Goal: Task Accomplishment & Management: Manage account settings

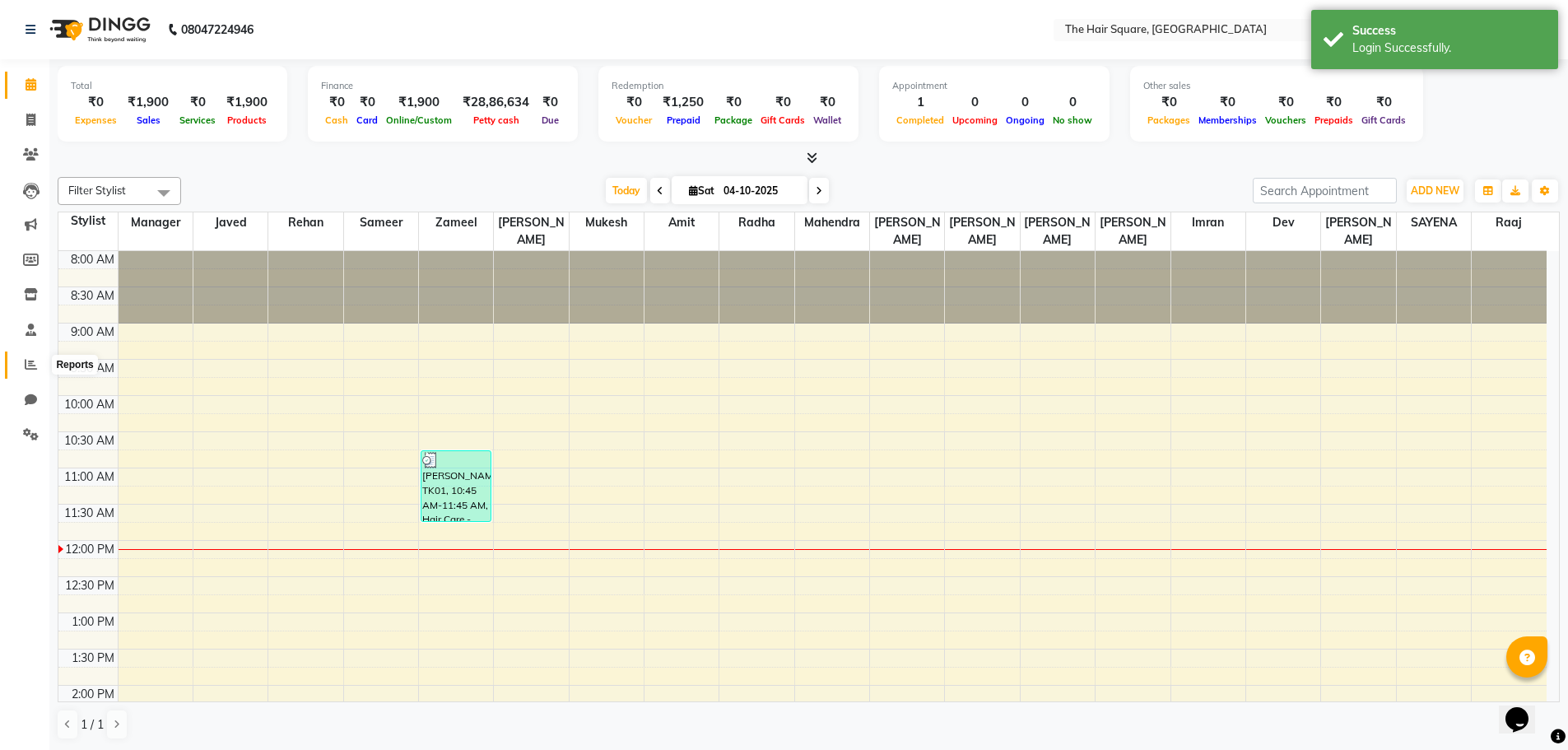
click at [17, 361] on span at bounding box center [30, 365] width 28 height 19
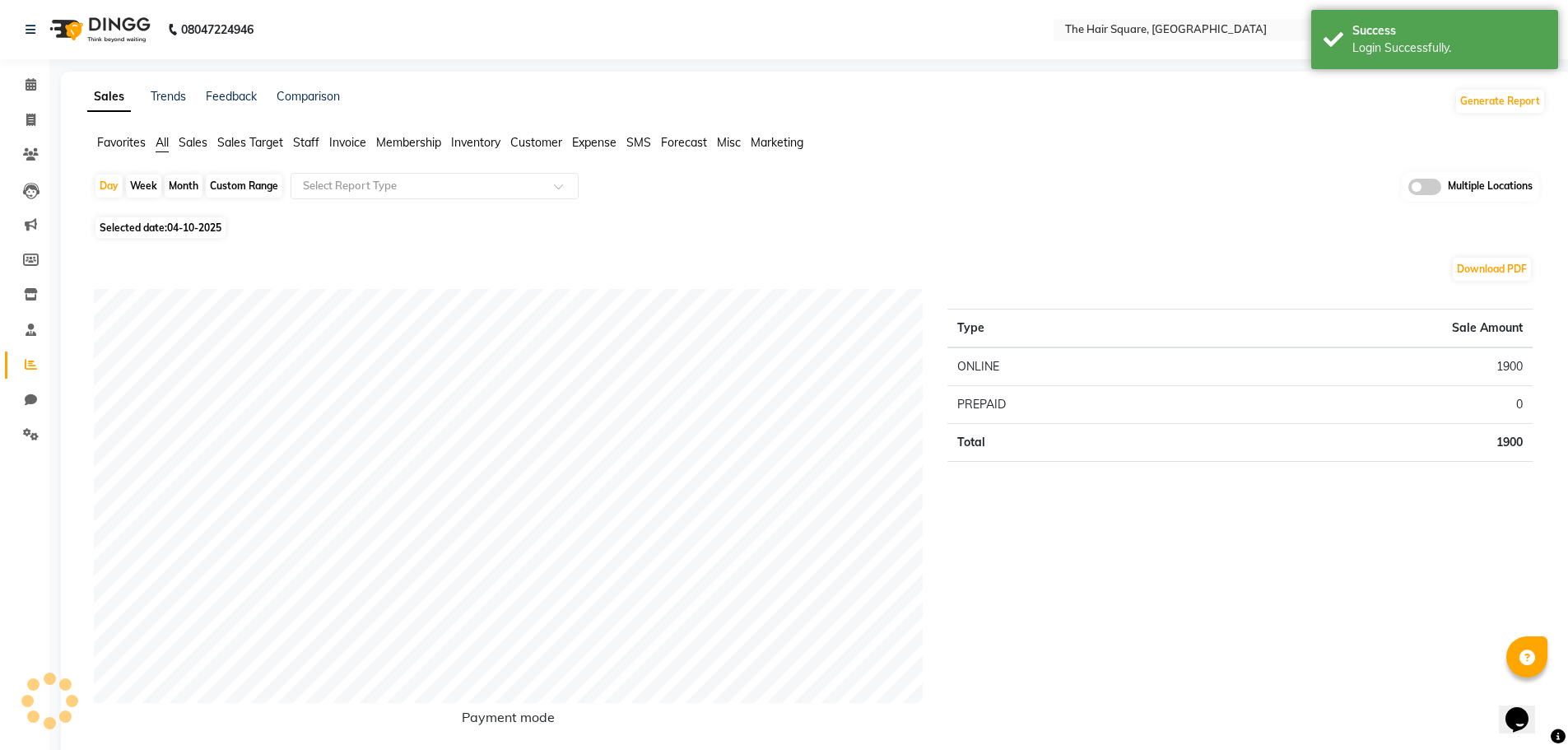
click at [194, 138] on span "Sales" at bounding box center [193, 143] width 28 height 15
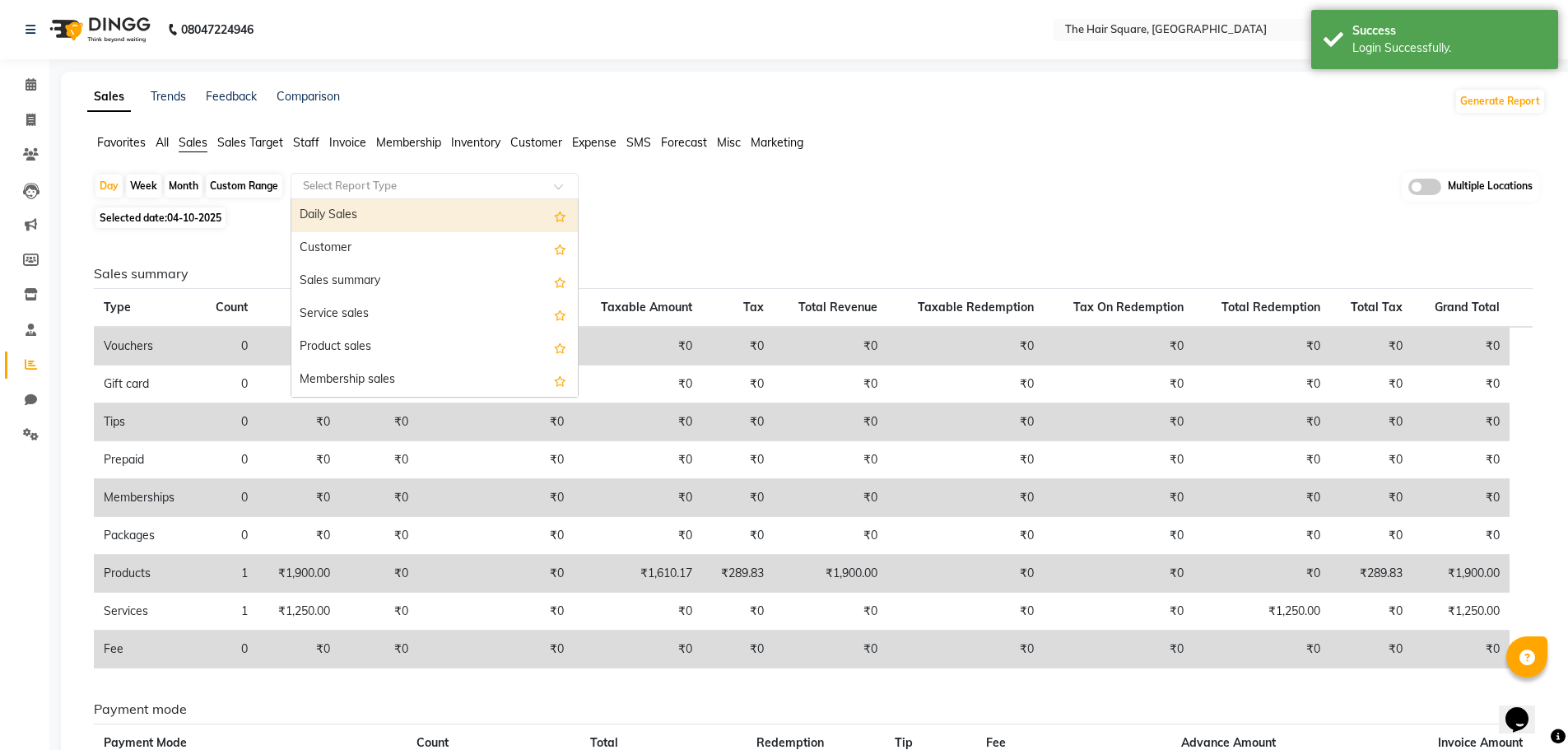
click at [387, 190] on input "text" at bounding box center [418, 185] width 237 height 16
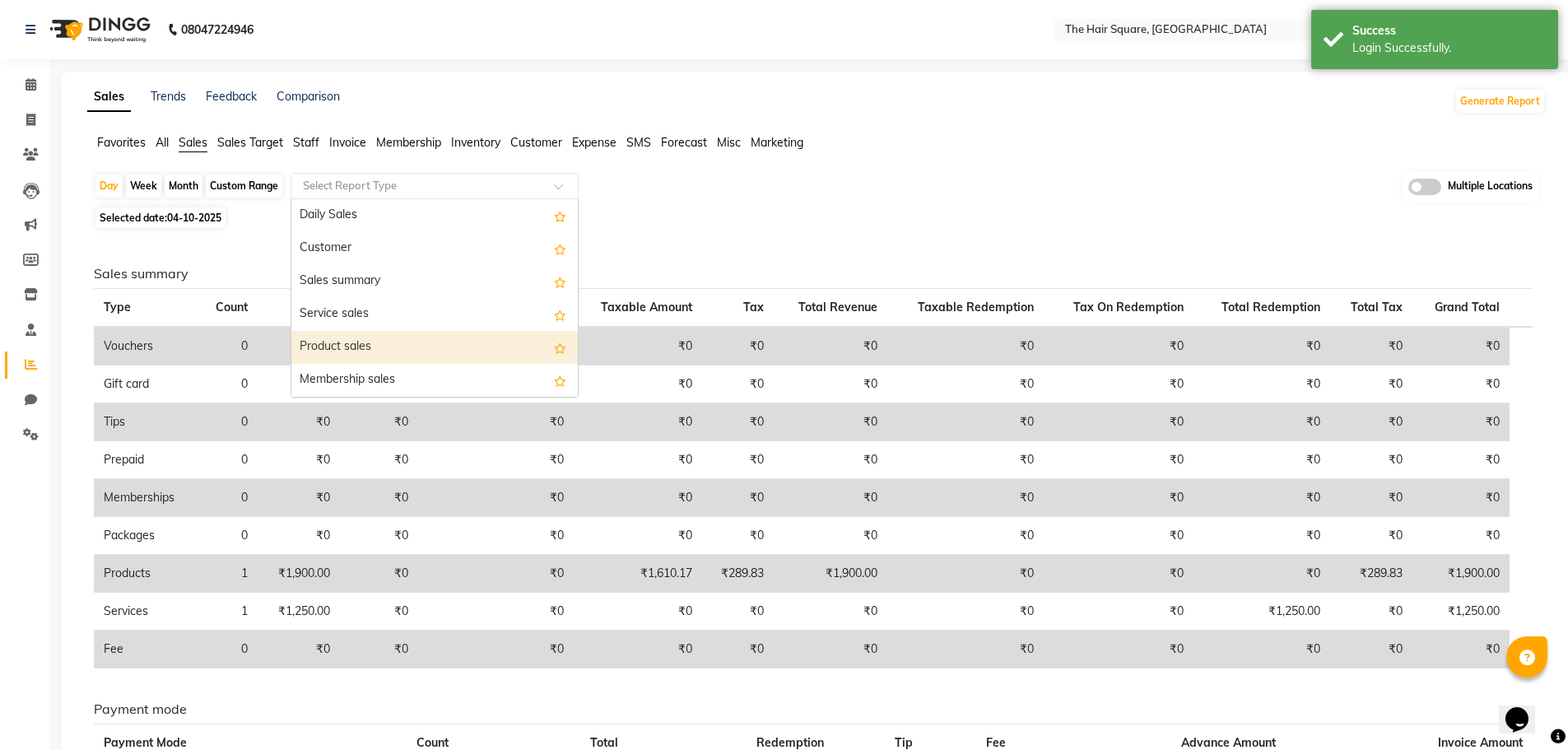
click at [364, 343] on div "Product sales" at bounding box center [434, 347] width 287 height 33
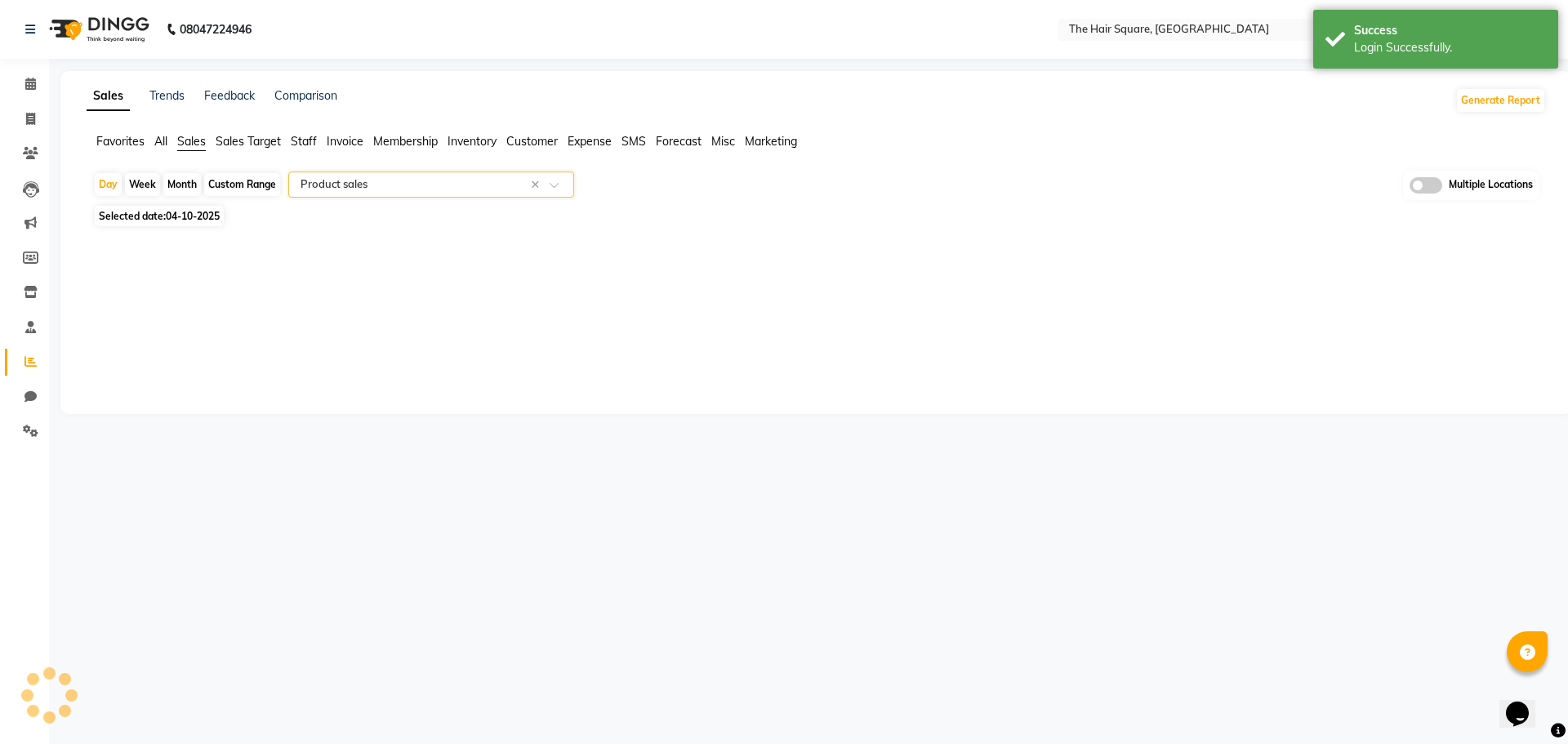
select select "full_report"
select select "csv"
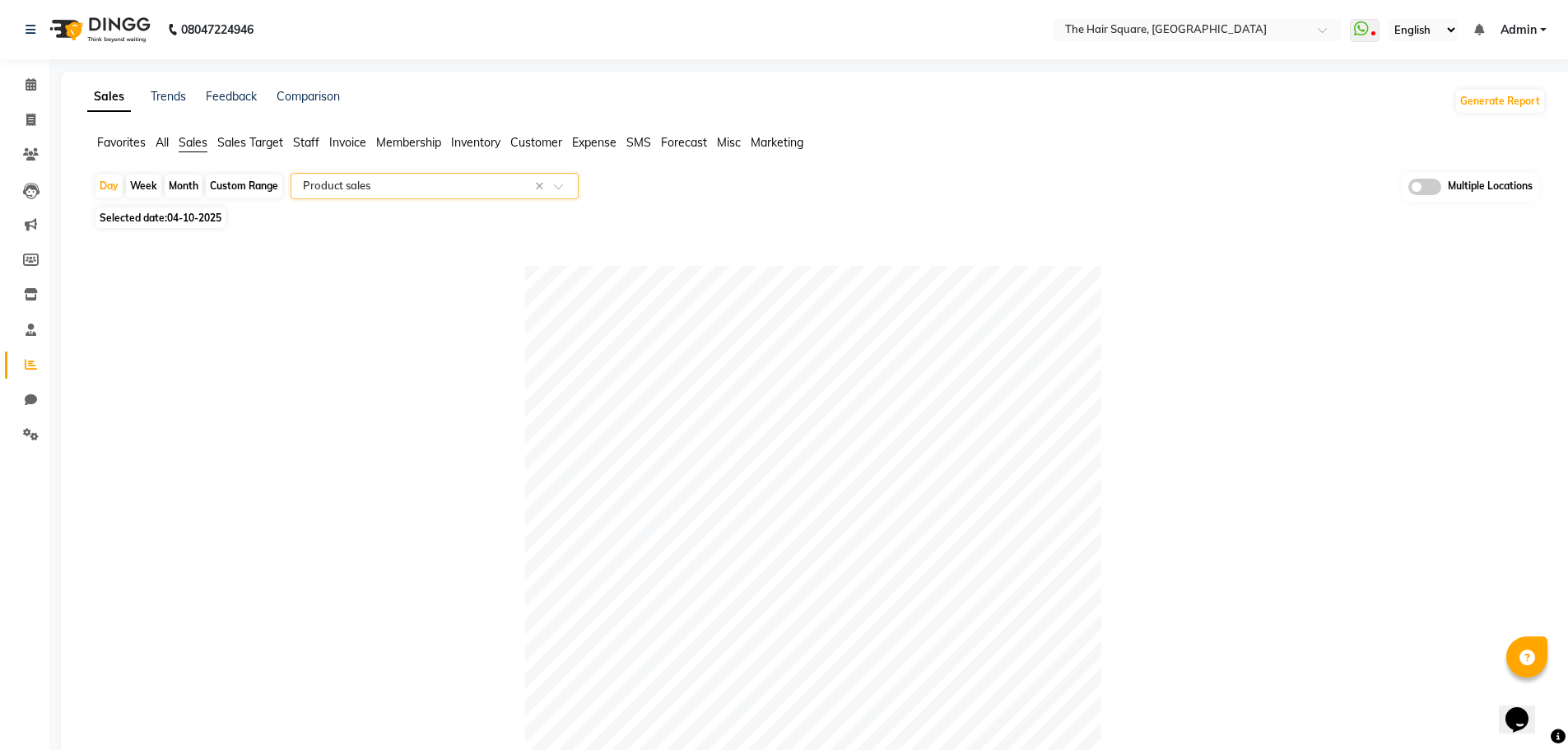
click at [221, 219] on span "04-10-2025" at bounding box center [194, 218] width 54 height 12
select select "10"
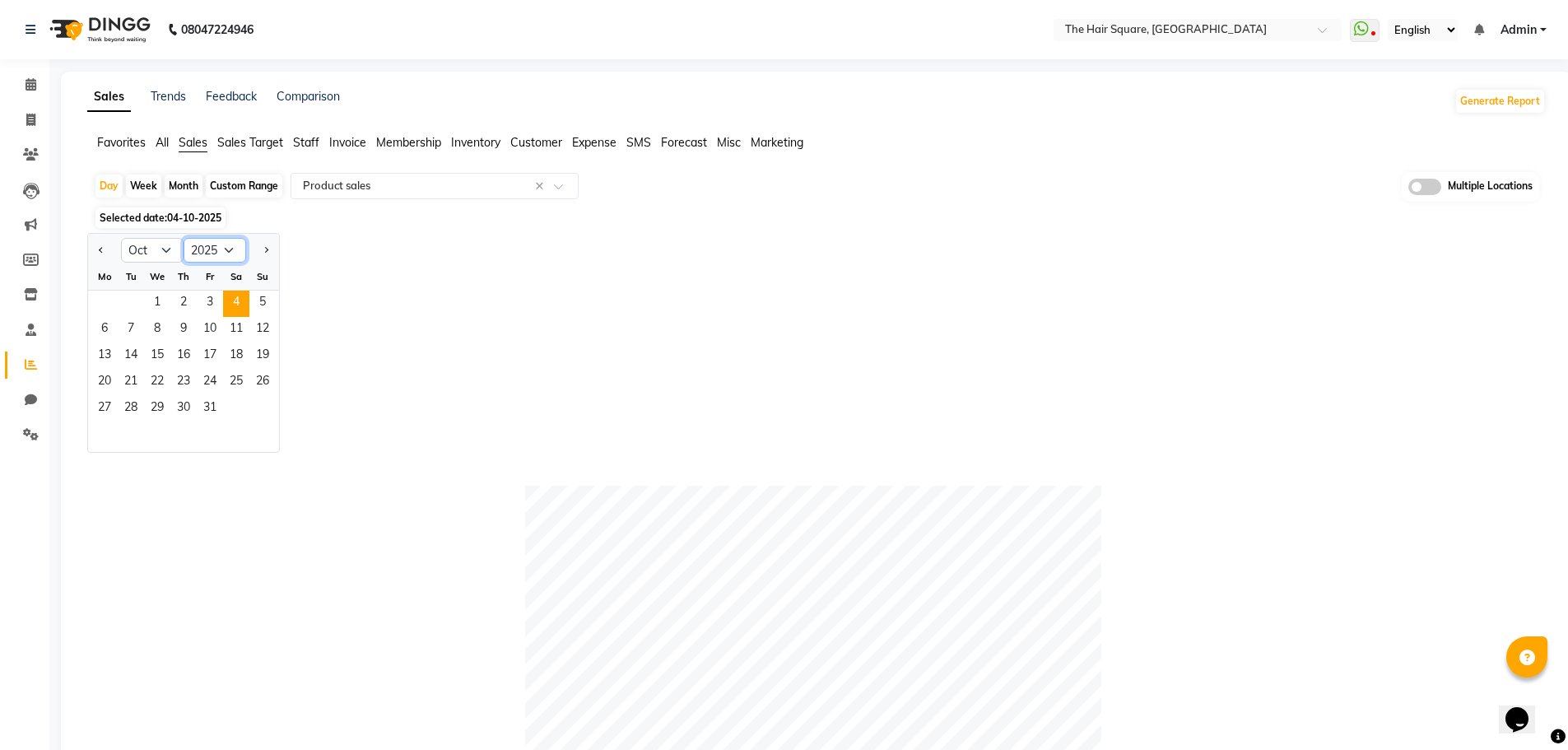
click at [225, 256] on select "2015 2016 2017 2018 2019 2020 2021 2022 2023 2024 2025 2026 2027 2028 2029 2030…" at bounding box center [215, 251] width 62 height 25
select select "2024"
click at [183, 238] on select "2015 2016 2017 2018 2019 2020 2021 2022 2023 2024 2025 2026 2027 2028 2029 2030…" at bounding box center [215, 251] width 62 height 25
click at [164, 251] on select "Jan Feb Mar Apr May Jun Jul Aug Sep Oct Nov Dec" at bounding box center [152, 251] width 62 height 25
select select "4"
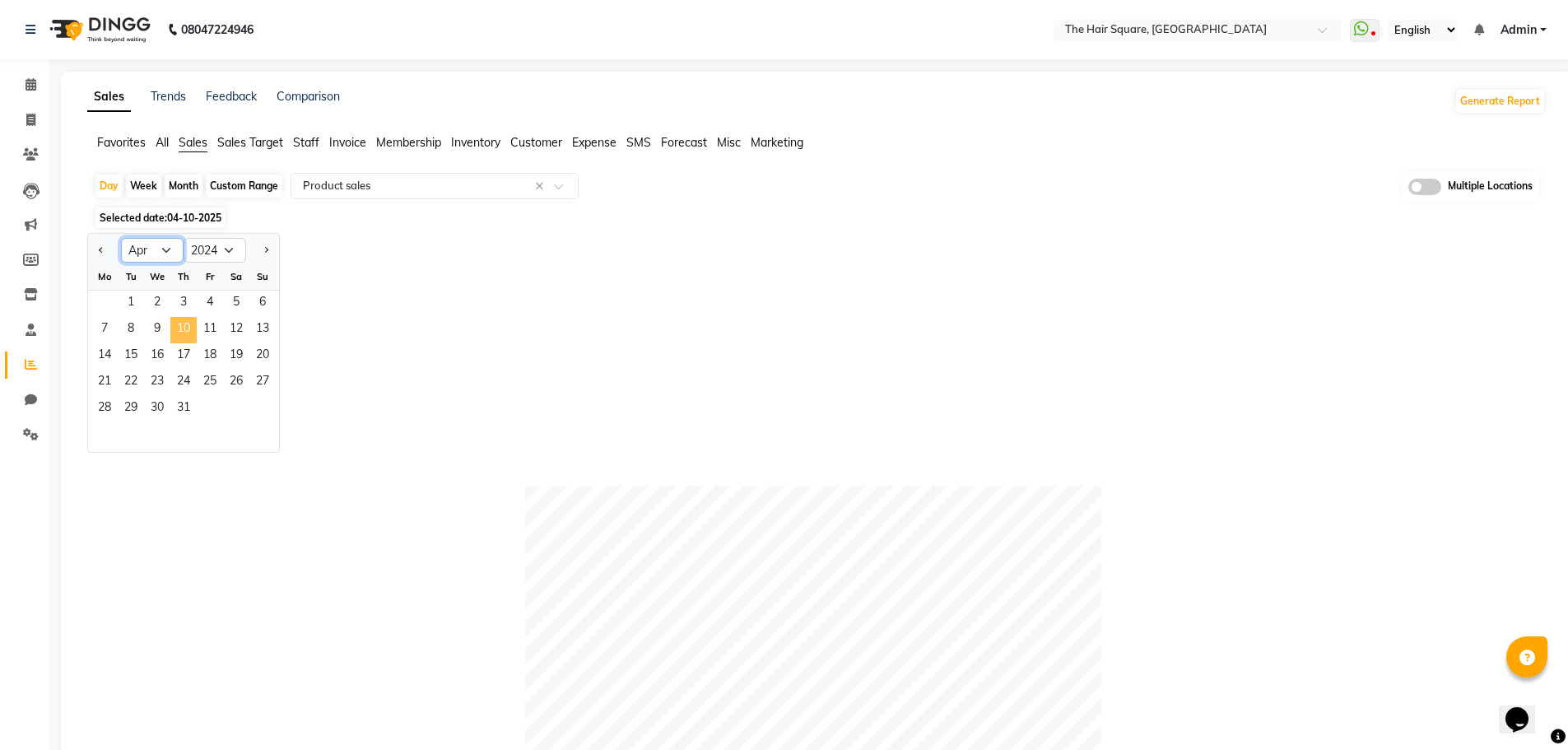
click at [121, 238] on select "Jan Feb Mar Apr May Jun Jul Aug Sep Oct Nov Dec" at bounding box center [152, 251] width 62 height 25
click at [414, 328] on div "Jan Feb Mar Apr May Jun Jul Aug Sep Oct Nov Dec 2014 2015 2016 2017 2018 2019 2…" at bounding box center [816, 342] width 1458 height 219
click at [399, 364] on div "Jan Feb Mar Apr May Jun Jul Aug Sep Oct Nov Dec 2014 2015 2016 2017 2018 2019 2…" at bounding box center [816, 342] width 1458 height 219
click at [88, 295] on div "1 2 3 4 5 6 7" at bounding box center [183, 304] width 191 height 26
click at [97, 304] on span "1" at bounding box center [105, 304] width 26 height 26
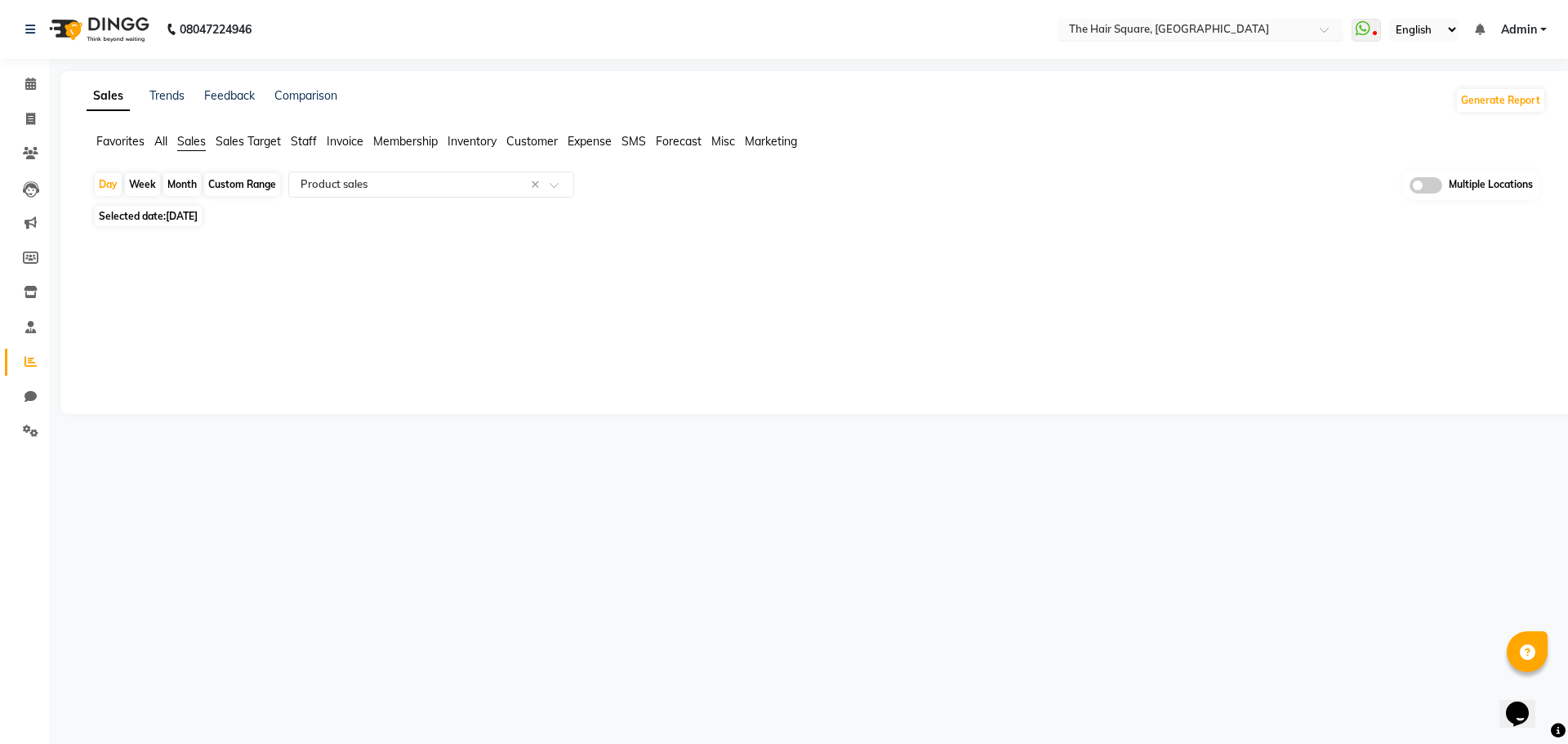
click at [1232, 23] on input "text" at bounding box center [1184, 30] width 236 height 16
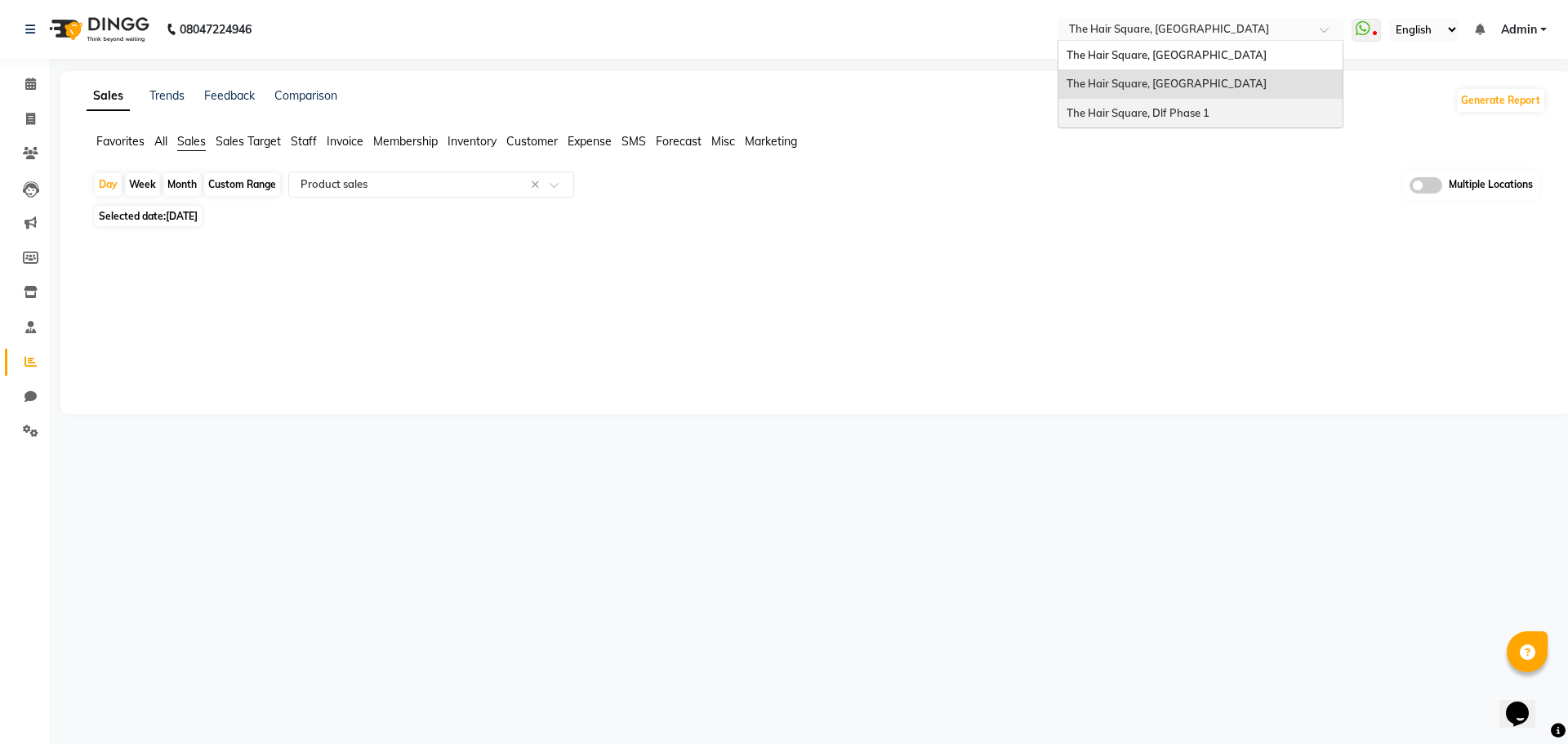
click at [1225, 116] on div "The Hair Square, Dlf Phase 1" at bounding box center [1200, 113] width 284 height 29
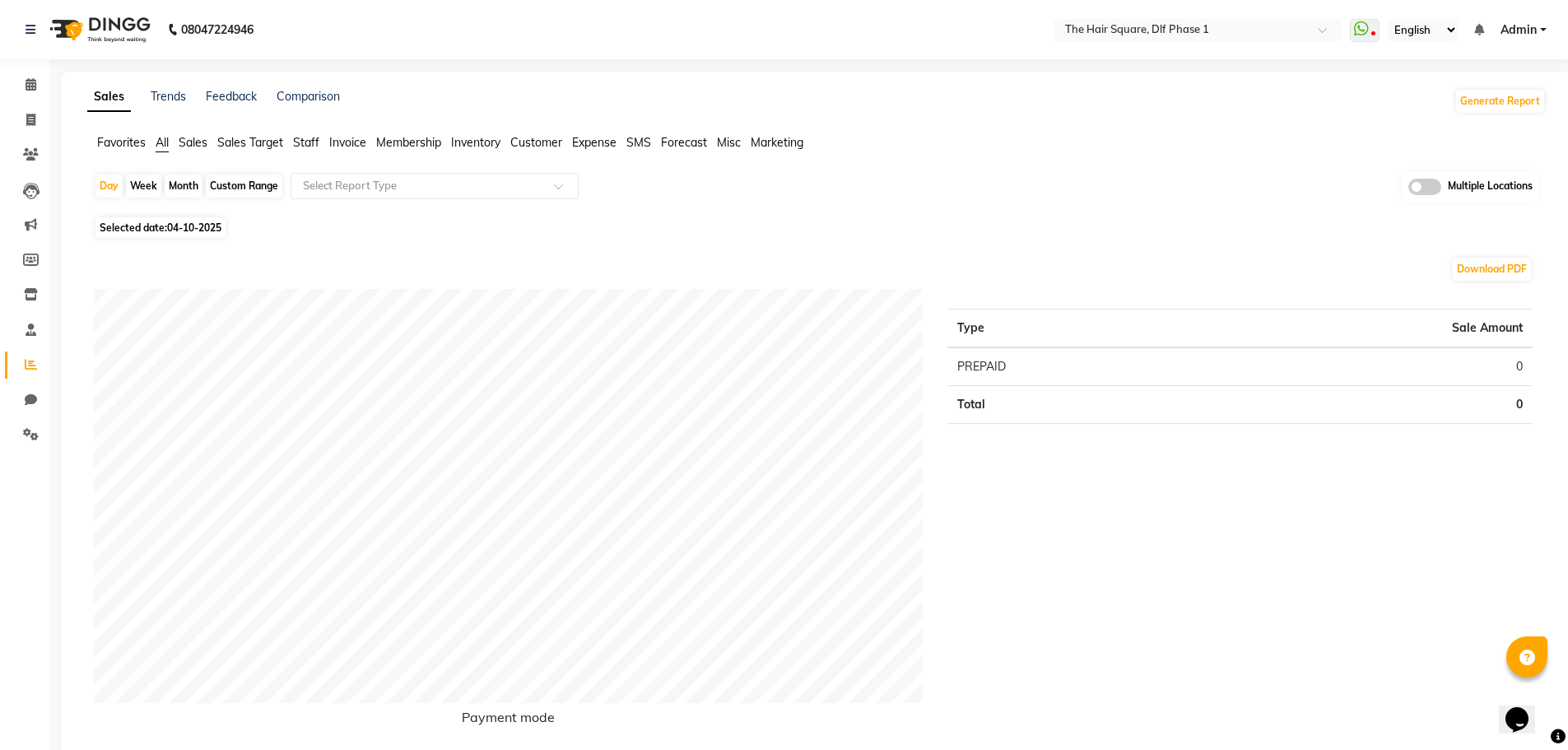
click at [375, 227] on div "Selected date: [DATE]" at bounding box center [819, 228] width 1452 height 17
click at [195, 144] on span "Sales" at bounding box center [193, 143] width 28 height 15
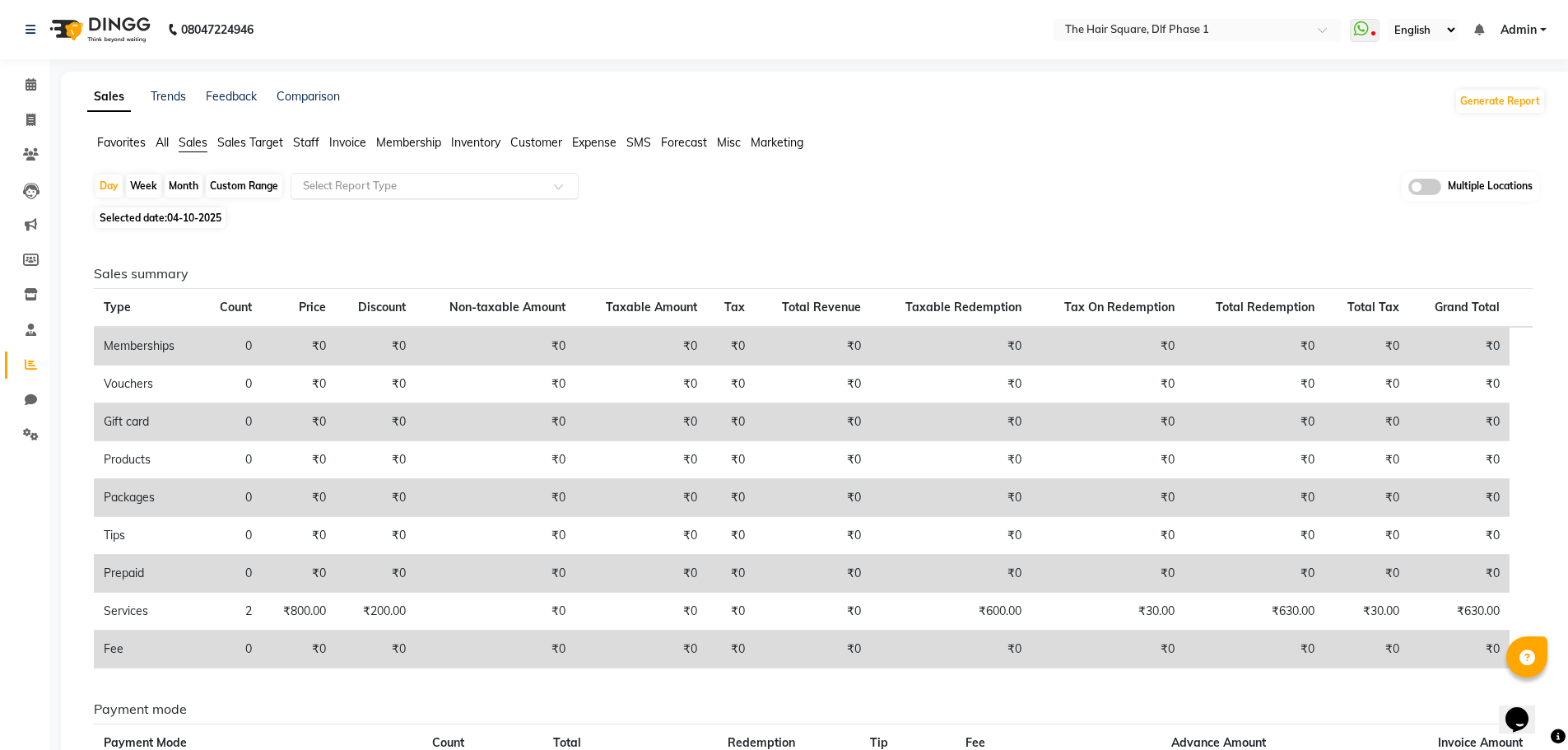
click at [327, 178] on input "text" at bounding box center [418, 185] width 237 height 16
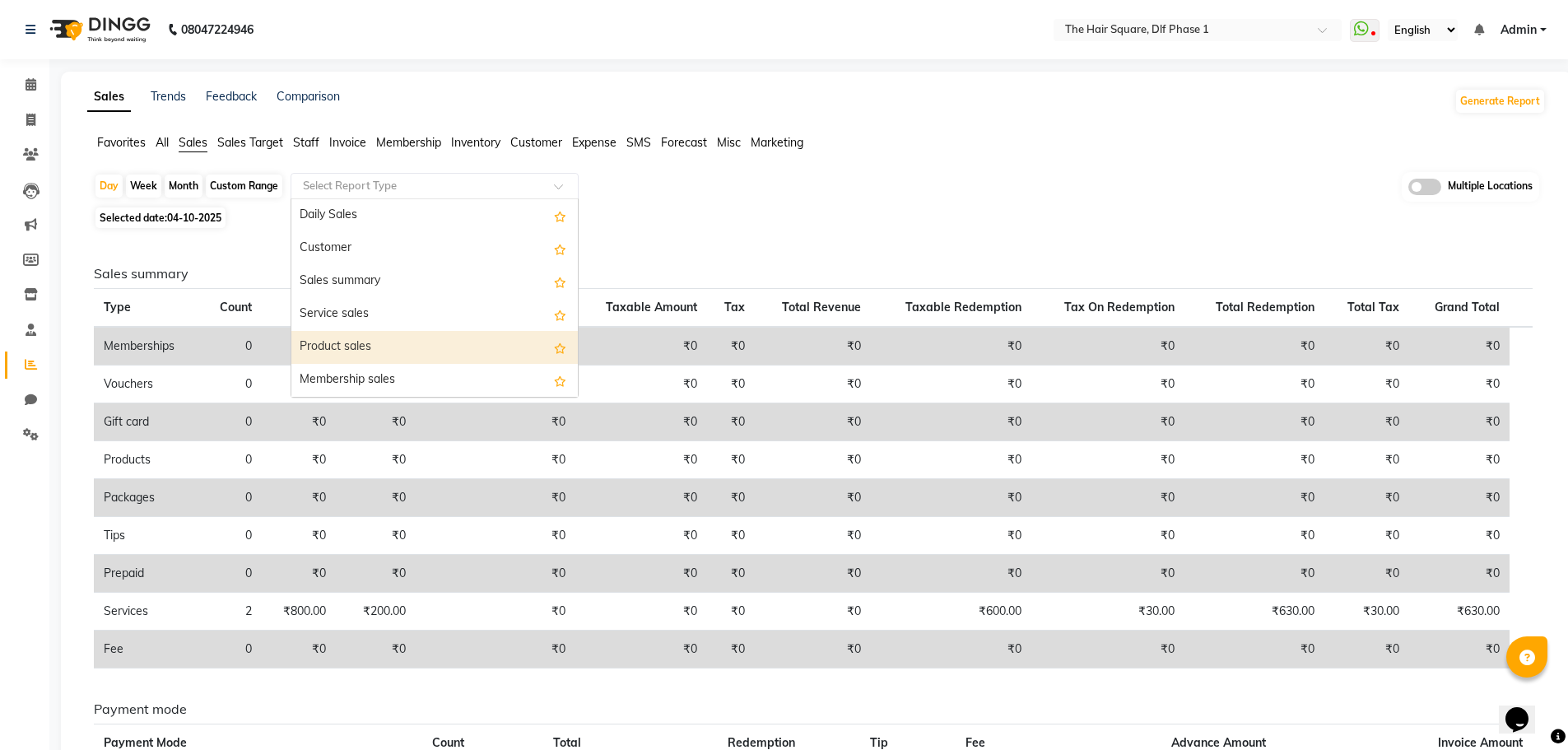
click at [355, 341] on div "Product sales" at bounding box center [434, 347] width 287 height 33
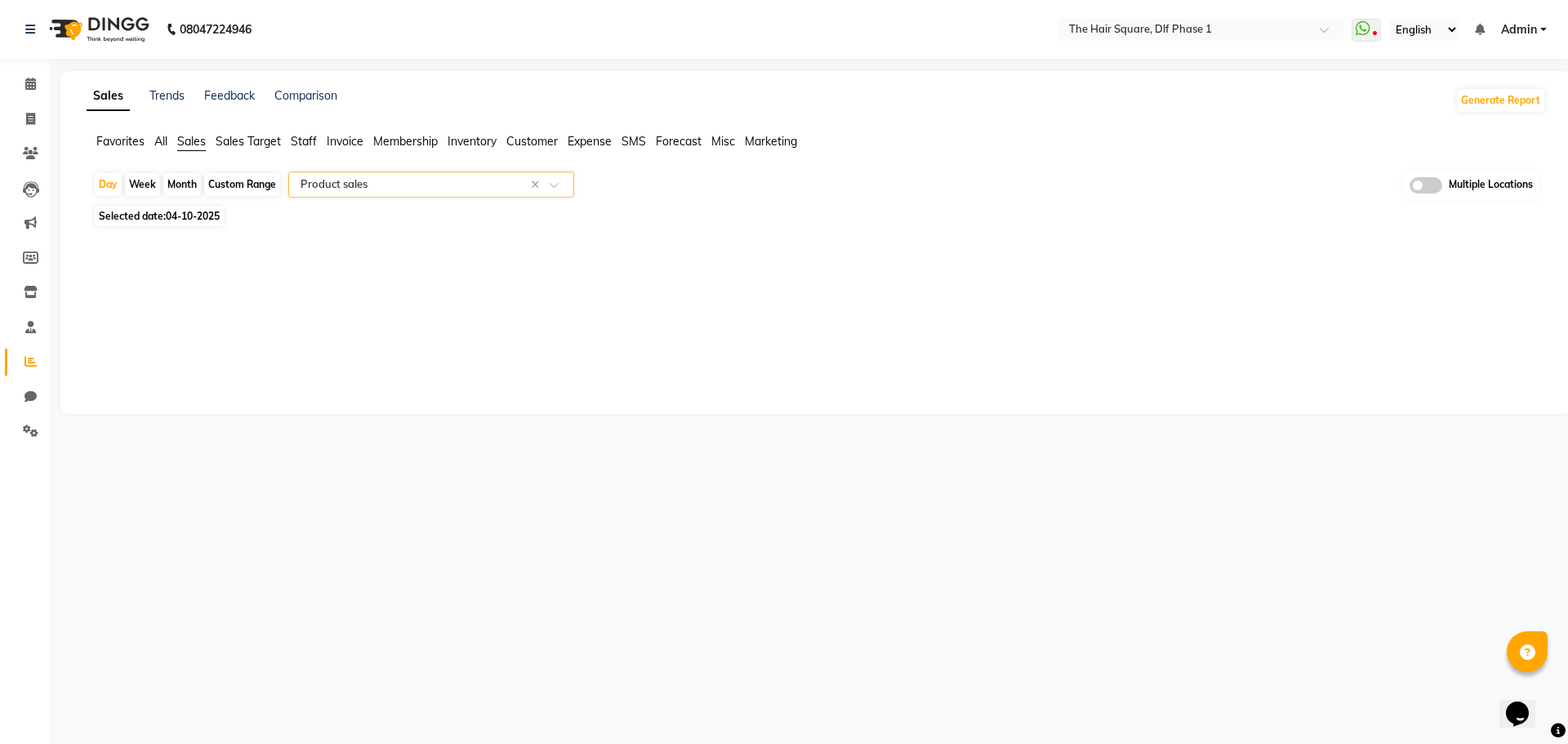
click at [182, 185] on div "Month" at bounding box center [182, 185] width 38 height 23
select select "10"
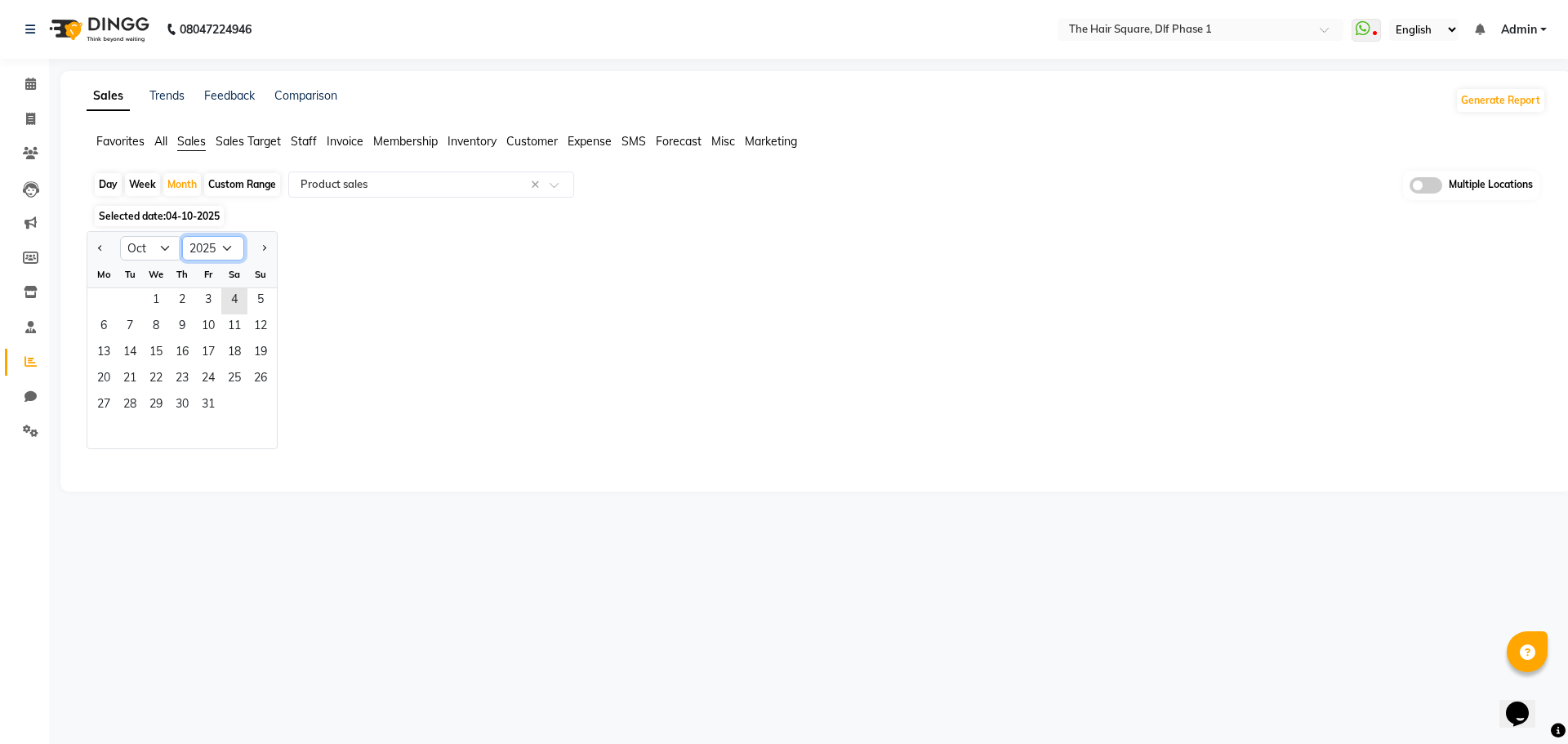
click at [220, 251] on select "2015 2016 2017 2018 2019 2020 2021 2022 2023 2024 2025 2026 2027 2028 2029 2030…" at bounding box center [213, 249] width 62 height 24
select select "2024"
click at [182, 236] on select "2015 2016 2017 2018 2019 2020 2021 2022 2023 2024 2025 2026 2027 2028 2029 2030…" at bounding box center [213, 249] width 62 height 24
click at [143, 251] on select "Jan Feb Mar Apr May Jun Jul Aug Sep Oct Nov Dec" at bounding box center [151, 249] width 62 height 24
select select "4"
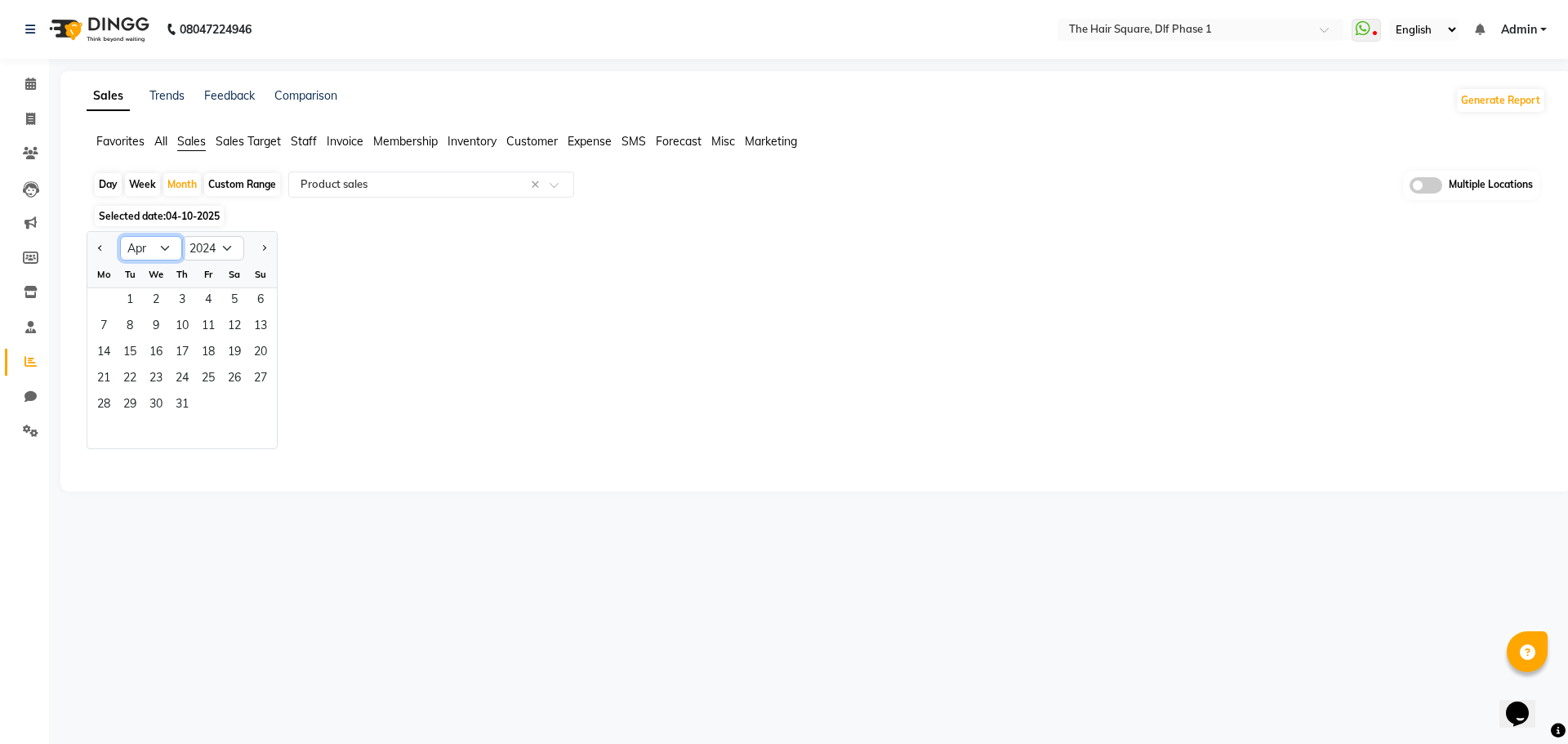
click at [120, 236] on select "Jan Feb Mar Apr May Jun Jul Aug Sep Oct Nov Dec" at bounding box center [151, 249] width 62 height 24
click at [98, 301] on span "1" at bounding box center [104, 301] width 26 height 26
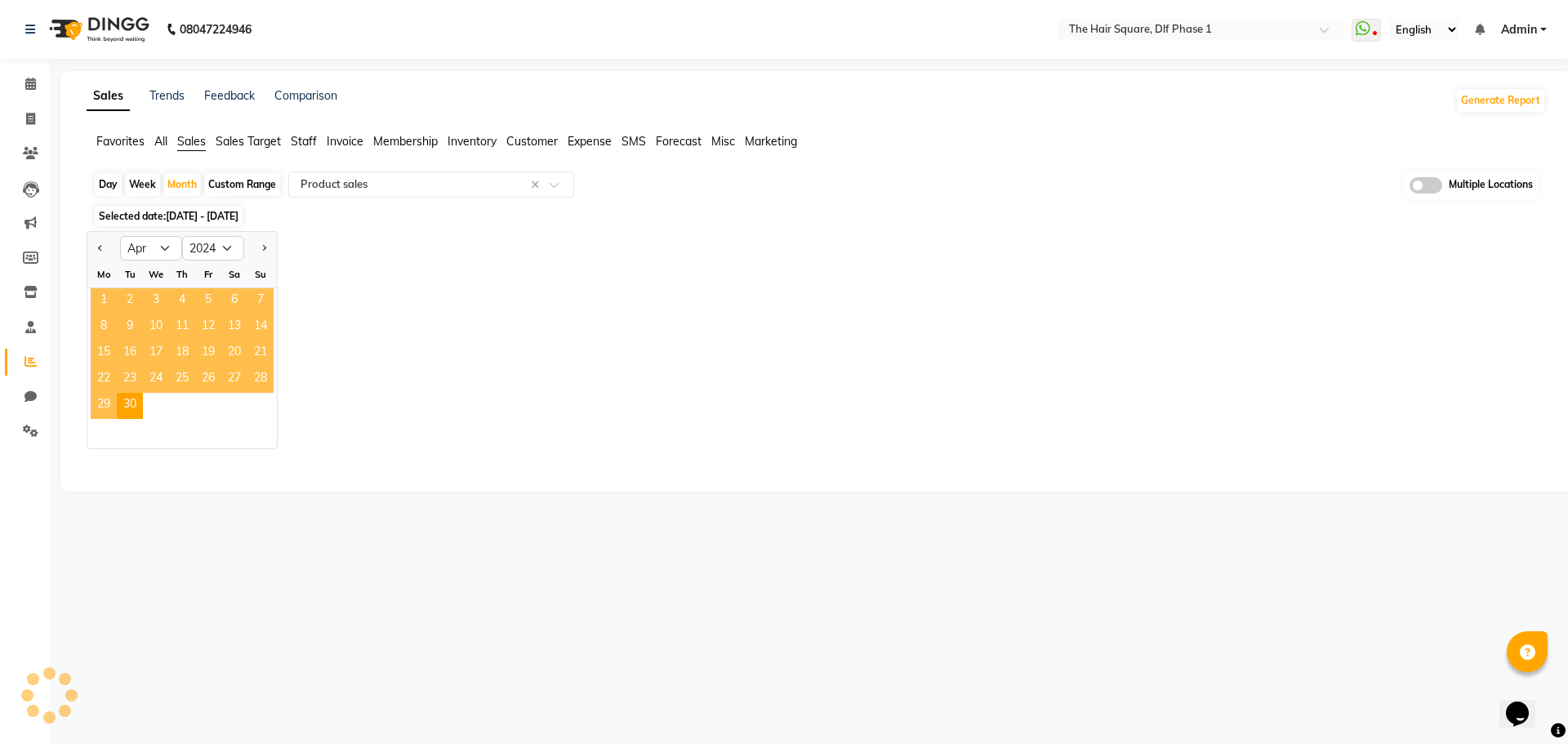
select select "full_report"
select select "csv"
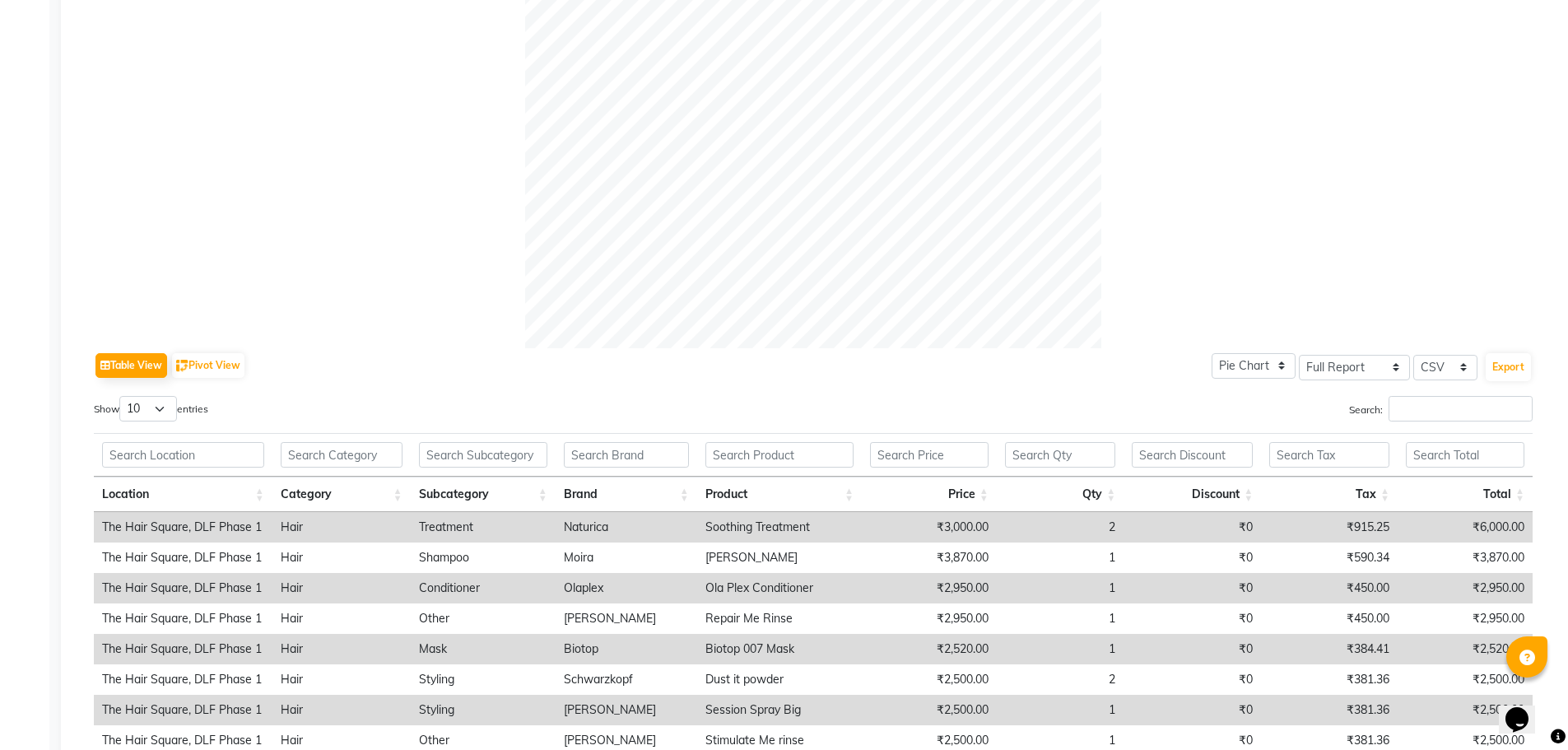
scroll to position [474, 0]
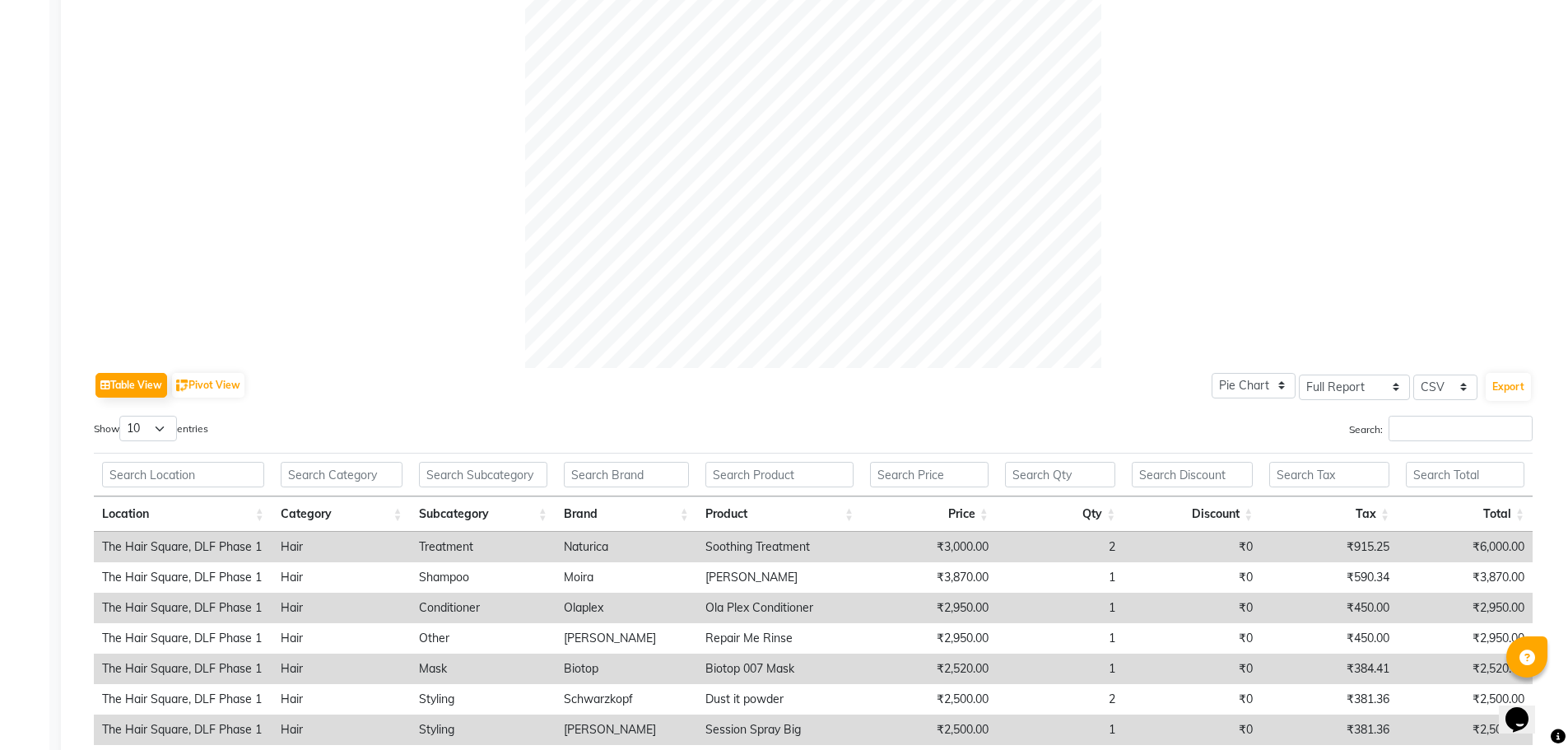
drag, startPoint x: 1567, startPoint y: 253, endPoint x: 1571, endPoint y: -6, distance: 259.0
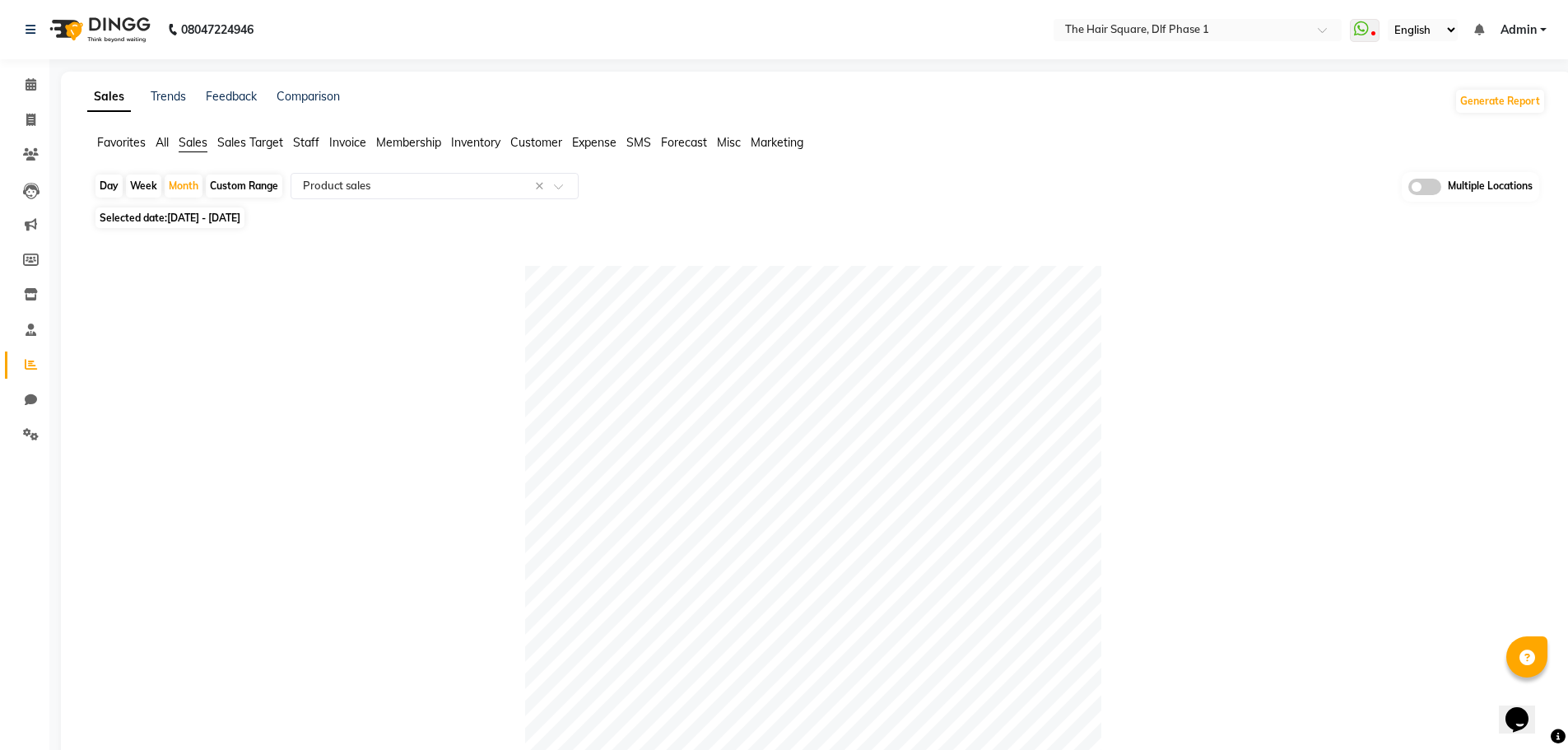
click at [240, 212] on span "01-04-2024 - 30-04-2024" at bounding box center [203, 218] width 73 height 12
select select "4"
select select "2024"
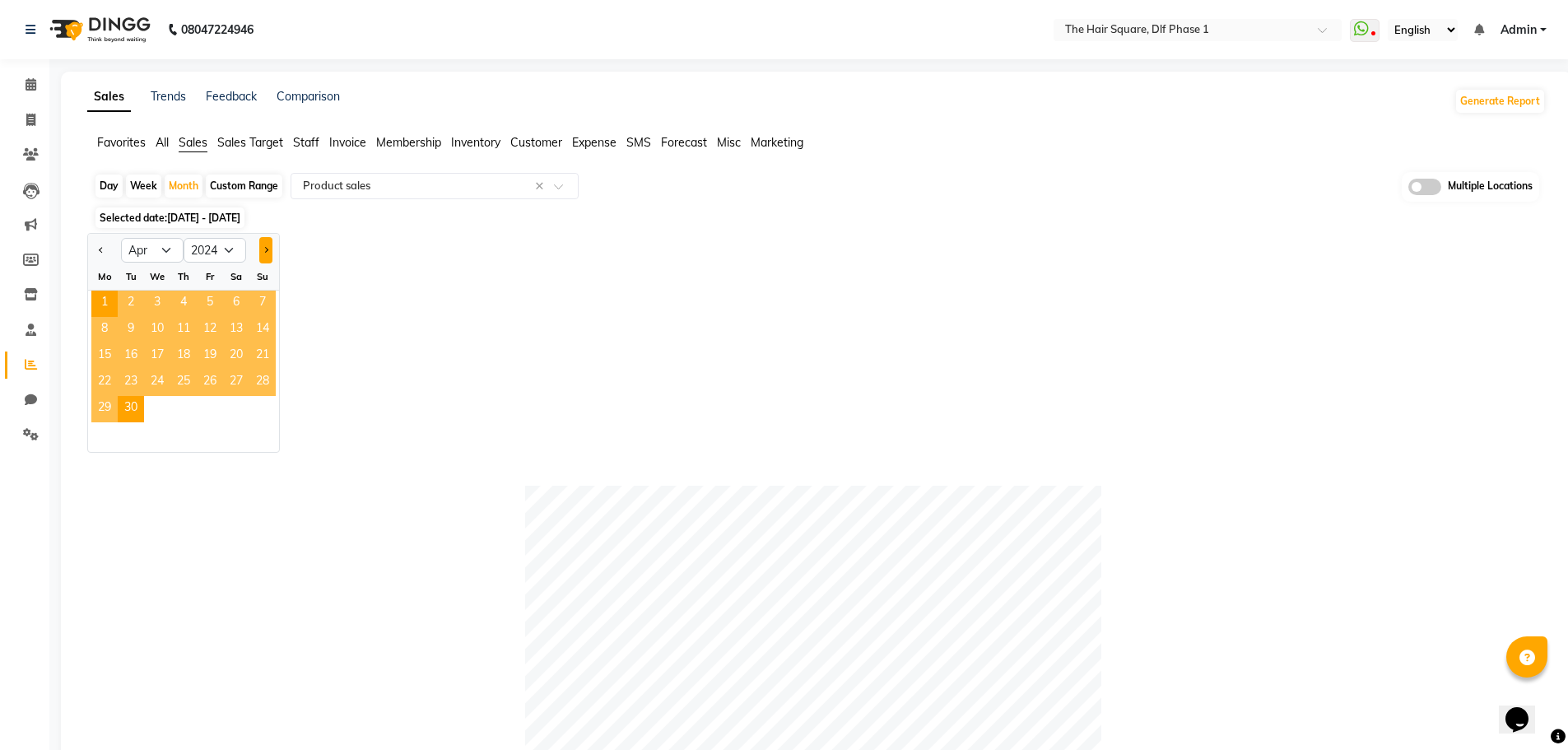
click at [266, 248] on span "Next month" at bounding box center [266, 249] width 6 height 6
select select "5"
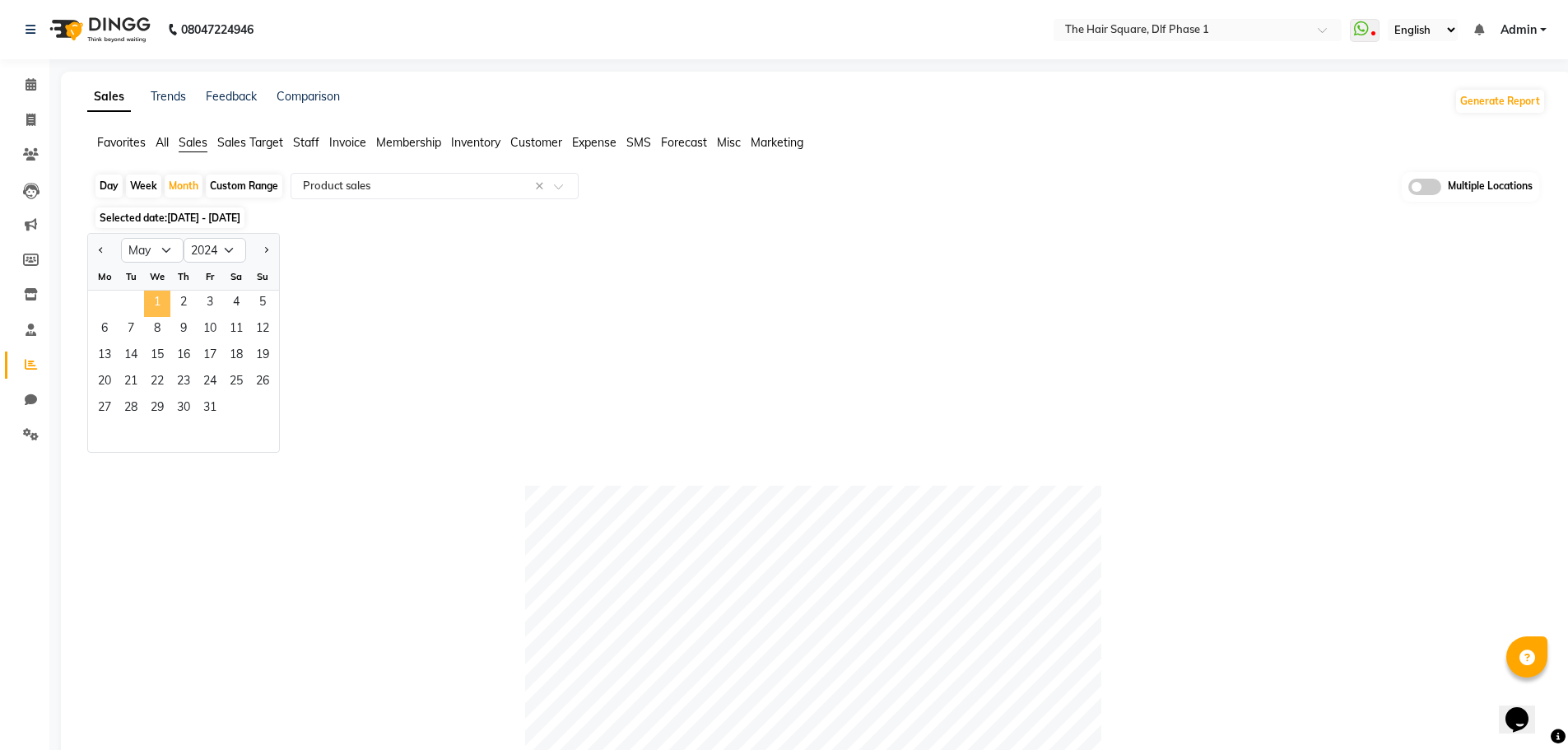
click at [165, 305] on span "1" at bounding box center [157, 304] width 26 height 26
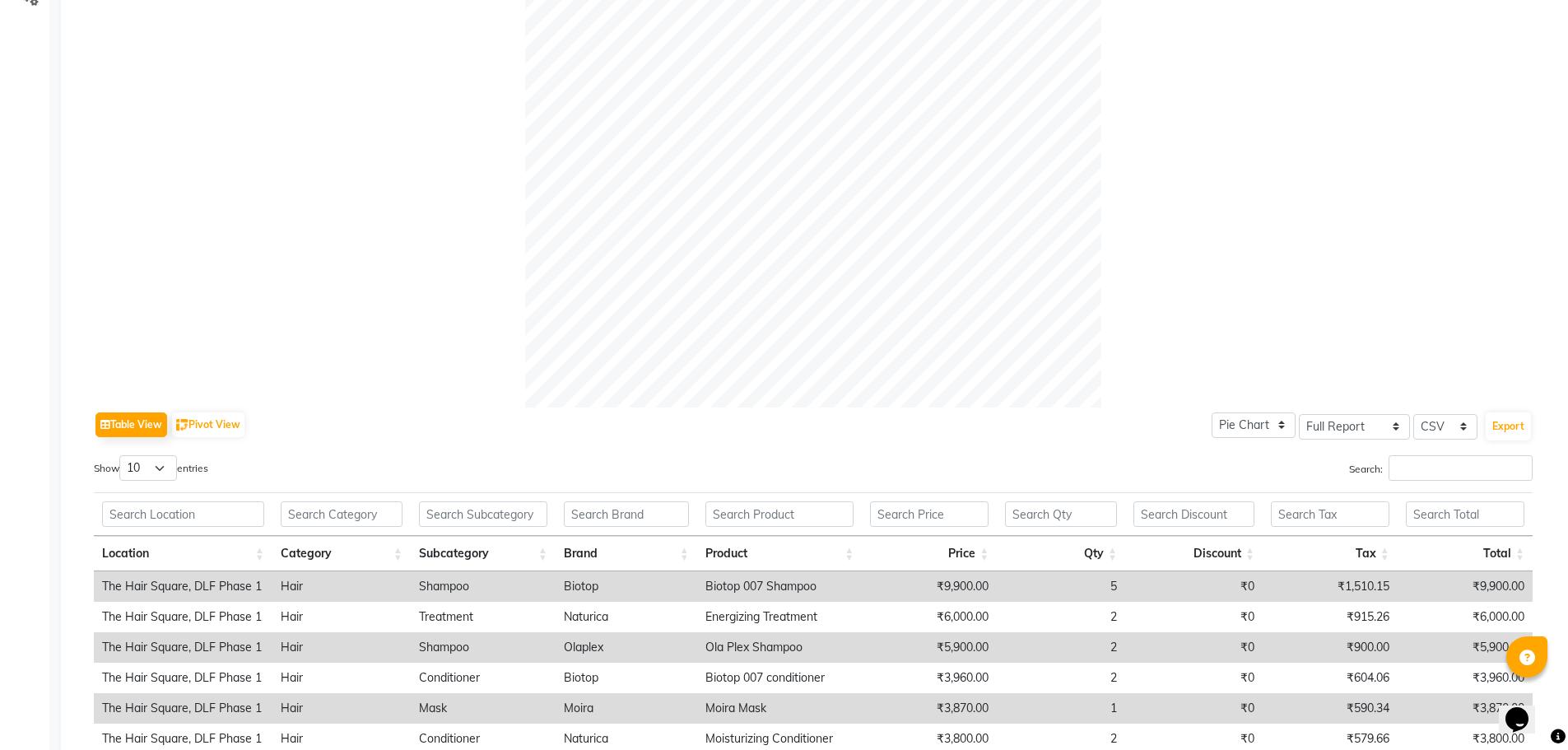
scroll to position [174, 0]
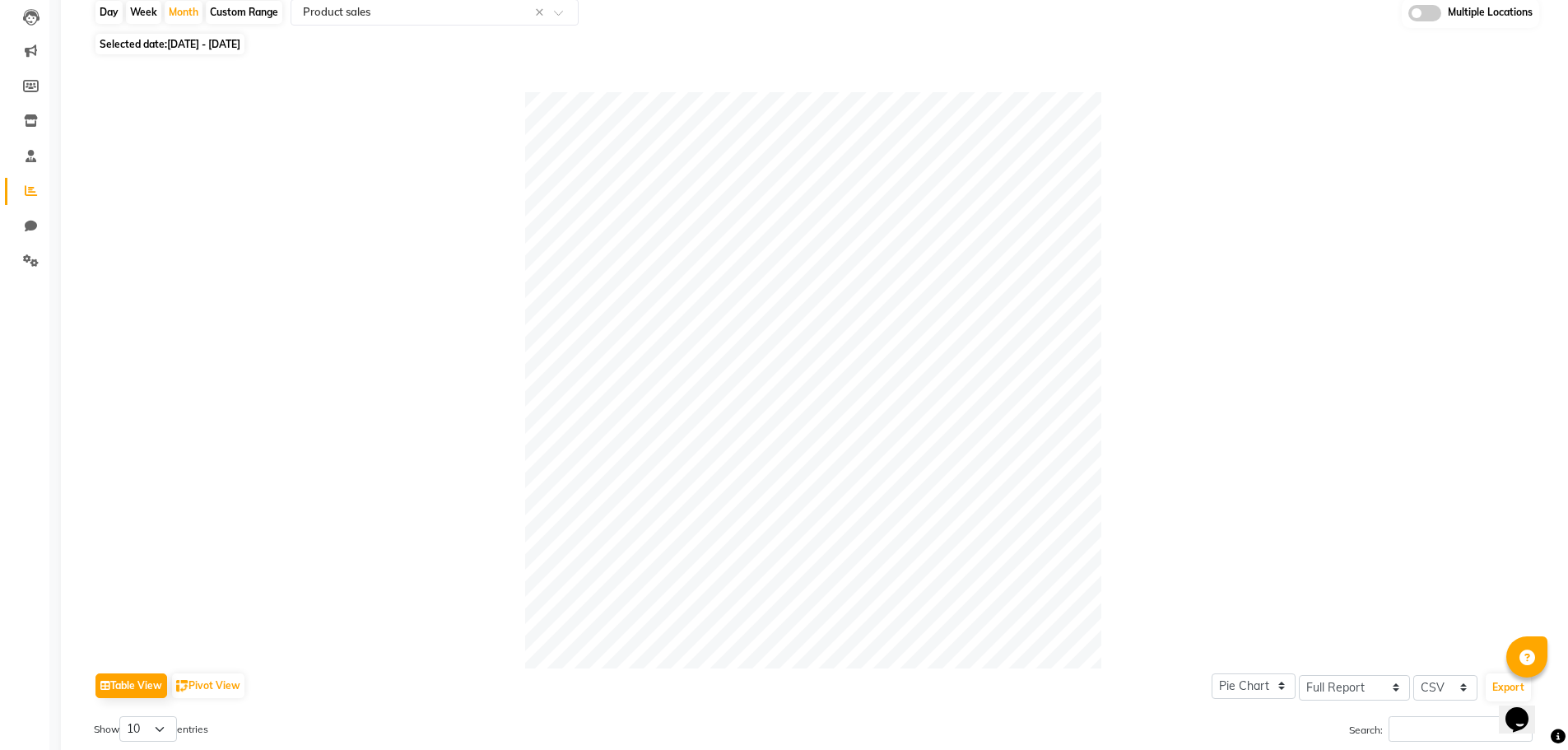
drag, startPoint x: 279, startPoint y: 41, endPoint x: 300, endPoint y: 50, distance: 22.8
click at [240, 41] on span "01-05-2024 - 31-05-2024" at bounding box center [203, 44] width 73 height 12
select select "5"
select select "2024"
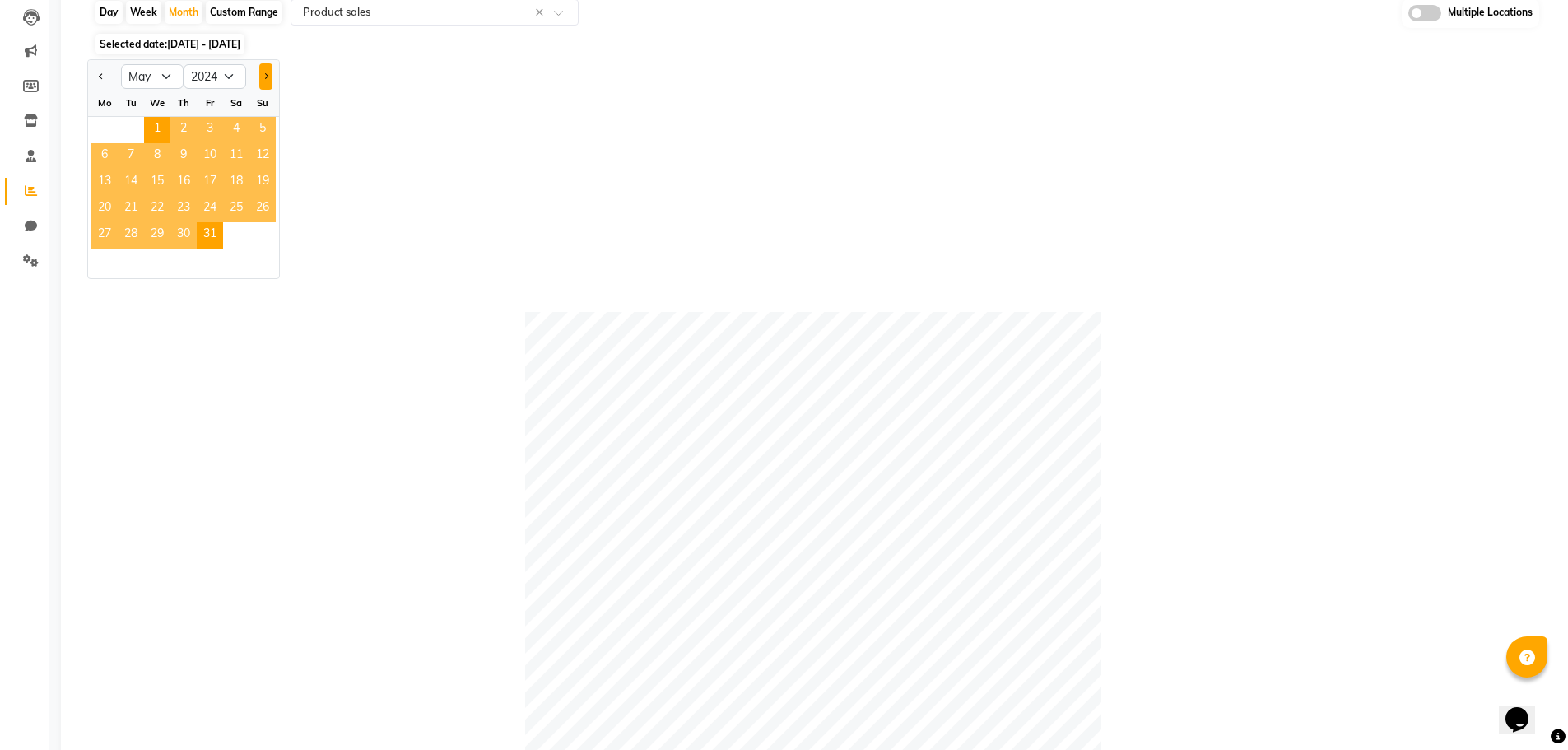
click at [266, 78] on span "Next month" at bounding box center [266, 76] width 6 height 6
select select "6"
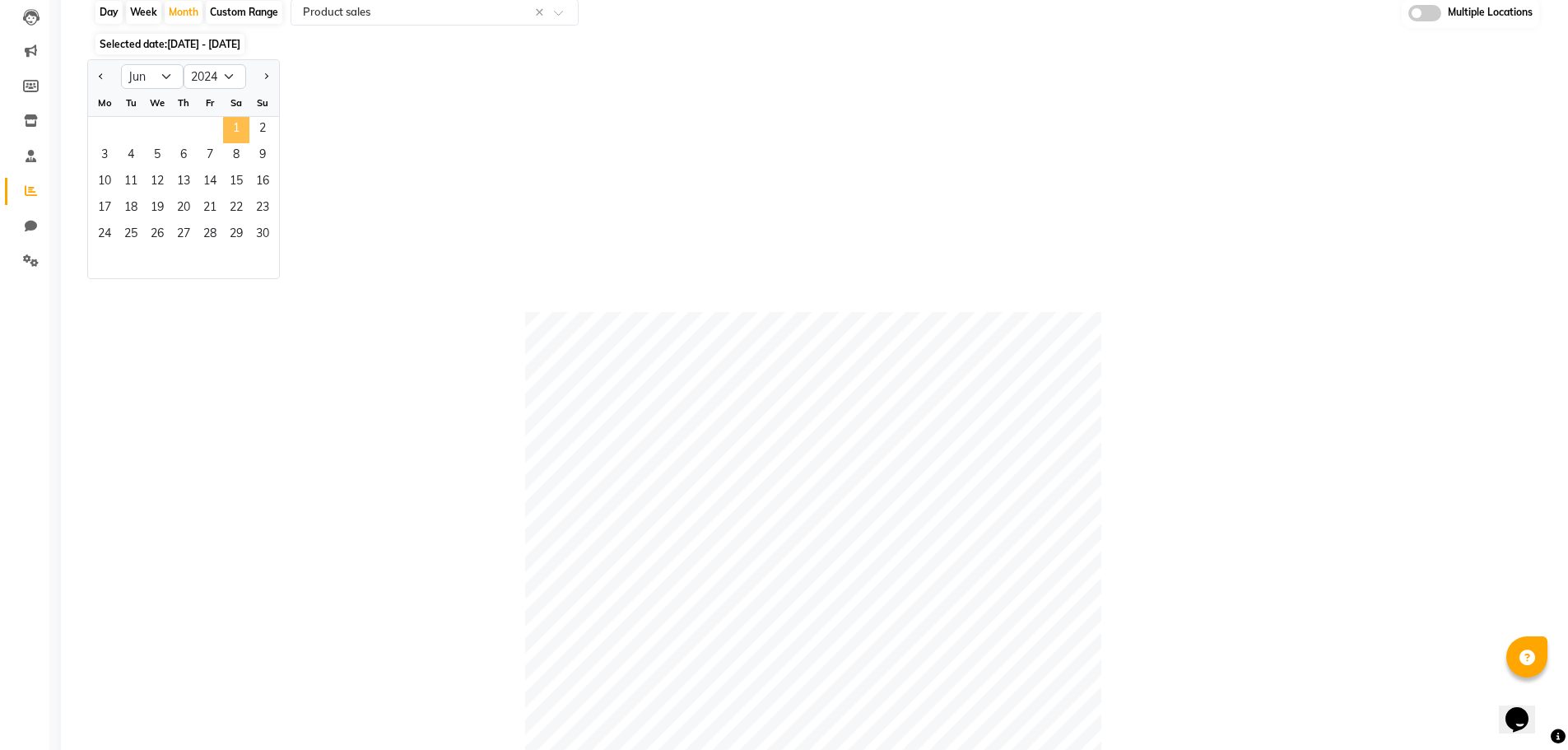
click at [232, 127] on span "1" at bounding box center [236, 131] width 26 height 26
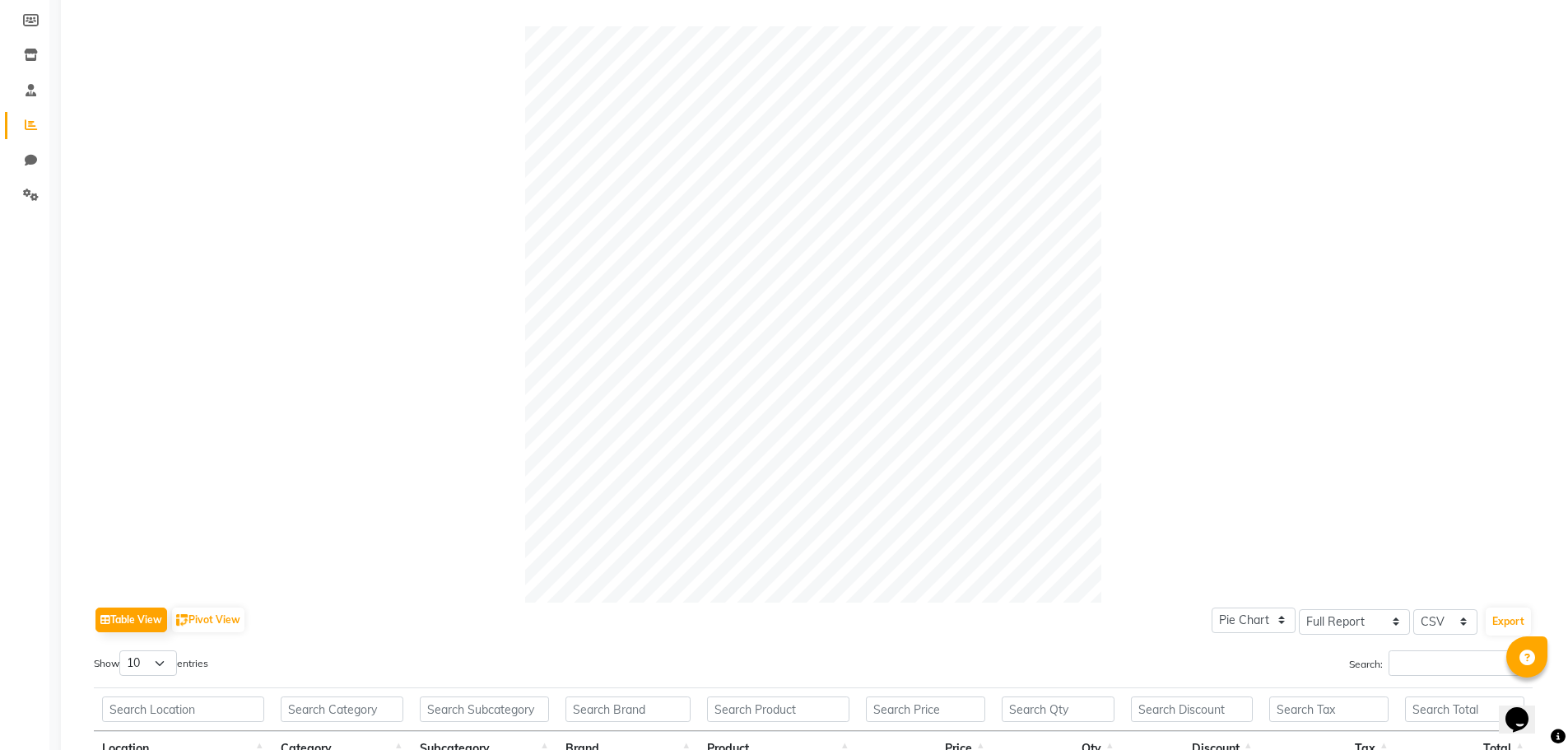
scroll to position [82, 0]
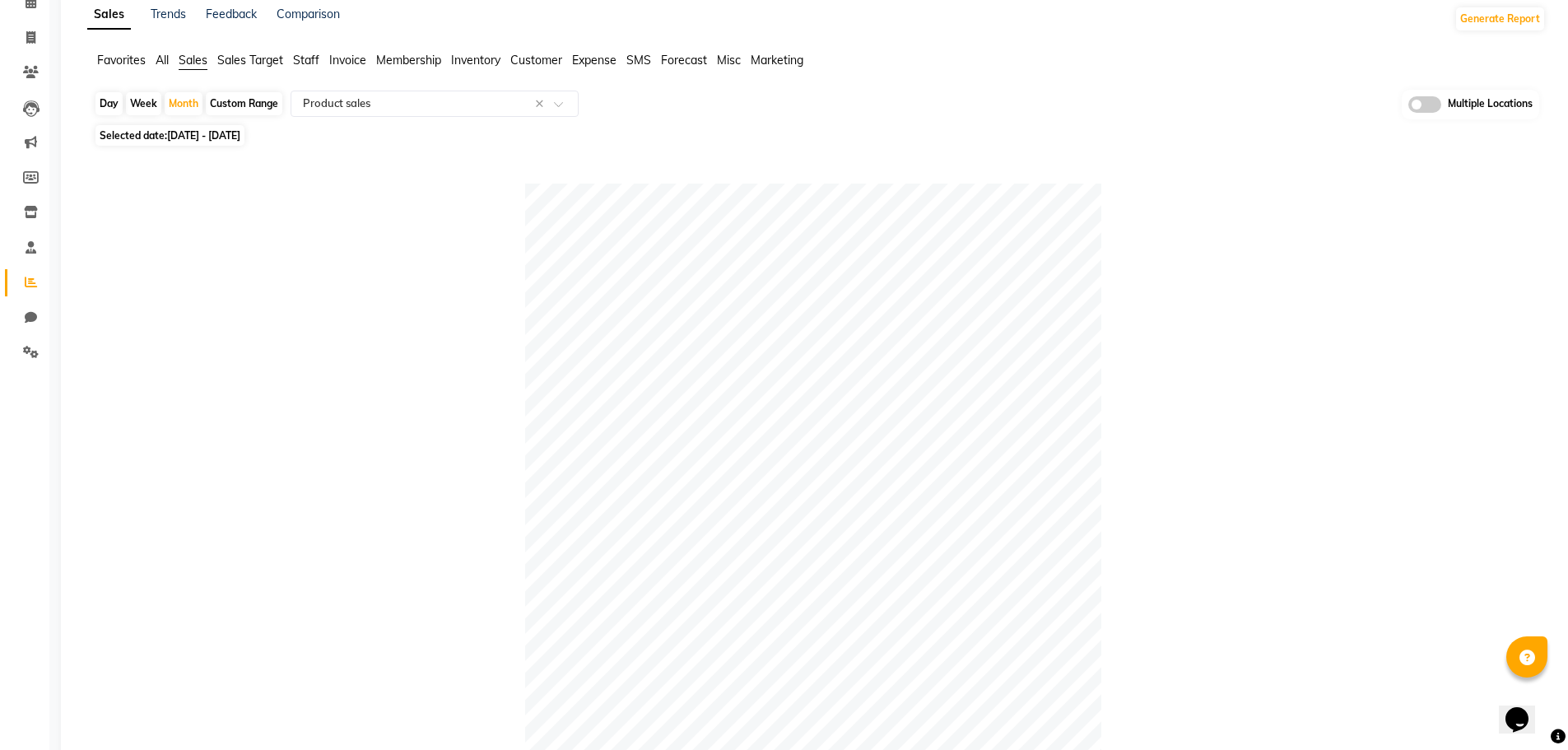
click at [240, 131] on span "01-06-2024 - 30-06-2024" at bounding box center [203, 135] width 73 height 12
select select "6"
select select "2024"
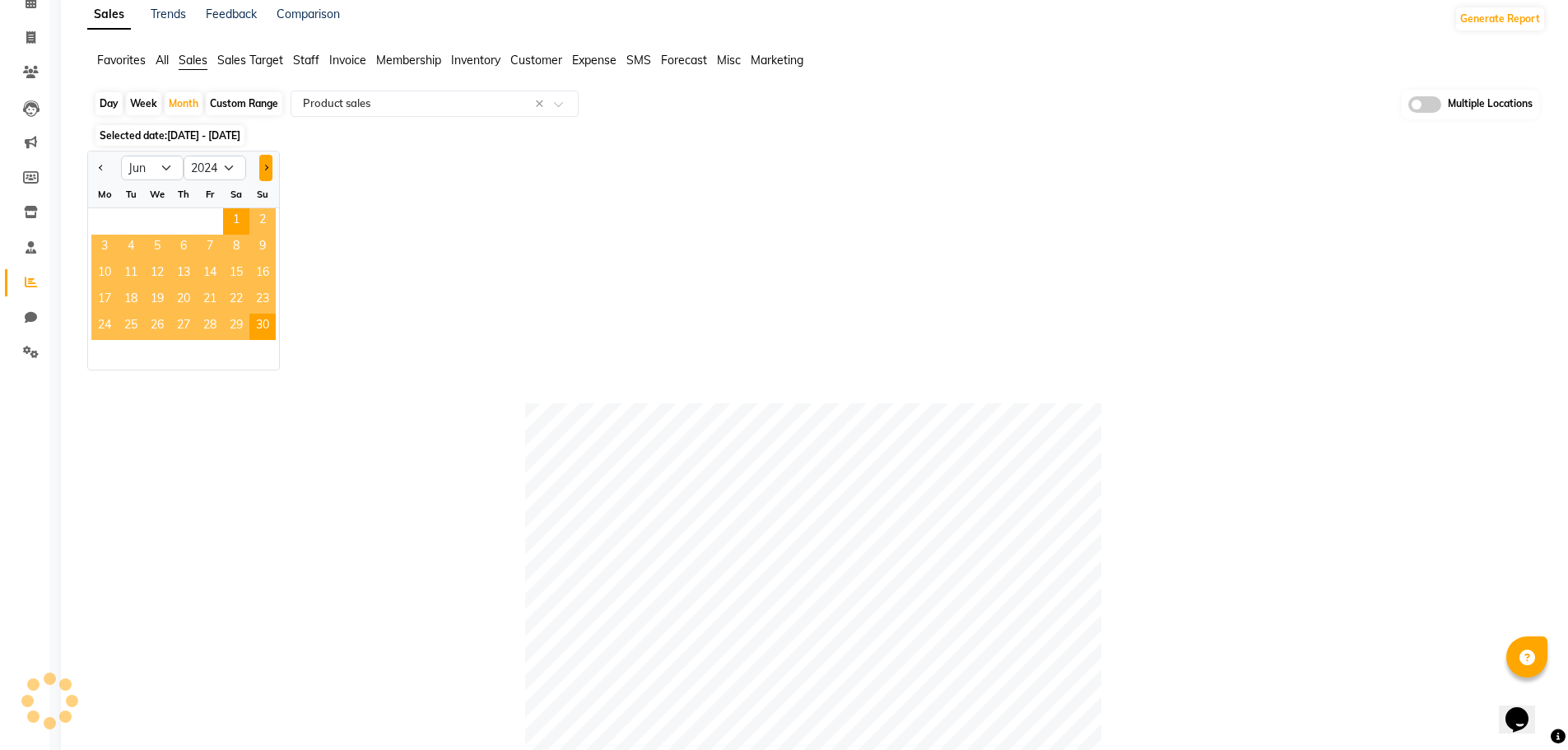
click at [270, 170] on button "Next month" at bounding box center [266, 168] width 13 height 26
select select "7"
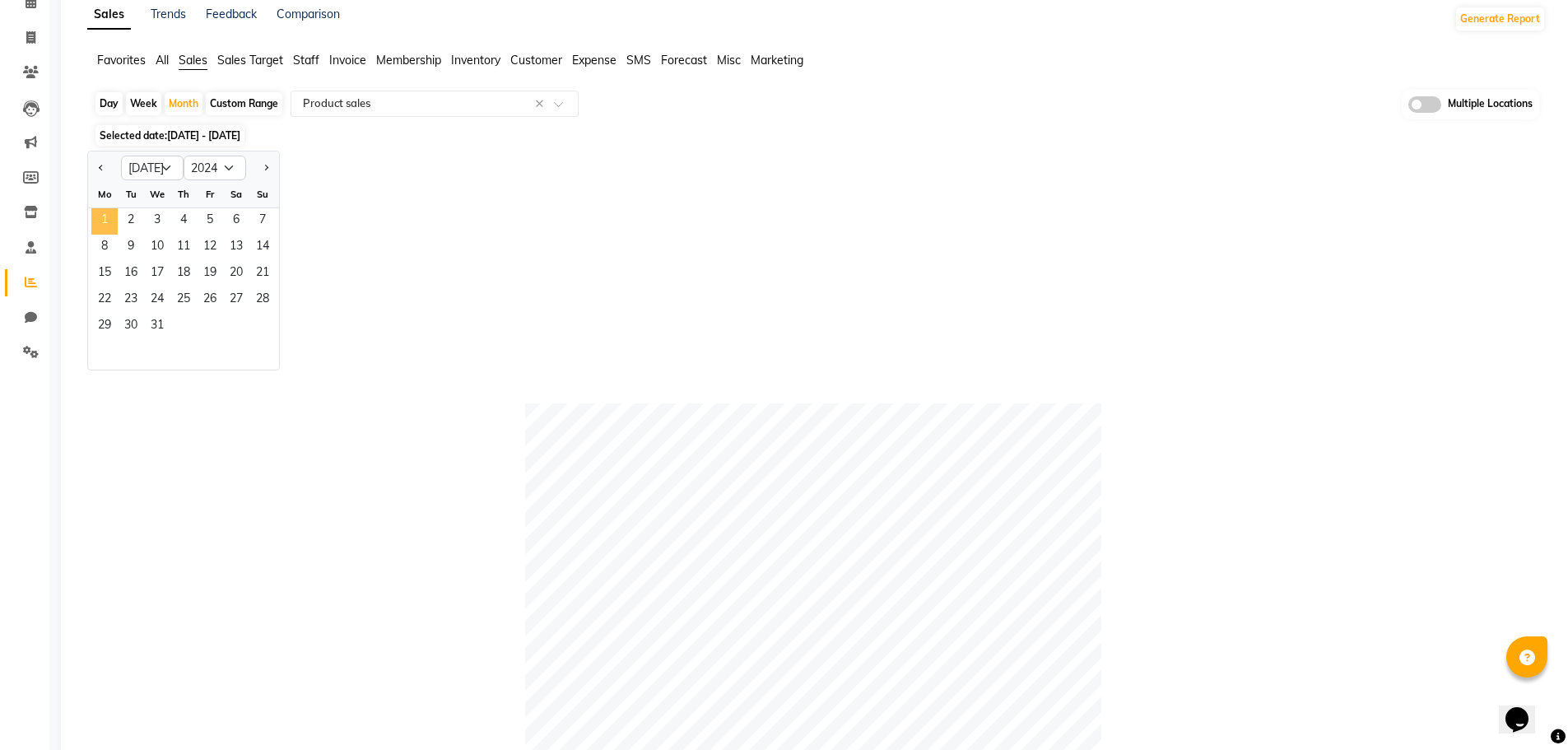
click at [113, 217] on span "1" at bounding box center [105, 221] width 26 height 26
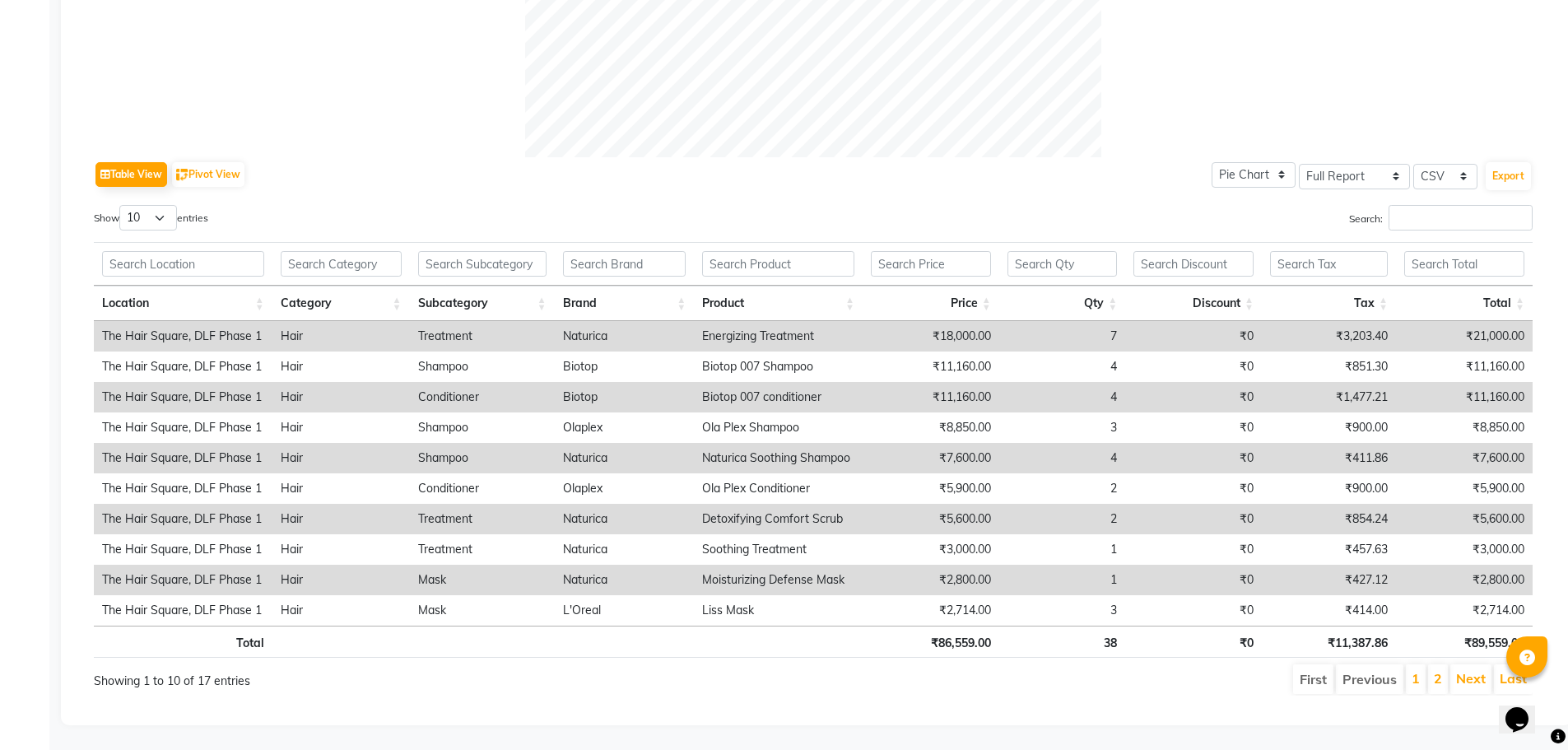
scroll to position [0, 0]
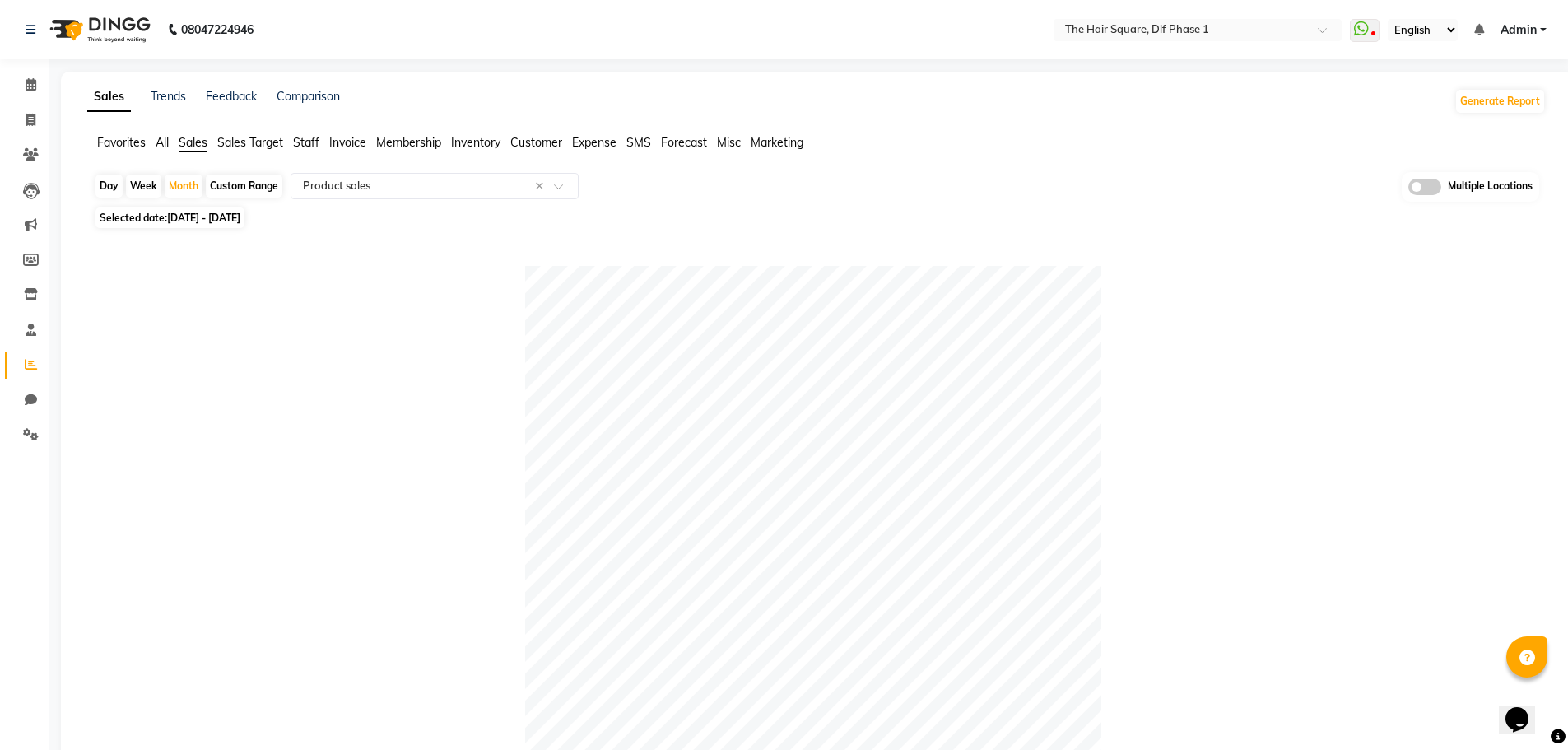
click at [240, 218] on span "01-07-2024 - 31-07-2024" at bounding box center [203, 218] width 73 height 12
select select "7"
select select "2024"
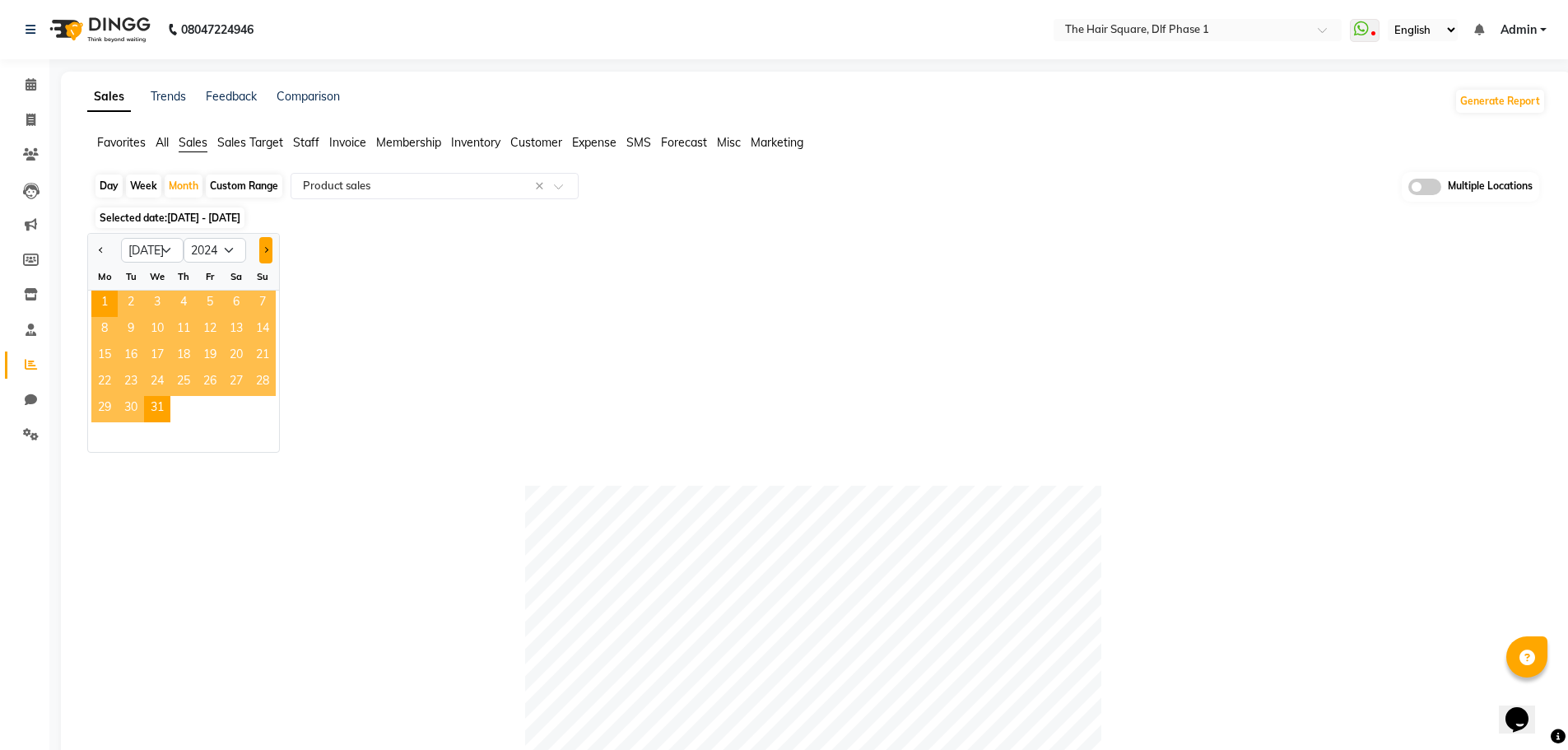
click at [265, 245] on button "Next month" at bounding box center [266, 251] width 13 height 26
select select "8"
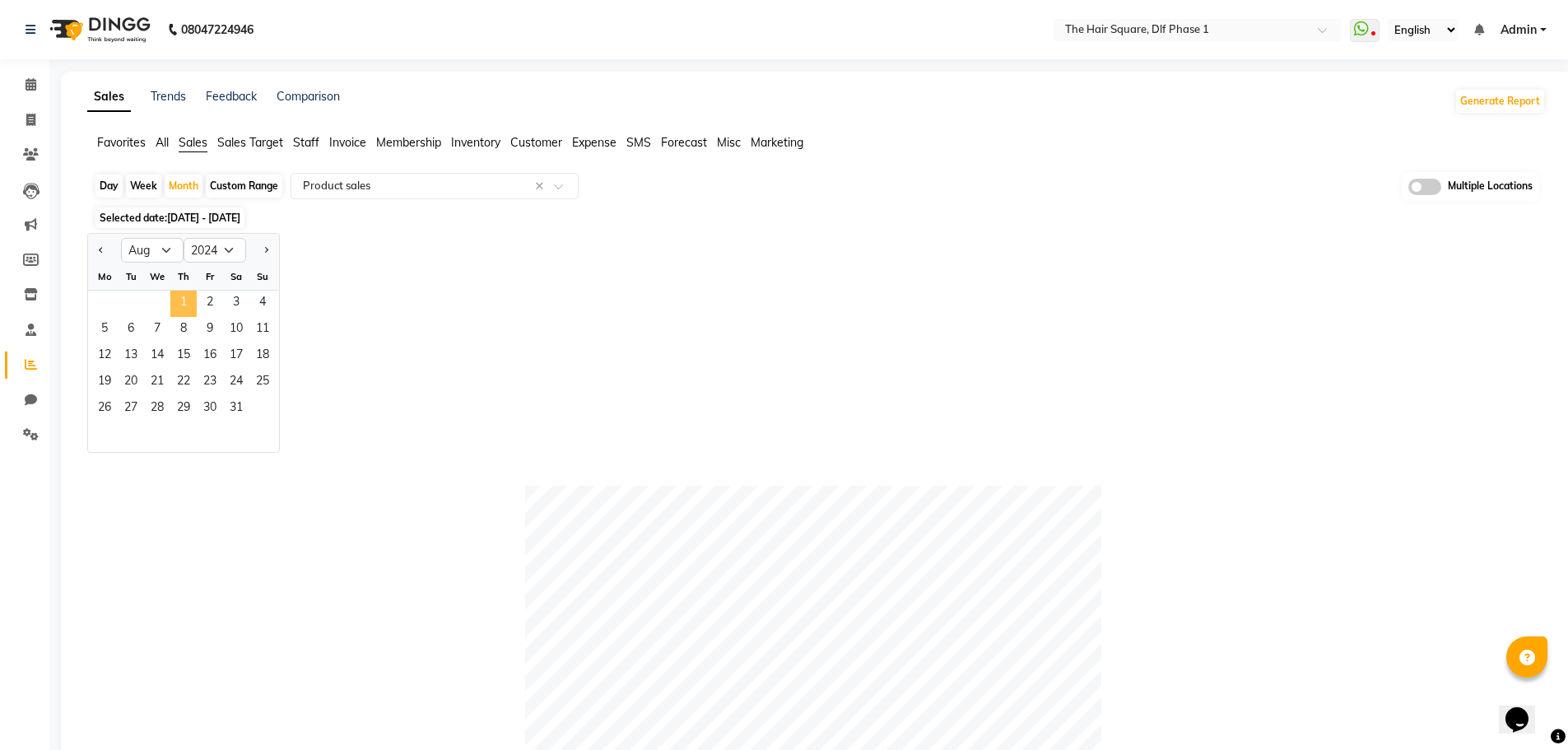
click at [170, 296] on span "1" at bounding box center [183, 304] width 26 height 26
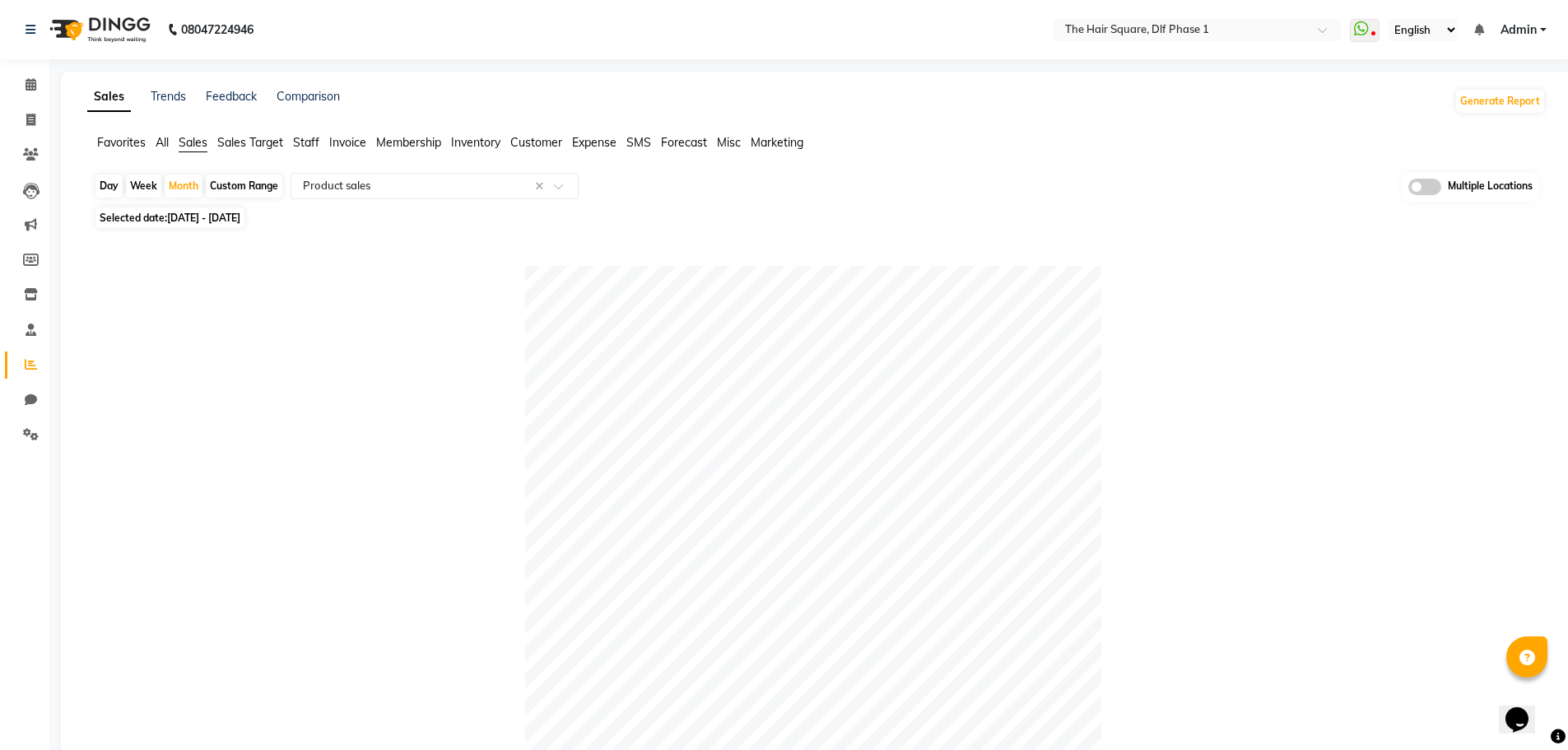
click at [240, 216] on span "01-08-2024 - 31-08-2024" at bounding box center [203, 218] width 73 height 12
select select "8"
select select "2024"
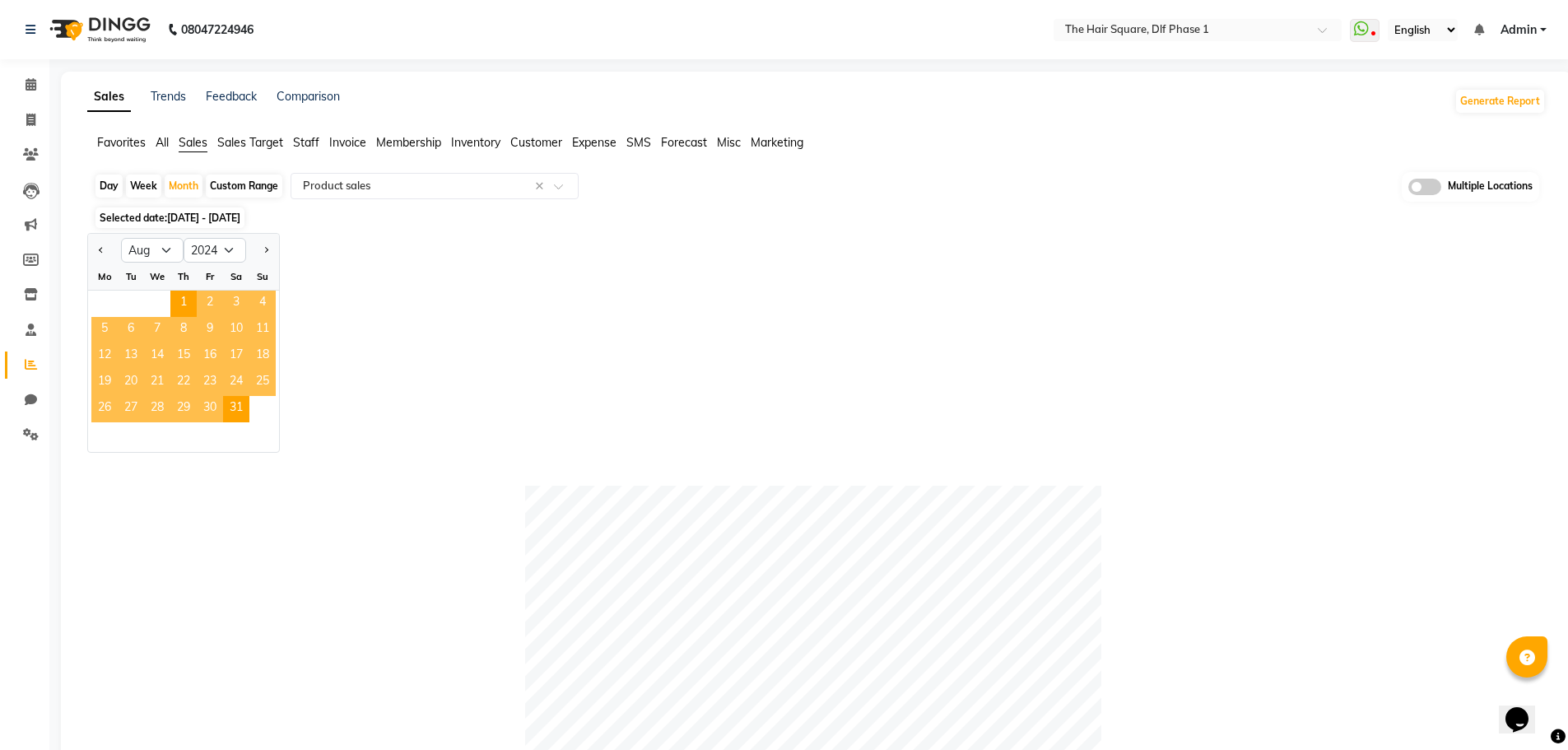
click at [273, 249] on div at bounding box center [262, 251] width 33 height 26
click at [270, 249] on button "Next month" at bounding box center [266, 251] width 13 height 26
select select "9"
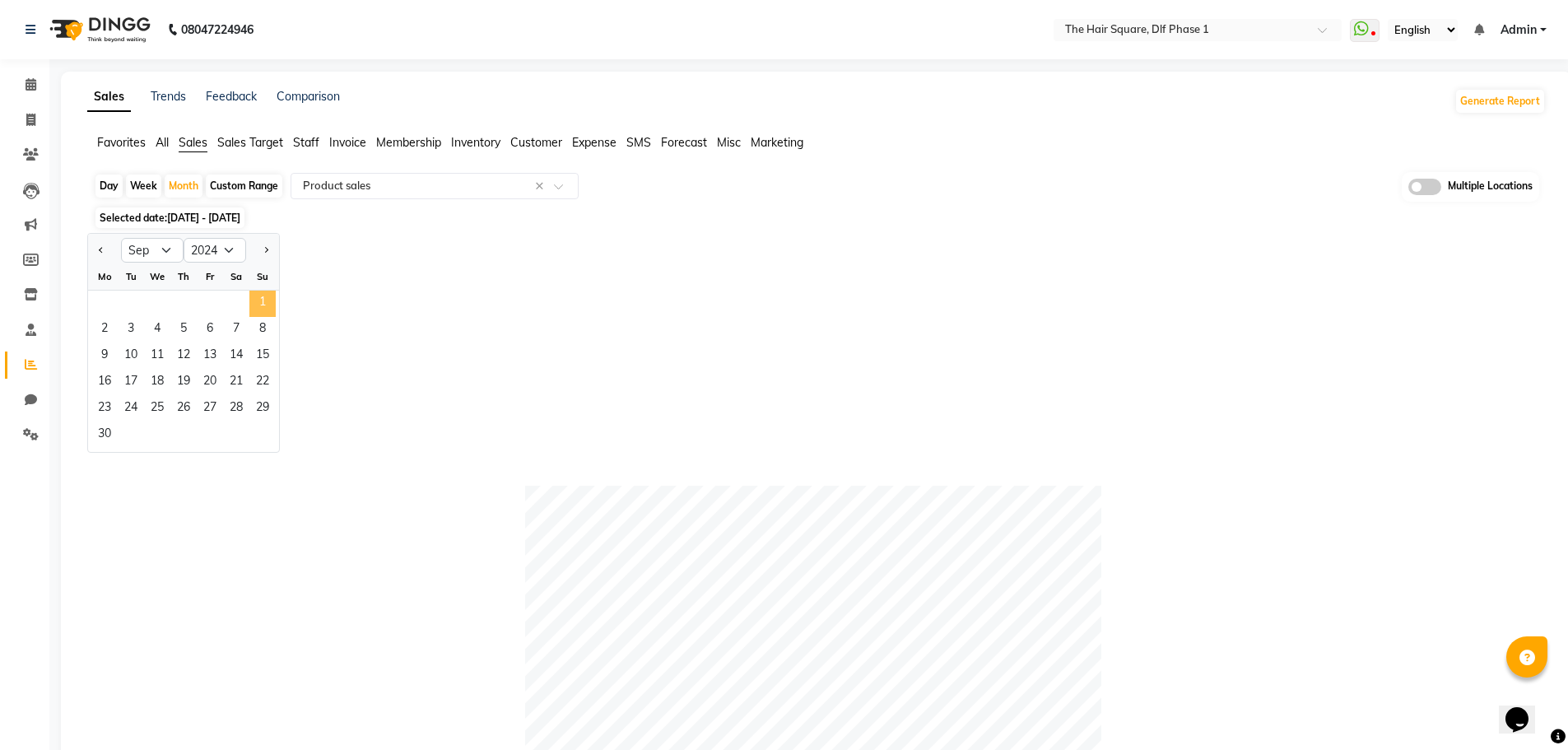
click at [264, 302] on span "1" at bounding box center [263, 304] width 26 height 26
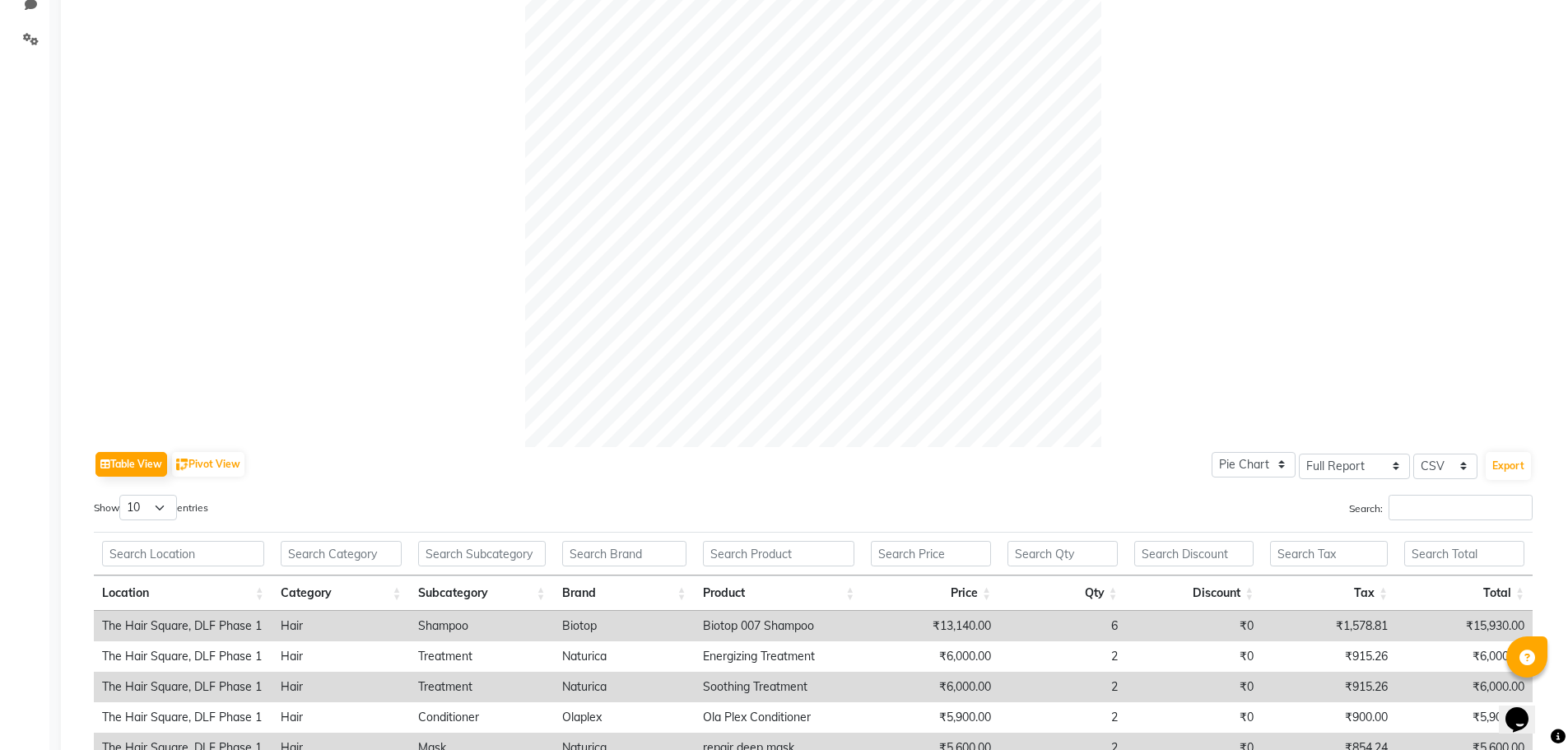
scroll to position [92, 0]
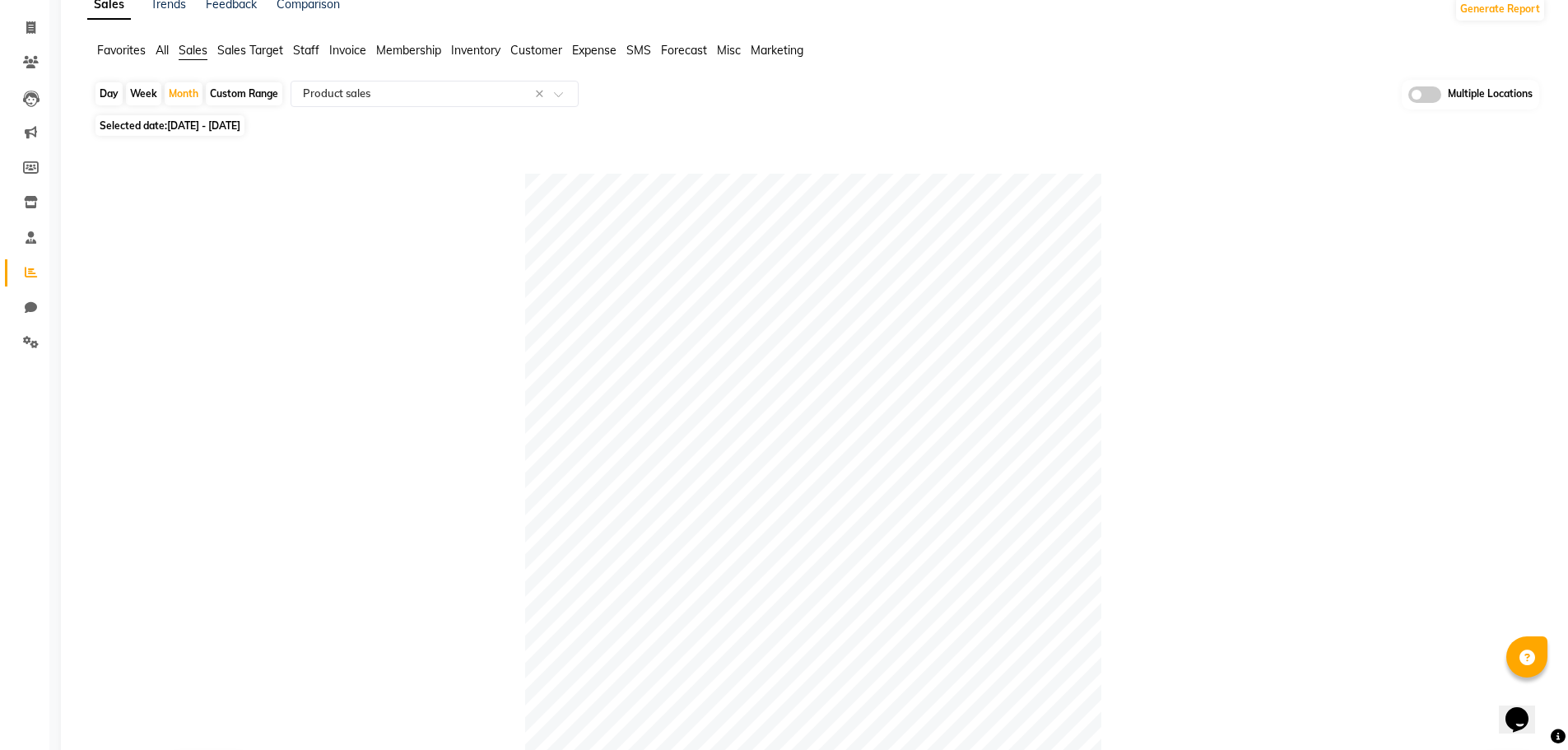
click at [230, 118] on span "Selected date: 01-09-2024 - 30-09-2024" at bounding box center [170, 126] width 149 height 21
select select "9"
select select "2024"
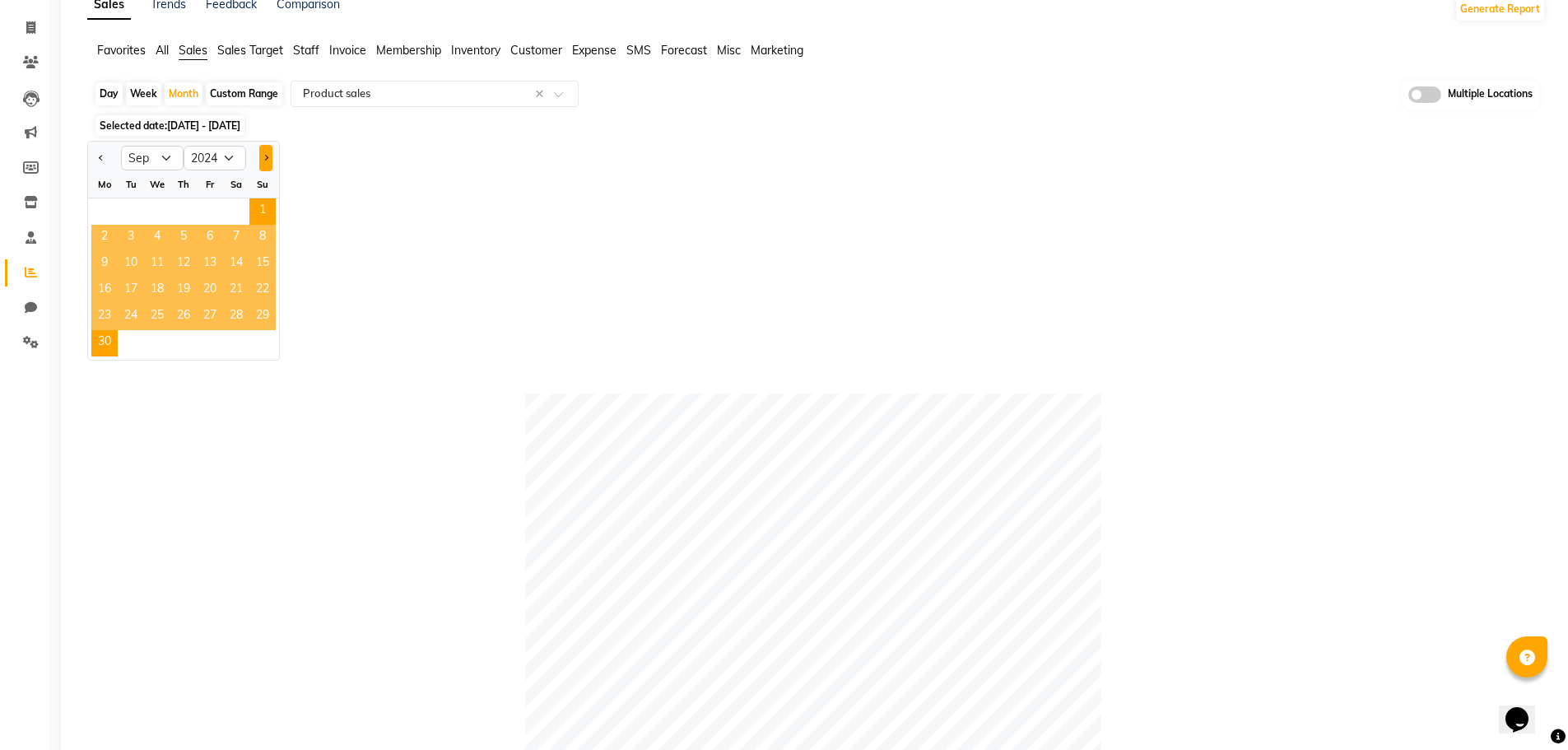
click at [268, 155] on button "Next month" at bounding box center [266, 158] width 13 height 26
select select "10"
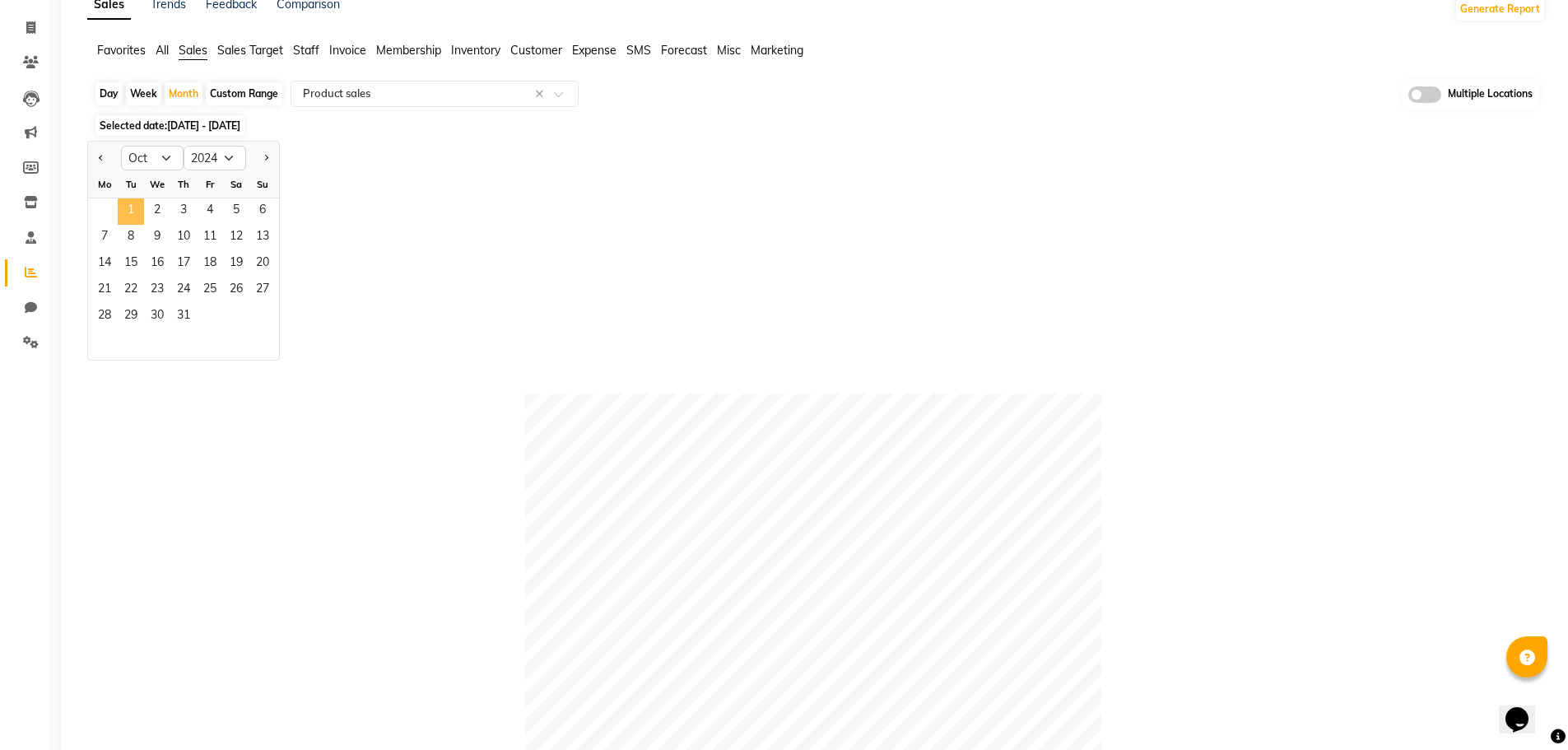
click at [127, 213] on span "1" at bounding box center [131, 212] width 26 height 26
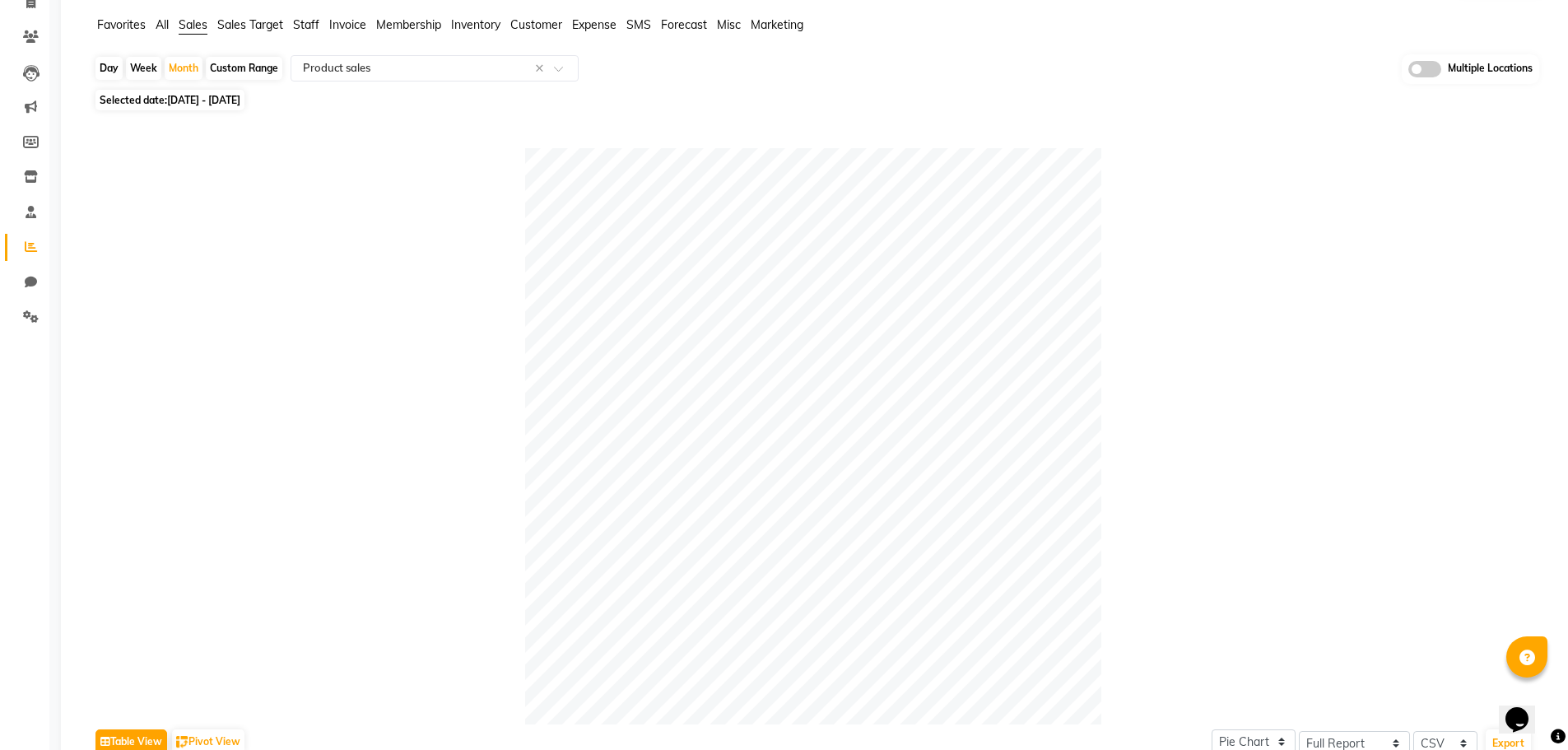
scroll to position [5, 0]
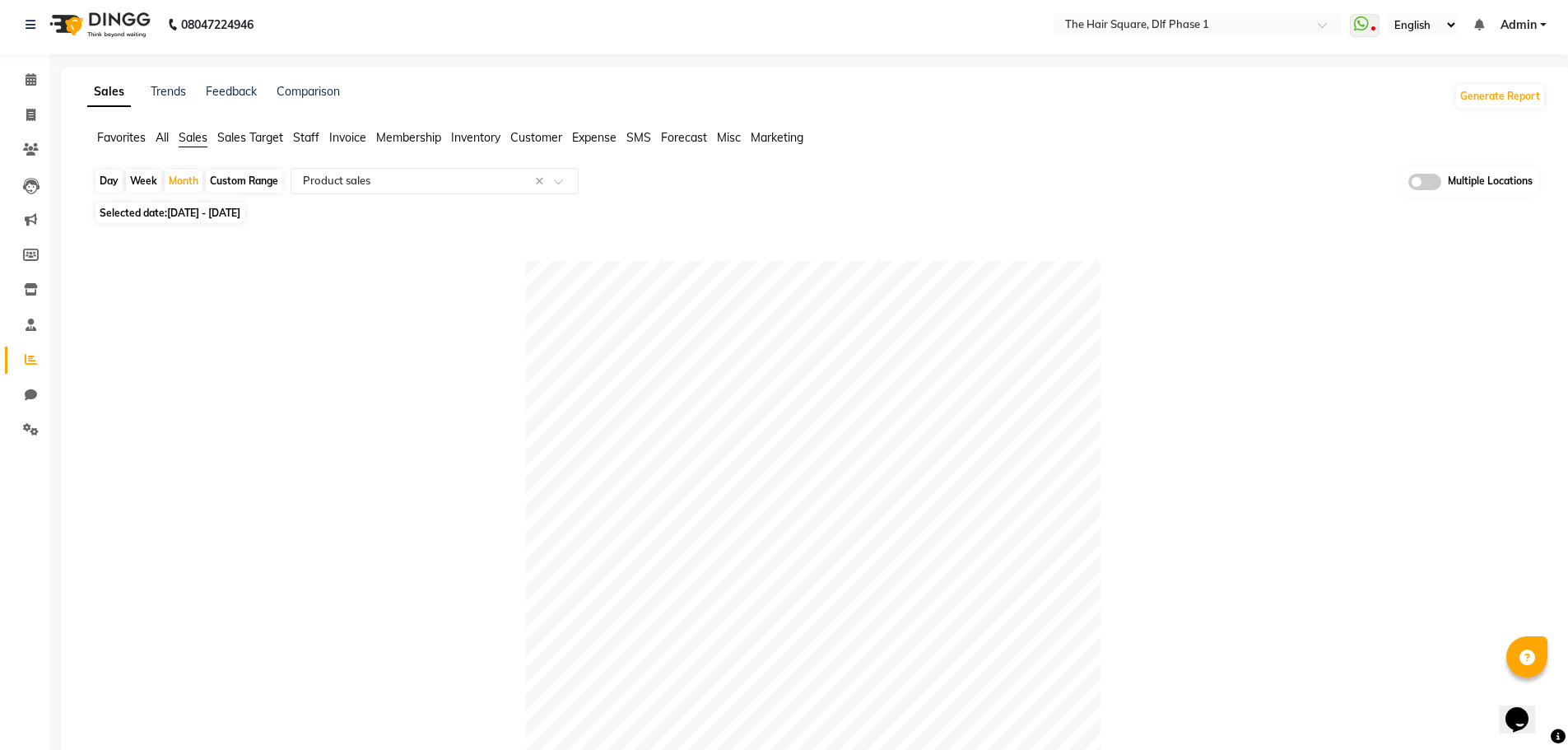
click at [240, 208] on span "01-10-2024 - 31-10-2024" at bounding box center [203, 212] width 73 height 12
select select "10"
select select "2024"
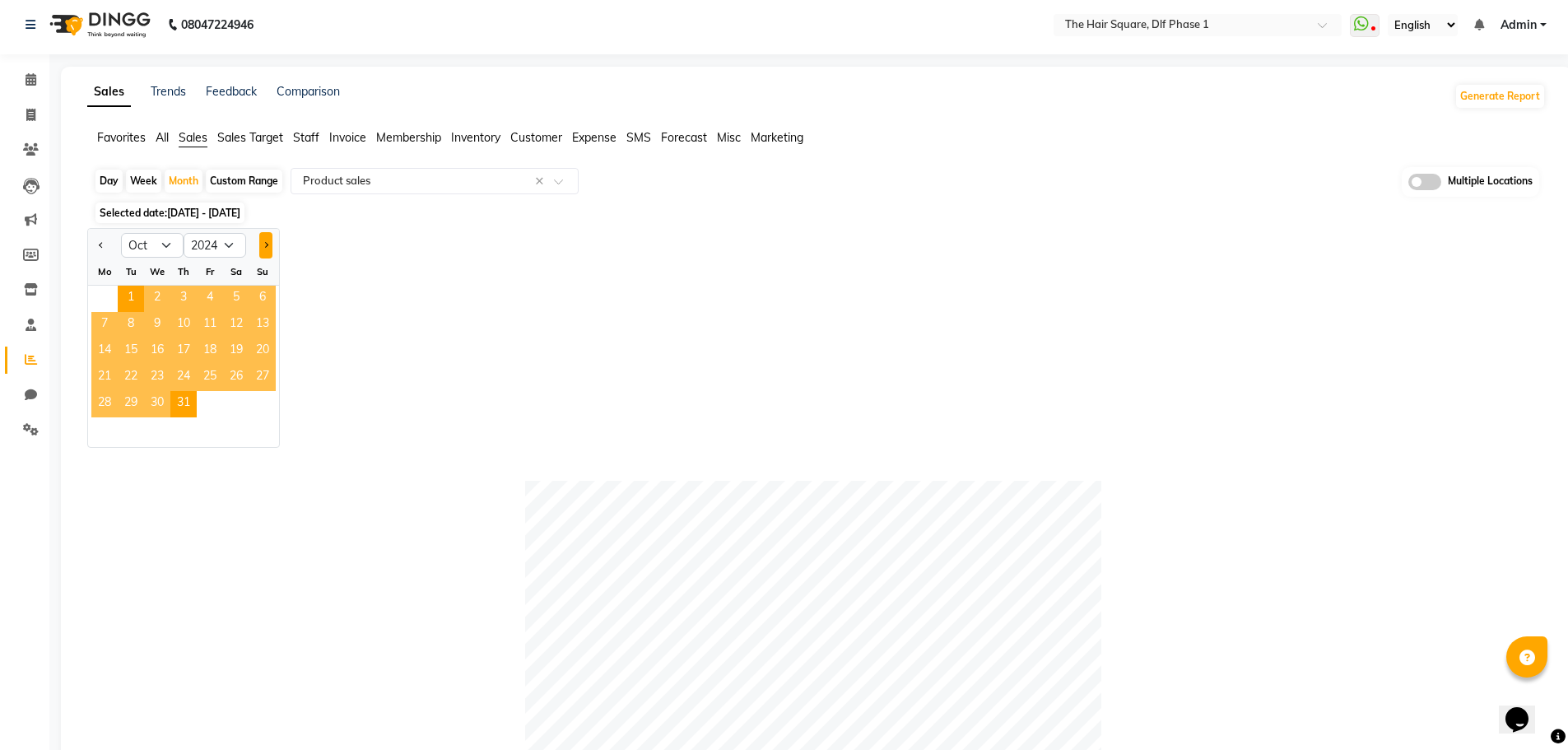
click at [259, 241] on button "Next month" at bounding box center [266, 245] width 13 height 26
select select "11"
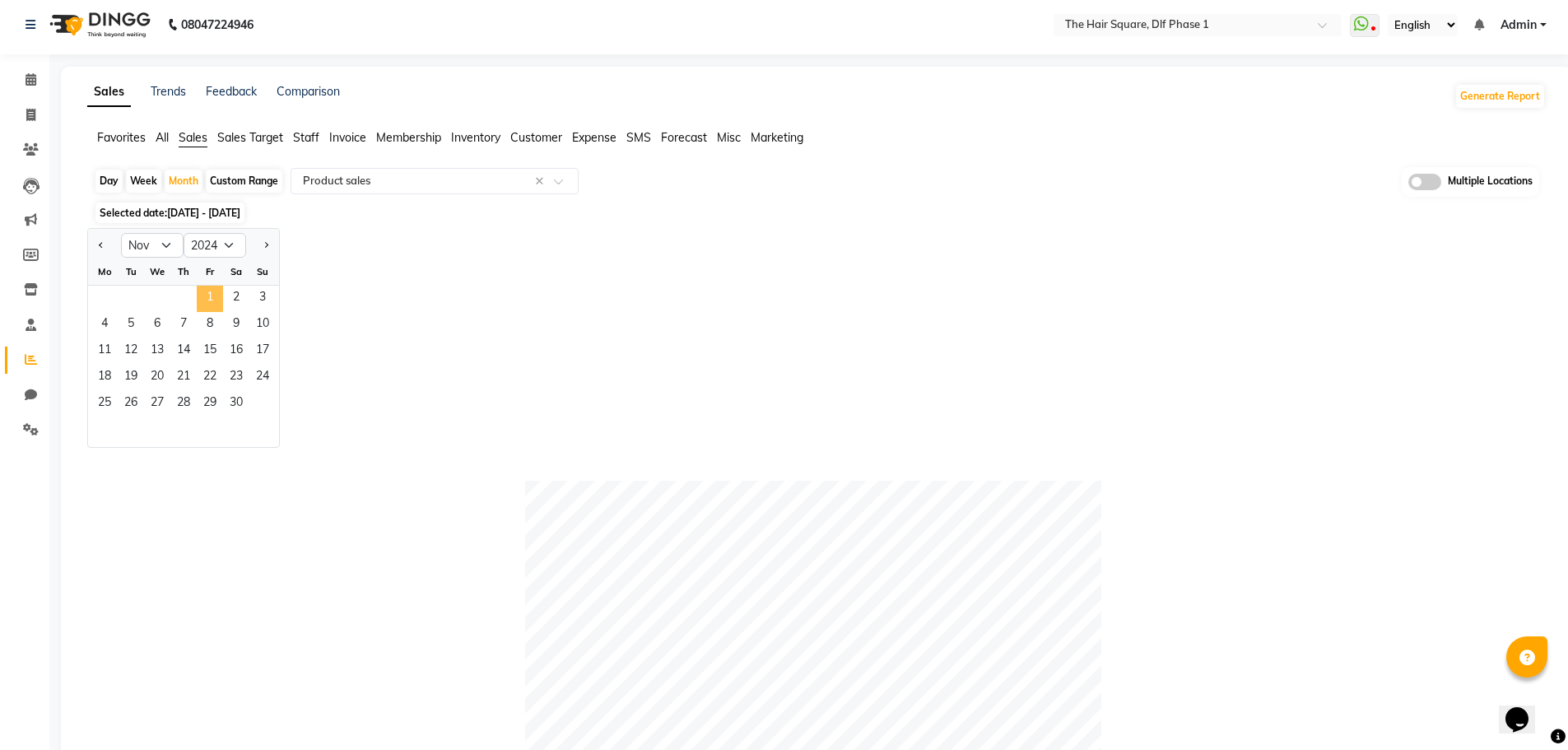
drag, startPoint x: 214, startPoint y: 290, endPoint x: 302, endPoint y: 328, distance: 95.9
click at [215, 290] on span "1" at bounding box center [210, 299] width 26 height 26
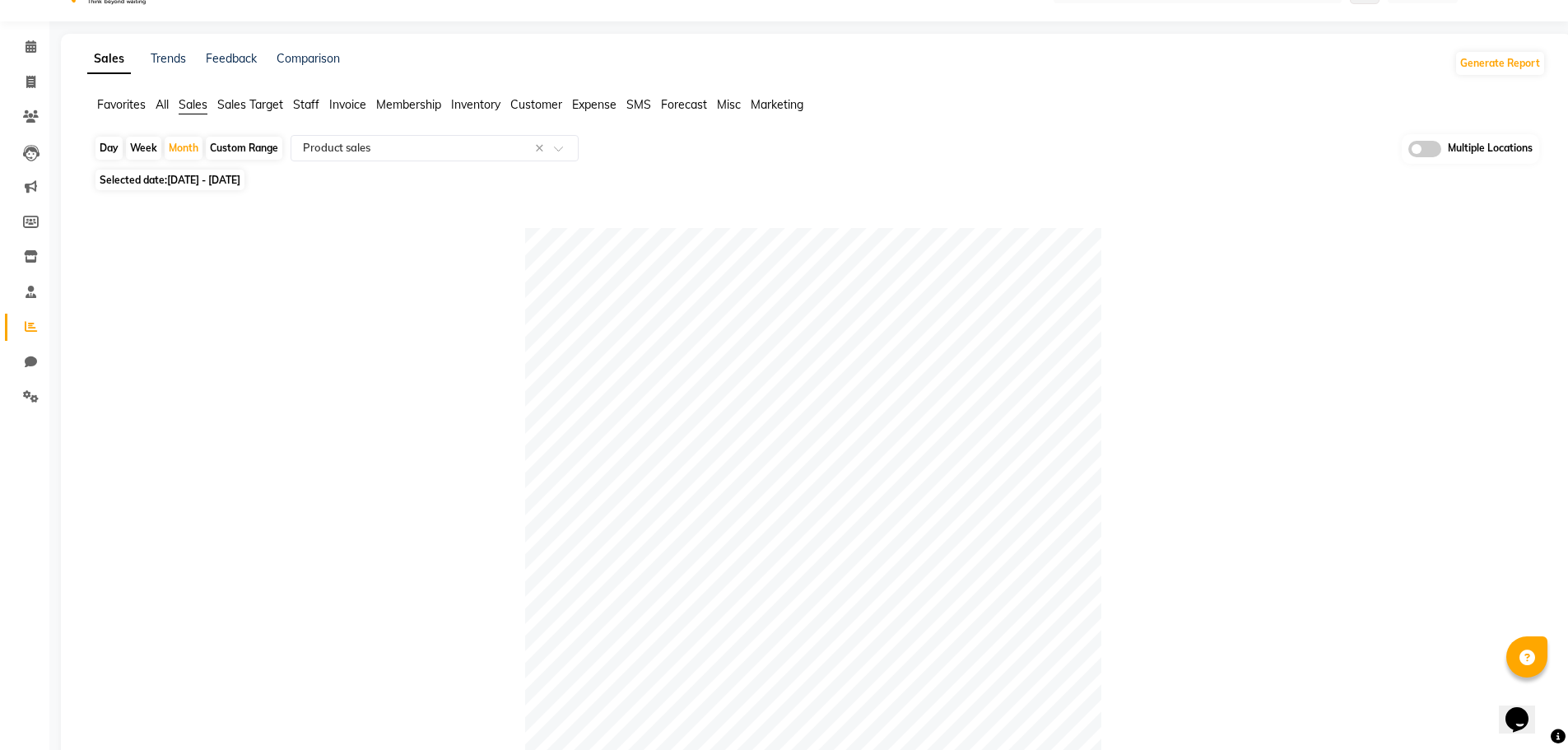
scroll to position [0, 0]
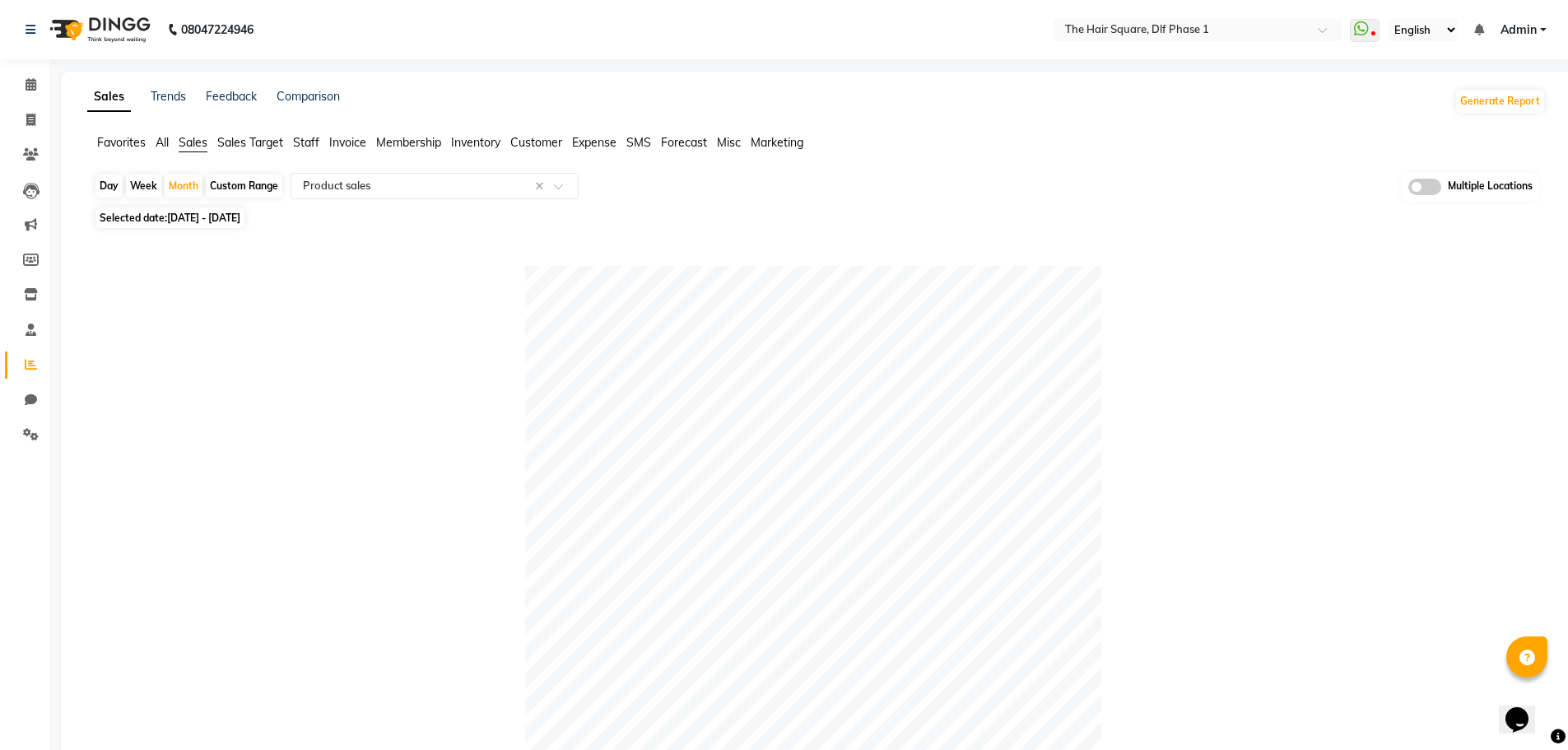
click at [240, 221] on span "01-11-2024 - 30-11-2024" at bounding box center [203, 218] width 73 height 12
select select "11"
select select "2024"
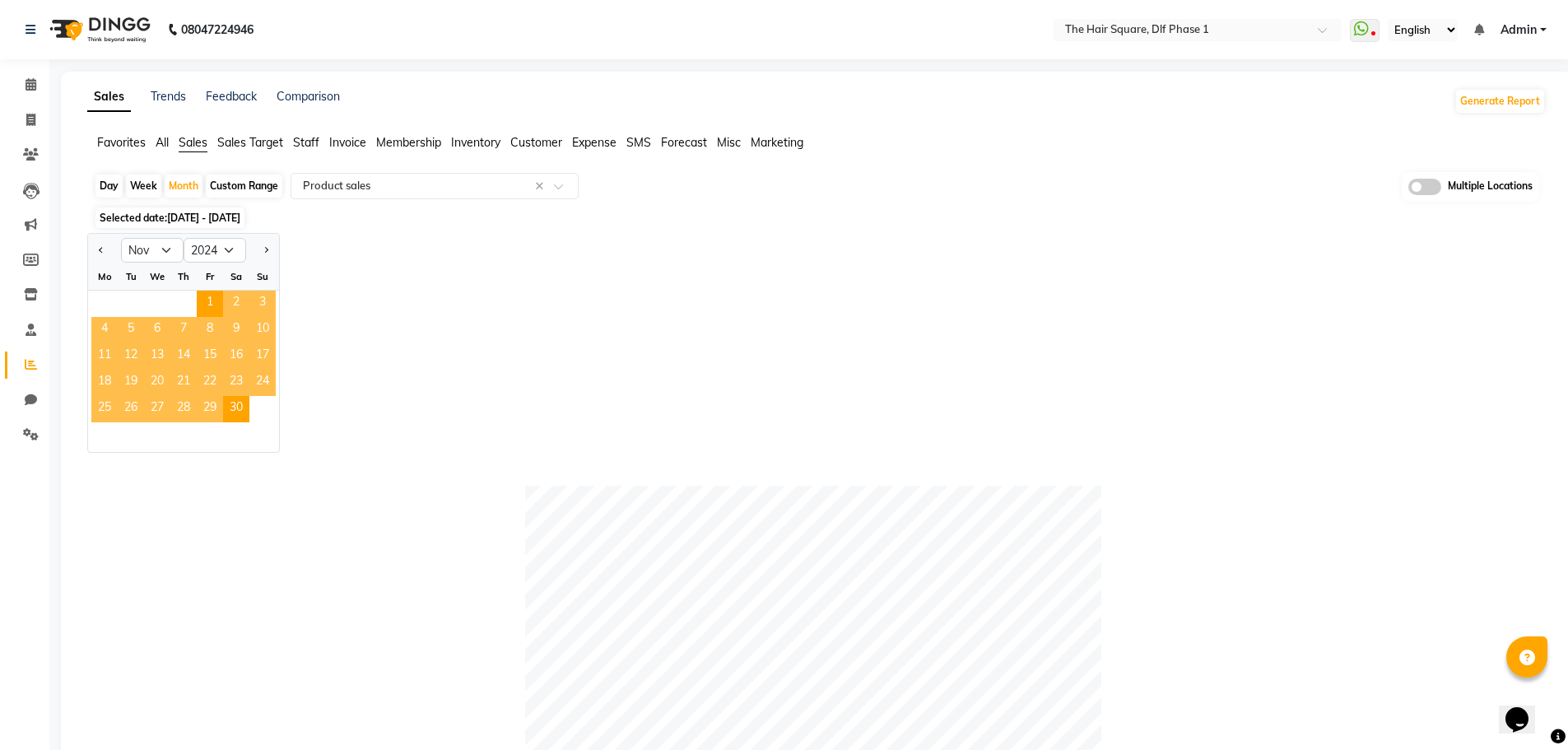
drag, startPoint x: 270, startPoint y: 252, endPoint x: 314, endPoint y: 293, distance: 60.1
click at [270, 253] on button "Next month" at bounding box center [266, 251] width 13 height 26
select select "12"
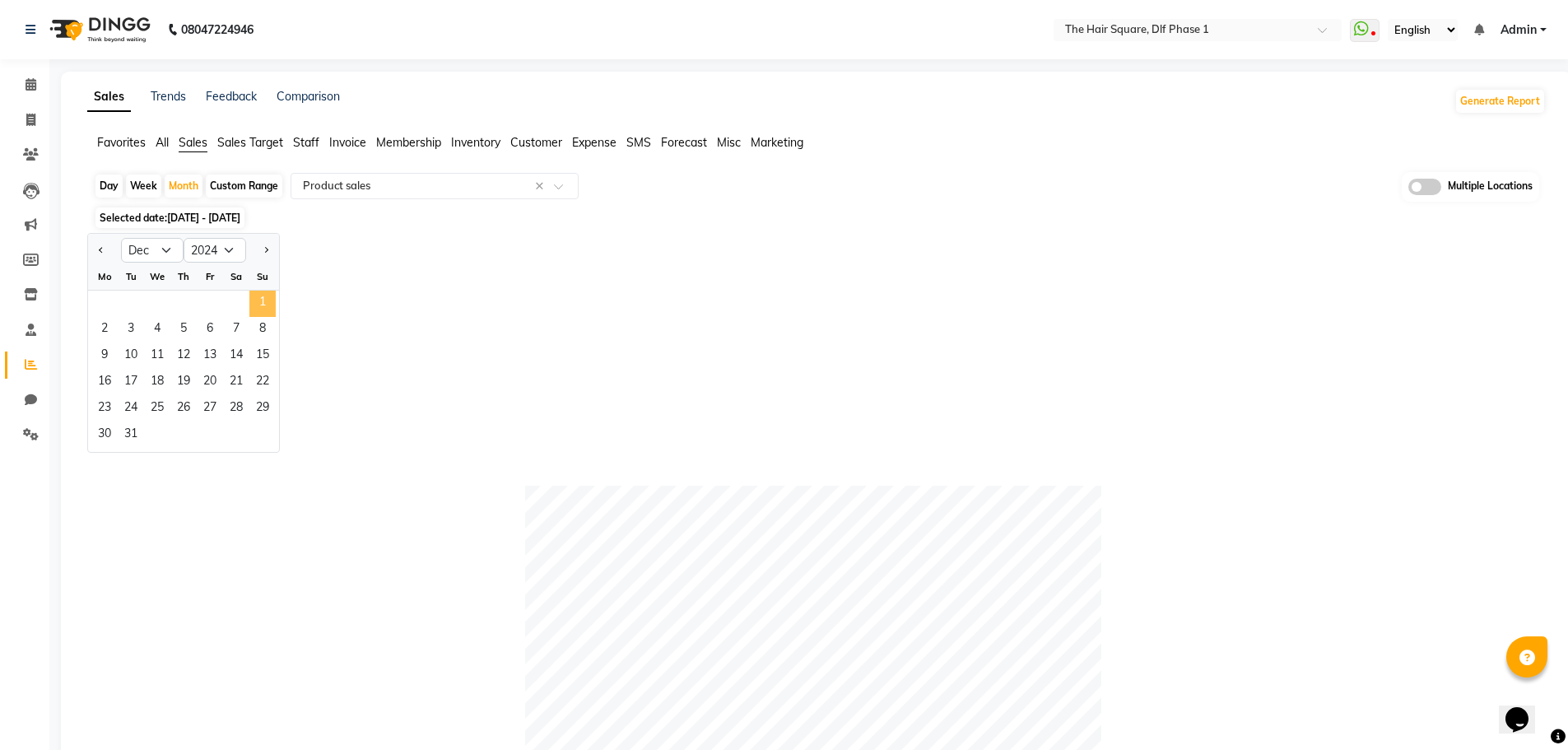
click at [259, 299] on span "1" at bounding box center [263, 304] width 26 height 26
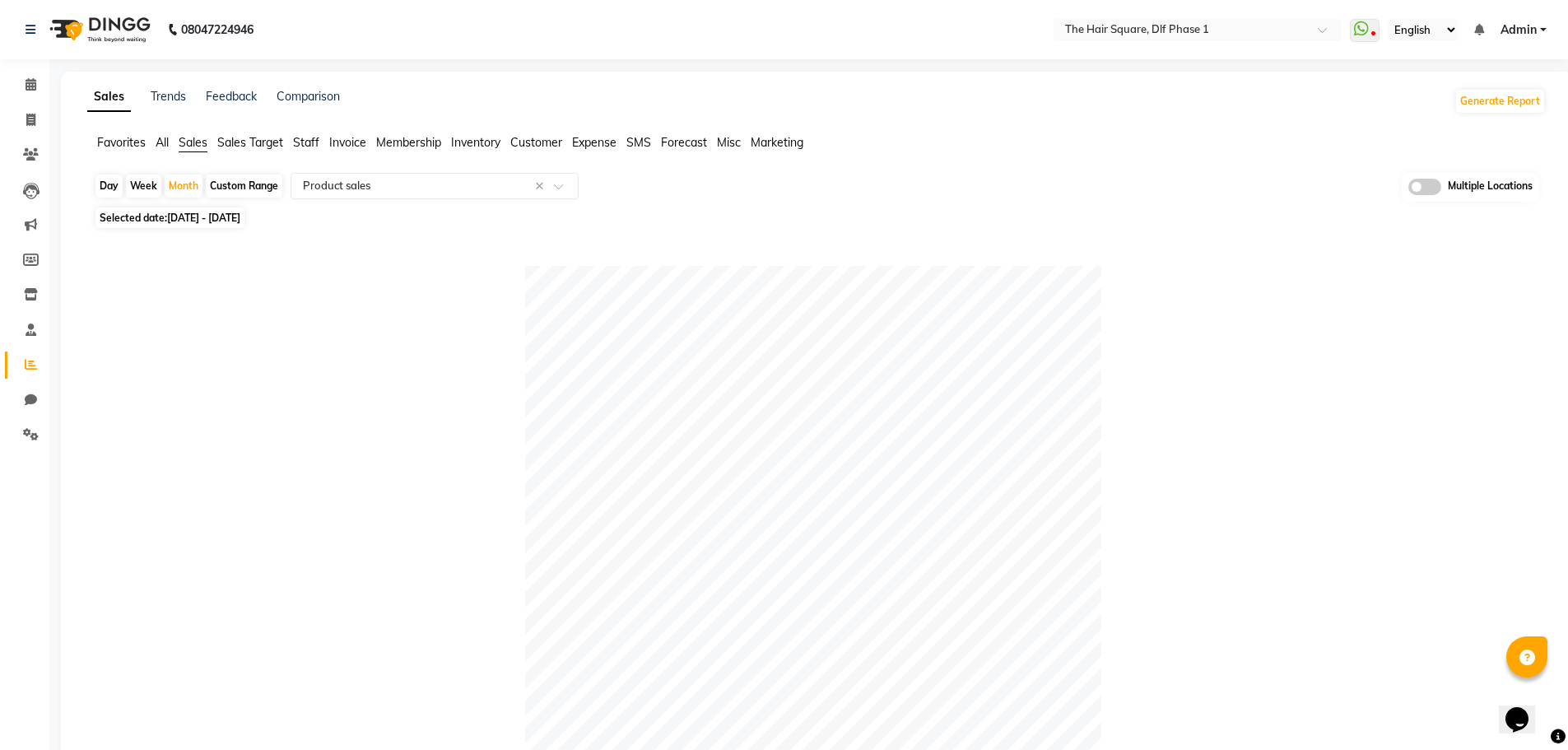
click at [227, 222] on span "01-12-2024 - 31-12-2024" at bounding box center [203, 218] width 73 height 12
select select "12"
select select "2024"
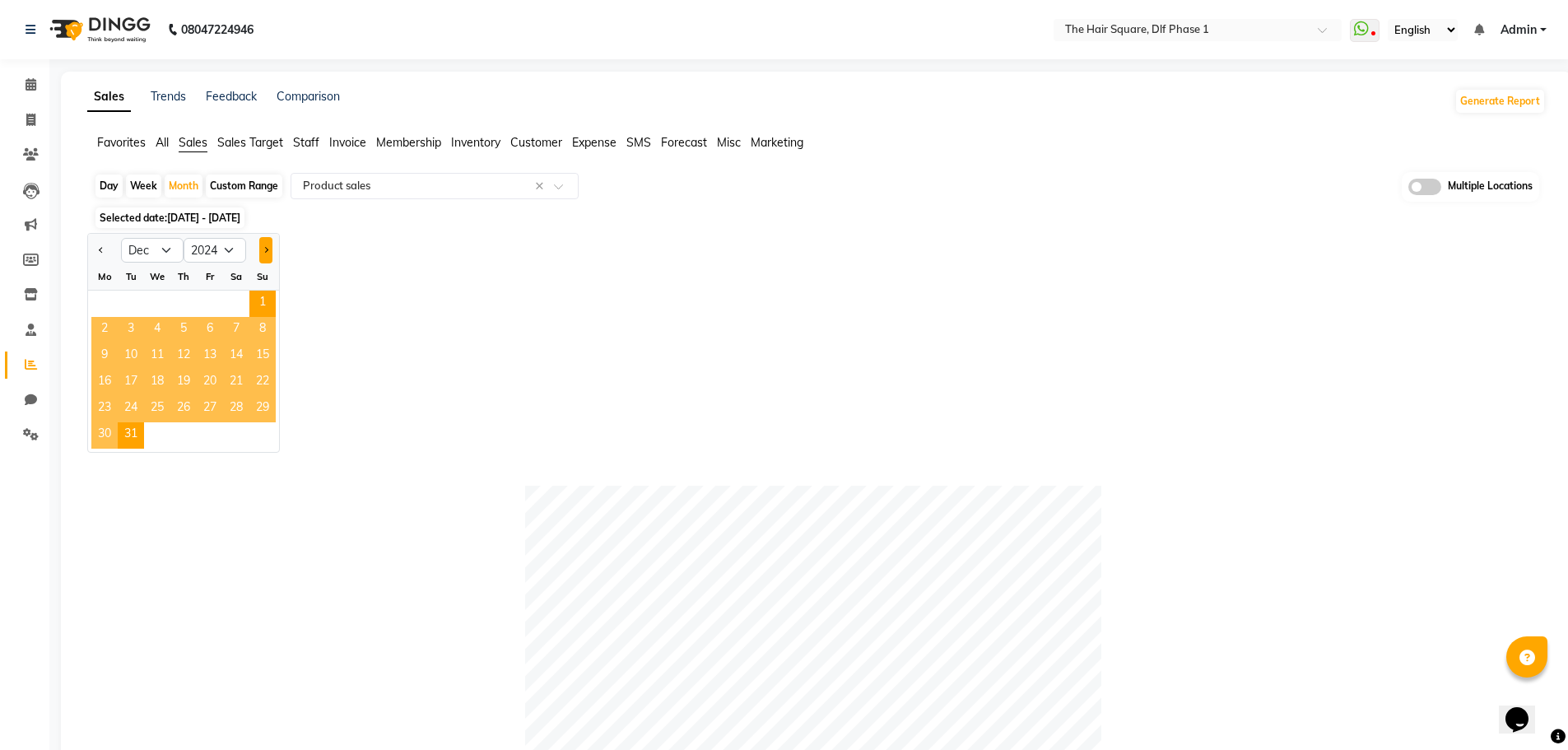
click at [266, 252] on span "Next month" at bounding box center [266, 249] width 6 height 6
select select "1"
select select "2025"
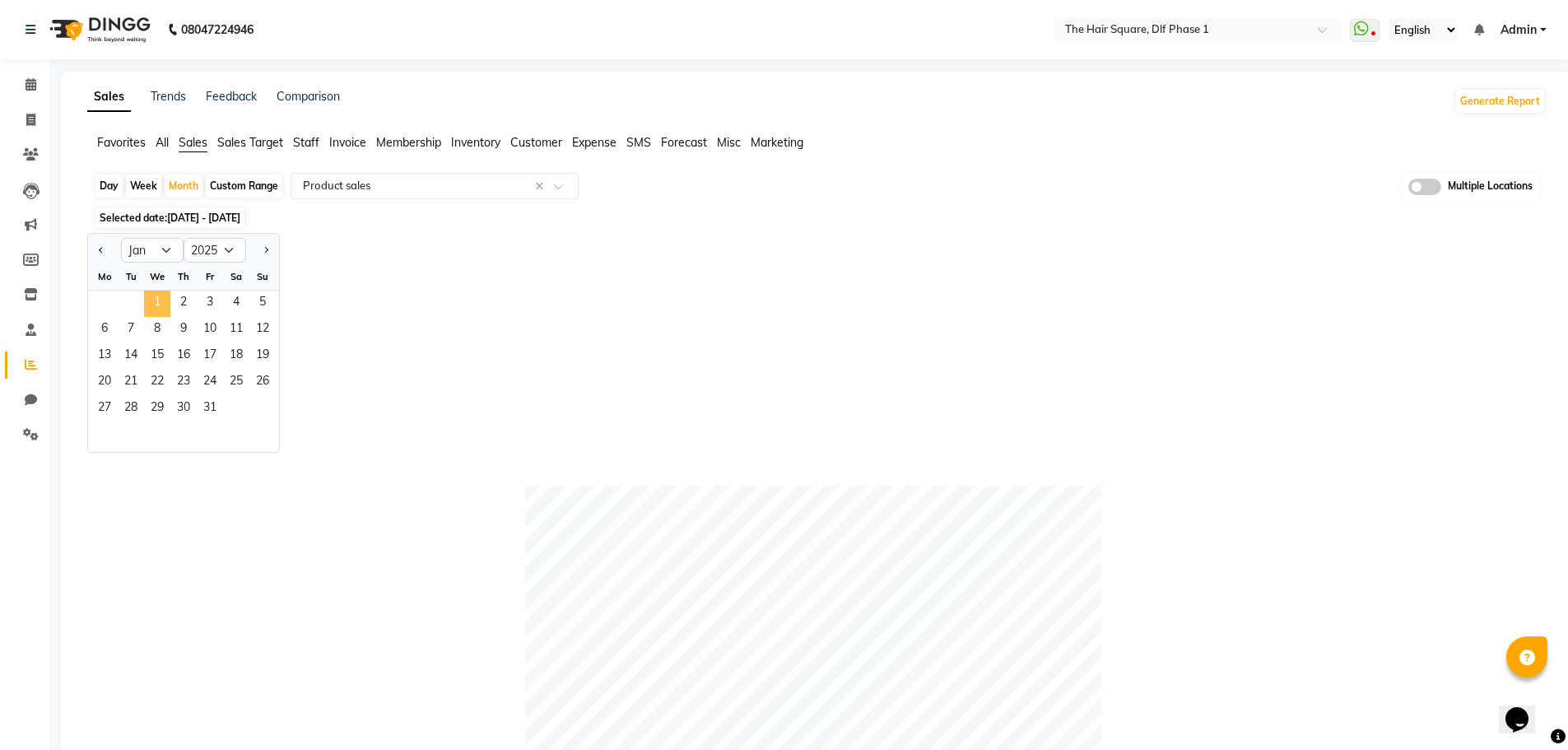
click at [157, 301] on span "1" at bounding box center [157, 304] width 26 height 26
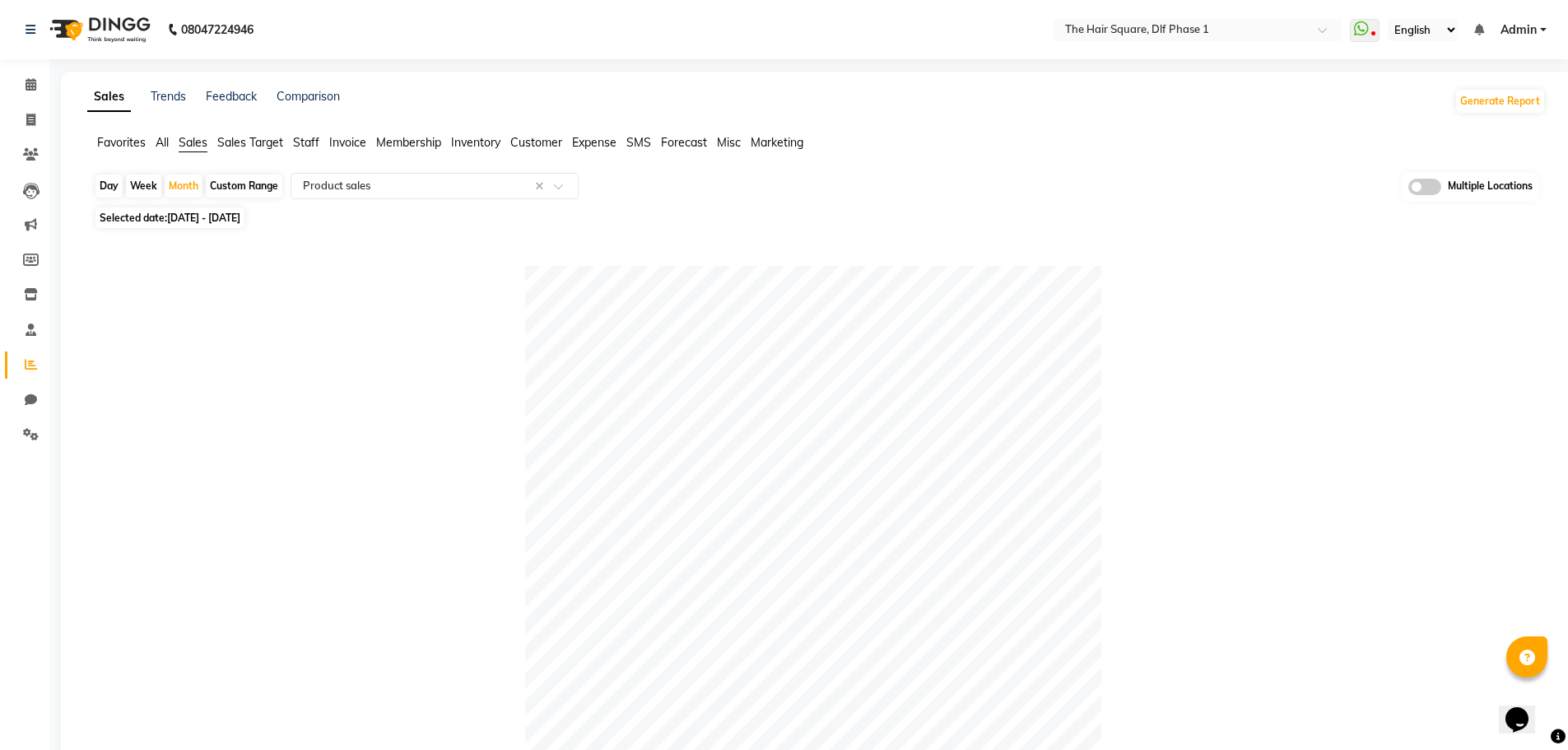
click at [295, 218] on div "Selected date: 01-01-2025 - 31-01-2025" at bounding box center [819, 218] width 1452 height 17
click at [240, 217] on span "01-01-2025 - 31-01-2025" at bounding box center [203, 218] width 73 height 12
select select "2025"
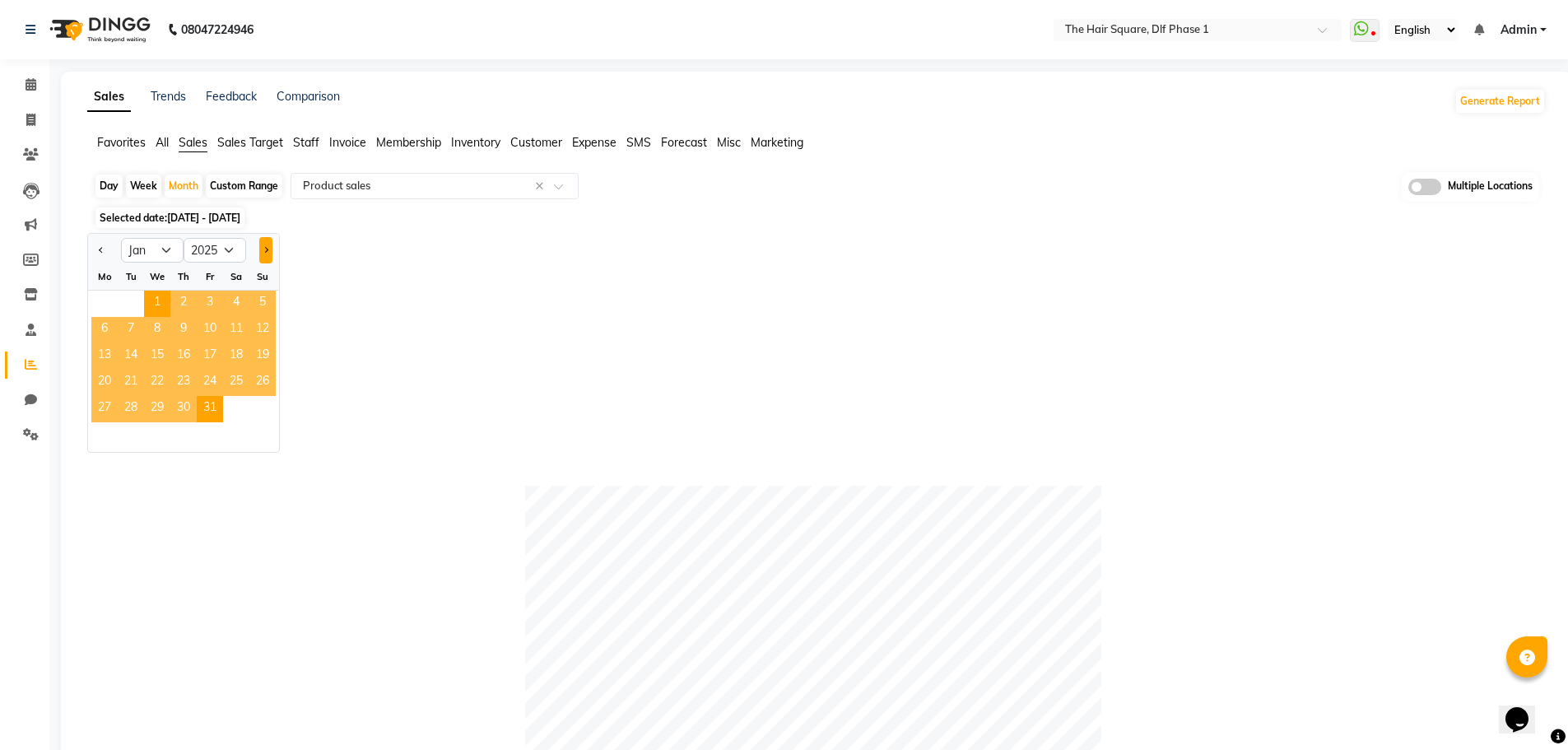
click at [260, 244] on button "Next month" at bounding box center [266, 251] width 13 height 26
select select "2"
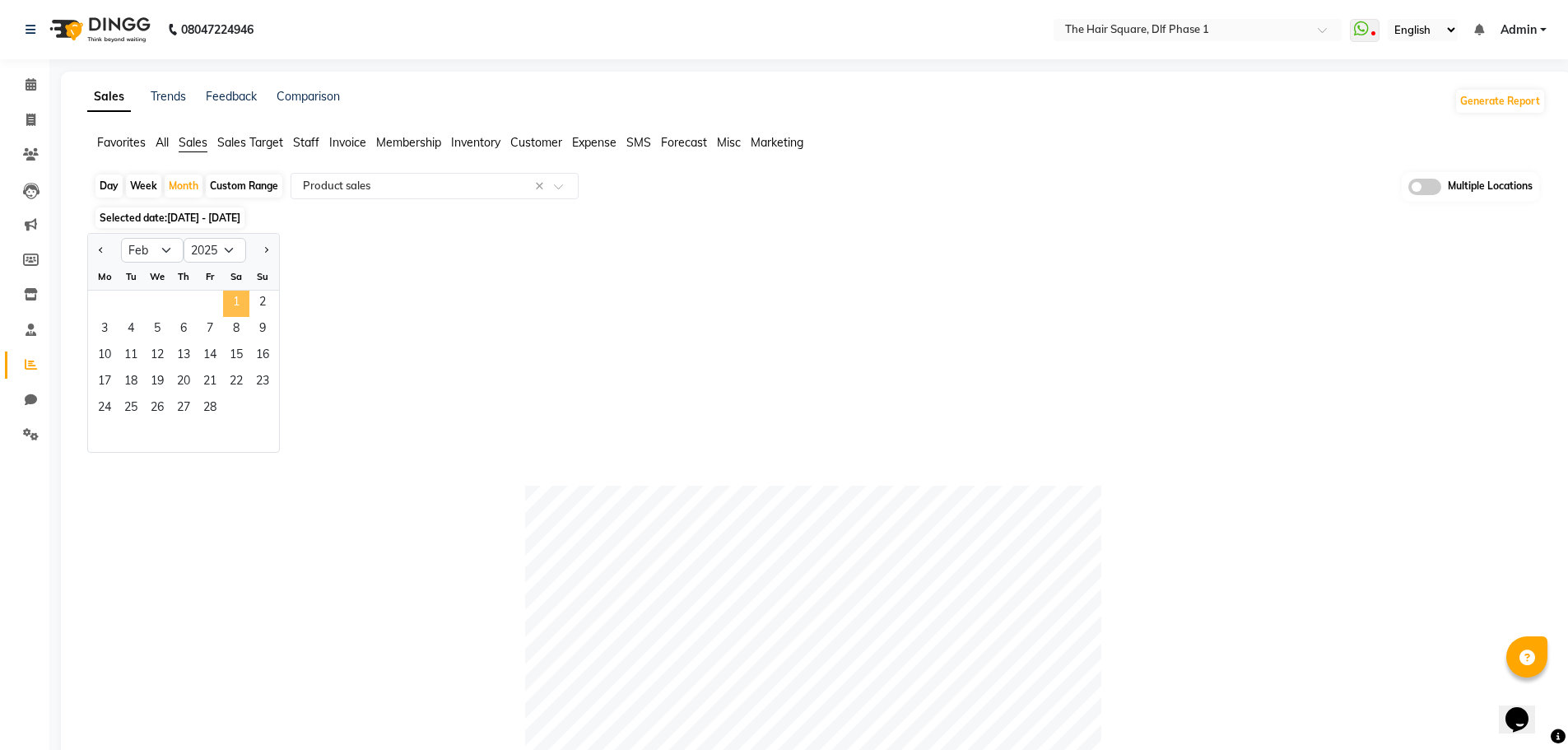
click at [238, 308] on span "1" at bounding box center [236, 304] width 26 height 26
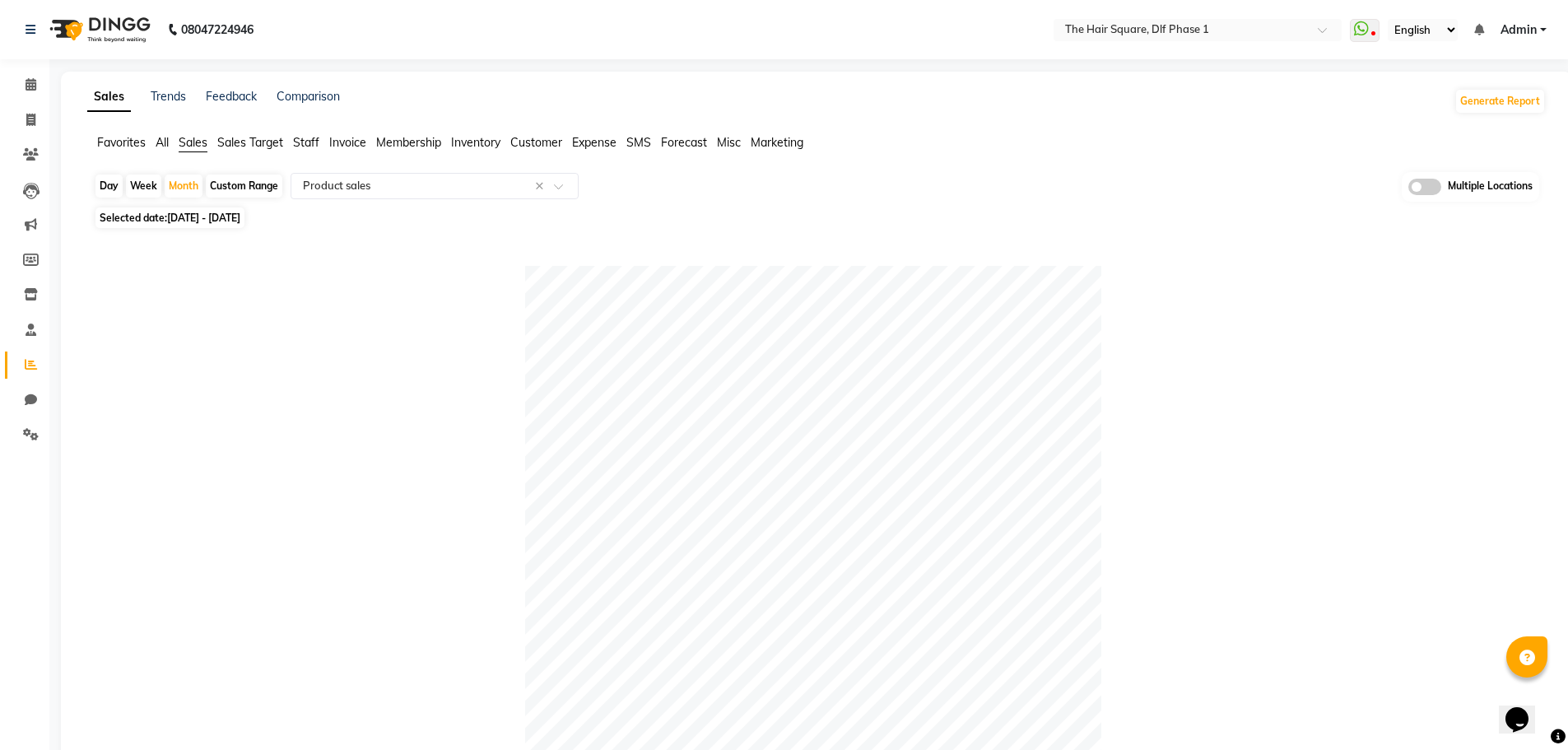
click at [238, 221] on span "01-02-2025 - 28-02-2025" at bounding box center [203, 218] width 73 height 12
select select "2"
select select "2025"
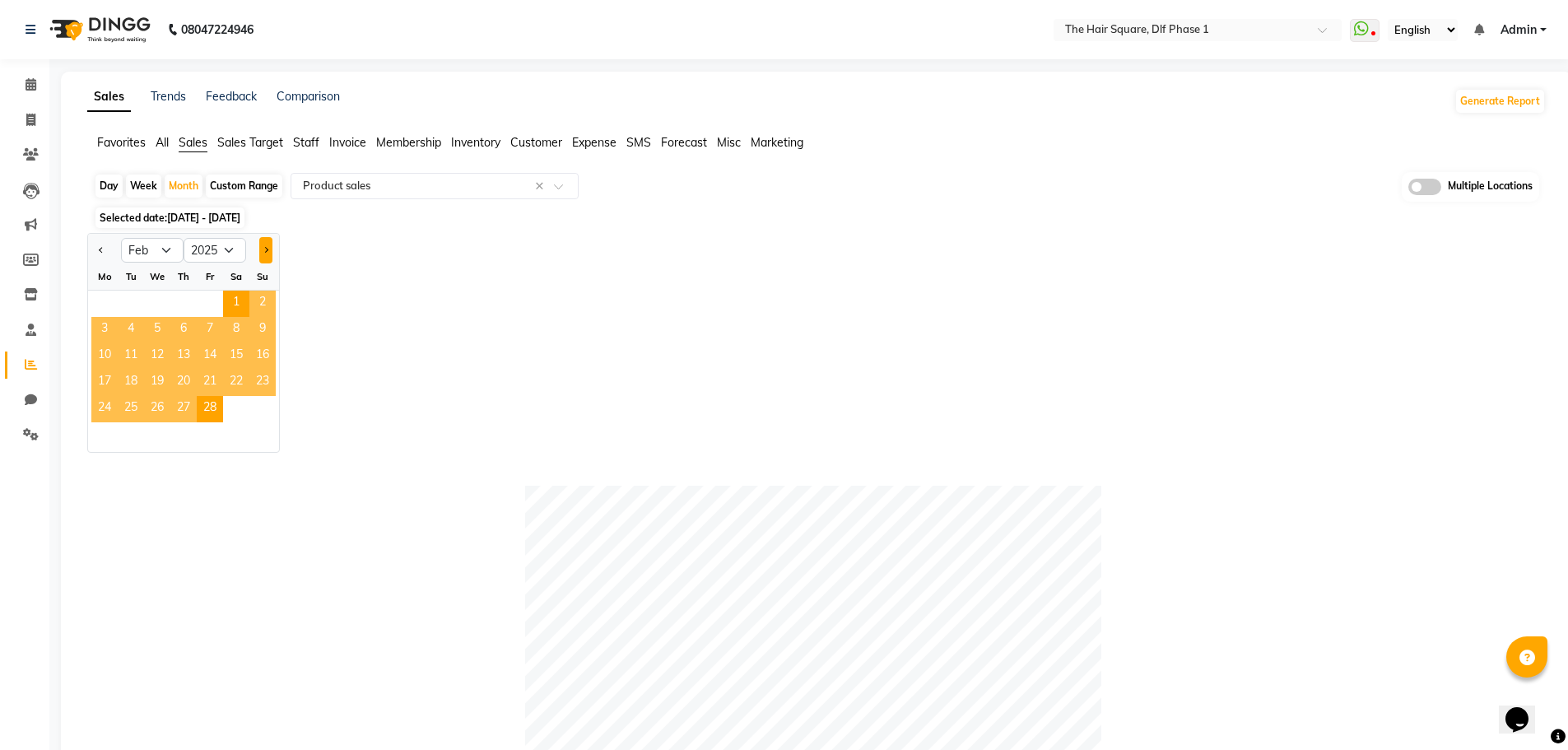
click at [268, 253] on button "Next month" at bounding box center [266, 251] width 13 height 26
select select "3"
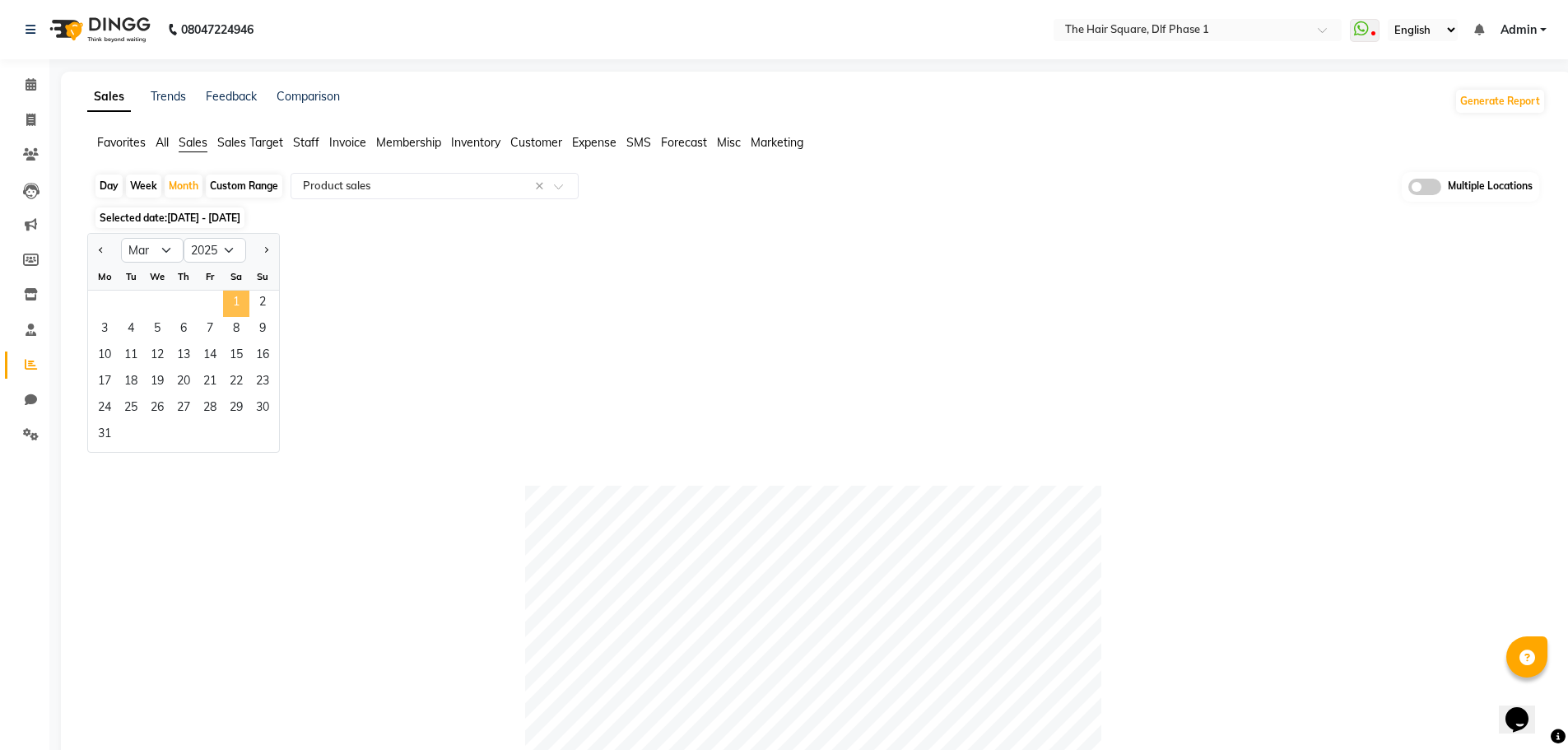
click at [240, 304] on span "1" at bounding box center [236, 304] width 26 height 26
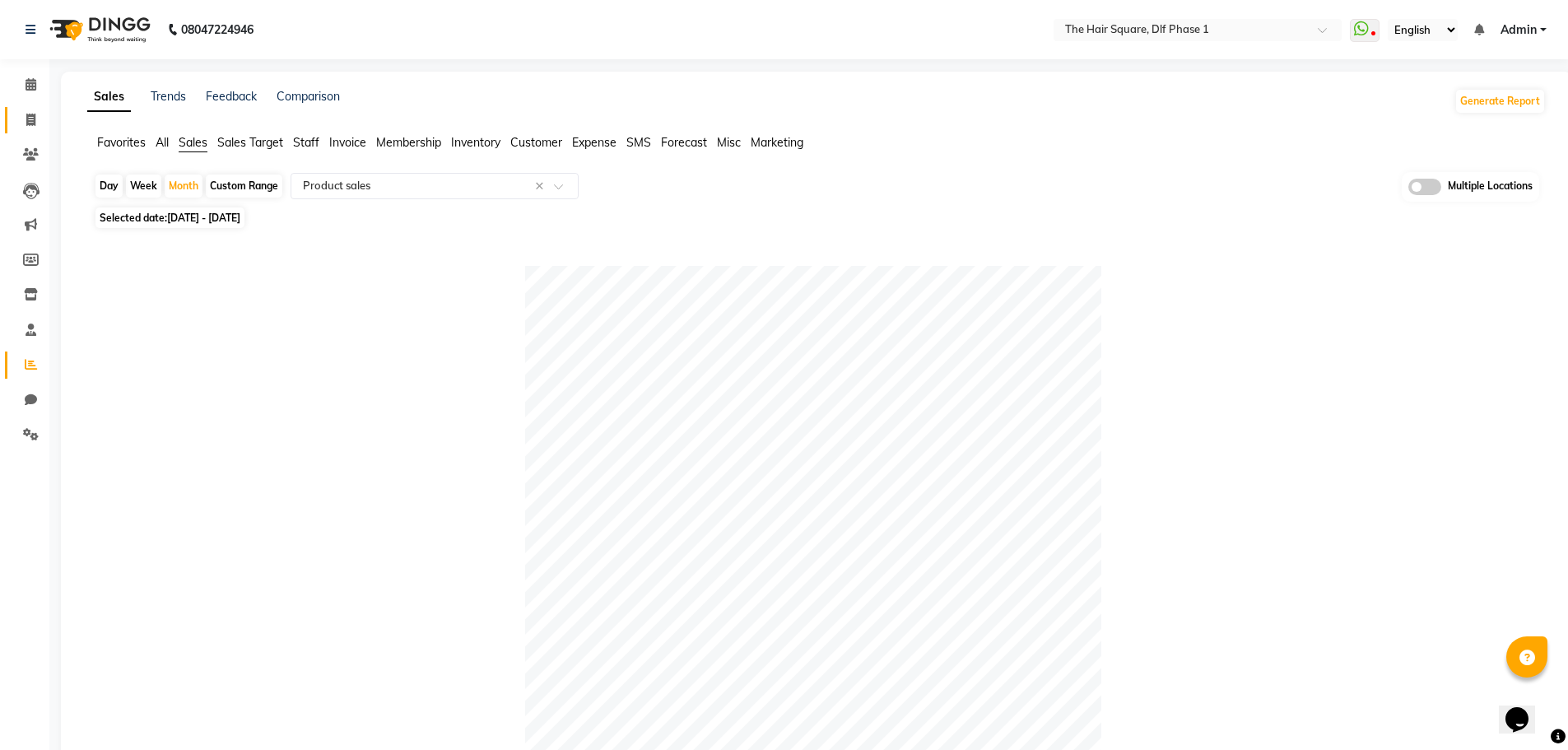
click at [17, 108] on link "Invoice" at bounding box center [25, 120] width 40 height 27
select select "service"
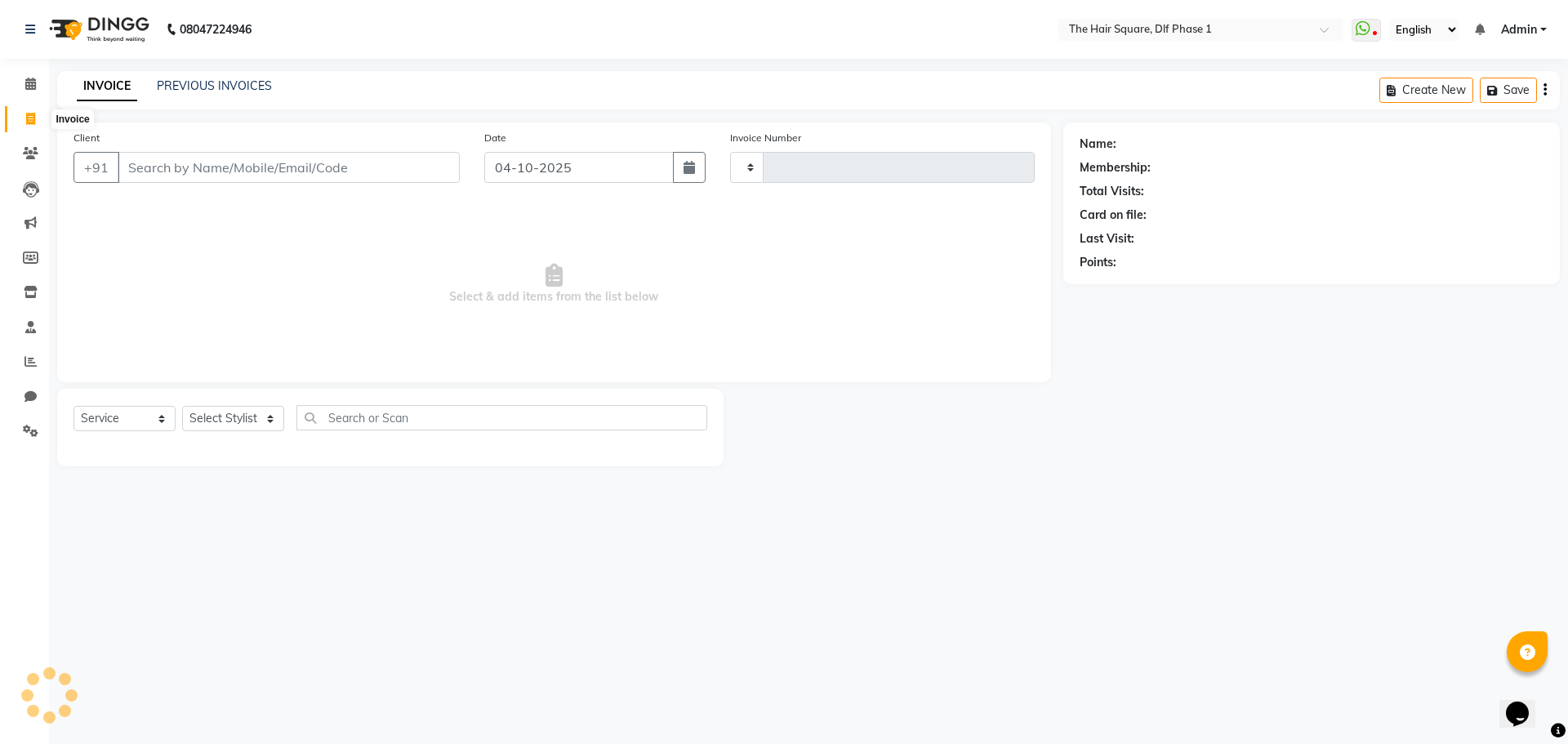
type input "2356"
select select "5766"
click at [234, 418] on select "Select Stylist Abdul ALIZA Amit AMIT ASHOK imran kim mahendra Manager NARENDRA …" at bounding box center [233, 418] width 102 height 25
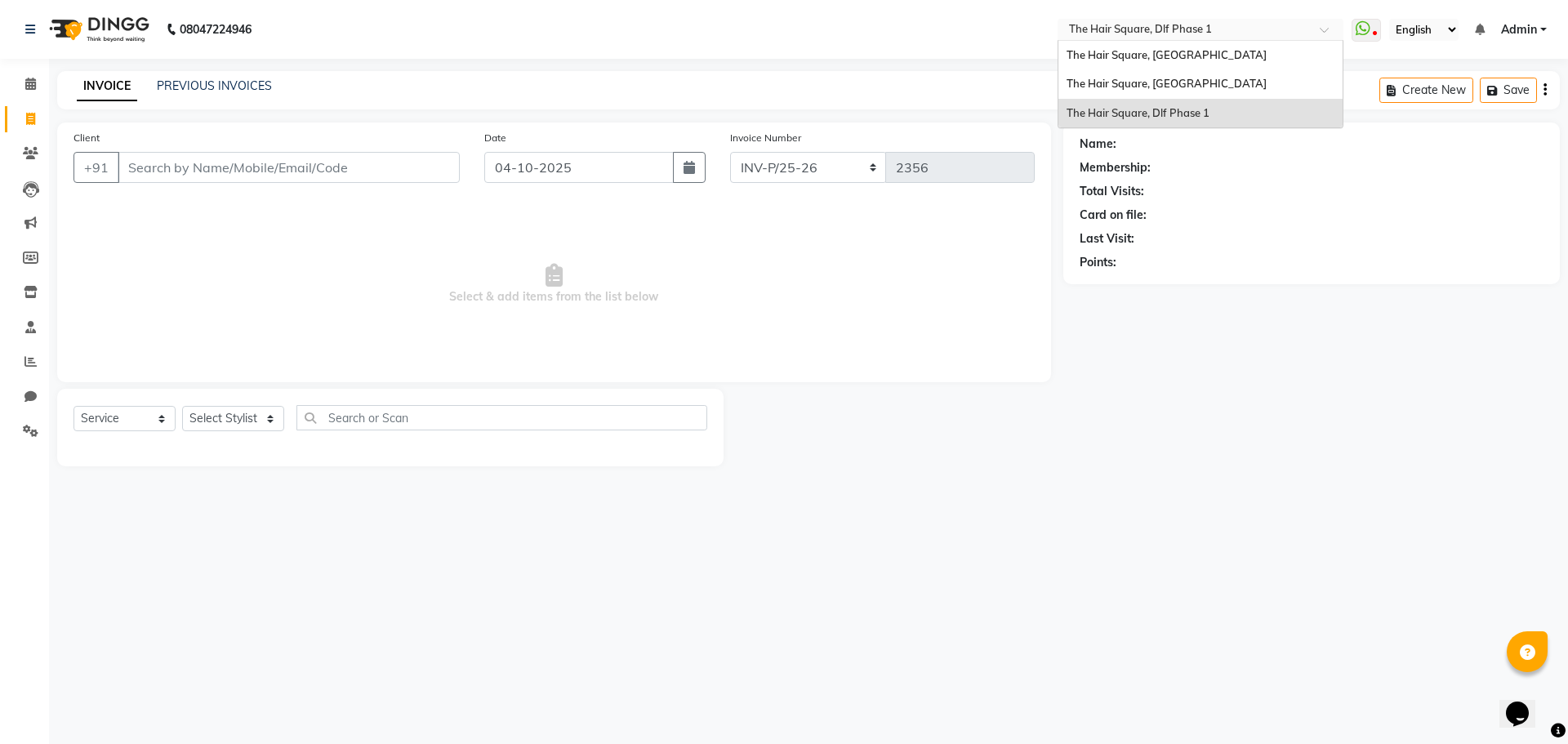
click at [1225, 26] on input "text" at bounding box center [1184, 30] width 236 height 16
drag, startPoint x: 1197, startPoint y: 83, endPoint x: 1271, endPoint y: 154, distance: 102.6
click at [1198, 84] on span "The Hair Square, [GEOGRAPHIC_DATA]" at bounding box center [1166, 84] width 200 height 13
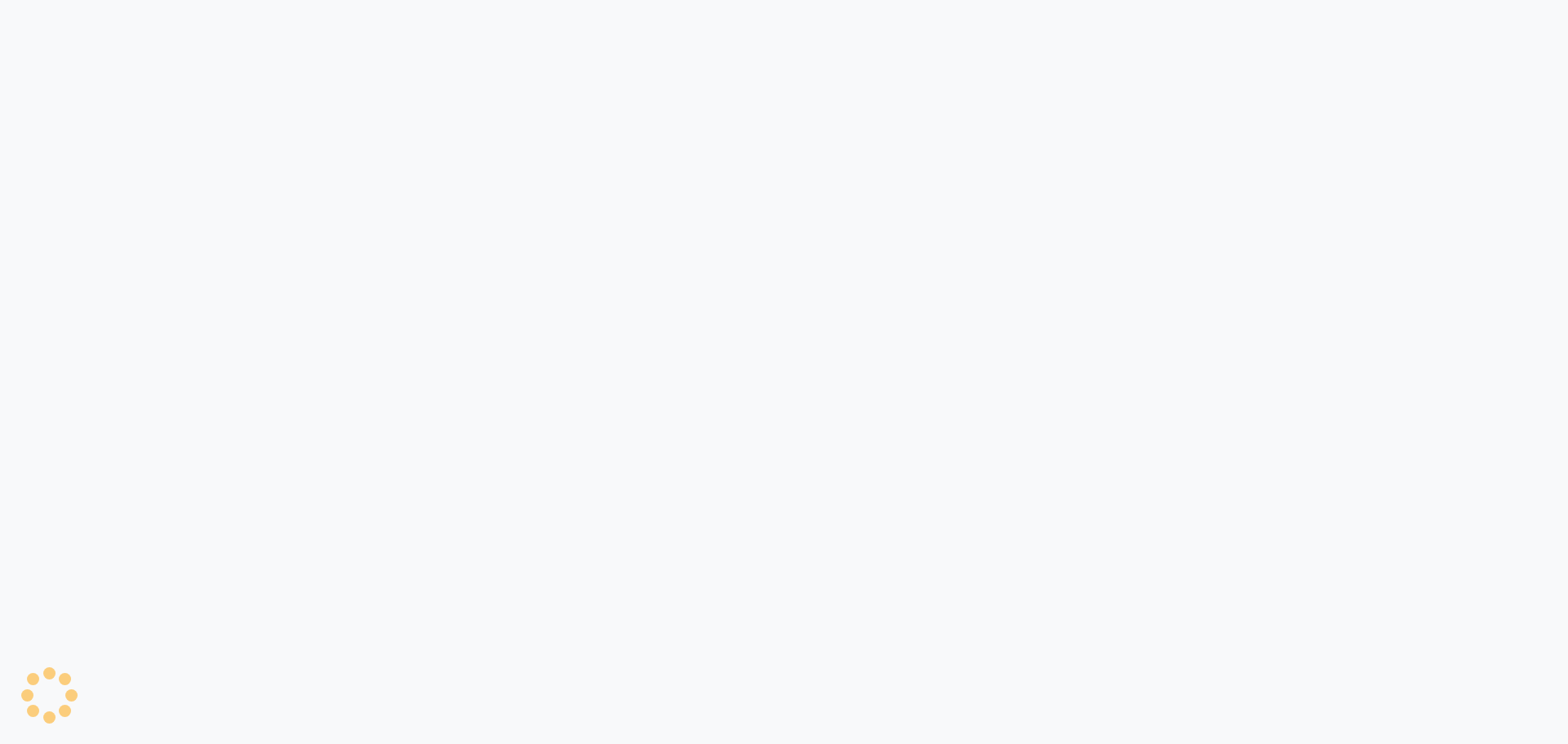
select select "service"
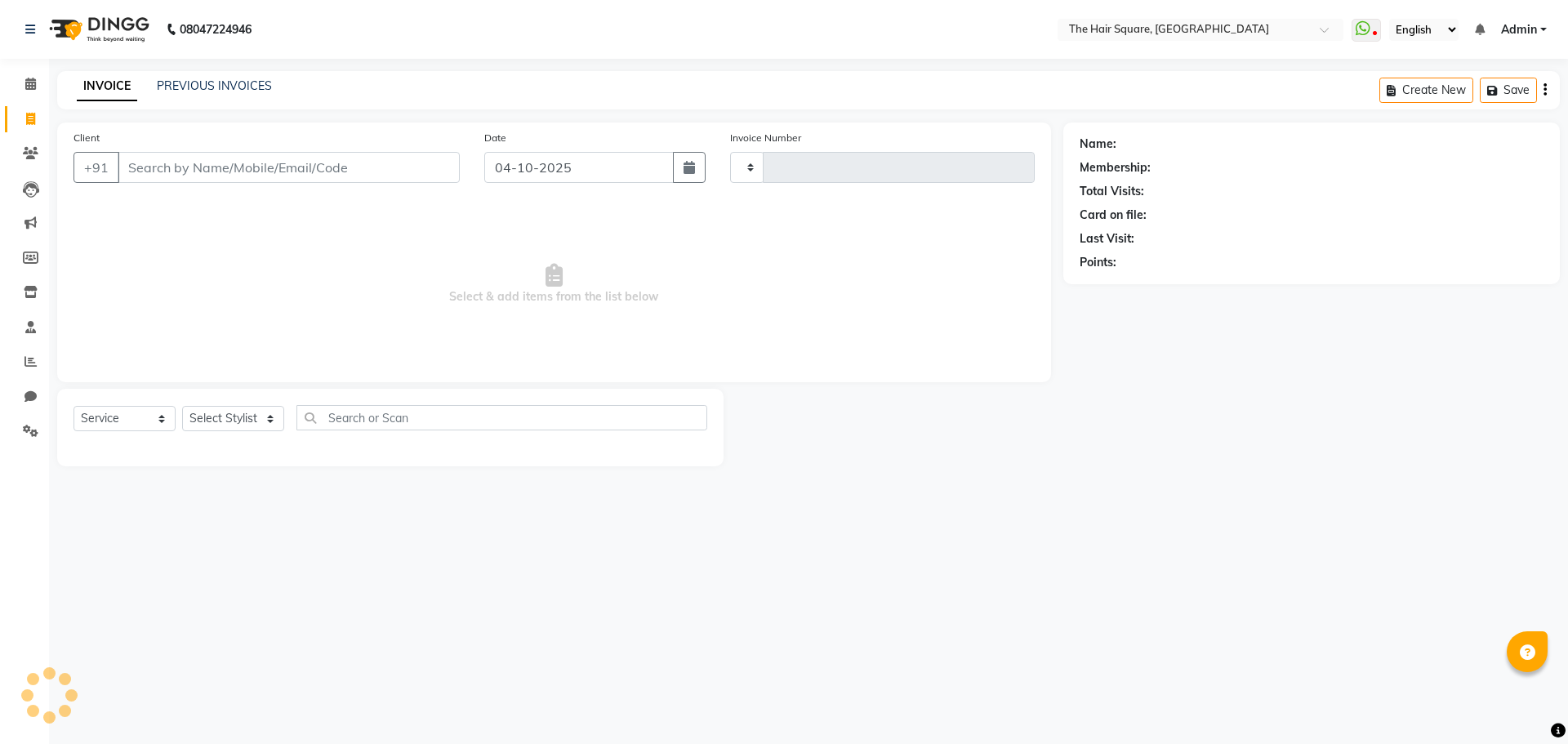
type input "3765"
select select "5768"
click at [212, 425] on select "Select Stylist Amit [PERSON_NAME] Dev Imran [PERSON_NAME] [PERSON_NAME] Manager…" at bounding box center [233, 418] width 102 height 25
select select "75571"
click at [182, 406] on select "Select Stylist Amit [PERSON_NAME] Dev Imran [PERSON_NAME] [PERSON_NAME] Manager…" at bounding box center [233, 418] width 102 height 25
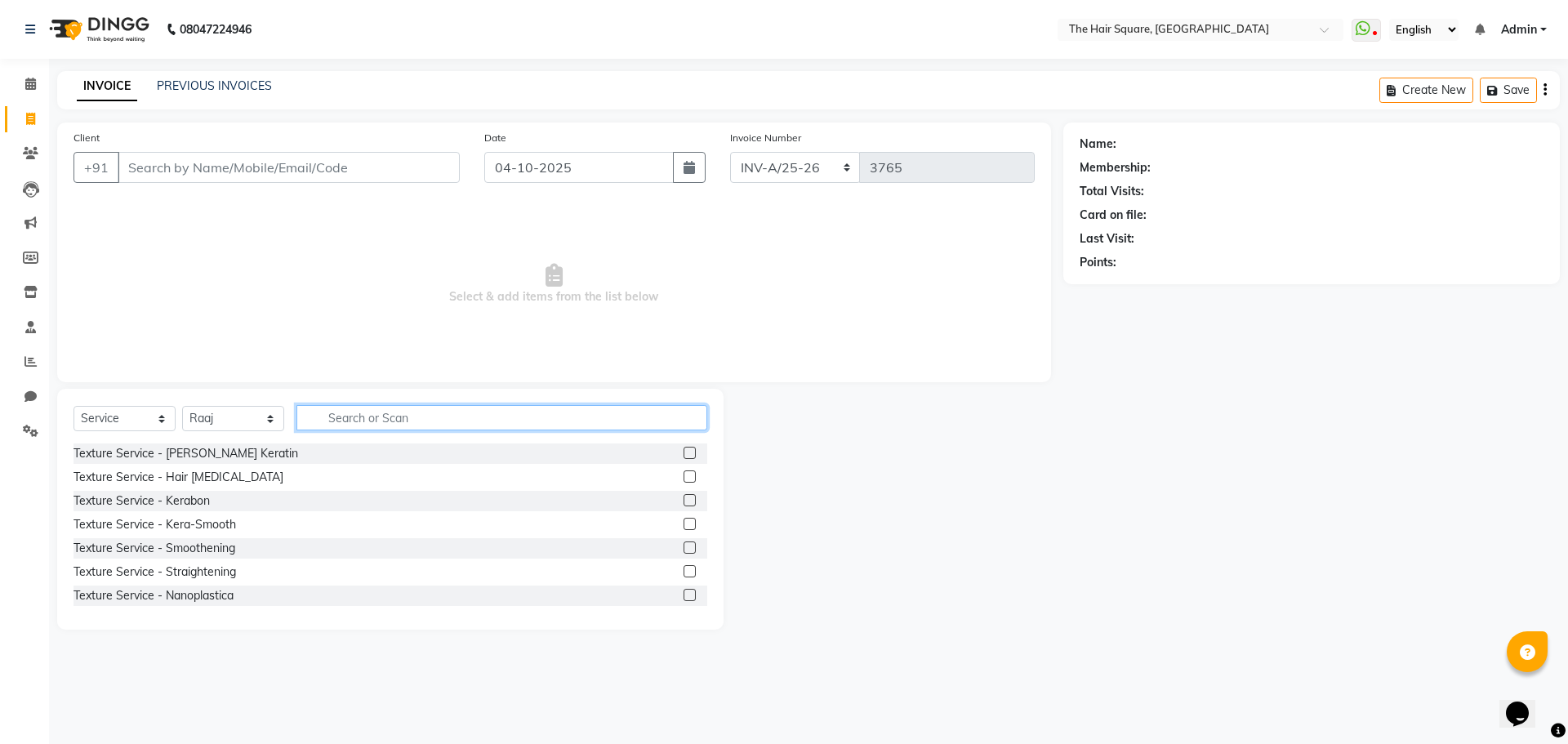
click at [340, 425] on input "text" at bounding box center [502, 418] width 411 height 25
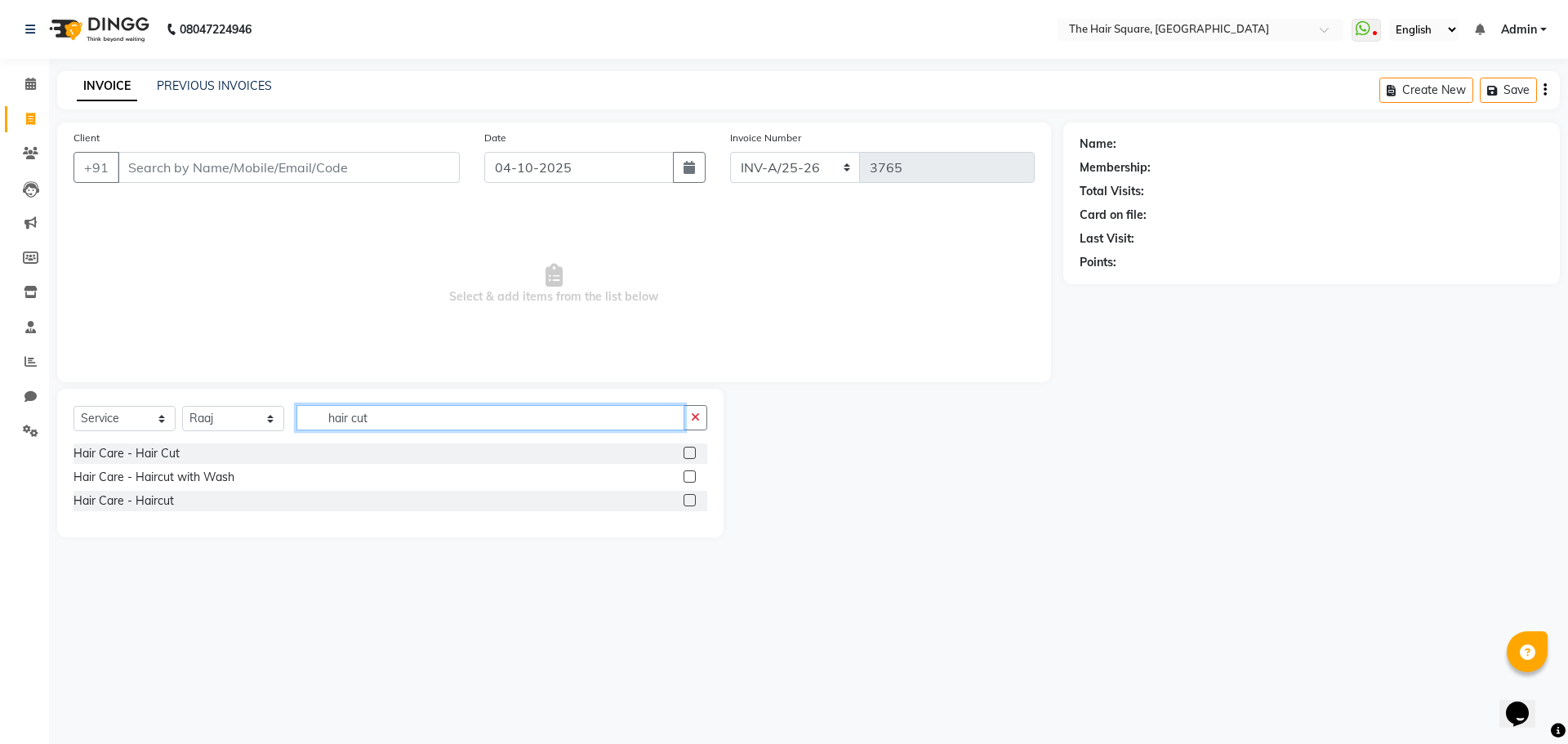
type input "hair cut"
click at [688, 454] on label at bounding box center [689, 452] width 12 height 12
click at [688, 454] on input "checkbox" at bounding box center [688, 453] width 10 height 10
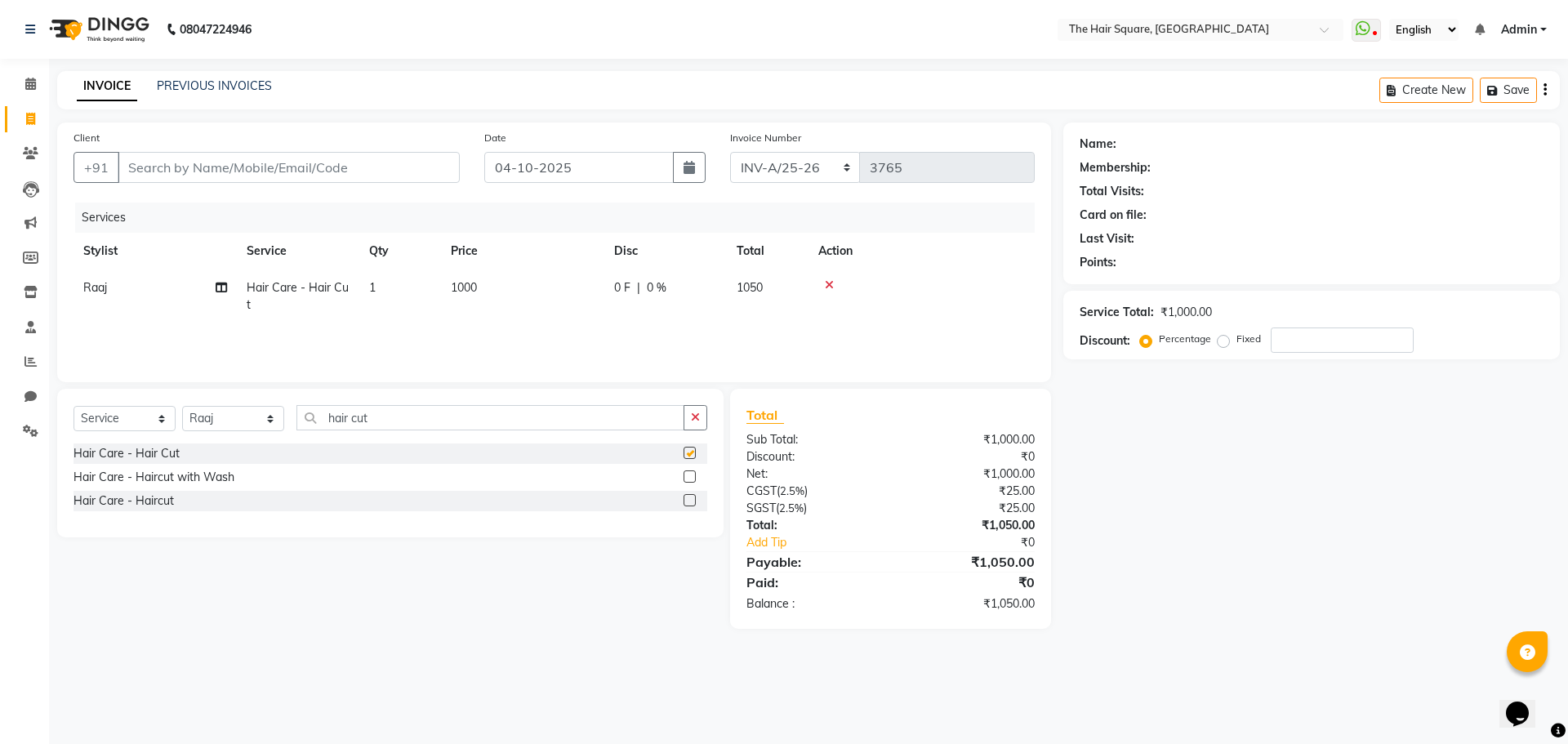
checkbox input "false"
click at [409, 163] on input "Client" at bounding box center [288, 167] width 343 height 31
type input "d"
type input "0"
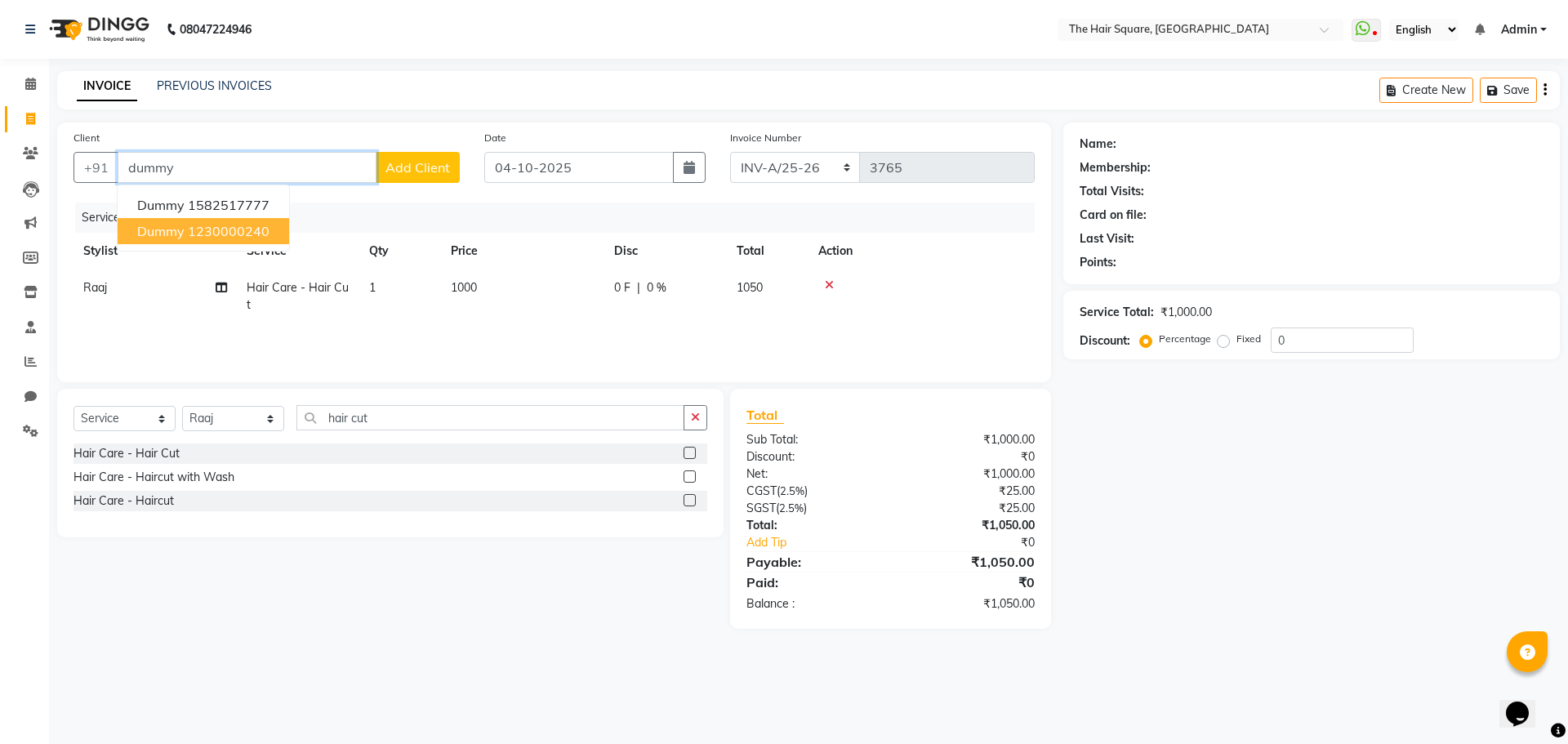
drag, startPoint x: 268, startPoint y: 205, endPoint x: 268, endPoint y: 226, distance: 21.0
click at [268, 226] on ngb-typeahead-window "Dummy 1582517777 dummy 1230000240" at bounding box center [203, 218] width 174 height 67
click at [239, 236] on ngb-highlight "1230000240" at bounding box center [228, 231] width 82 height 16
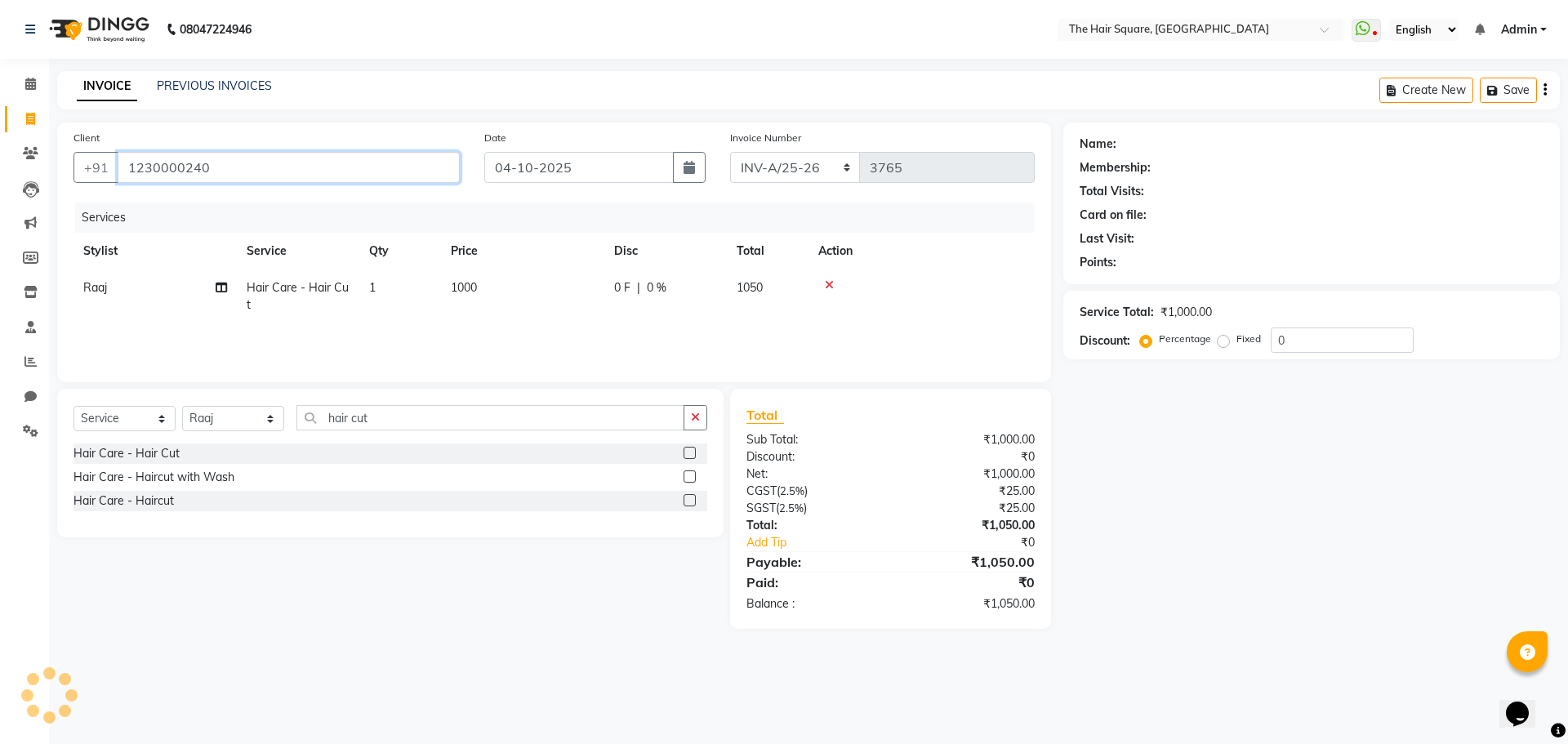
type input "1230000240"
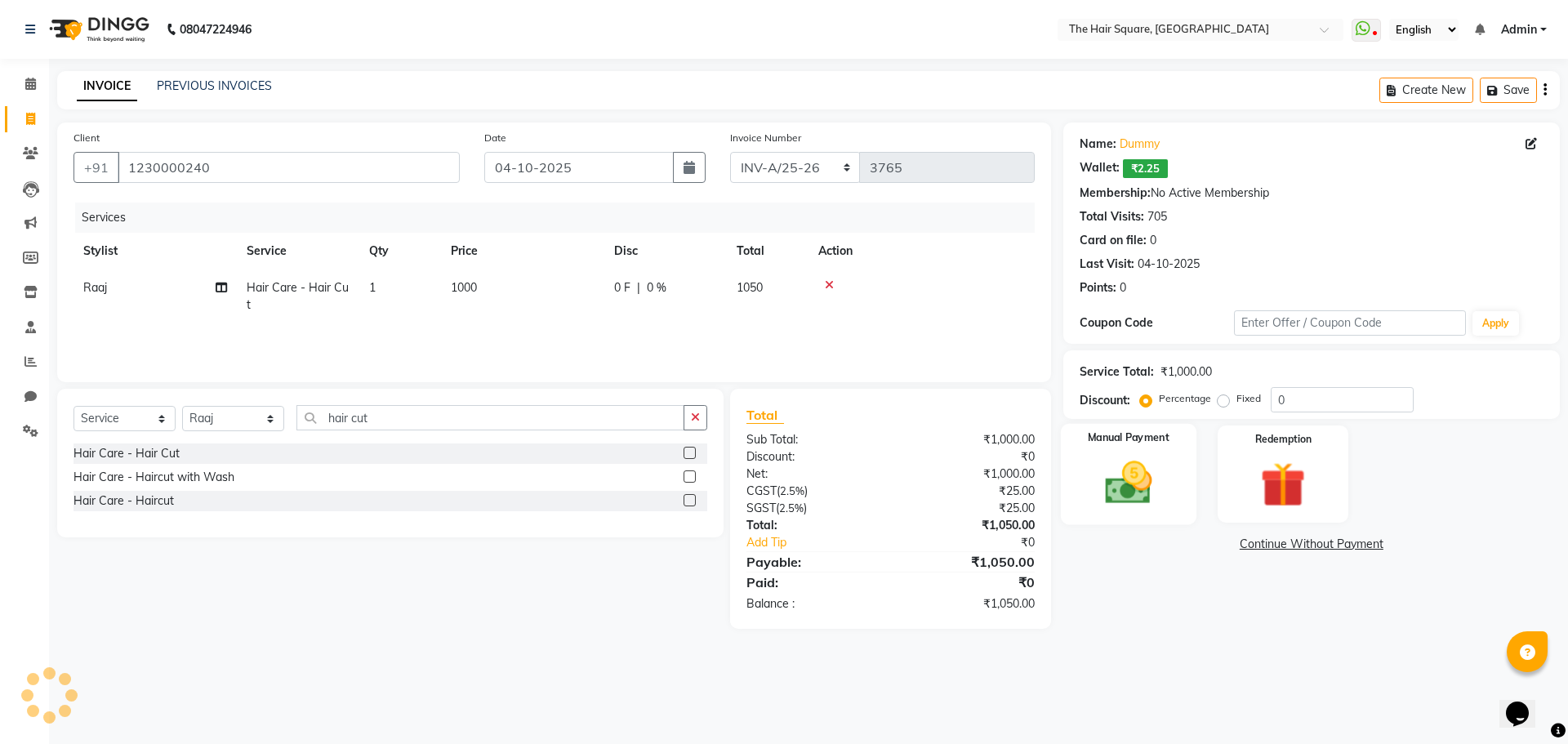
click at [1148, 455] on div "Manual Payment" at bounding box center [1128, 474] width 135 height 100
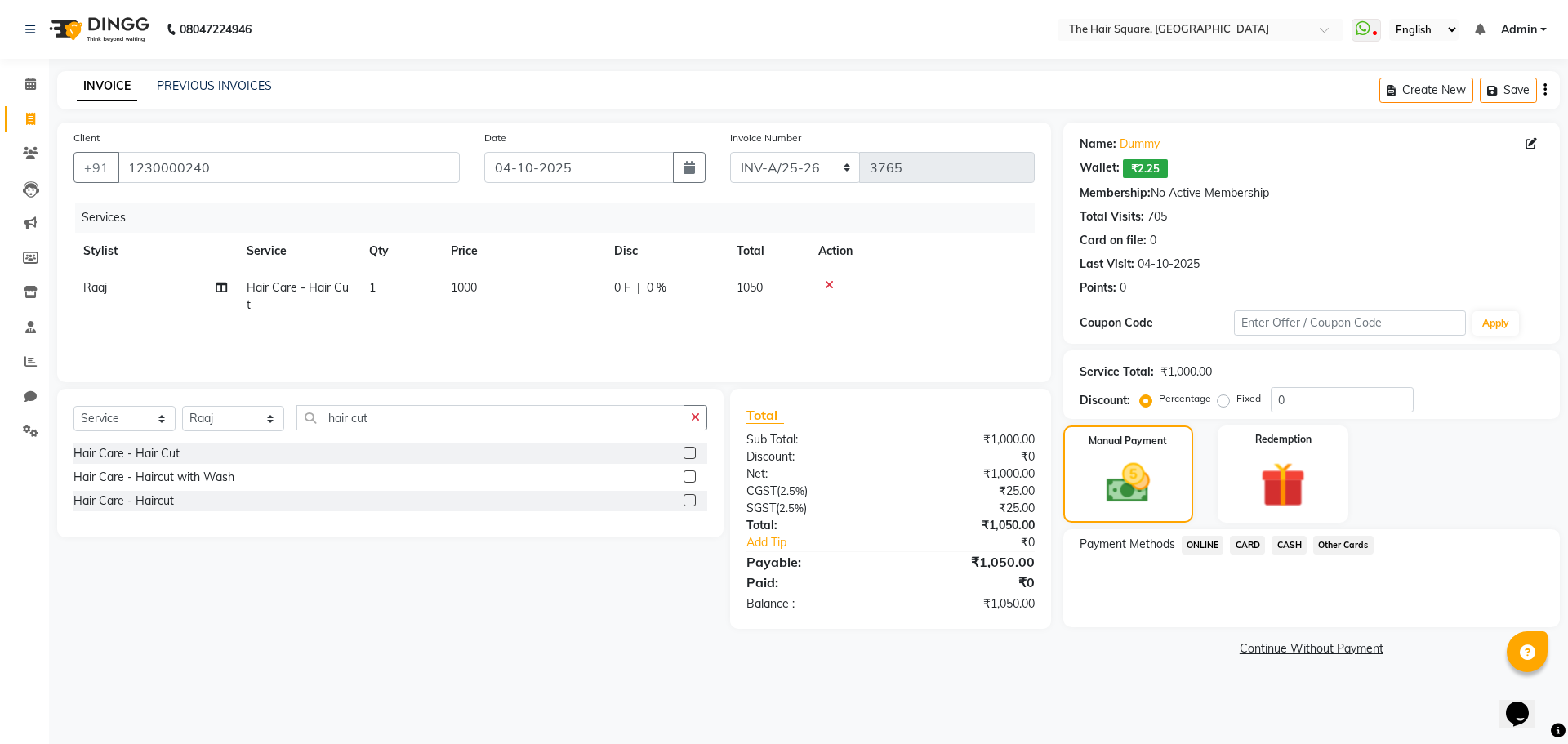
click at [1211, 544] on span "ONLINE" at bounding box center [1202, 545] width 42 height 19
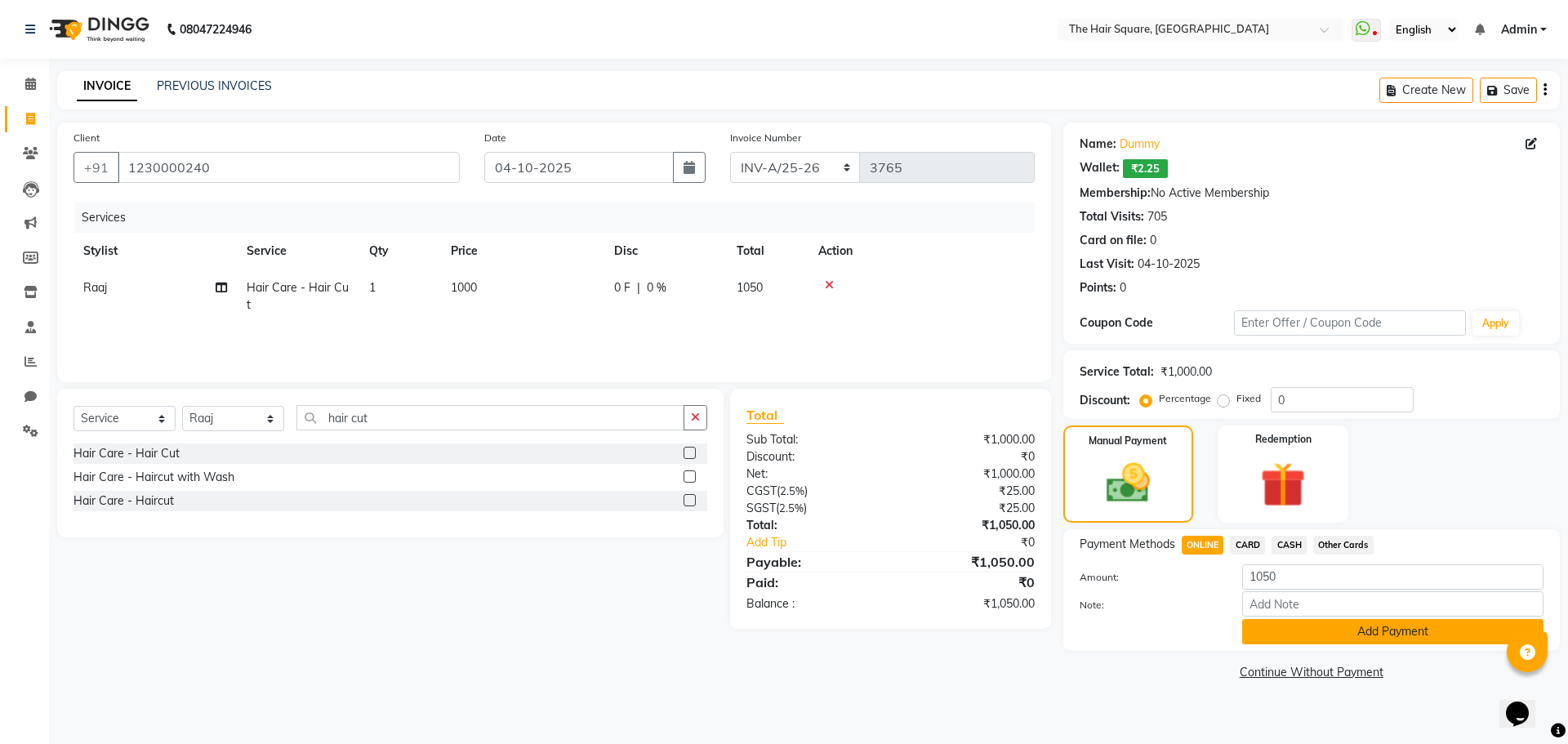
click at [1302, 622] on button "Add Payment" at bounding box center [1393, 631] width 301 height 25
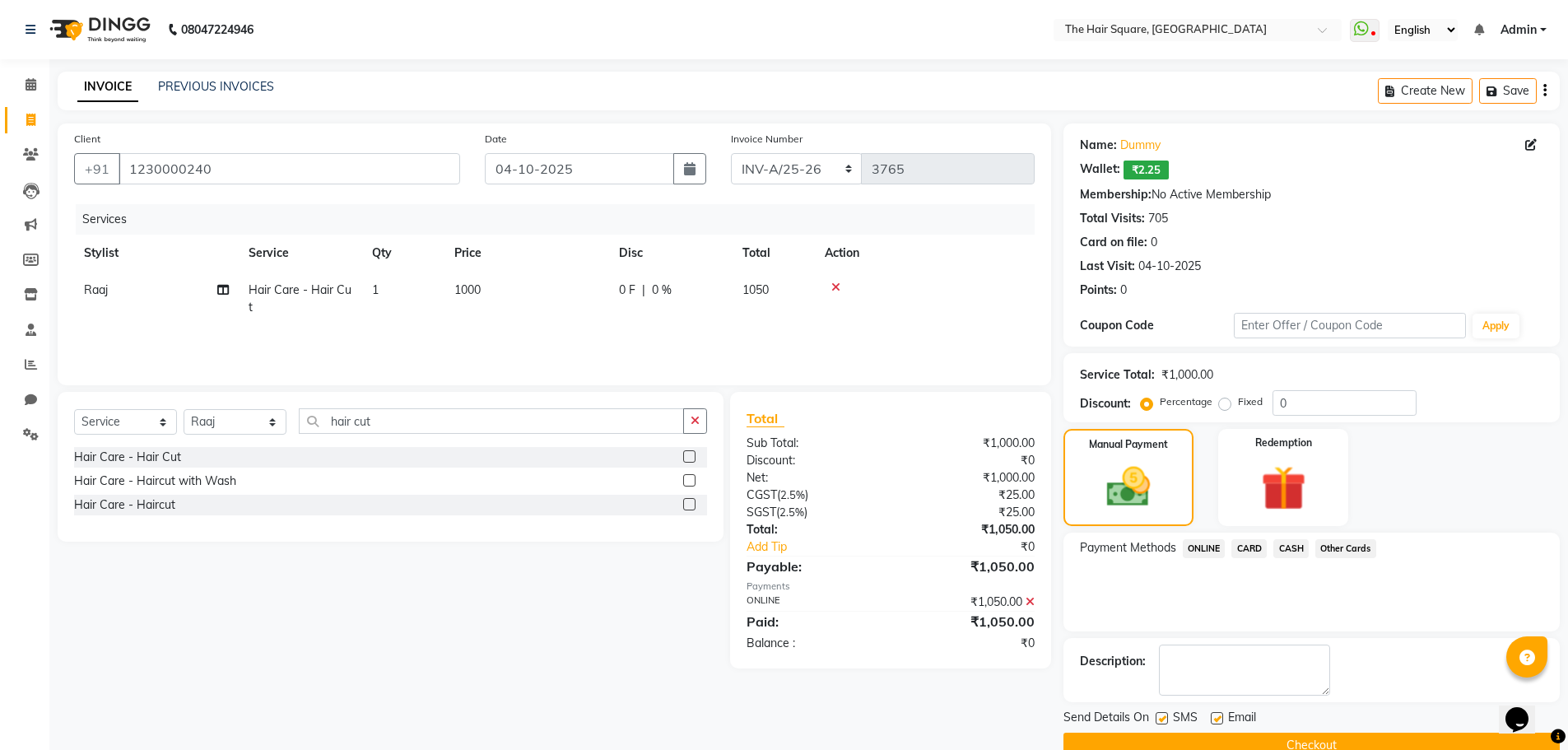
click at [746, 480] on div "Net:" at bounding box center [811, 478] width 156 height 17
click at [1029, 598] on icon at bounding box center [1030, 602] width 9 height 11
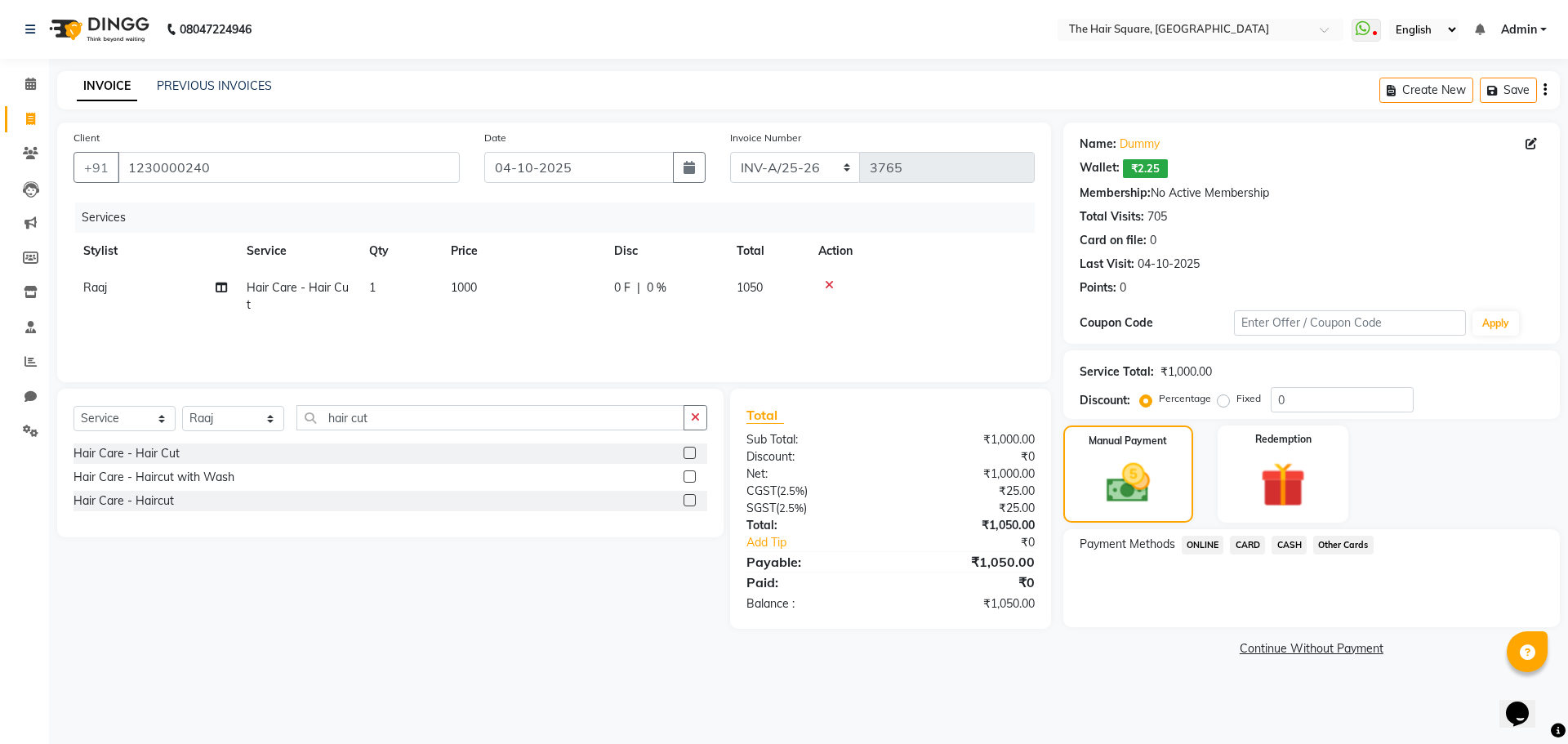
click at [1248, 538] on span "CARD" at bounding box center [1247, 545] width 35 height 19
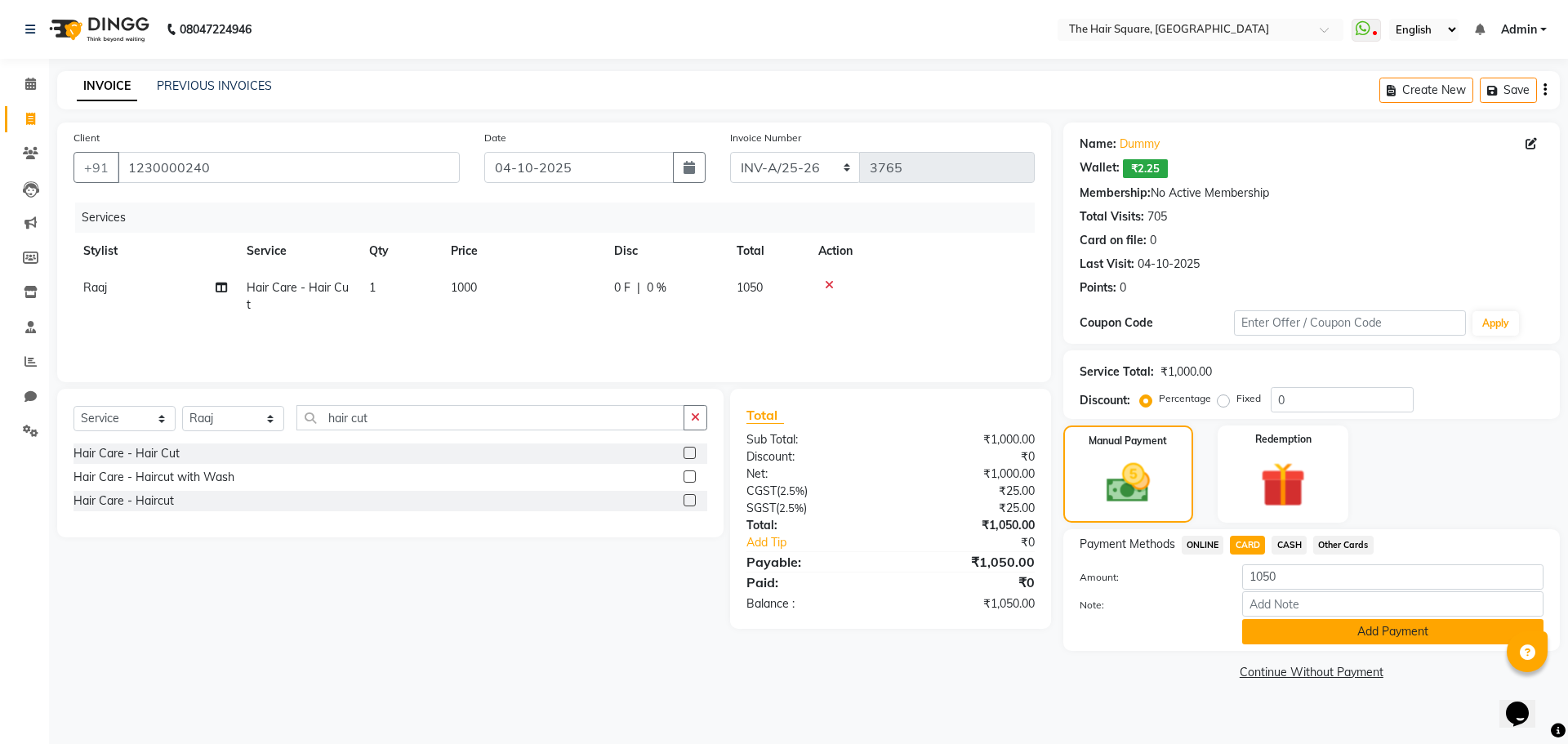
click at [1259, 635] on button "Add Payment" at bounding box center [1393, 631] width 301 height 25
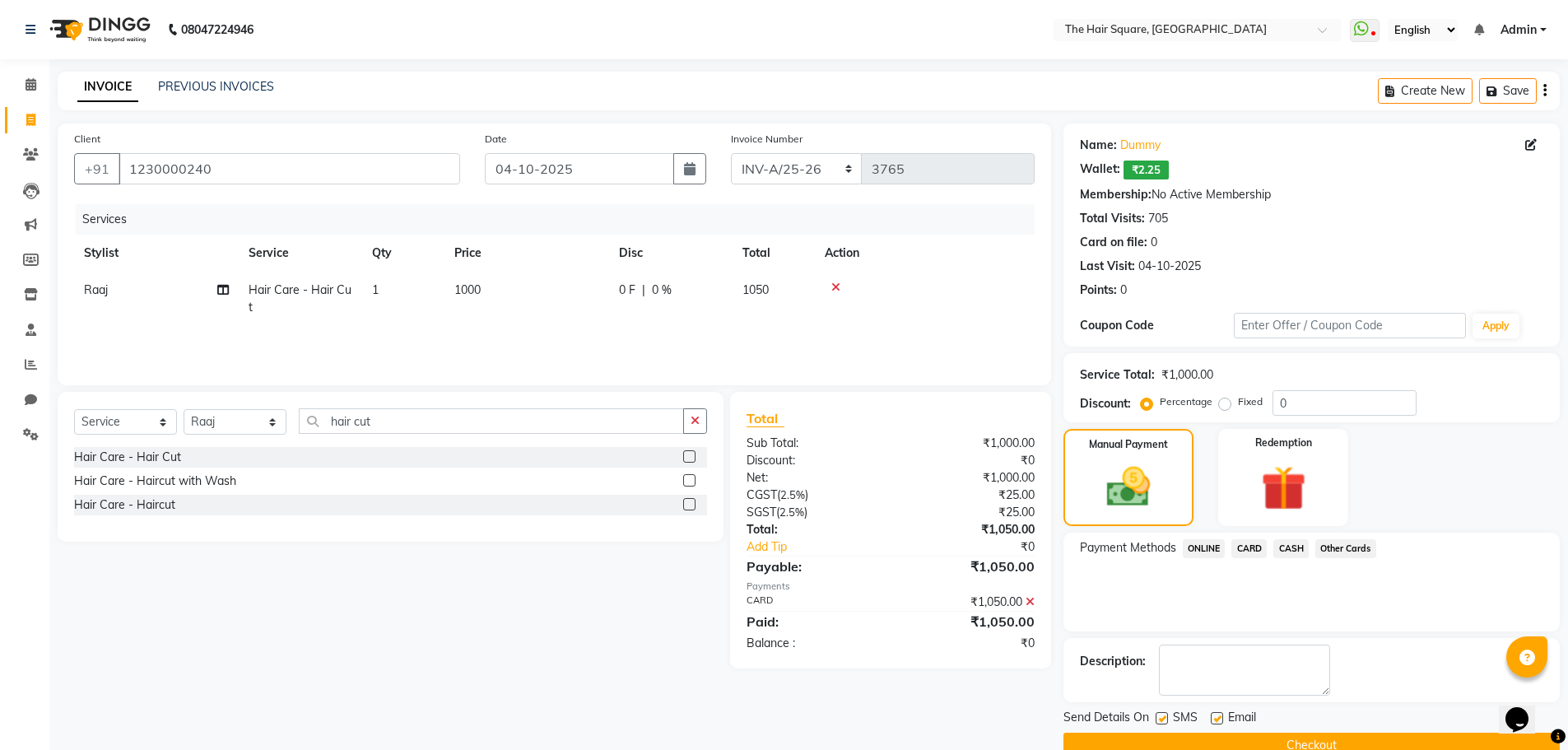
click at [1280, 734] on button "Checkout" at bounding box center [1311, 745] width 497 height 26
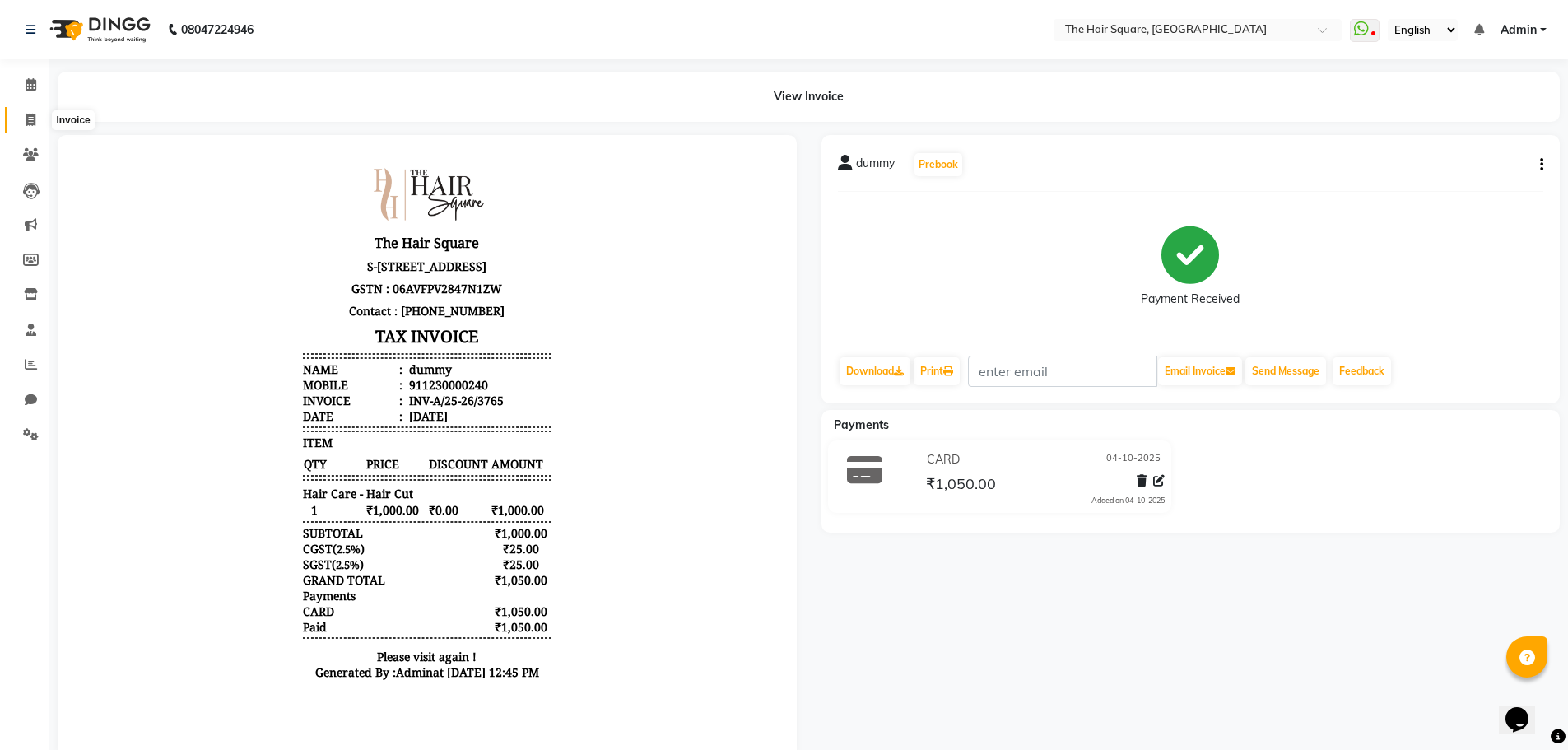
click at [25, 113] on span at bounding box center [30, 120] width 28 height 19
select select "5768"
select select "service"
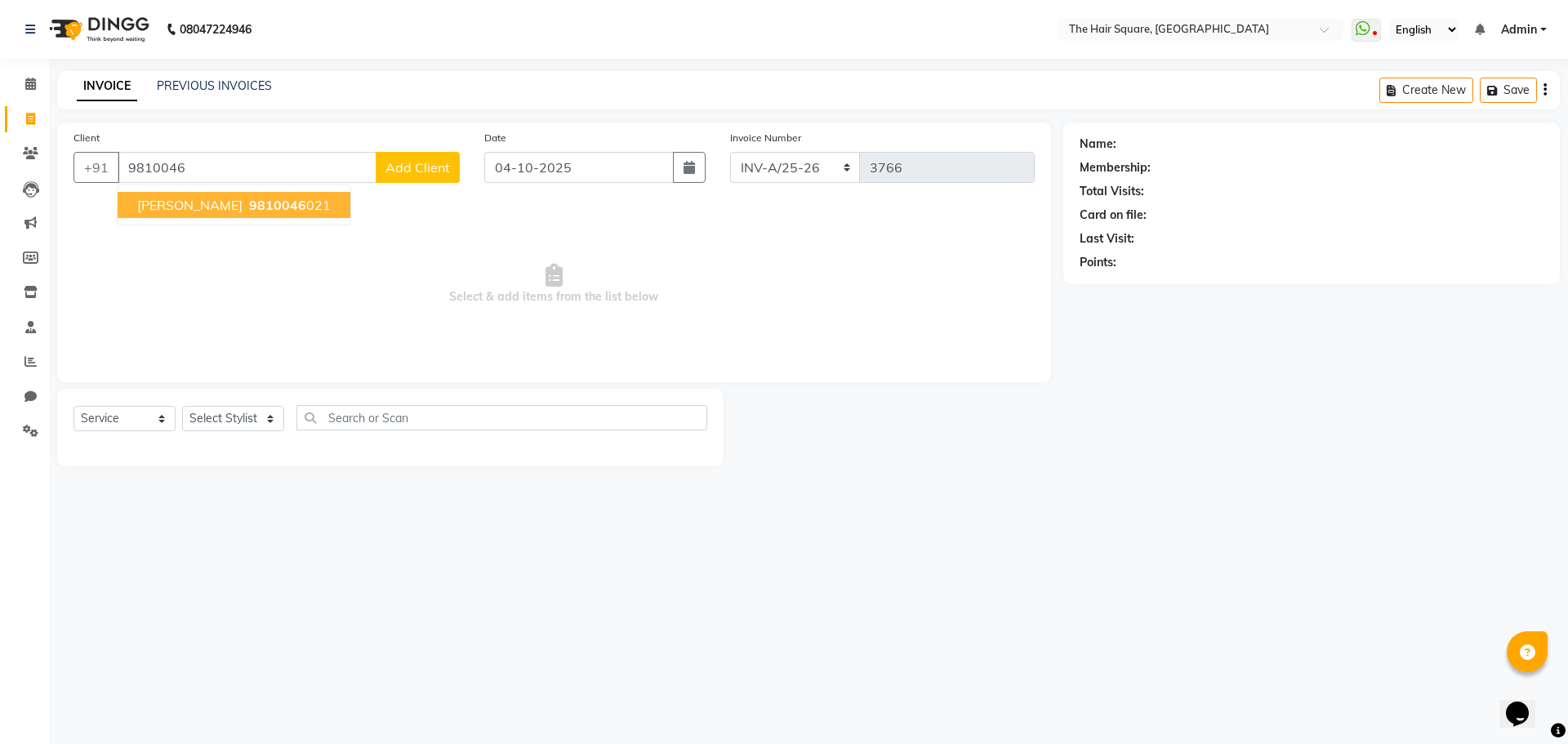
click at [273, 200] on span "9810046" at bounding box center [277, 205] width 57 height 16
type input "9810046021"
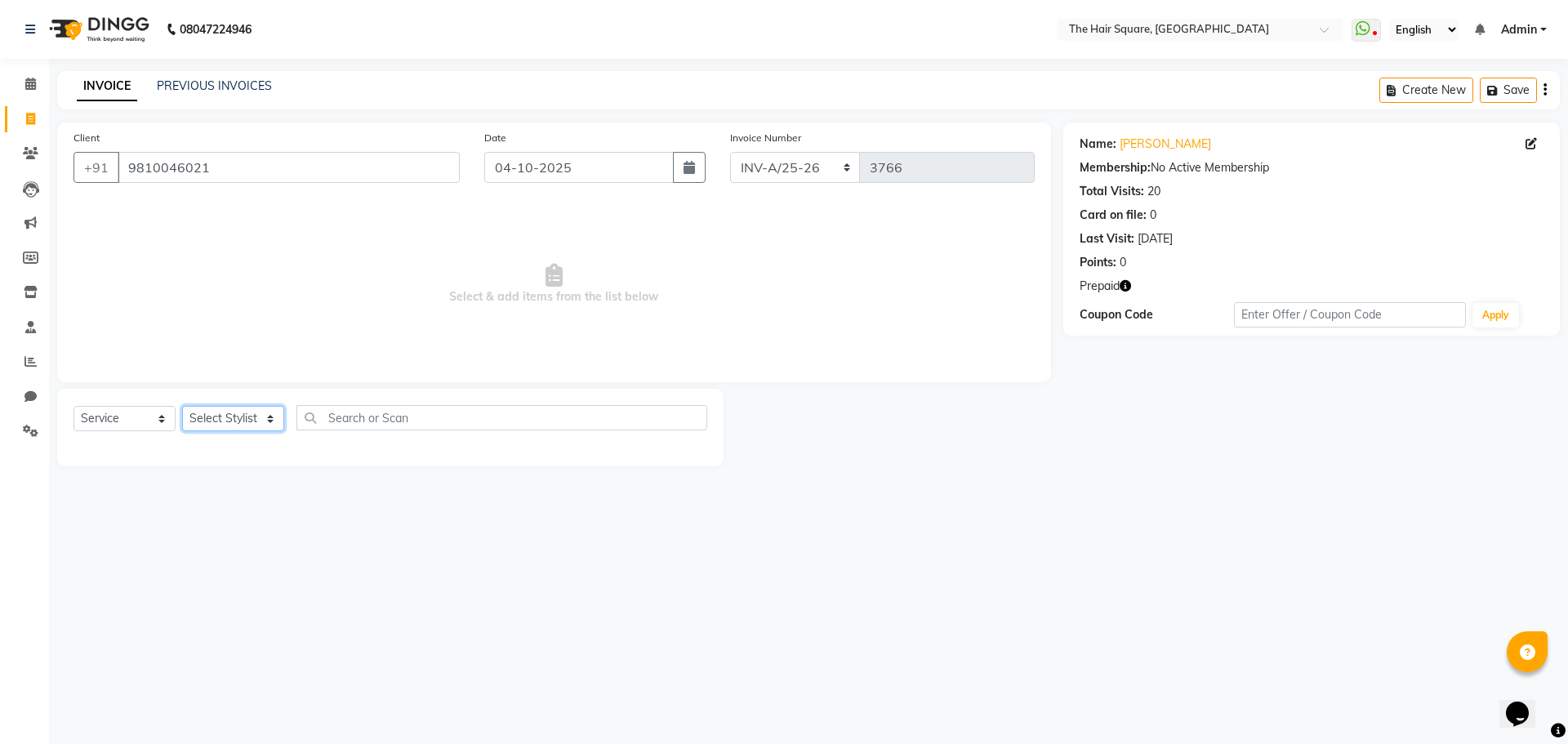
click at [222, 423] on select "Select Stylist Amit [PERSON_NAME] Dev Imran [PERSON_NAME] [PERSON_NAME] Manager…" at bounding box center [233, 418] width 102 height 25
select select "39378"
click at [182, 406] on select "Select Stylist Amit [PERSON_NAME] Dev Imran [PERSON_NAME] [PERSON_NAME] Manager…" at bounding box center [233, 418] width 102 height 25
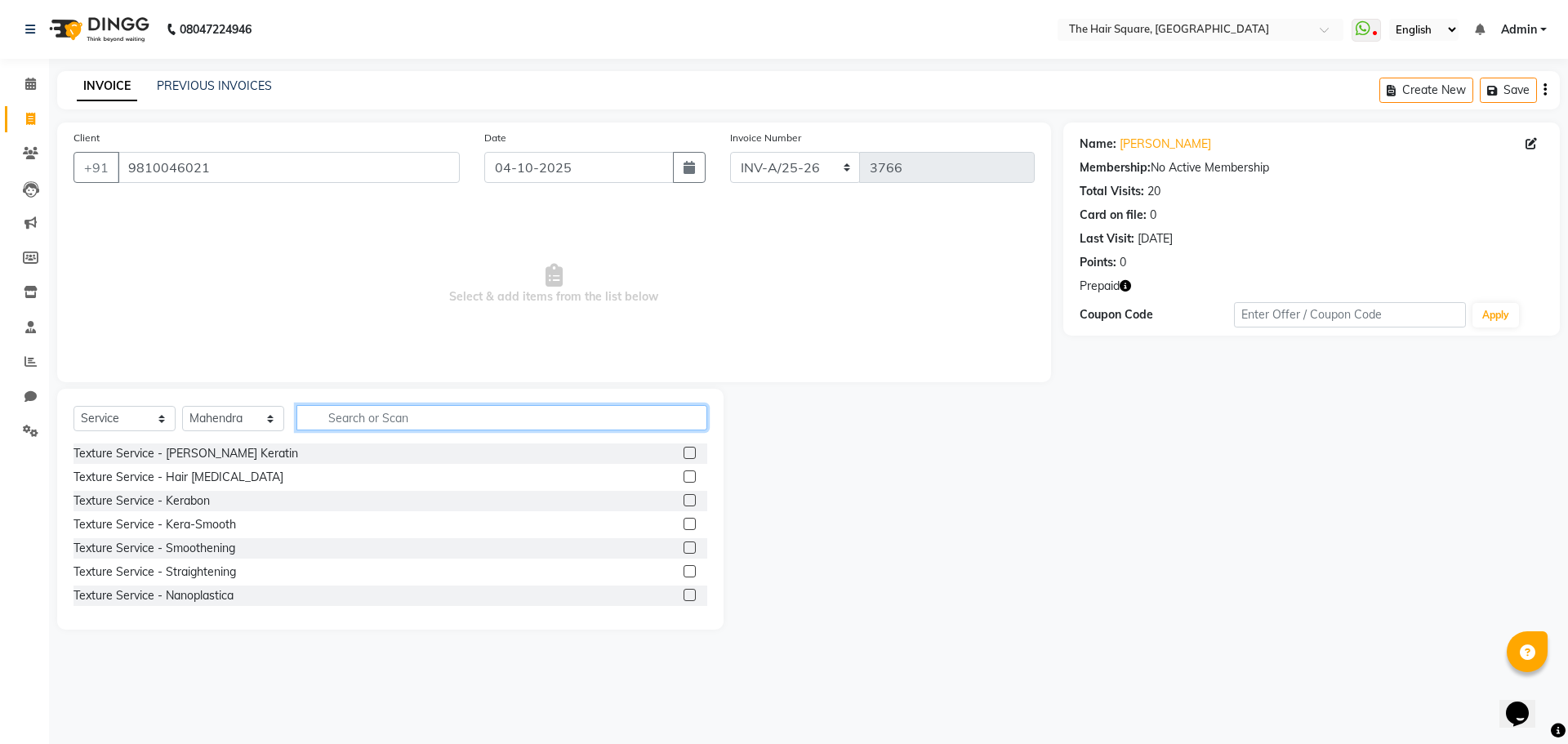
drag, startPoint x: 340, startPoint y: 423, endPoint x: 992, endPoint y: 357, distance: 655.3
click at [347, 422] on input "text" at bounding box center [502, 418] width 411 height 25
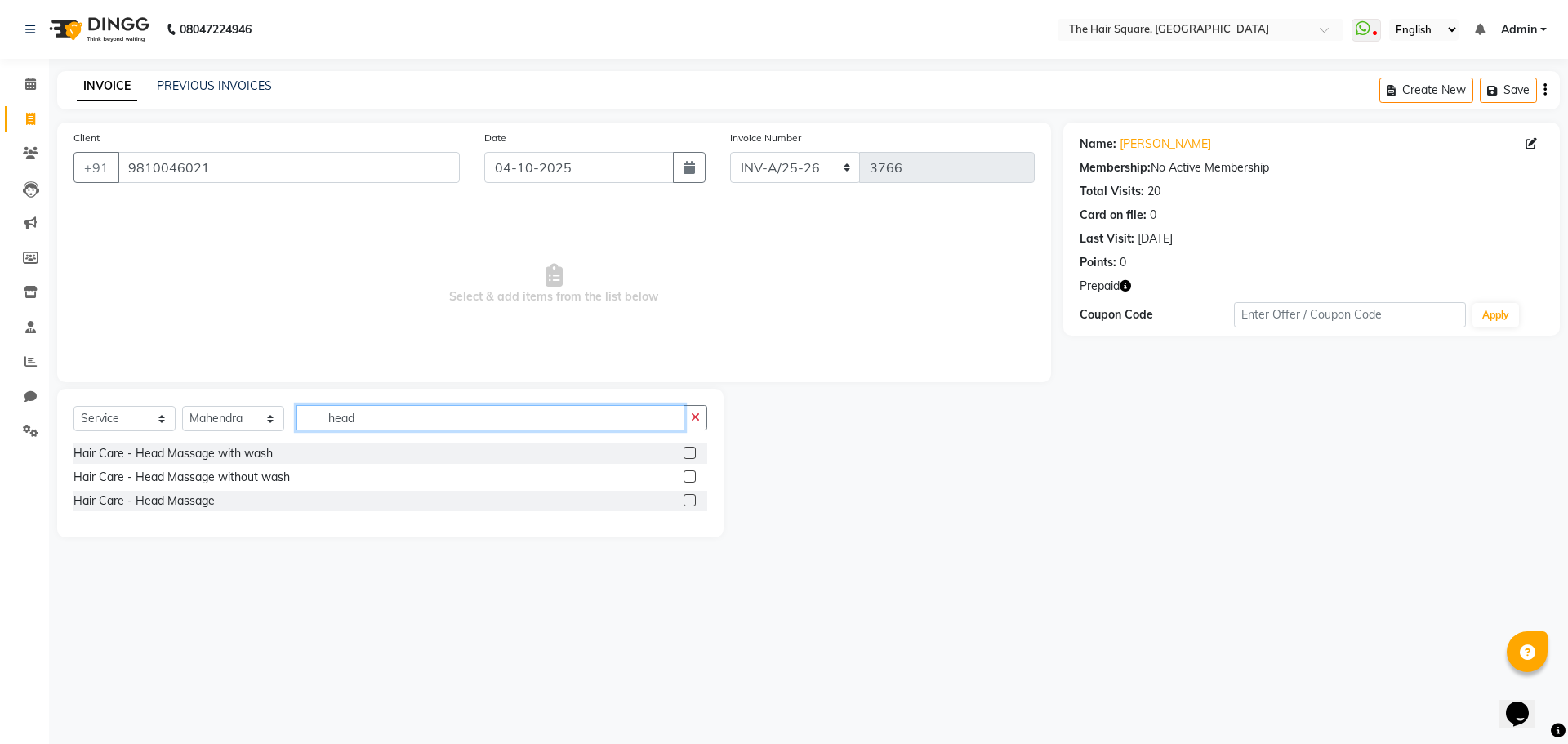
type input "head"
click at [692, 477] on label at bounding box center [689, 476] width 12 height 12
click at [692, 477] on input "checkbox" at bounding box center [688, 477] width 10 height 10
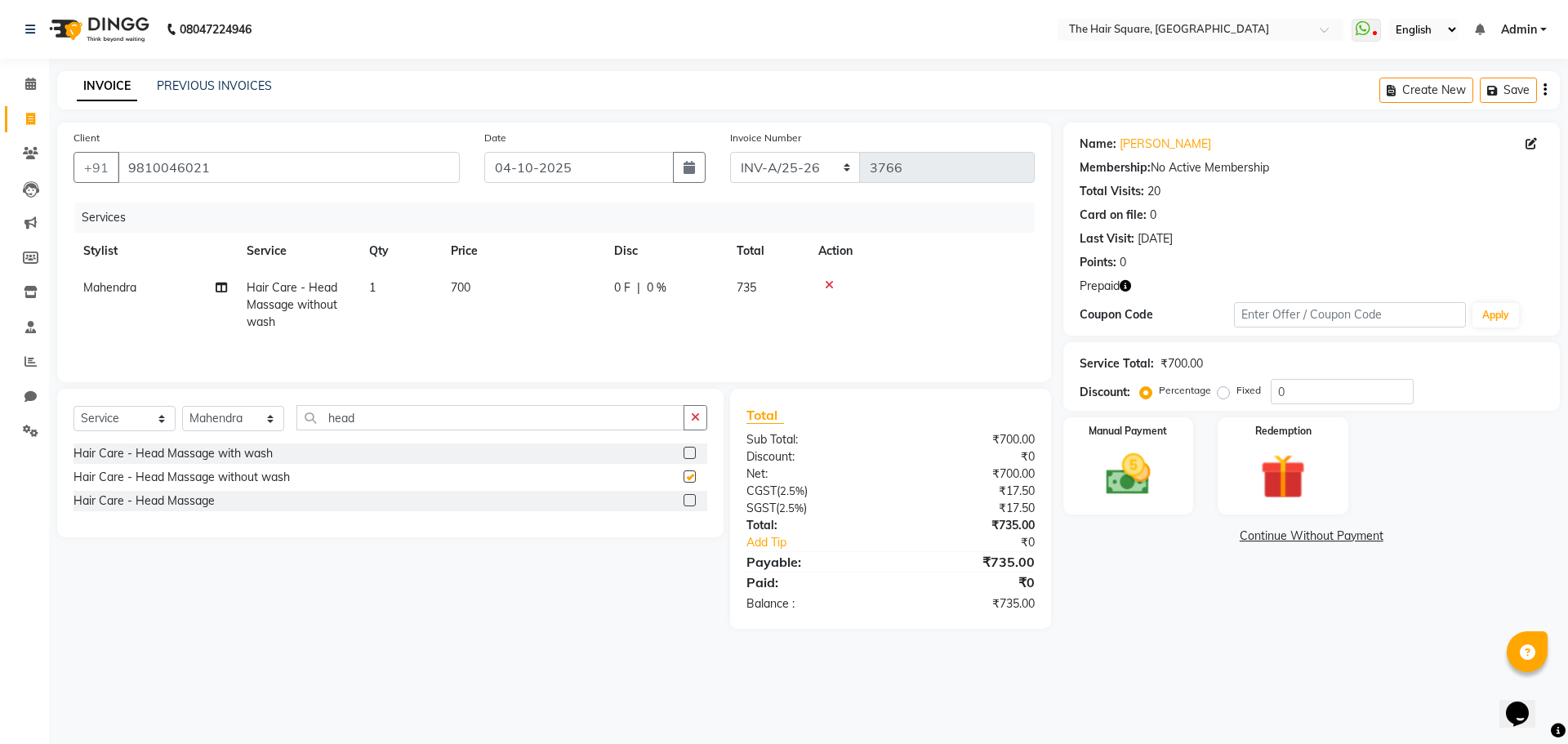
checkbox input "false"
drag, startPoint x: 374, startPoint y: 417, endPoint x: 0, endPoint y: 330, distance: 384.0
click at [0, 377] on app-home "08047224946 Select Location × The Hair Square, [GEOGRAPHIC_DATA] Island WhatsAp…" at bounding box center [784, 326] width 1568 height 653
type input "foot"
click at [686, 455] on label at bounding box center [689, 452] width 12 height 12
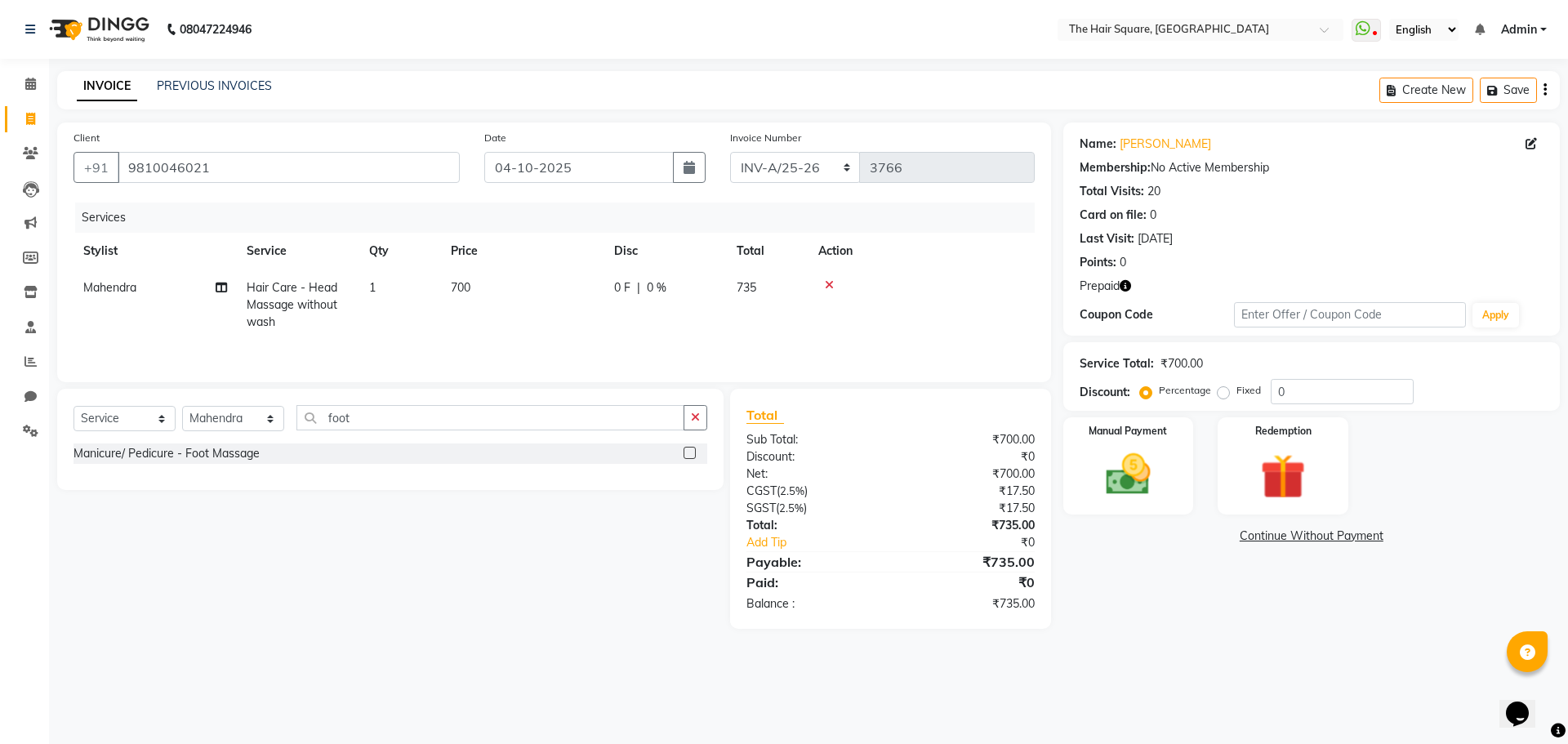
click at [686, 455] on input "checkbox" at bounding box center [688, 453] width 10 height 10
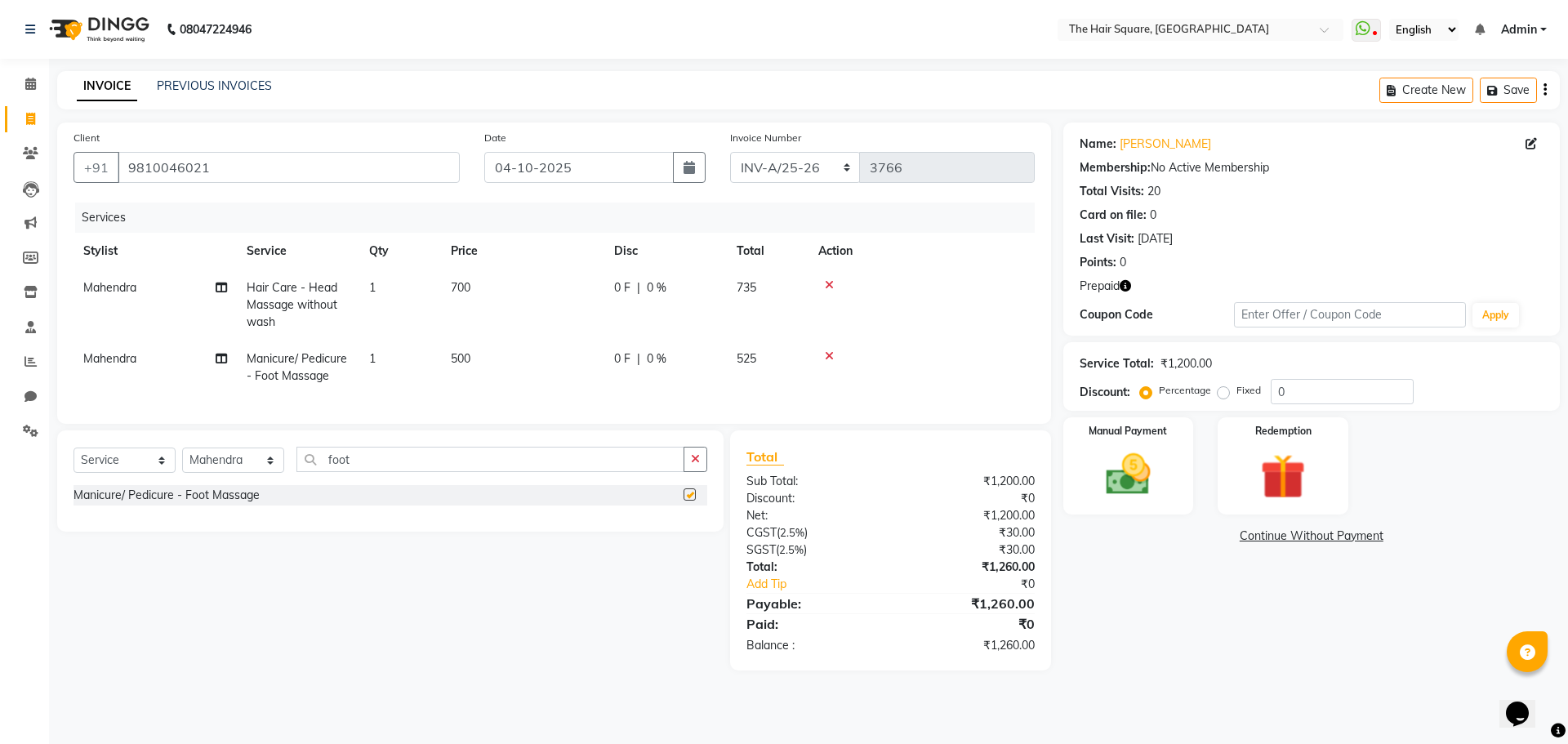
checkbox input "false"
click at [243, 473] on select "Select Stylist Amit [PERSON_NAME] Dev Imran [PERSON_NAME] [PERSON_NAME] Manager…" at bounding box center [233, 460] width 102 height 25
select select "39381"
click at [182, 460] on select "Select Stylist Amit [PERSON_NAME] Dev Imran [PERSON_NAME] [PERSON_NAME] Manager…" at bounding box center [233, 460] width 102 height 25
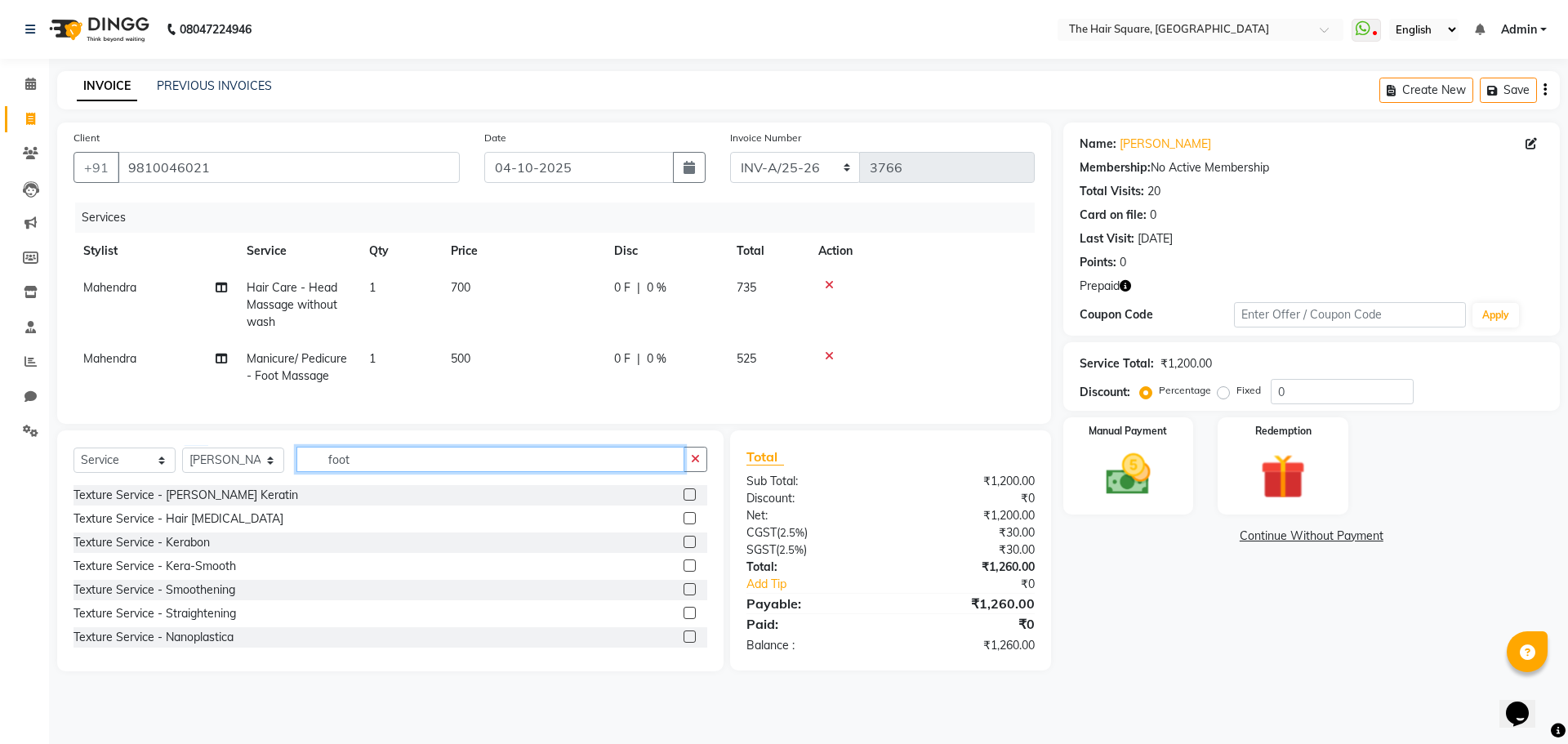
drag, startPoint x: 268, startPoint y: 454, endPoint x: 0, endPoint y: 357, distance: 285.0
click at [0, 372] on app-home "08047224946 Select Location × The Hair Square, [GEOGRAPHIC_DATA] Island WhatsAp…" at bounding box center [784, 348] width 1568 height 696
type input "cond"
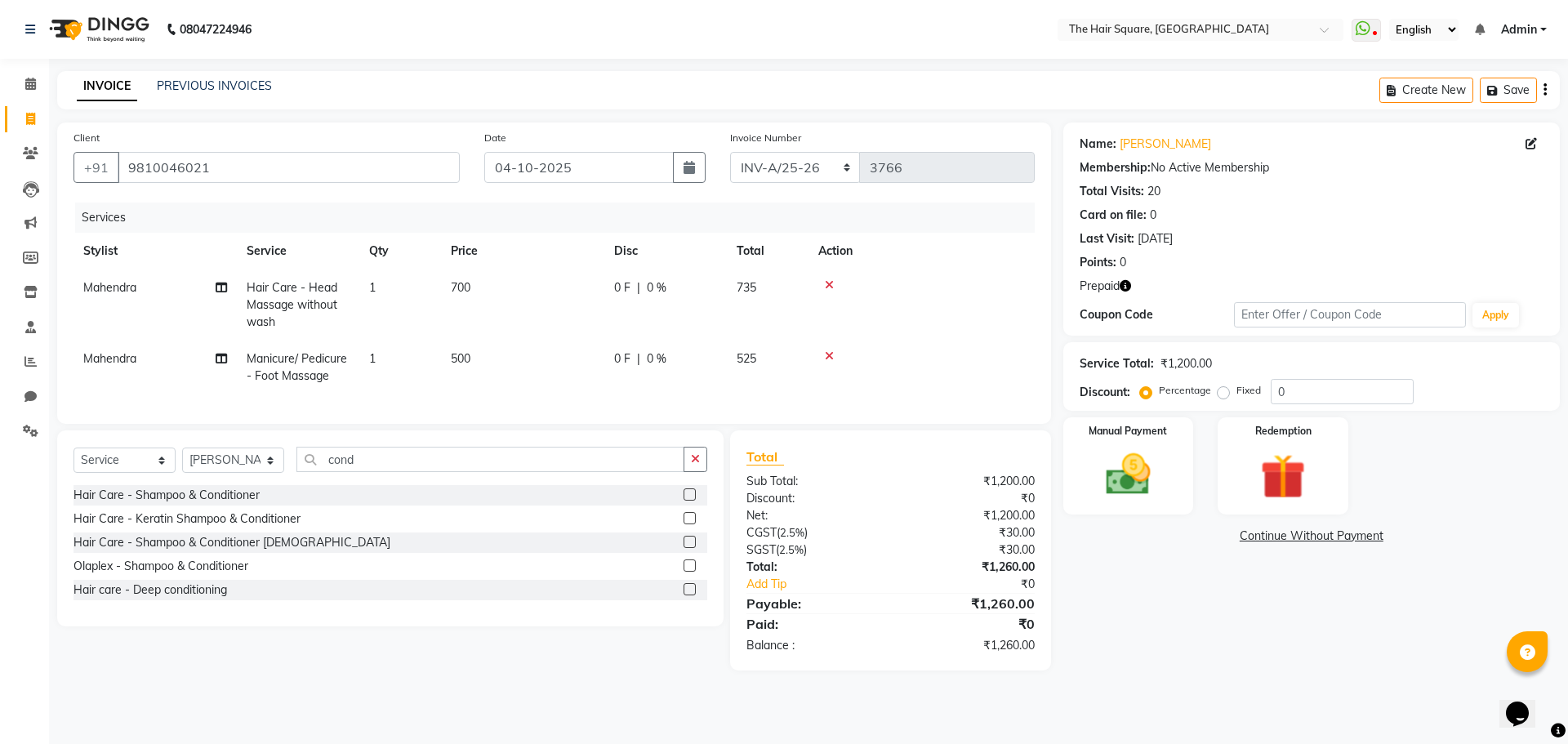
click at [688, 501] on label at bounding box center [689, 493] width 12 height 12
click at [688, 501] on input "checkbox" at bounding box center [688, 494] width 10 height 10
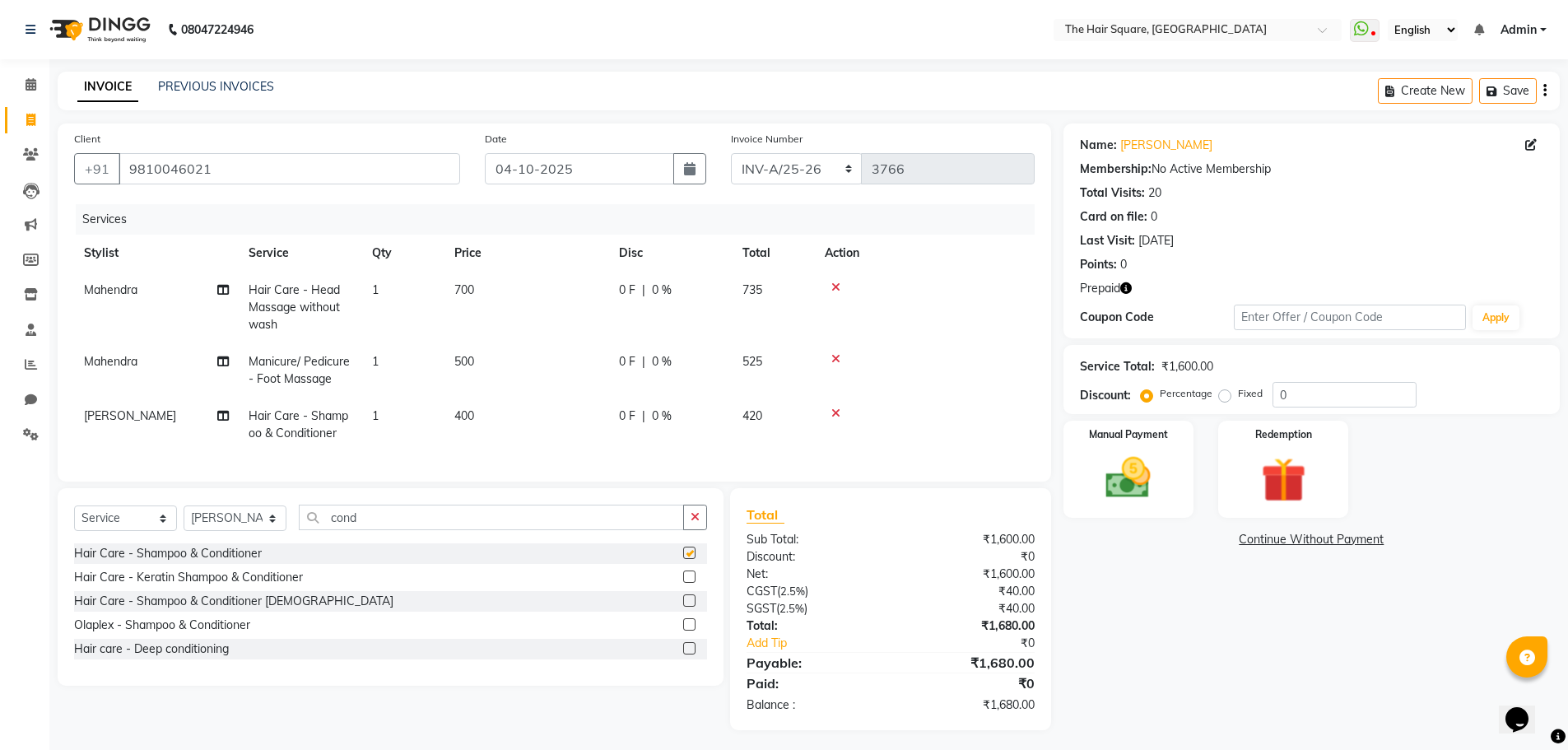
checkbox input "false"
click at [1126, 284] on icon "button" at bounding box center [1126, 288] width 11 height 11
click at [1235, 462] on div "Redemption" at bounding box center [1284, 469] width 136 height 101
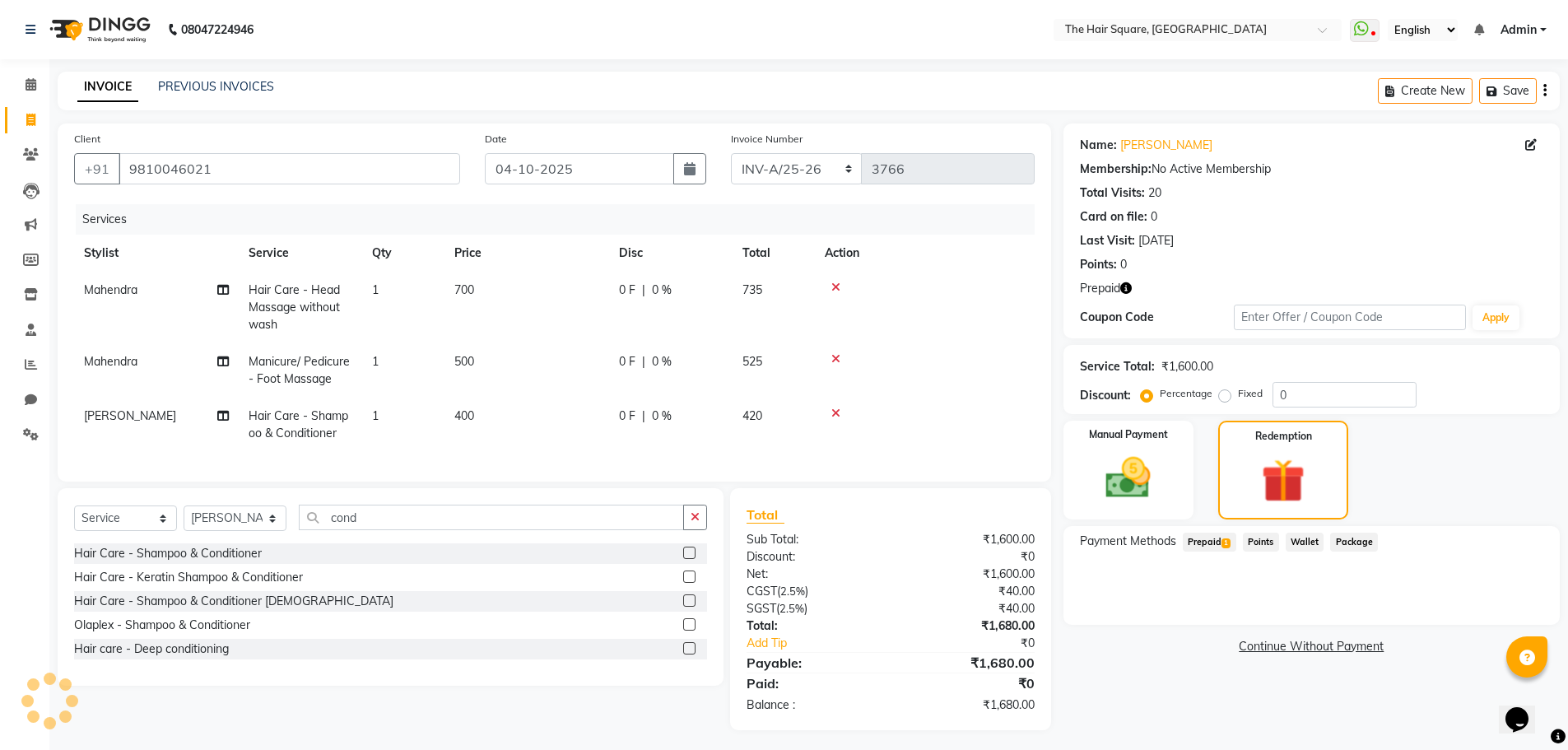
click at [1196, 542] on span "Prepaid 1" at bounding box center [1210, 542] width 54 height 19
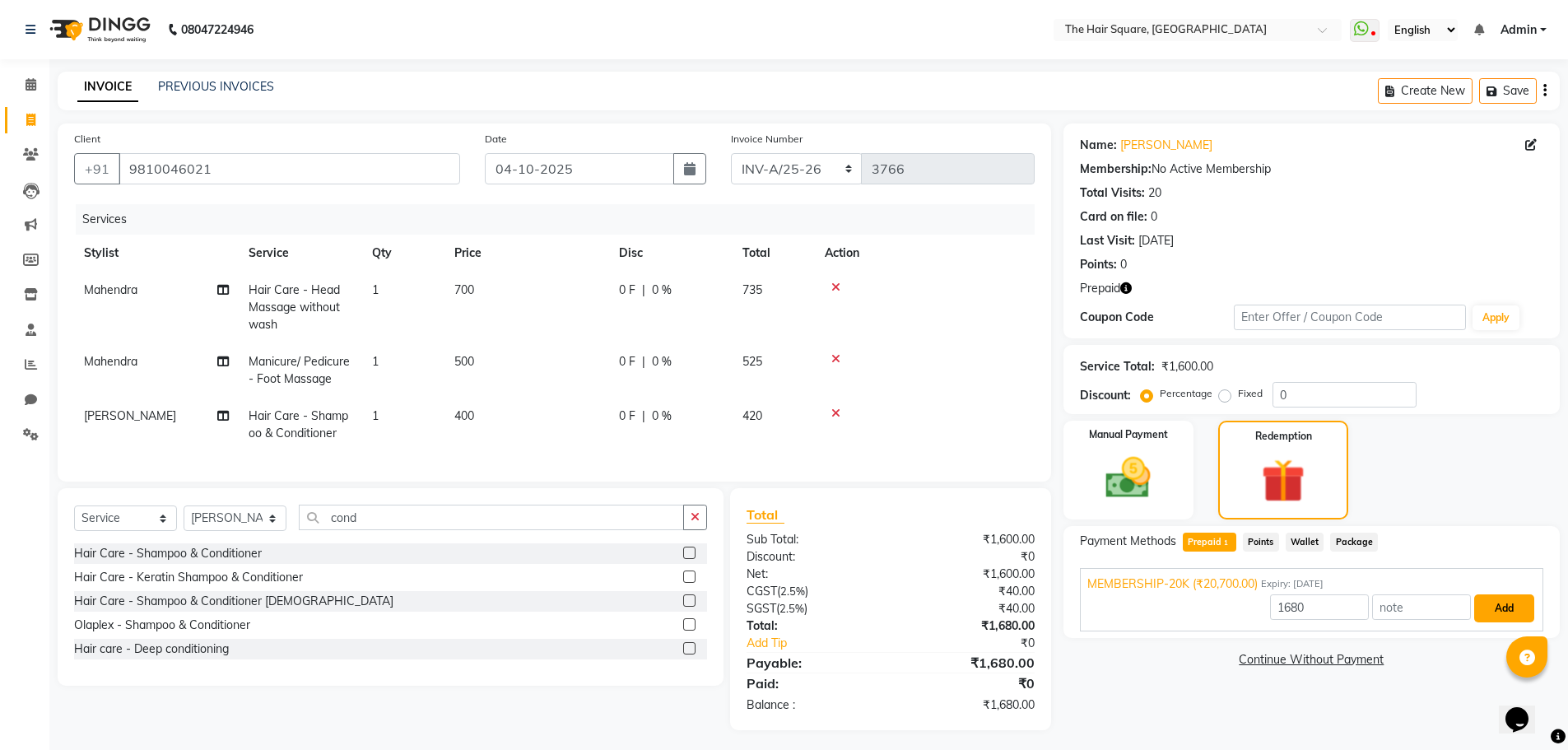
click at [1517, 607] on button "Add" at bounding box center [1505, 608] width 61 height 28
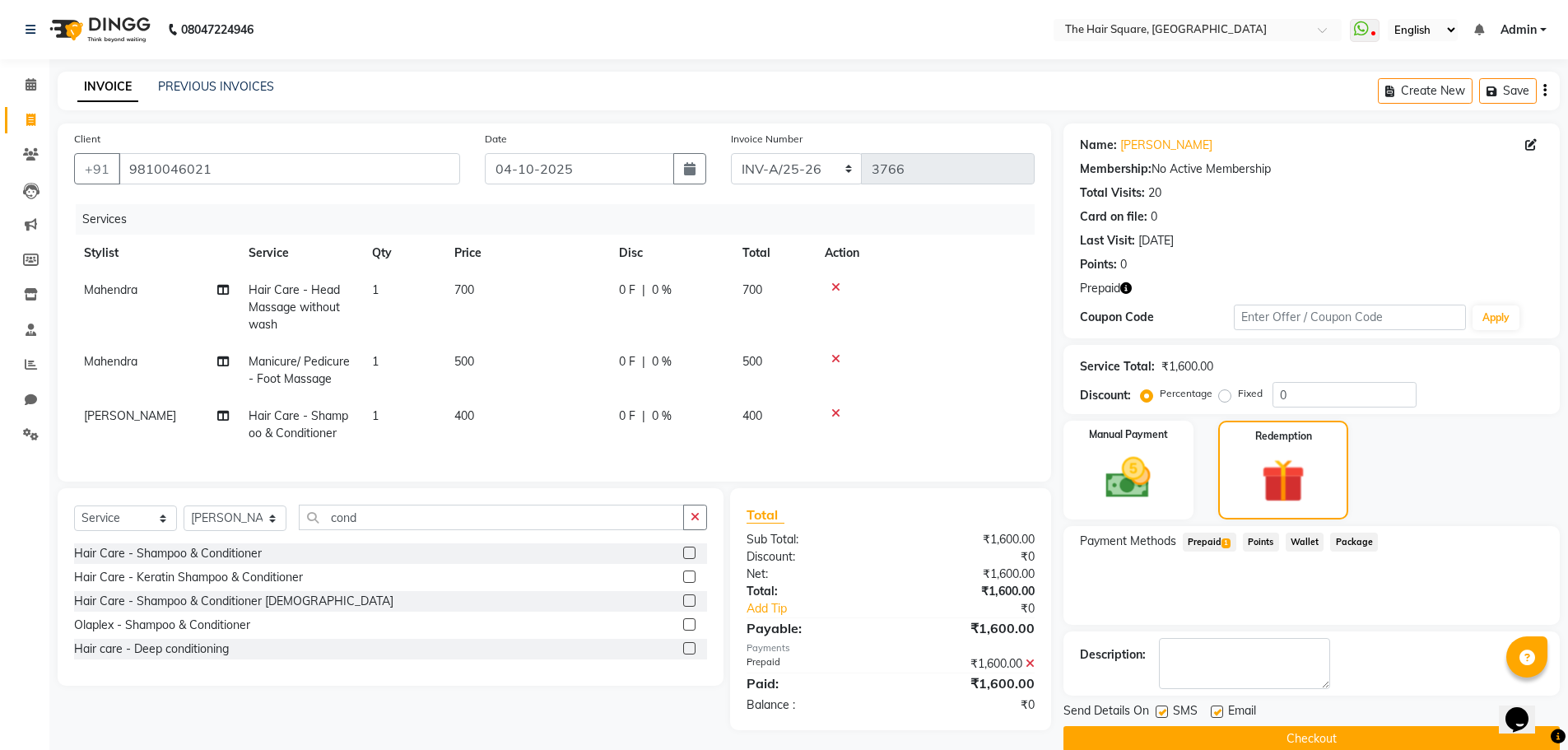
click at [1339, 735] on button "Checkout" at bounding box center [1311, 739] width 497 height 26
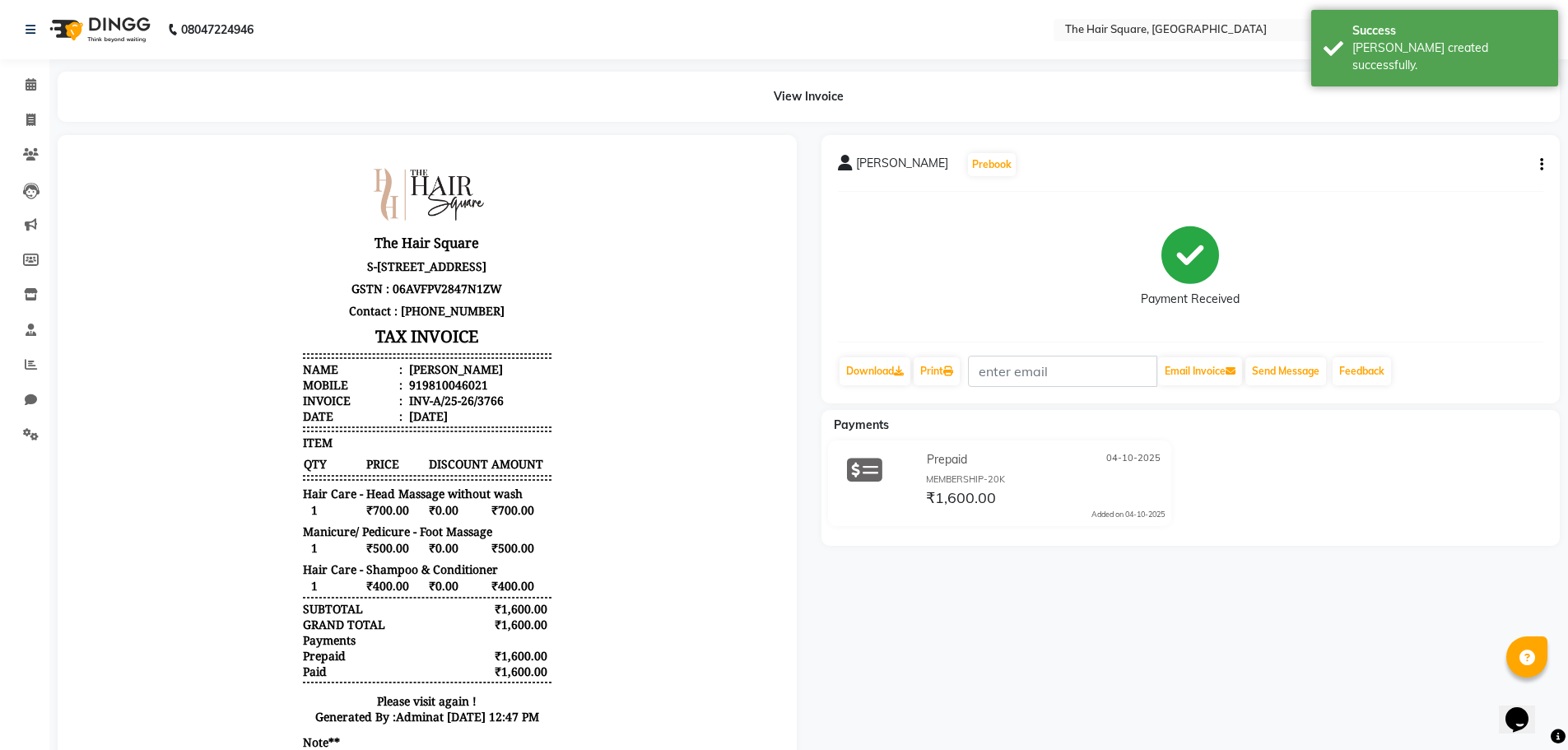
scroll to position [143, 0]
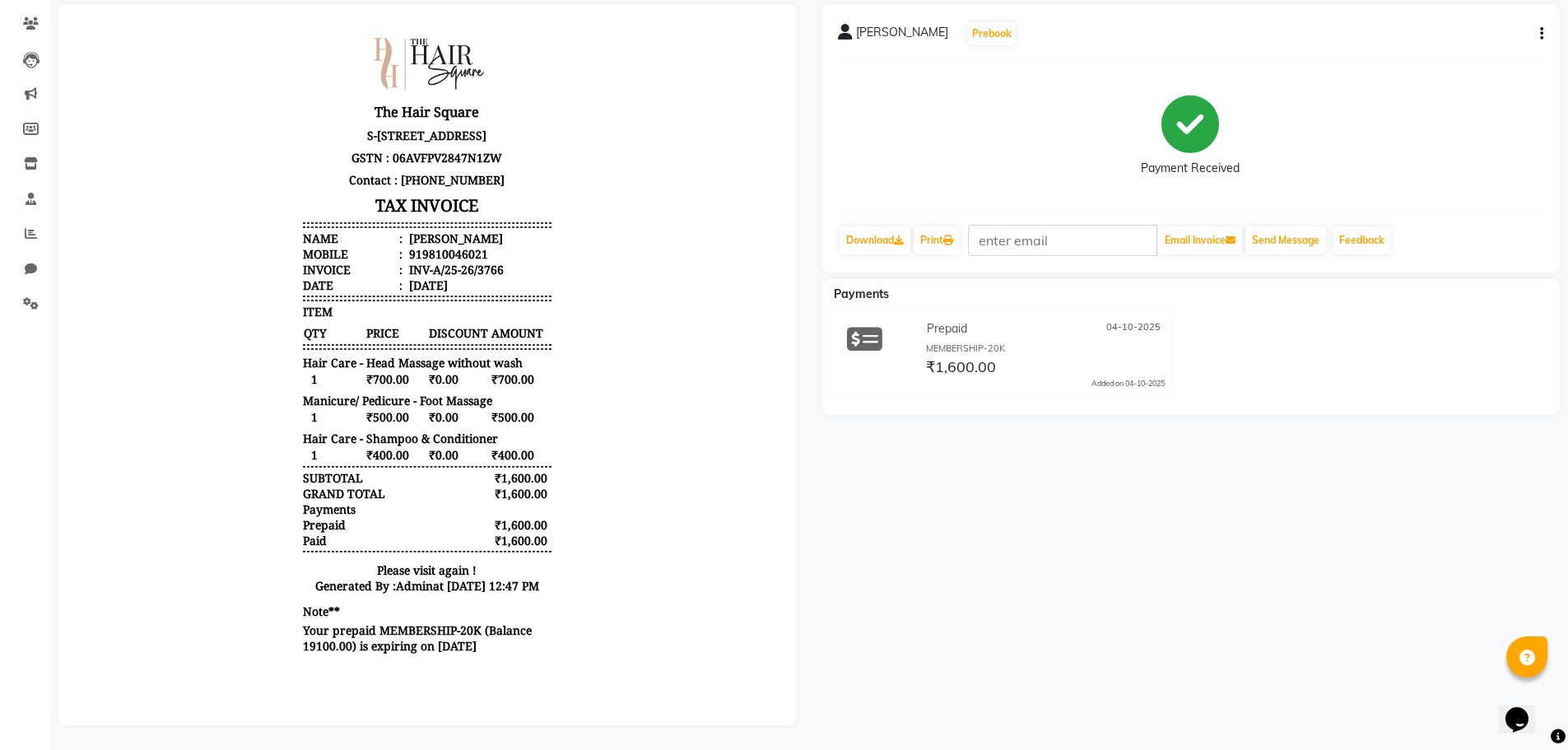
drag, startPoint x: 1567, startPoint y: 185, endPoint x: 1579, endPoint y: 25, distance: 160.4
click at [1568, 25] on html "08047224946 Select Location × The Hair Square, [GEOGRAPHIC_DATA] Island WhatsAp…" at bounding box center [784, 244] width 1568 height 750
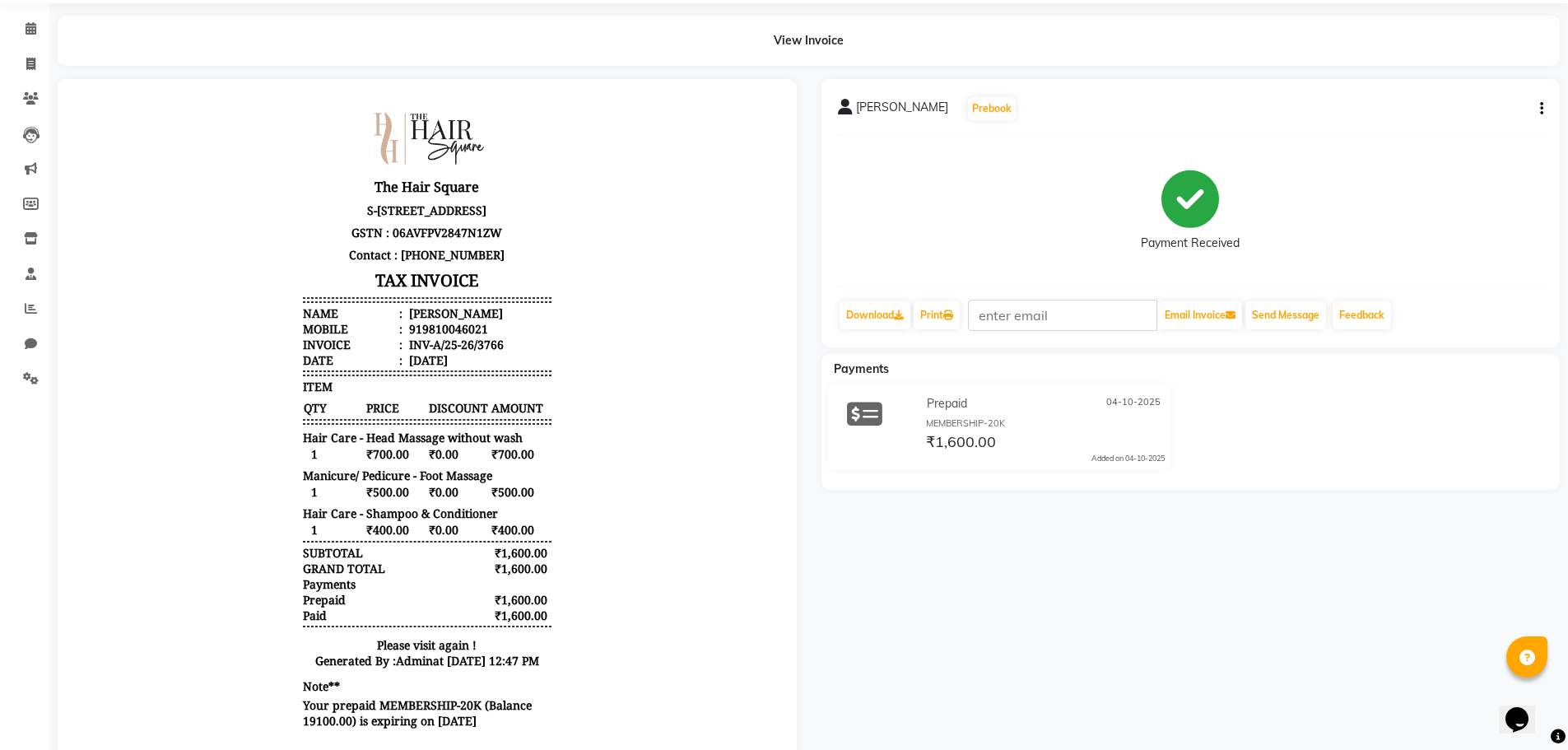
scroll to position [0, 0]
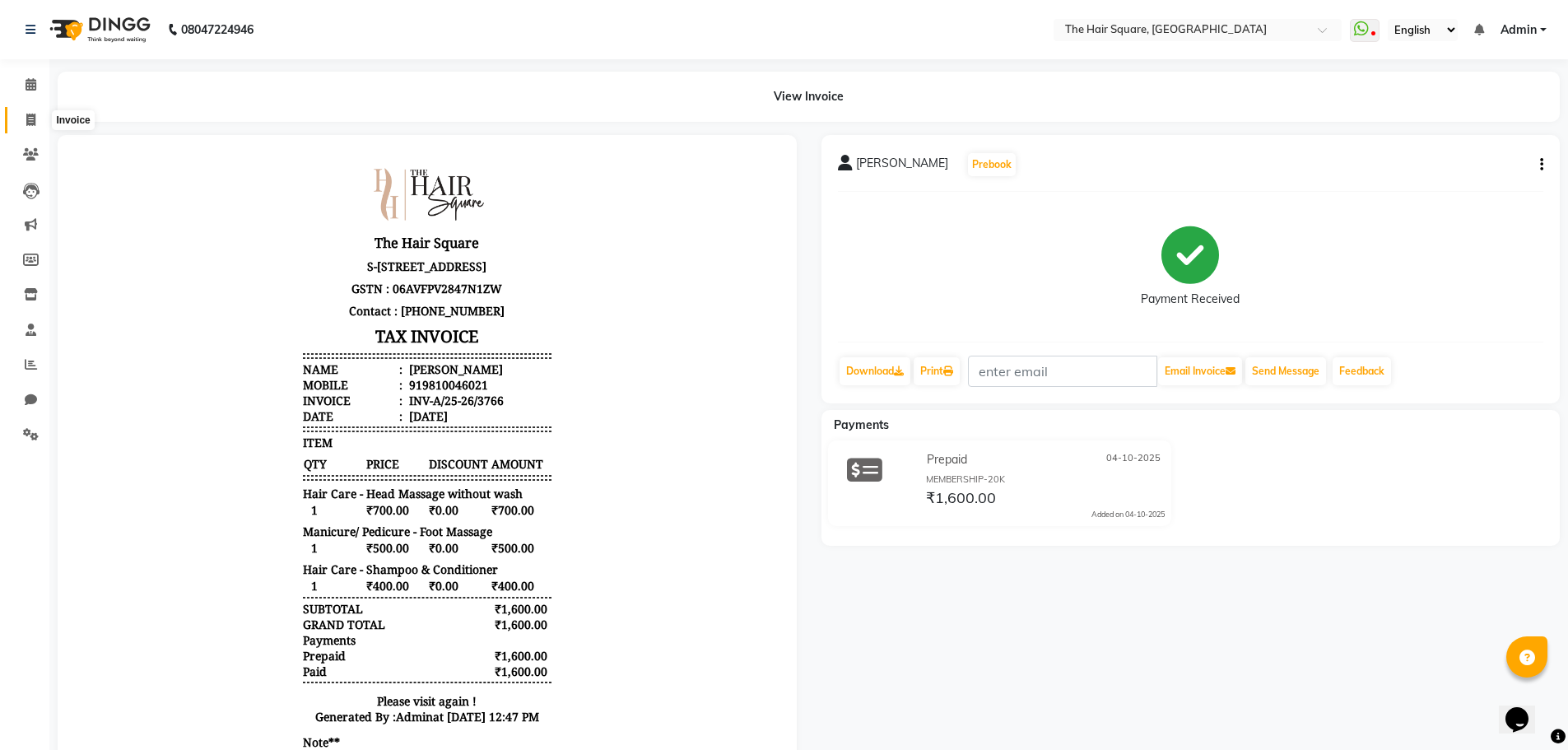
click at [30, 116] on icon at bounding box center [31, 119] width 9 height 12
select select "5768"
select select "service"
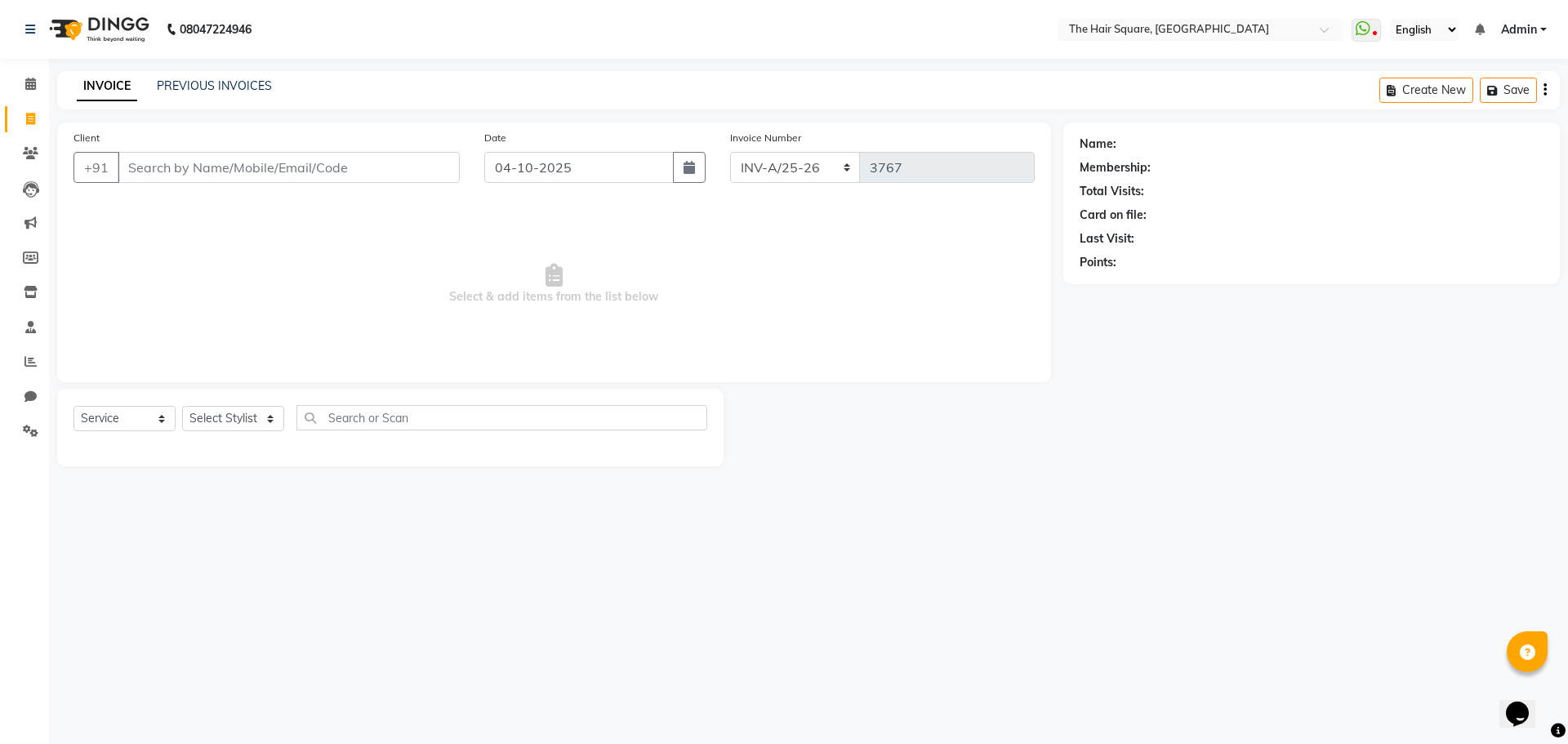
click at [1473, 570] on div "08047224946 Select Location × The Hair Square, [GEOGRAPHIC_DATA] Island WhatsAp…" at bounding box center [784, 372] width 1568 height 744
click at [163, 164] on input "Client" at bounding box center [288, 167] width 343 height 31
type input "123456789"
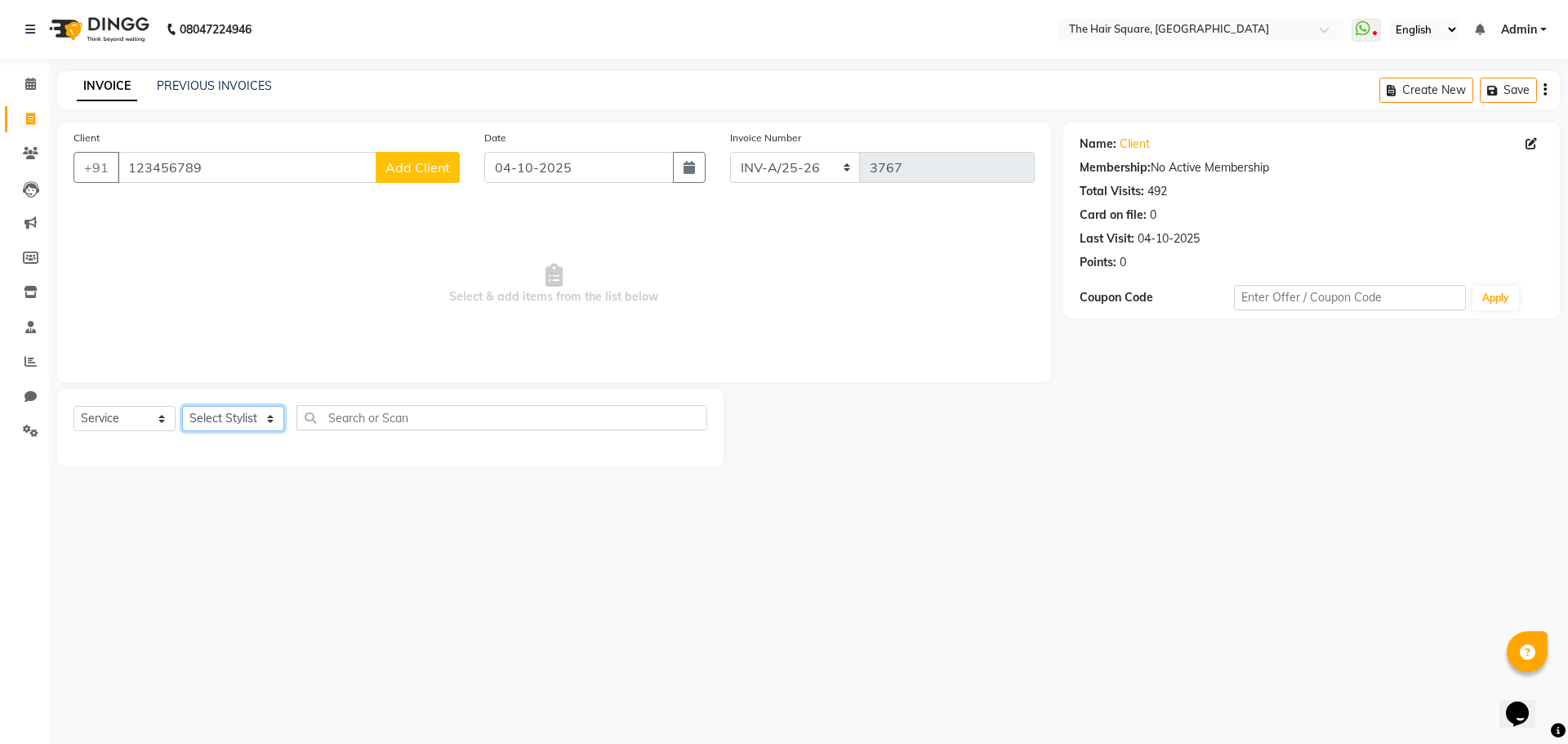
click at [251, 424] on select "Select Stylist Amit [PERSON_NAME] Dev Imran [PERSON_NAME] [PERSON_NAME] Manager…" at bounding box center [233, 418] width 102 height 25
select select "39381"
click at [182, 406] on select "Select Stylist Amit [PERSON_NAME] Dev Imran [PERSON_NAME] [PERSON_NAME] Manager…" at bounding box center [233, 418] width 102 height 25
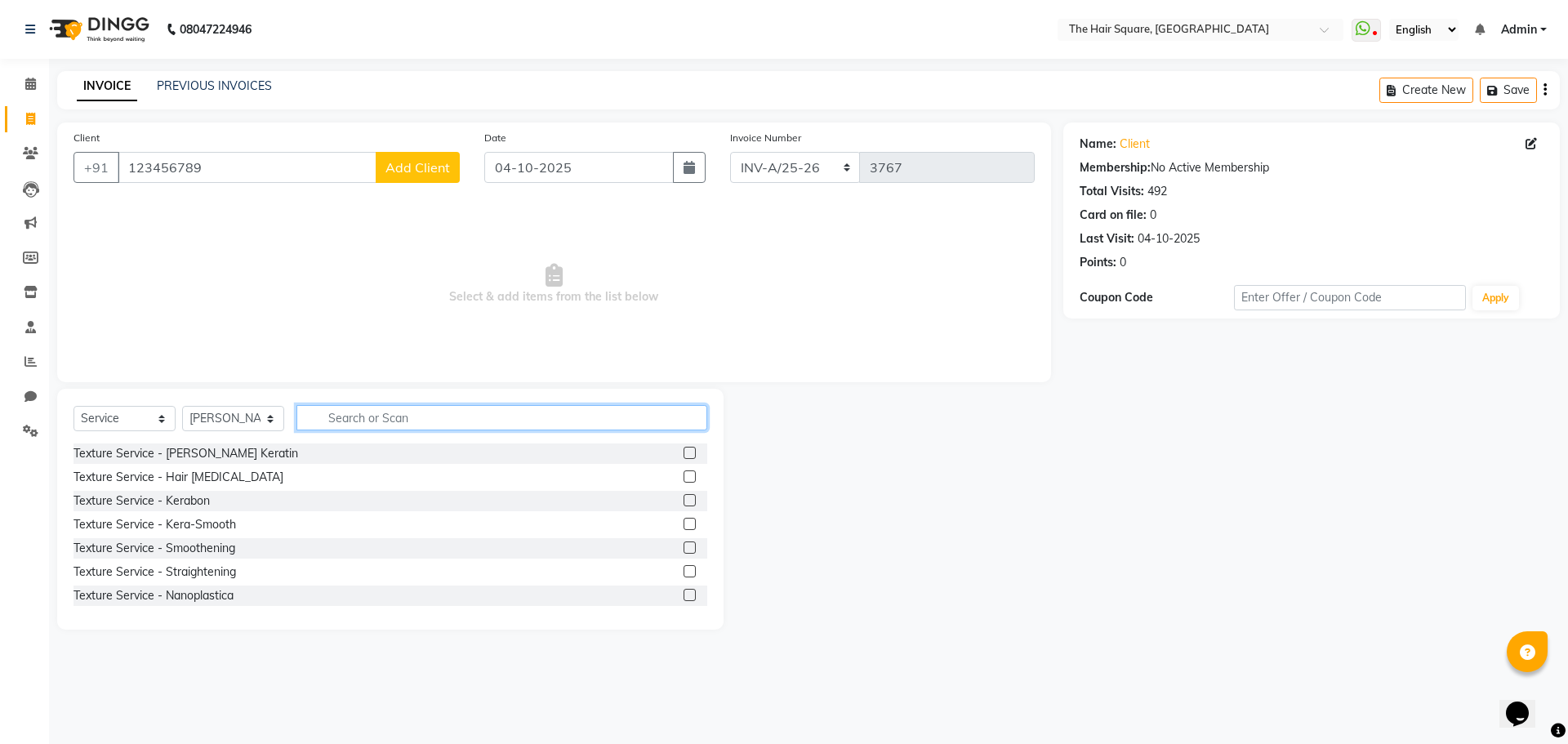
click at [450, 418] on input "text" at bounding box center [502, 418] width 411 height 25
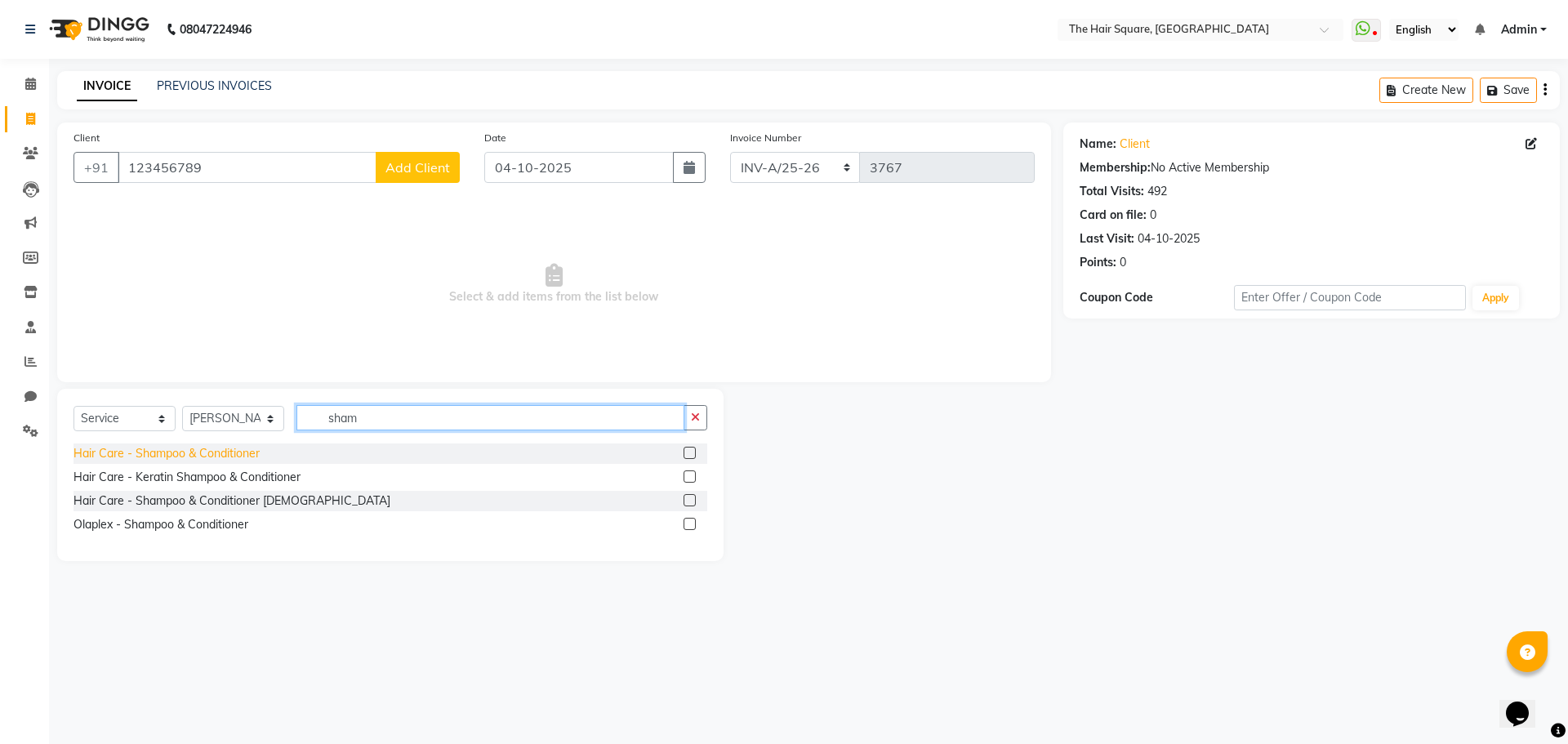
type input "sham"
click at [132, 451] on div "Hair Care - Shampoo & Conditioner" at bounding box center [166, 453] width 186 height 17
checkbox input "false"
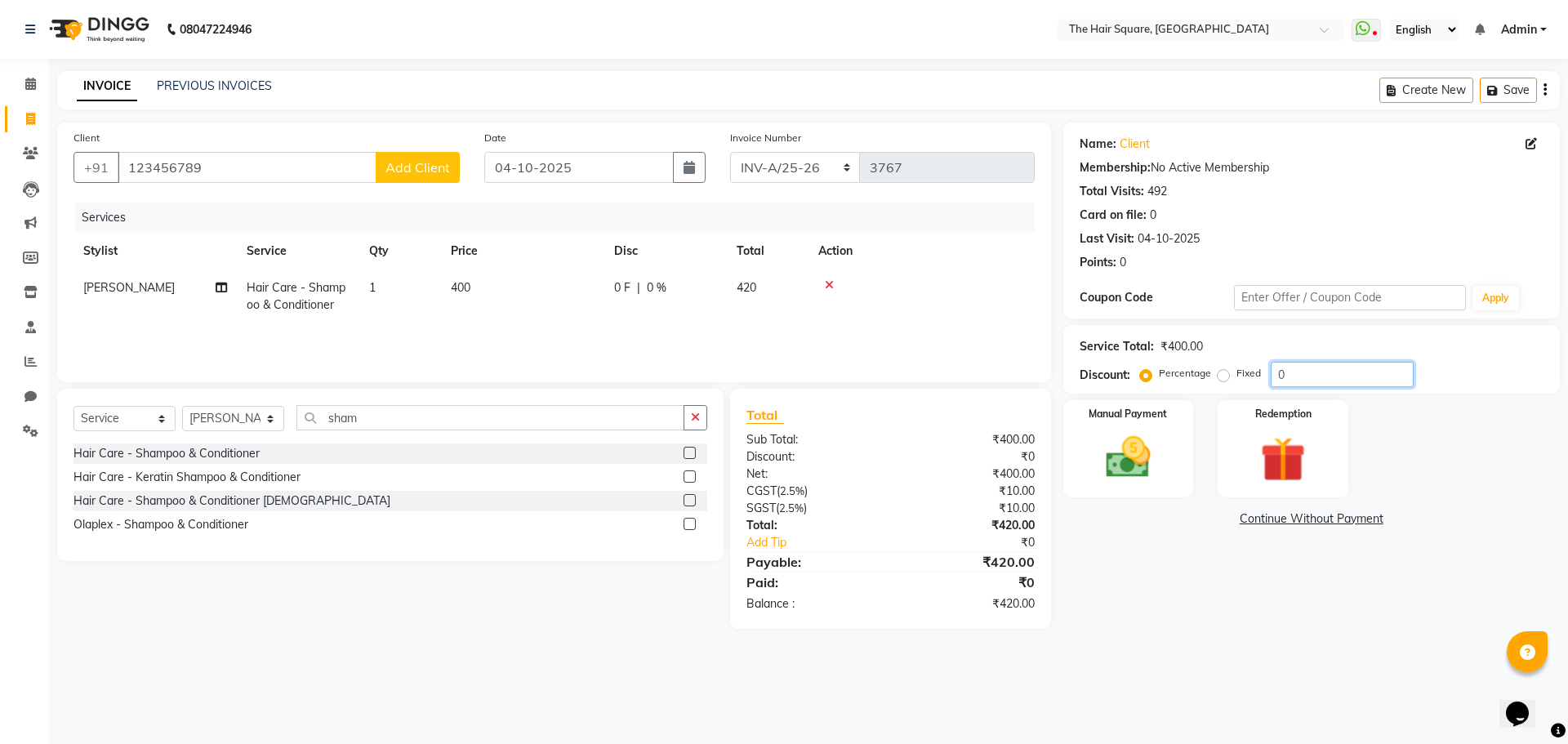
drag, startPoint x: 1314, startPoint y: 366, endPoint x: 921, endPoint y: 446, distance: 401.1
click at [934, 440] on div "Client [PHONE_NUMBER] Add Client Date [DATE] Invoice Number INV-A-M/25-26 INV-A…" at bounding box center [809, 376] width 1528 height 507
type input "20"
click at [1086, 413] on div "Manual Payment" at bounding box center [1128, 448] width 135 height 100
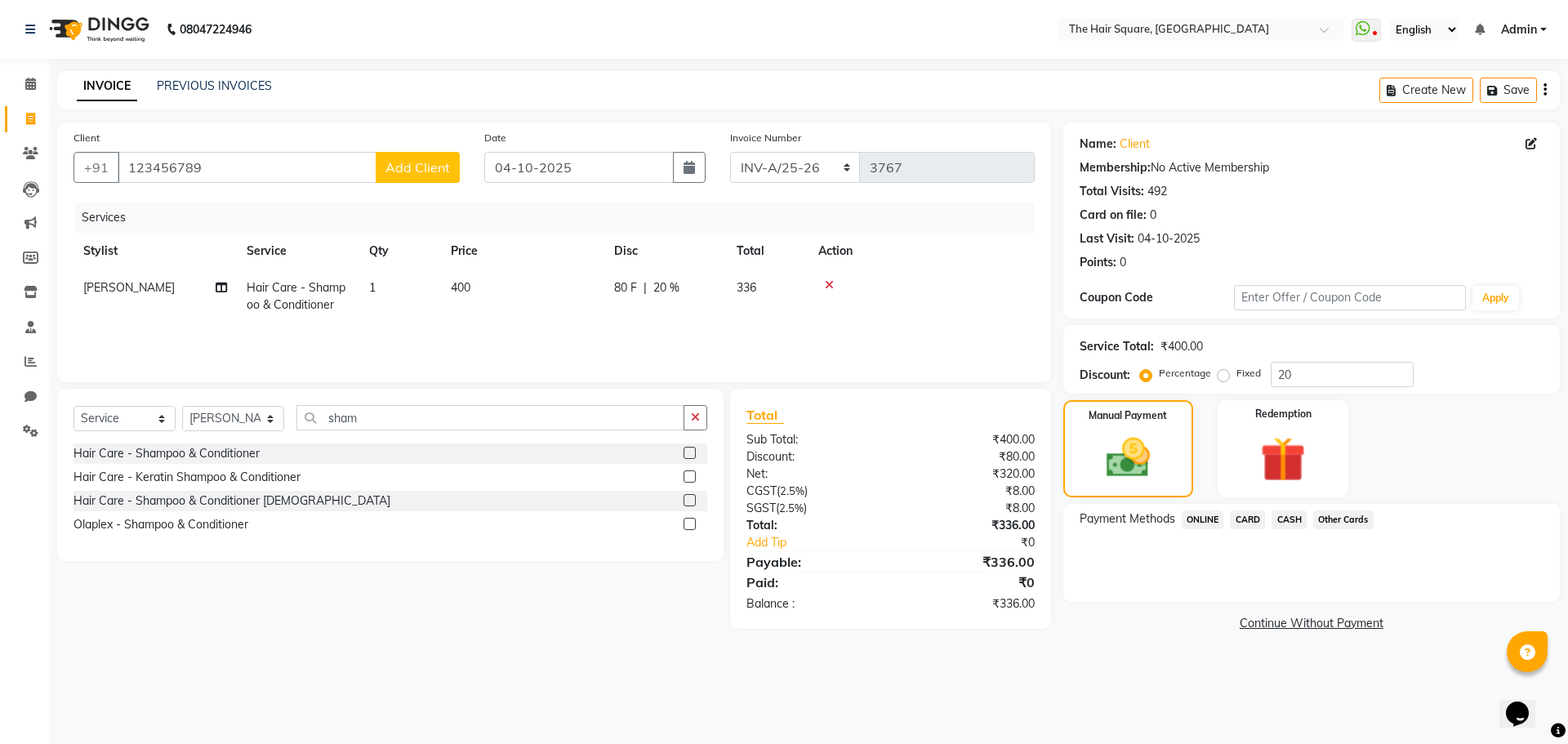
click at [1196, 525] on span "ONLINE" at bounding box center [1202, 520] width 42 height 19
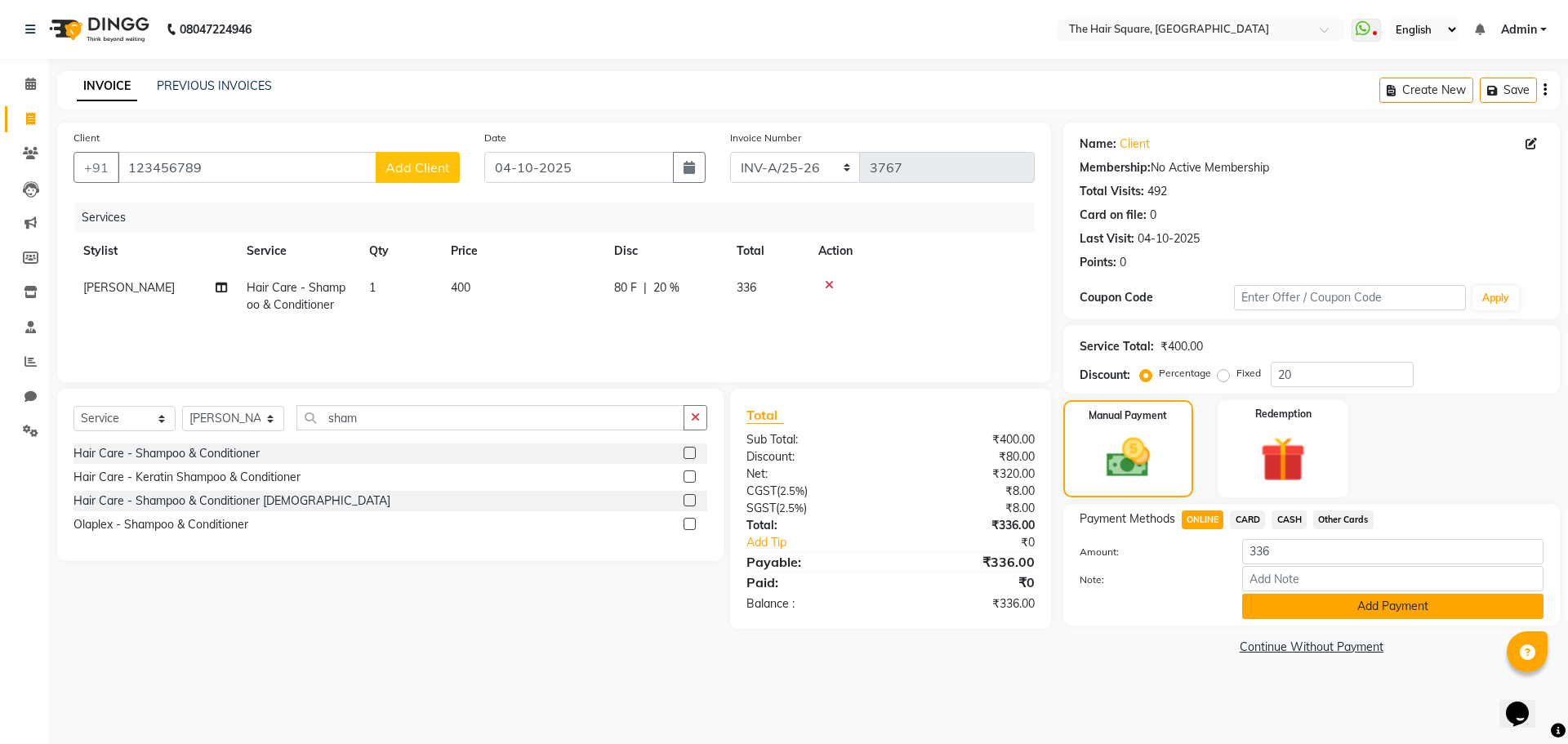
click at [1331, 612] on button "Add Payment" at bounding box center [1393, 606] width 301 height 25
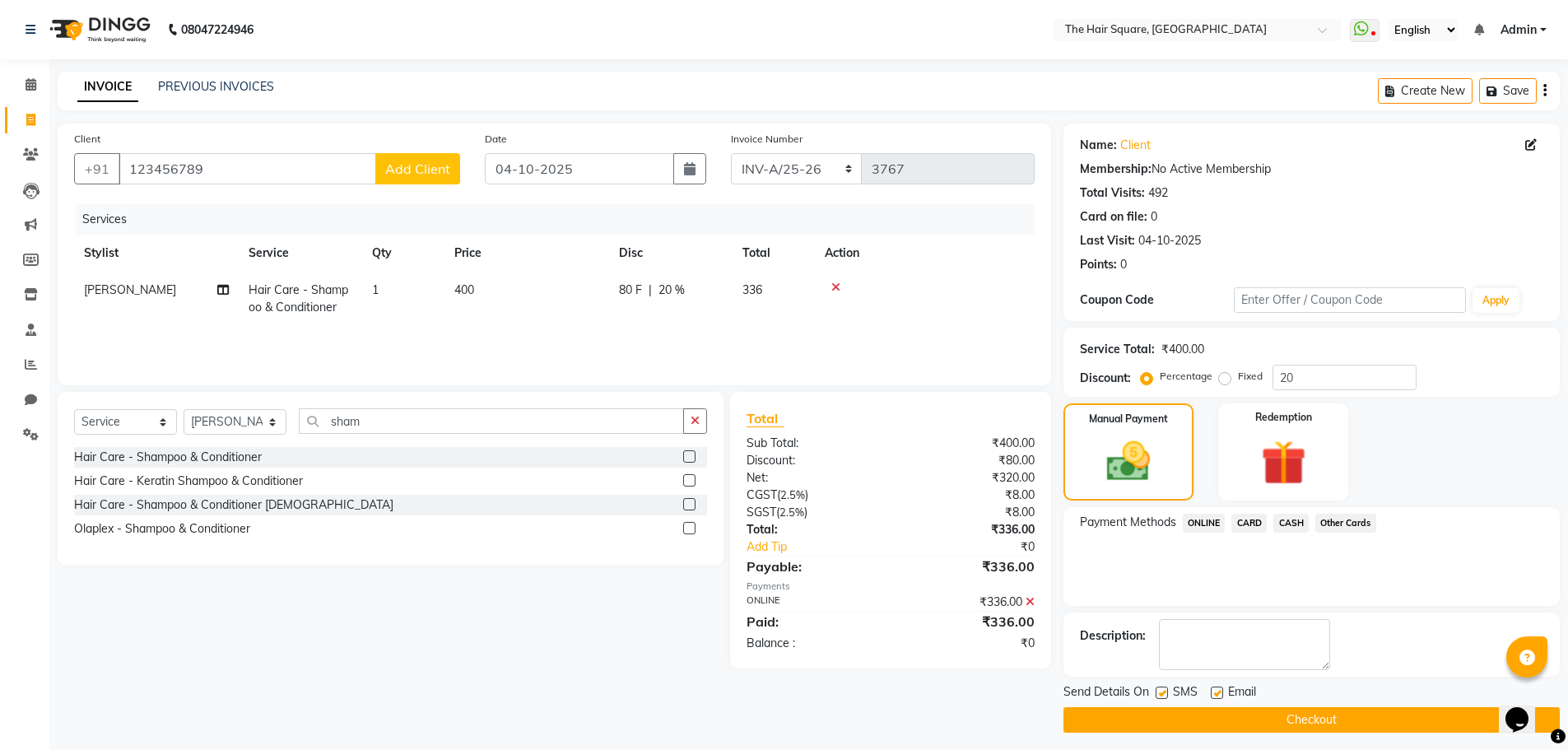
click at [1163, 695] on label at bounding box center [1161, 692] width 12 height 12
click at [1163, 695] on input "checkbox" at bounding box center [1160, 693] width 10 height 10
checkbox input "false"
click at [1210, 689] on div "SMS" at bounding box center [1183, 693] width 55 height 21
click at [1222, 702] on div "Email" at bounding box center [1240, 693] width 59 height 21
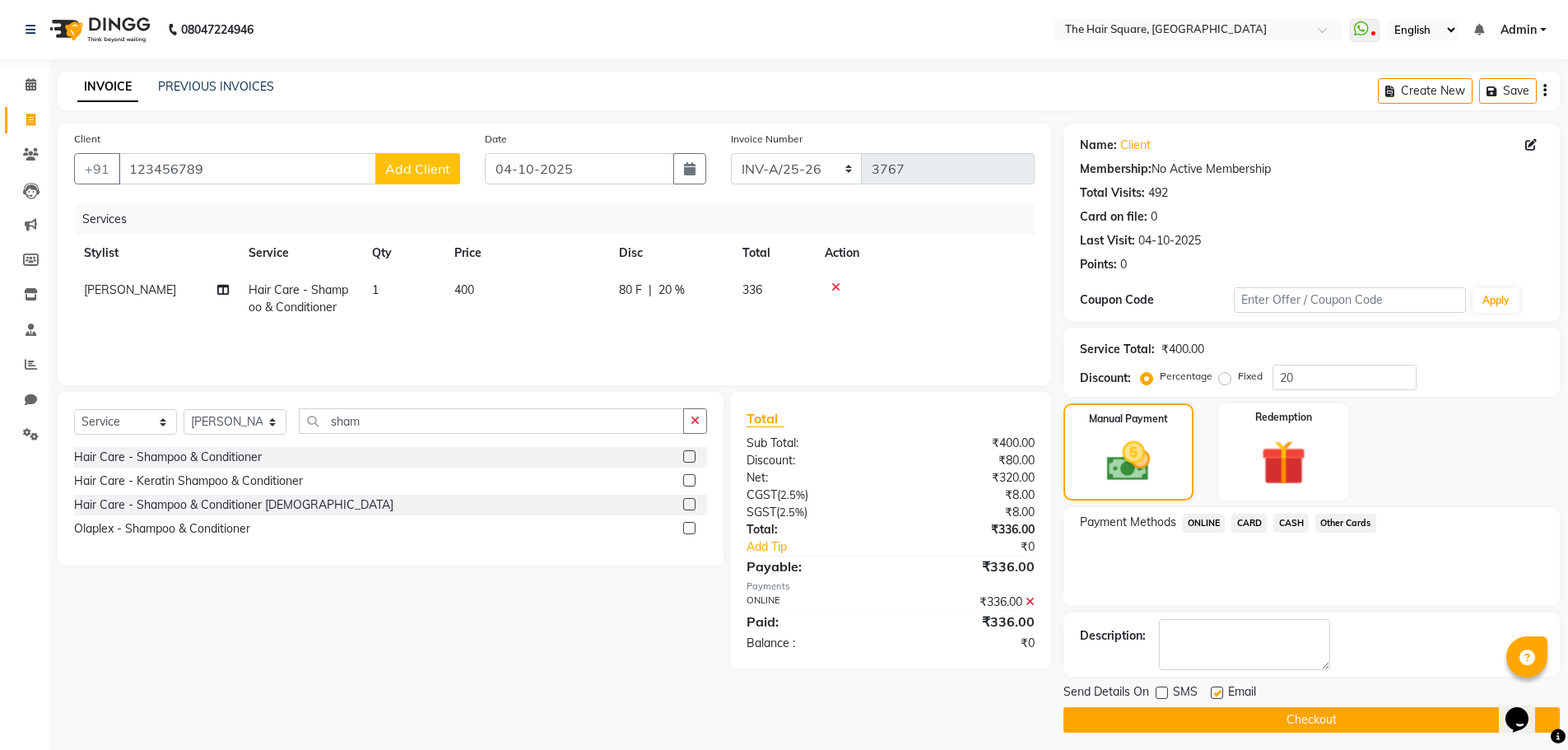
click at [1220, 694] on label at bounding box center [1216, 692] width 12 height 12
click at [1220, 694] on input "checkbox" at bounding box center [1215, 693] width 10 height 10
checkbox input "false"
click at [1219, 721] on button "Checkout" at bounding box center [1311, 720] width 497 height 26
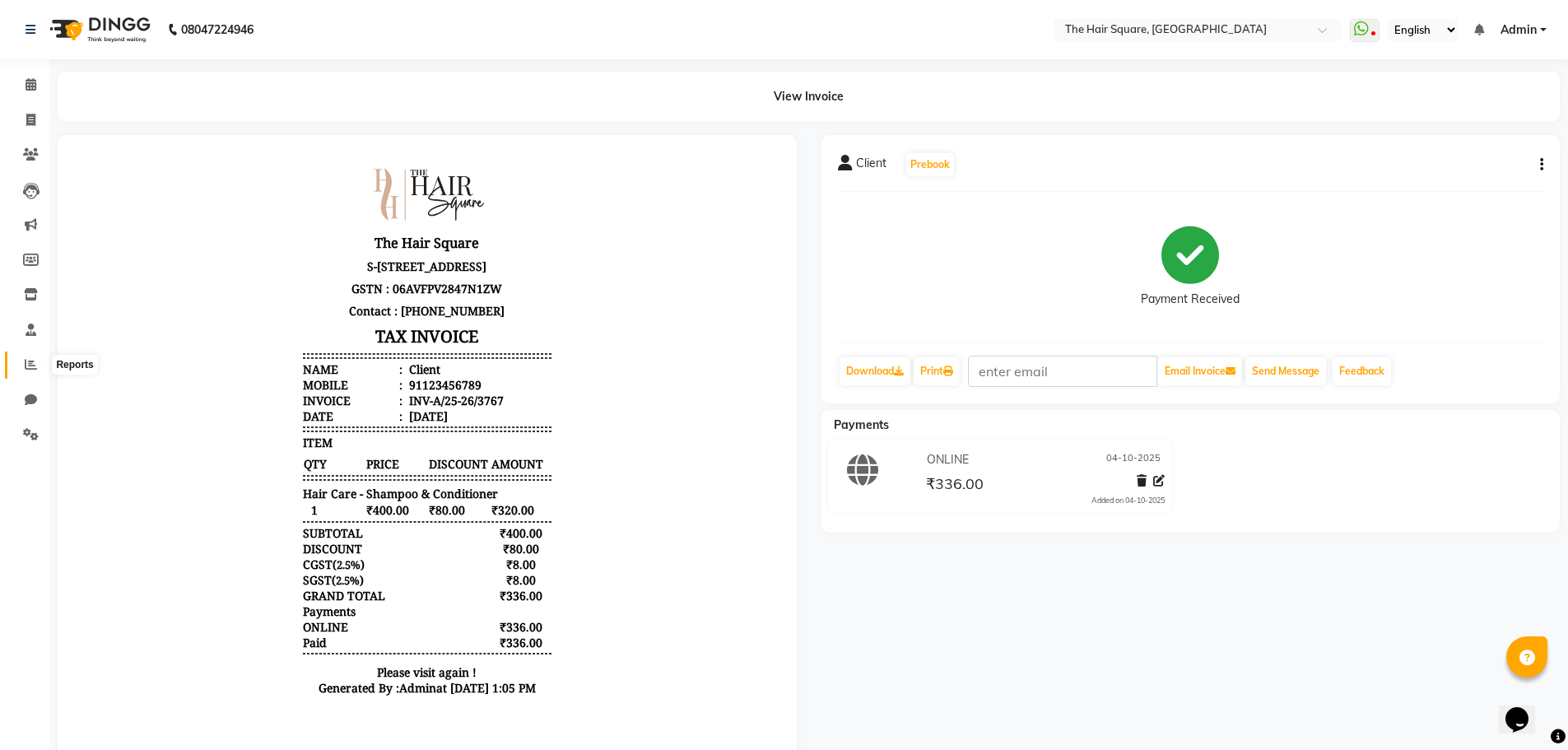
click at [44, 356] on span at bounding box center [30, 365] width 28 height 19
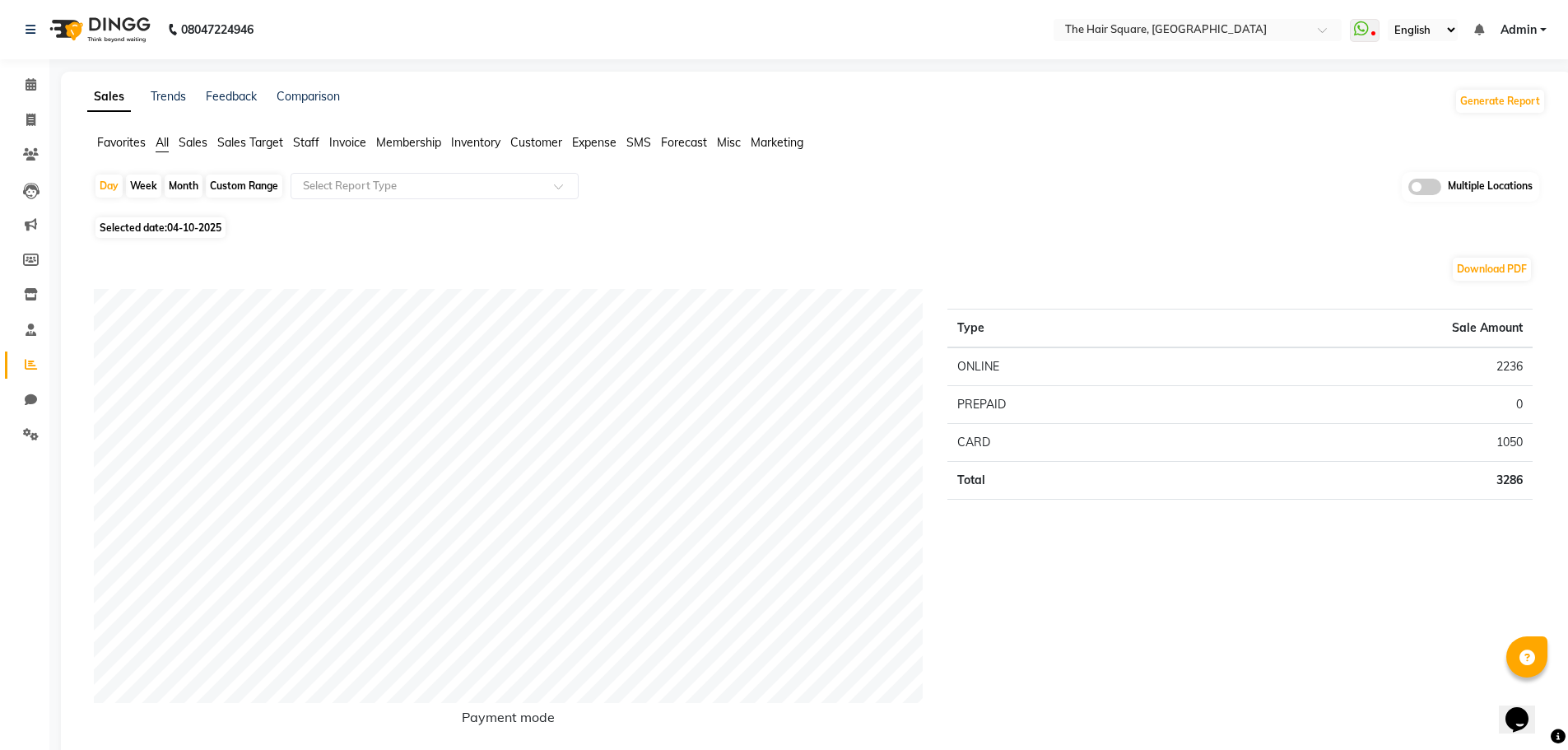
click at [297, 149] on span "Staff" at bounding box center [306, 143] width 26 height 15
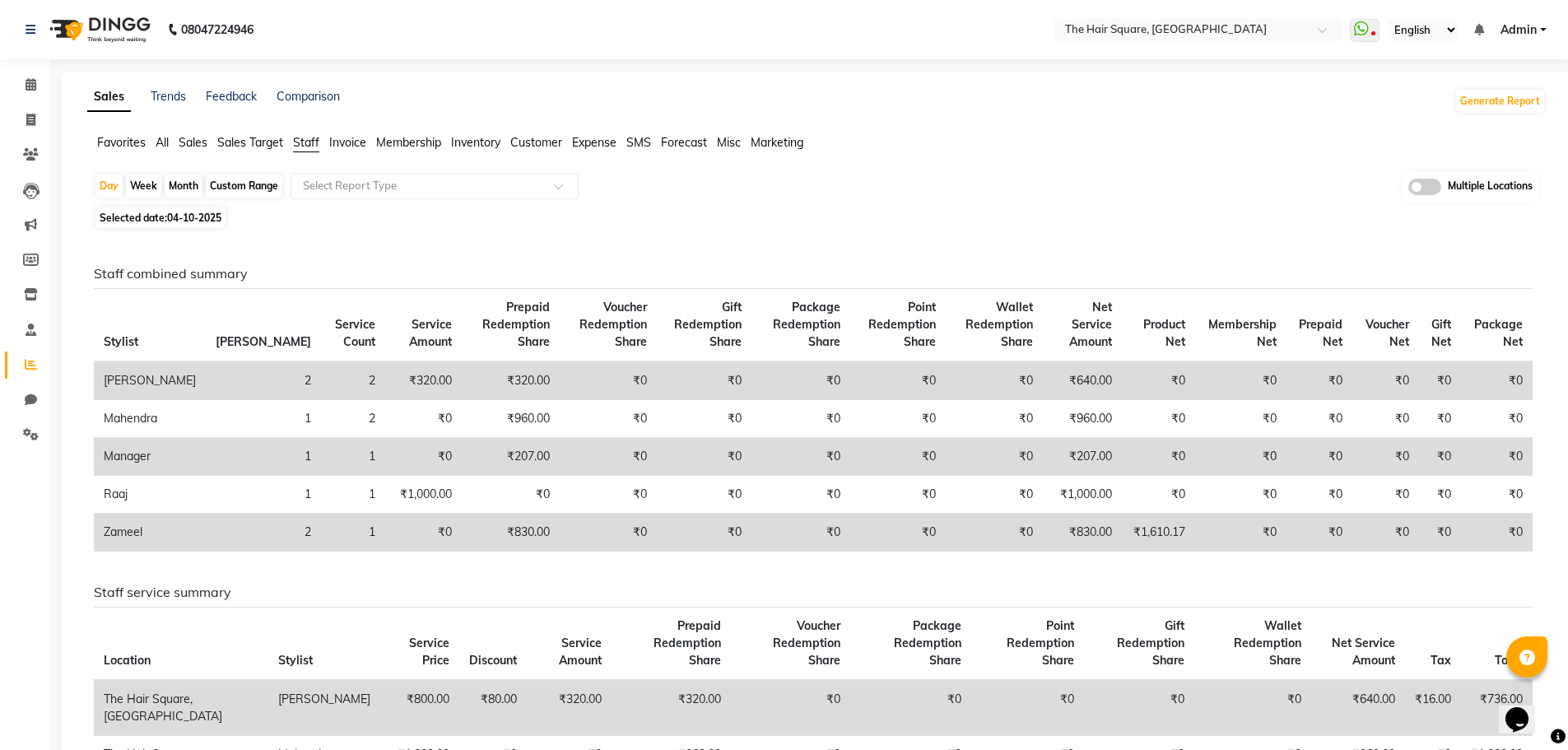
click at [198, 216] on span "04-10-2025" at bounding box center [194, 218] width 54 height 12
click at [212, 217] on span "04-10-2025" at bounding box center [194, 218] width 54 height 12
select select "10"
select select "2025"
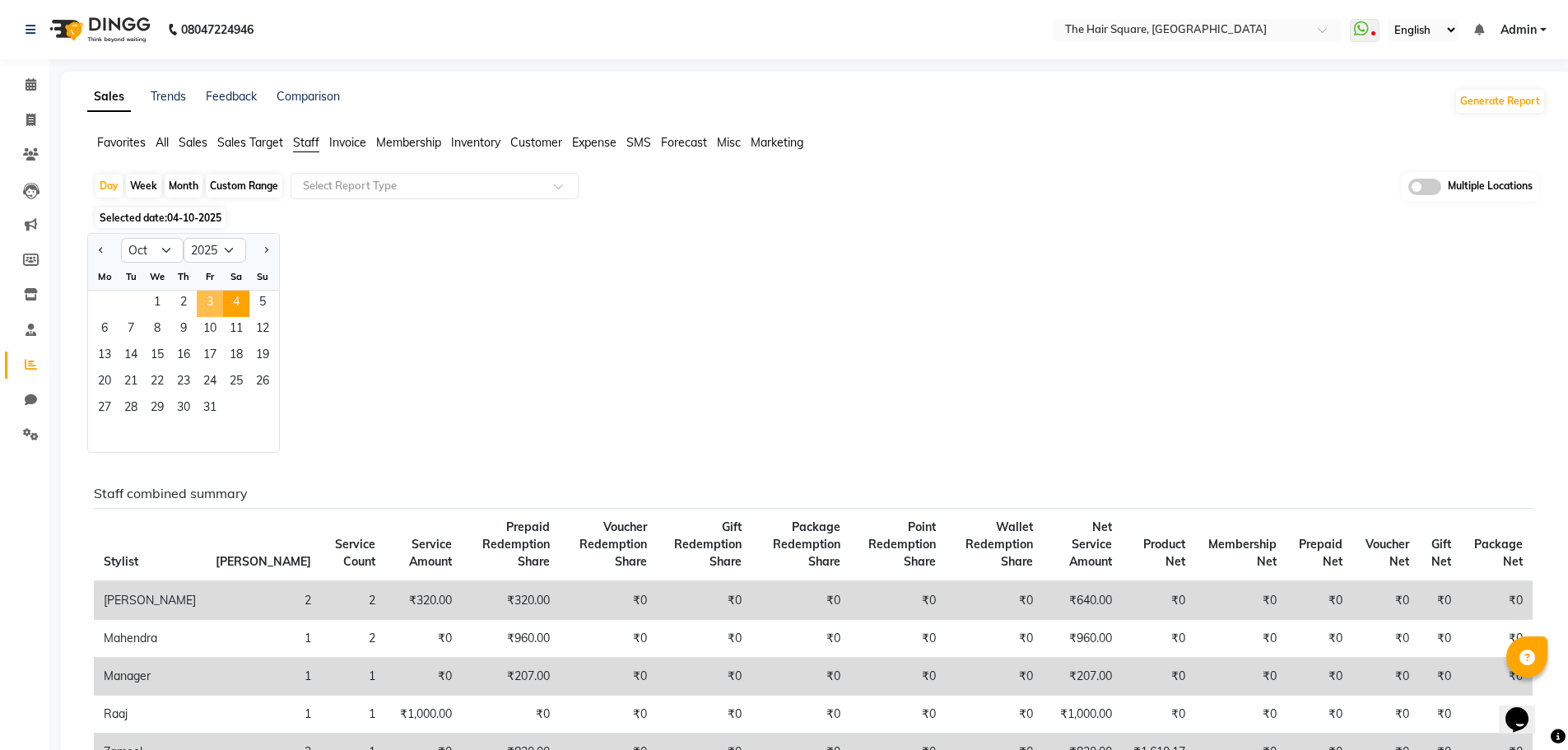
click at [216, 308] on span "3" at bounding box center [210, 304] width 26 height 26
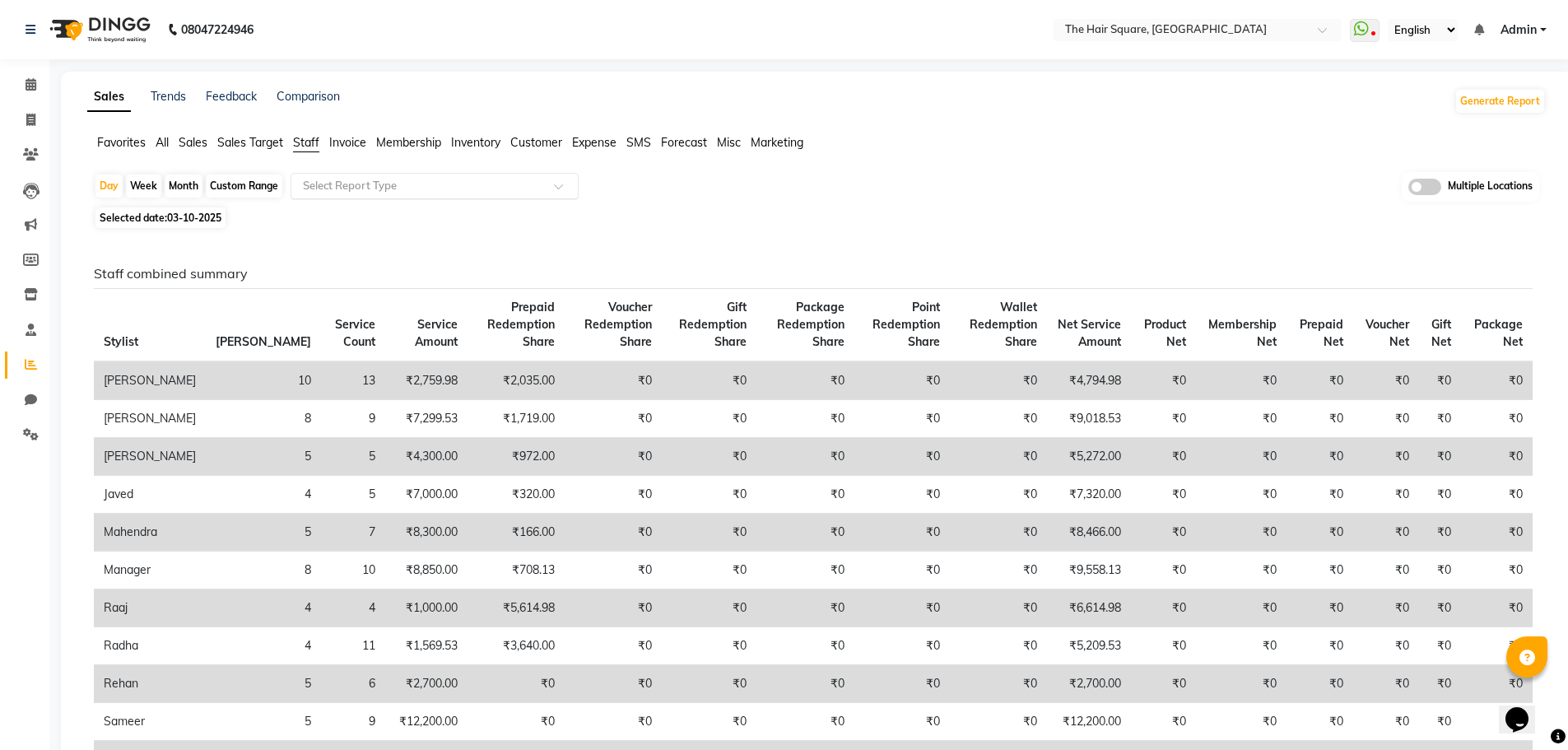
click at [392, 192] on input "text" at bounding box center [418, 185] width 237 height 16
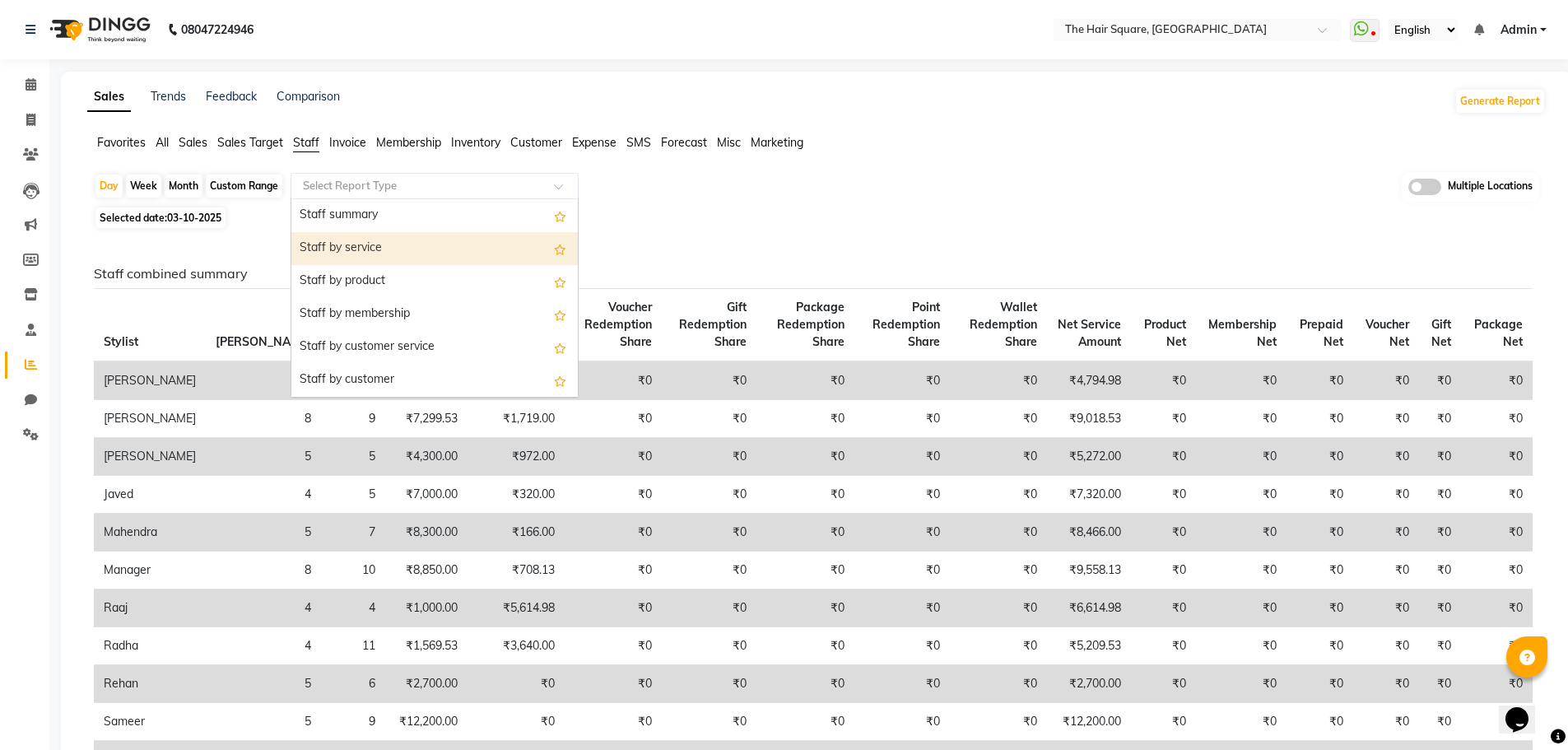
drag, startPoint x: 421, startPoint y: 247, endPoint x: 594, endPoint y: 296, distance: 179.8
click at [422, 247] on div "Staff by service" at bounding box center [434, 248] width 287 height 33
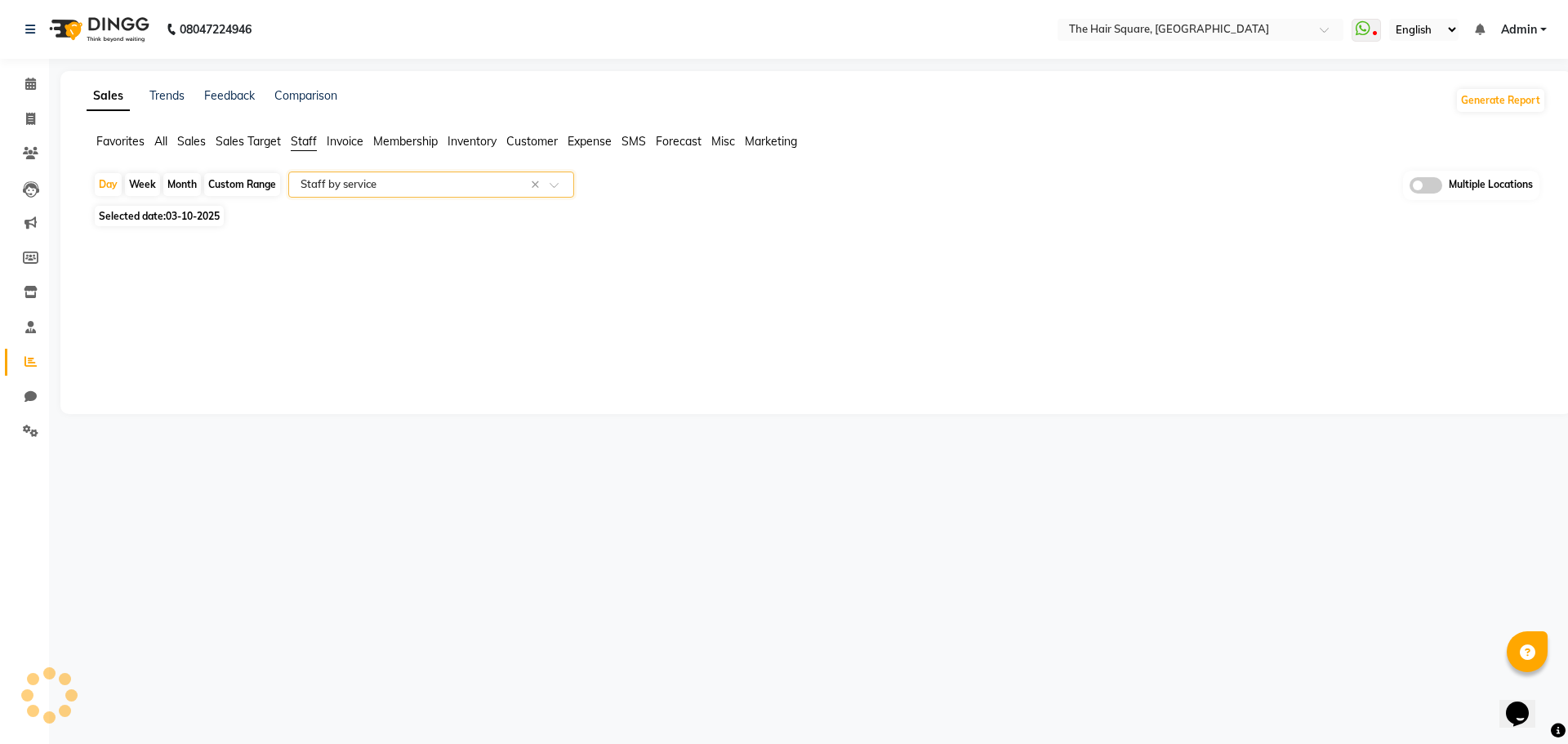
select select "full_report"
select select "csv"
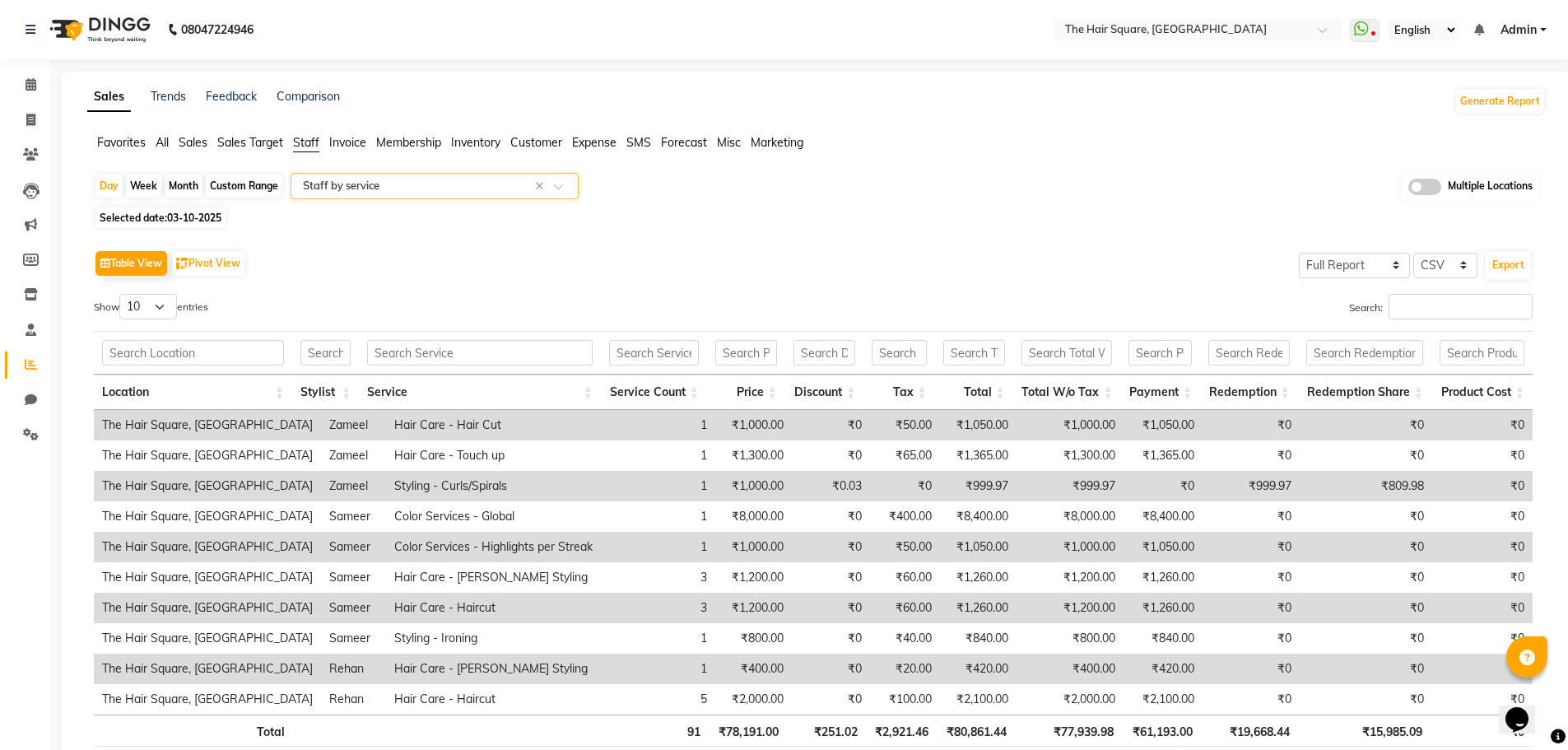
click at [158, 291] on div "Table View Pivot View Select Full Report Filtered Report Select CSV PDF Export …" at bounding box center [812, 515] width 1438 height 538
click at [143, 311] on select "10 25 50 100" at bounding box center [148, 306] width 58 height 26
select select "50"
click at [122, 294] on select "10 25 50 100" at bounding box center [148, 306] width 58 height 26
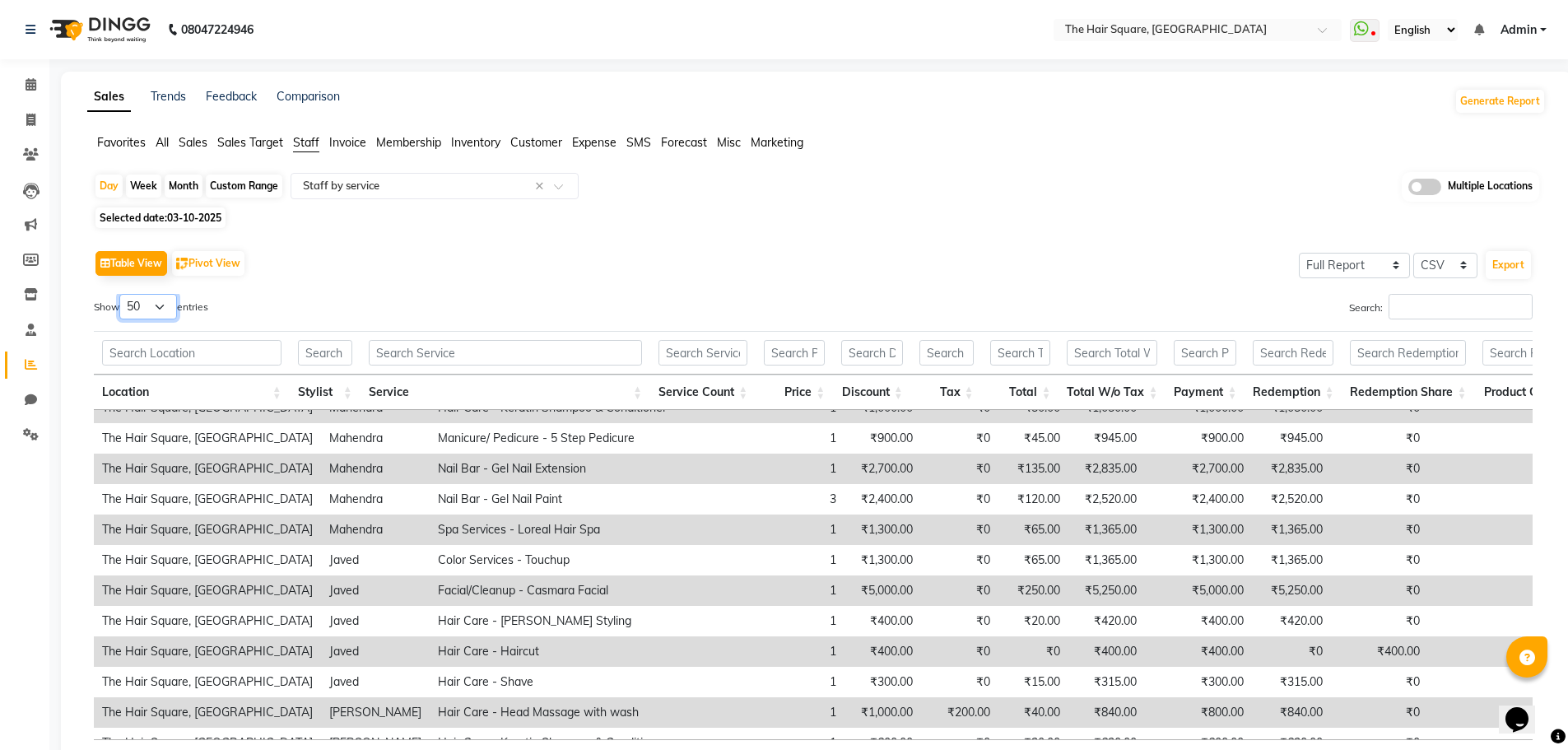
scroll to position [1206, 0]
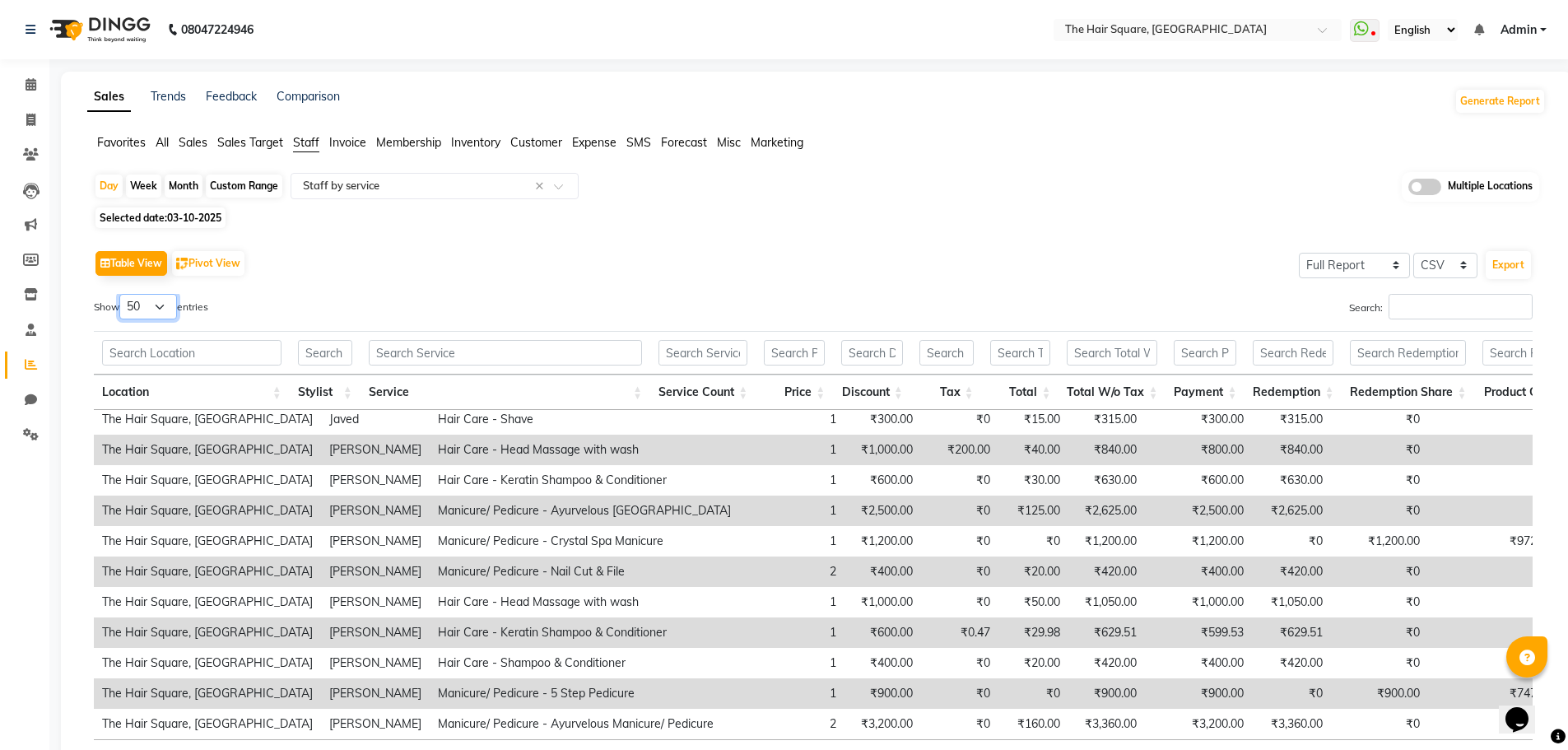
drag, startPoint x: 1528, startPoint y: 447, endPoint x: 33, endPoint y: 41, distance: 1549.1
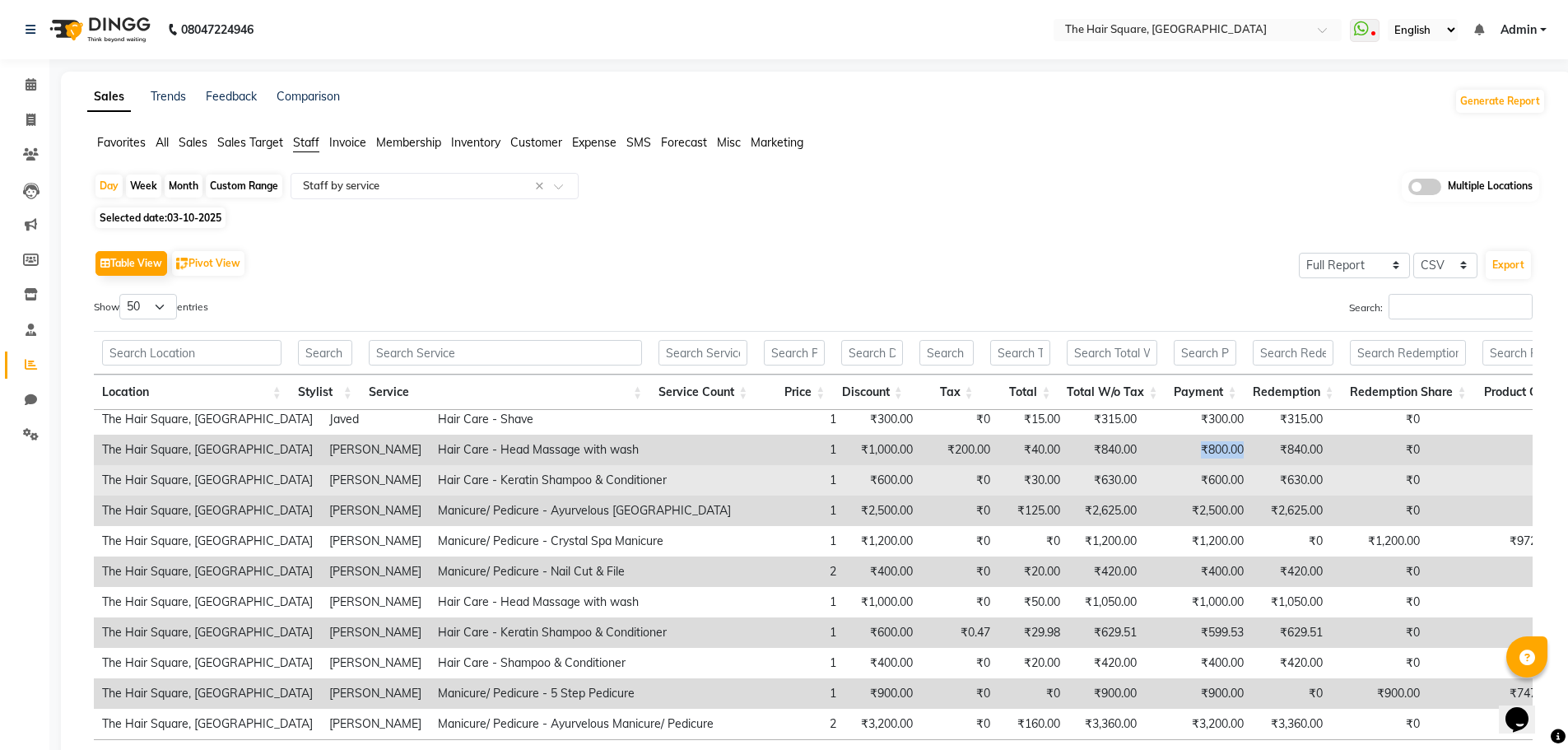
drag, startPoint x: 1113, startPoint y: 433, endPoint x: 1162, endPoint y: 482, distance: 69.3
click at [1189, 435] on tr "The Hair Square, [GEOGRAPHIC_DATA] [PERSON_NAME] Hair Care - Head Massage with …" at bounding box center [877, 450] width 1566 height 30
drag, startPoint x: 1117, startPoint y: 467, endPoint x: 1152, endPoint y: 466, distance: 35.0
click at [1152, 465] on td "₹600.00" at bounding box center [1198, 480] width 107 height 30
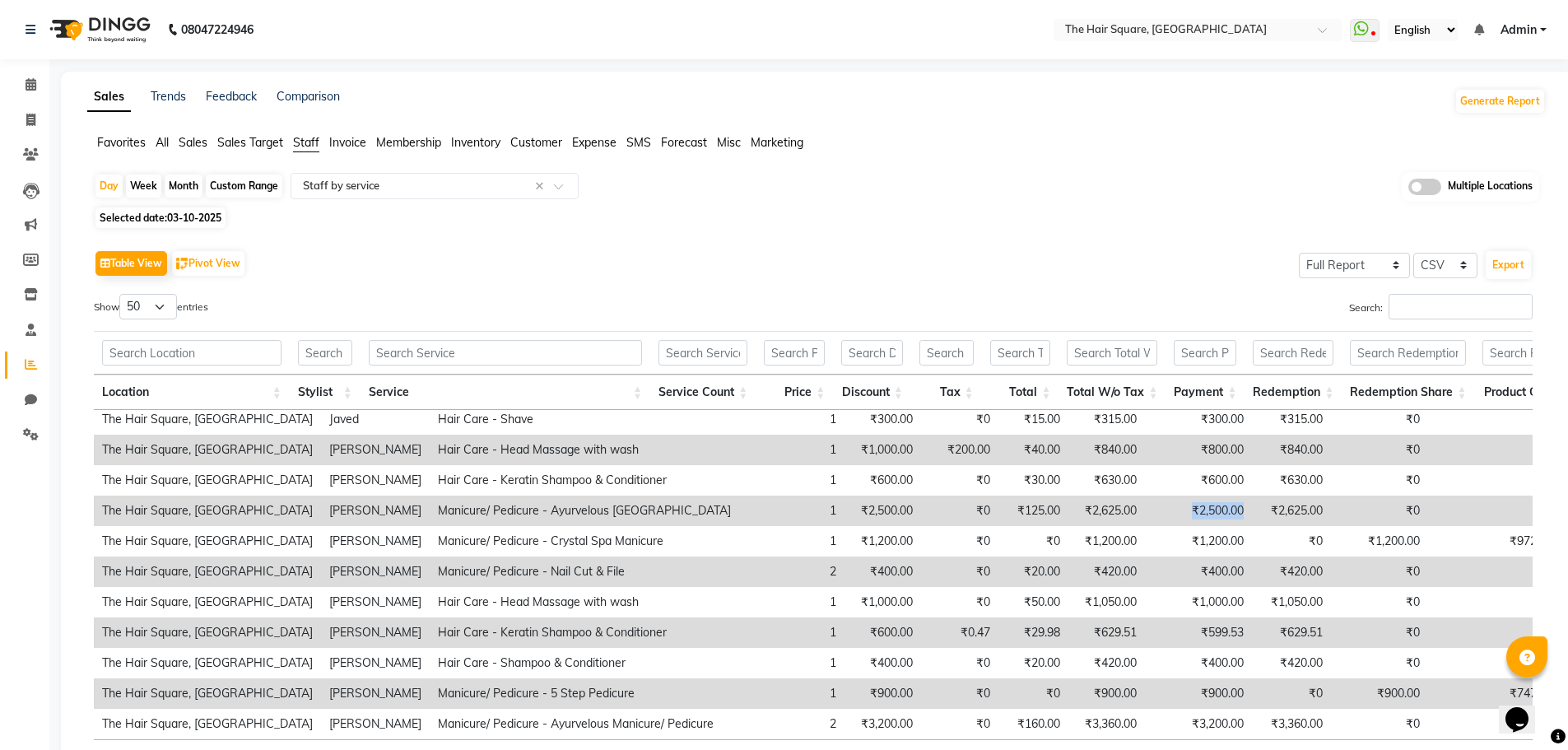
drag, startPoint x: 1133, startPoint y: 492, endPoint x: 1158, endPoint y: 496, distance: 25.3
click at [1158, 496] on td "₹2,500.00" at bounding box center [1198, 511] width 107 height 30
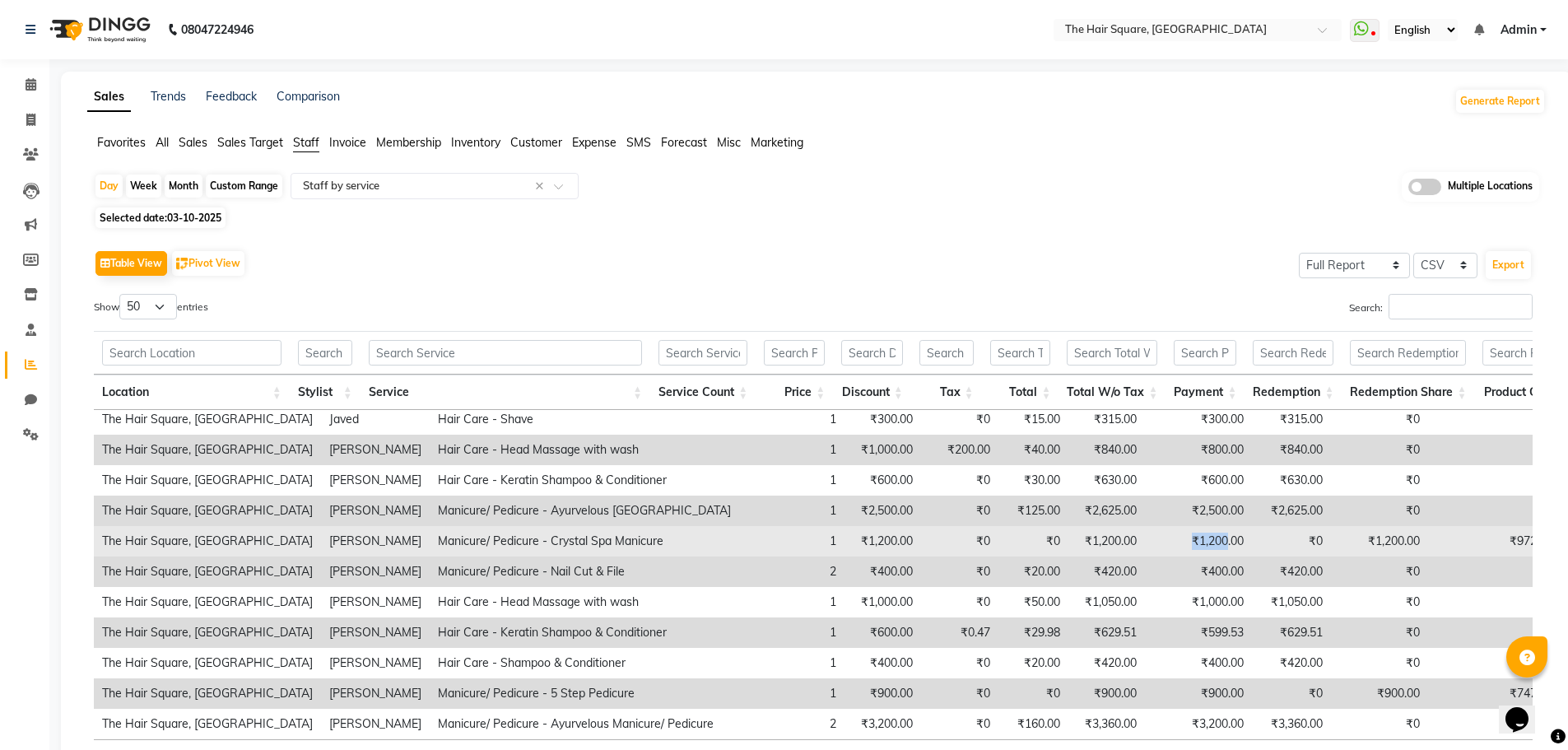
drag, startPoint x: 1107, startPoint y: 531, endPoint x: 1143, endPoint y: 534, distance: 36.1
click at [1145, 531] on td "₹1,200.00" at bounding box center [1198, 541] width 107 height 30
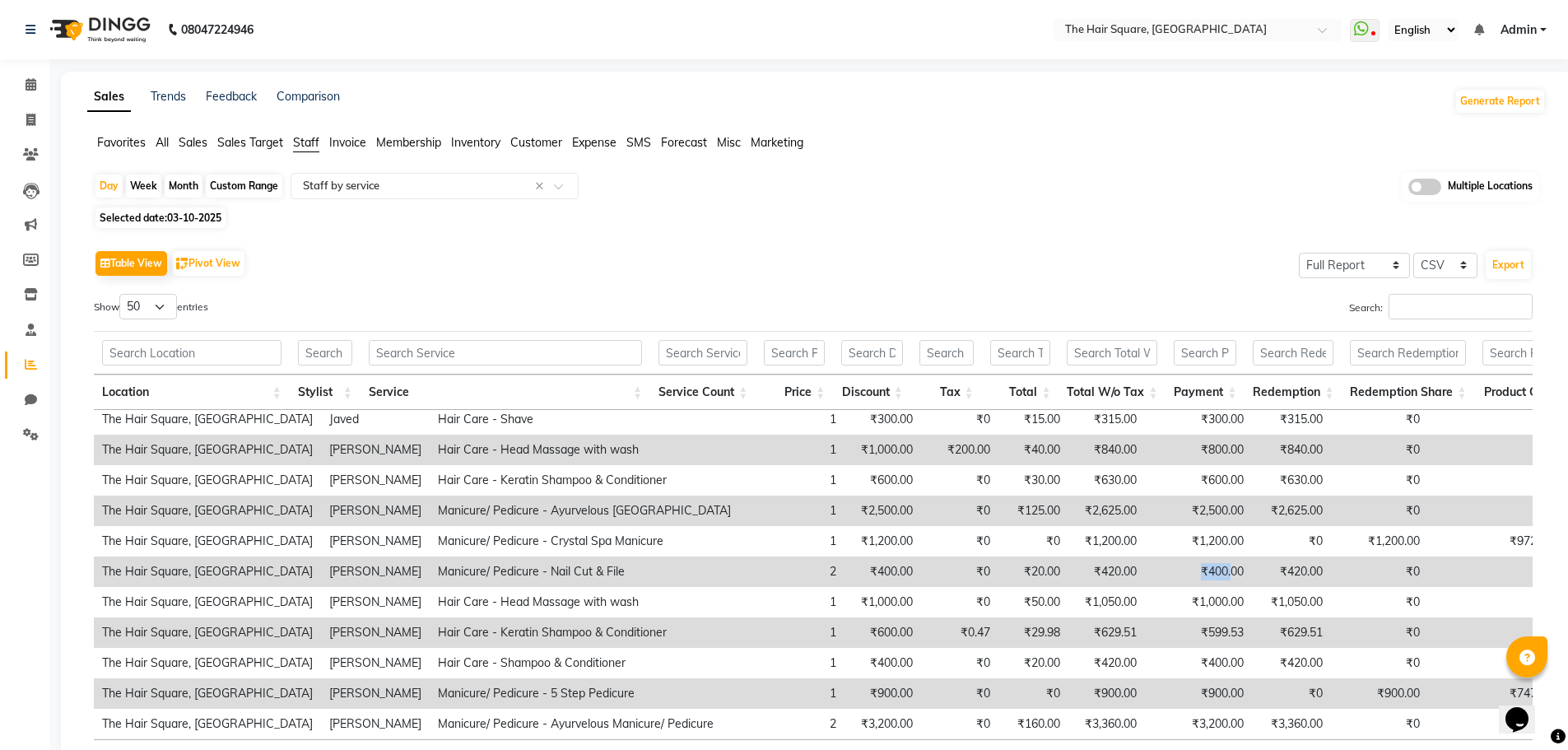
drag, startPoint x: 1111, startPoint y: 551, endPoint x: 1150, endPoint y: 559, distance: 39.8
click at [1150, 559] on td "₹400.00" at bounding box center [1198, 571] width 107 height 30
click at [422, 185] on input "text" at bounding box center [418, 185] width 237 height 16
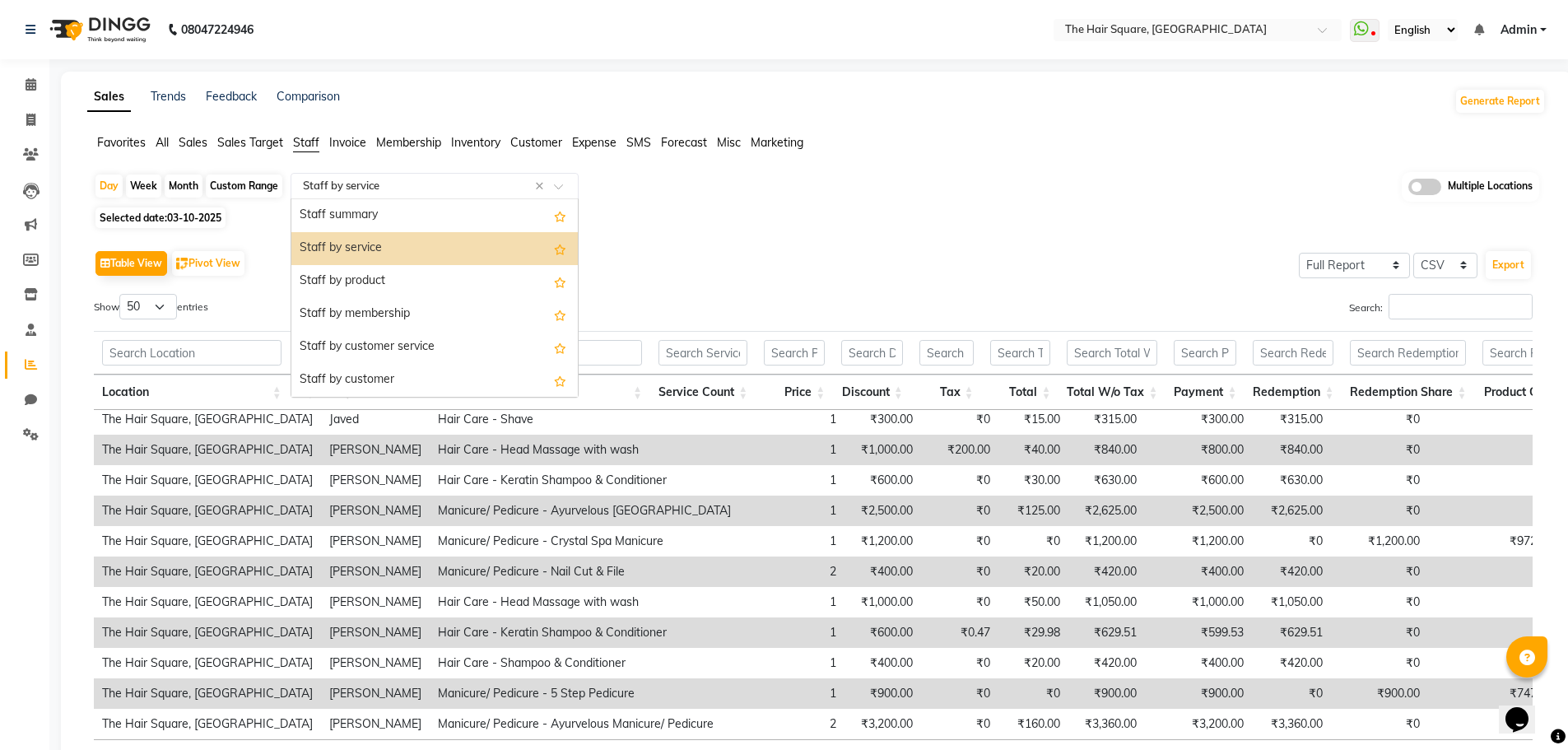
click at [429, 219] on div "Staff summary" at bounding box center [434, 216] width 287 height 33
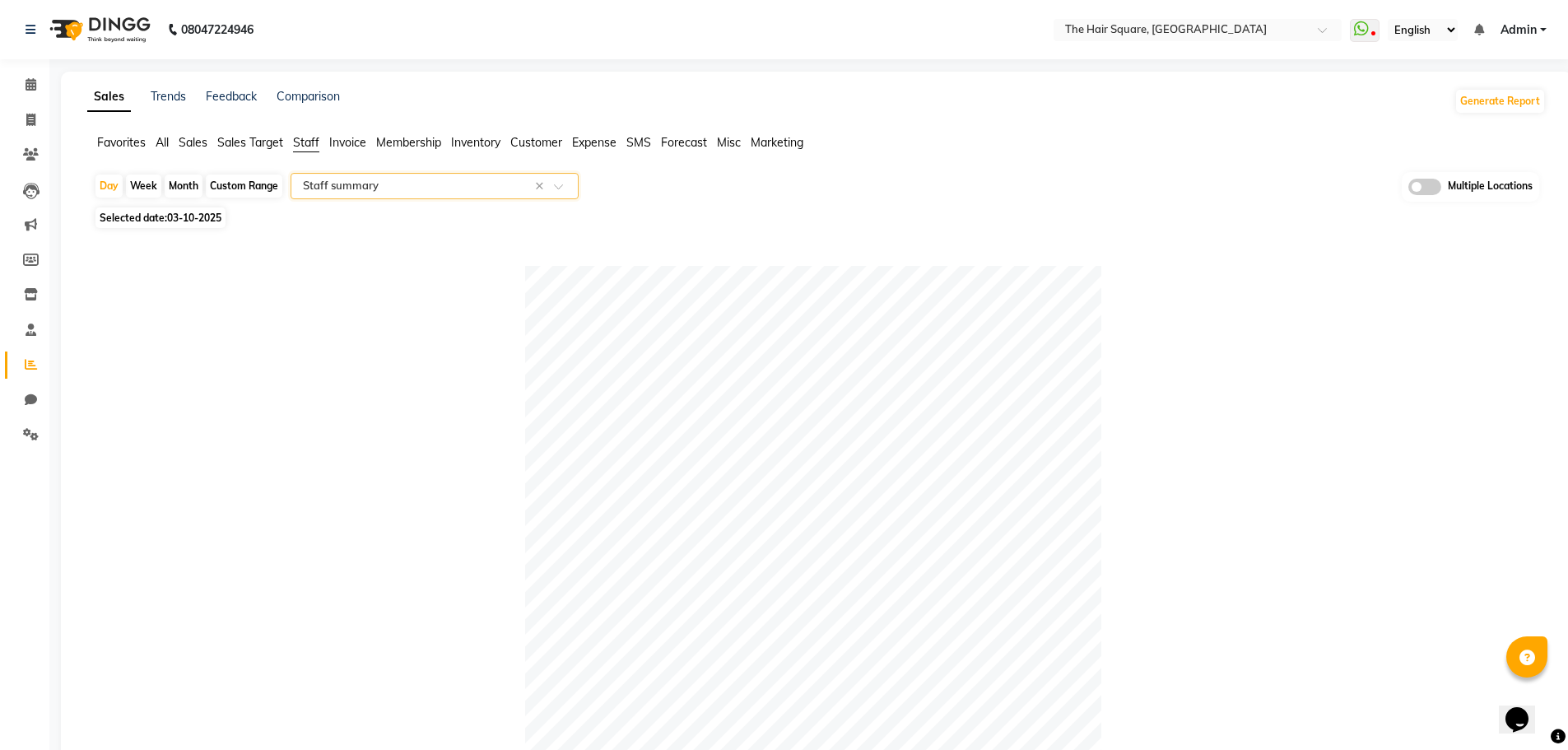
scroll to position [709, 0]
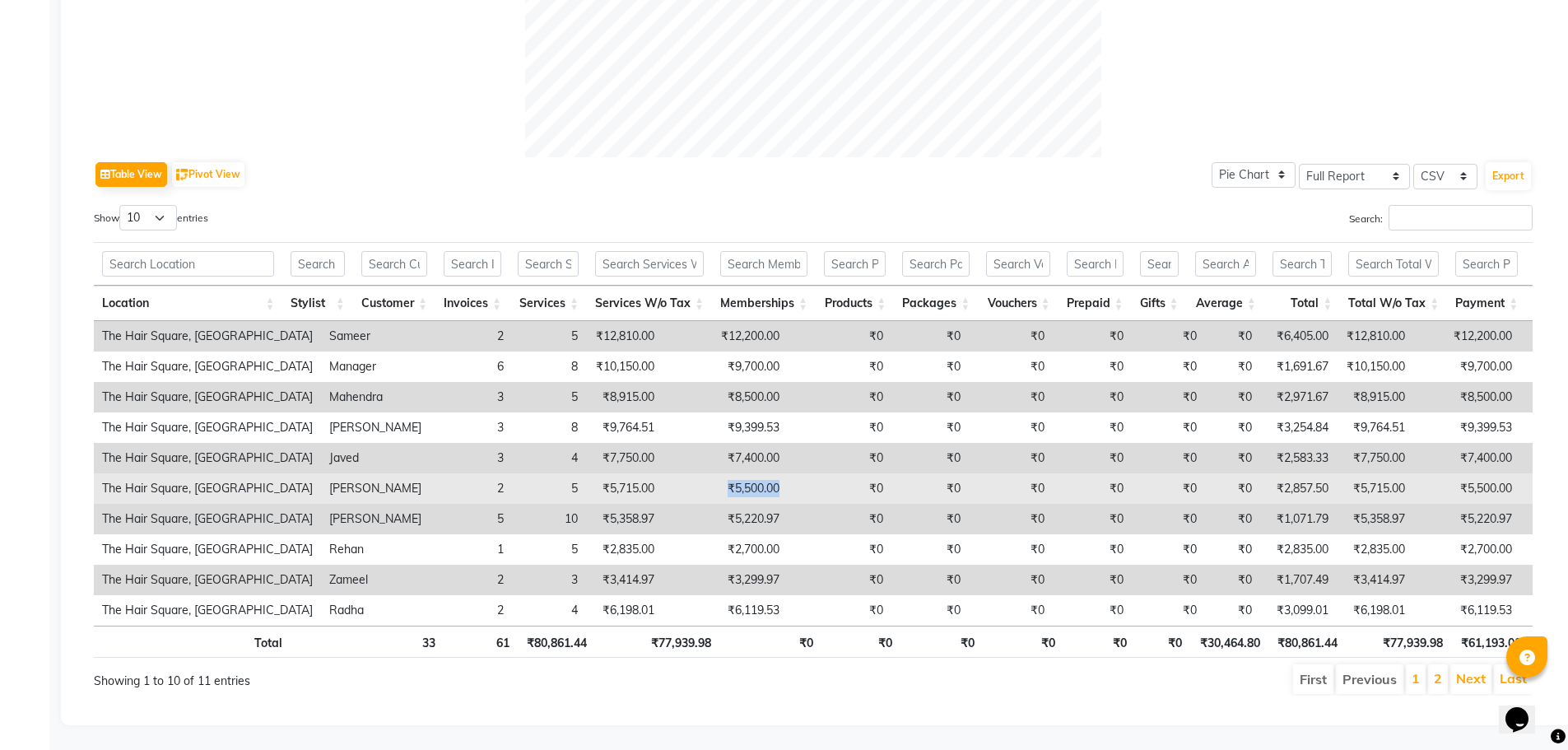
drag, startPoint x: 659, startPoint y: 462, endPoint x: 753, endPoint y: 462, distance: 94.0
click at [753, 473] on tr "The Hair Square, Ambience Island [PERSON_NAME] 2 5 ₹5,715.00 ₹5,500.00 ₹0 ₹0 ₹0…" at bounding box center [1004, 488] width 1821 height 30
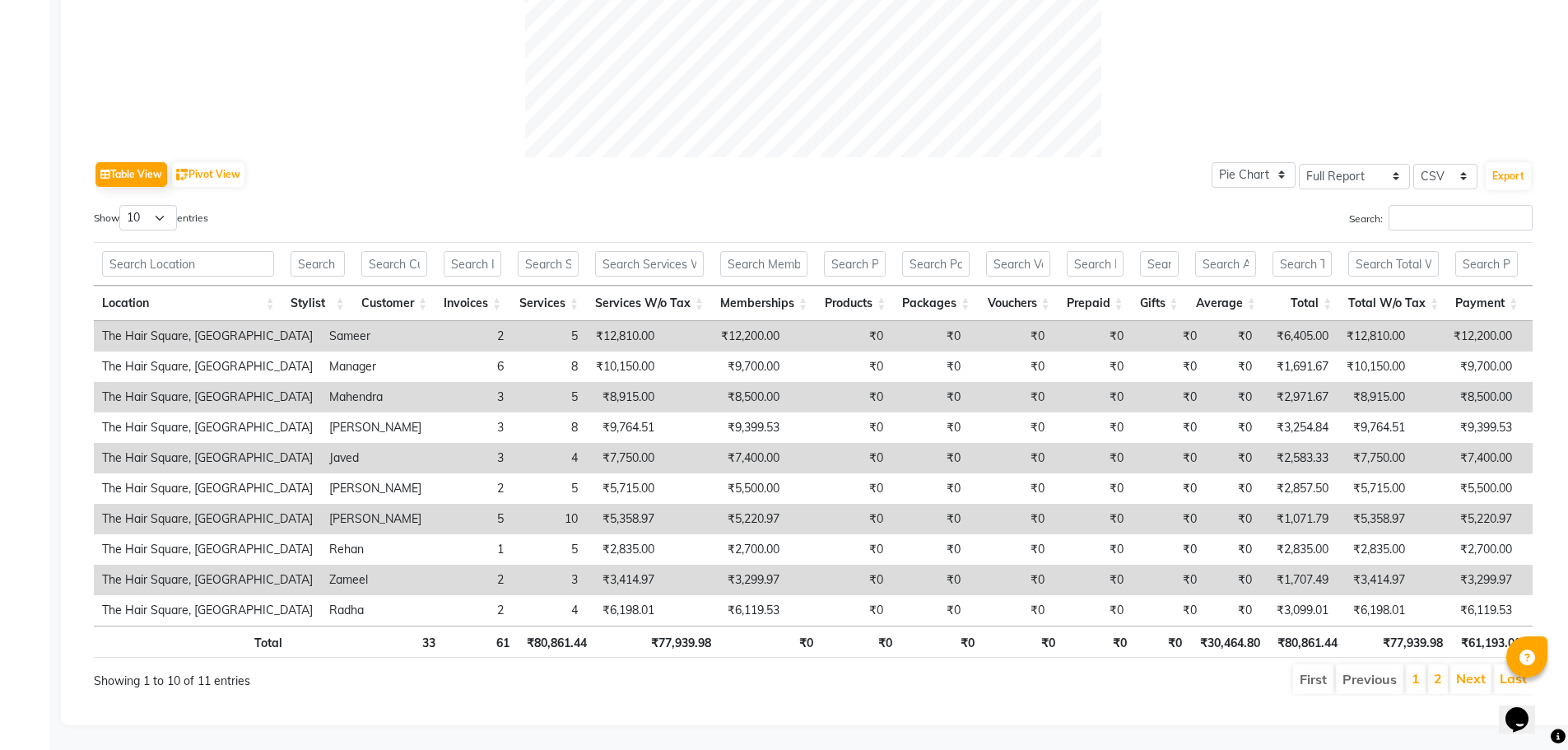
click at [798, 504] on td "₹0" at bounding box center [840, 519] width 104 height 30
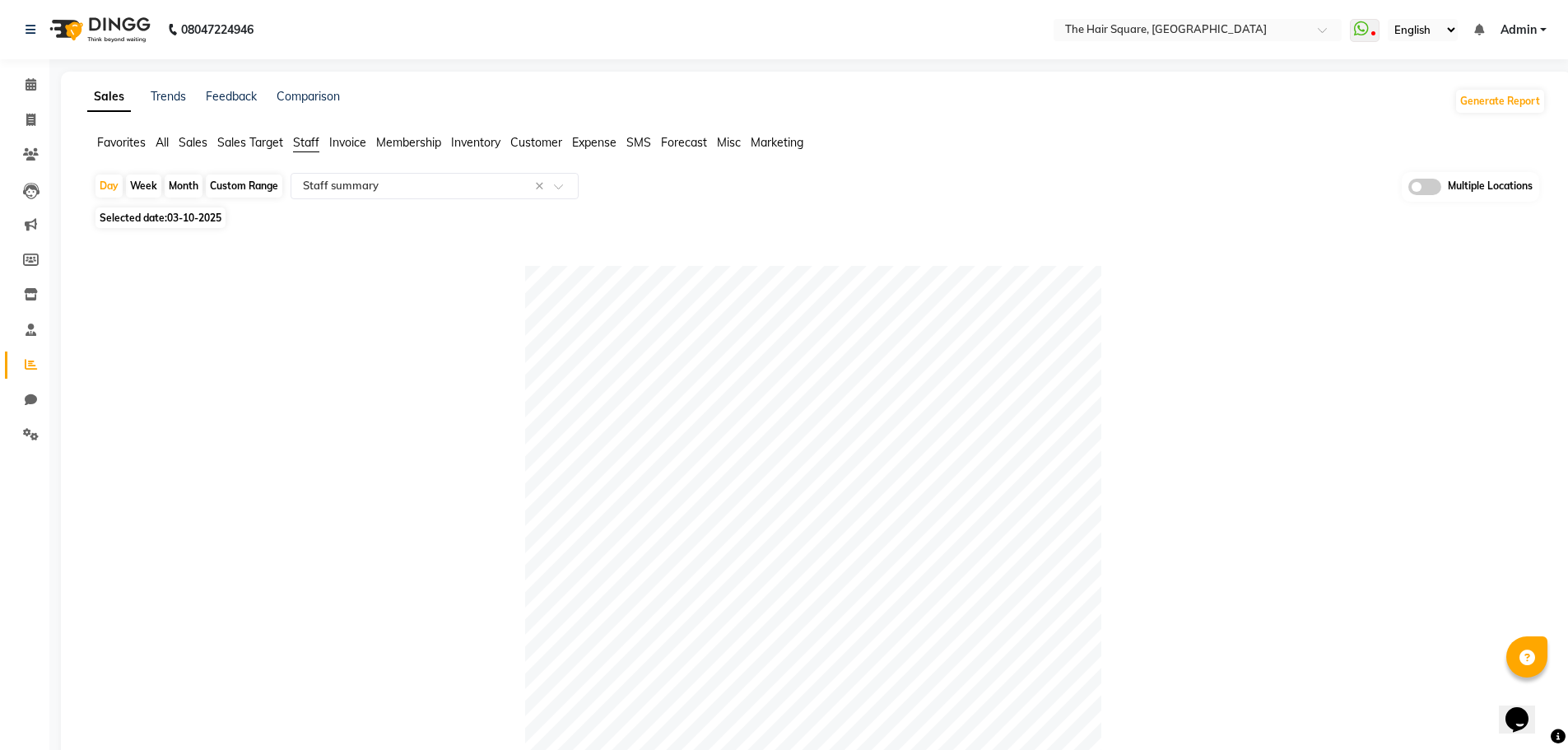
click at [174, 207] on span "Selected date: 03-10-2025" at bounding box center [161, 218] width 131 height 21
select select "10"
select select "2025"
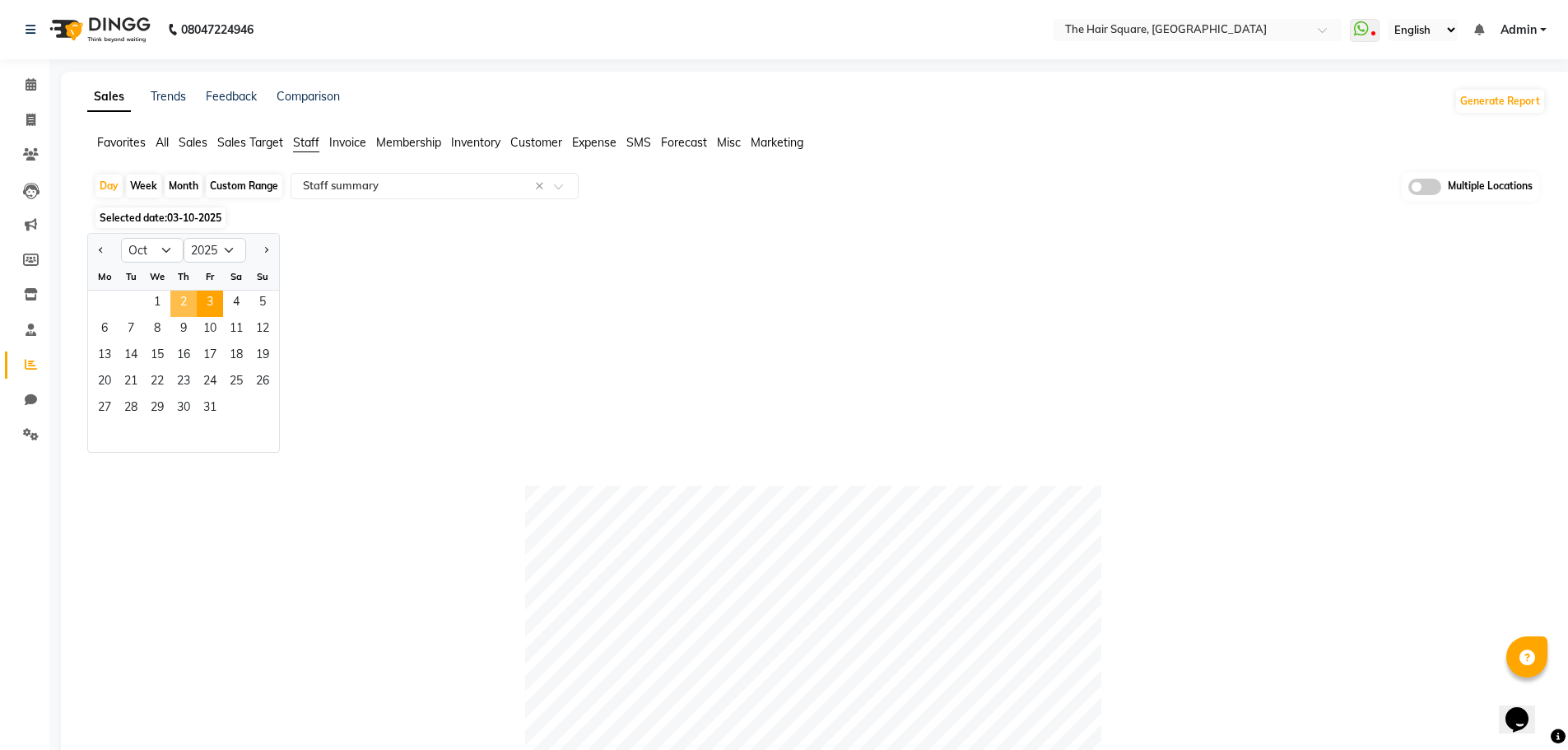
click at [188, 305] on span "2" at bounding box center [183, 304] width 26 height 26
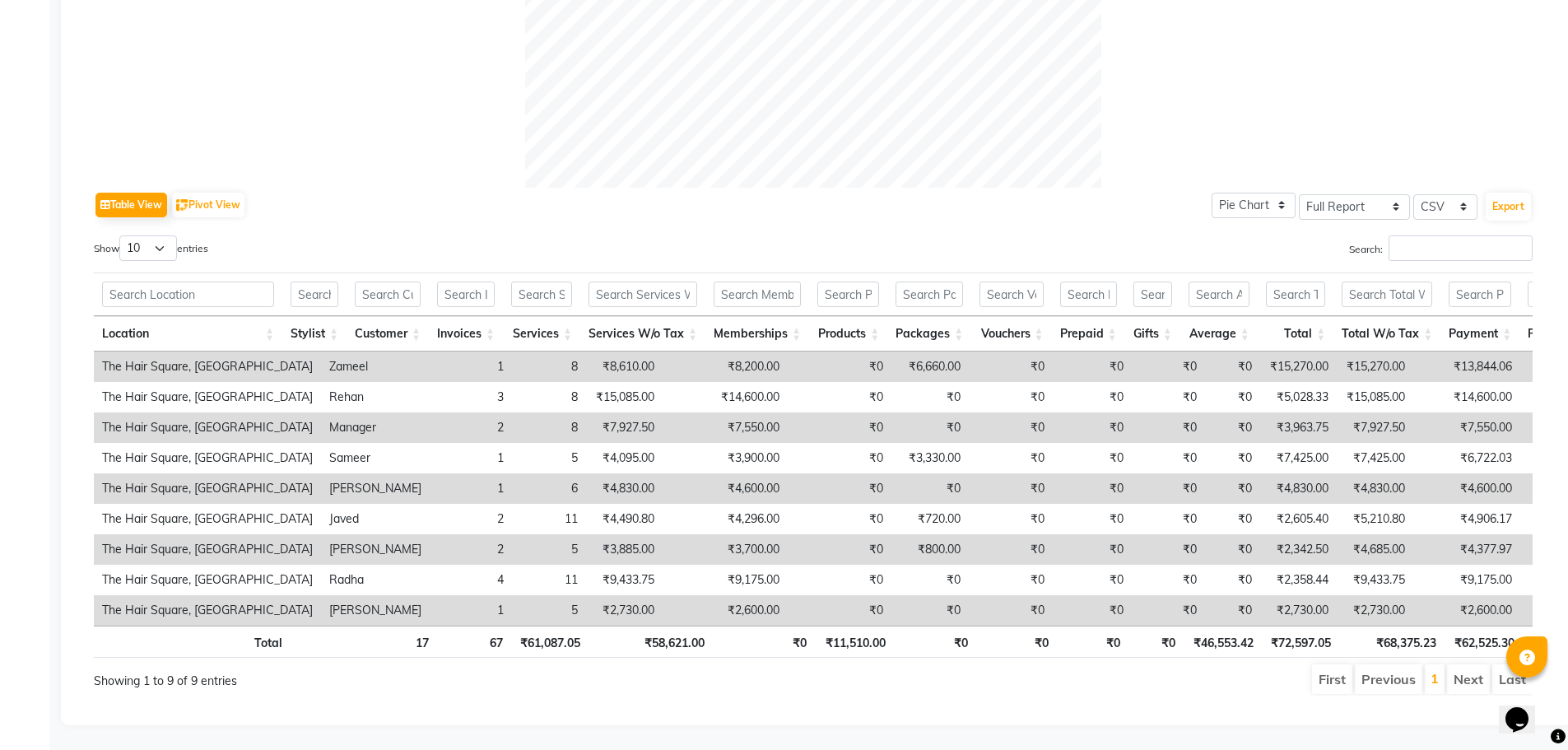
scroll to position [622, 0]
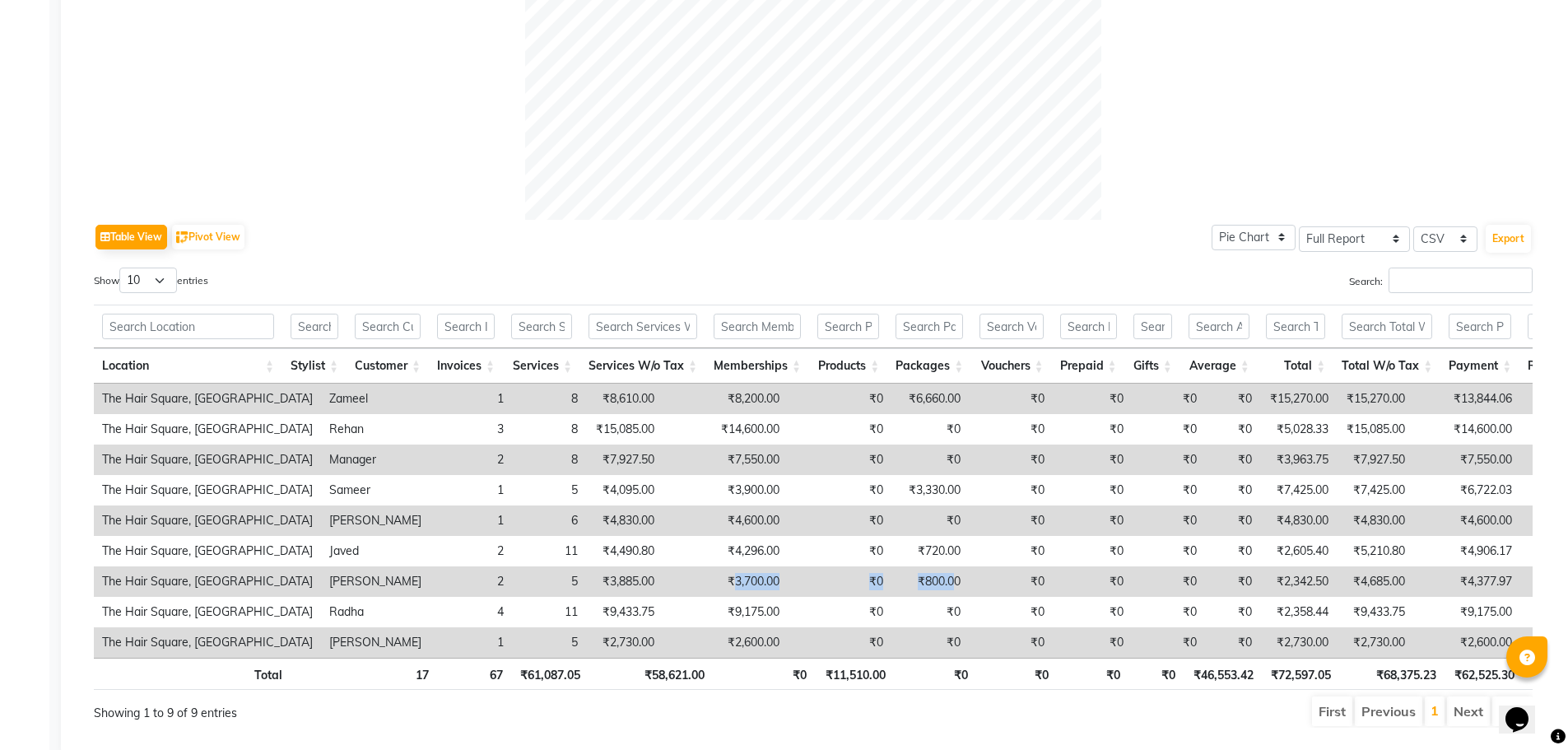
drag, startPoint x: 654, startPoint y: 581, endPoint x: 935, endPoint y: 569, distance: 281.3
click at [935, 569] on tr "The Hair Square, Ambience Island [PERSON_NAME] 2 5 ₹3,885.00 ₹3,700.00 ₹0 ₹800.…" at bounding box center [1004, 582] width 1821 height 30
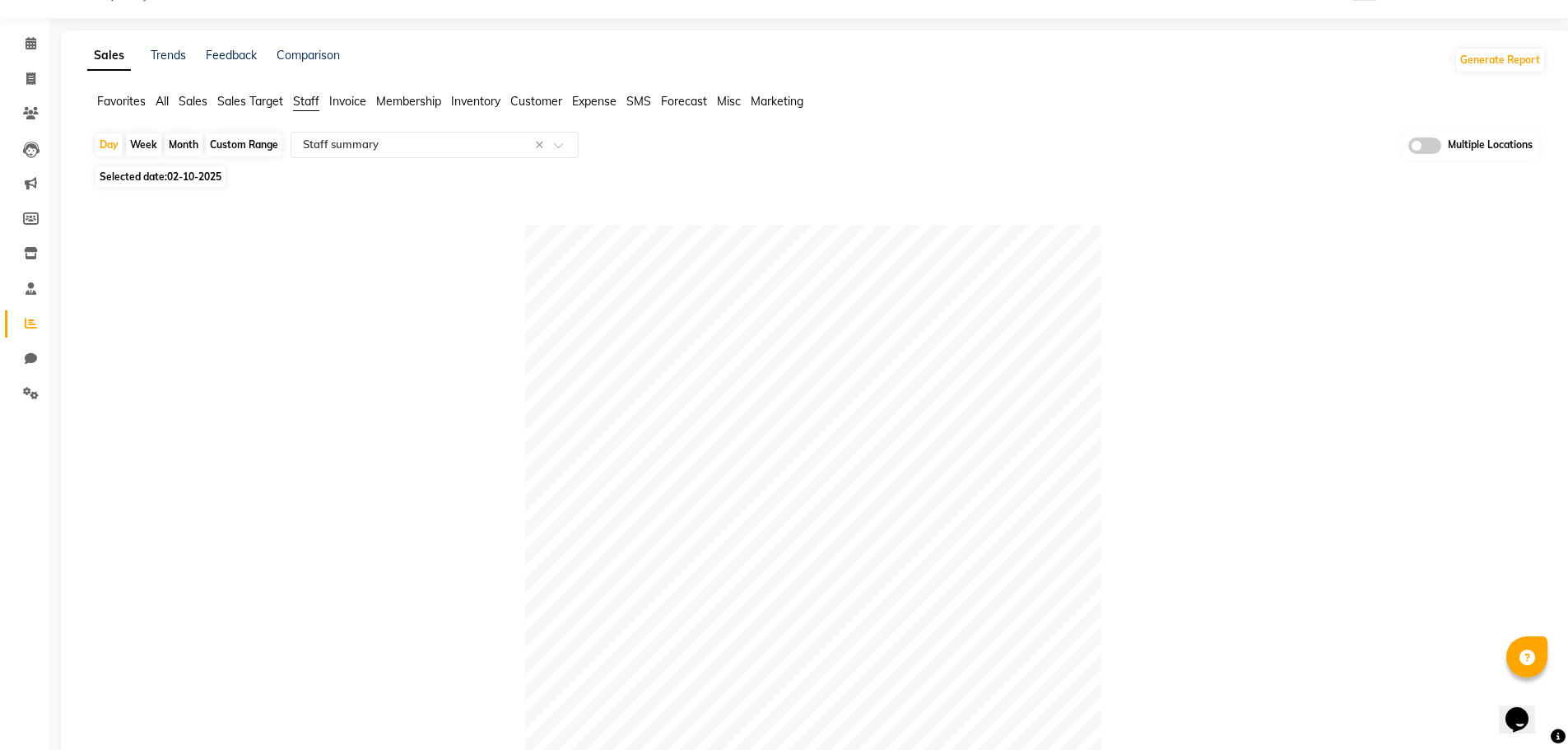
scroll to position [0, 0]
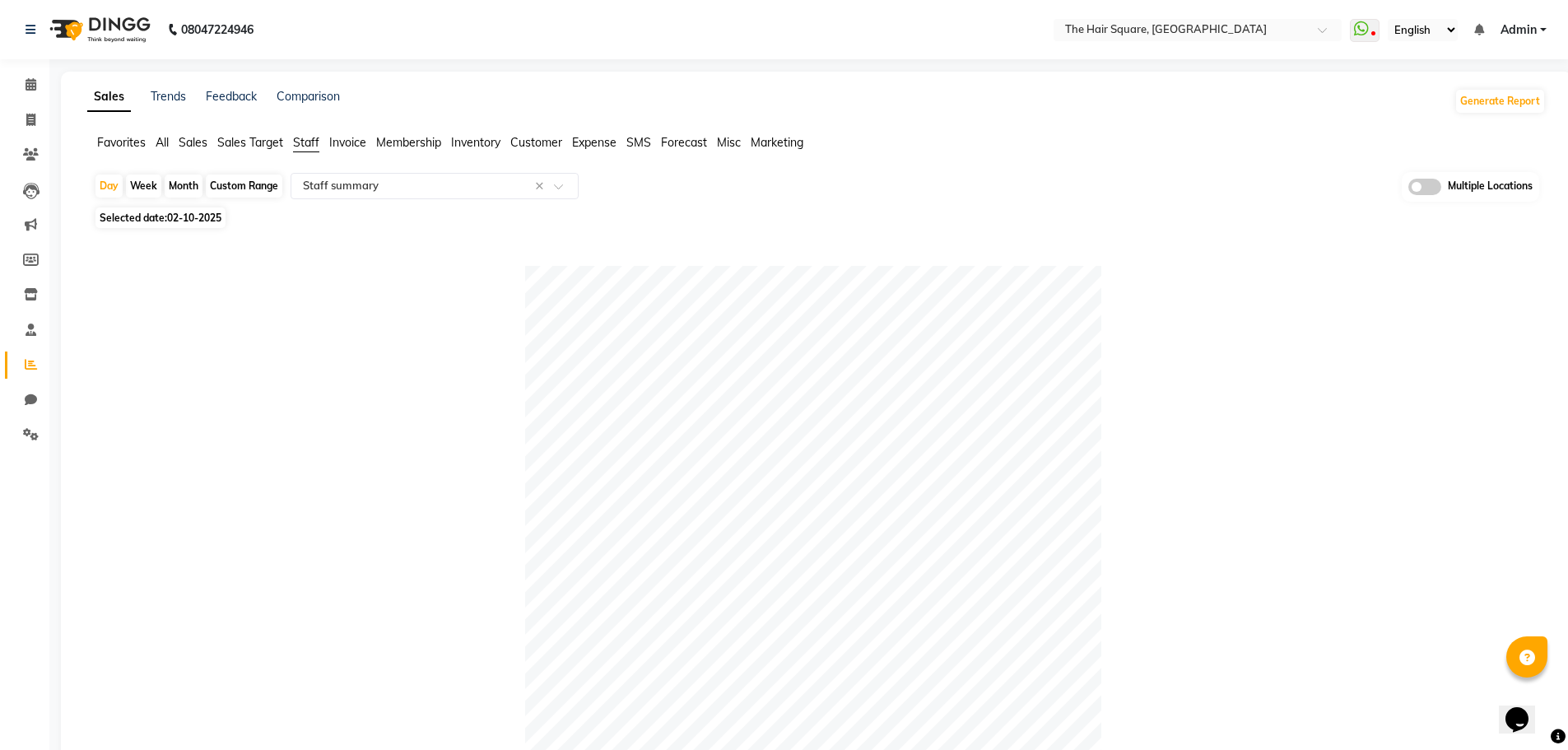
click at [400, 171] on app-reports "Favorites All Sales Sales Target Staff Invoice Membership Inventory Customer Ex…" at bounding box center [816, 748] width 1478 height 1229
click at [402, 182] on input "text" at bounding box center [418, 185] width 237 height 16
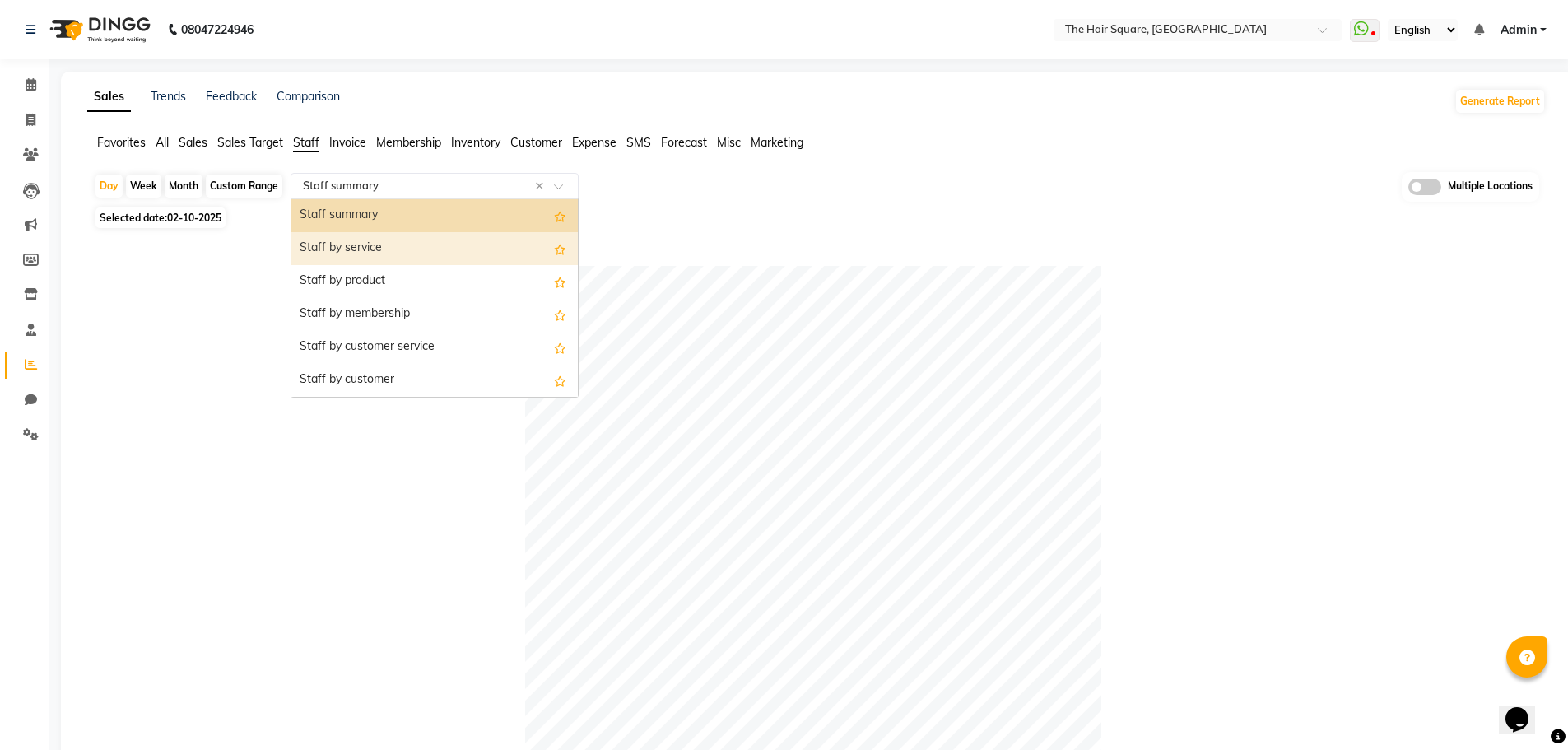
click at [411, 258] on div "Staff by service" at bounding box center [434, 248] width 287 height 33
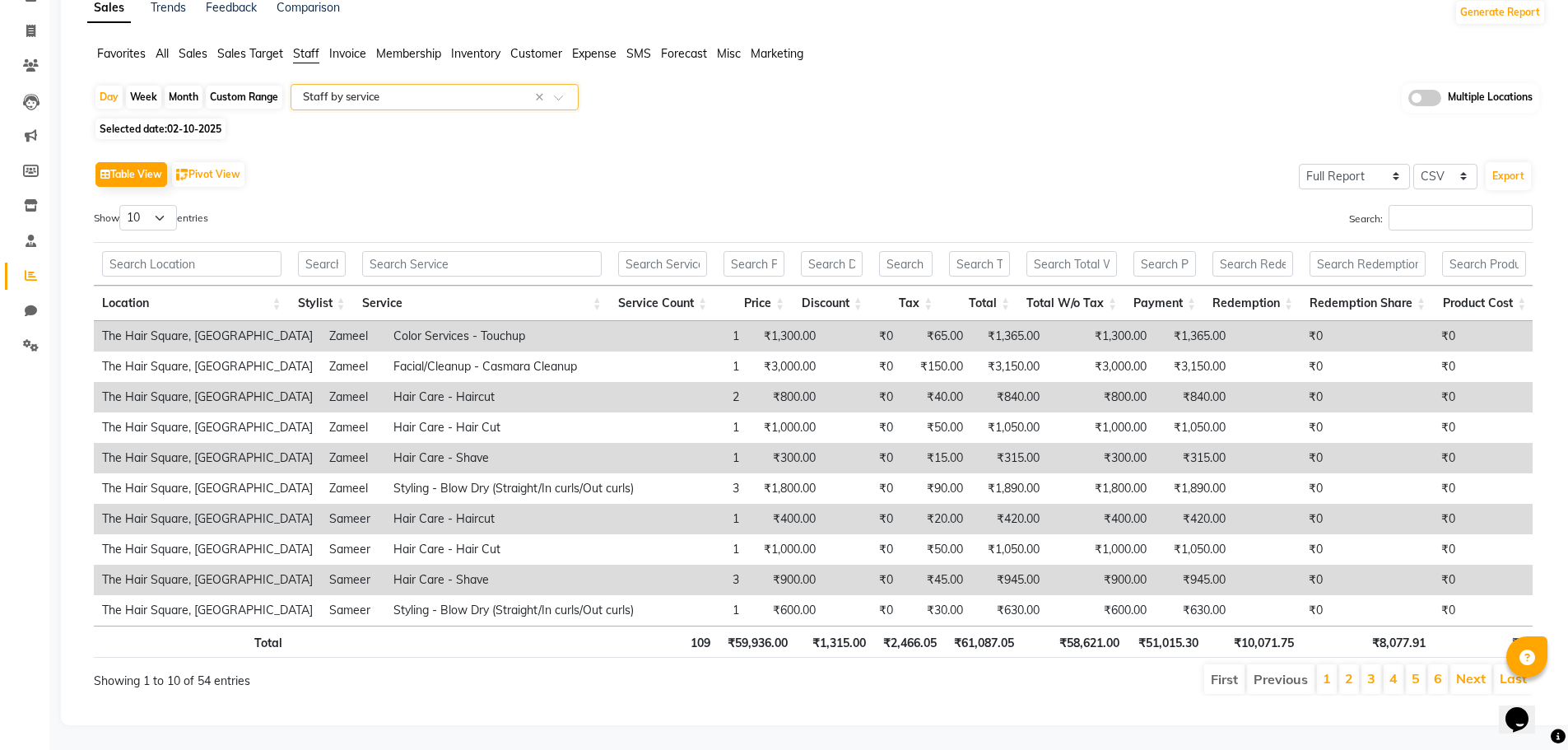
scroll to position [113, 0]
click at [146, 205] on select "10 25 50 100" at bounding box center [148, 218] width 58 height 26
select select "100"
click at [122, 205] on select "10 25 50 100" at bounding box center [148, 218] width 58 height 26
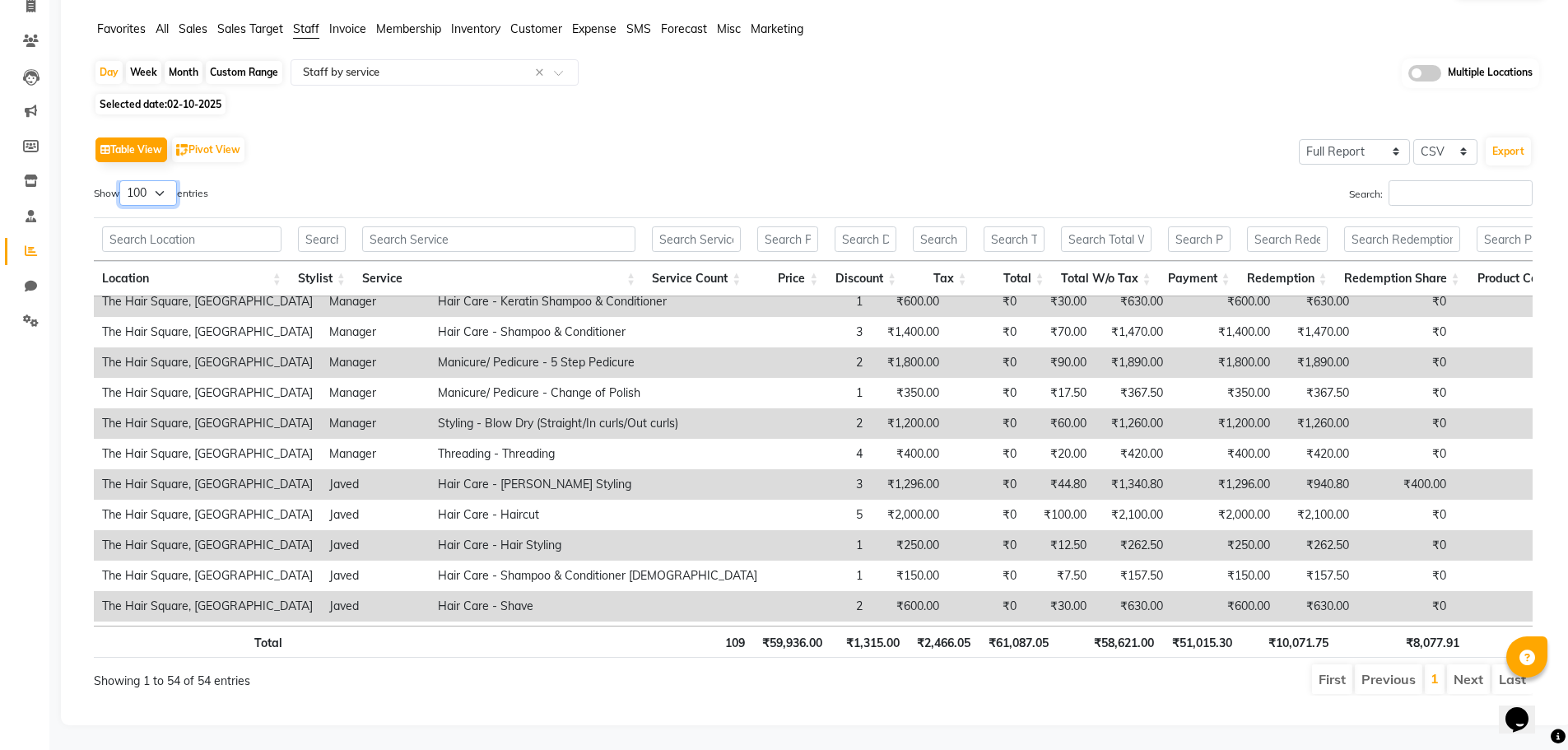
scroll to position [0, 0]
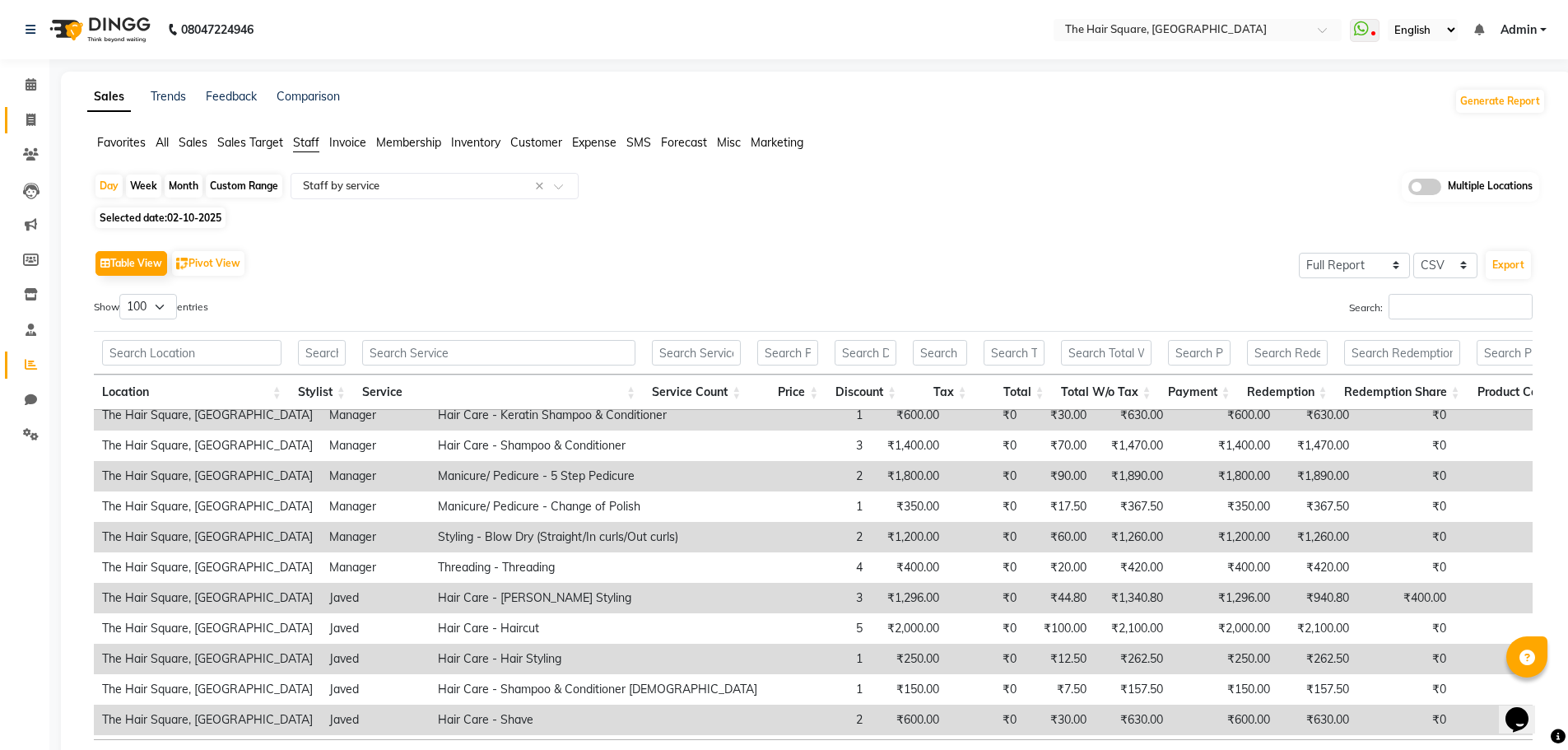
click at [35, 124] on icon at bounding box center [31, 119] width 9 height 12
select select "service"
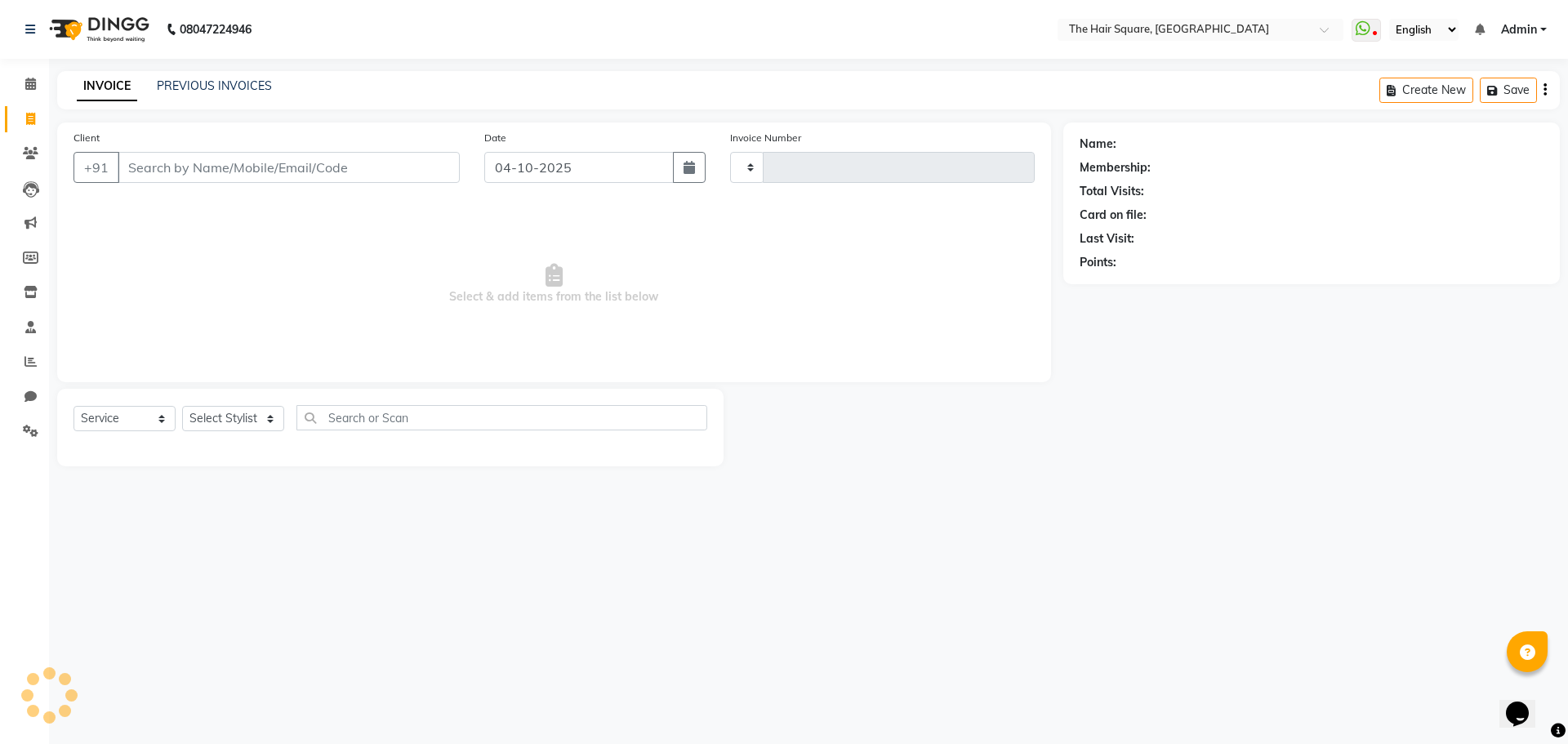
type input "3768"
select select "5768"
click at [225, 425] on select "Select Stylist Amit [PERSON_NAME] Dev Imran [PERSON_NAME] [PERSON_NAME] Manager…" at bounding box center [233, 418] width 102 height 25
select select "39380"
click at [182, 406] on select "Select Stylist Amit [PERSON_NAME] Dev Imran [PERSON_NAME] [PERSON_NAME] Manager…" at bounding box center [233, 418] width 102 height 25
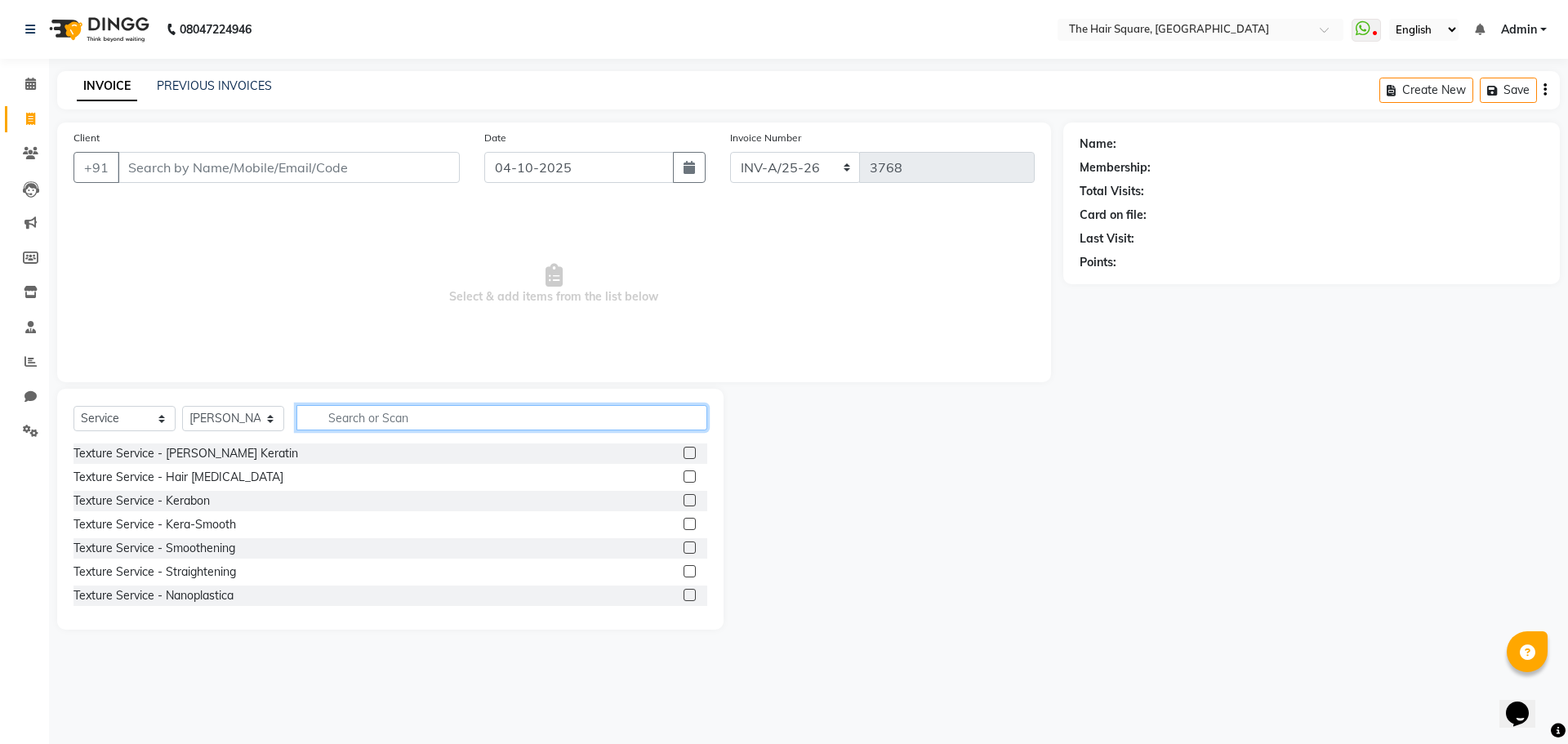
click at [362, 424] on input "text" at bounding box center [502, 418] width 411 height 25
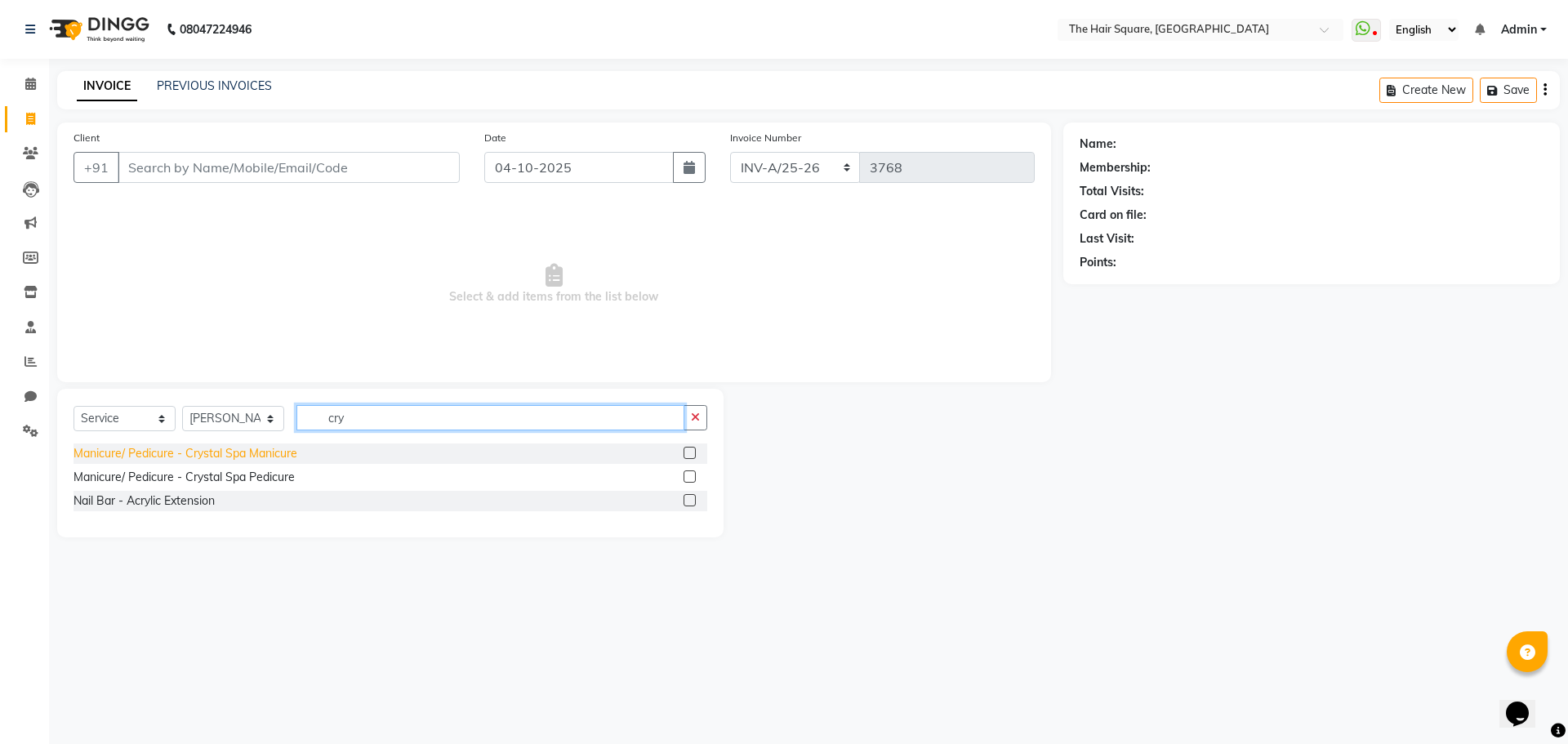
type input "cry"
click at [247, 457] on div "Manicure/ Pedicure - Crystal Spa Manicure" at bounding box center [185, 453] width 223 height 17
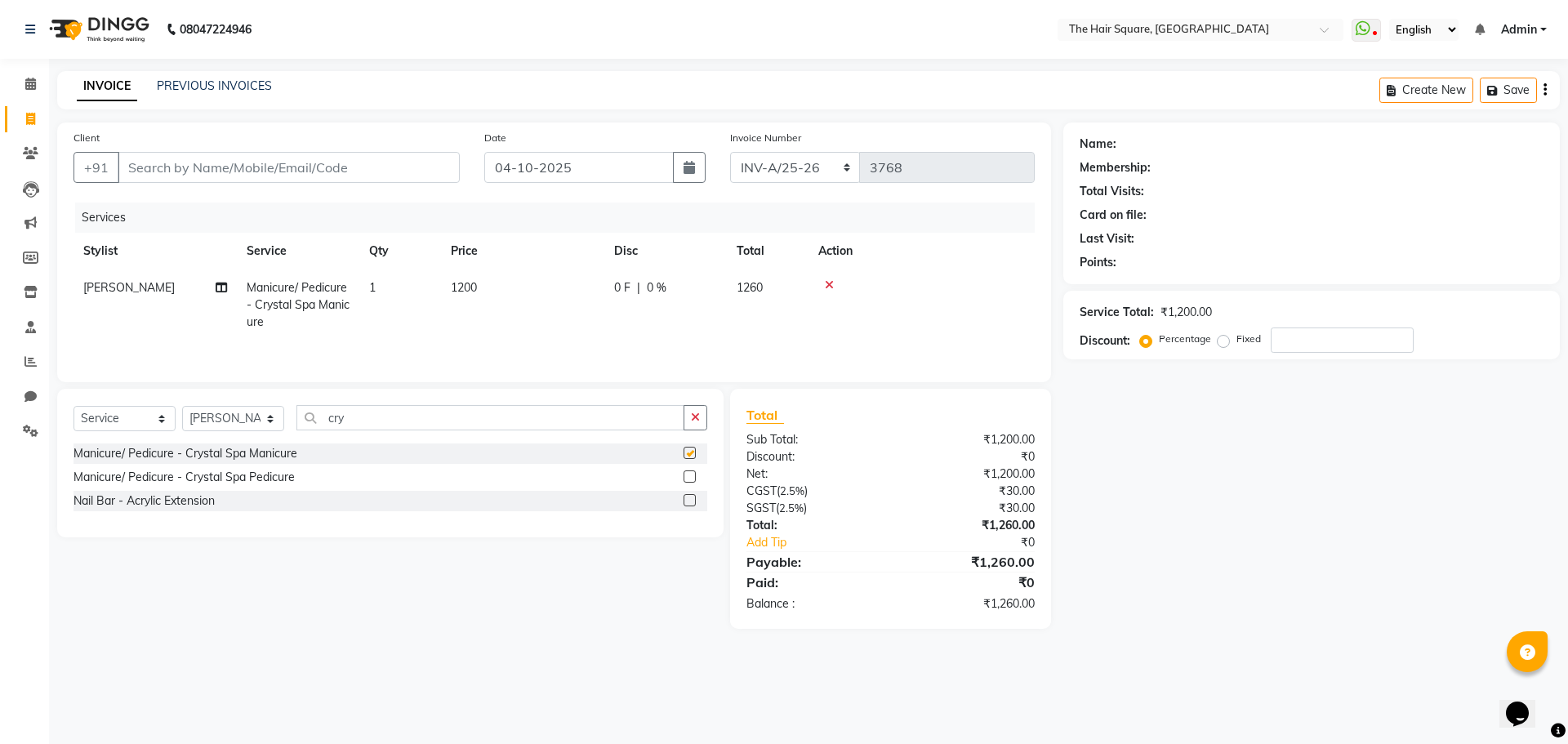
checkbox input "false"
click at [205, 165] on input "Client" at bounding box center [288, 167] width 343 height 31
type input "1"
type input "0"
type input "123456789"
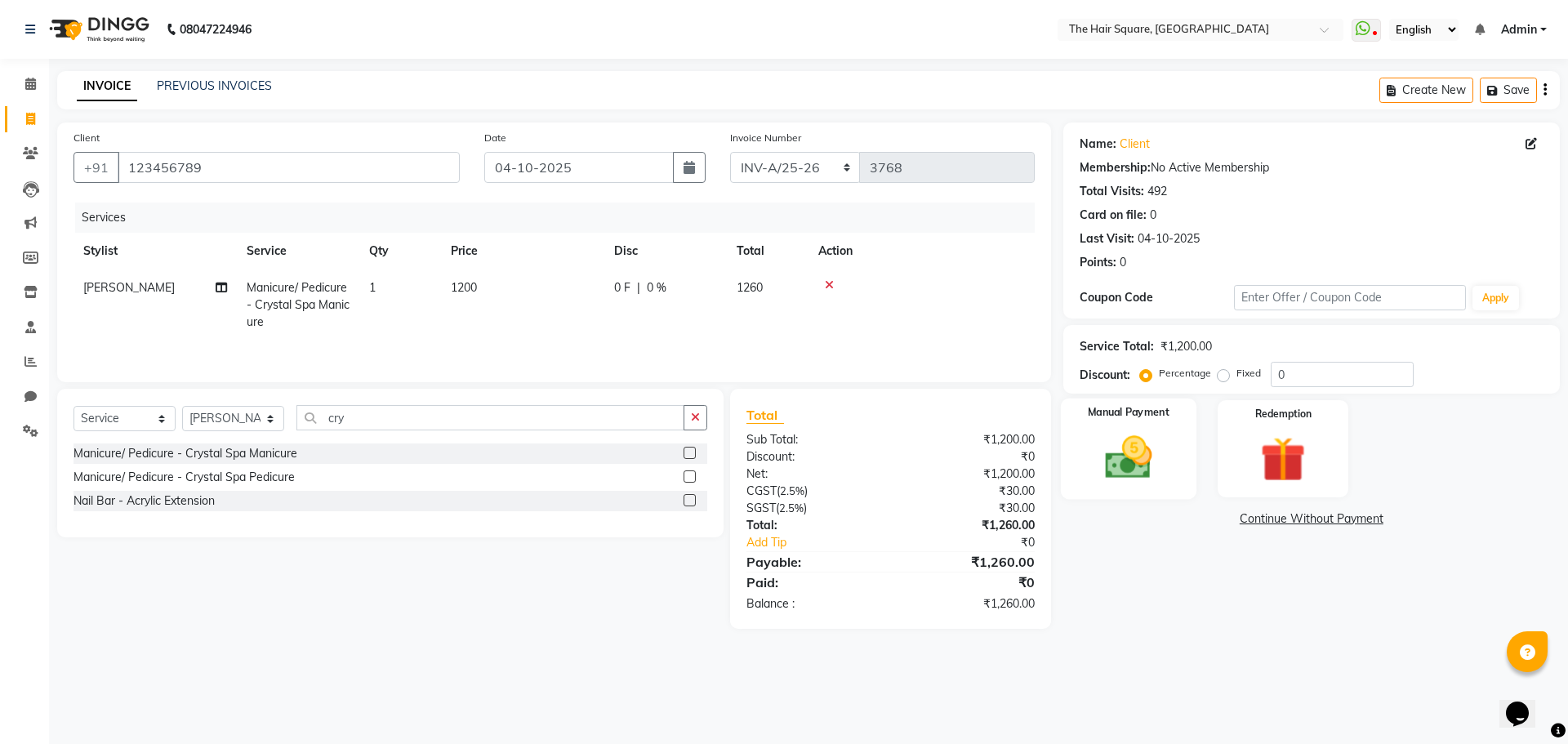
click at [1153, 462] on img at bounding box center [1128, 457] width 76 height 53
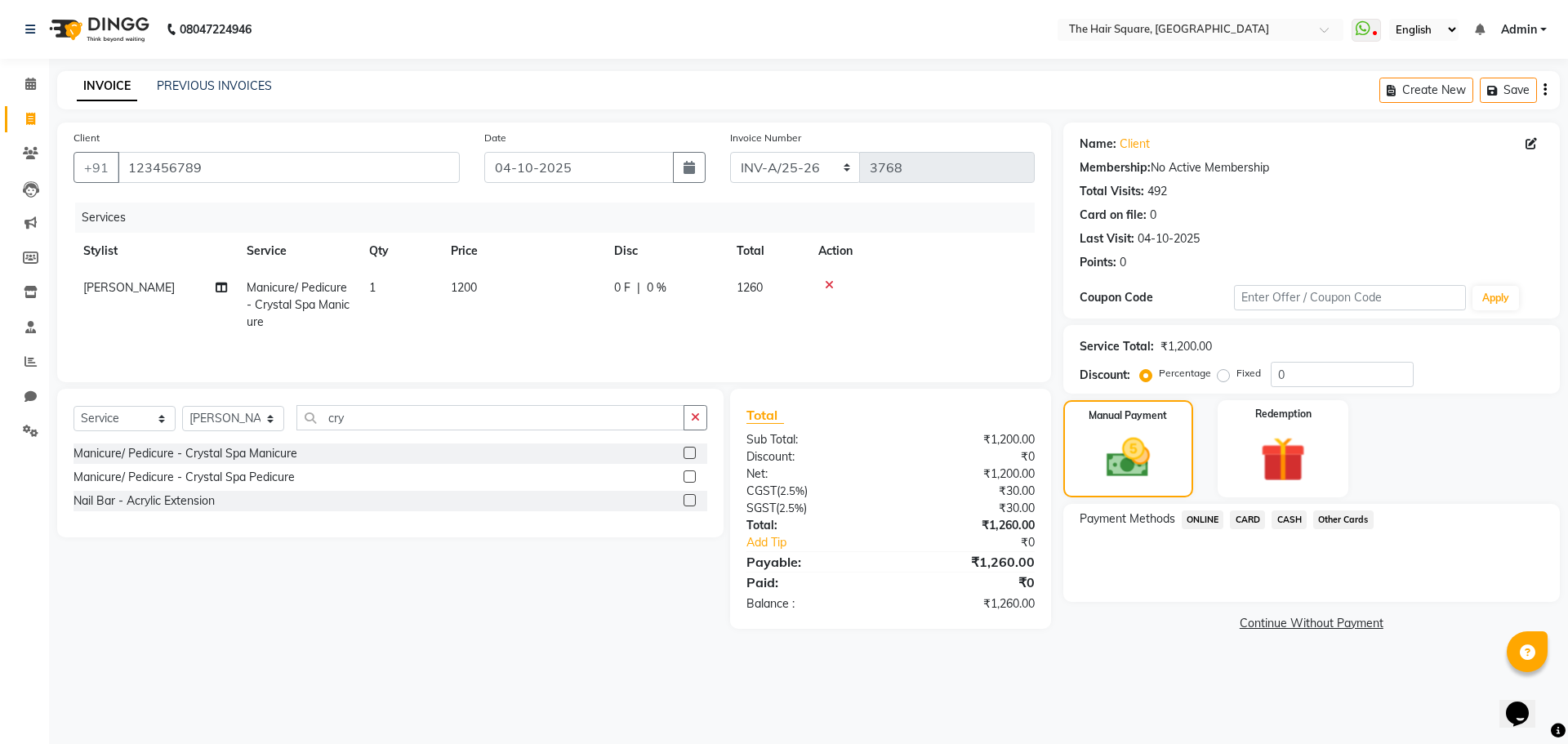
click at [1220, 526] on span "ONLINE" at bounding box center [1202, 520] width 42 height 19
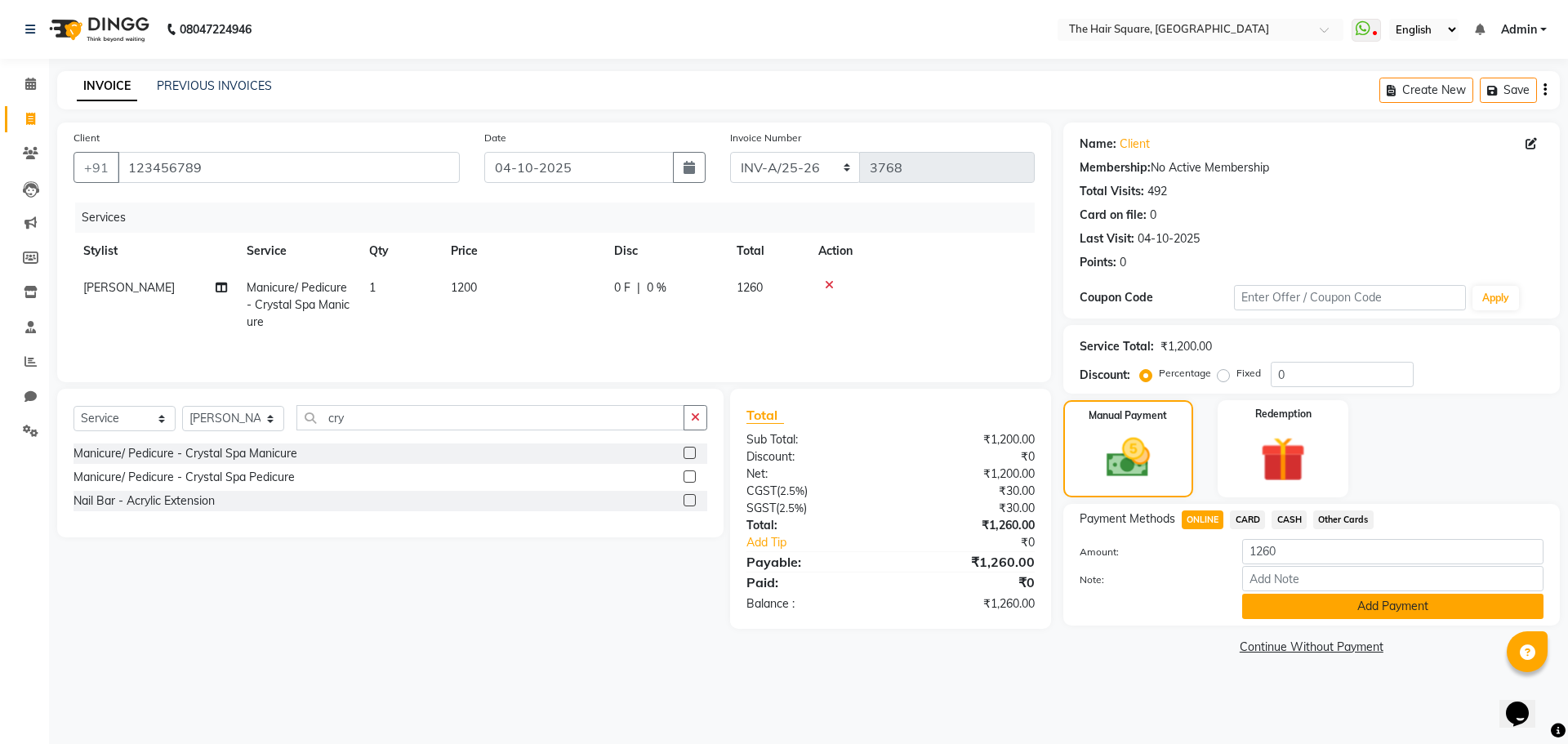
click at [1273, 602] on button "Add Payment" at bounding box center [1393, 606] width 301 height 25
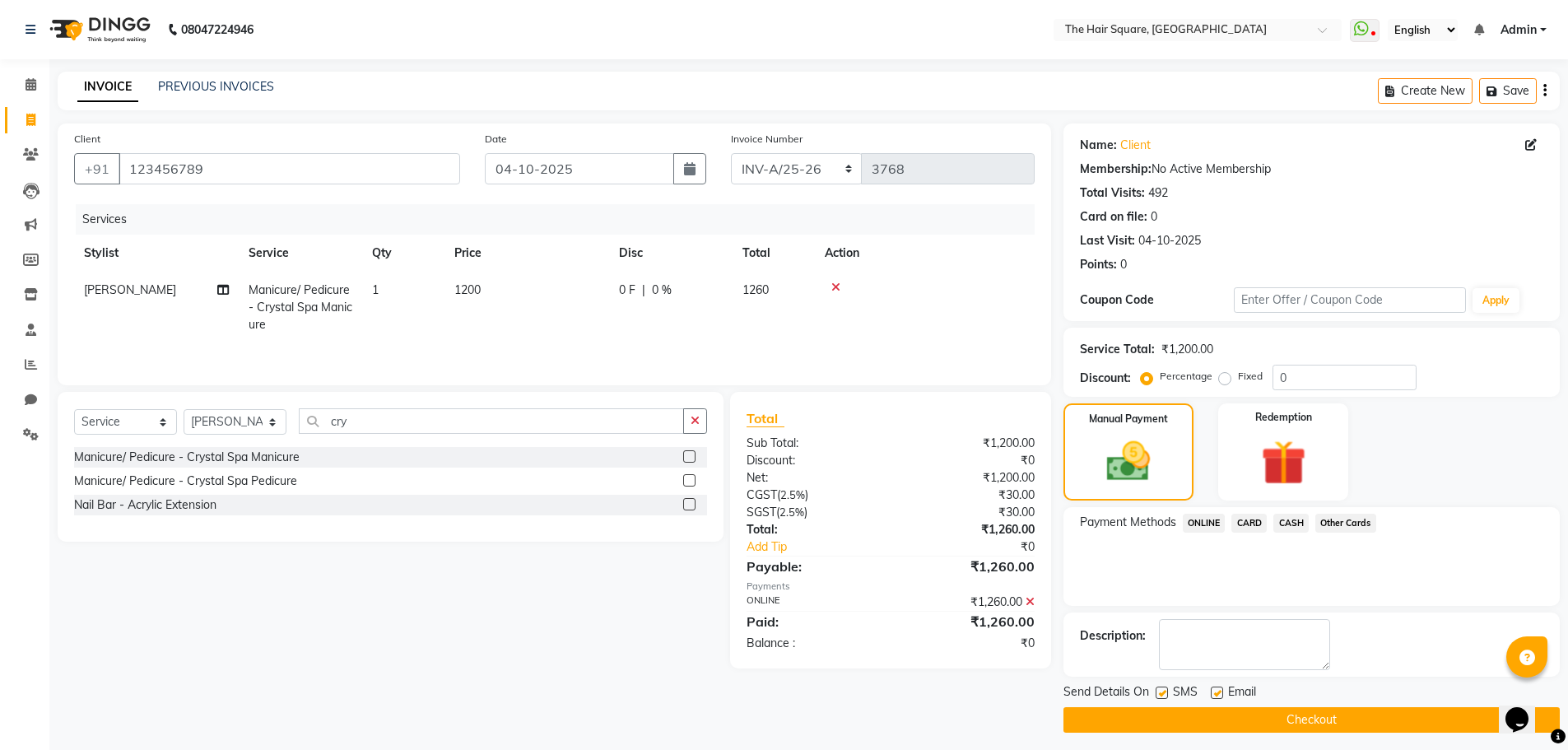
click at [1163, 695] on label at bounding box center [1161, 692] width 12 height 12
click at [1163, 695] on input "checkbox" at bounding box center [1160, 693] width 10 height 10
checkbox input "false"
click at [1214, 691] on label at bounding box center [1216, 692] width 12 height 12
click at [1214, 691] on input "checkbox" at bounding box center [1215, 693] width 10 height 10
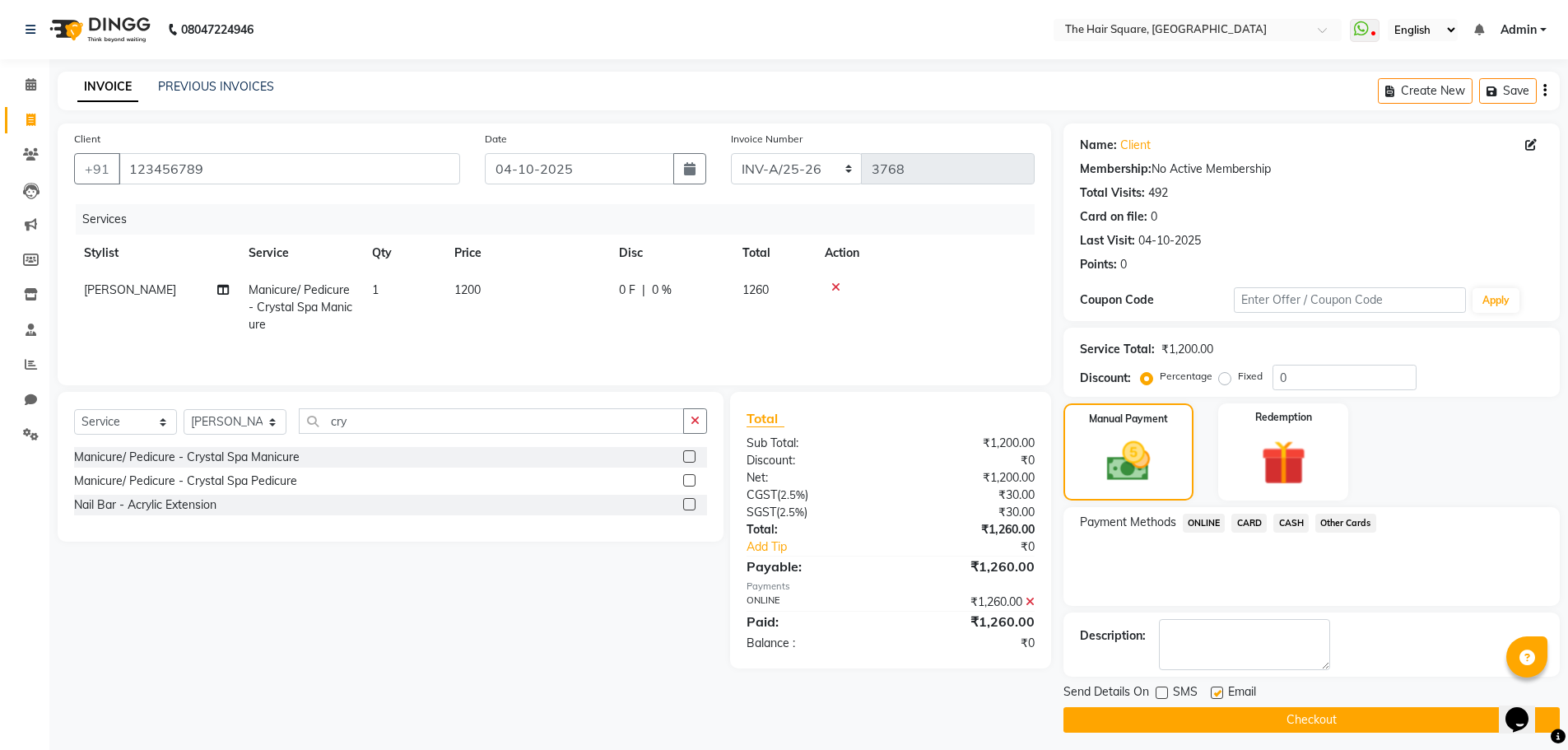
checkbox input "false"
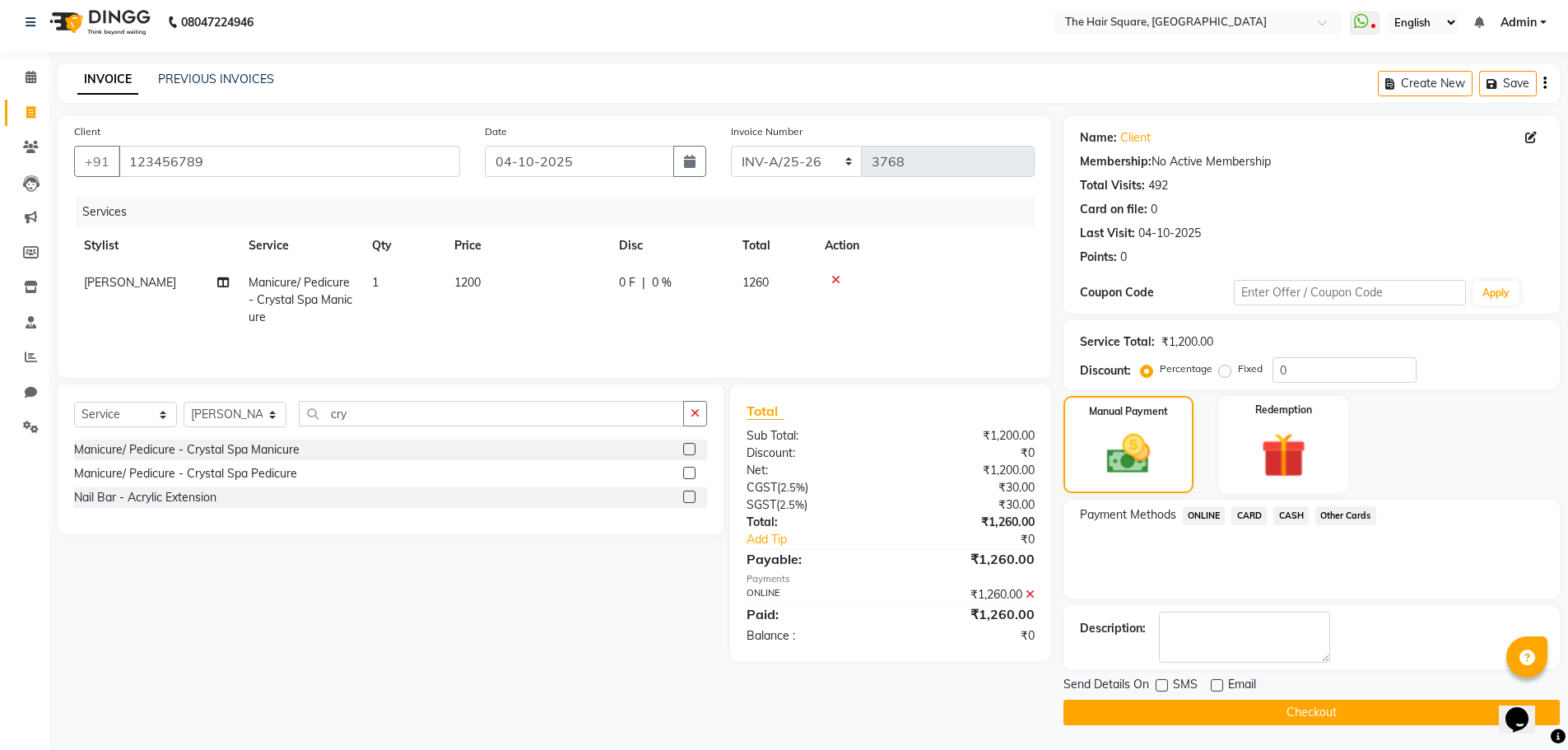
click at [1262, 714] on button "Checkout" at bounding box center [1311, 712] width 497 height 26
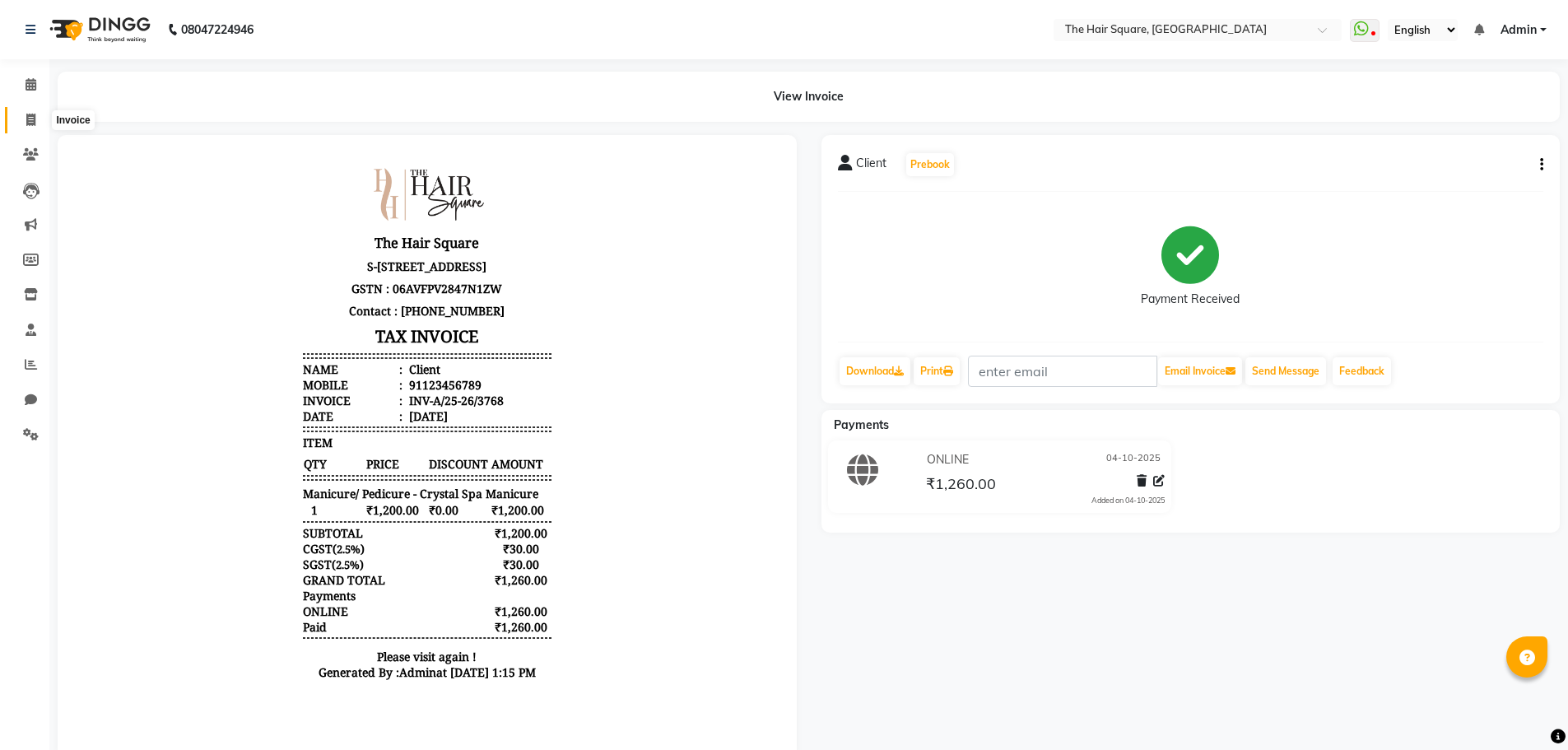
click at [22, 121] on span at bounding box center [30, 120] width 28 height 19
select select "service"
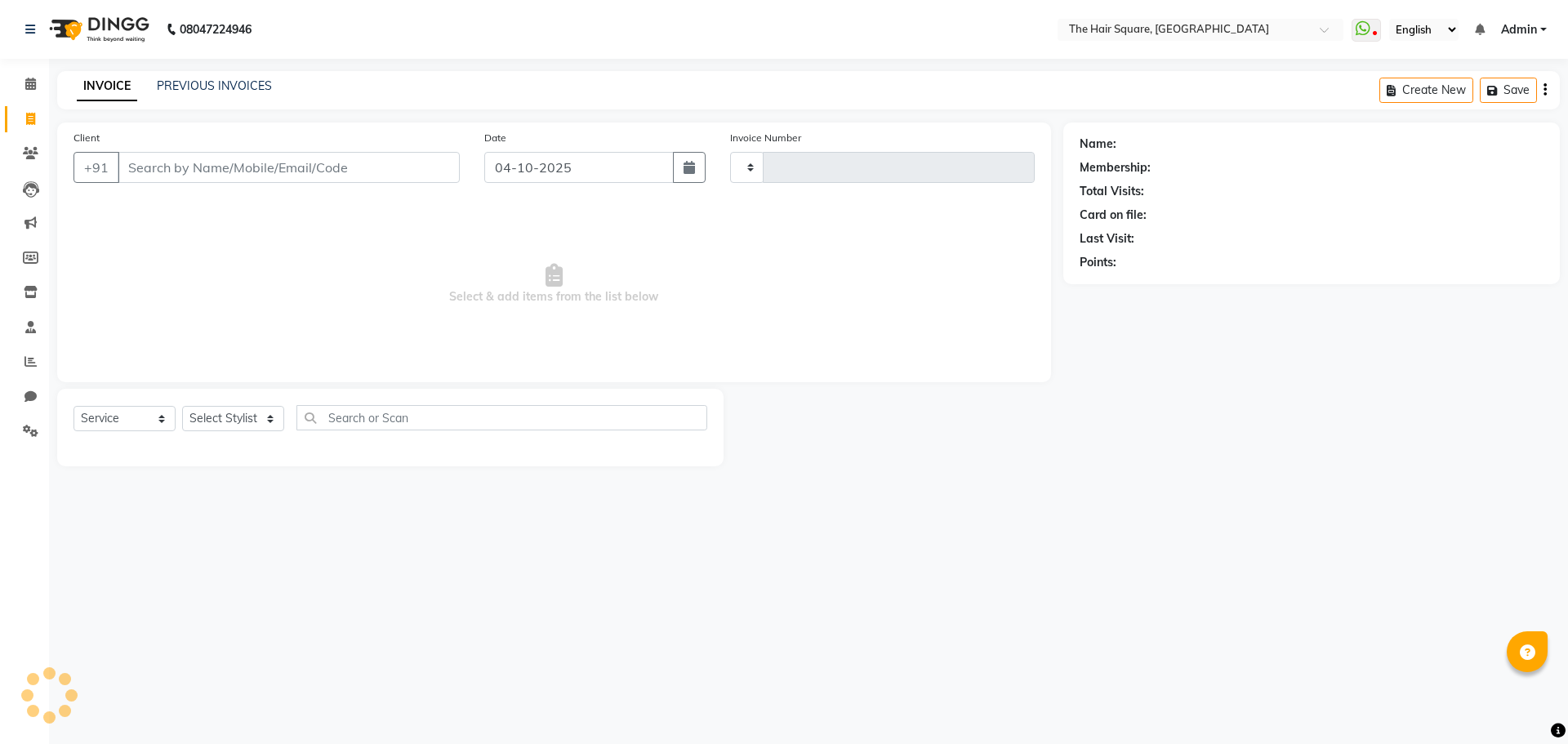
type input "3769"
select select "5768"
drag, startPoint x: 221, startPoint y: 411, endPoint x: 235, endPoint y: 413, distance: 14.1
click at [221, 411] on select "Select Stylist" at bounding box center [233, 418] width 102 height 25
select select "39376"
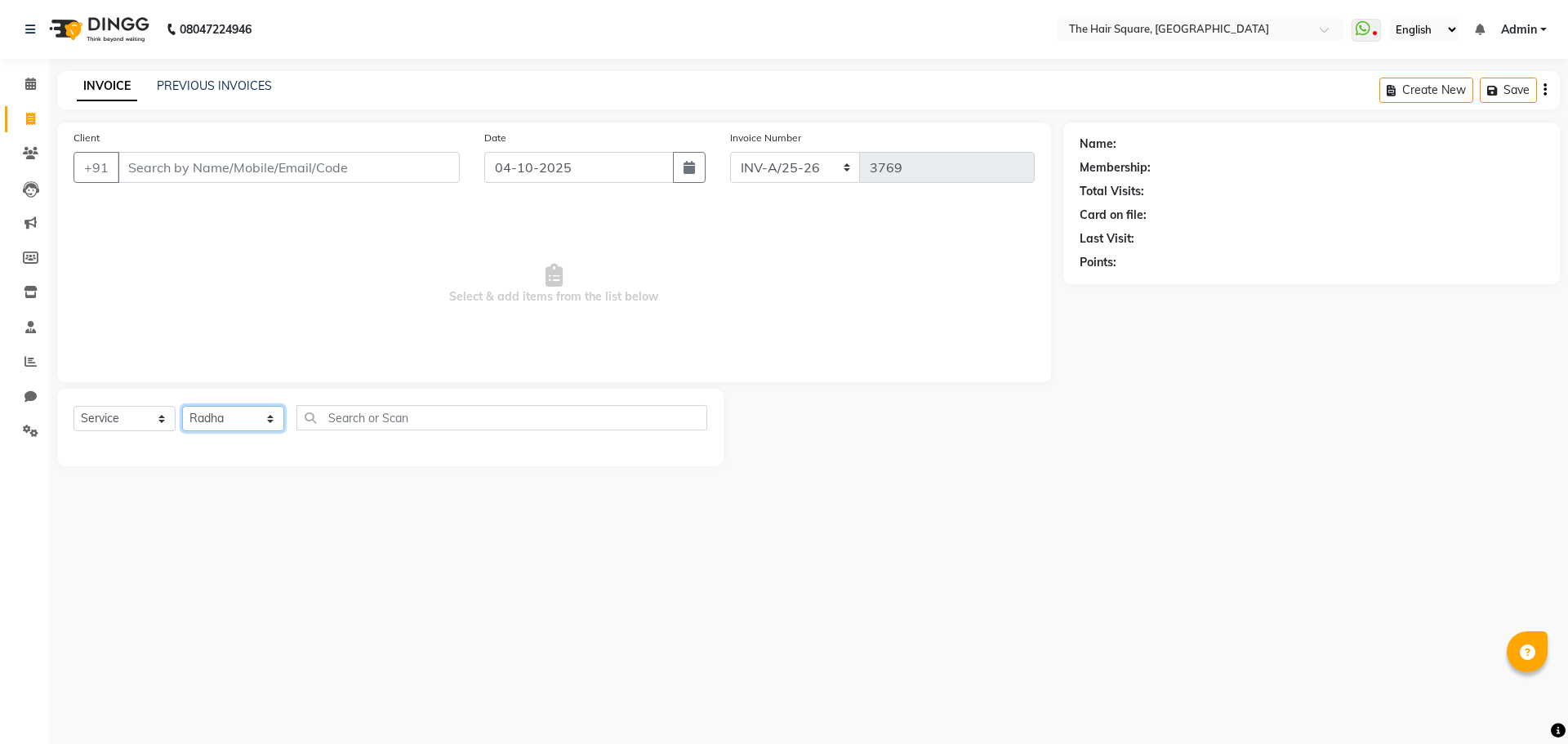
click at [182, 406] on select "Select Stylist Amit [PERSON_NAME] Dev Imran [PERSON_NAME] [PERSON_NAME] Manager…" at bounding box center [233, 418] width 102 height 25
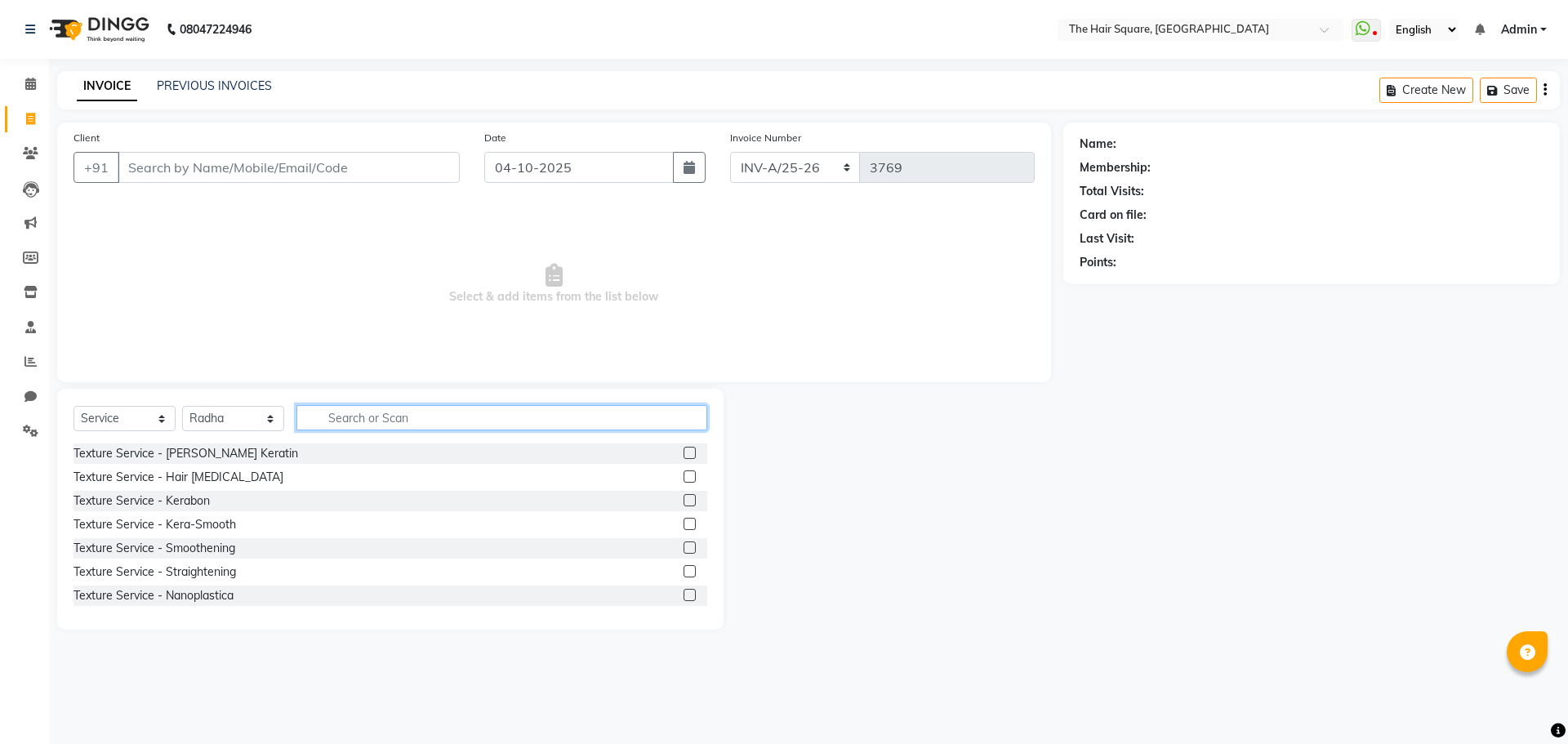
click at [439, 421] on input "text" at bounding box center [502, 418] width 411 height 25
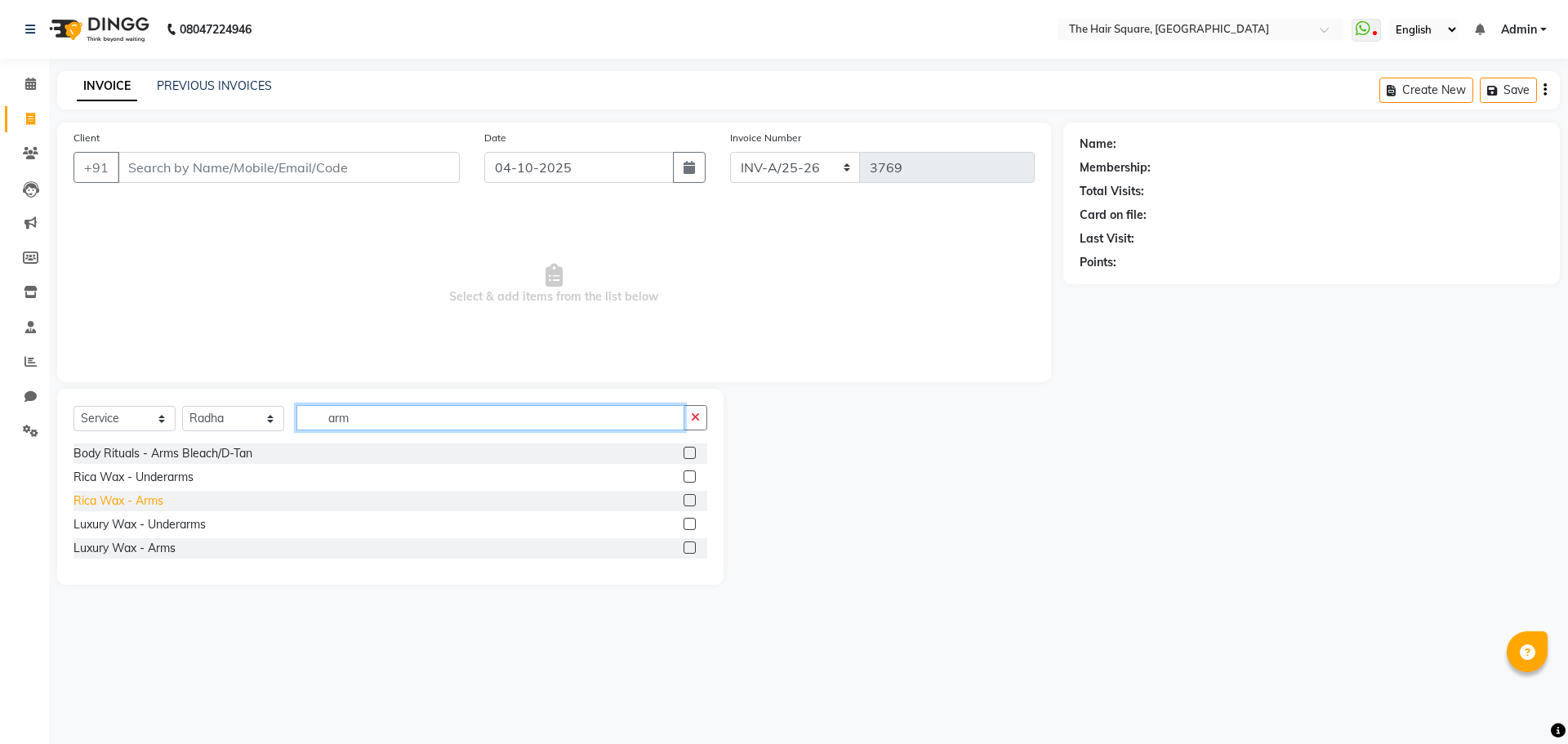
type input "arm"
click at [142, 501] on div "Rica Wax - Arms" at bounding box center [118, 501] width 90 height 17
checkbox input "false"
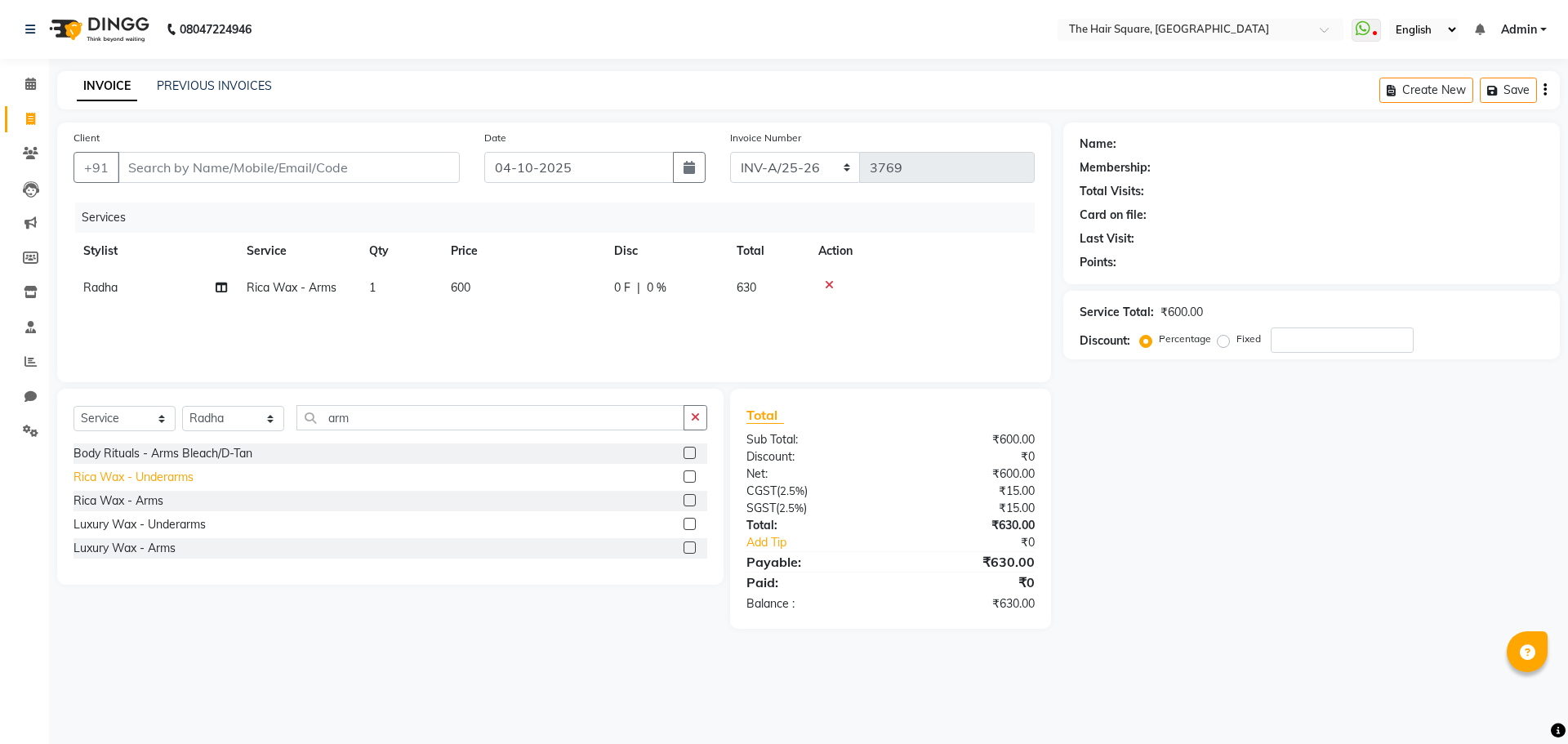
click at [145, 478] on div "Rica Wax - Underarms" at bounding box center [133, 478] width 120 height 17
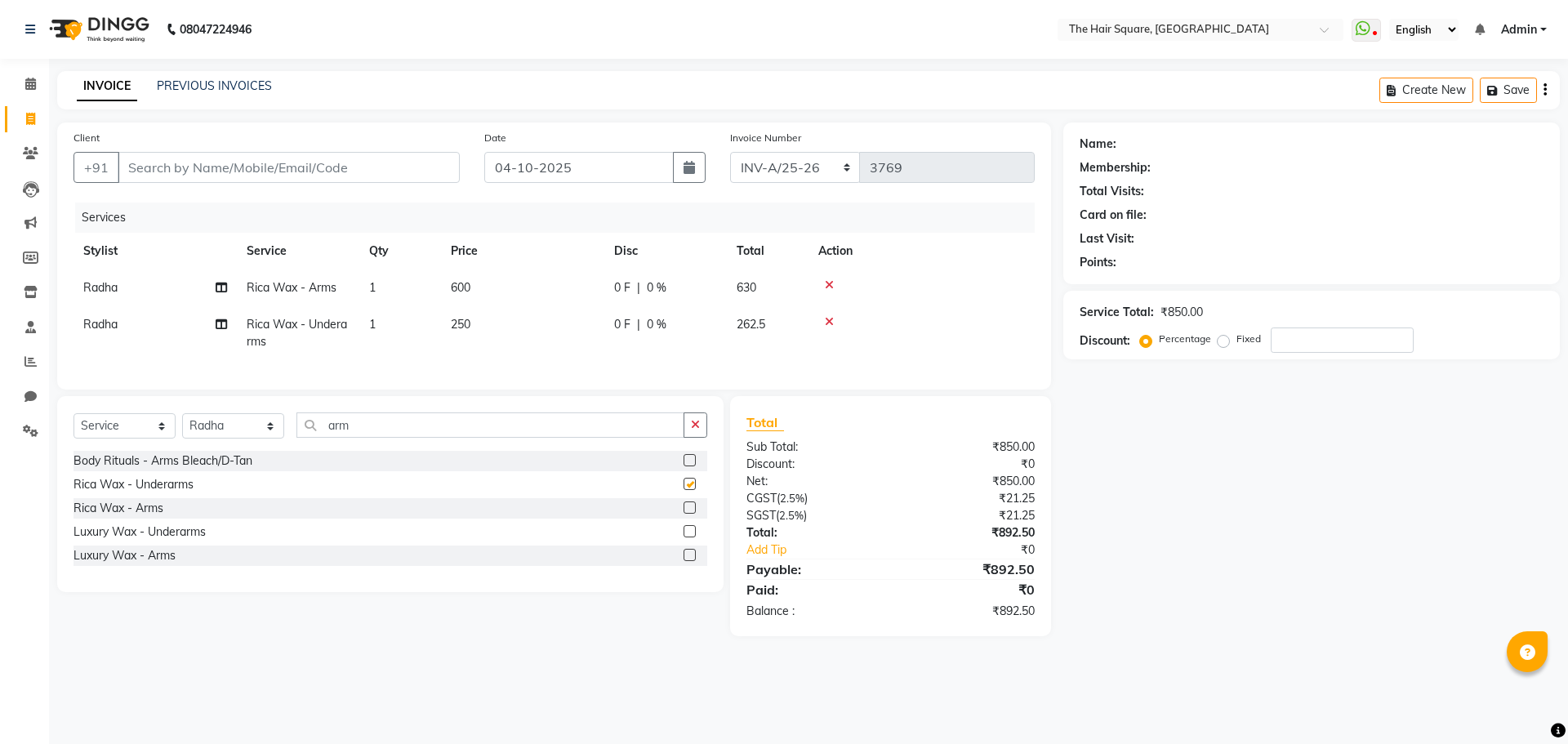
checkbox input "false"
drag, startPoint x: 379, startPoint y: 440, endPoint x: 93, endPoint y: 518, distance: 296.4
click at [278, 439] on div "Select Service Product Membership Package Voucher Prepaid Gift Card Select Styl…" at bounding box center [389, 432] width 633 height 38
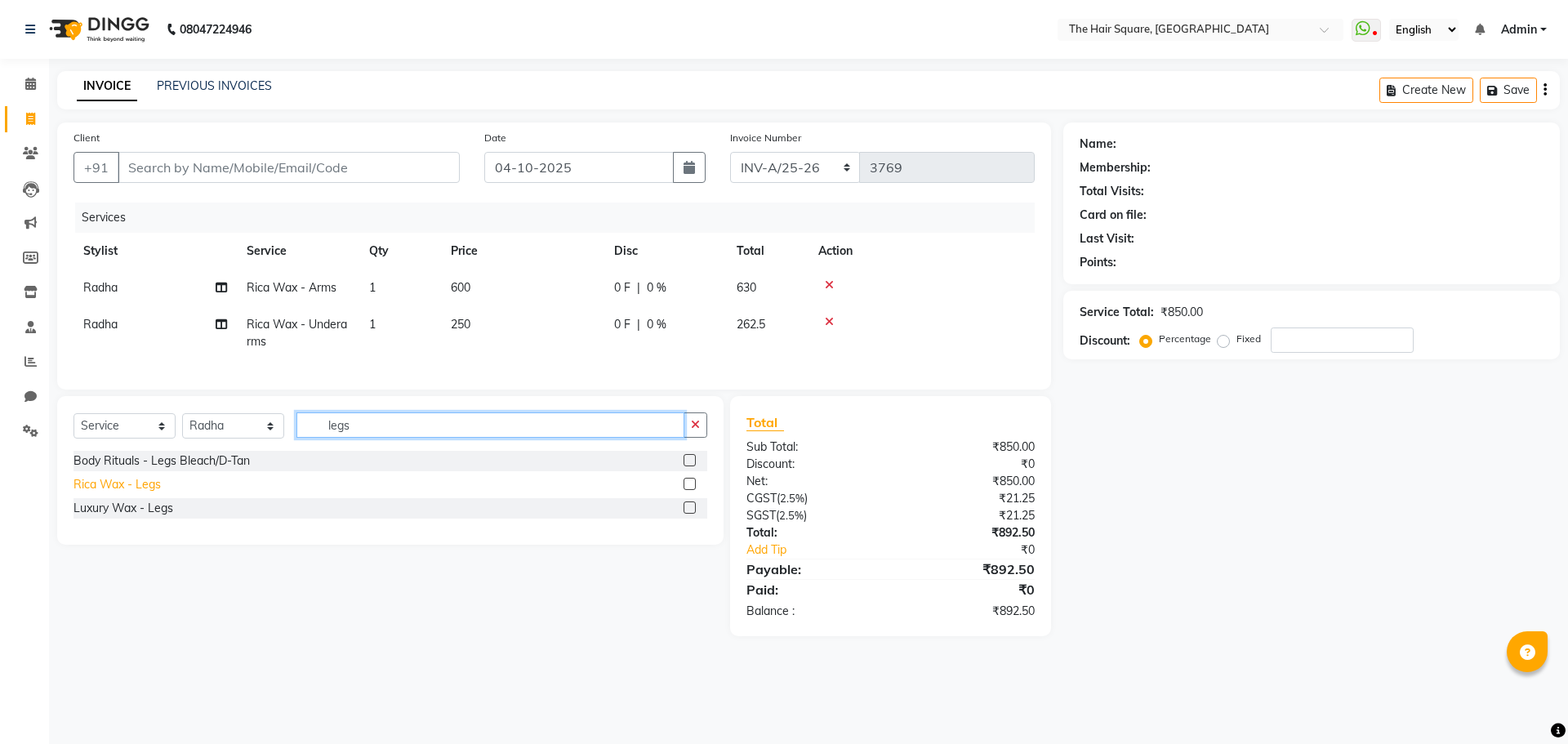
type input "legs"
click at [82, 488] on div "Rica Wax - Legs" at bounding box center [116, 484] width 87 height 17
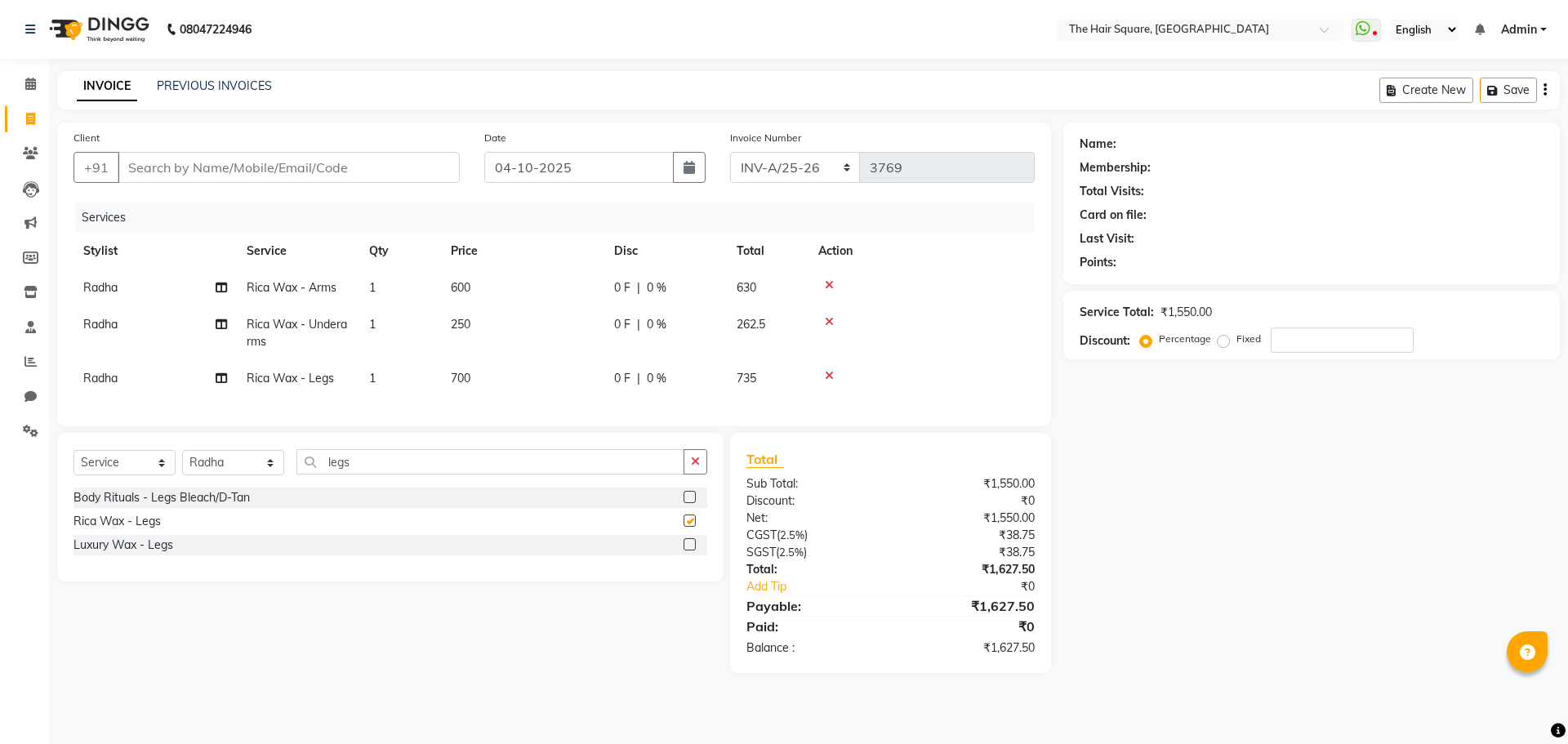
checkbox input "false"
drag, startPoint x: 395, startPoint y: 469, endPoint x: 0, endPoint y: 518, distance: 398.0
click at [0, 515] on app-home "08047224946 Select Location × The Hair Square, [GEOGRAPHIC_DATA] Island WhatsAp…" at bounding box center [784, 348] width 1568 height 697
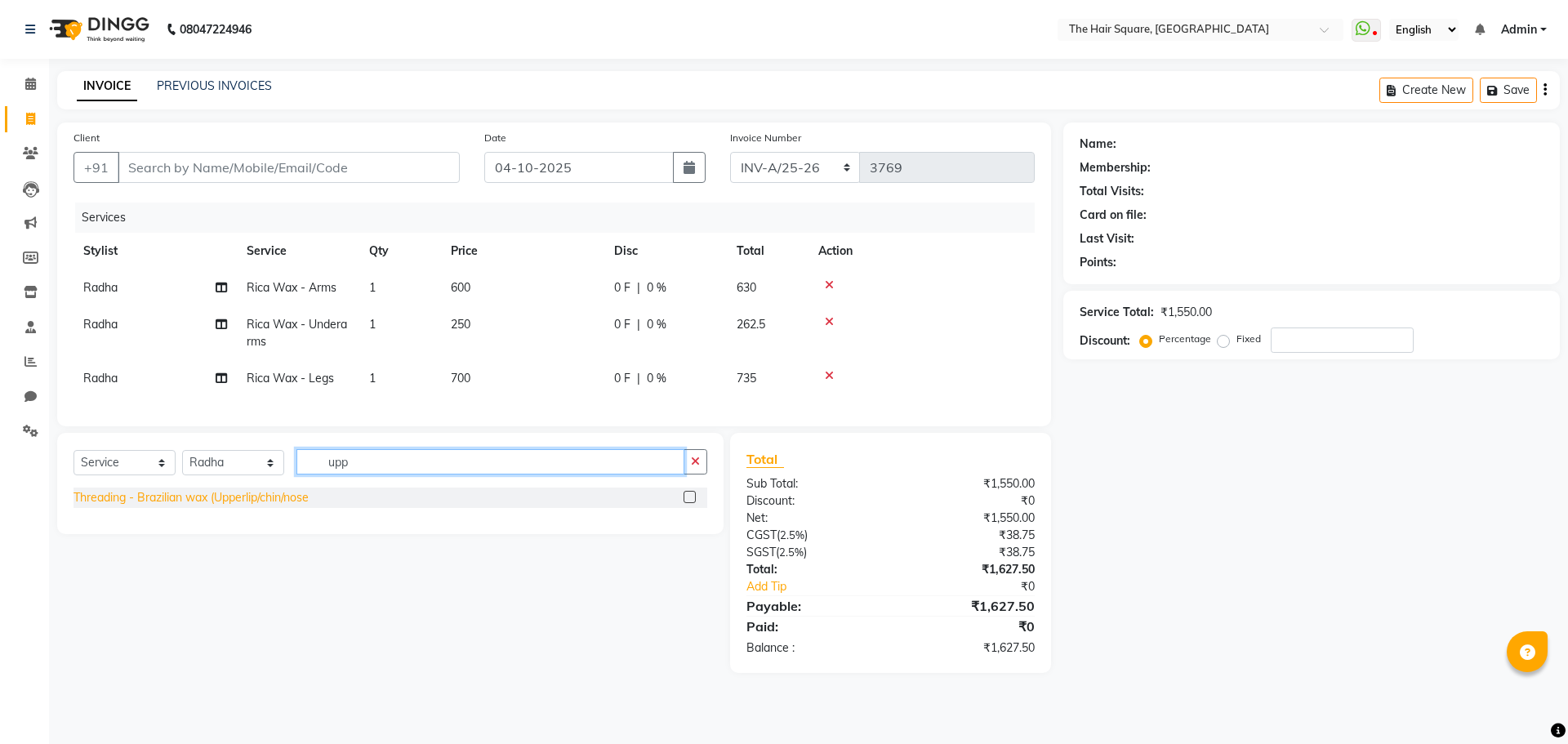
type input "upp"
click at [167, 507] on div "Threading - Brazilian wax (Upperlip/chin/nose" at bounding box center [190, 497] width 236 height 17
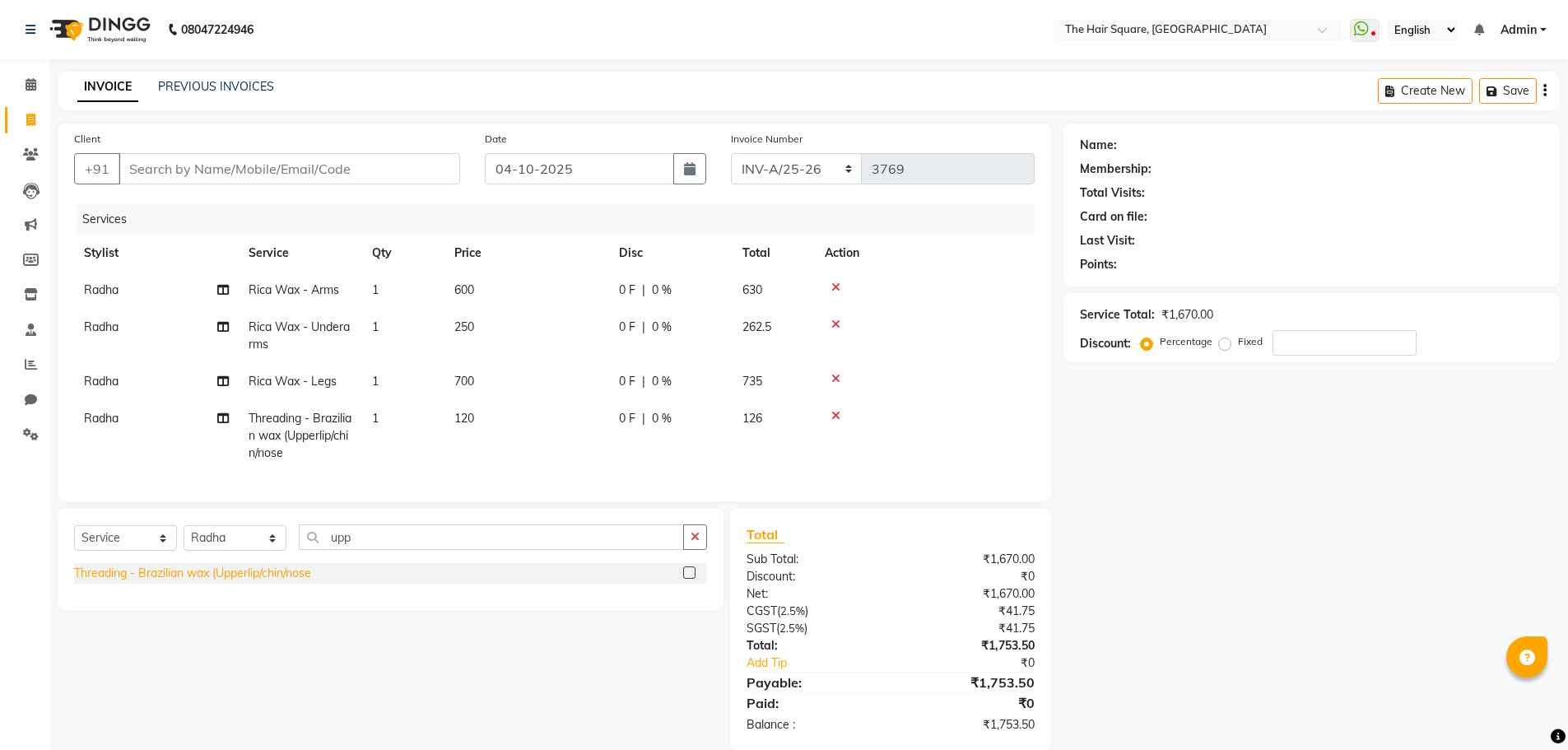
click at [225, 582] on div "Threading - Brazilian wax (Upperlip/chin/nose" at bounding box center [192, 573] width 237 height 17
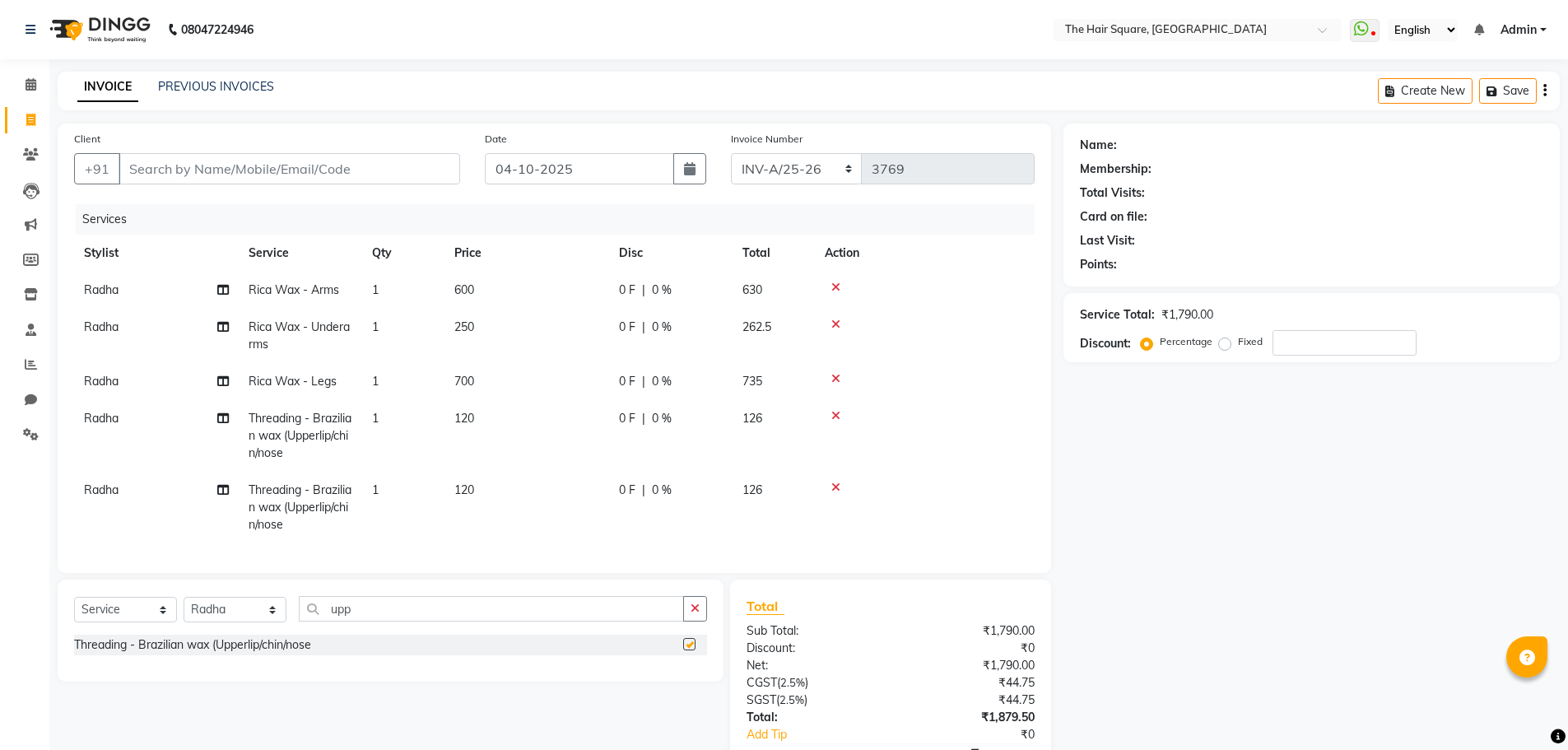
checkbox input "false"
click at [498, 419] on td "120" at bounding box center [527, 436] width 165 height 72
select select "39376"
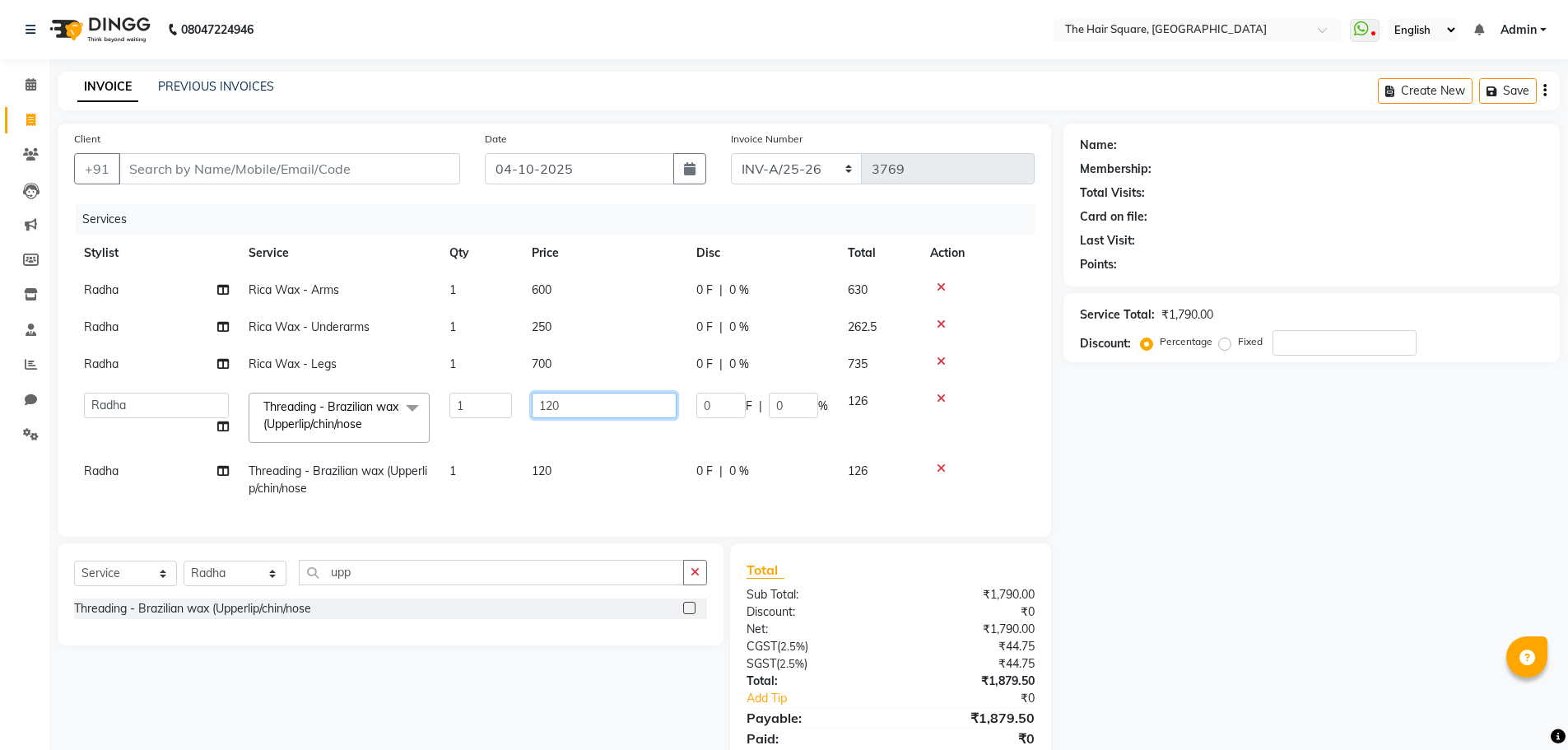
click at [594, 410] on td "120" at bounding box center [604, 418] width 165 height 70
drag, startPoint x: 594, startPoint y: 410, endPoint x: 143, endPoint y: 428, distance: 451.4
click at [148, 421] on tr "Amit [PERSON_NAME] Dev Imran [PERSON_NAME] [PERSON_NAME] Manager [PERSON_NAME] …" at bounding box center [554, 418] width 961 height 70
type input "200"
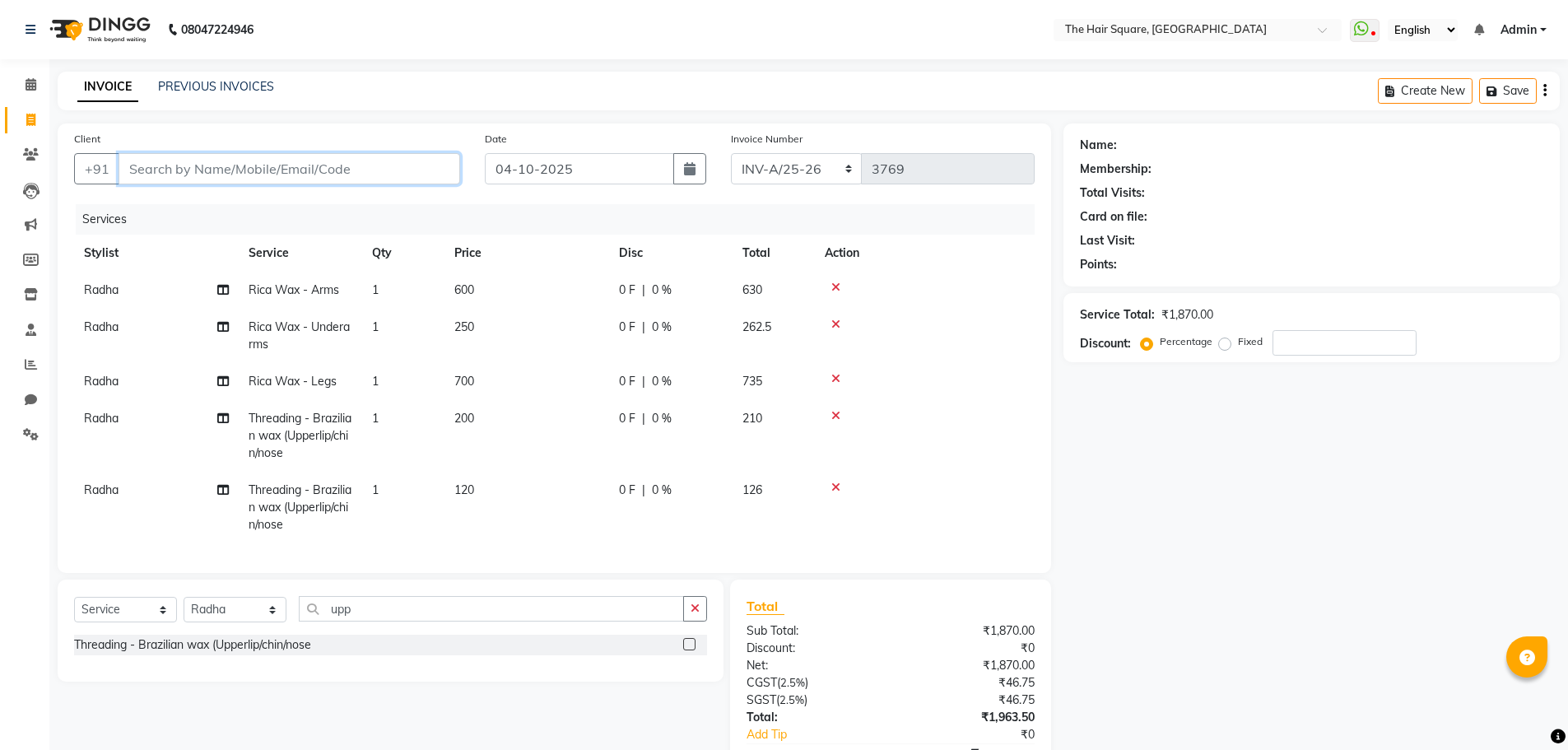
click at [333, 169] on input "Client" at bounding box center [288, 168] width 341 height 31
type input "9"
type input "0"
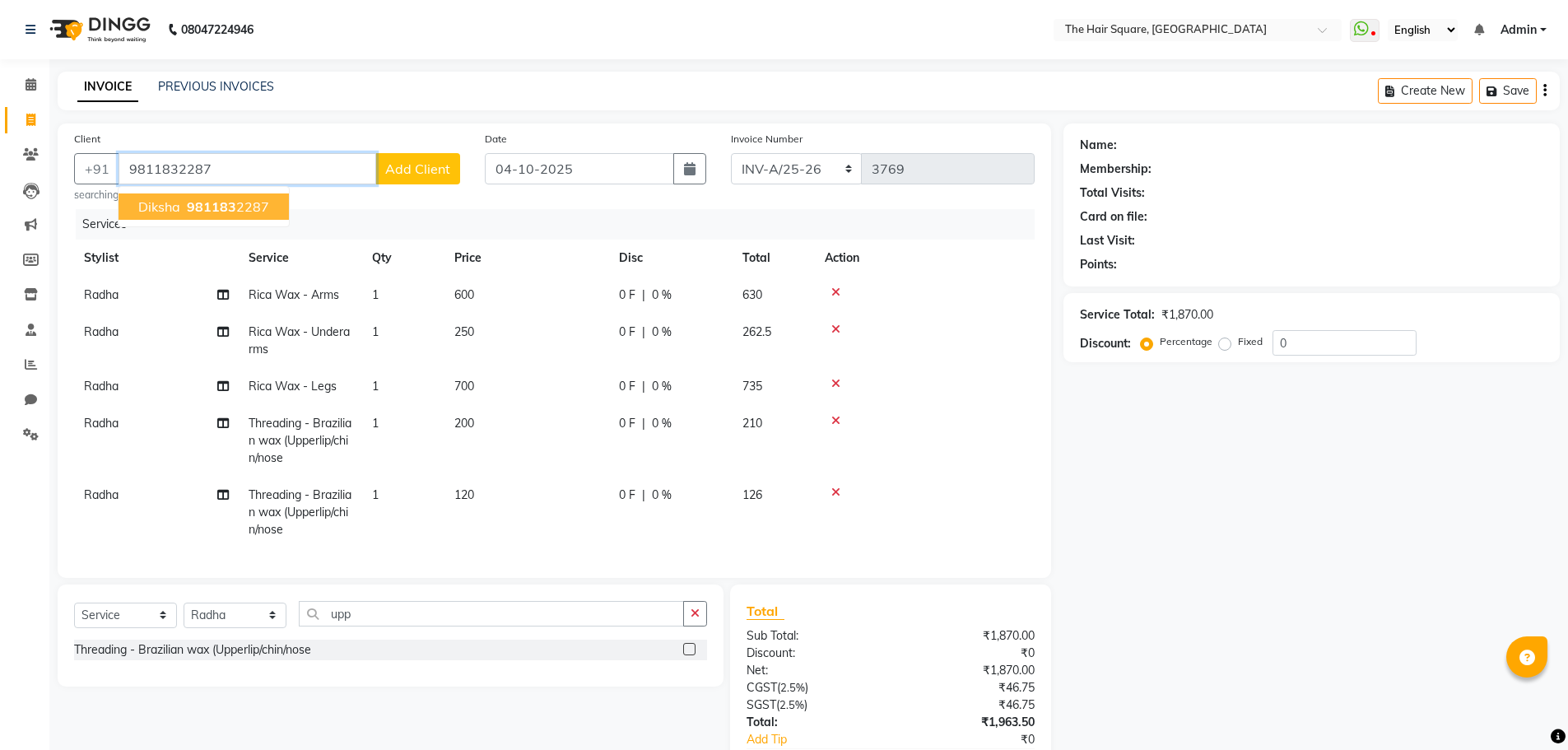
type input "9811832287"
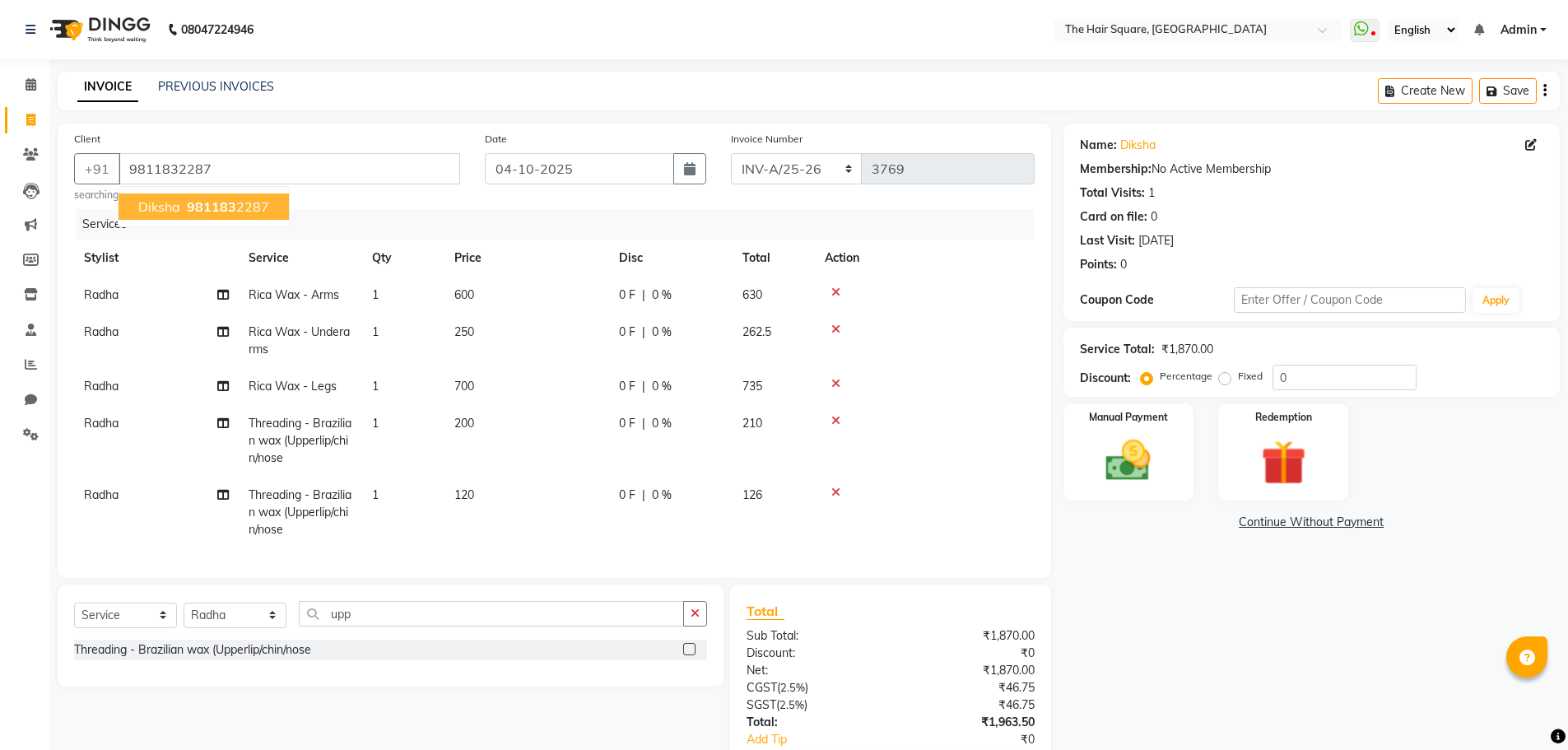
click at [236, 201] on ngb-highlight "981183 2287" at bounding box center [226, 206] width 86 height 16
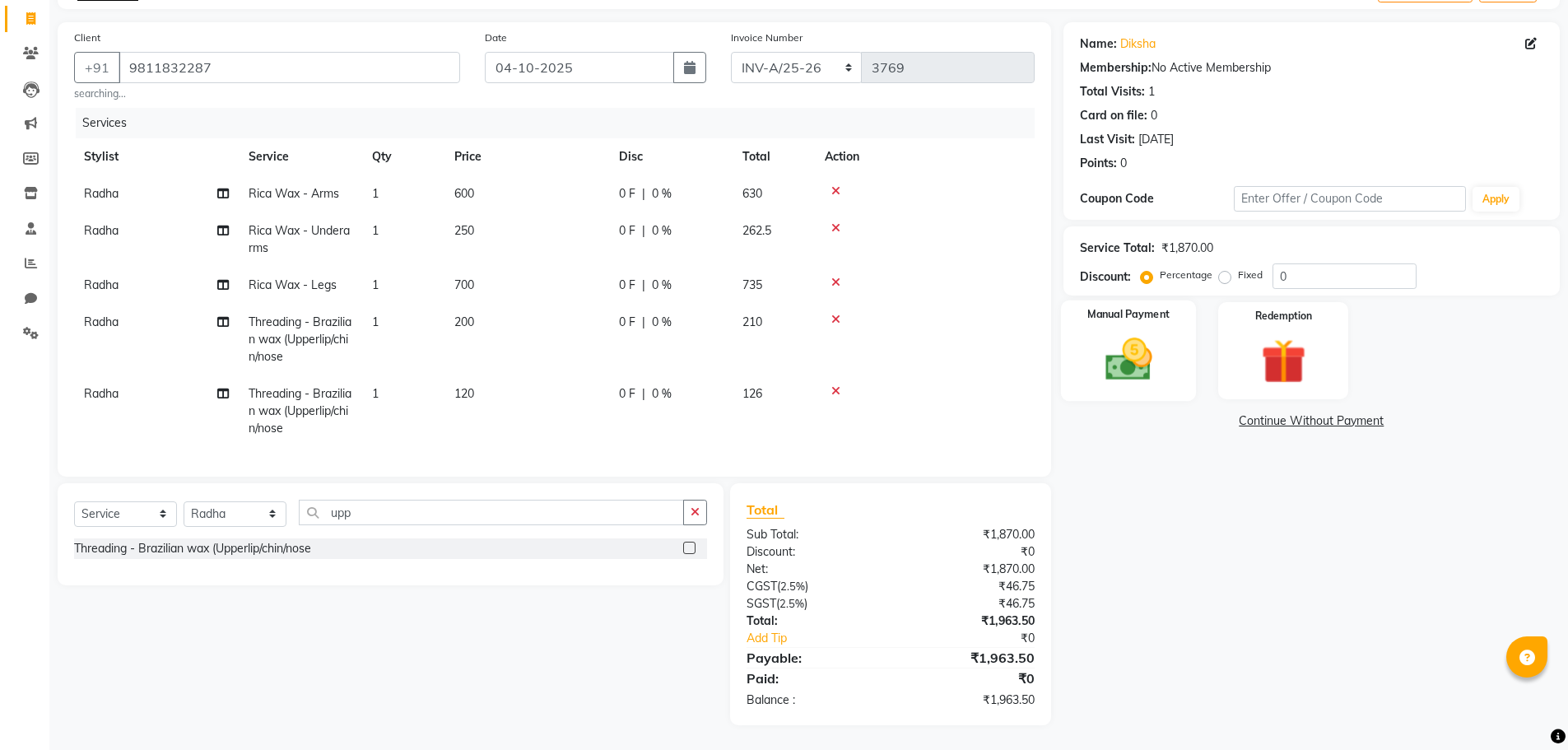
click at [1130, 307] on label "Manual Payment" at bounding box center [1128, 315] width 82 height 16
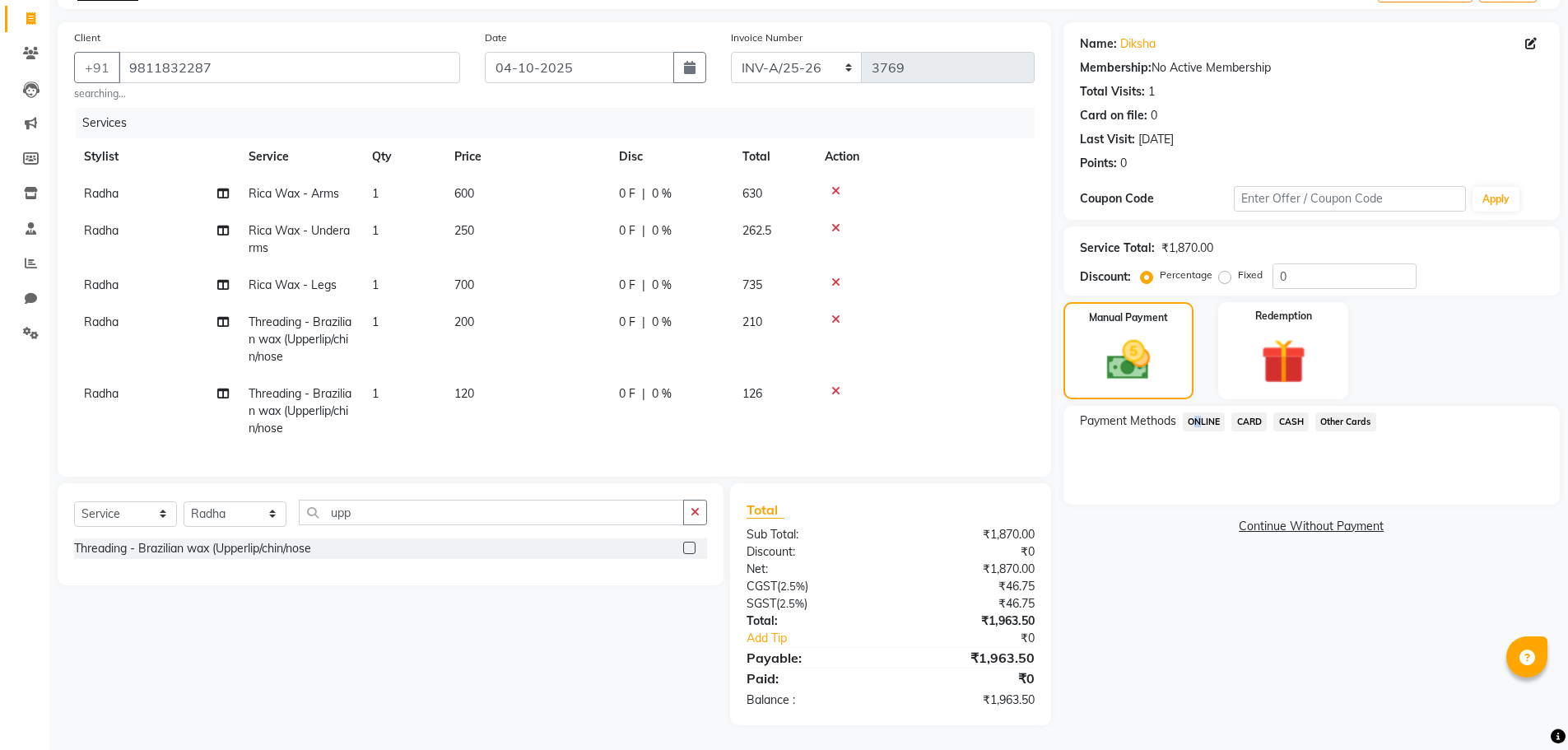
click at [1193, 412] on span "ONLINE" at bounding box center [1204, 422] width 43 height 19
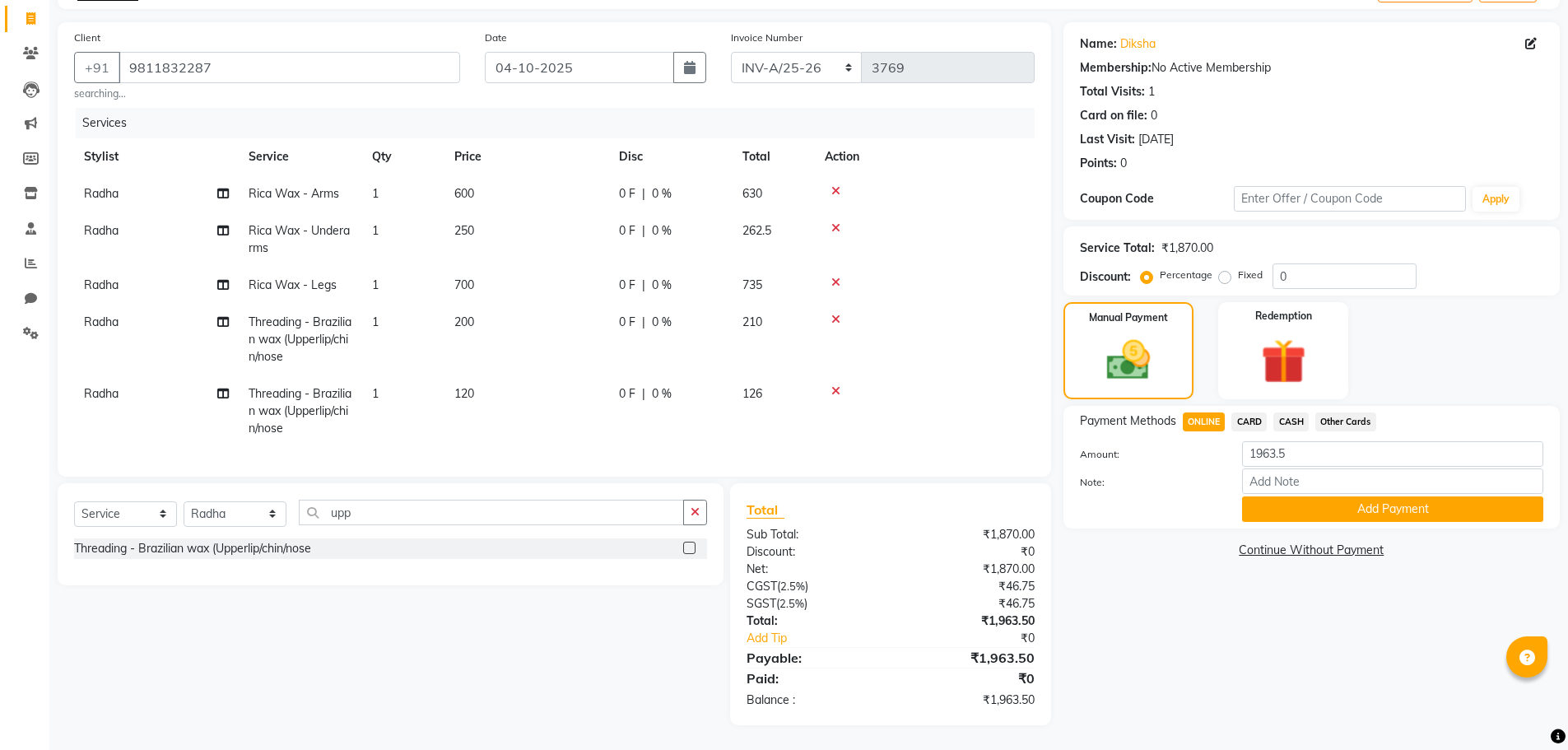
click at [1243, 418] on span "CARD" at bounding box center [1248, 422] width 35 height 19
click at [1397, 497] on button "Add Payment" at bounding box center [1392, 509] width 302 height 26
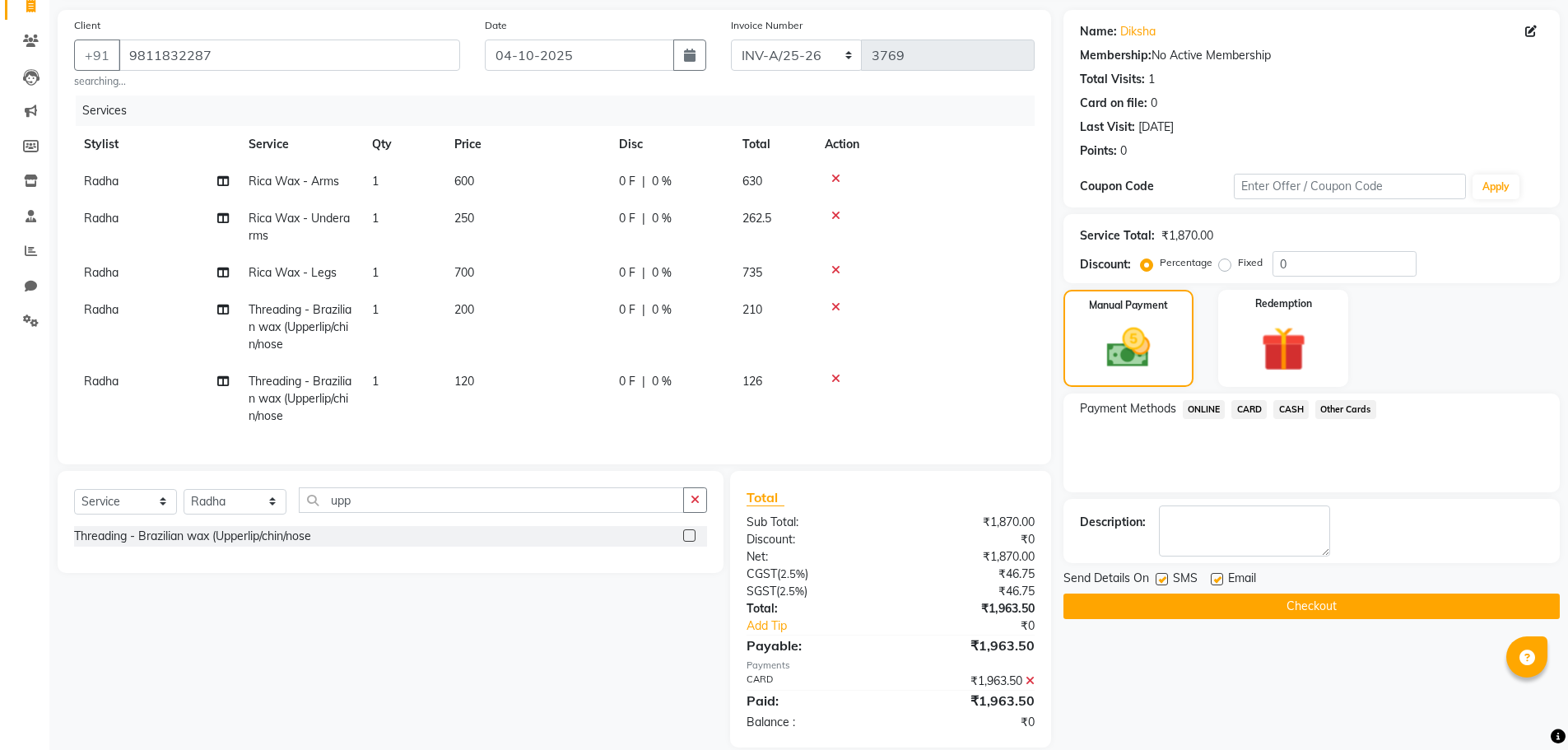
scroll to position [148, 0]
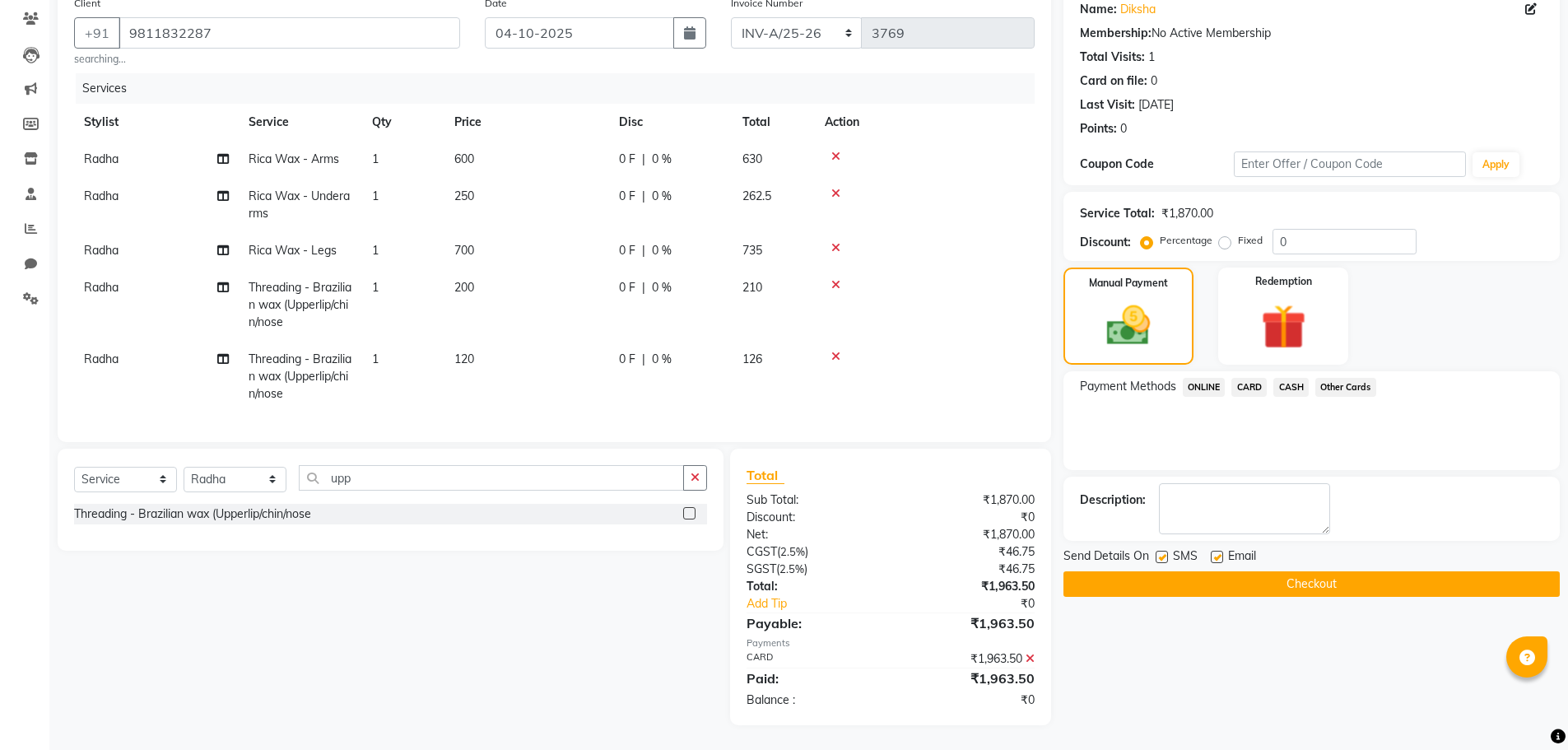
click at [1219, 576] on button "Checkout" at bounding box center [1311, 584] width 497 height 26
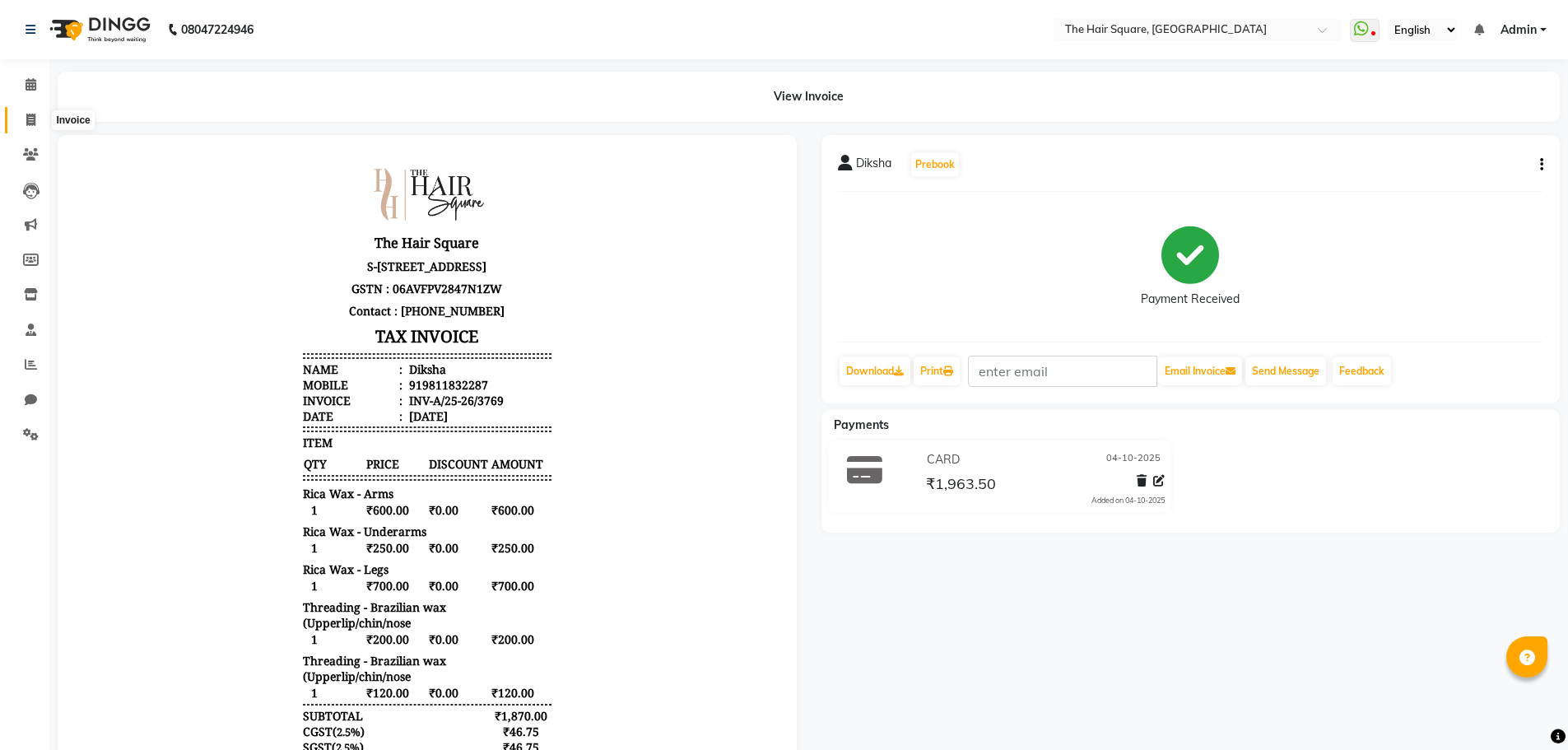
click at [22, 122] on span at bounding box center [30, 120] width 28 height 19
select select "service"
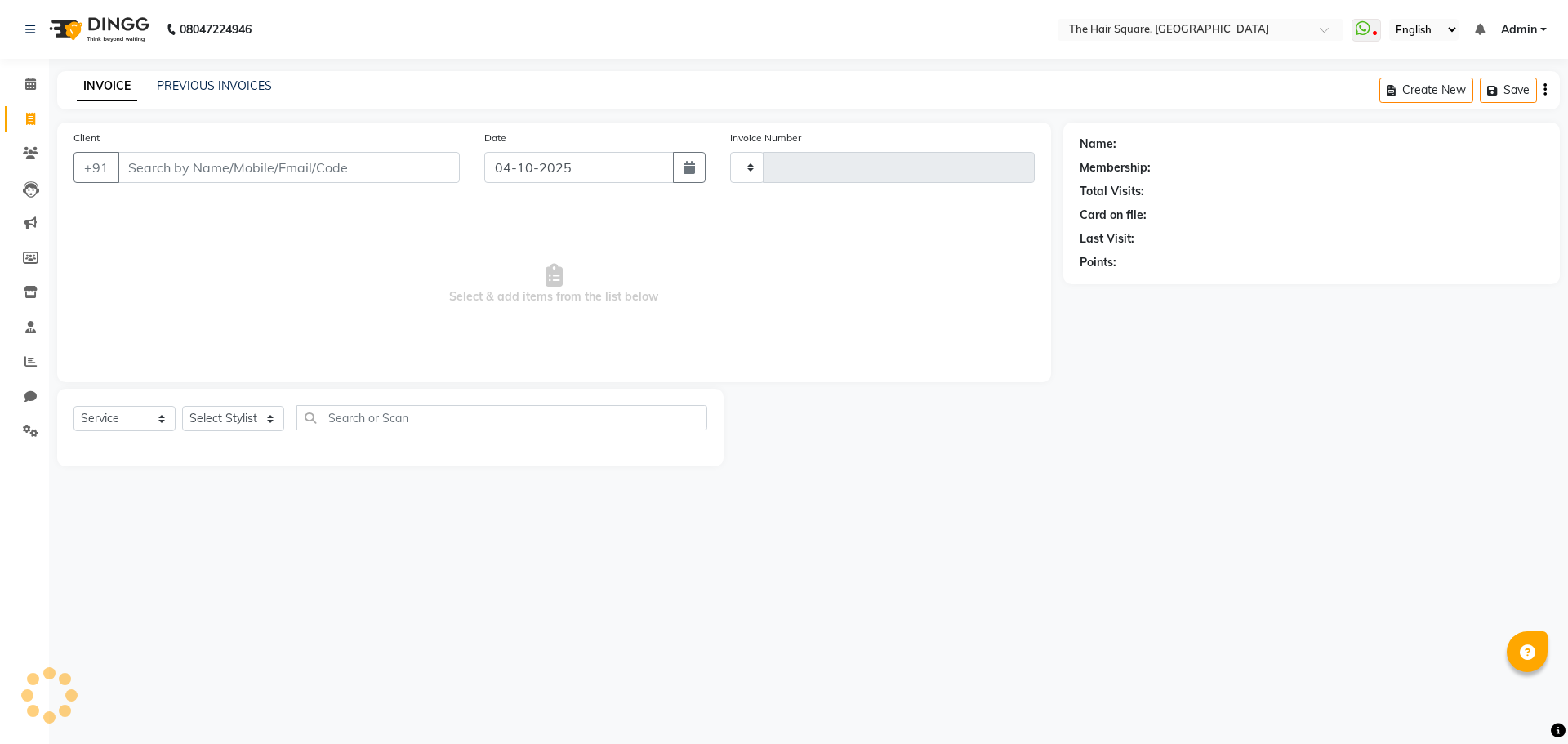
select select "5768"
type input "3770"
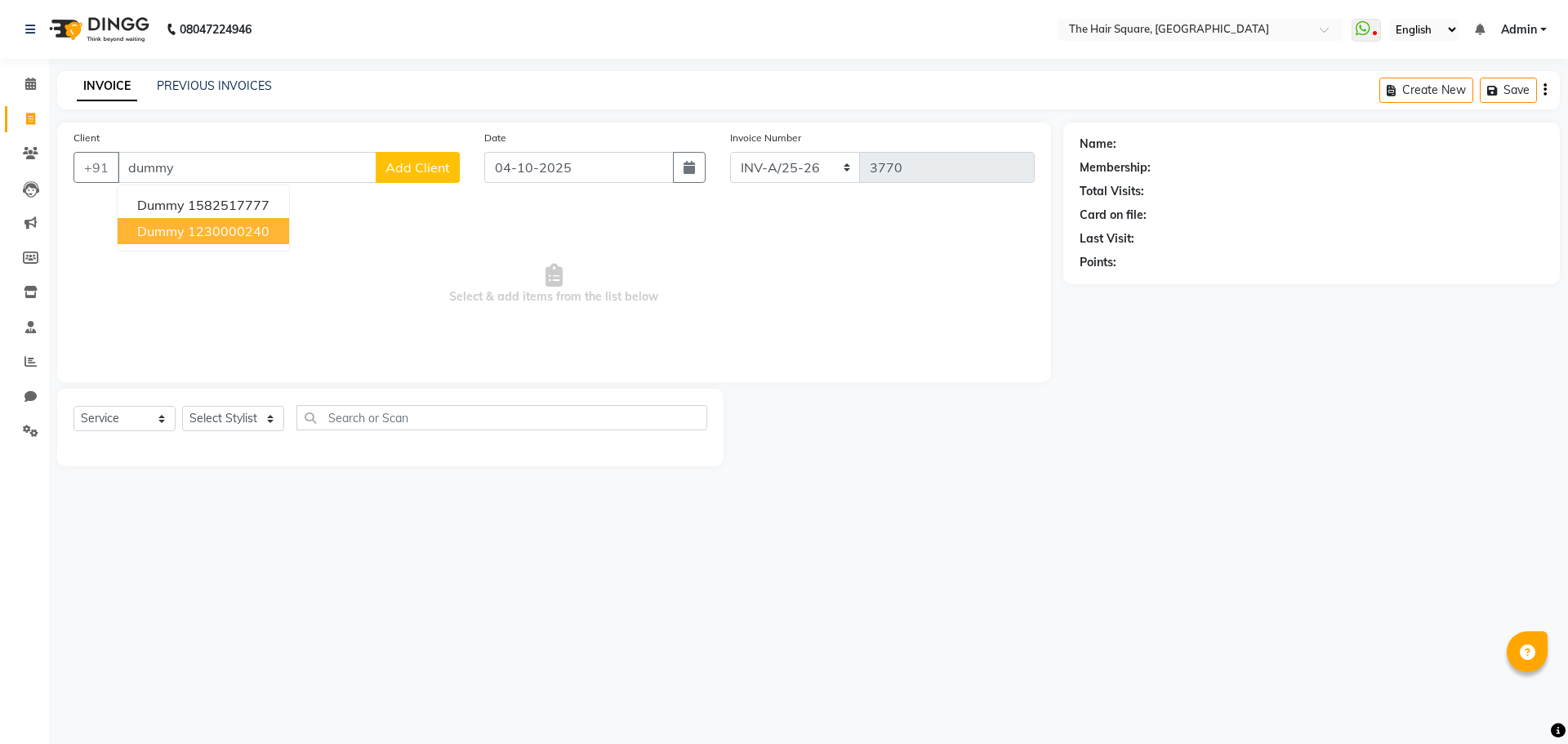
click at [212, 223] on ngb-highlight "1230000240" at bounding box center [228, 231] width 82 height 16
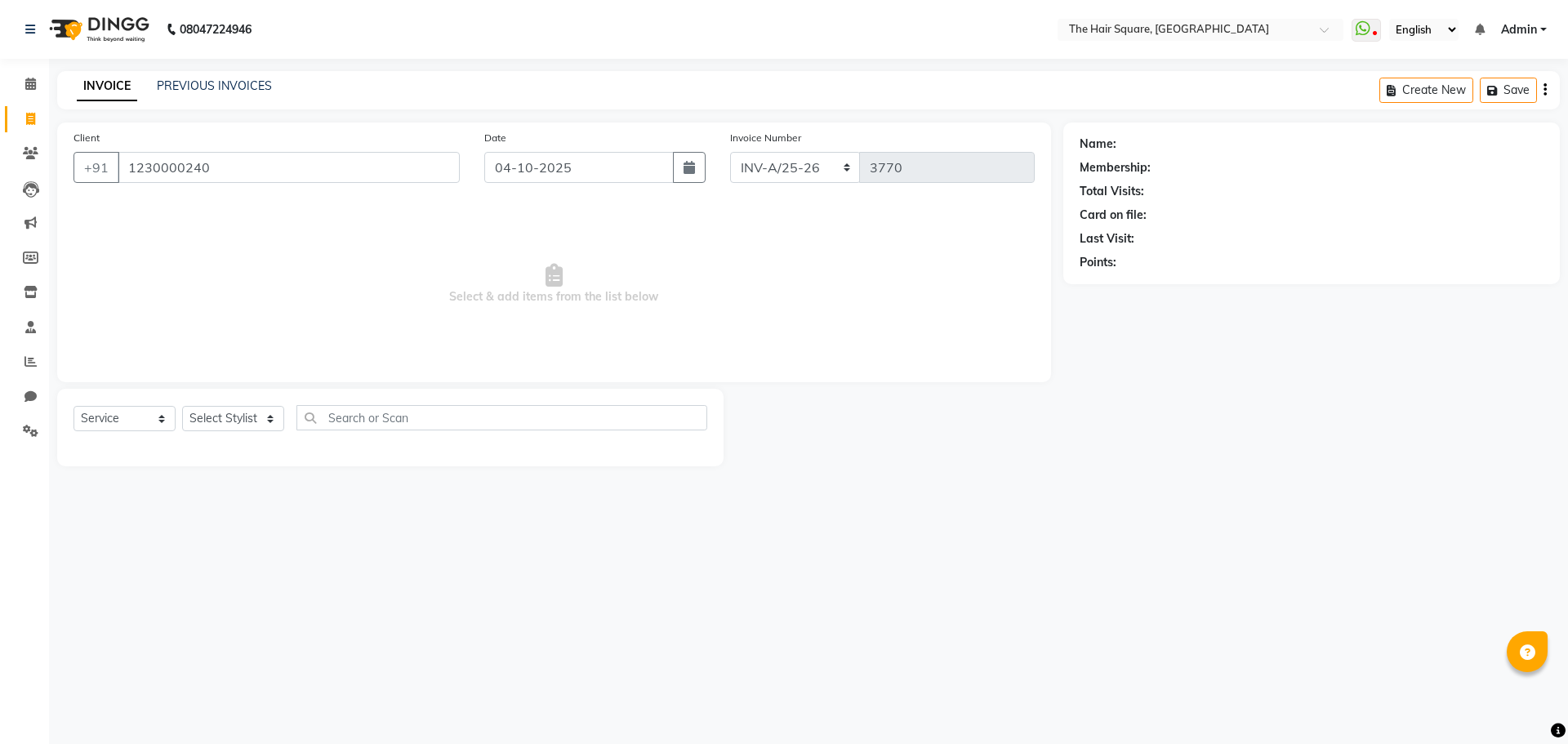
type input "1230000240"
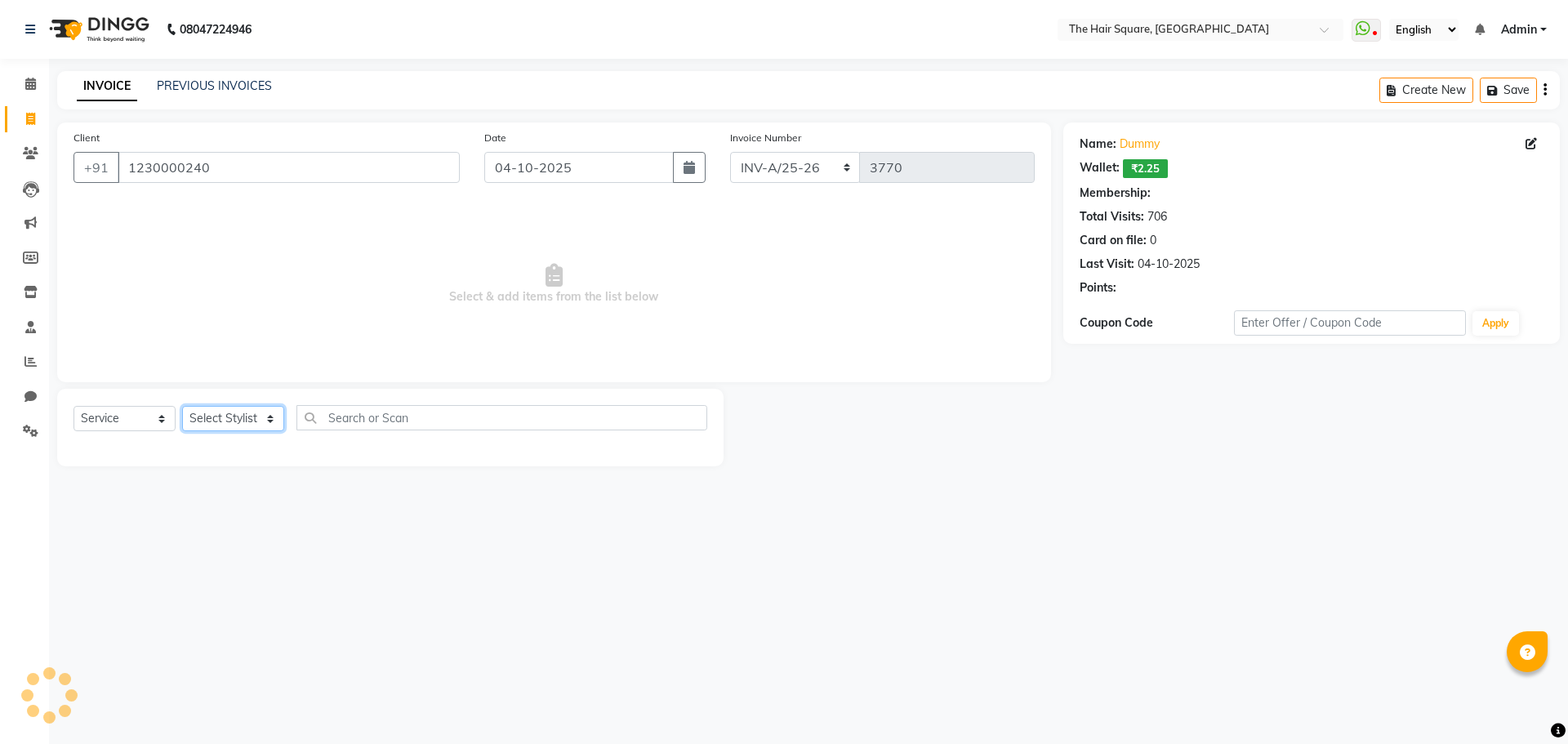
click at [239, 418] on select "Select Stylist Amit [PERSON_NAME] Dev Imran [PERSON_NAME] [PERSON_NAME] Manager…" at bounding box center [233, 418] width 102 height 25
select select "67434"
click at [182, 406] on select "Select Stylist Amit [PERSON_NAME] Dev Imran [PERSON_NAME] [PERSON_NAME] Manager…" at bounding box center [233, 418] width 102 height 25
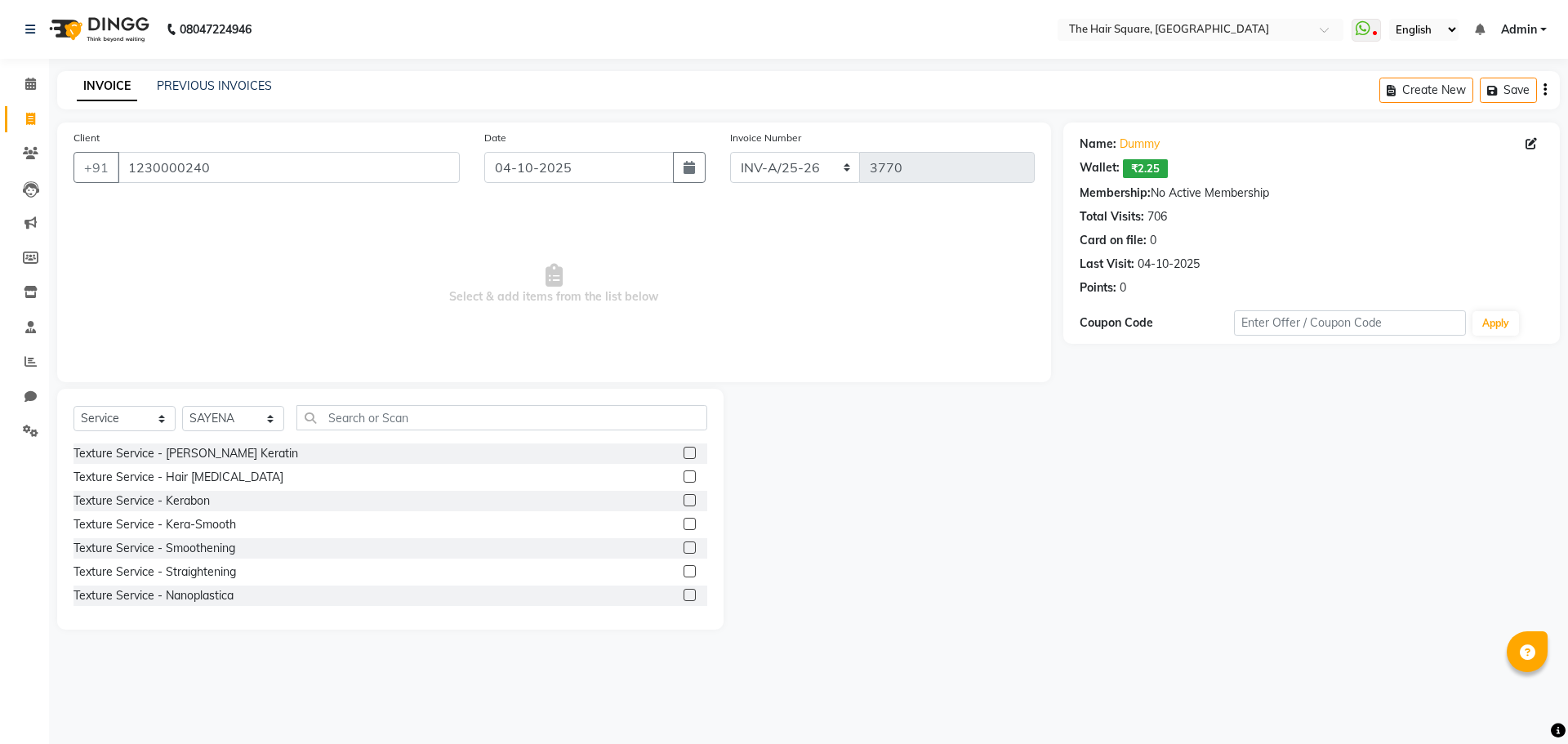
click at [326, 403] on div "Select Service Product Membership Package Voucher Prepaid Gift Card Select Styl…" at bounding box center [390, 509] width 666 height 241
click at [395, 427] on input "text" at bounding box center [502, 418] width 411 height 25
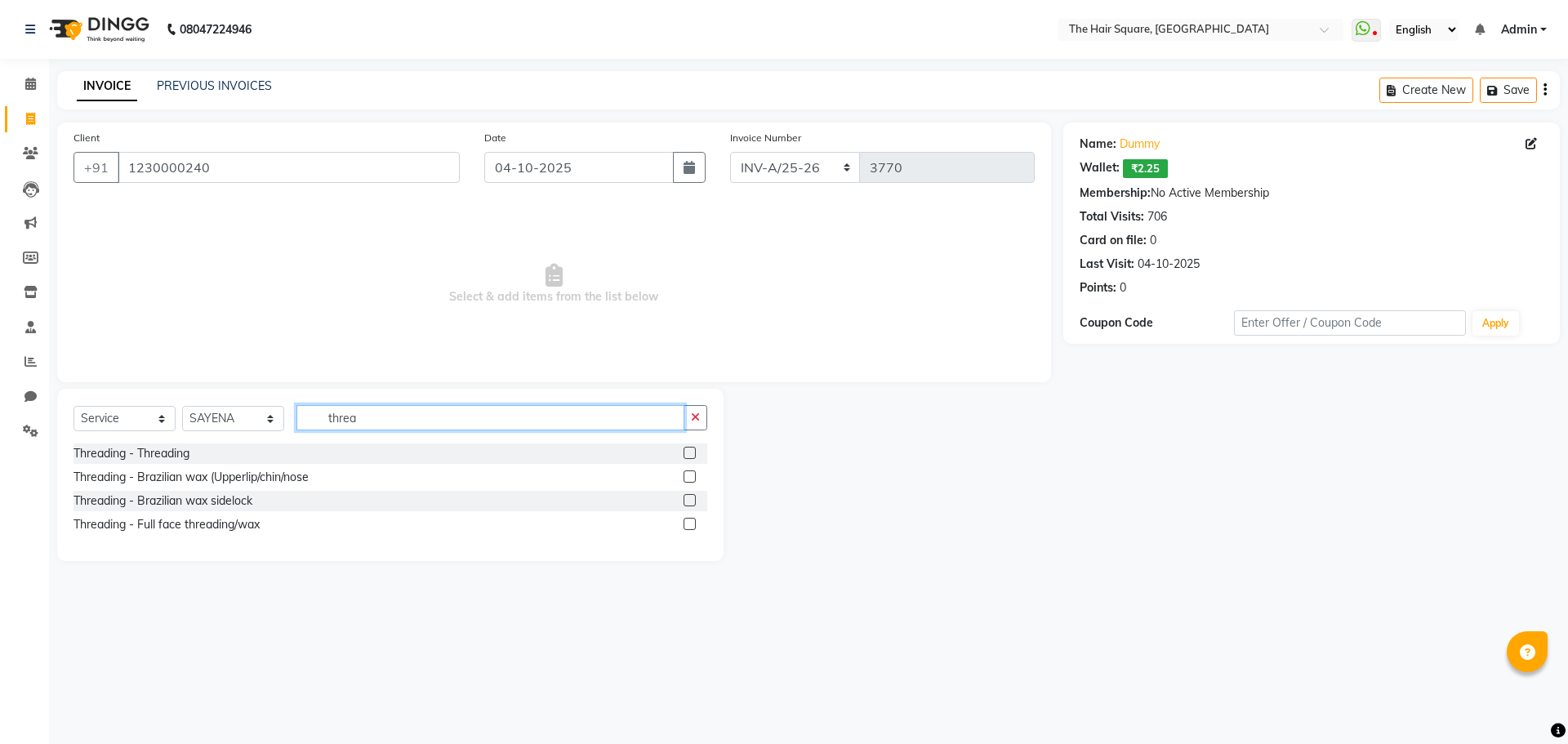
type input "threa"
click at [693, 451] on label at bounding box center [689, 452] width 12 height 12
click at [693, 451] on input "checkbox" at bounding box center [688, 453] width 10 height 10
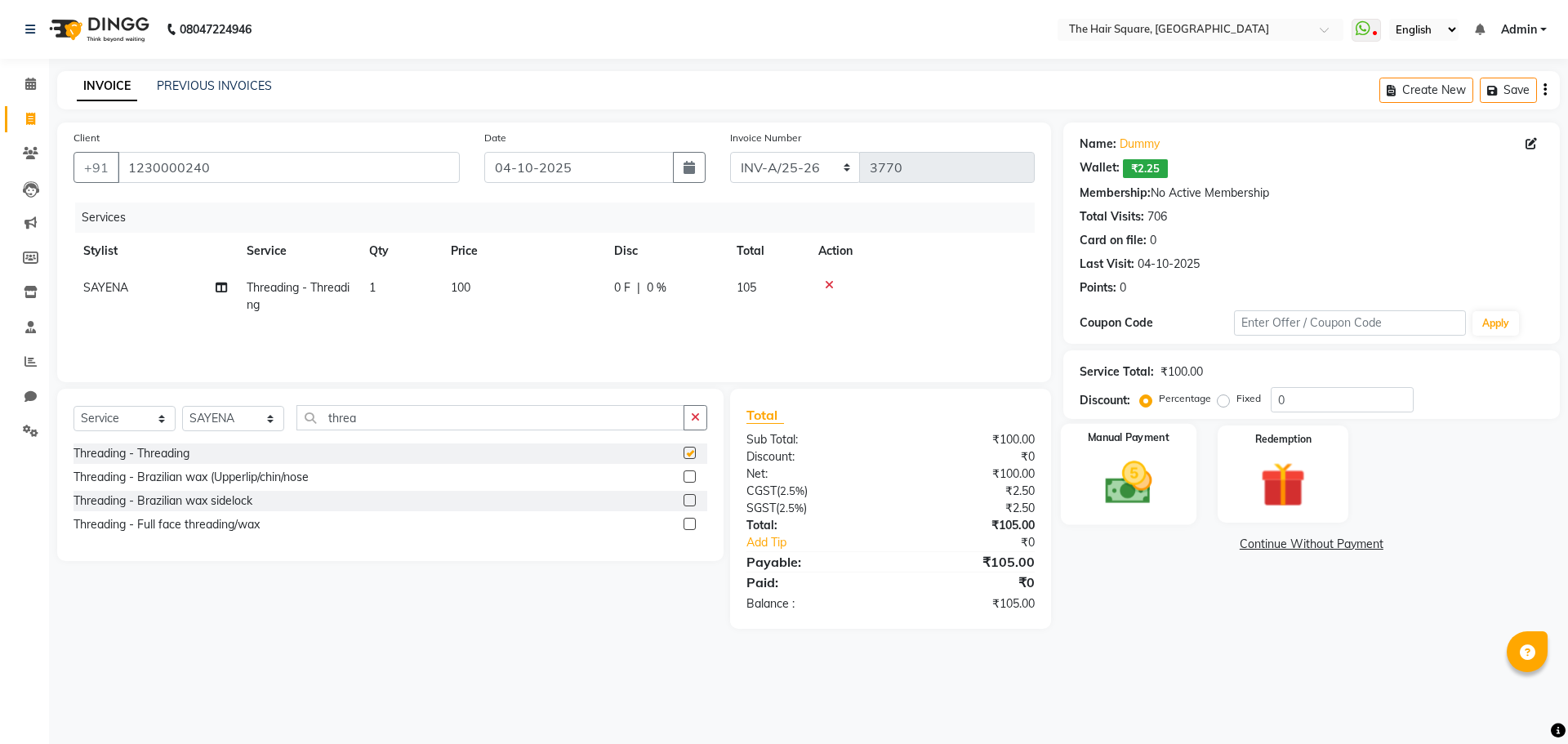
checkbox input "false"
drag, startPoint x: 1149, startPoint y: 471, endPoint x: 1182, endPoint y: 514, distance: 54.2
click at [1149, 471] on img at bounding box center [1128, 482] width 76 height 53
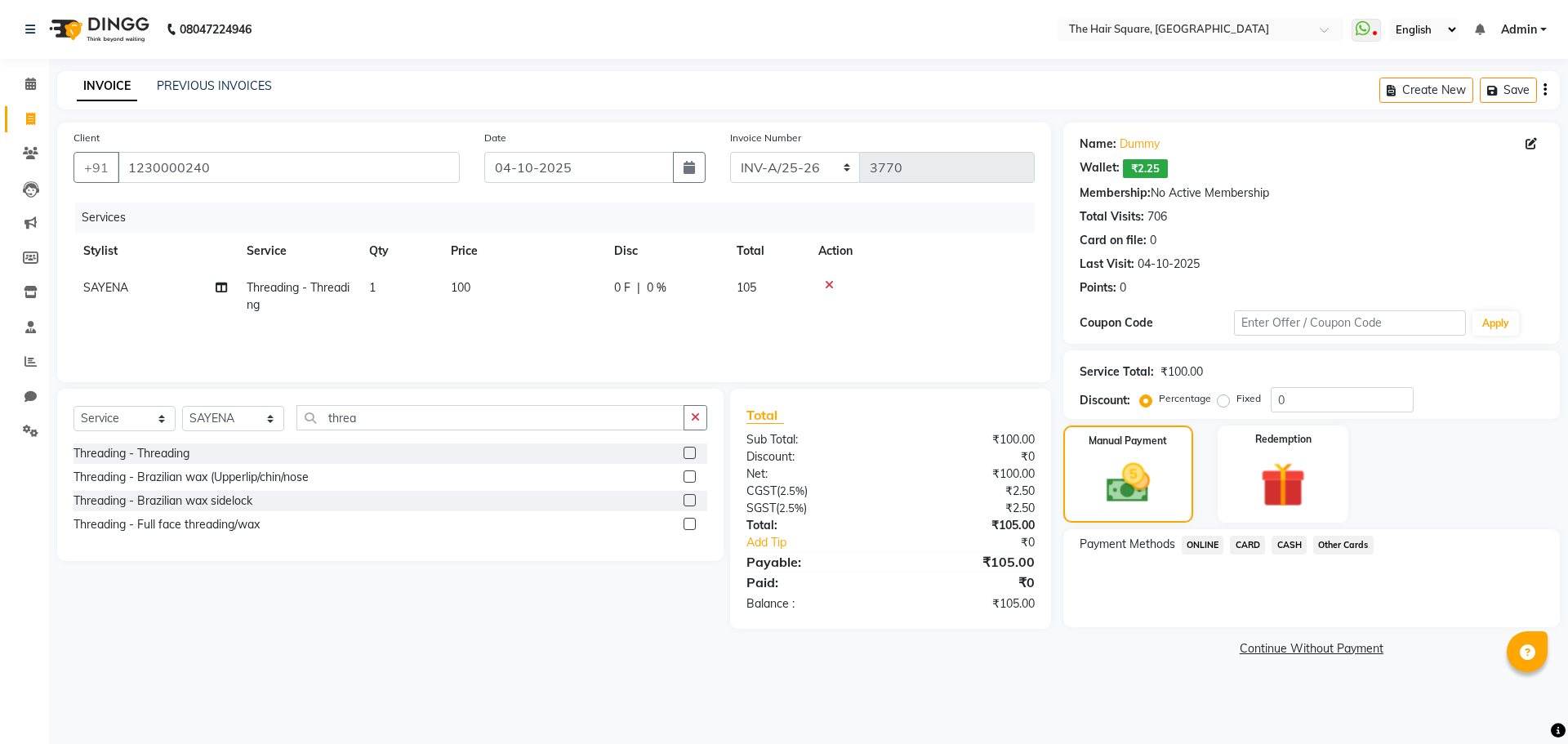
click at [1198, 539] on span "ONLINE" at bounding box center [1202, 545] width 42 height 19
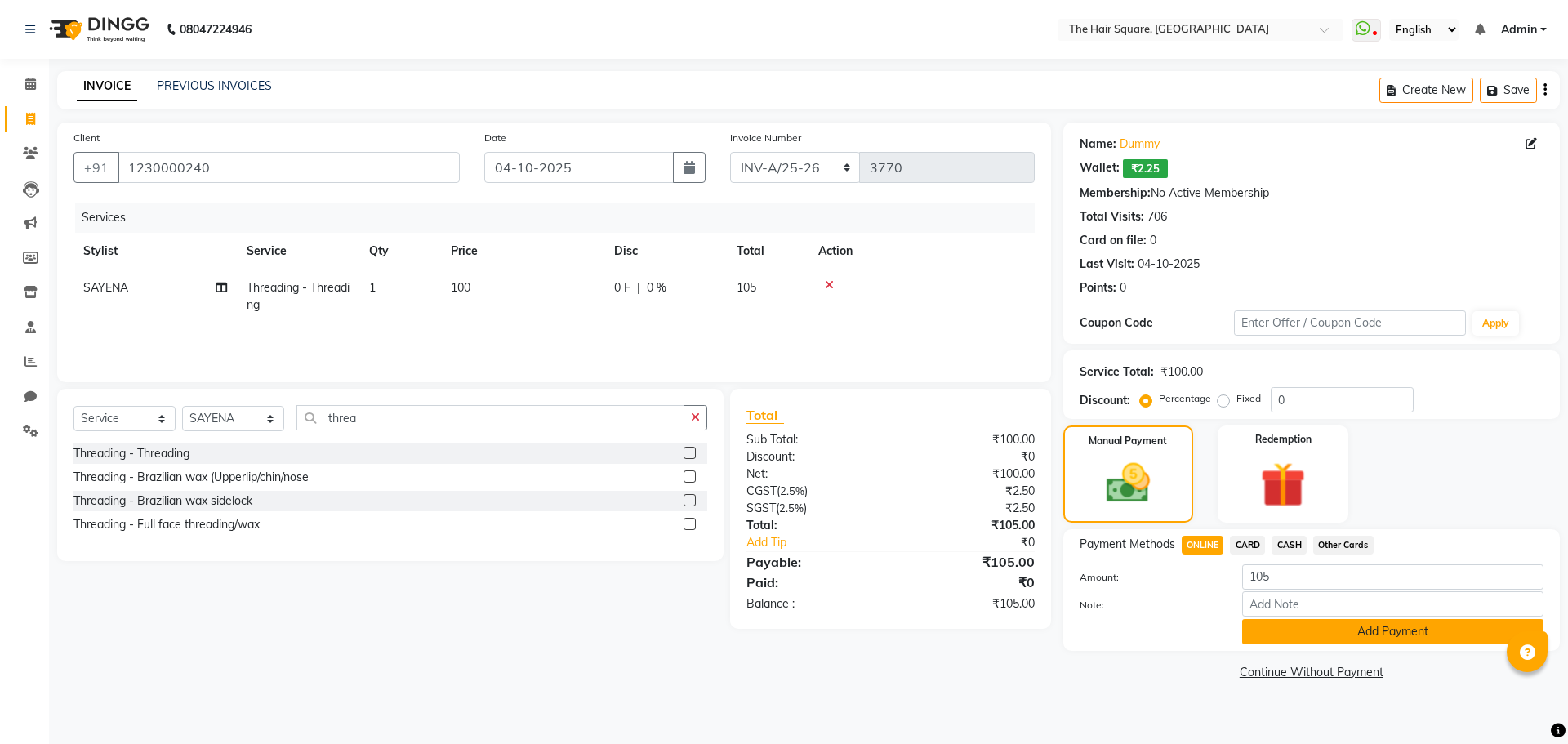
click at [1271, 631] on button "Add Payment" at bounding box center [1393, 631] width 301 height 25
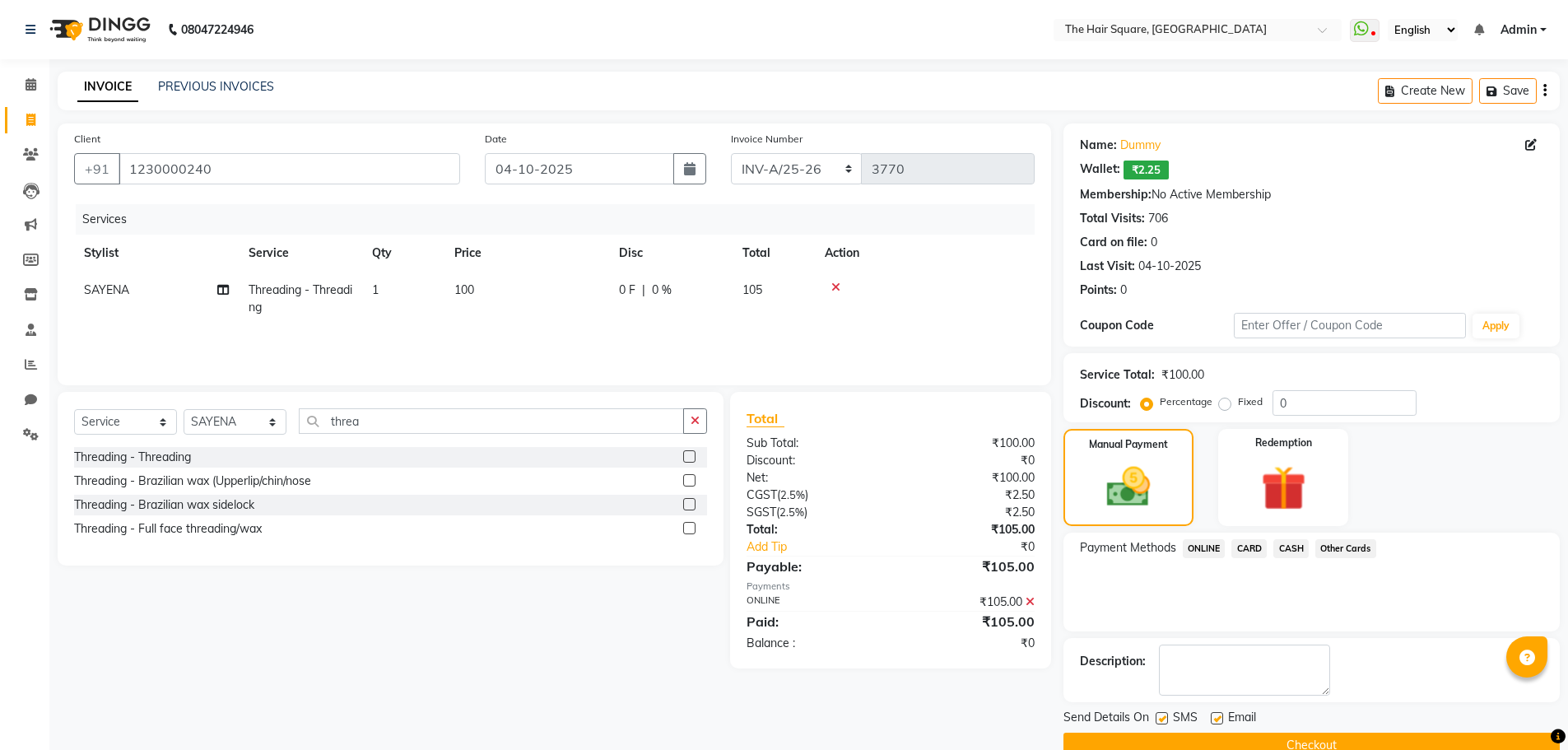
click at [1303, 741] on button "Checkout" at bounding box center [1311, 745] width 497 height 26
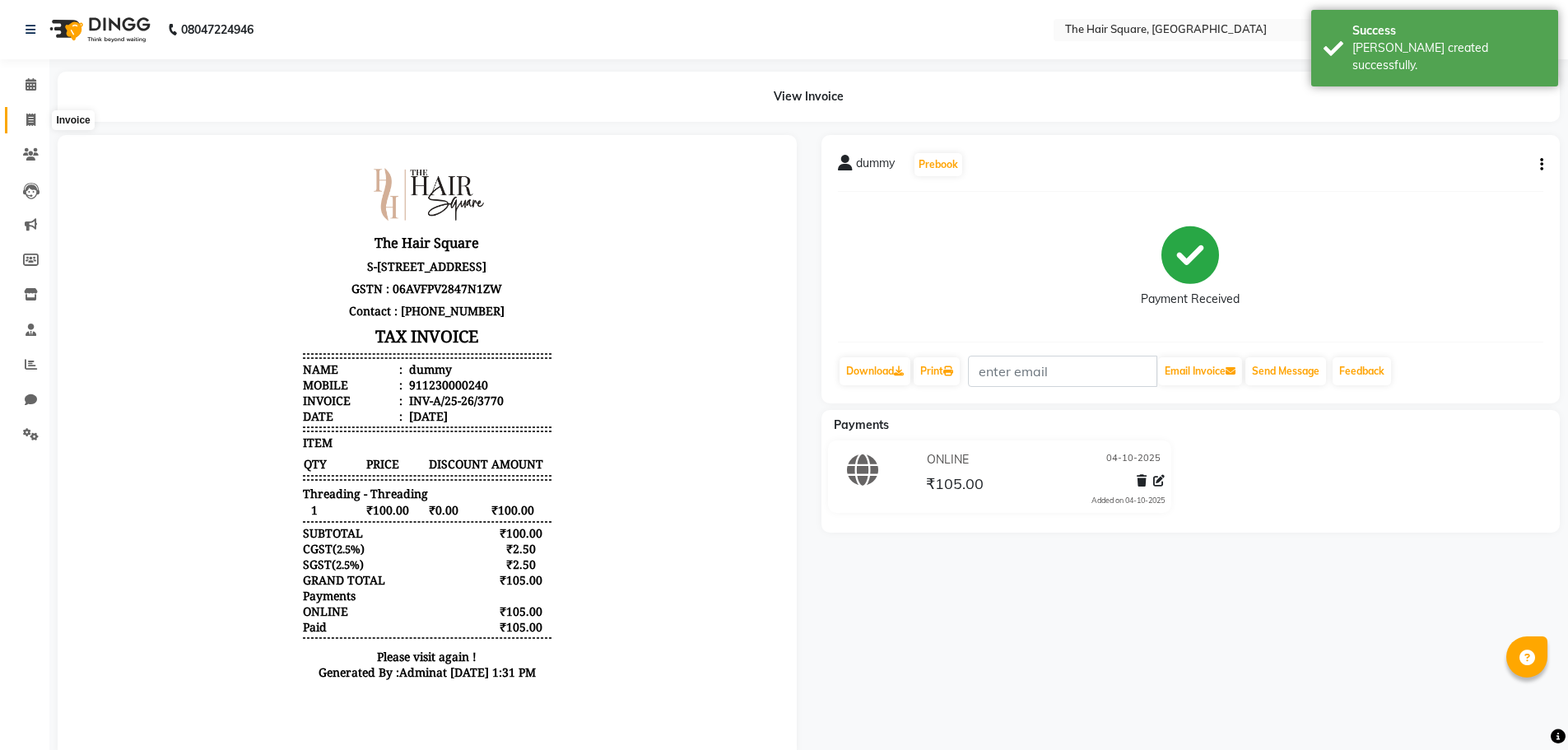
click at [26, 115] on icon at bounding box center [31, 119] width 9 height 12
select select "5768"
select select "service"
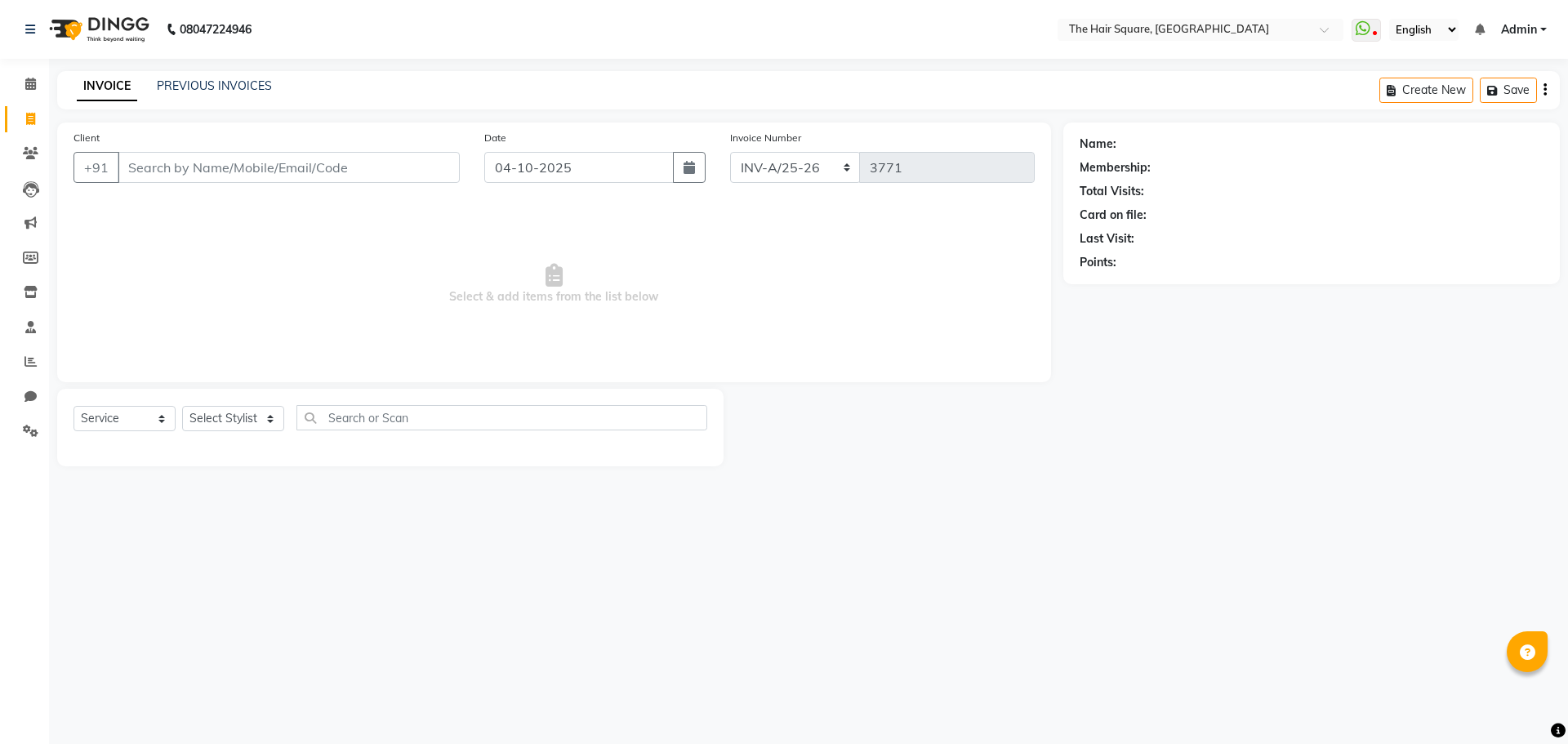
drag, startPoint x: 844, startPoint y: 413, endPoint x: 852, endPoint y: 416, distance: 8.5
click at [844, 413] on div at bounding box center [893, 427] width 340 height 78
click at [28, 363] on icon at bounding box center [30, 361] width 12 height 12
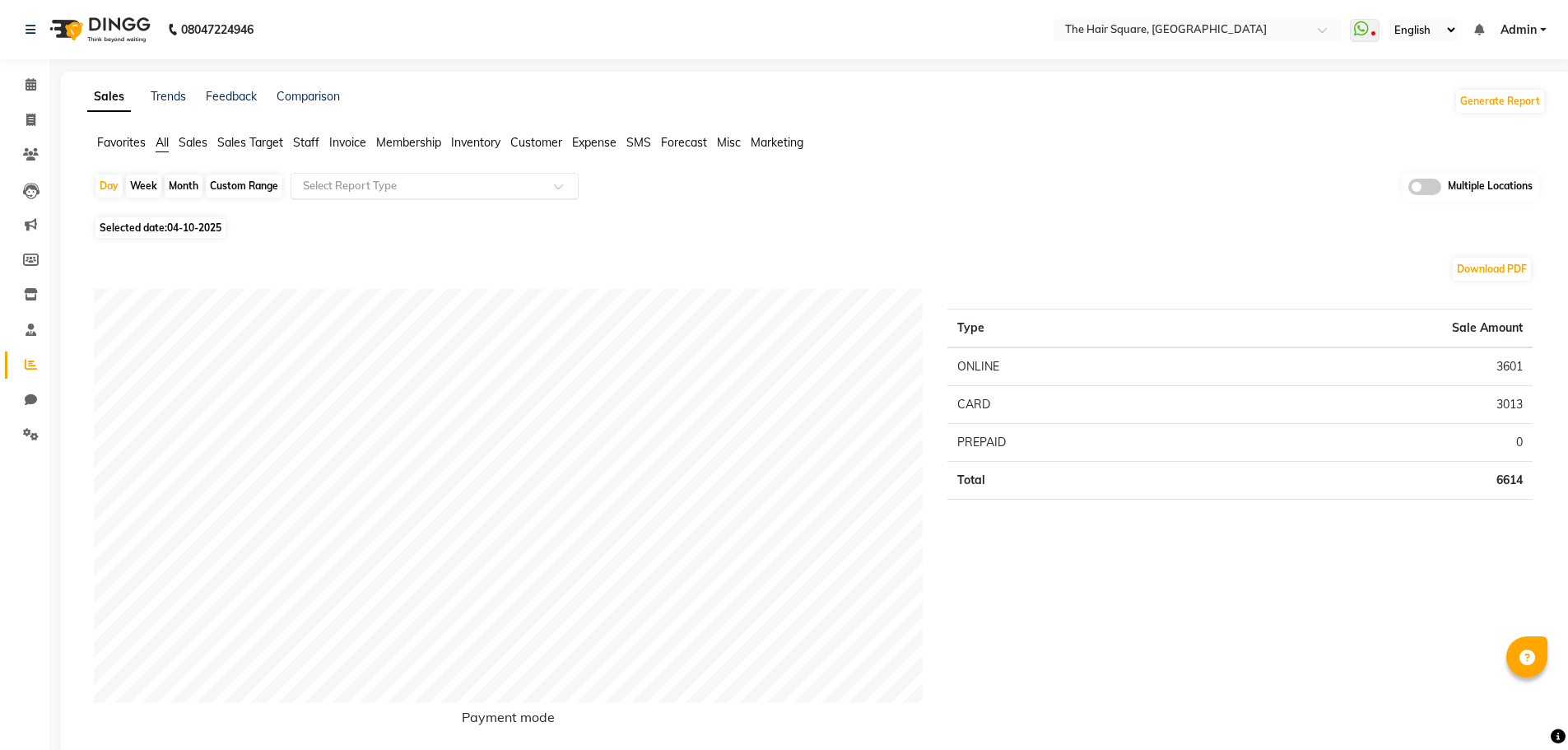
click at [365, 190] on input "text" at bounding box center [418, 185] width 237 height 16
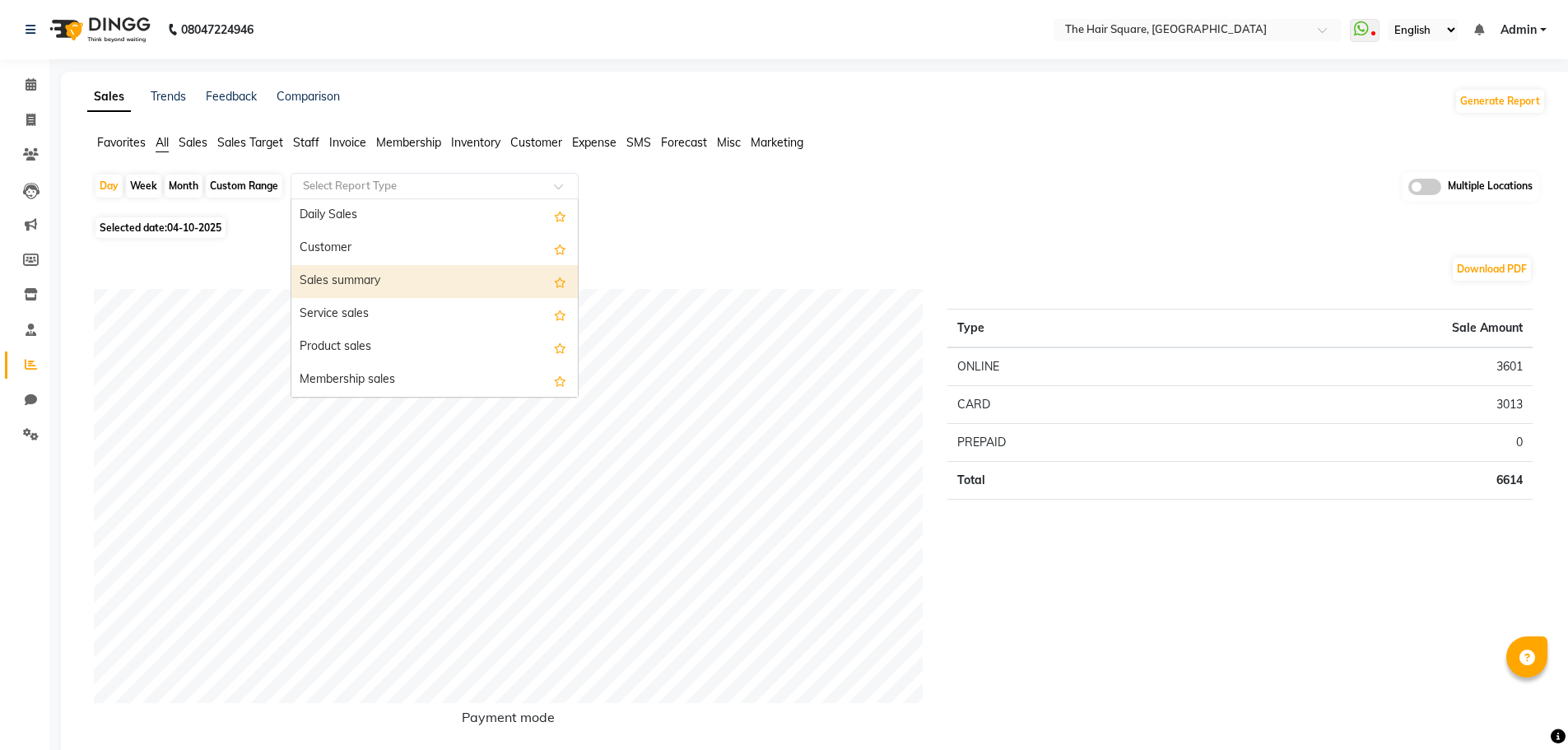
click at [175, 235] on span "Selected date: [DATE]" at bounding box center [161, 228] width 131 height 21
select select "10"
select select "2025"
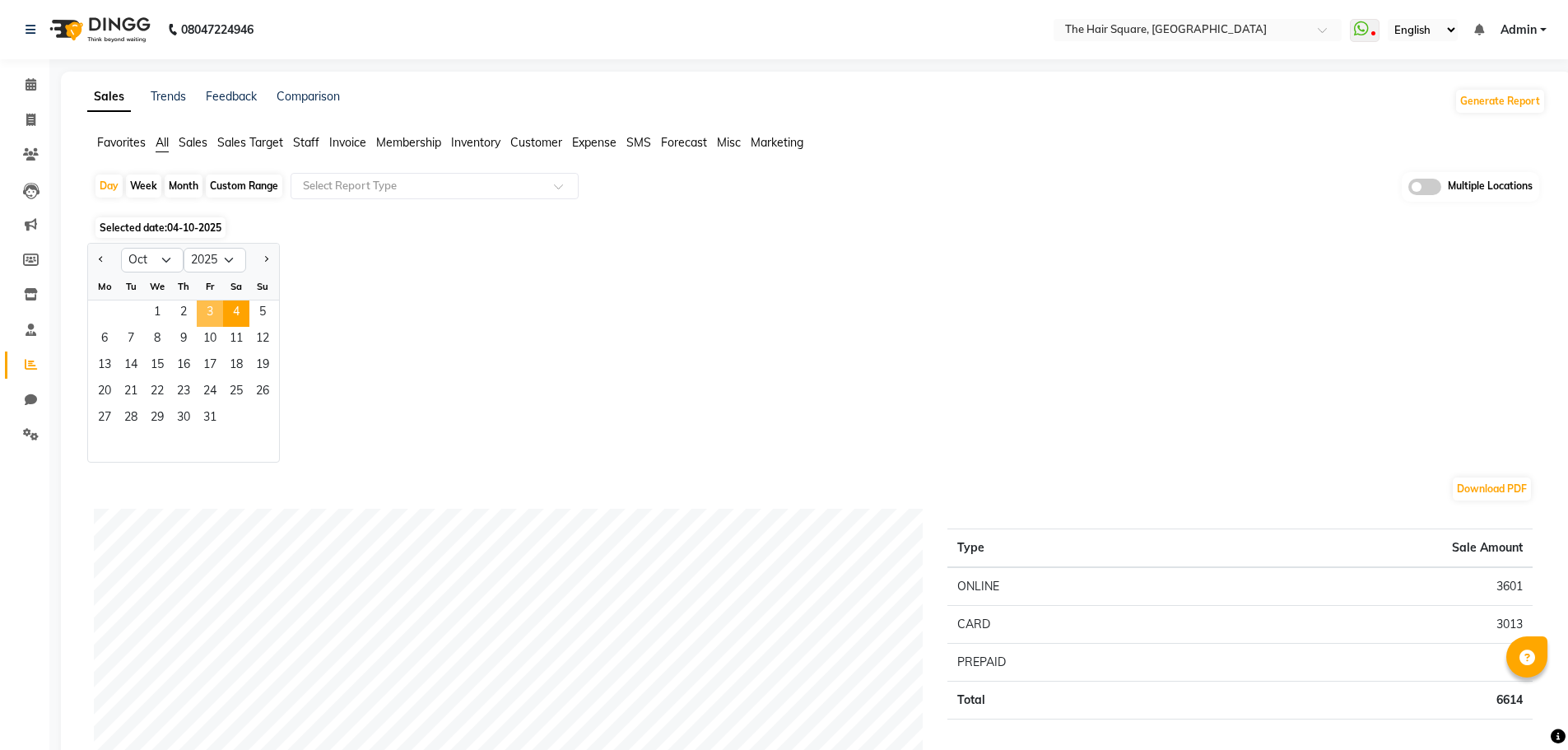
click at [219, 311] on span "3" at bounding box center [210, 314] width 26 height 26
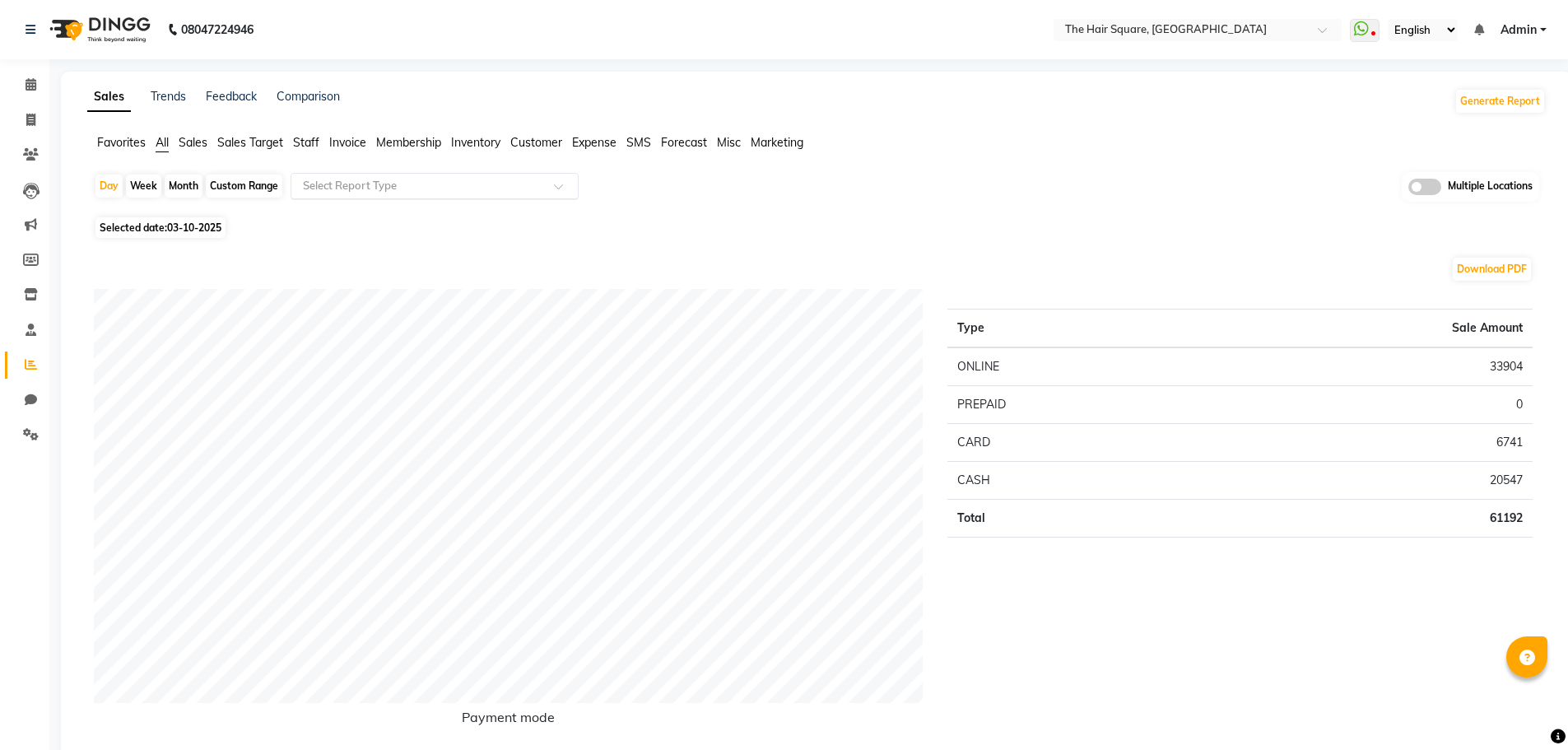
click at [340, 191] on input "text" at bounding box center [418, 185] width 237 height 16
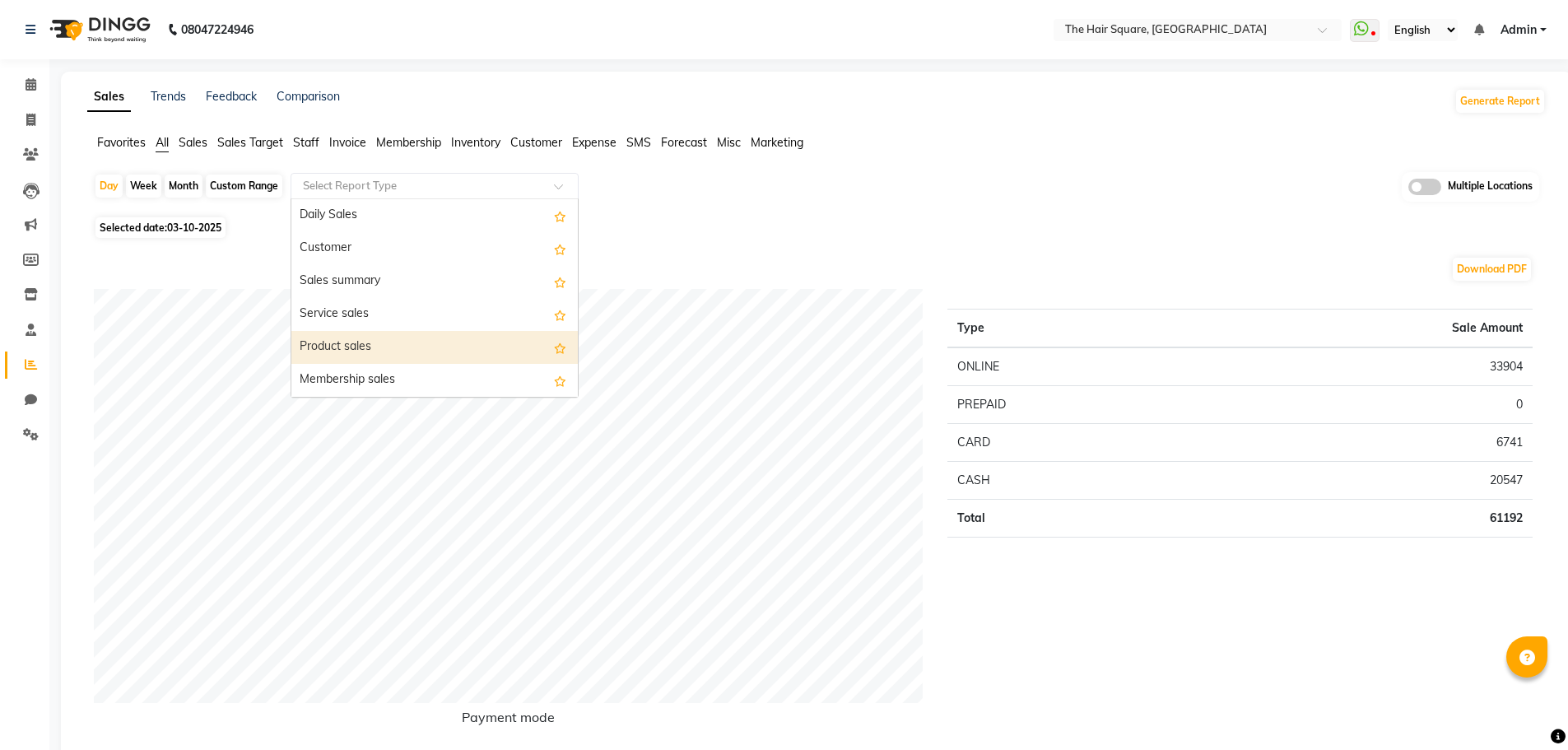
click at [363, 340] on div "Product sales" at bounding box center [434, 347] width 287 height 33
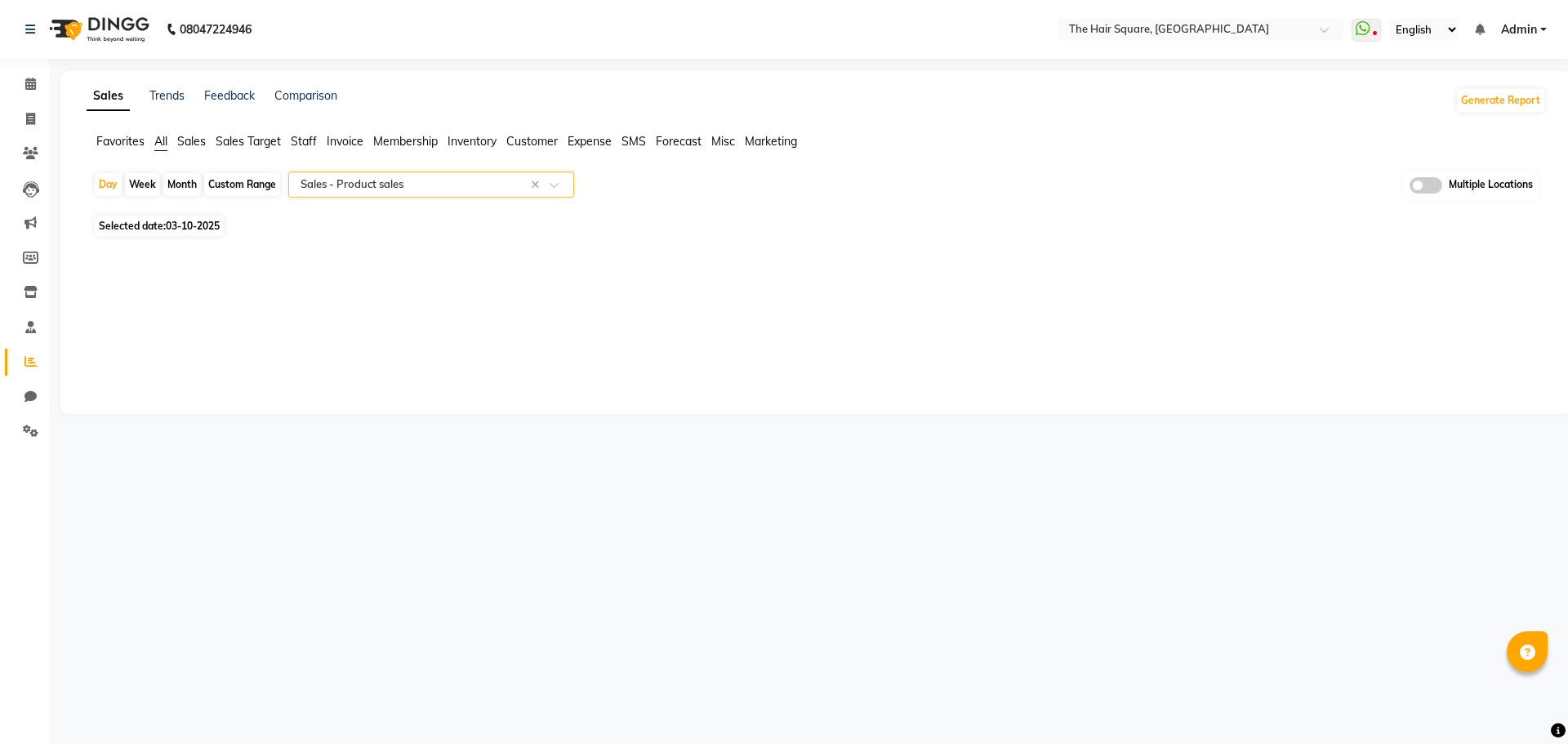
click at [216, 229] on span "03-10-2025" at bounding box center [192, 225] width 53 height 12
select select "10"
select select "2025"
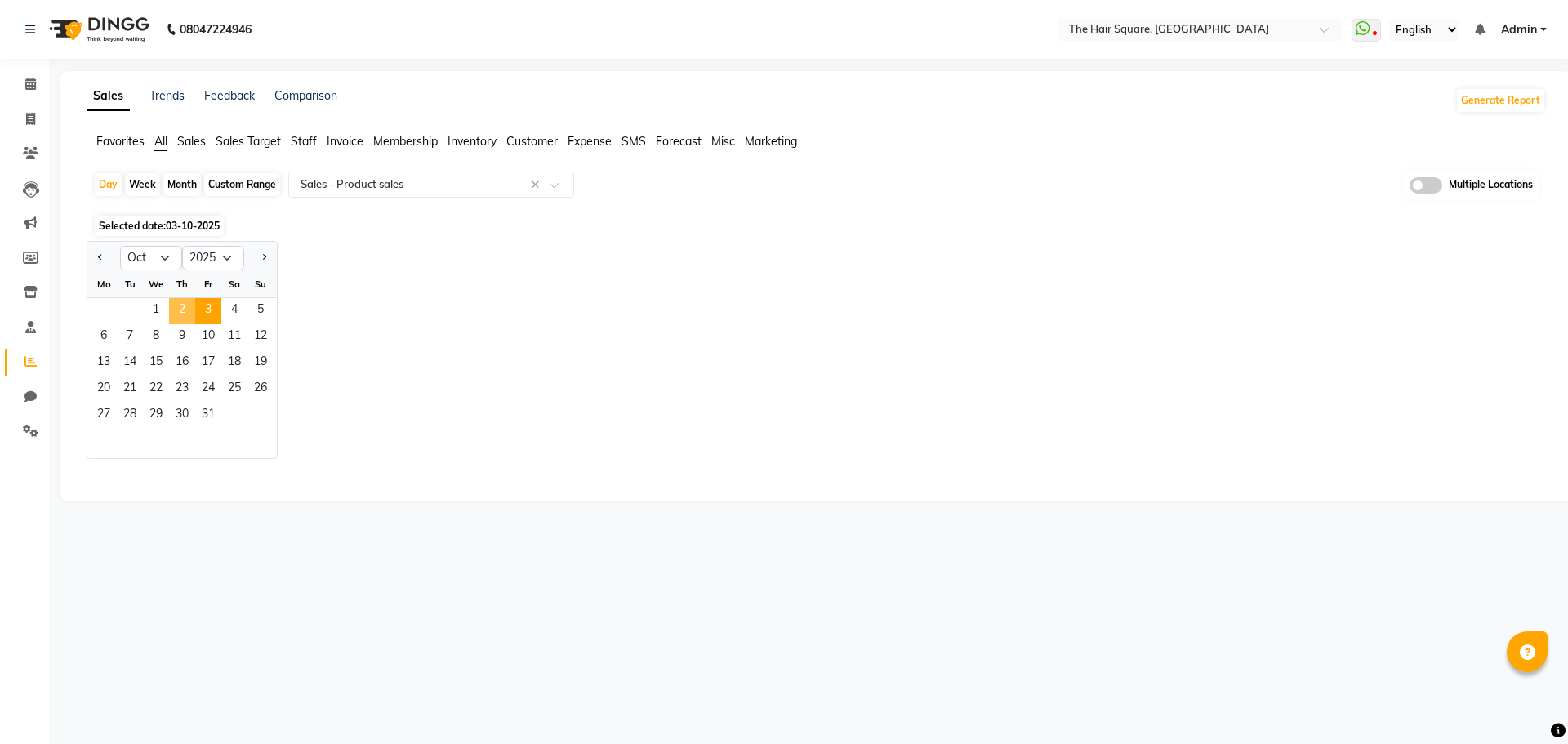
click at [190, 305] on span "2" at bounding box center [182, 311] width 26 height 26
select select "full_report"
select select "csv"
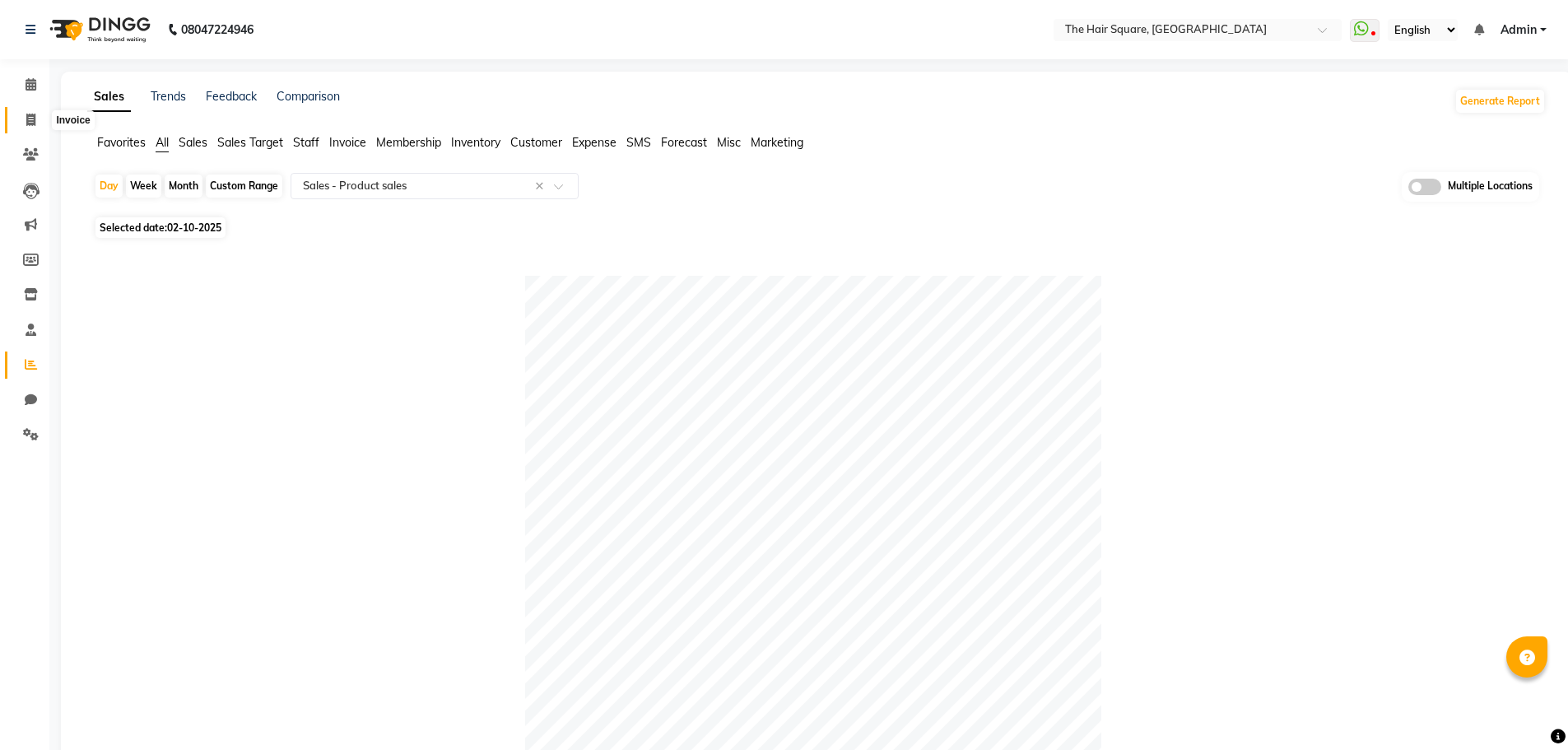
click at [40, 114] on span at bounding box center [30, 120] width 28 height 19
select select "service"
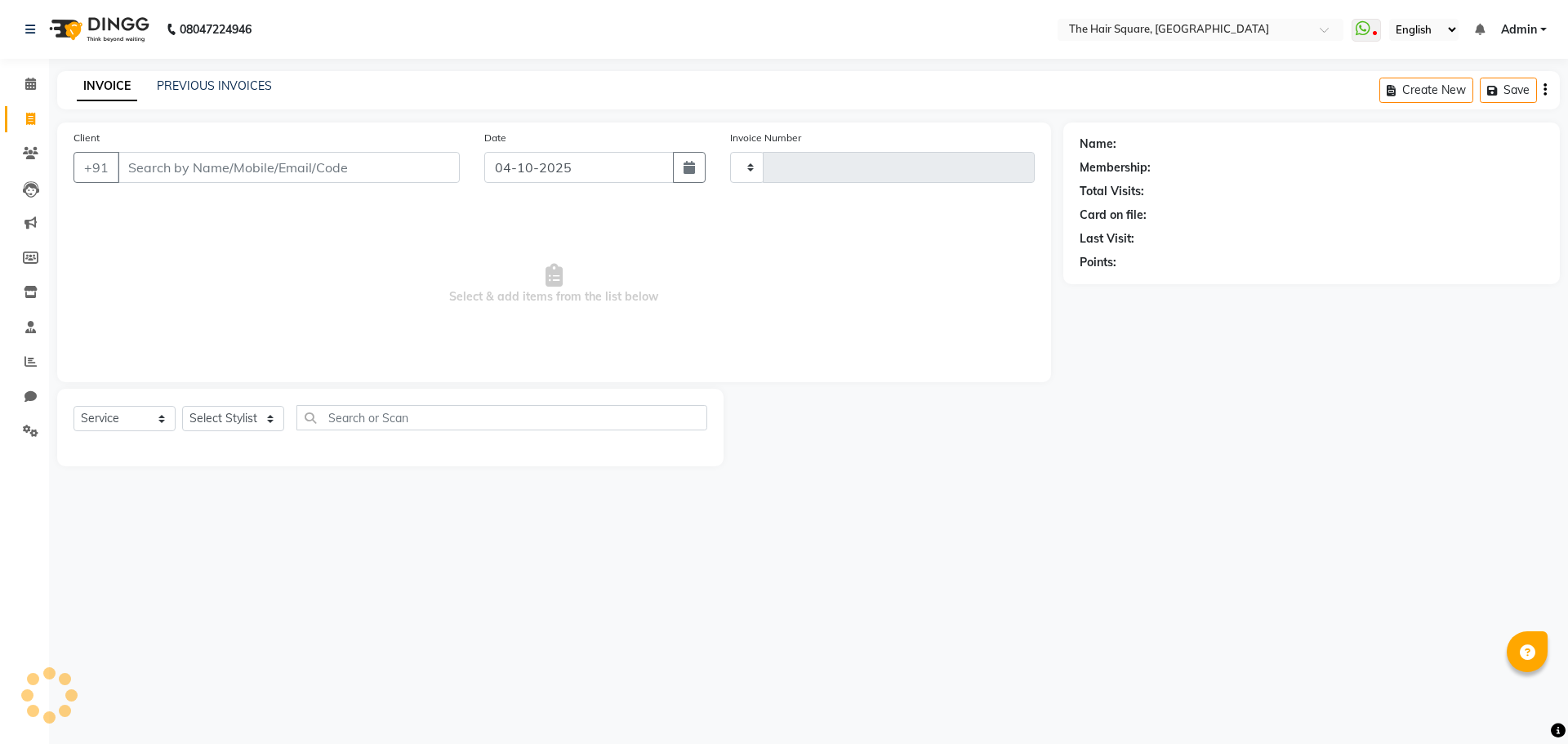
type input "3771"
select select "5768"
type input "payal k"
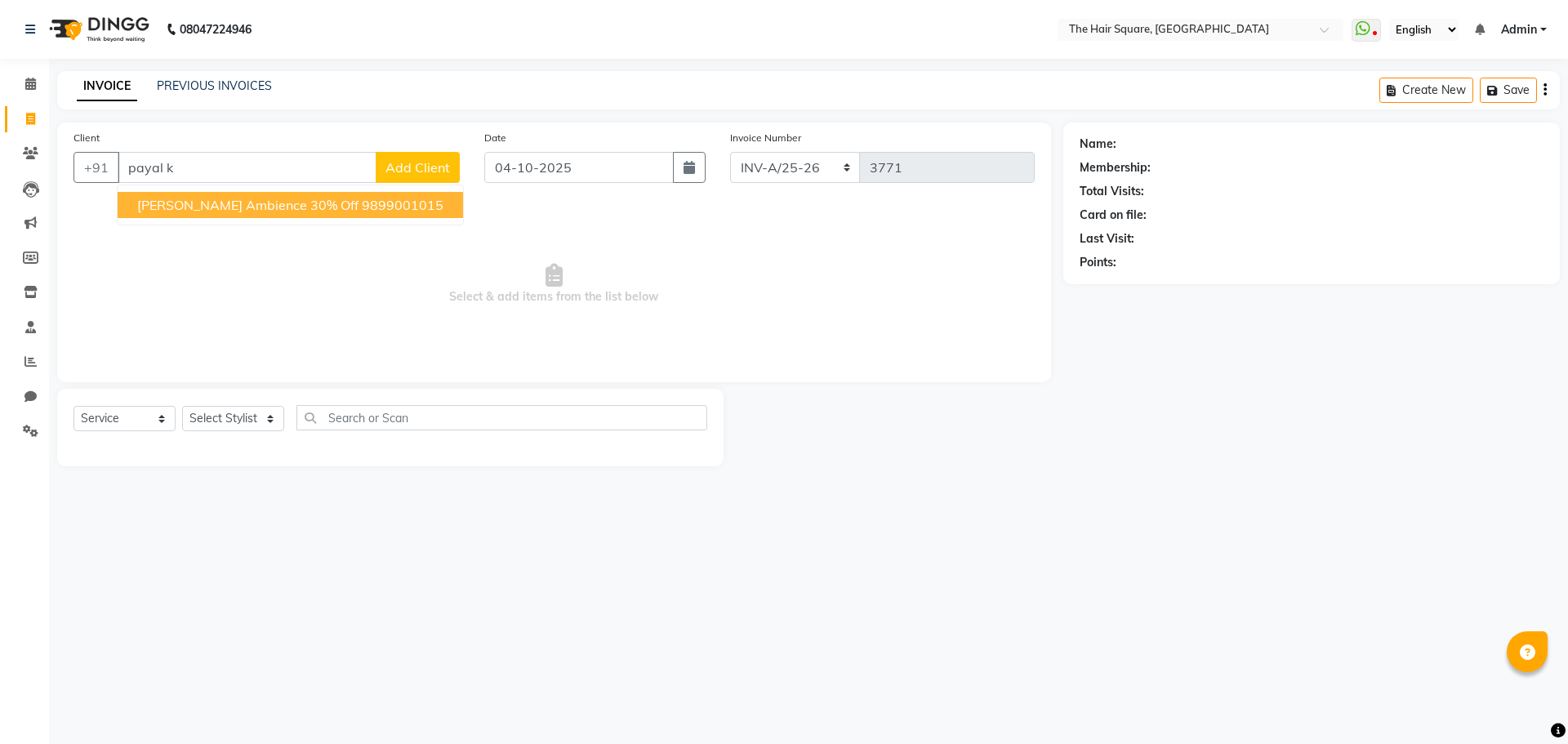
drag, startPoint x: 288, startPoint y: 165, endPoint x: 0, endPoint y: 59, distance: 306.9
click at [0, 63] on app-home "08047224946 Select Location × The Hair Square, [GEOGRAPHIC_DATA] Island WhatsAp…" at bounding box center [784, 245] width 1568 height 491
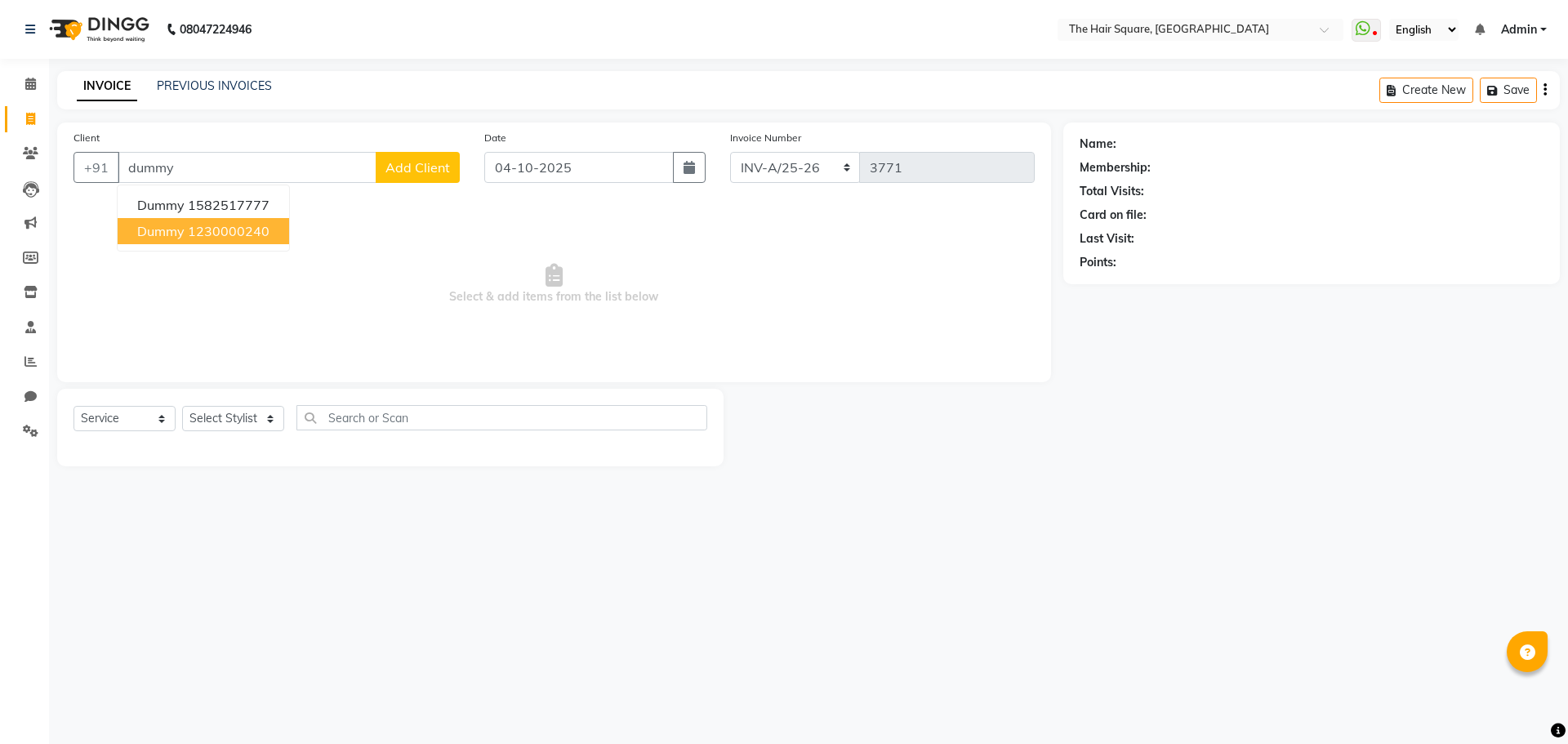
click at [240, 239] on button "dummy 1230000240" at bounding box center [203, 231] width 172 height 26
type input "1230000240"
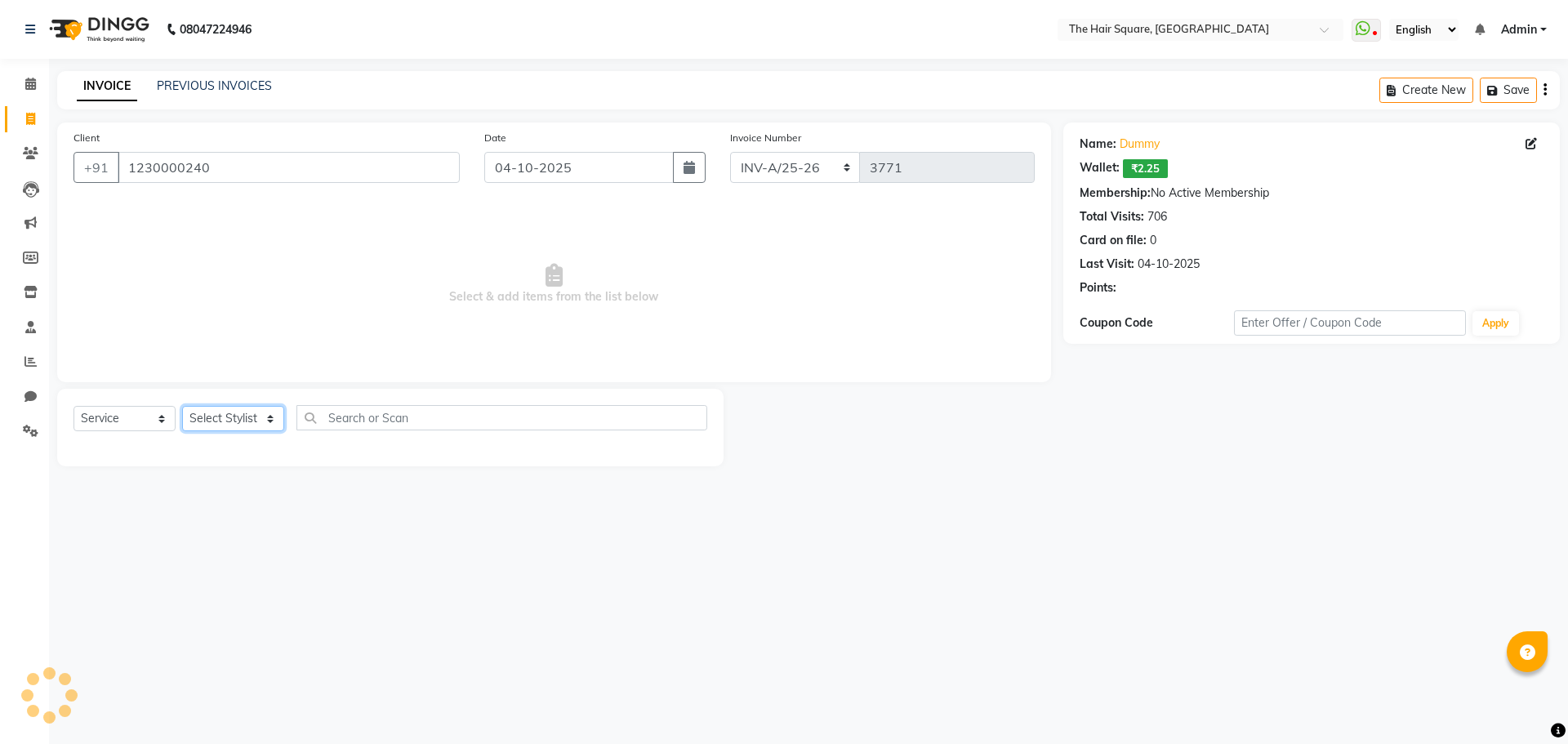
click at [218, 428] on select "Select Stylist Amit [PERSON_NAME] Dev Imran [PERSON_NAME] [PERSON_NAME] Manager…" at bounding box center [233, 418] width 102 height 25
click at [223, 425] on select "Select Stylist Amit [PERSON_NAME] Dev Imran [PERSON_NAME] [PERSON_NAME] Manager…" at bounding box center [233, 418] width 102 height 25
select select "39358"
click at [182, 406] on select "Select Stylist Amit [PERSON_NAME] Dev Imran [PERSON_NAME] [PERSON_NAME] Manager…" at bounding box center [233, 418] width 102 height 25
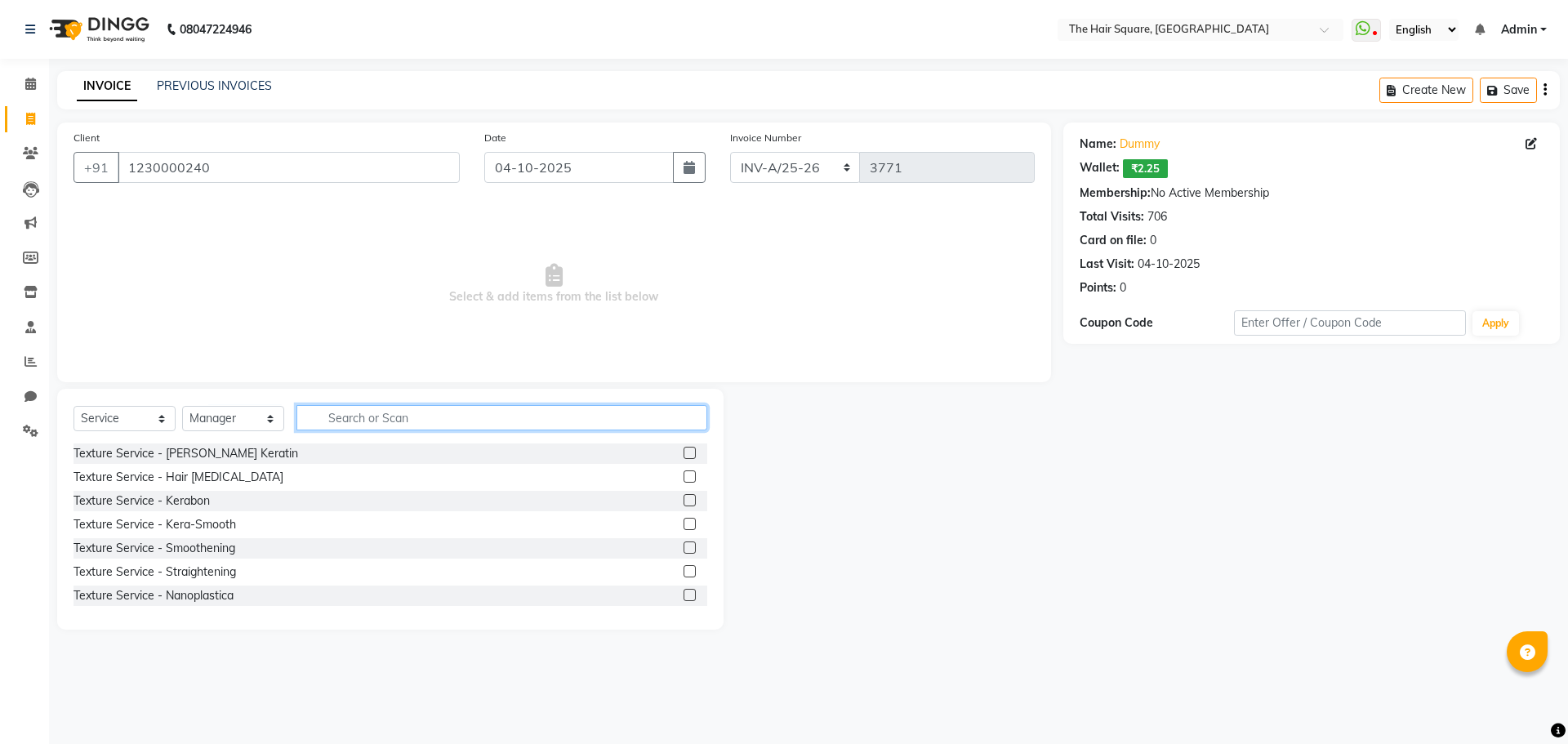
click at [358, 410] on input "text" at bounding box center [502, 418] width 411 height 25
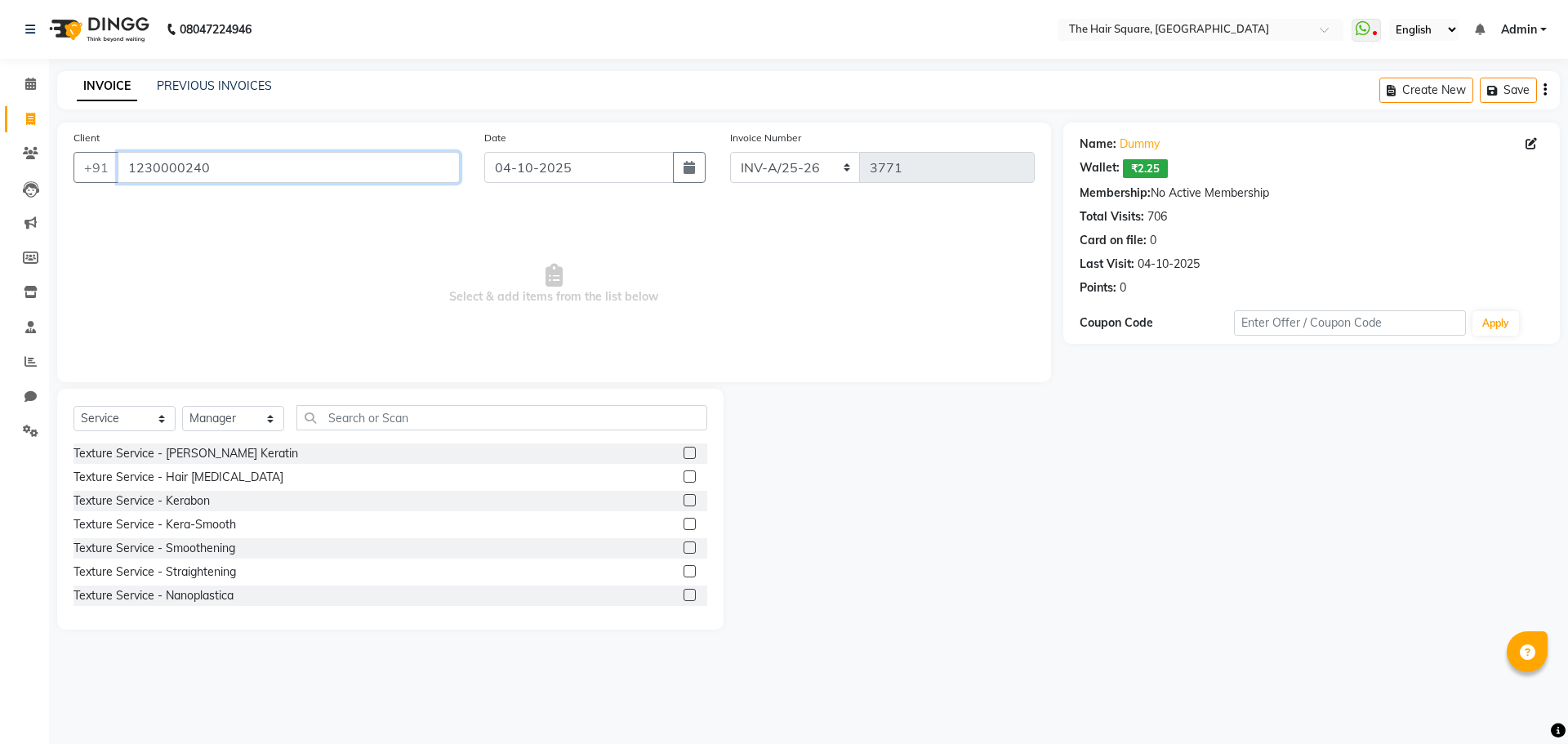
drag, startPoint x: 250, startPoint y: 164, endPoint x: 1, endPoint y: 14, distance: 290.7
click at [0, 44] on app-home "08047224946 Select Location × The Hair Square, [GEOGRAPHIC_DATA] Island WhatsAp…" at bounding box center [784, 326] width 1568 height 654
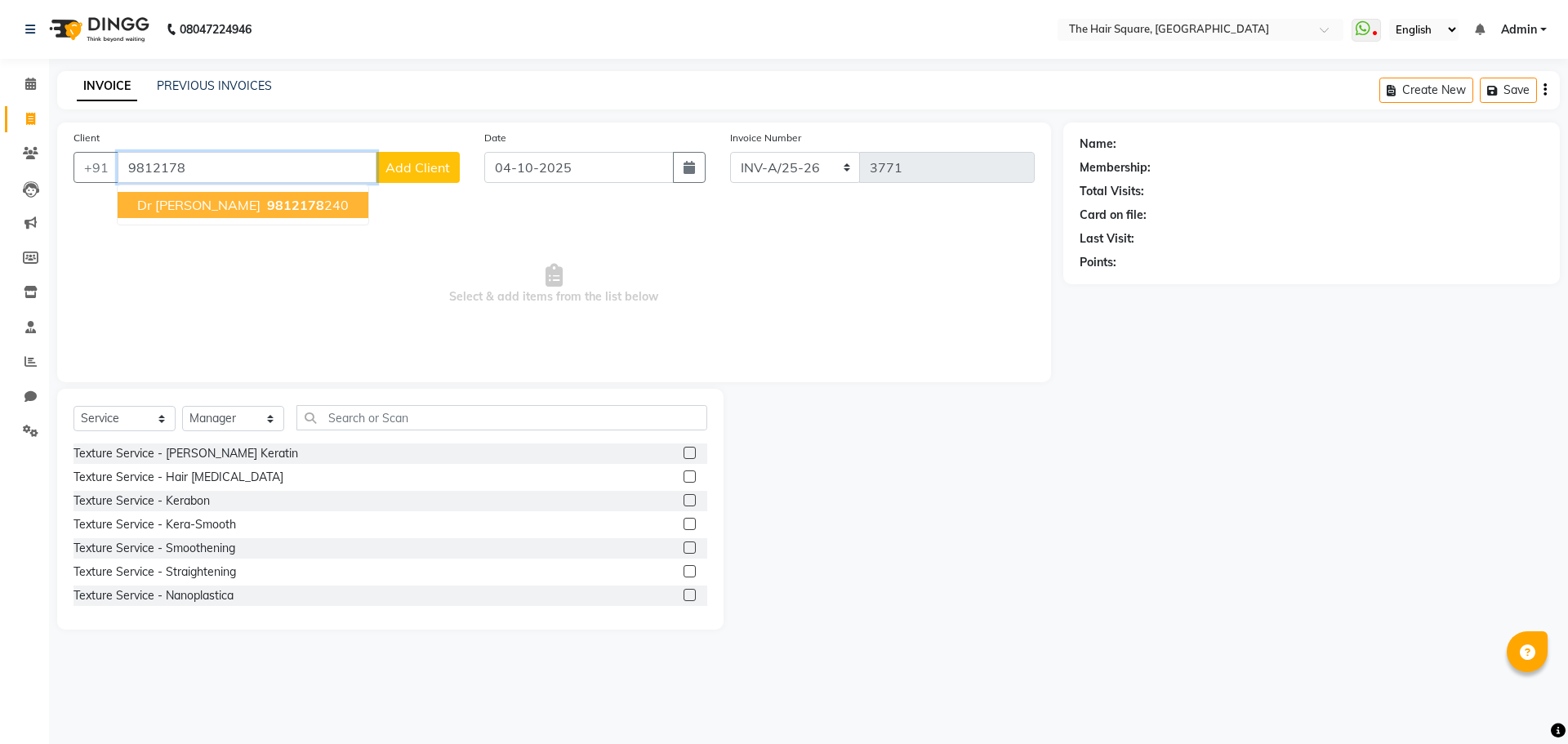
click at [267, 199] on span "9812178" at bounding box center [296, 205] width 57 height 16
type input "9812178240"
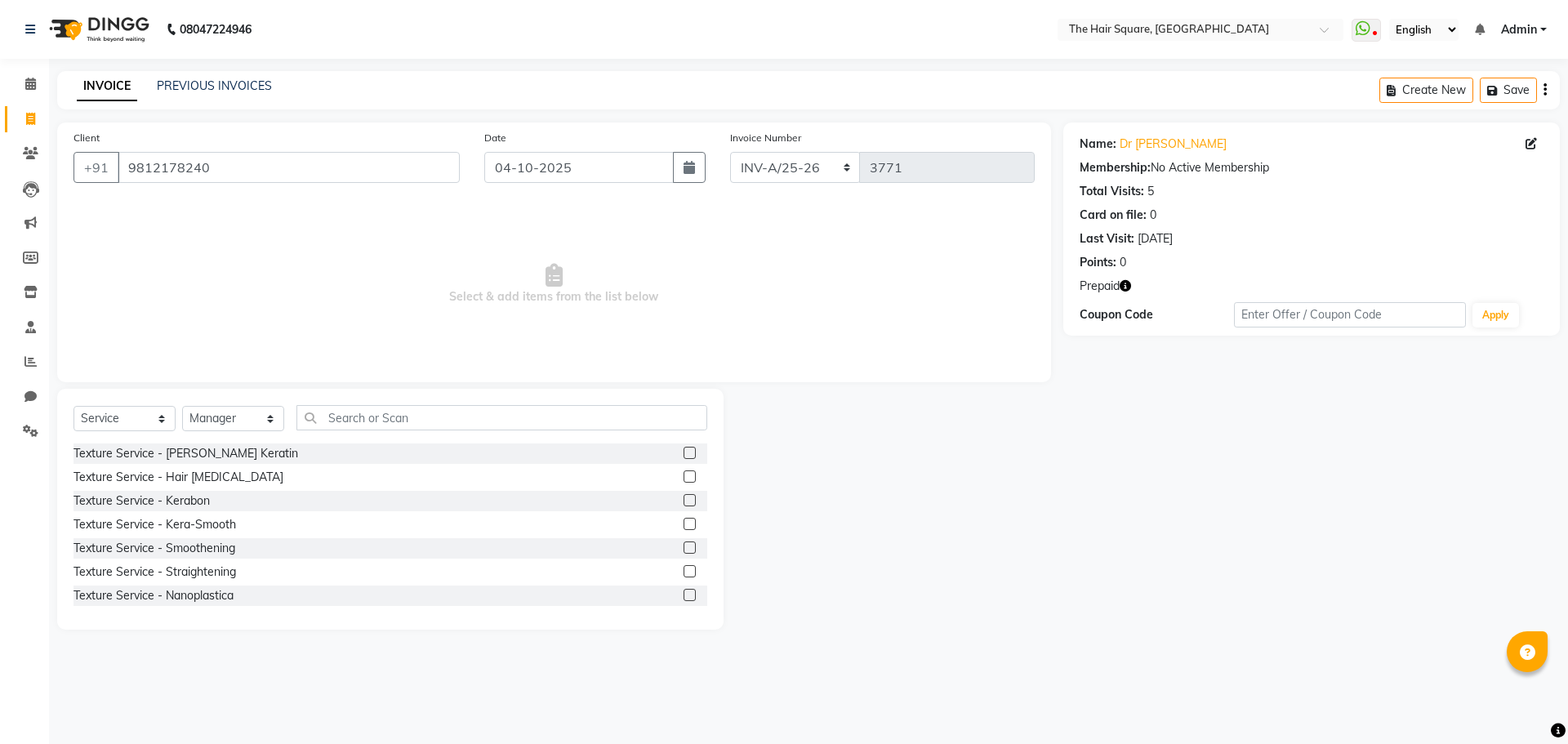
click at [1124, 283] on icon "button" at bounding box center [1125, 286] width 11 height 11
click at [1198, 567] on div "Name: Dr [PERSON_NAME] Membership: No Active Membership Total Visits: 5 Card on…" at bounding box center [1317, 376] width 509 height 507
click at [232, 413] on select "Select Stylist Amit [PERSON_NAME] Dev Imran [PERSON_NAME] [PERSON_NAME] Manager…" at bounding box center [233, 418] width 102 height 25
select select "39369"
click at [182, 406] on select "Select Stylist Amit [PERSON_NAME] Dev Imran [PERSON_NAME] [PERSON_NAME] Manager…" at bounding box center [233, 418] width 102 height 25
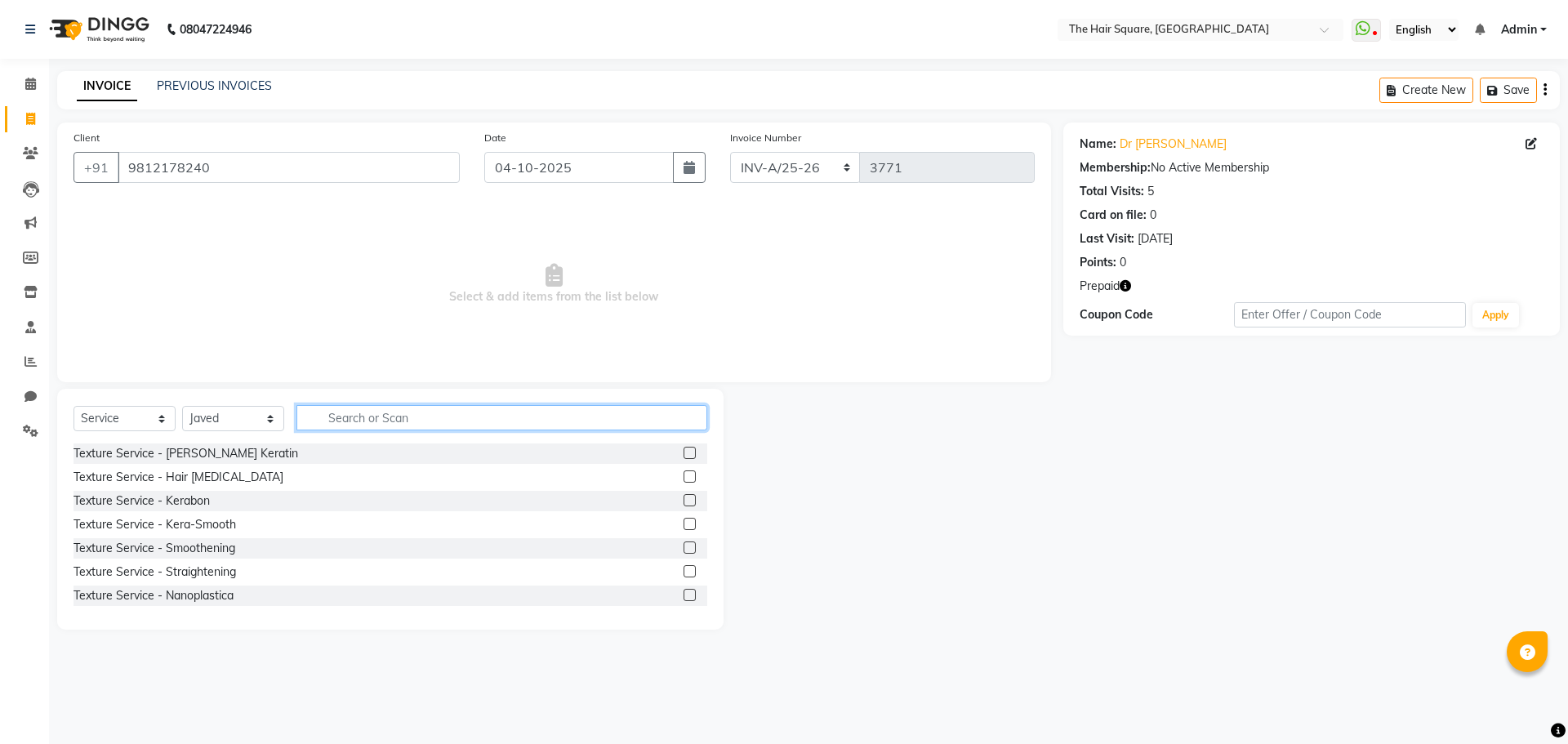
drag, startPoint x: 368, startPoint y: 419, endPoint x: 666, endPoint y: 437, distance: 298.5
click at [369, 420] on input "text" at bounding box center [502, 418] width 411 height 25
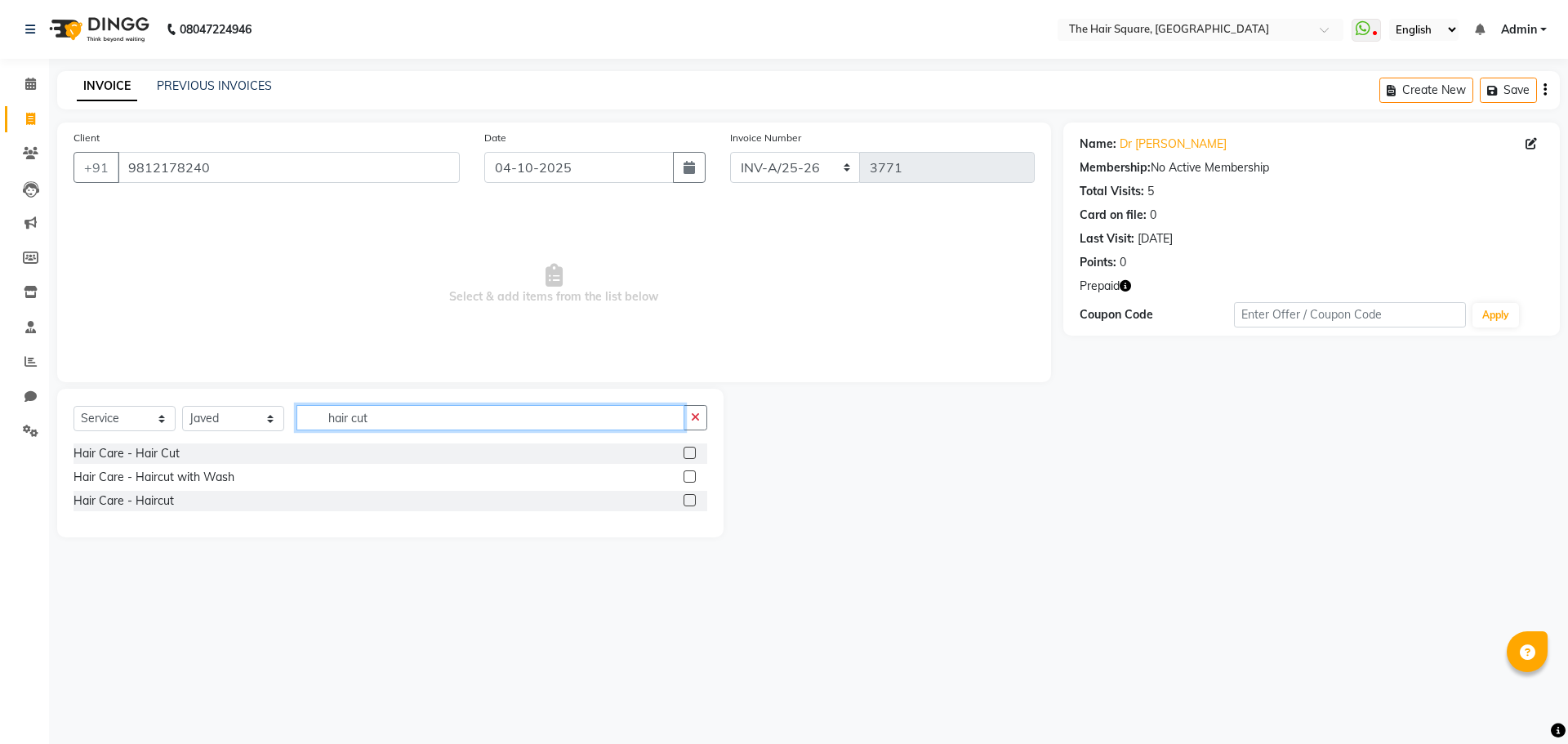
type input "hair cut"
click at [689, 499] on label at bounding box center [689, 500] width 12 height 12
click at [689, 499] on input "checkbox" at bounding box center [688, 500] width 10 height 10
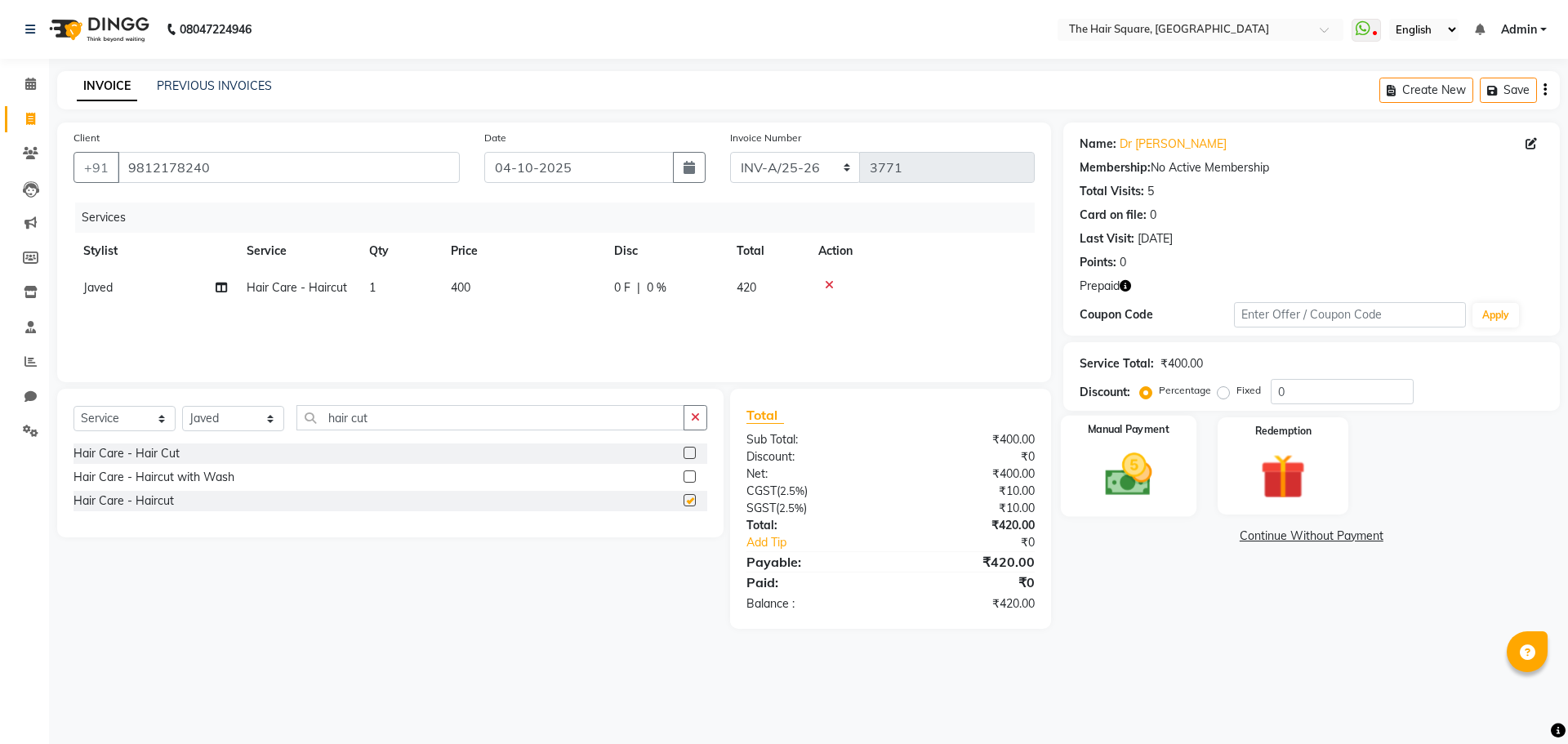
checkbox input "false"
click at [1272, 453] on img at bounding box center [1282, 477] width 76 height 58
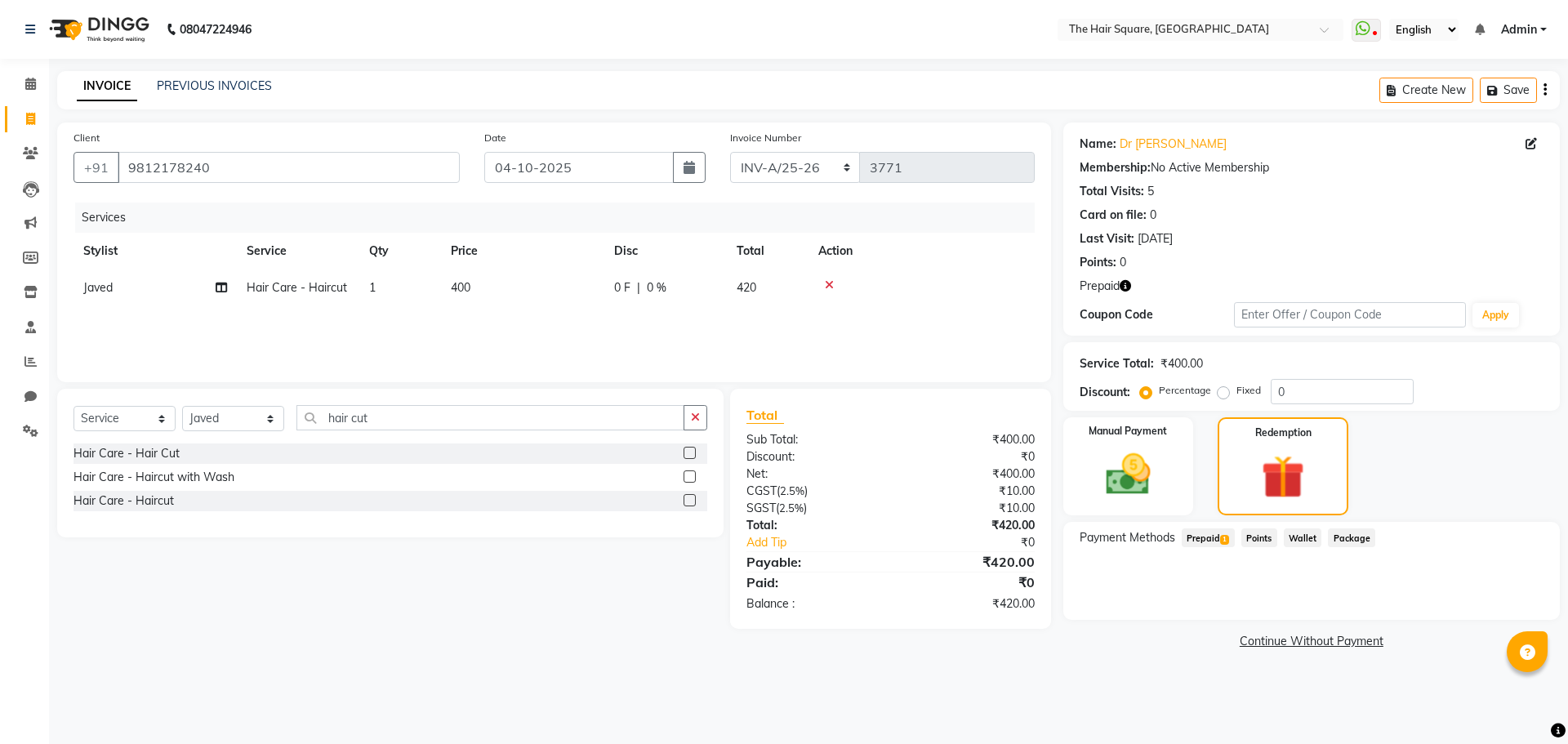
click at [1122, 286] on icon "button" at bounding box center [1125, 286] width 11 height 11
click at [1211, 534] on span "Prepaid 1" at bounding box center [1208, 538] width 53 height 19
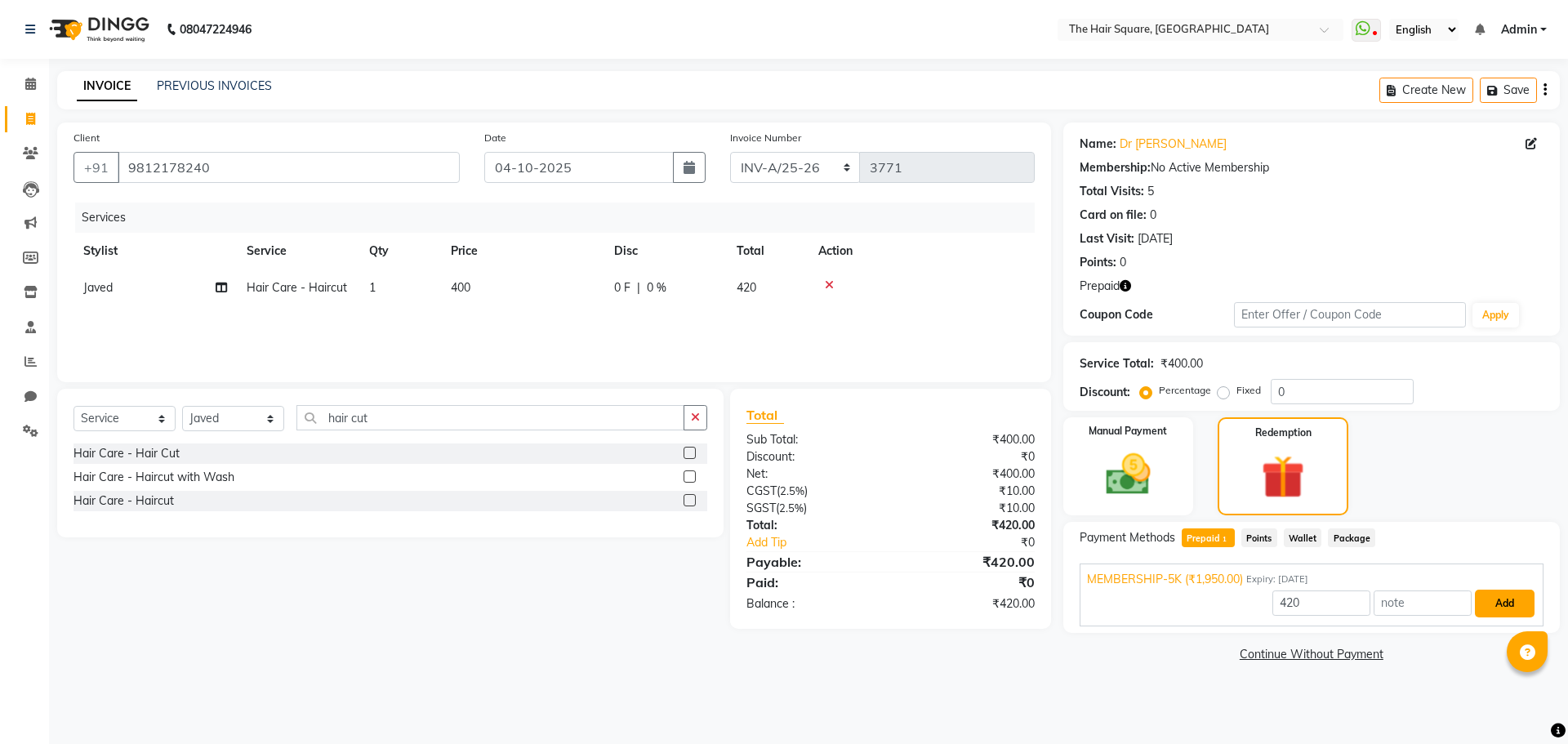
click at [1479, 601] on button "Add" at bounding box center [1505, 603] width 60 height 28
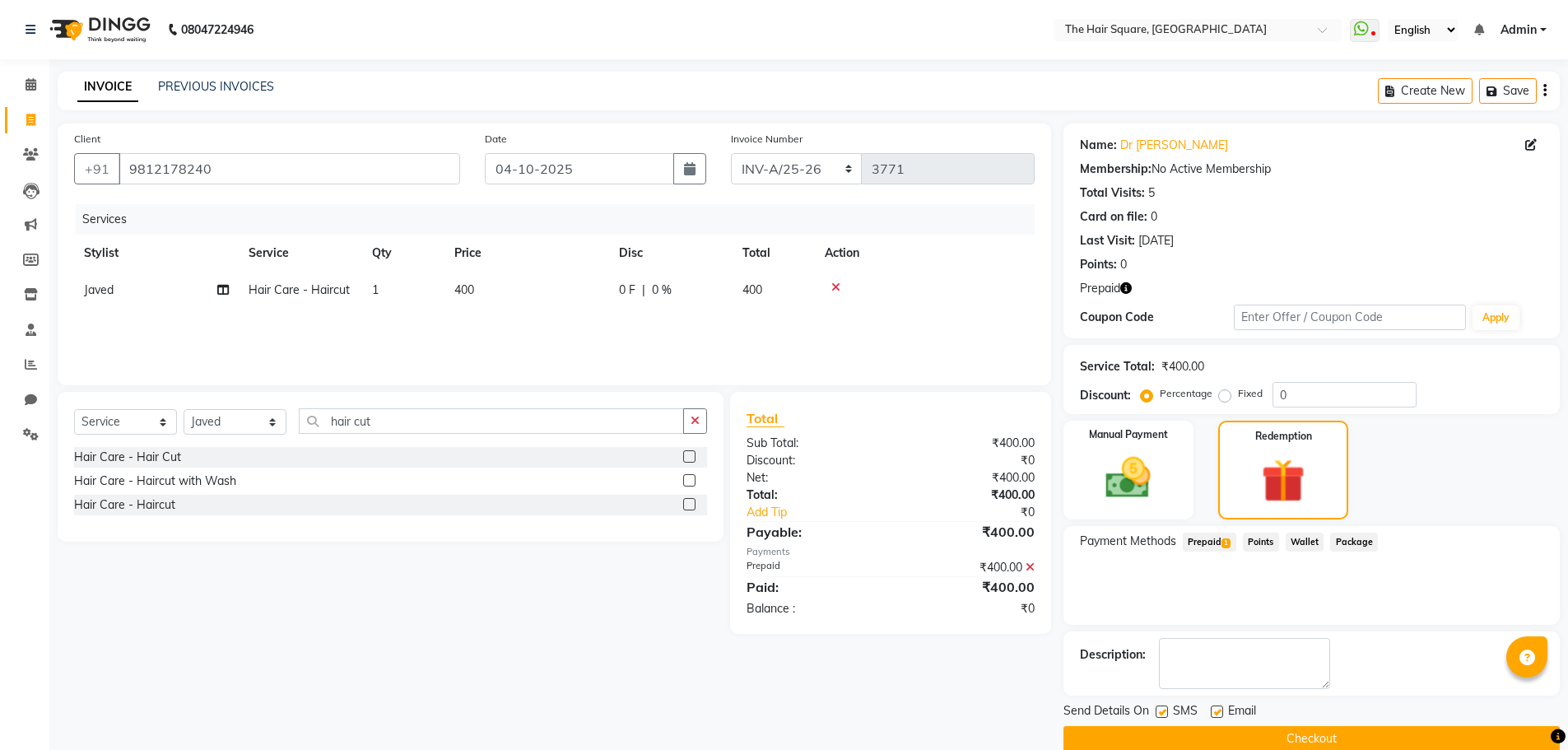
click at [1368, 737] on button "Checkout" at bounding box center [1311, 739] width 497 height 26
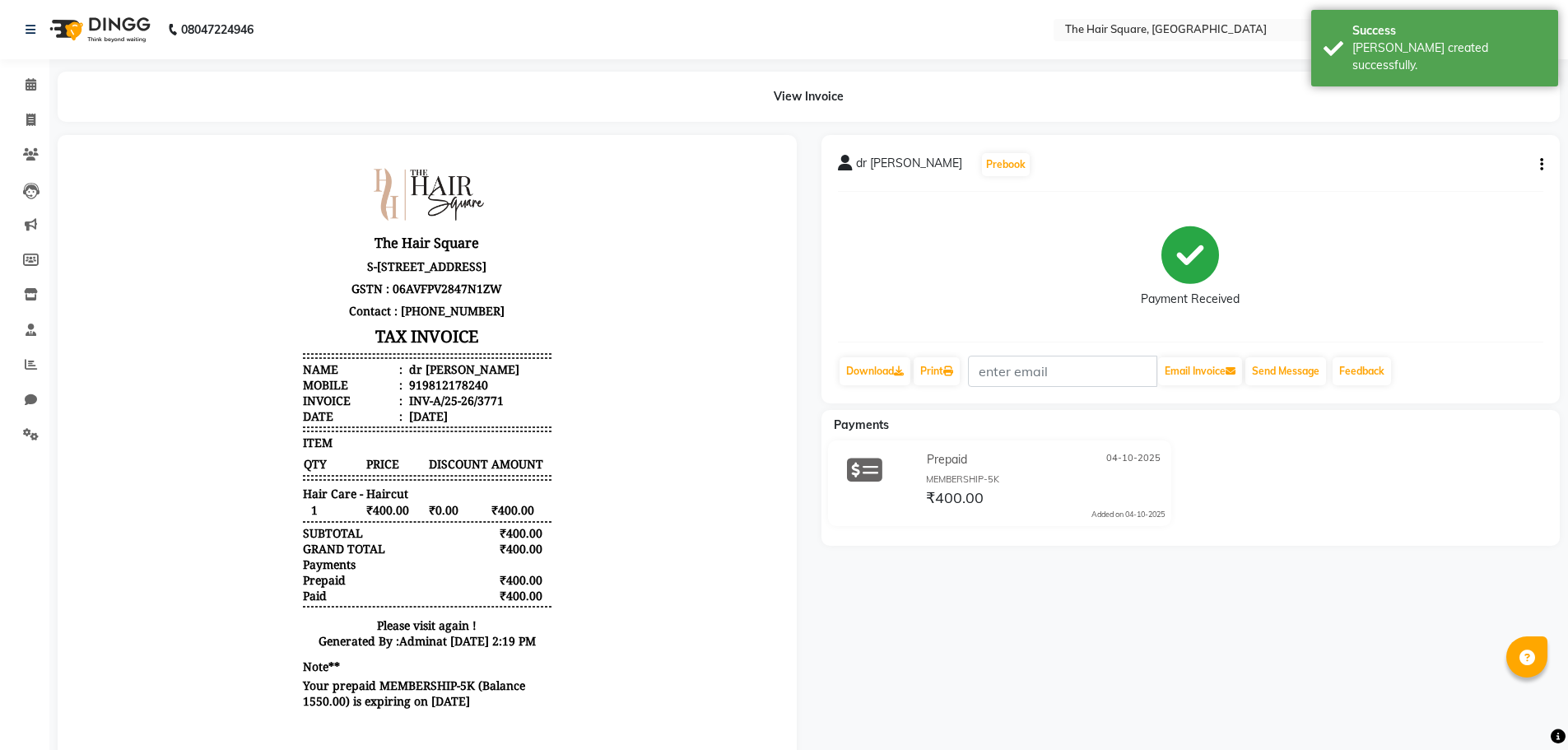
scroll to position [67, 0]
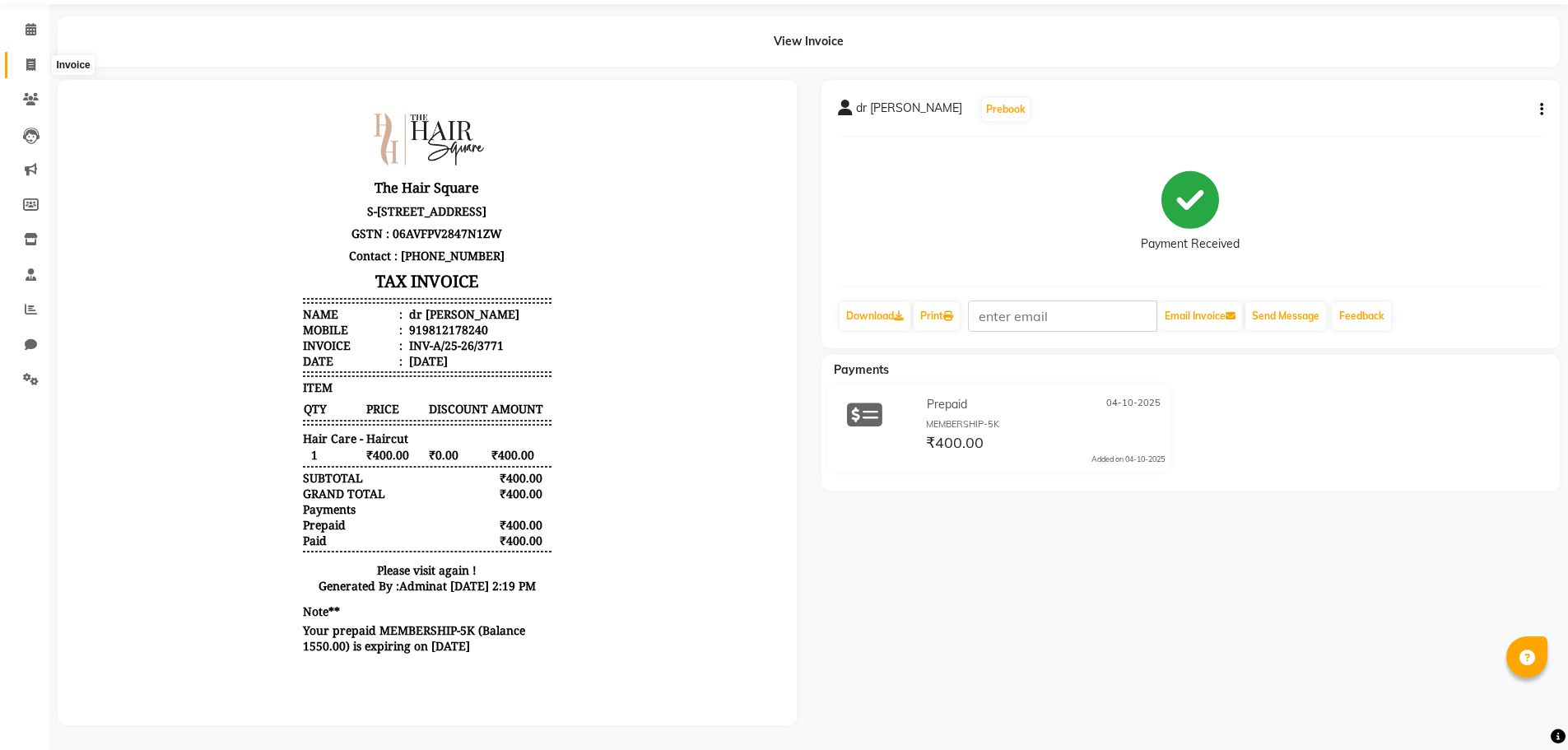
drag, startPoint x: 12, startPoint y: 47, endPoint x: 29, endPoint y: 51, distance: 17.5
click at [12, 52] on link "Invoice" at bounding box center [25, 65] width 40 height 27
select select "service"
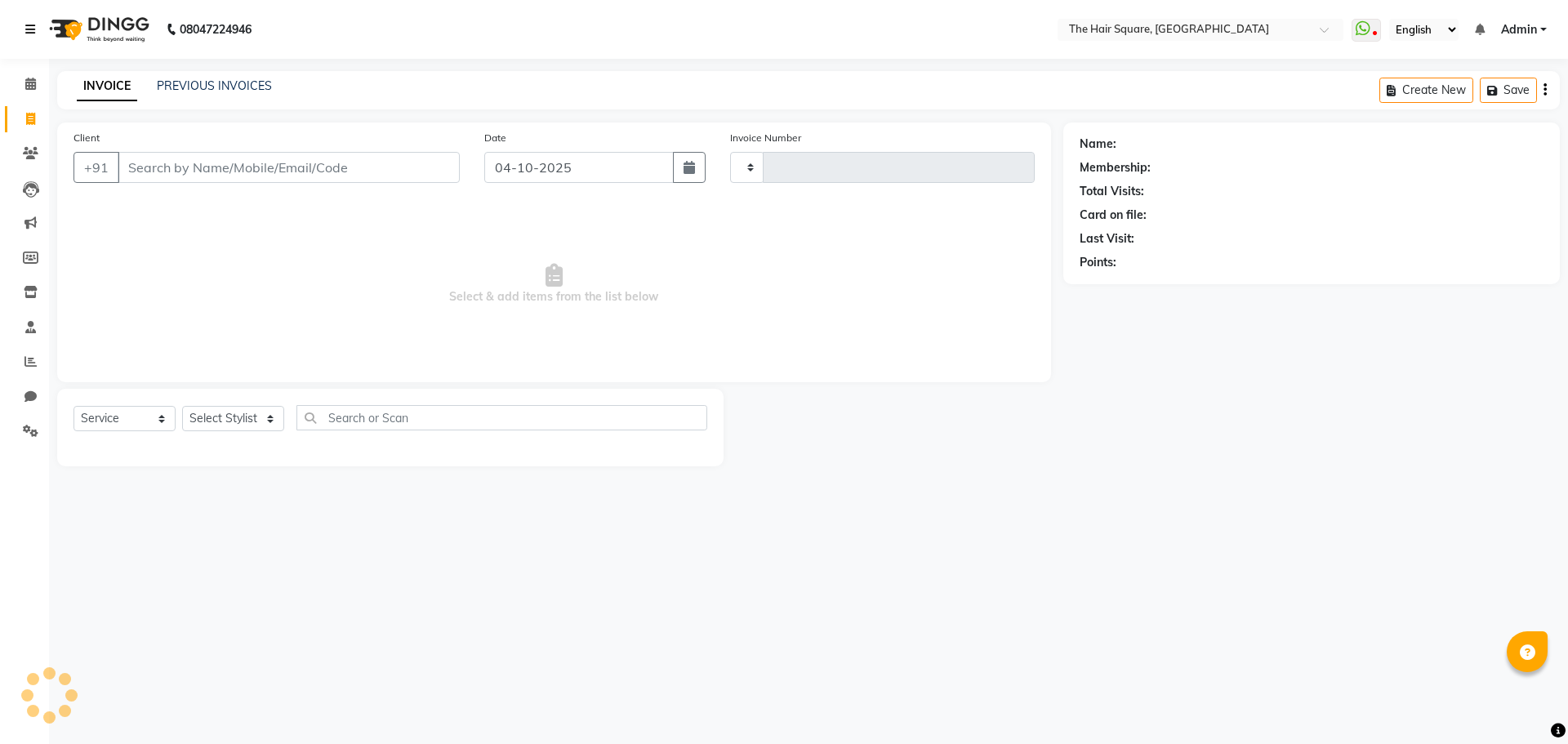
type input "3772"
select select "5768"
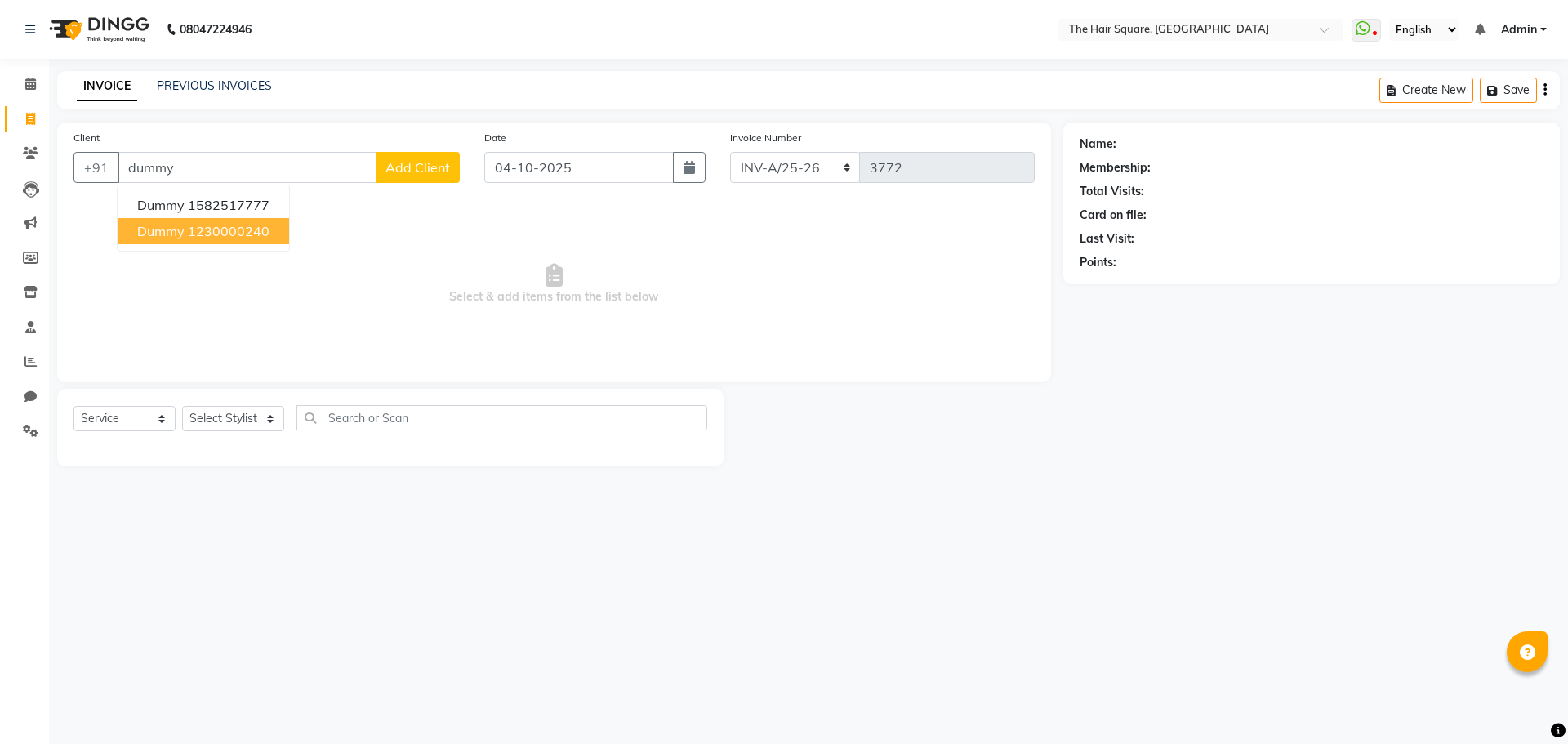
click at [175, 242] on button "dummy 1230000240" at bounding box center [203, 231] width 172 height 26
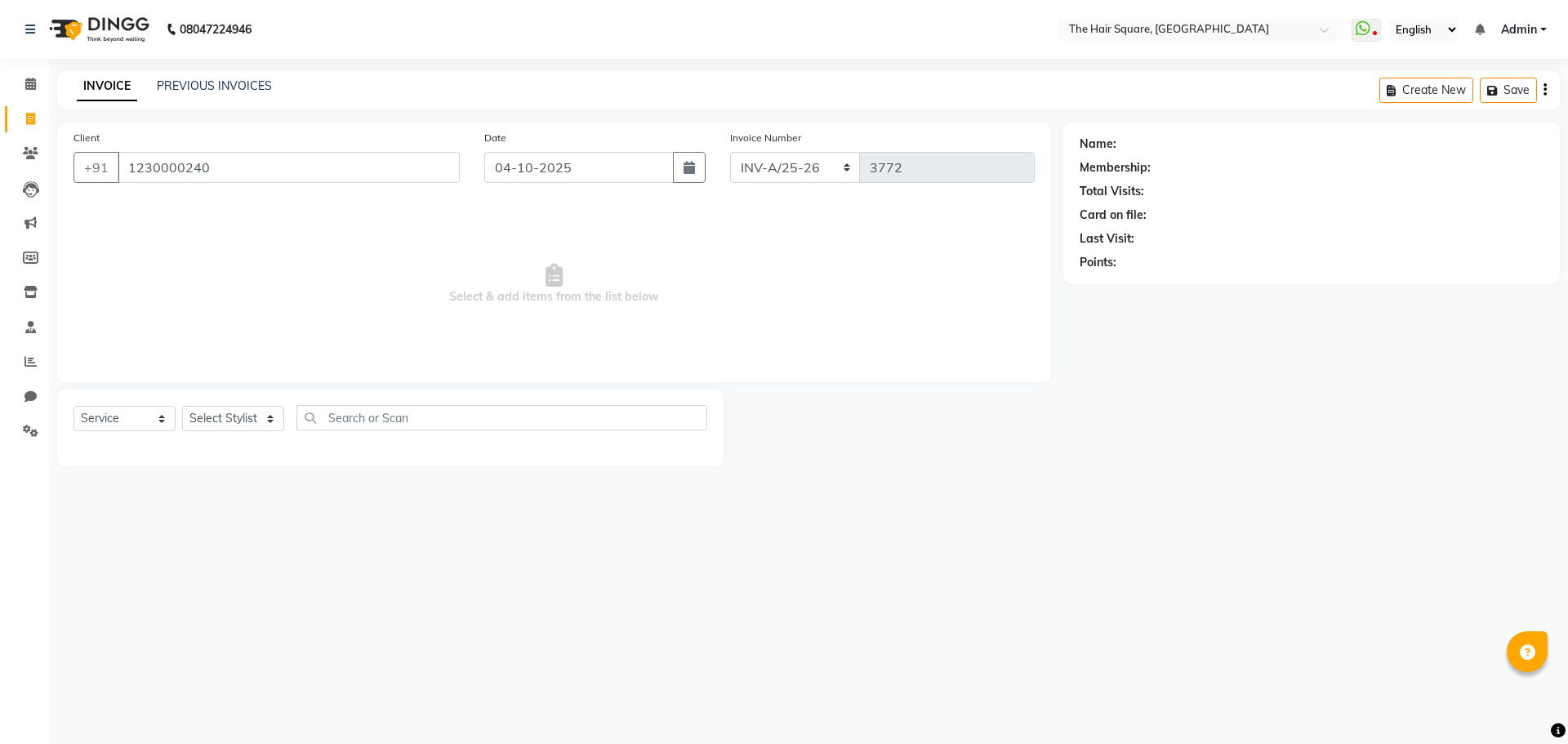
type input "1230000240"
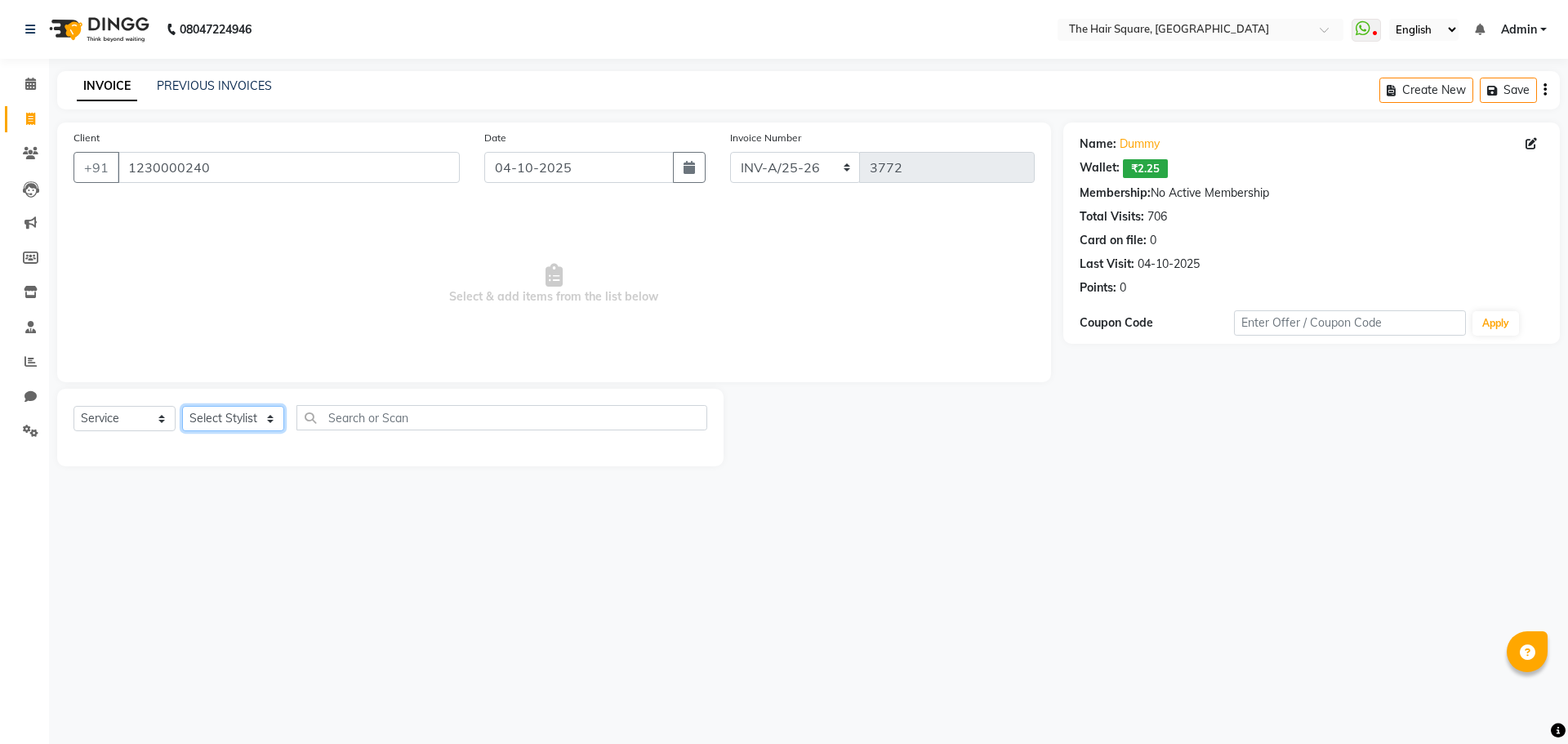
click at [261, 429] on select "Select Stylist Amit [PERSON_NAME] Dev Imran [PERSON_NAME] [PERSON_NAME] Manager…" at bounding box center [233, 418] width 102 height 25
select select "39369"
click at [182, 406] on select "Select Stylist Amit [PERSON_NAME] Dev Imran [PERSON_NAME] [PERSON_NAME] Manager…" at bounding box center [233, 418] width 102 height 25
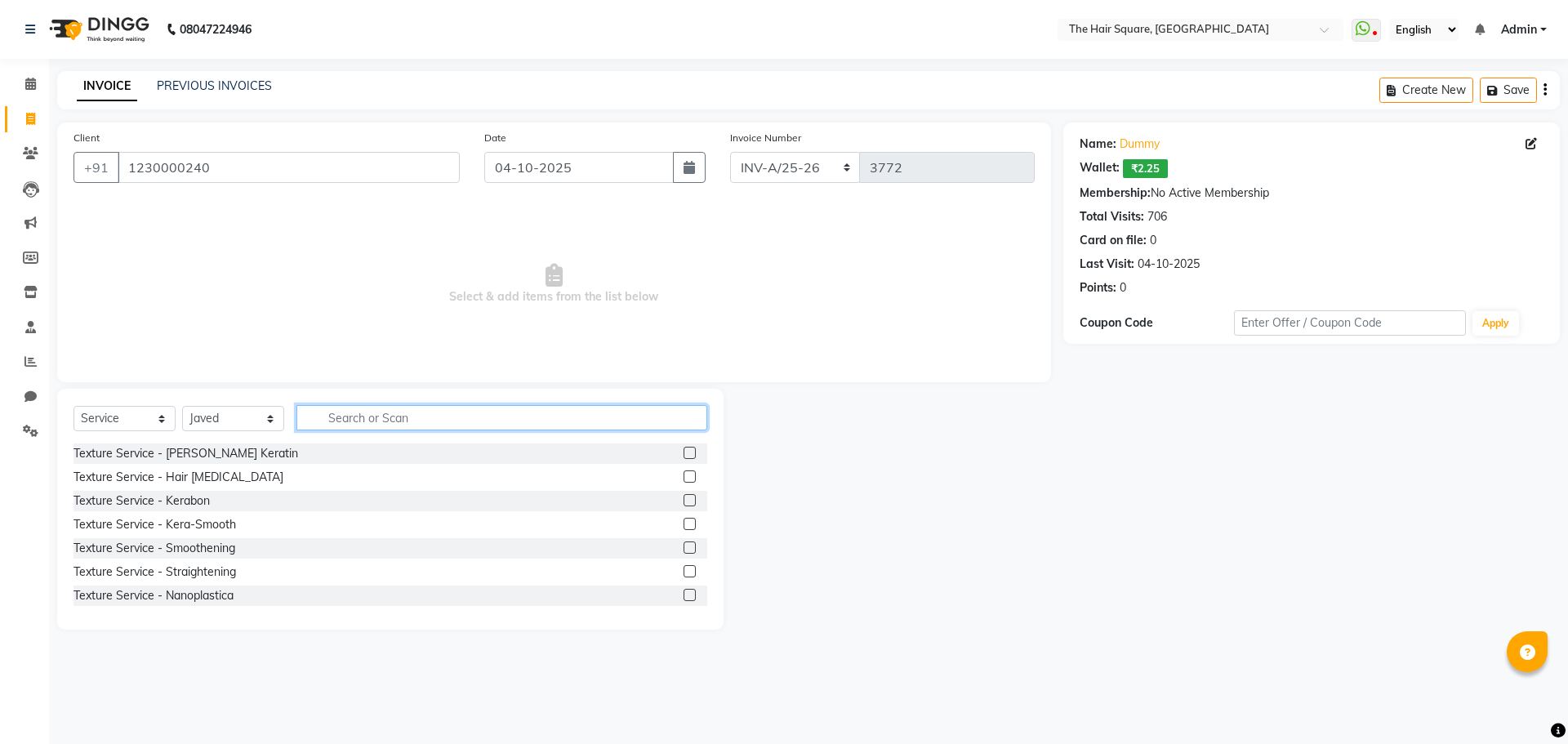
click at [301, 407] on input "text" at bounding box center [502, 418] width 411 height 25
type input "h"
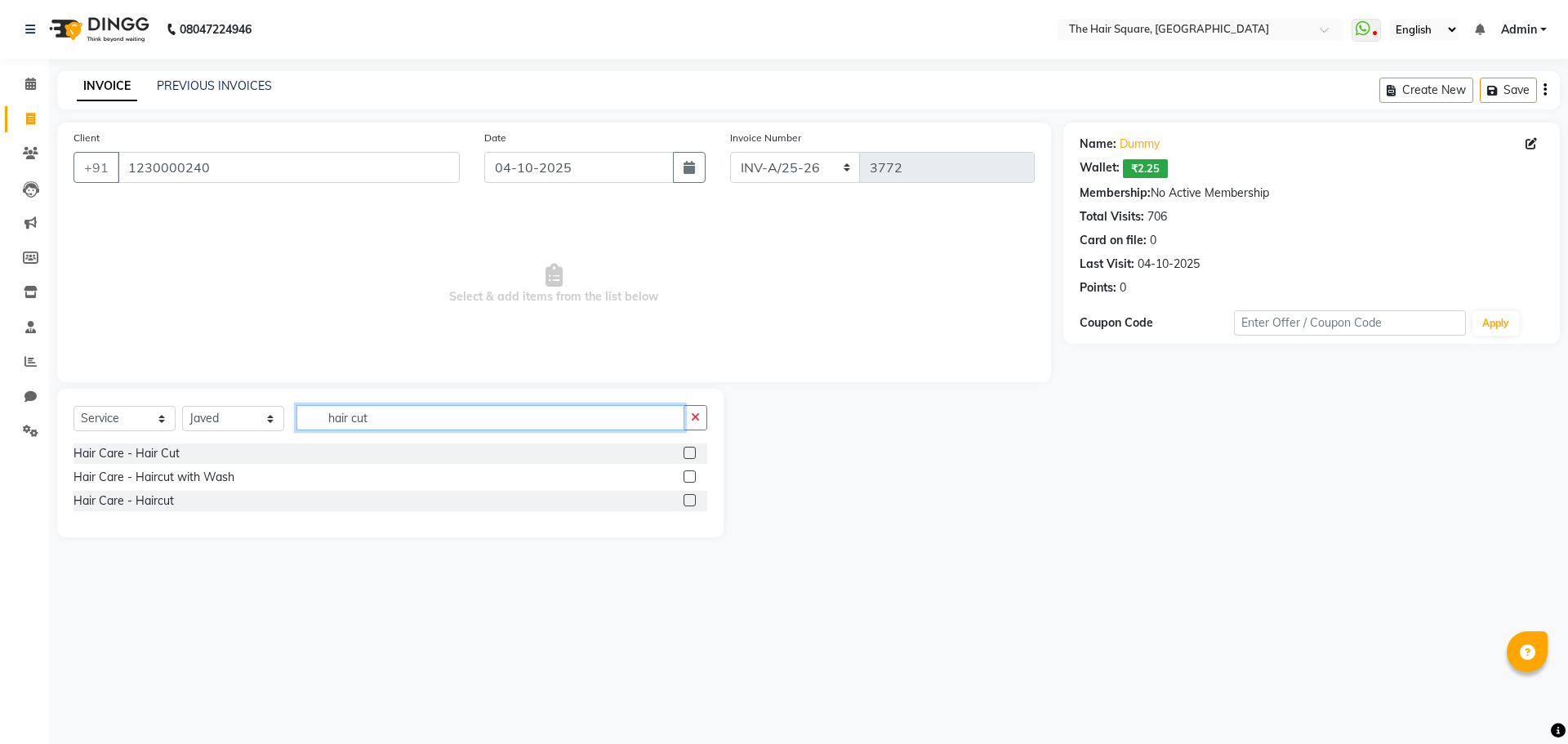
type input "hair cut"
click at [693, 504] on label at bounding box center [689, 500] width 12 height 12
click at [693, 504] on input "checkbox" at bounding box center [688, 500] width 10 height 10
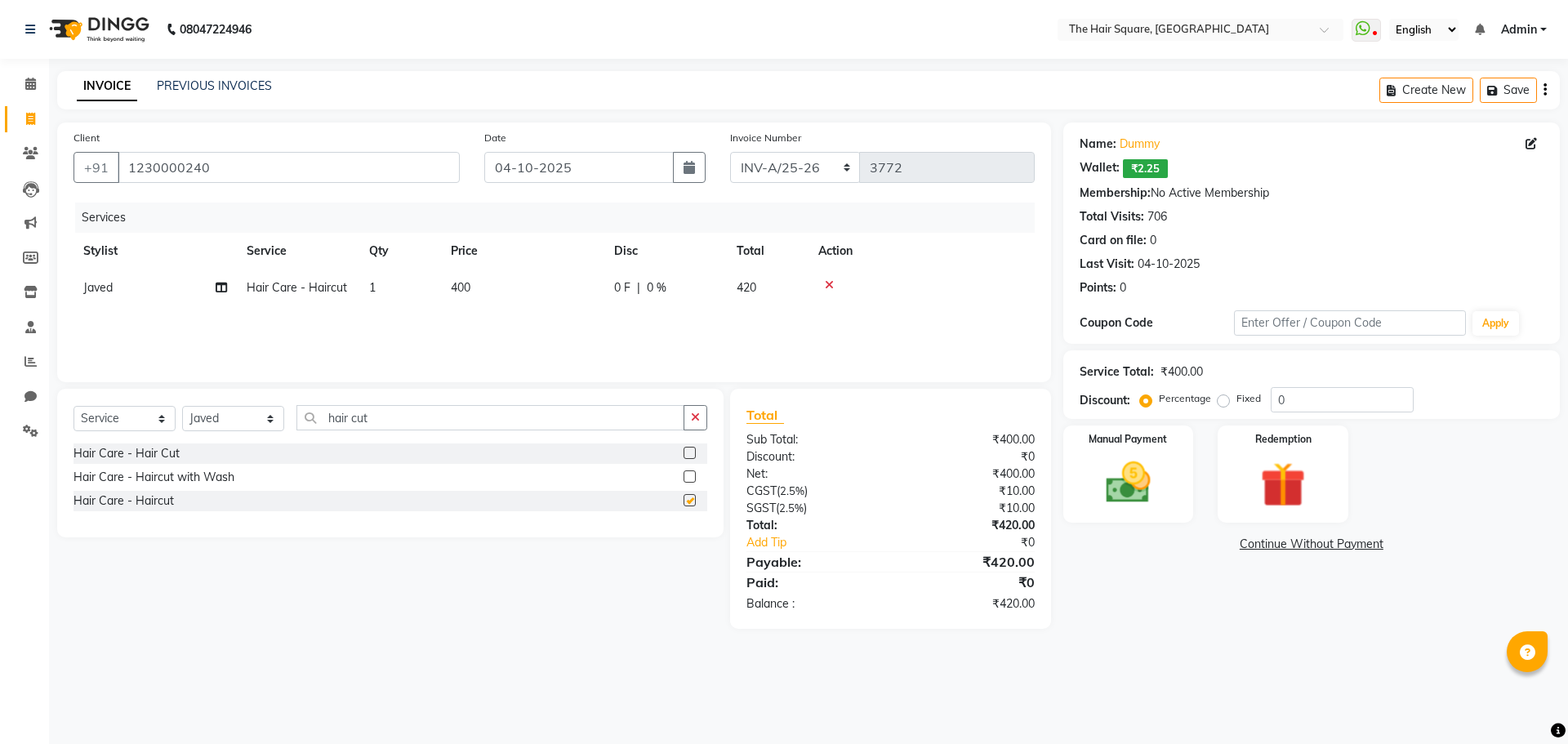
checkbox input "false"
click at [464, 293] on span "400" at bounding box center [460, 288] width 20 height 15
select select "39369"
drag, startPoint x: 557, startPoint y: 287, endPoint x: 194, endPoint y: 222, distance: 368.8
click at [195, 222] on div "Services Stylist Service Qty Price Disc Total Action Amit [PERSON_NAME] Dev Imr…" at bounding box center [554, 284] width 961 height 163
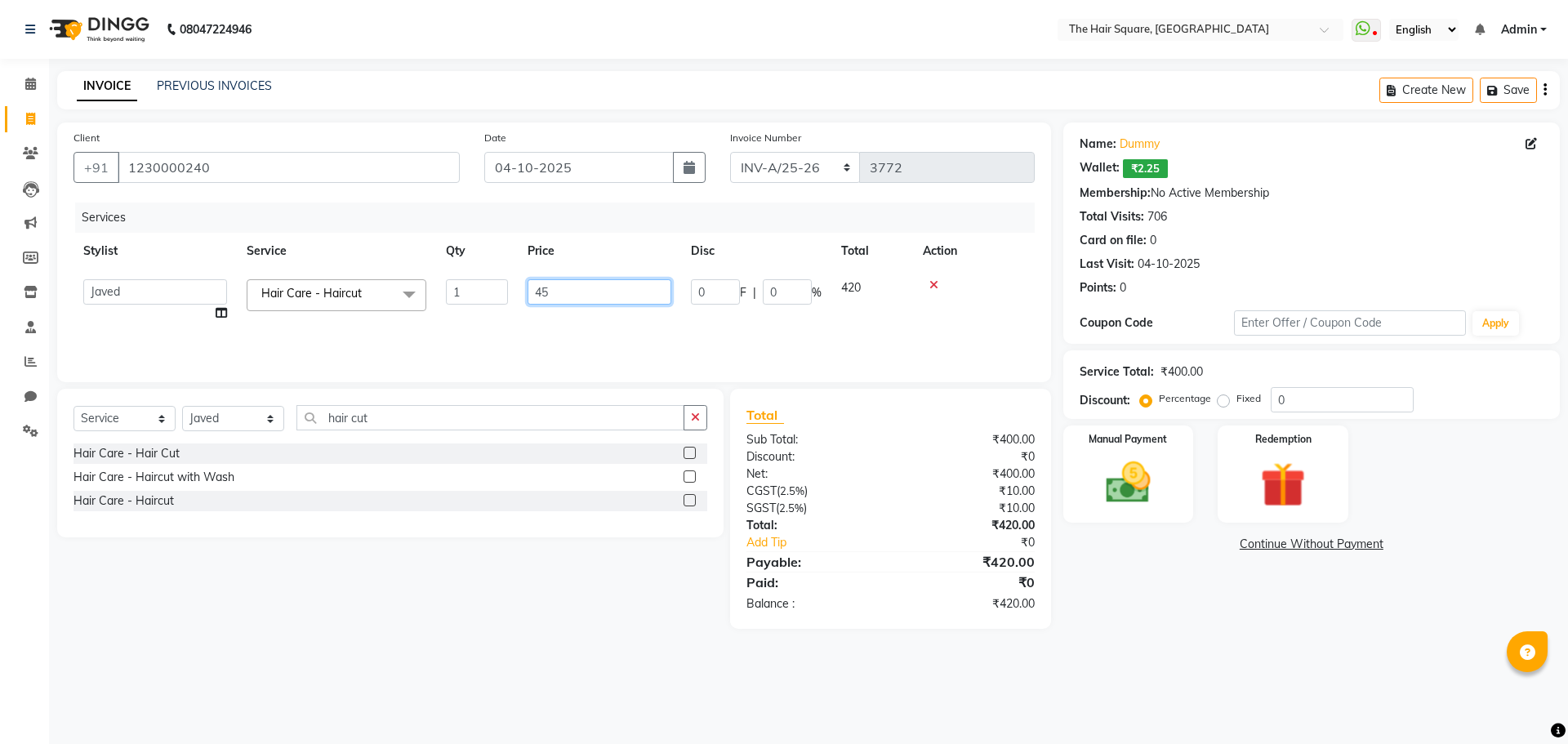
type input "450"
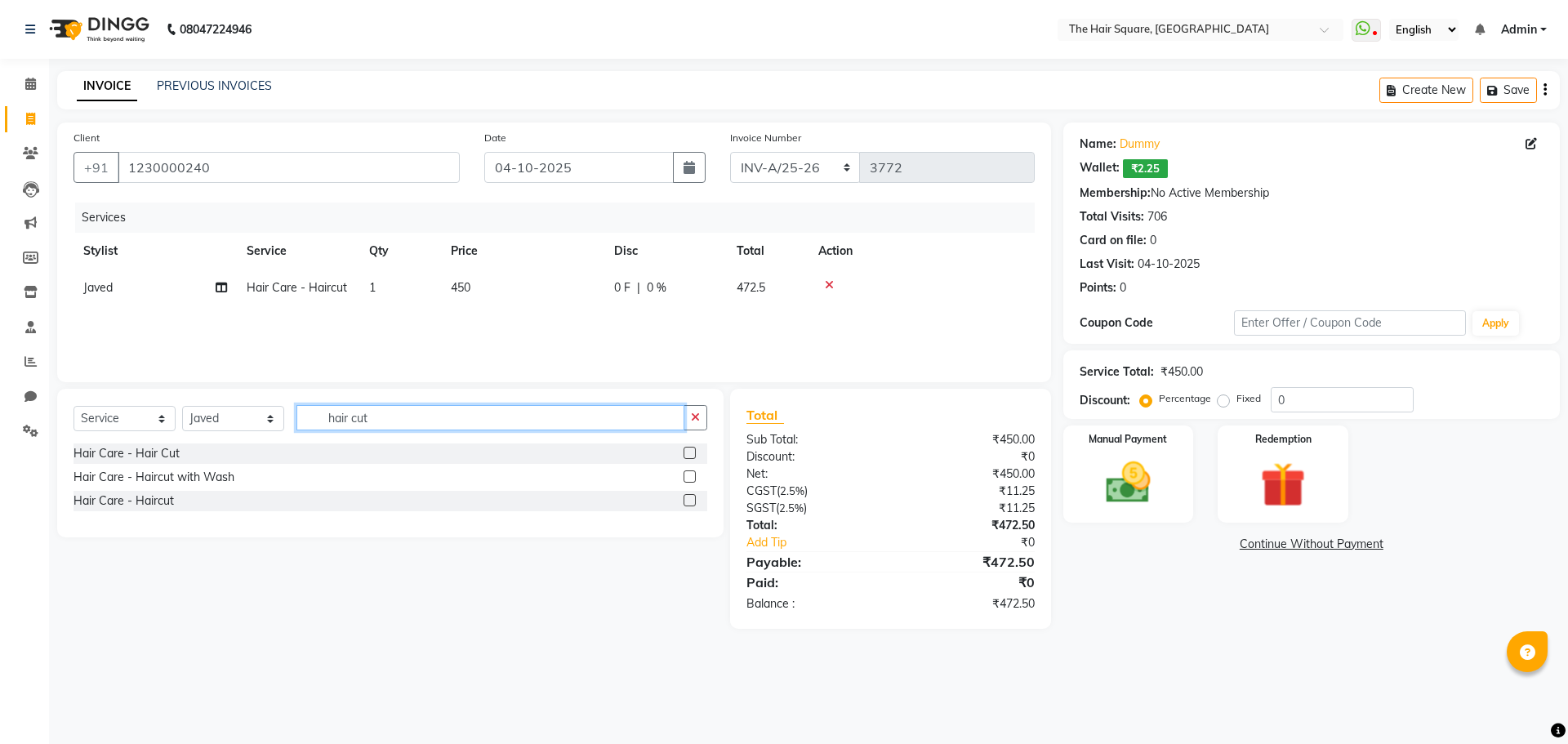
drag, startPoint x: 354, startPoint y: 419, endPoint x: 0, endPoint y: 398, distance: 354.6
click at [3, 399] on app-home "08047224946 Select Location × The Hair Square, [GEOGRAPHIC_DATA] Island WhatsAp…" at bounding box center [784, 326] width 1568 height 653
type input "beard"
click at [686, 478] on label at bounding box center [689, 476] width 12 height 12
click at [686, 478] on input "checkbox" at bounding box center [688, 477] width 10 height 10
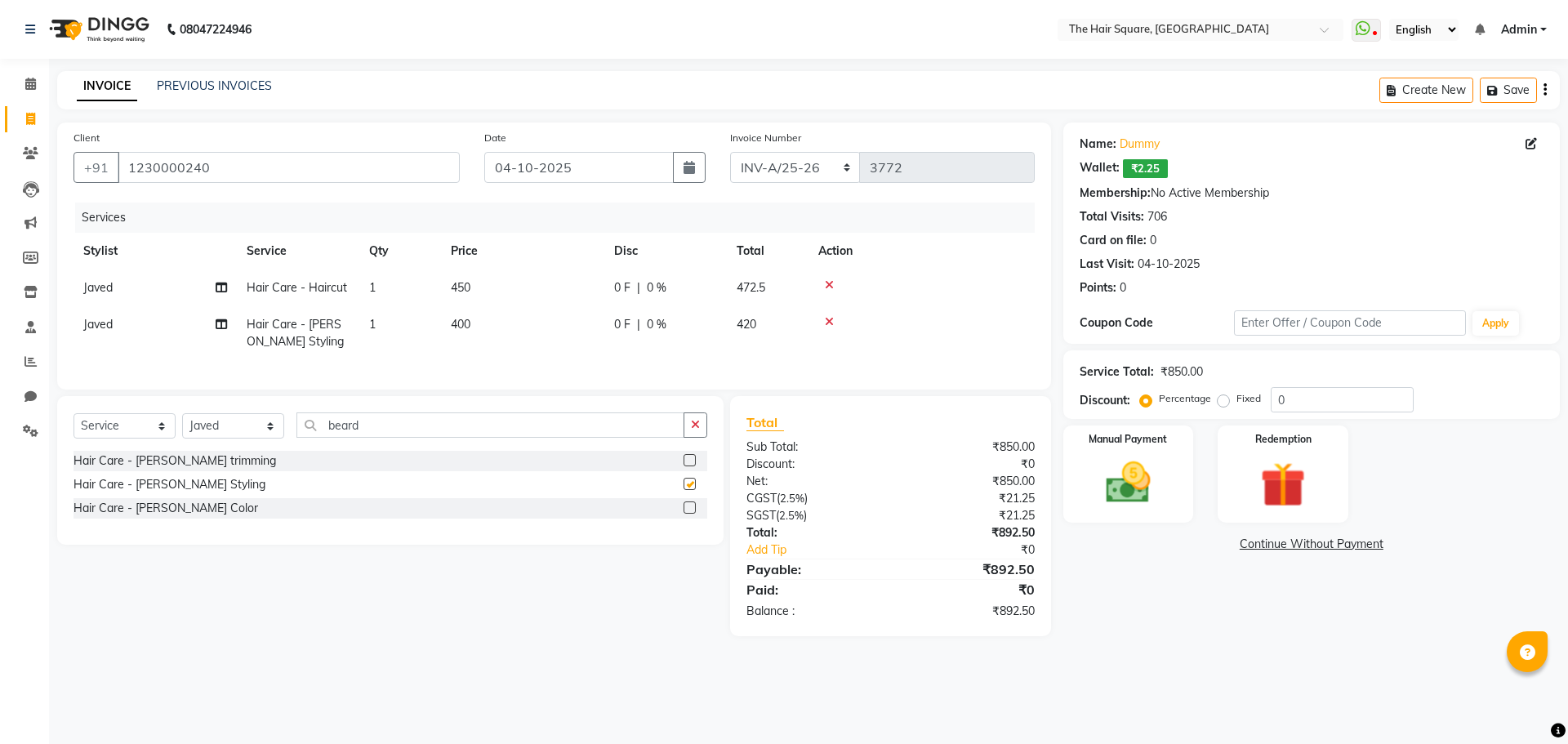
checkbox input "false"
click at [458, 321] on span "400" at bounding box center [460, 325] width 20 height 15
select select "39369"
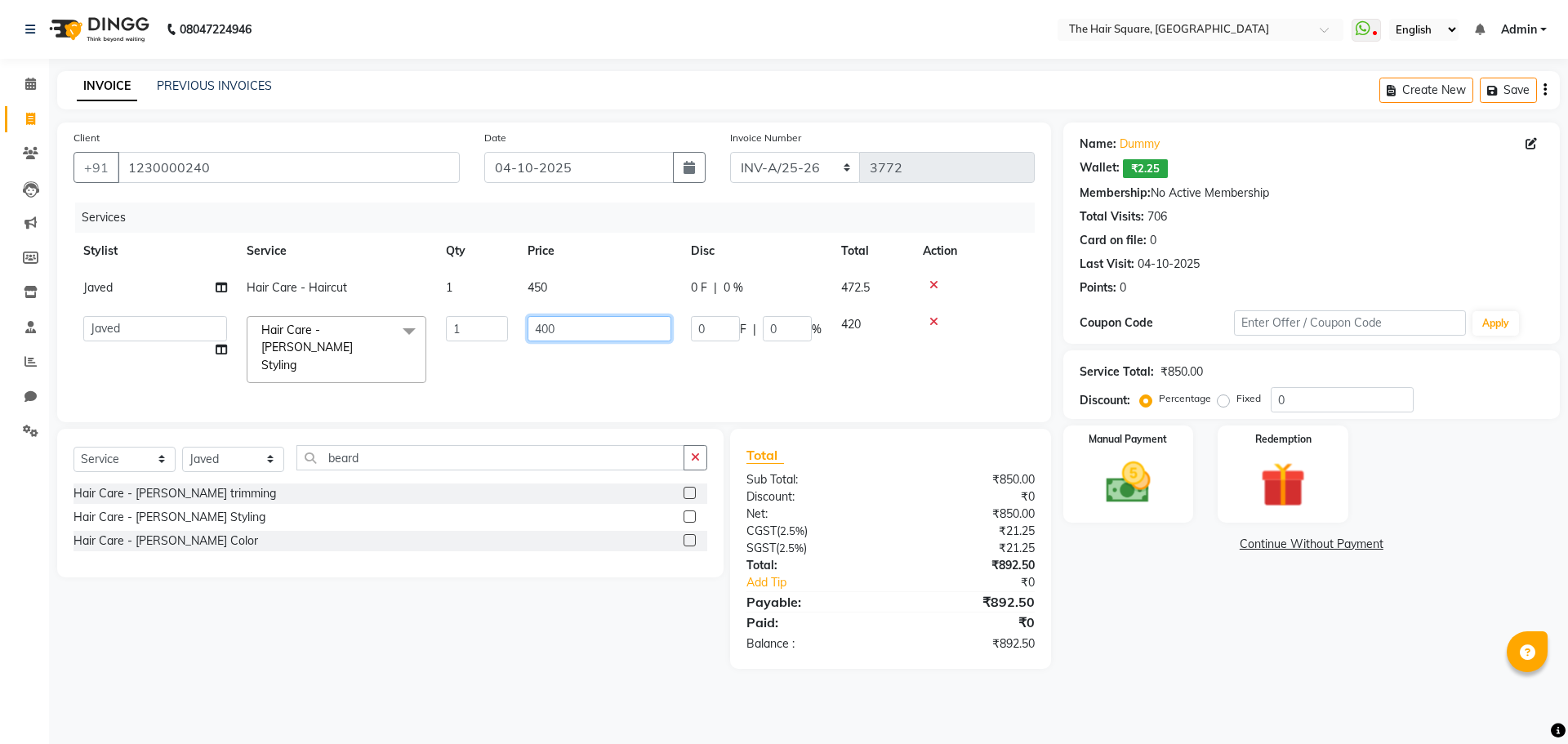
drag, startPoint x: 564, startPoint y: 334, endPoint x: 394, endPoint y: 315, distance: 171.1
click at [400, 315] on tr "Amit [PERSON_NAME] Dev Imran [PERSON_NAME] [PERSON_NAME] Manager [PERSON_NAME] …" at bounding box center [554, 349] width 961 height 86
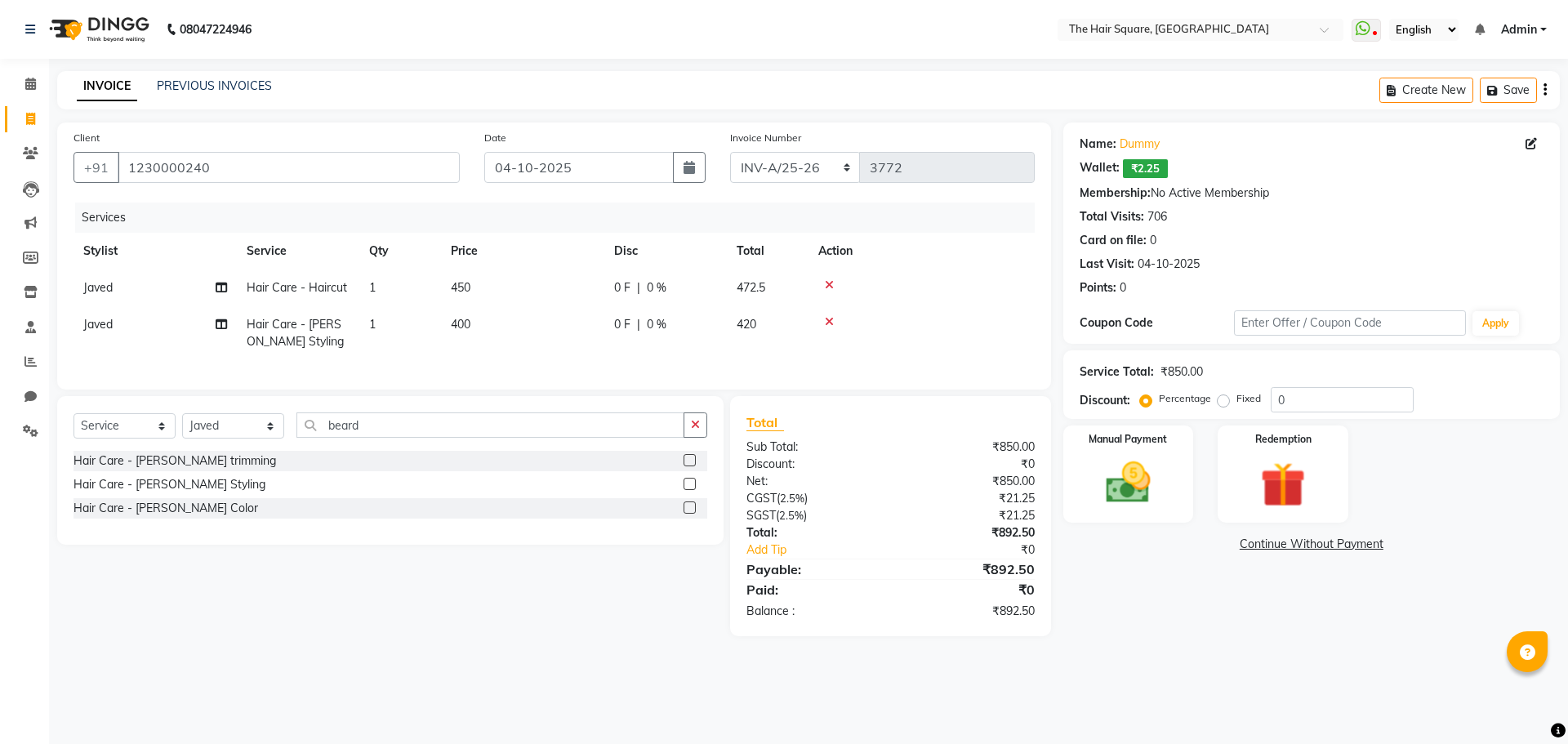
click at [934, 321] on div at bounding box center [921, 322] width 206 height 11
click at [394, 426] on input "beard" at bounding box center [490, 425] width 388 height 25
click at [830, 322] on icon at bounding box center [830, 322] width 9 height 11
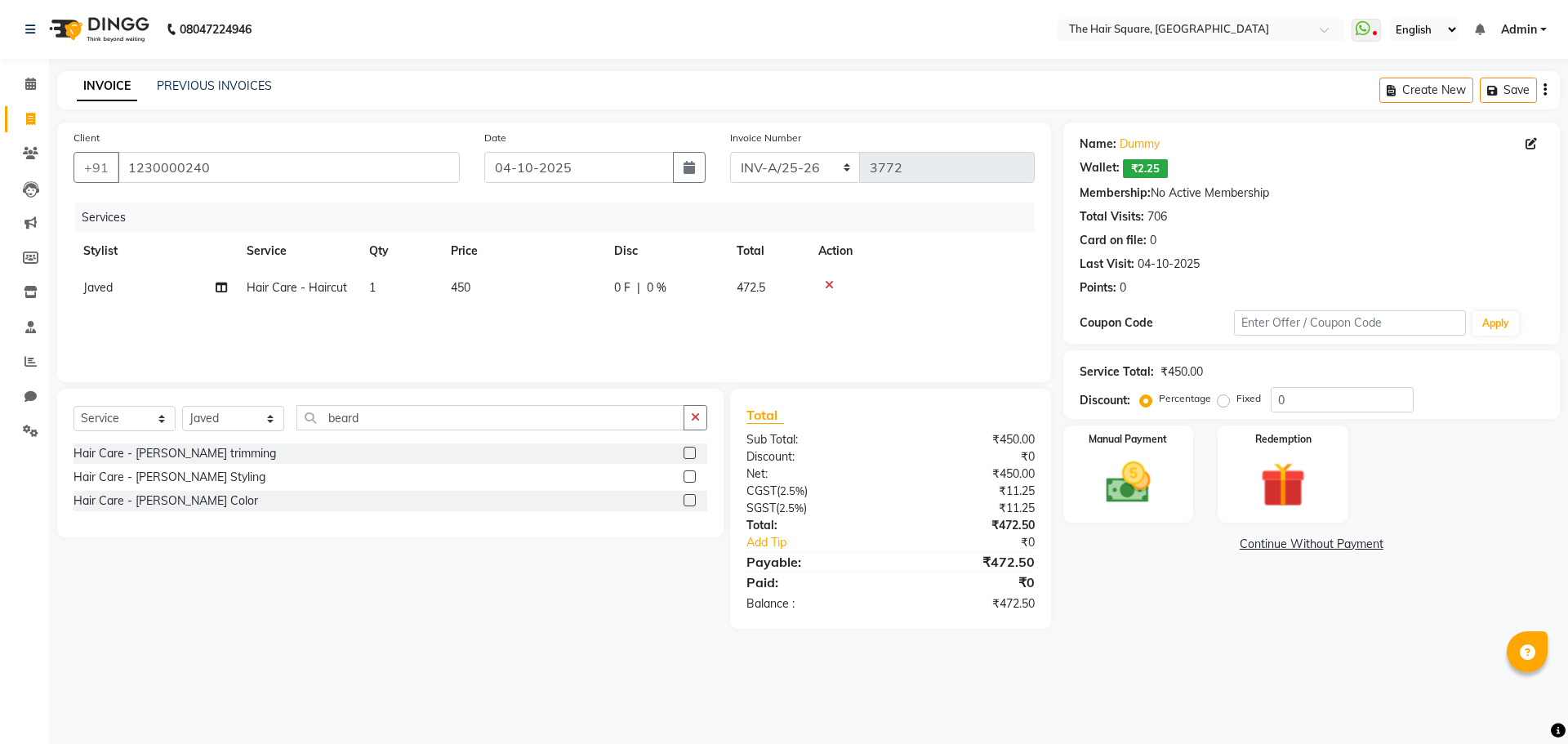
click at [687, 455] on label at bounding box center [689, 452] width 12 height 12
click at [687, 455] on input "checkbox" at bounding box center [688, 453] width 10 height 10
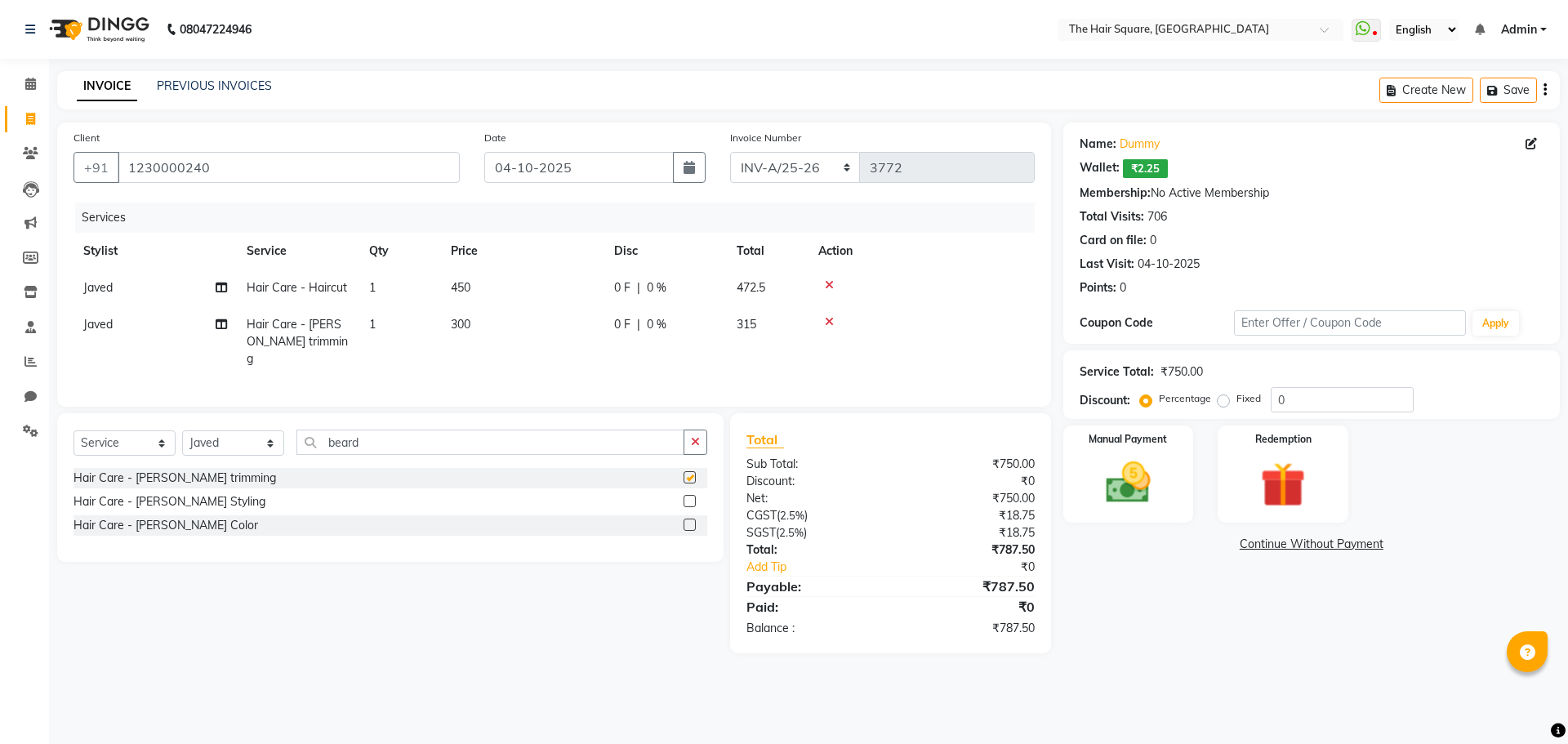
checkbox input "false"
click at [230, 431] on select "Select Stylist Amit [PERSON_NAME] Dev Imran [PERSON_NAME] [PERSON_NAME] Manager…" at bounding box center [233, 443] width 102 height 25
select select "75571"
click at [182, 431] on select "Select Stylist Amit [PERSON_NAME] Dev Imran [PERSON_NAME] [PERSON_NAME] Manager…" at bounding box center [233, 443] width 102 height 25
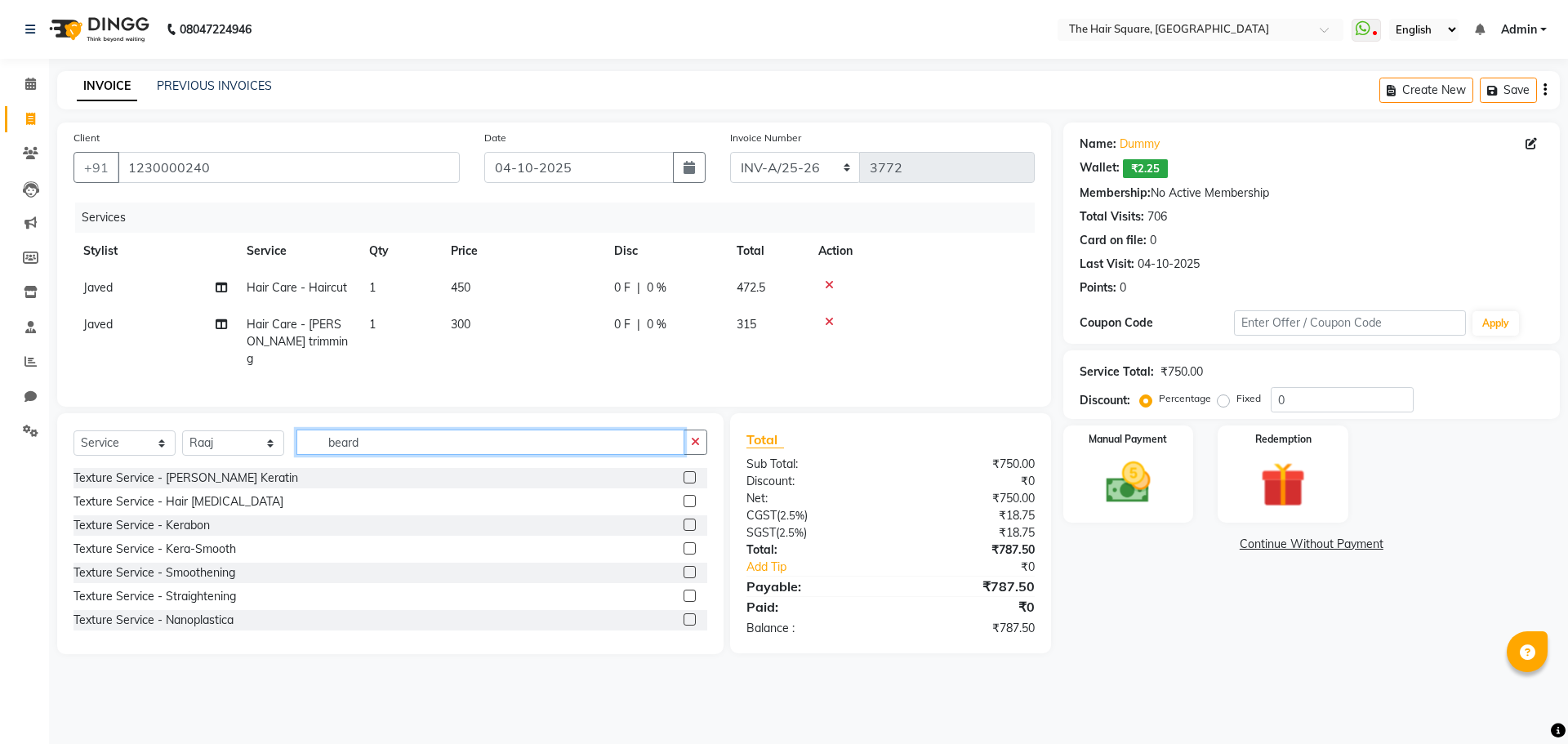
drag, startPoint x: 429, startPoint y: 445, endPoint x: 93, endPoint y: 407, distance: 338.1
click at [106, 413] on div "Select Service Product Membership Package Voucher Prepaid Gift Card Select Styl…" at bounding box center [390, 533] width 666 height 241
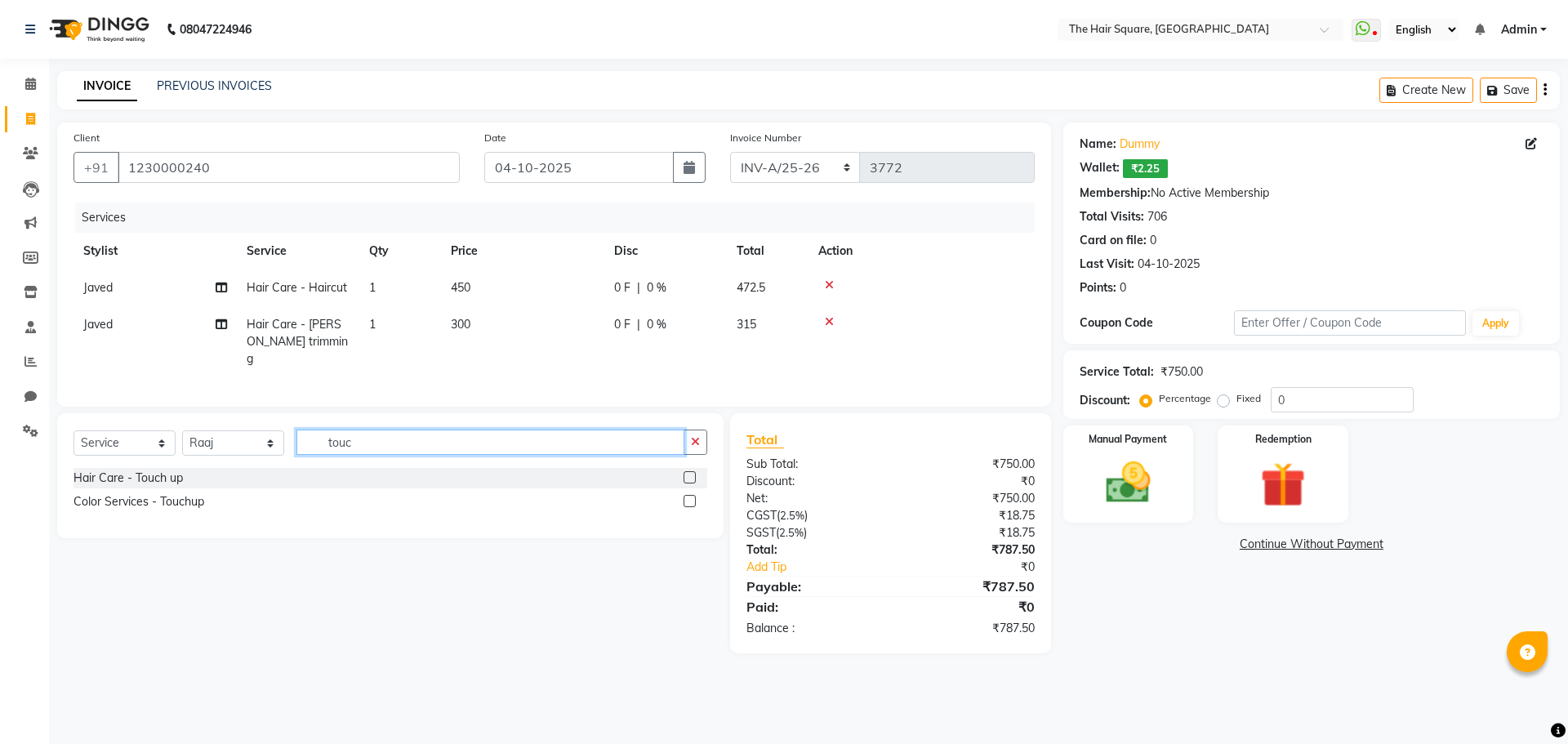
type input "touc"
click at [687, 471] on label at bounding box center [689, 477] width 12 height 12
click at [687, 473] on input "checkbox" at bounding box center [688, 478] width 10 height 10
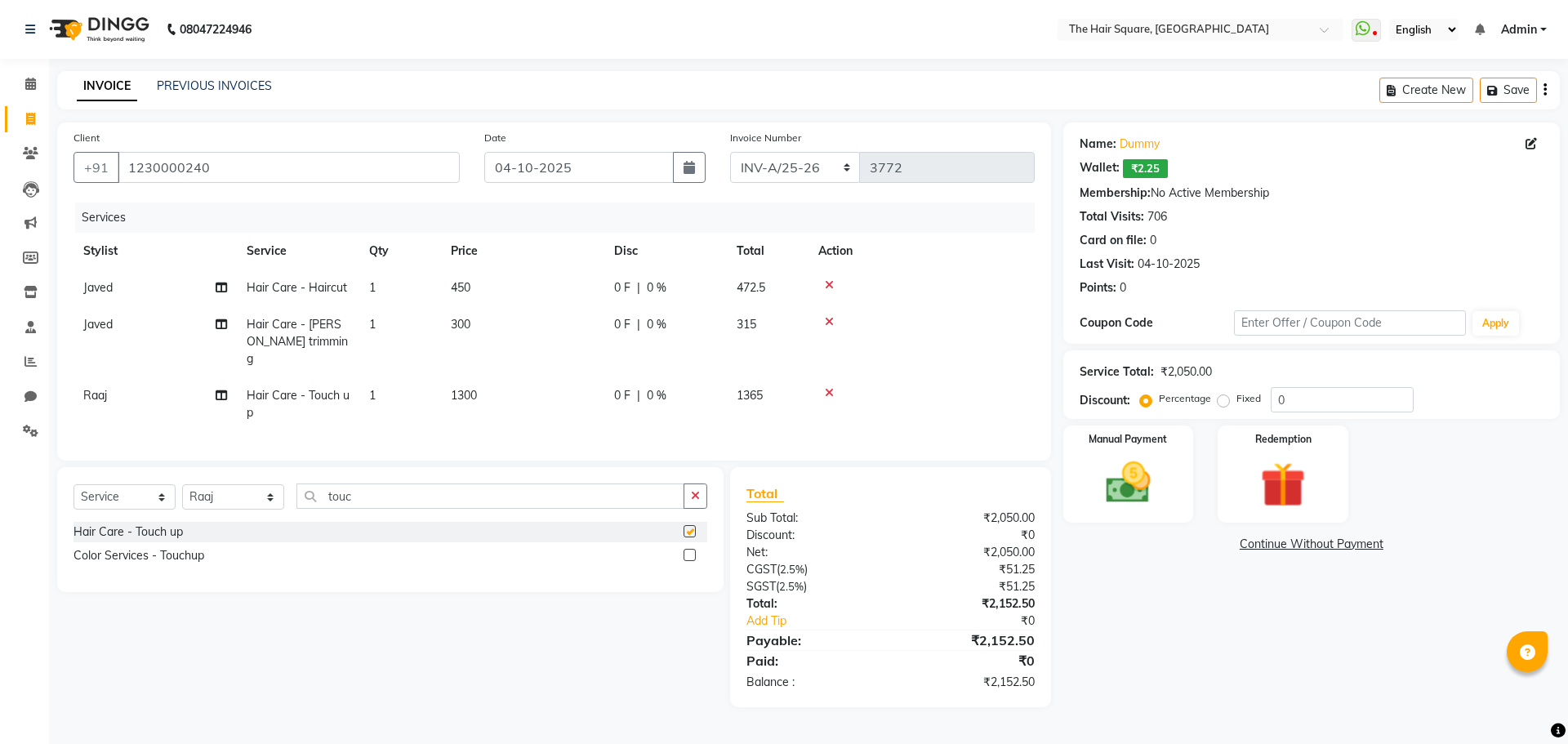
checkbox input "false"
click at [1124, 472] on img at bounding box center [1128, 482] width 76 height 53
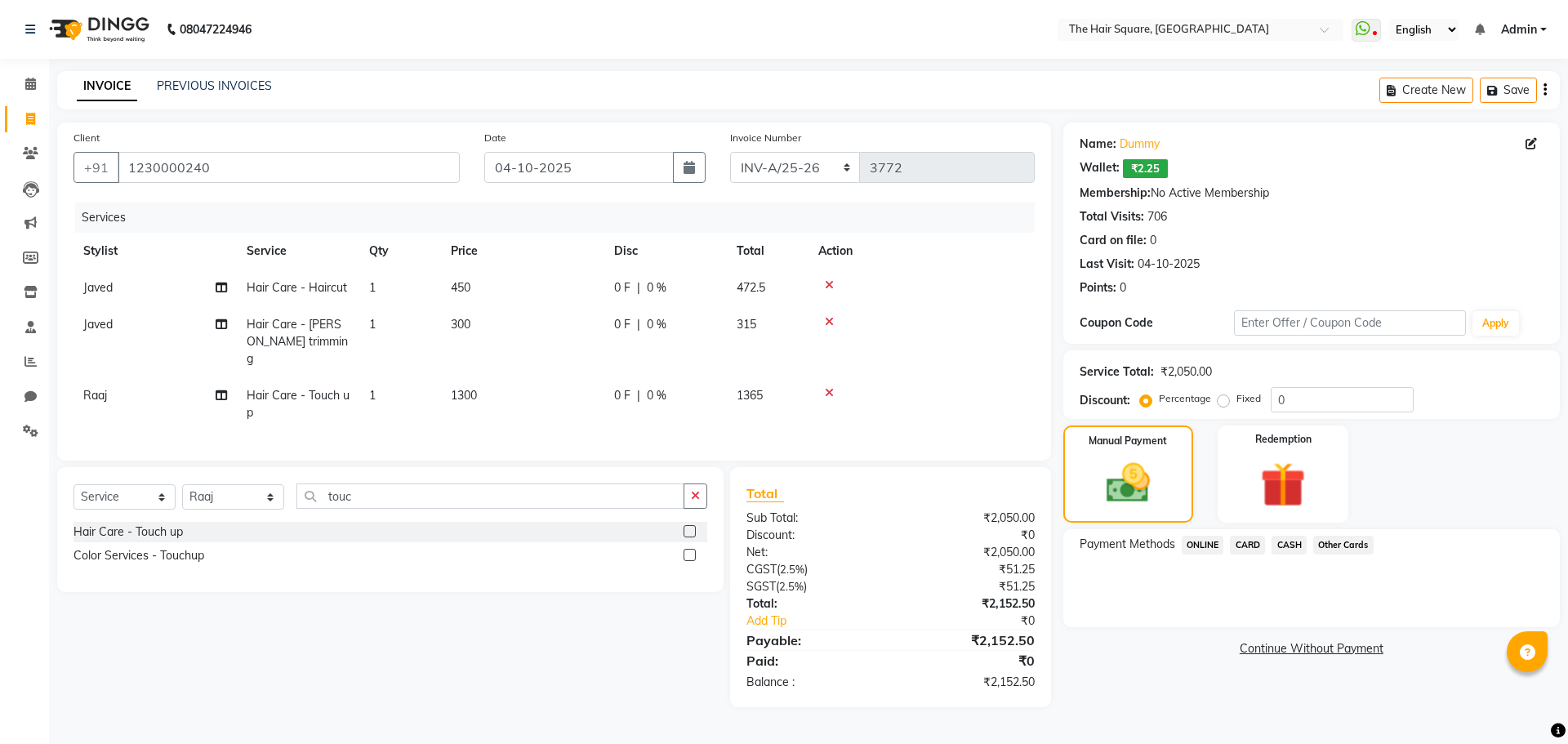
click at [1212, 548] on span "ONLINE" at bounding box center [1202, 545] width 42 height 19
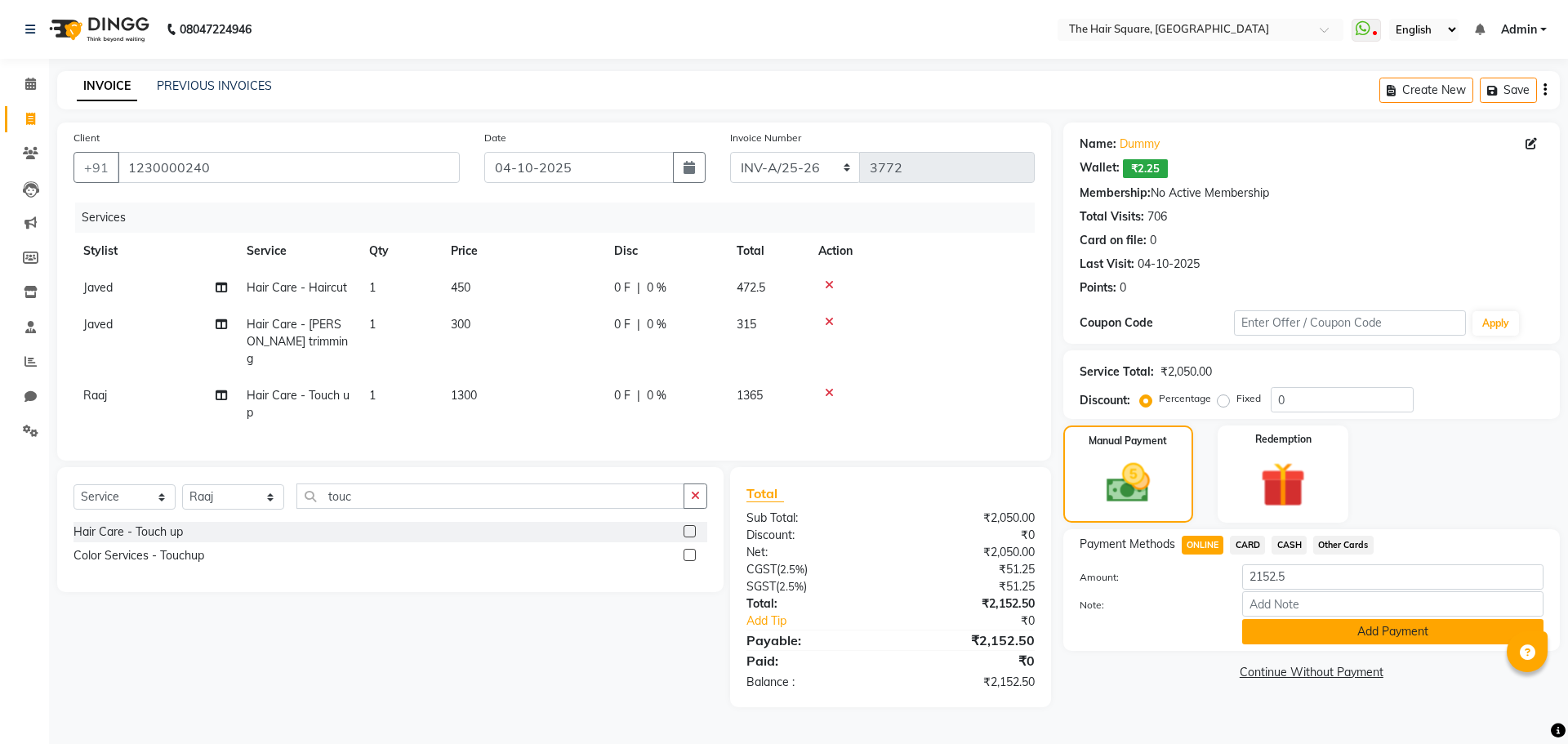
click at [1294, 633] on button "Add Payment" at bounding box center [1393, 631] width 301 height 25
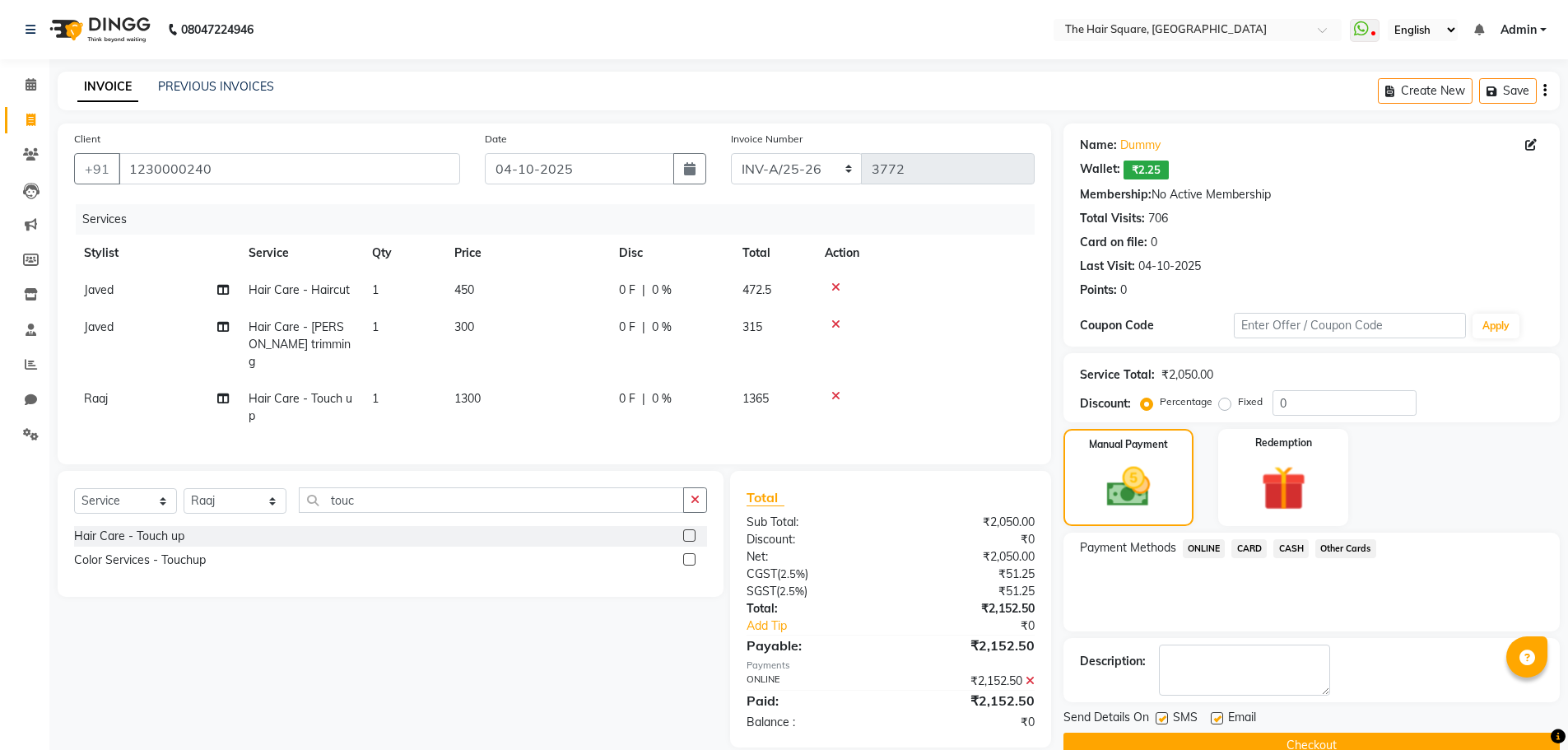
click at [1304, 744] on button "Checkout" at bounding box center [1311, 745] width 497 height 26
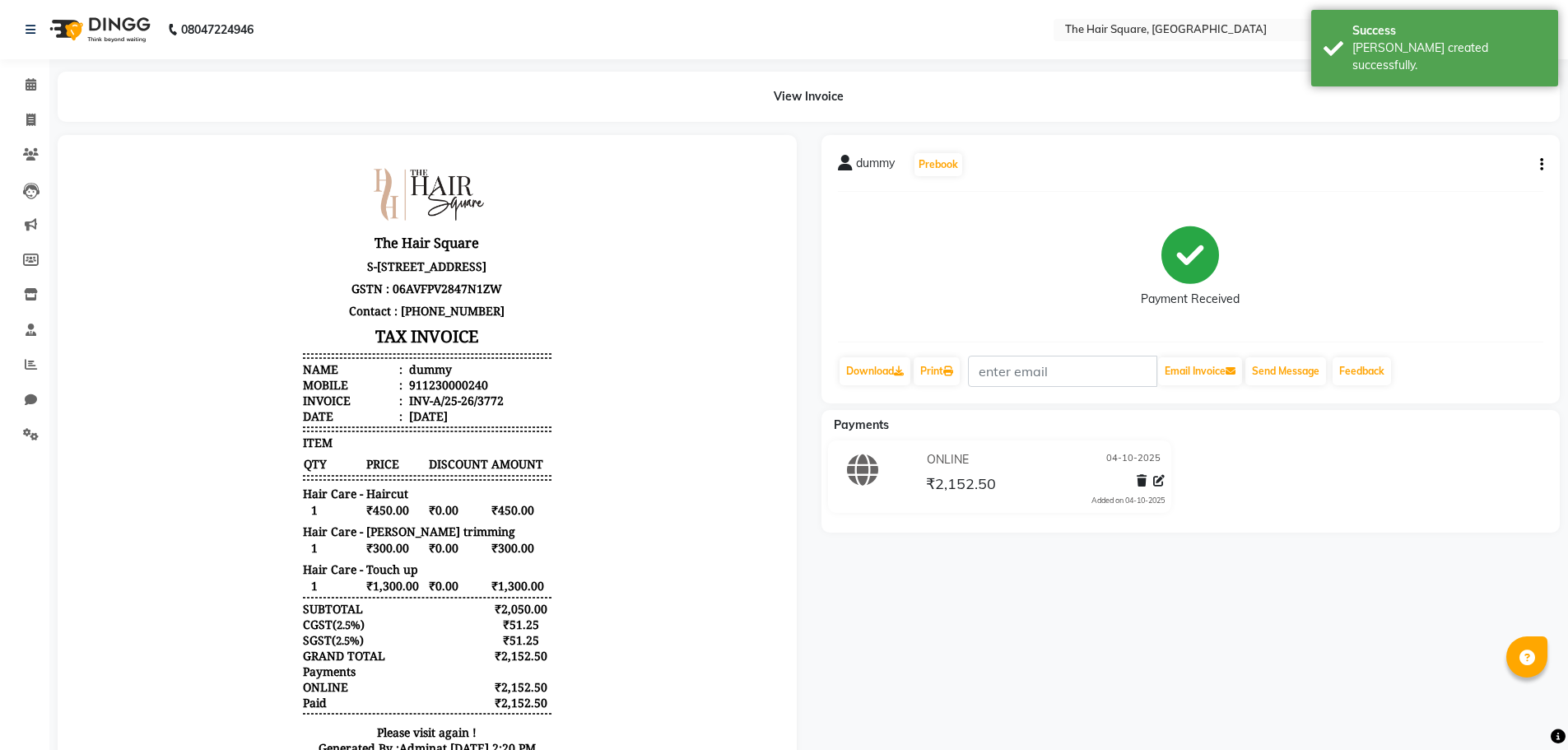
scroll to position [13, 0]
click at [1543, 165] on div "dummy Prebook Payment Received Download Print Email Invoice Send Message Feedba…" at bounding box center [1192, 270] width 740 height 269
click at [1538, 166] on button "button" at bounding box center [1538, 165] width 9 height 17
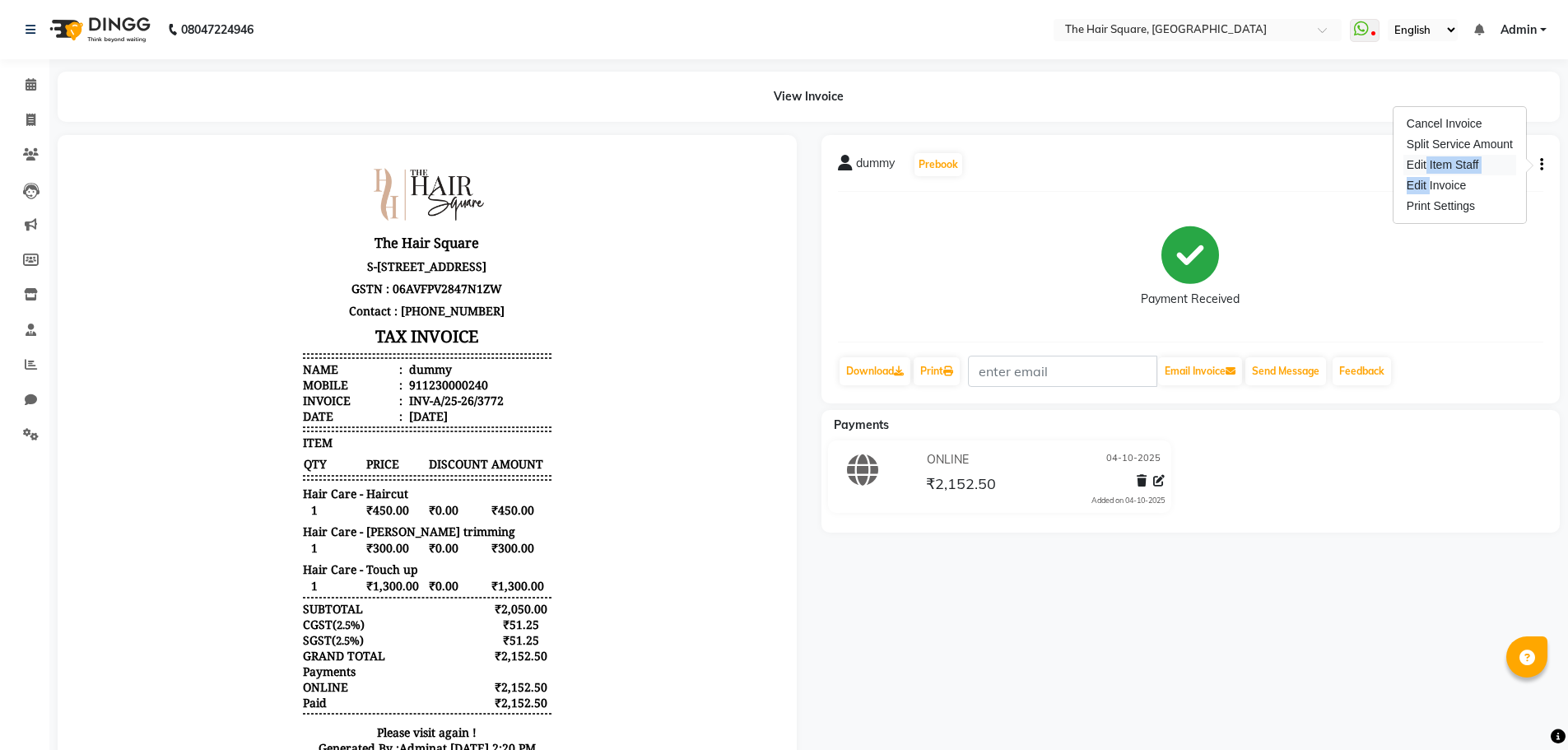
drag, startPoint x: 1426, startPoint y: 187, endPoint x: 1420, endPoint y: 171, distance: 17.1
click at [1423, 174] on div "Cancel Invoice Split Service Amount Edit Item Staff Edit Invoice Print Settings" at bounding box center [1460, 165] width 132 height 116
click at [1539, 166] on button "button" at bounding box center [1538, 165] width 9 height 17
click at [1430, 166] on div "Edit Item Staff" at bounding box center [1459, 166] width 113 height 21
select select
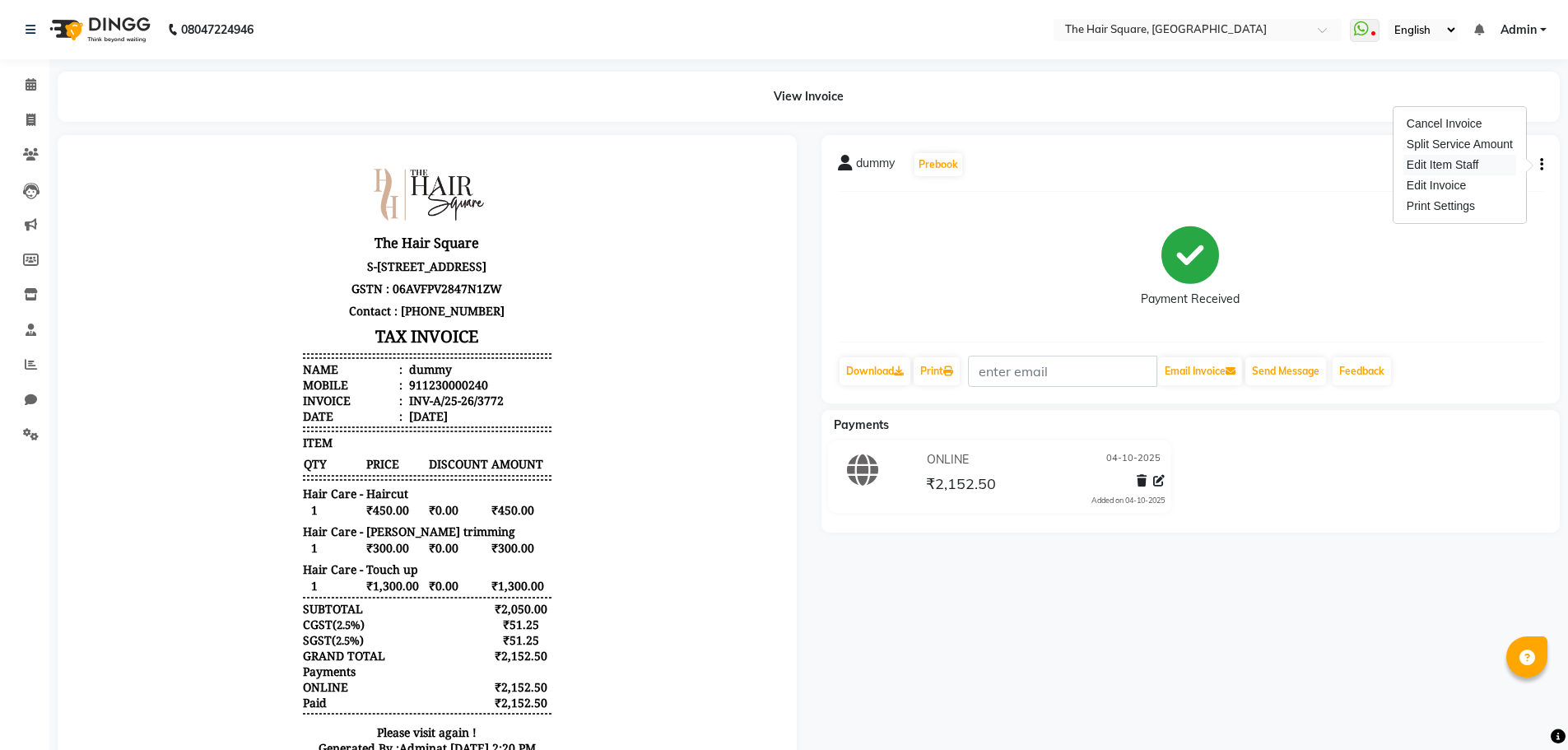
select select
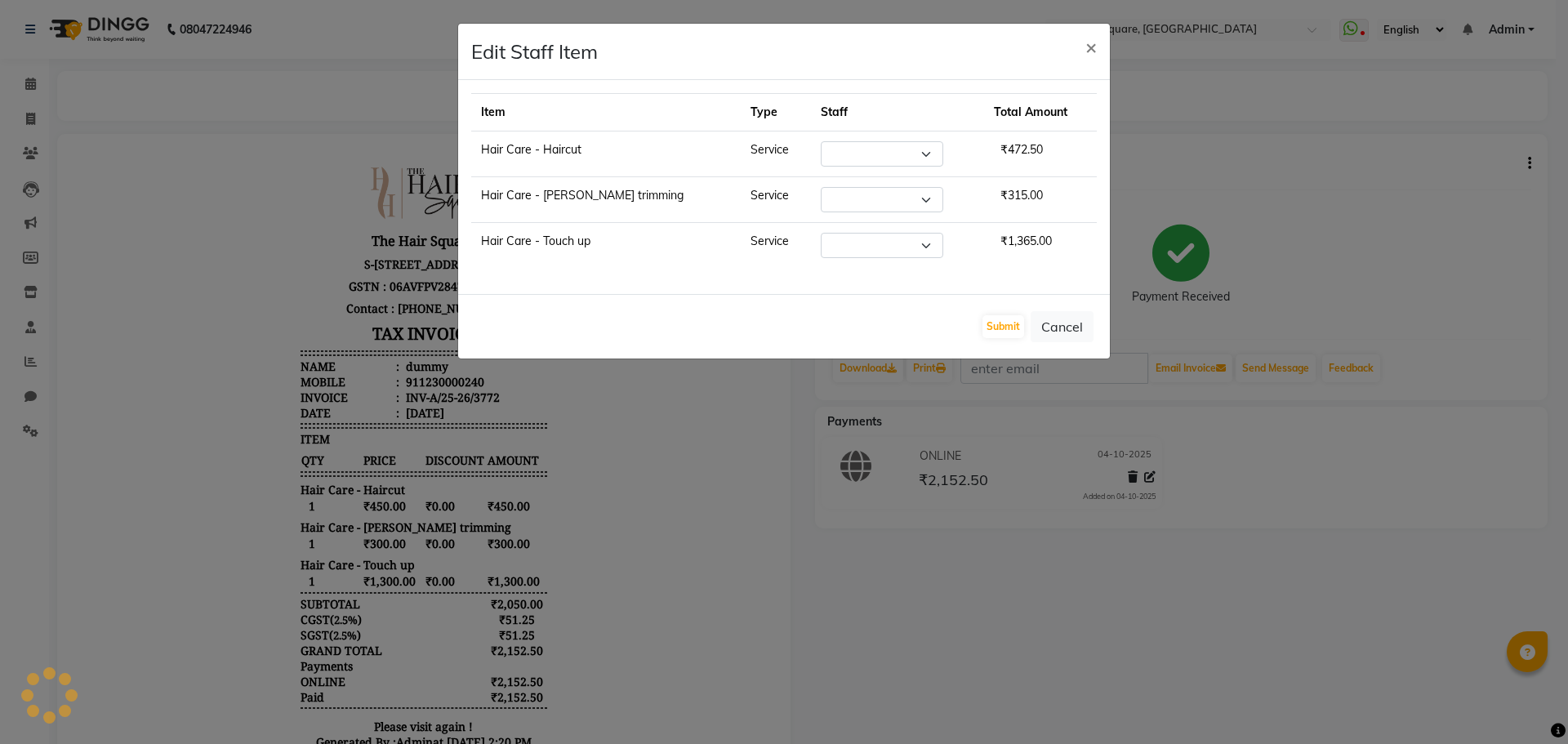
select select "39369"
select select "75571"
click at [1055, 321] on button "Cancel" at bounding box center [1061, 326] width 63 height 31
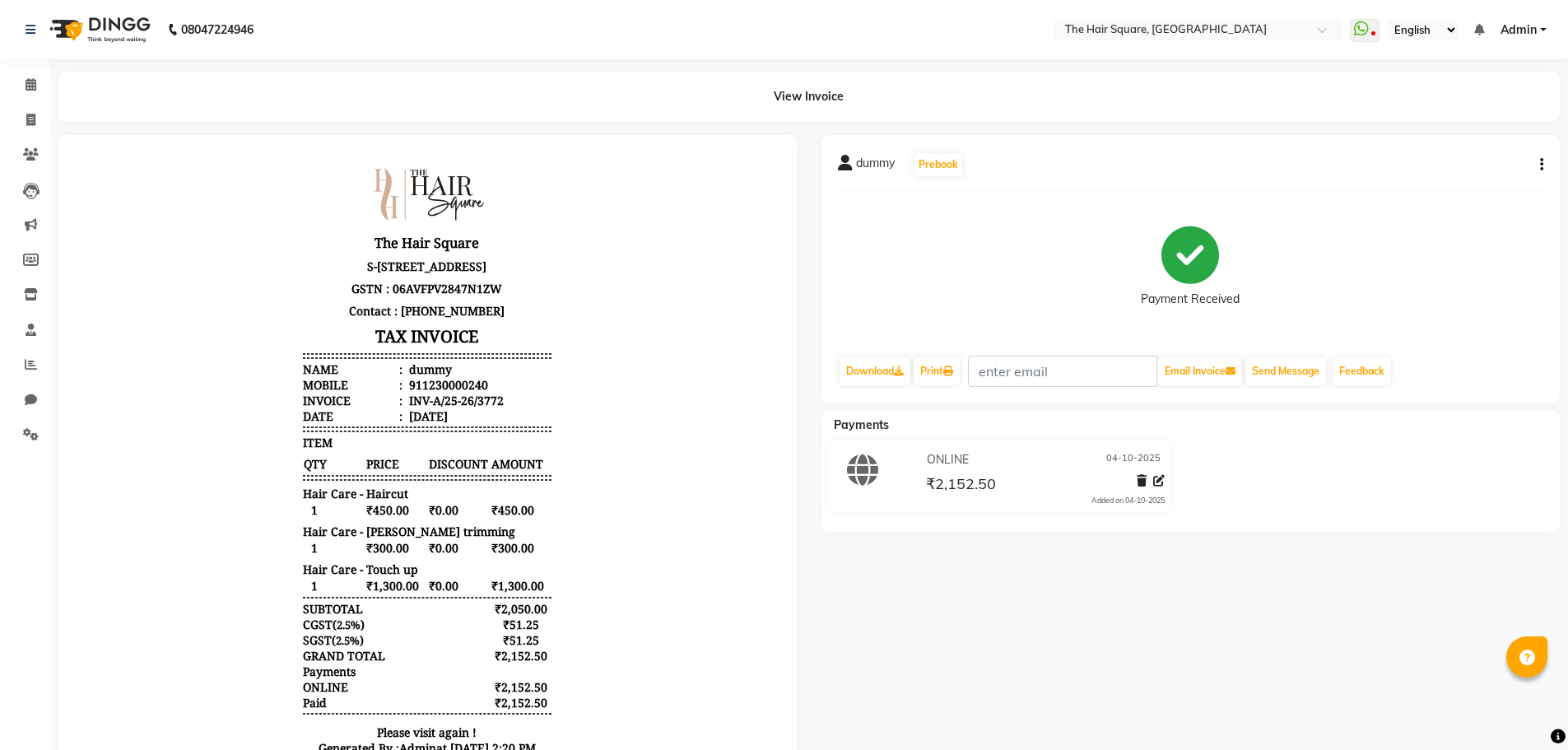
click at [1536, 168] on button "button" at bounding box center [1538, 165] width 9 height 17
click at [1432, 168] on div "Edit Item Staff" at bounding box center [1459, 166] width 113 height 21
select select "39369"
select select "75571"
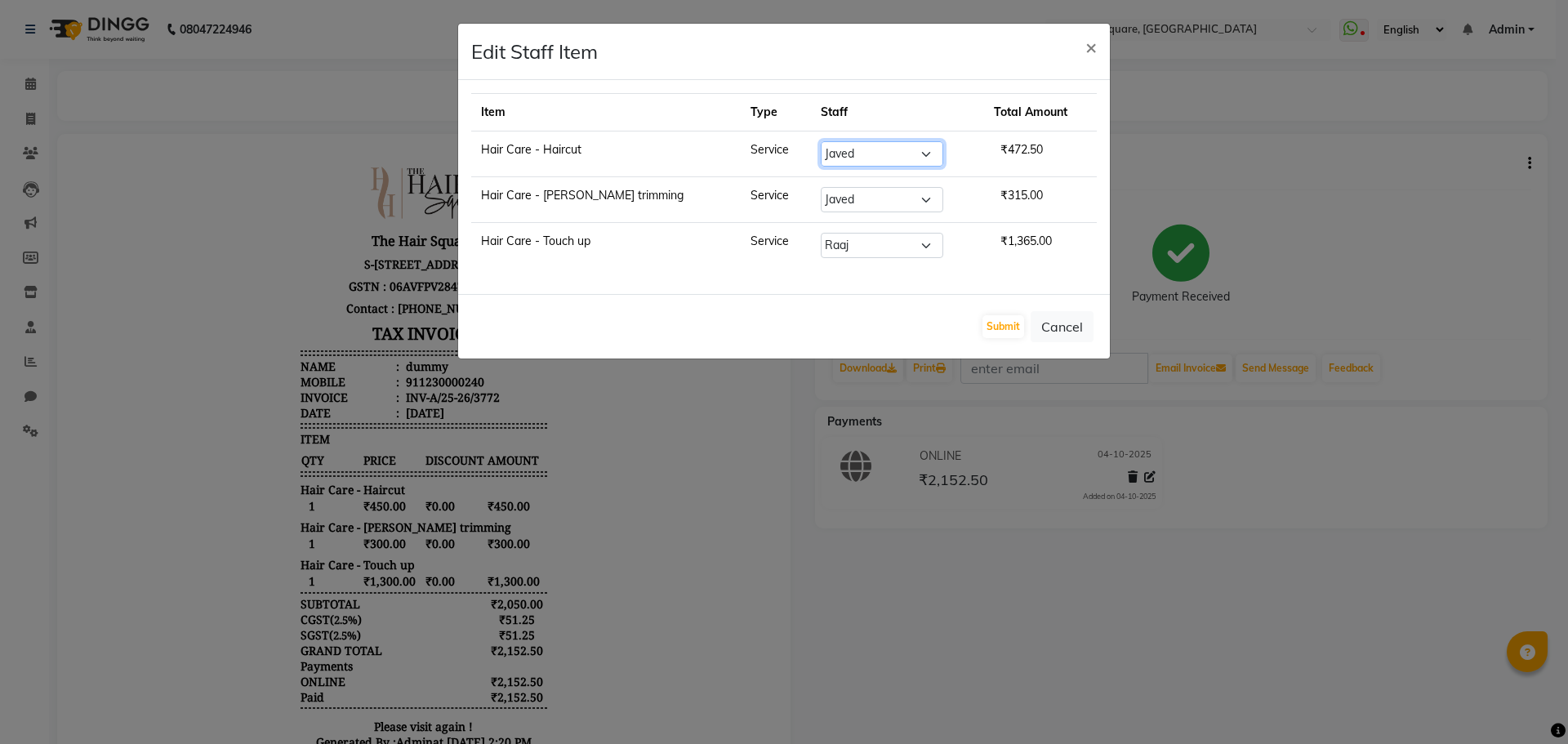
click at [829, 154] on select "Select Amit [PERSON_NAME] Dev [PERSON_NAME] [PERSON_NAME] [PERSON_NAME] Manager…" at bounding box center [882, 154] width 123 height 25
select select "39358"
click at [821, 142] on select "Select Amit [PERSON_NAME] Dev [PERSON_NAME] [PERSON_NAME] [PERSON_NAME] Manager…" at bounding box center [882, 154] width 123 height 25
drag, startPoint x: 837, startPoint y: 189, endPoint x: 854, endPoint y: 205, distance: 23.3
click at [837, 189] on select "Select Amit [PERSON_NAME] Dev [PERSON_NAME] [PERSON_NAME] [PERSON_NAME] Manager…" at bounding box center [882, 199] width 123 height 25
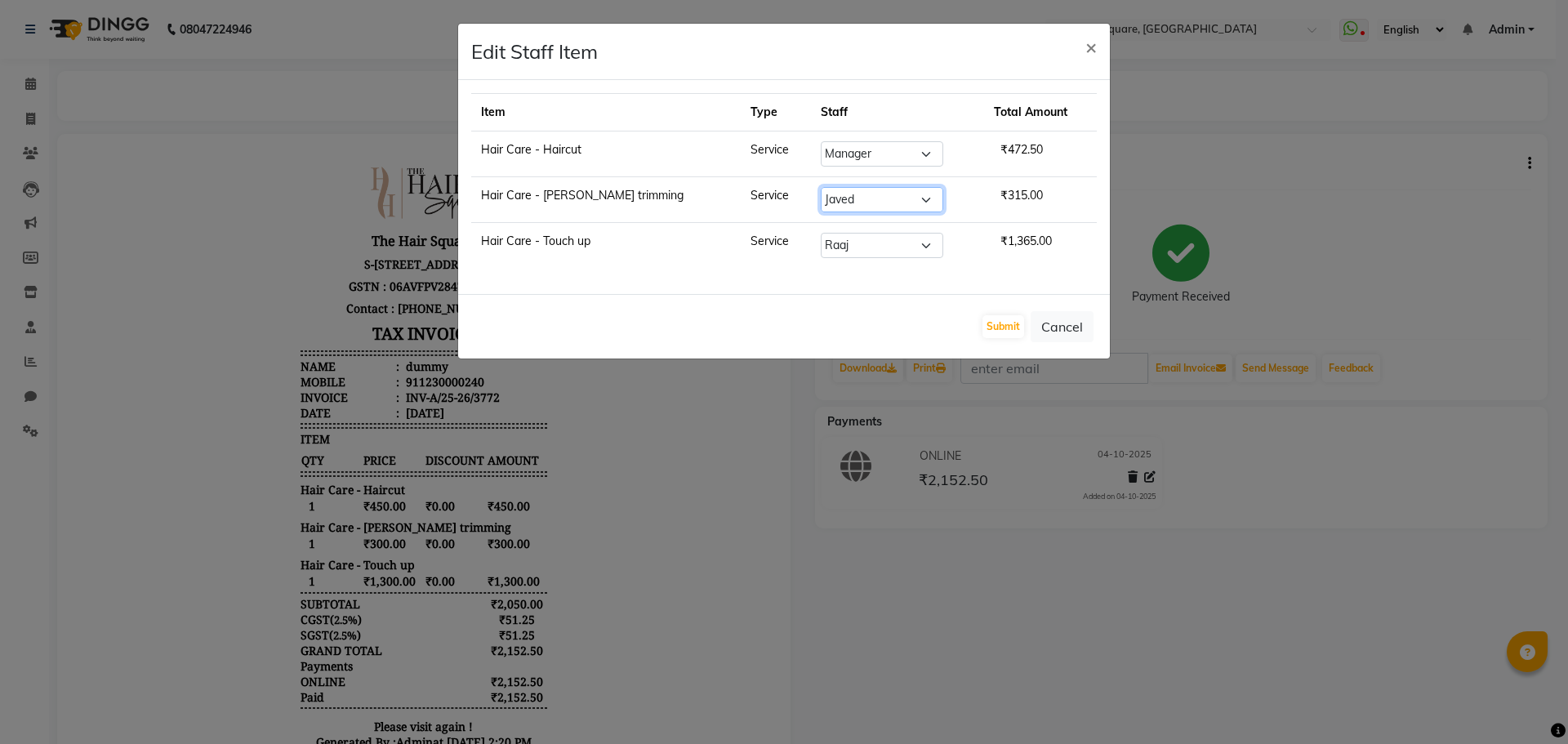
select select "39358"
click at [821, 187] on select "Select Amit [PERSON_NAME] Dev [PERSON_NAME] [PERSON_NAME] [PERSON_NAME] Manager…" at bounding box center [882, 199] width 123 height 25
click at [840, 251] on select "Select Amit [PERSON_NAME] Dev [PERSON_NAME] [PERSON_NAME] [PERSON_NAME] Manager…" at bounding box center [882, 245] width 123 height 25
select select "39358"
click at [821, 233] on select "Select Amit [PERSON_NAME] Dev [PERSON_NAME] [PERSON_NAME] [PERSON_NAME] Manager…" at bounding box center [882, 245] width 123 height 25
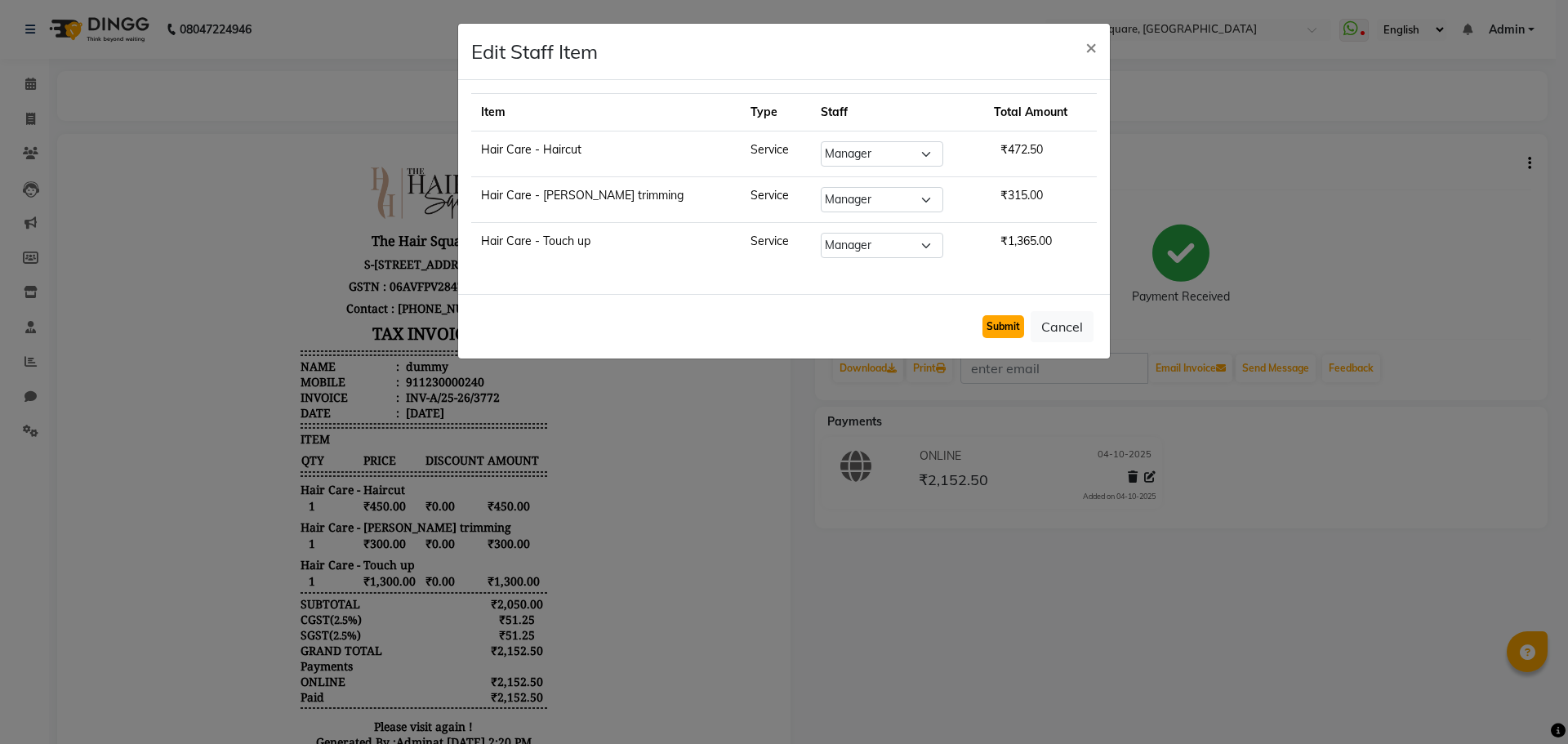
click at [996, 328] on button "Submit" at bounding box center [1003, 326] width 41 height 23
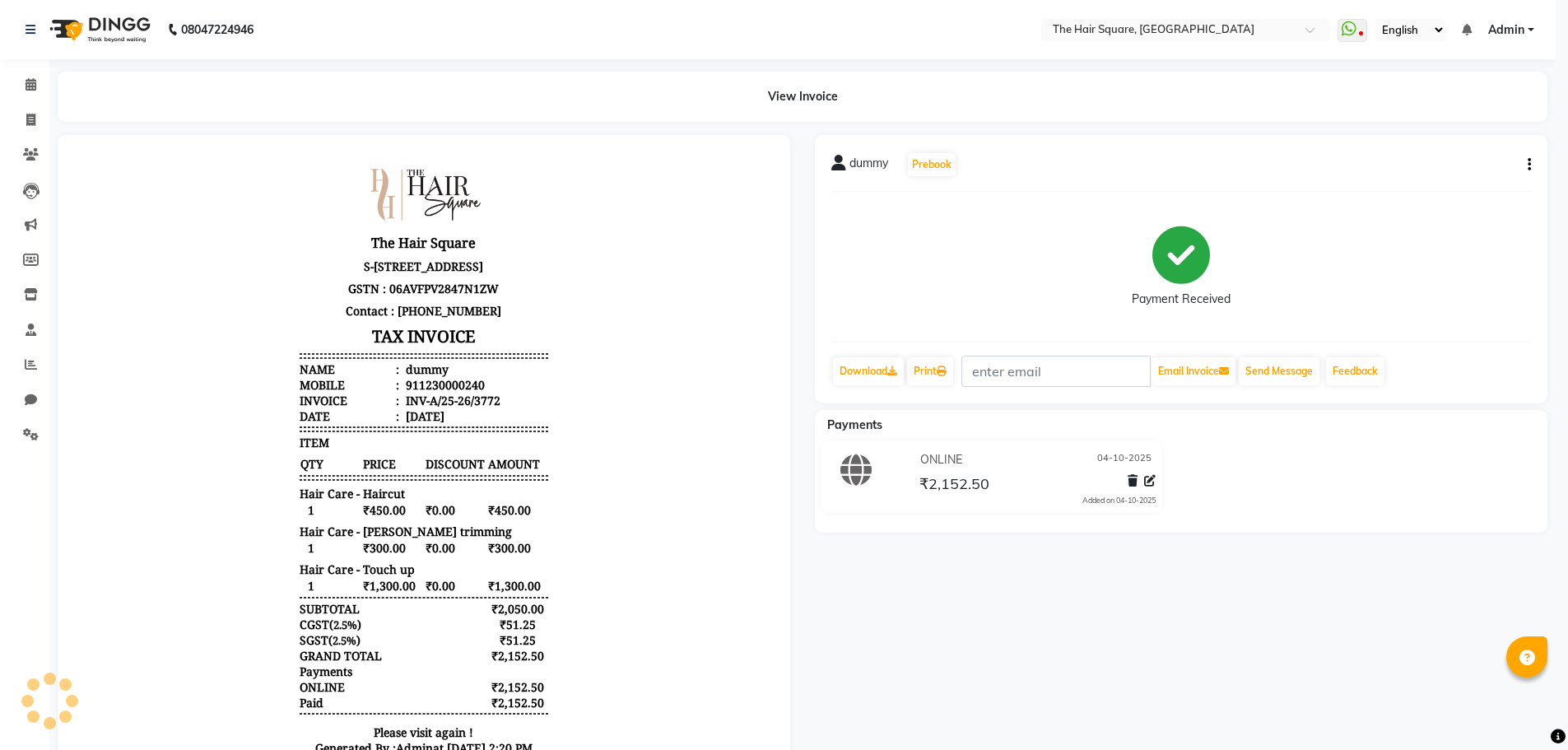
click at [975, 590] on div "dummy Prebook Payment Received Download Print Email Invoice Send Message Feedba…" at bounding box center [1181, 484] width 758 height 699
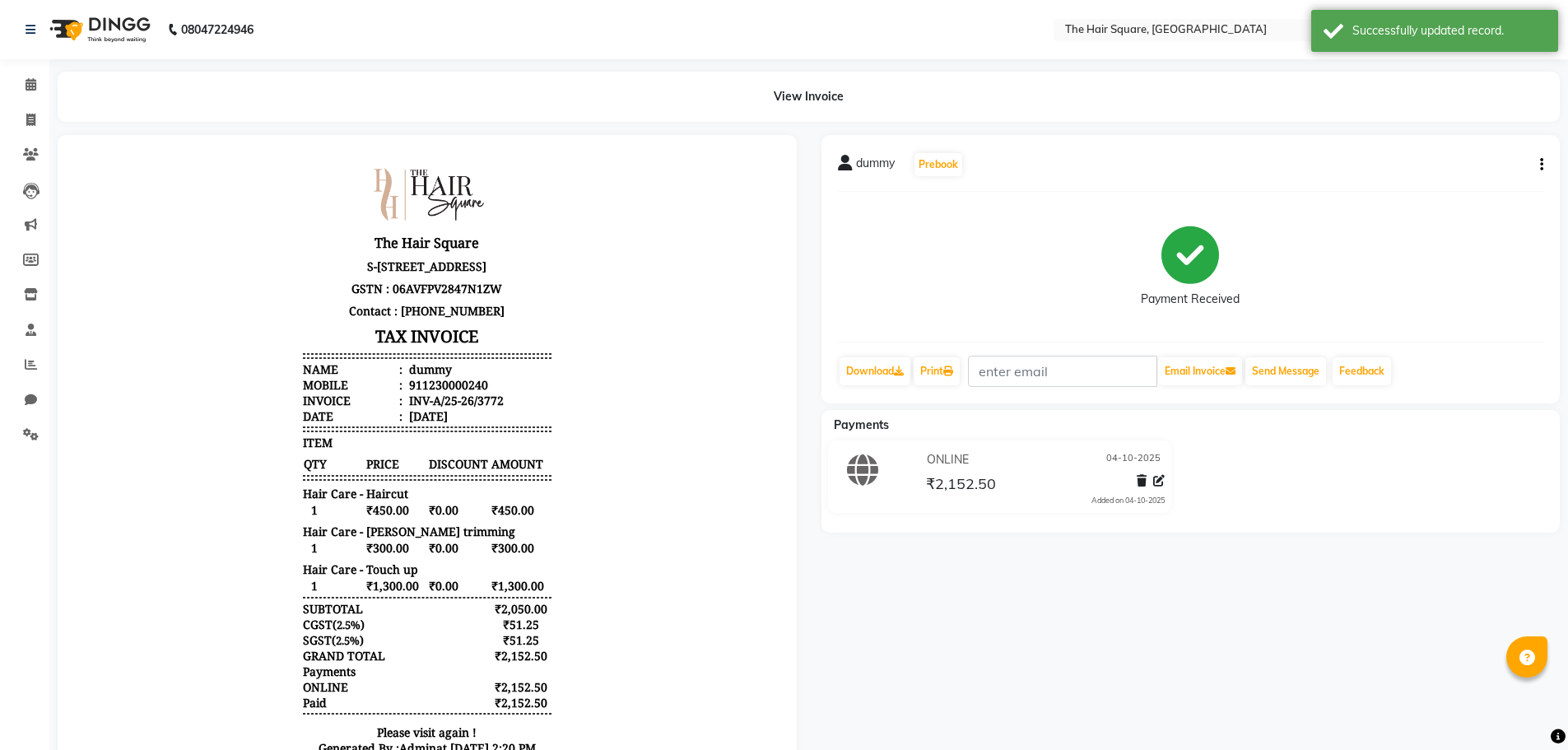
click at [1123, 644] on div "dummy Prebook Payment Received Download Print Email Invoice Send Message Feedba…" at bounding box center [1192, 484] width 764 height 699
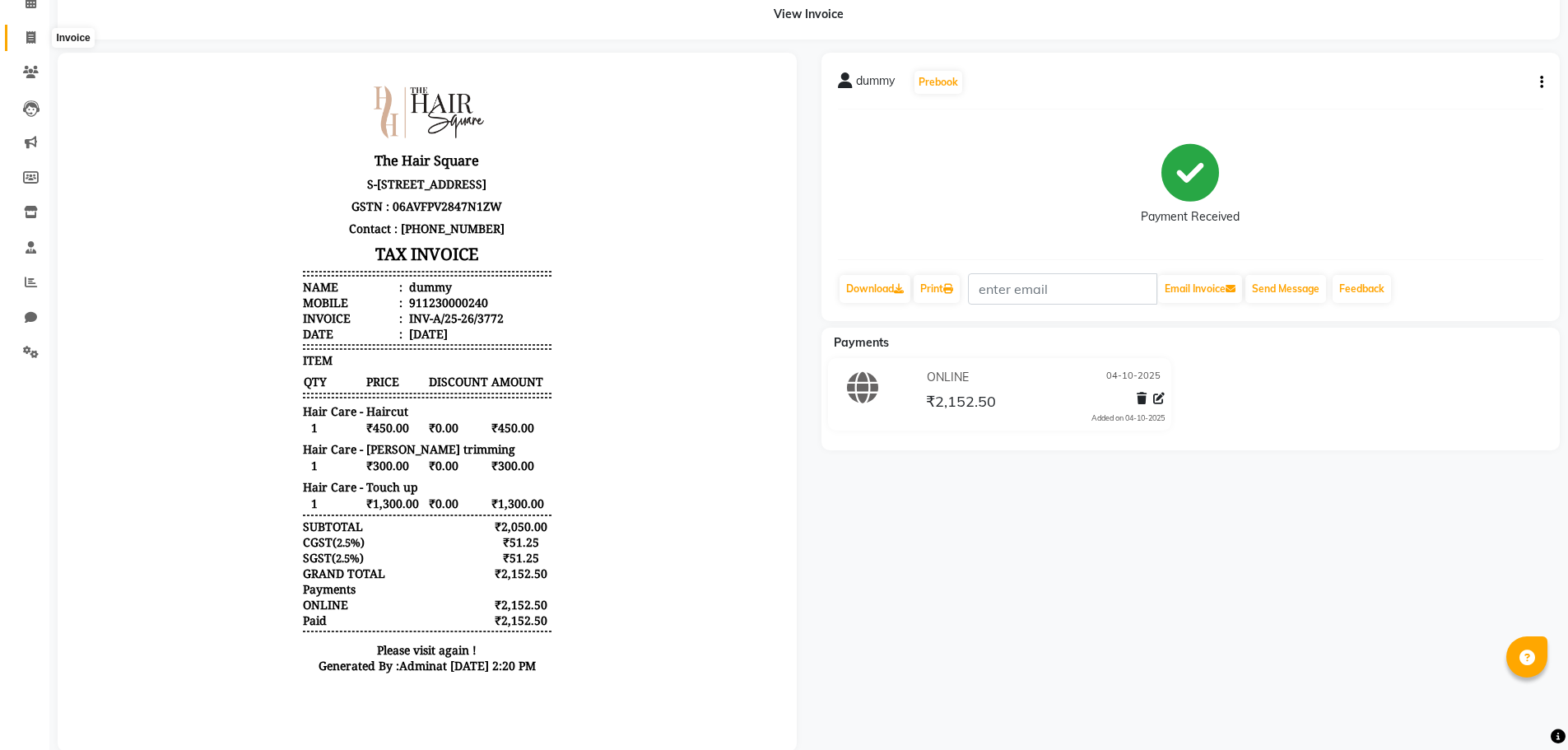
click at [28, 36] on icon at bounding box center [31, 37] width 9 height 12
select select "service"
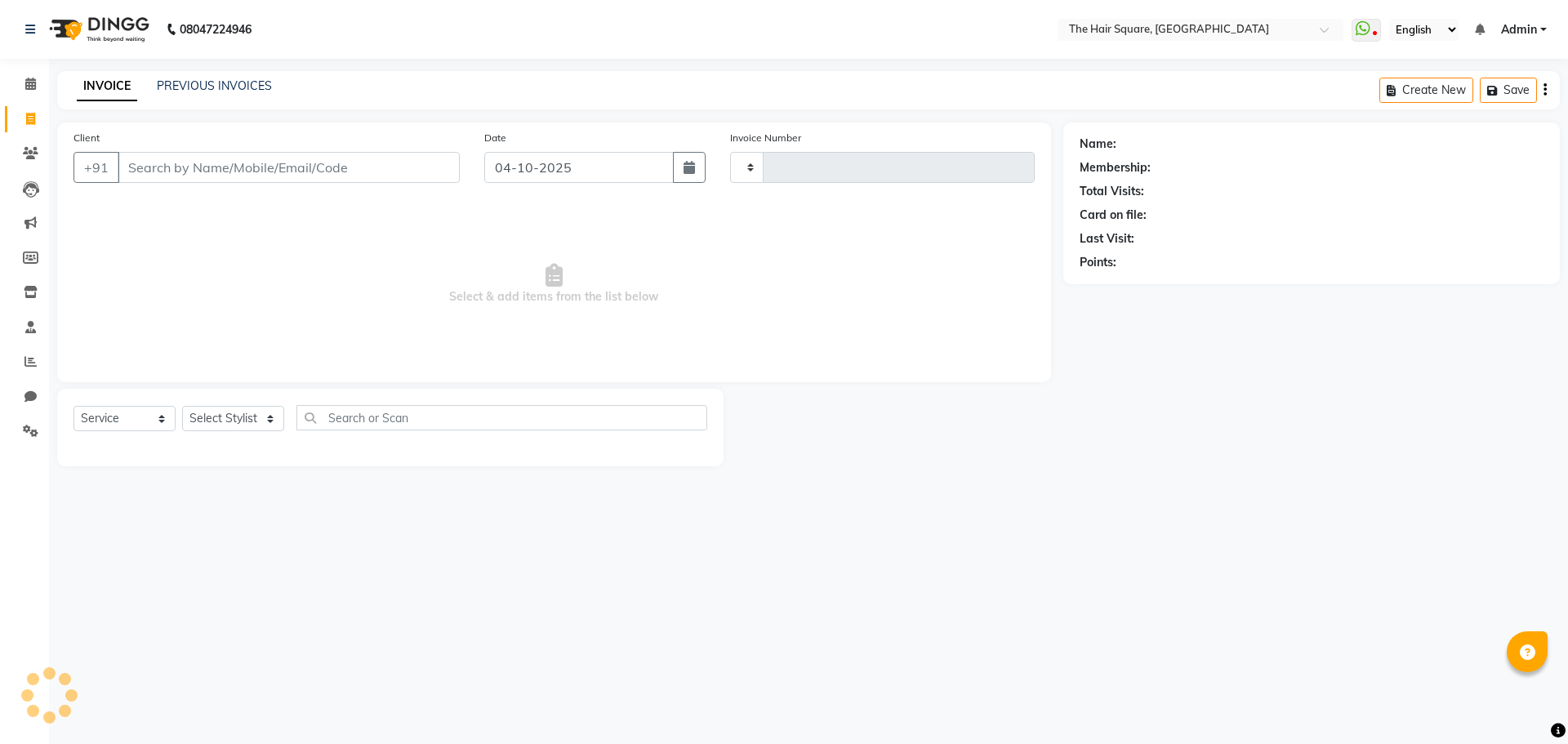
type input "3773"
select select "5768"
click at [350, 292] on main "INVOICE PREVIOUS INVOICES Create New Save Client +91 Date [DATE] Invoice Number…" at bounding box center [808, 281] width 1519 height 419
click at [554, 532] on div "08047224946 Select Location × The Hair Square, [GEOGRAPHIC_DATA] Island WhatsAp…" at bounding box center [784, 372] width 1568 height 744
click at [1263, 28] on input "text" at bounding box center [1184, 30] width 236 height 16
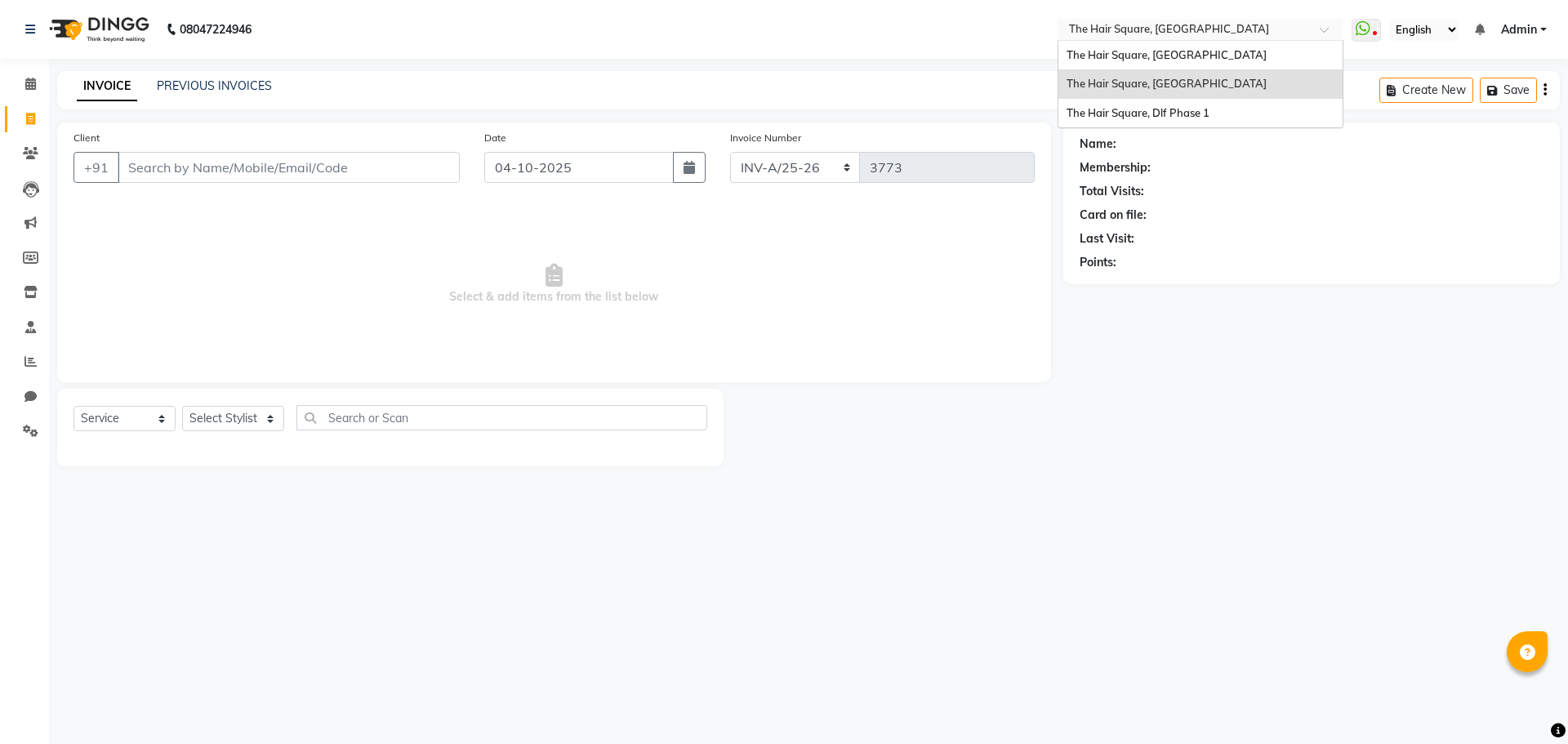
click at [1263, 28] on input "text" at bounding box center [1184, 30] width 236 height 16
click at [1517, 33] on span "Admin" at bounding box center [1519, 30] width 36 height 17
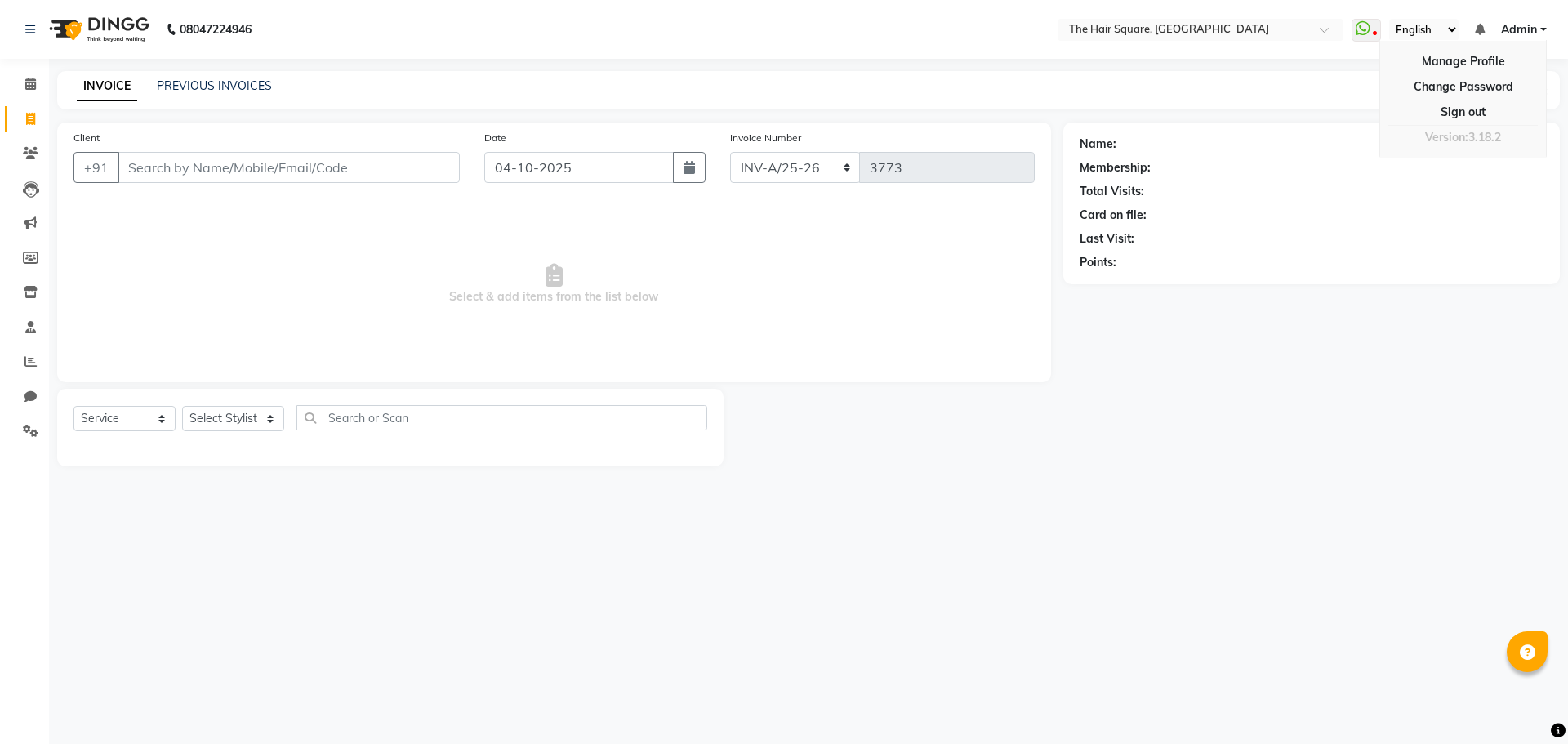
click at [1352, 367] on div "Name: Membership: Total Visits: Card on file: Last Visit: Points:" at bounding box center [1317, 295] width 509 height 343
click at [132, 416] on select "Select Service Product Membership Package Voucher Prepaid Gift Card" at bounding box center [124, 418] width 102 height 25
click at [134, 416] on select "Select Service Product Membership Package Voucher Prepaid Gift Card" at bounding box center [124, 418] width 102 height 25
click at [257, 424] on select "Select Stylist Amit [PERSON_NAME] Dev Imran [PERSON_NAME] [PERSON_NAME] Manager…" at bounding box center [233, 418] width 102 height 25
select select "39358"
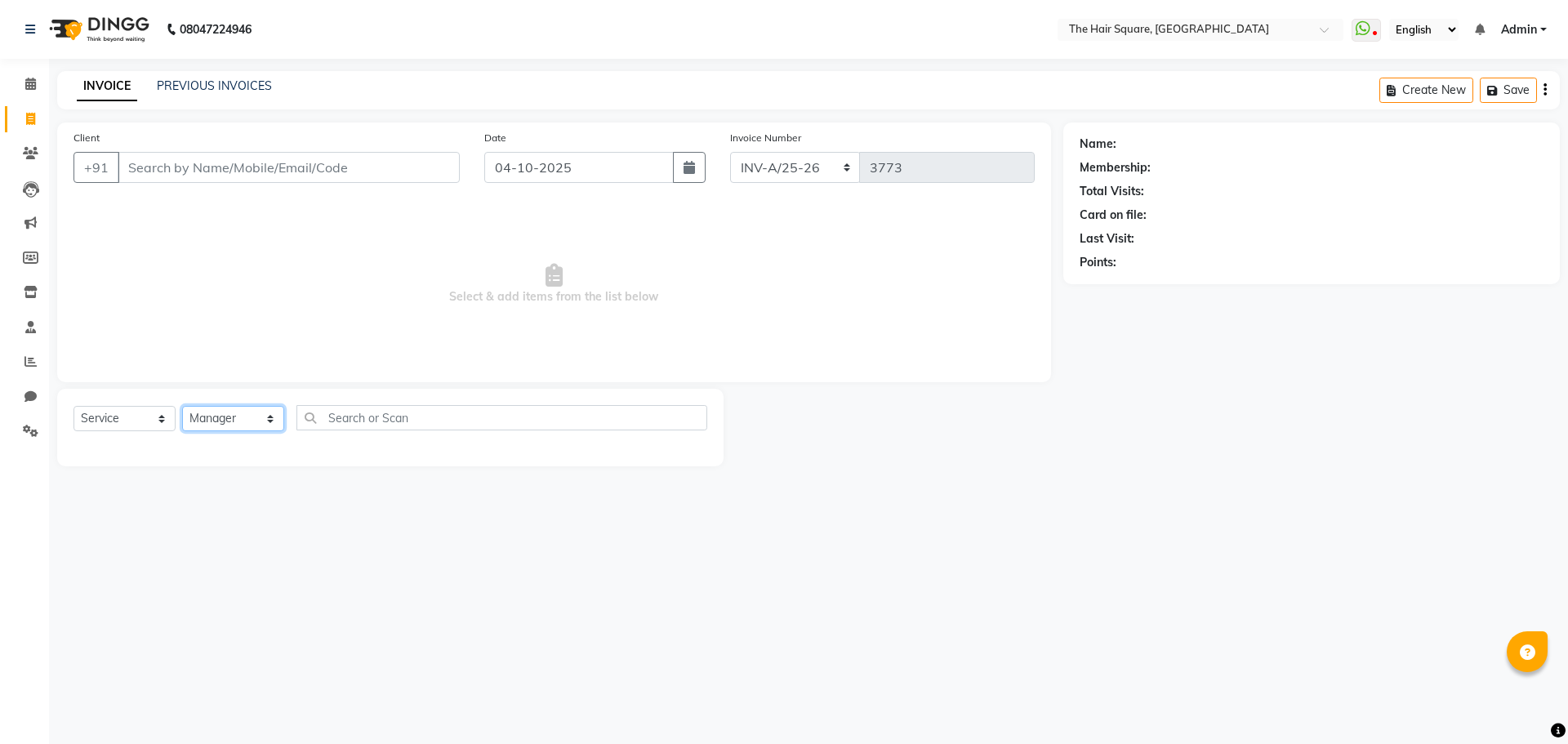
click at [182, 406] on select "Select Stylist Amit [PERSON_NAME] Dev Imran [PERSON_NAME] [PERSON_NAME] Manager…" at bounding box center [233, 418] width 102 height 25
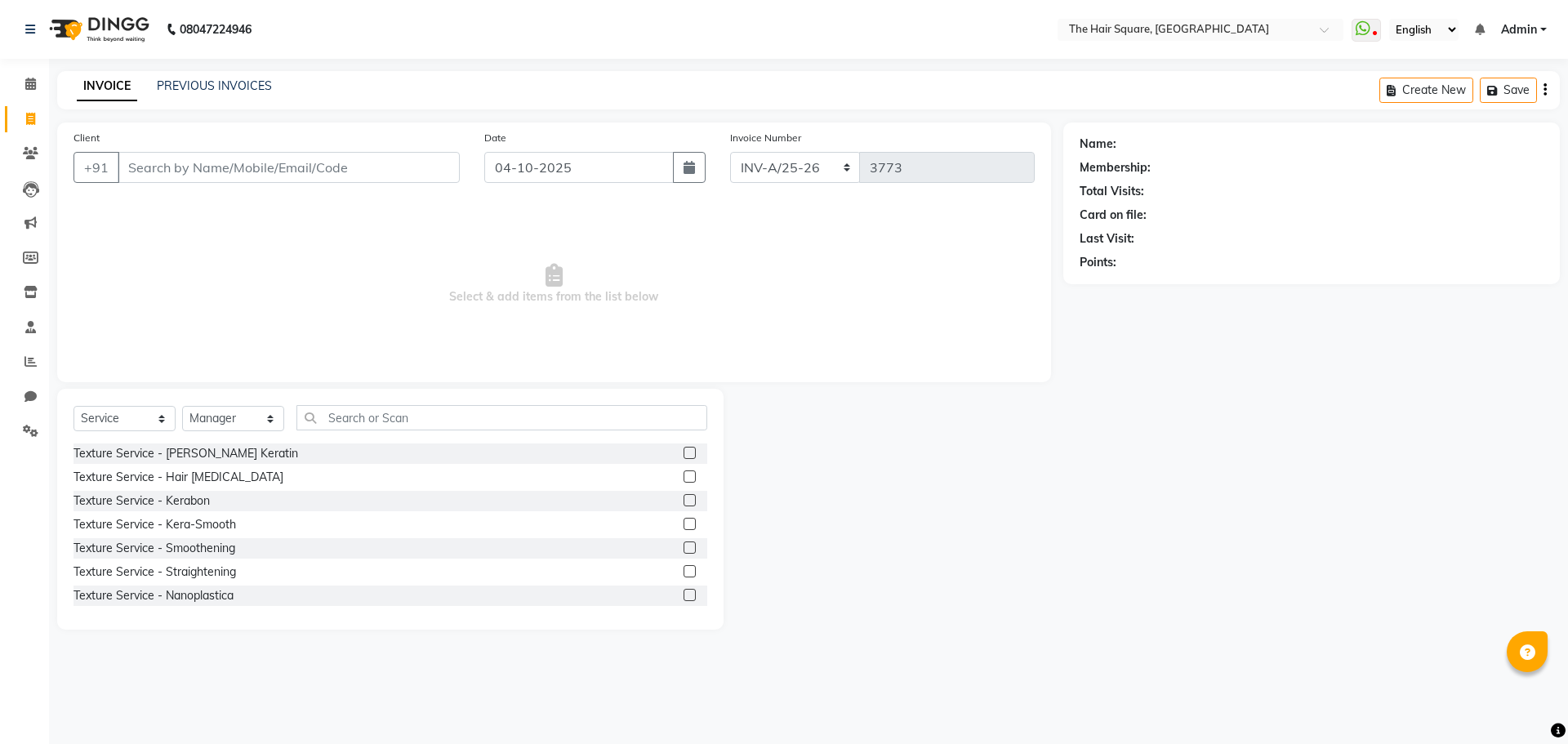
click at [1550, 37] on ul "WhatsApp Status ✕ Status: Disconnected Most Recent Message: [DATE] 09:28 PM Rec…" at bounding box center [1453, 29] width 204 height 22
click at [1519, 35] on span "Admin" at bounding box center [1519, 30] width 36 height 17
click at [1466, 112] on link "Sign out" at bounding box center [1463, 112] width 149 height 25
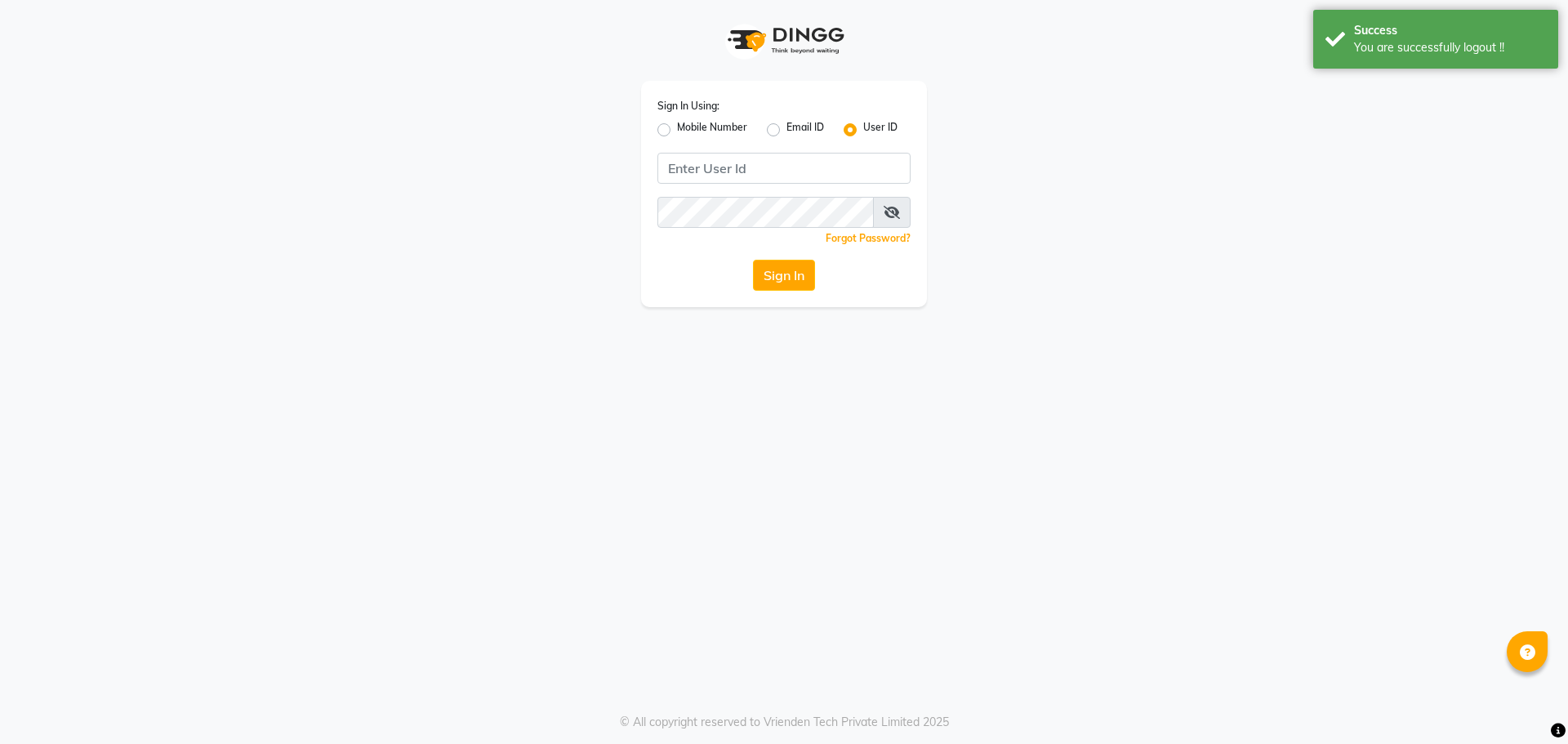
click at [677, 125] on label "Mobile Number" at bounding box center [712, 129] width 70 height 20
click at [677, 125] on input "Mobile Number" at bounding box center [682, 125] width 10 height 10
radio input "true"
radio input "false"
drag, startPoint x: 853, startPoint y: 174, endPoint x: 830, endPoint y: 179, distance: 23.5
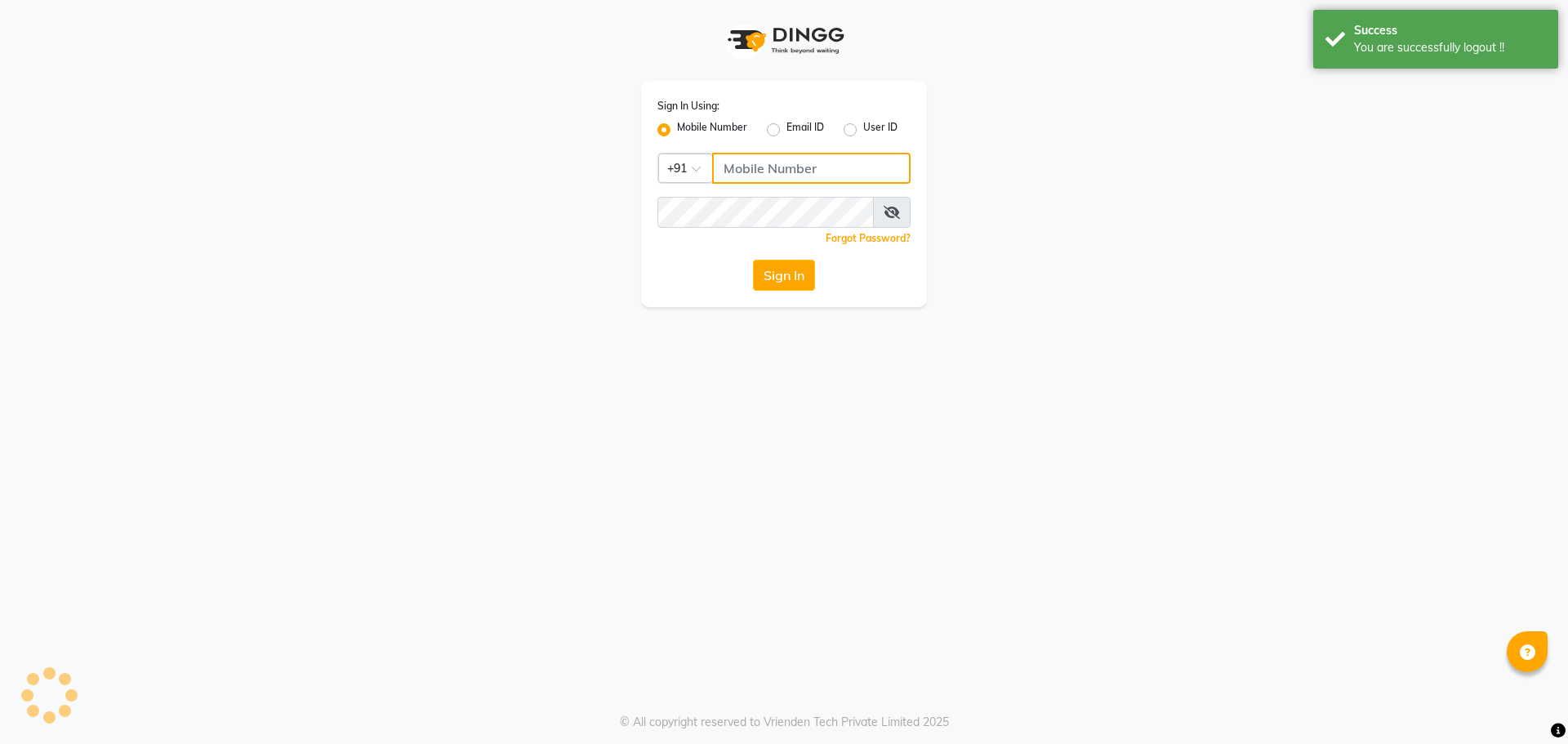
click at [852, 174] on input "Username" at bounding box center [811, 168] width 198 height 31
type input "8368771967"
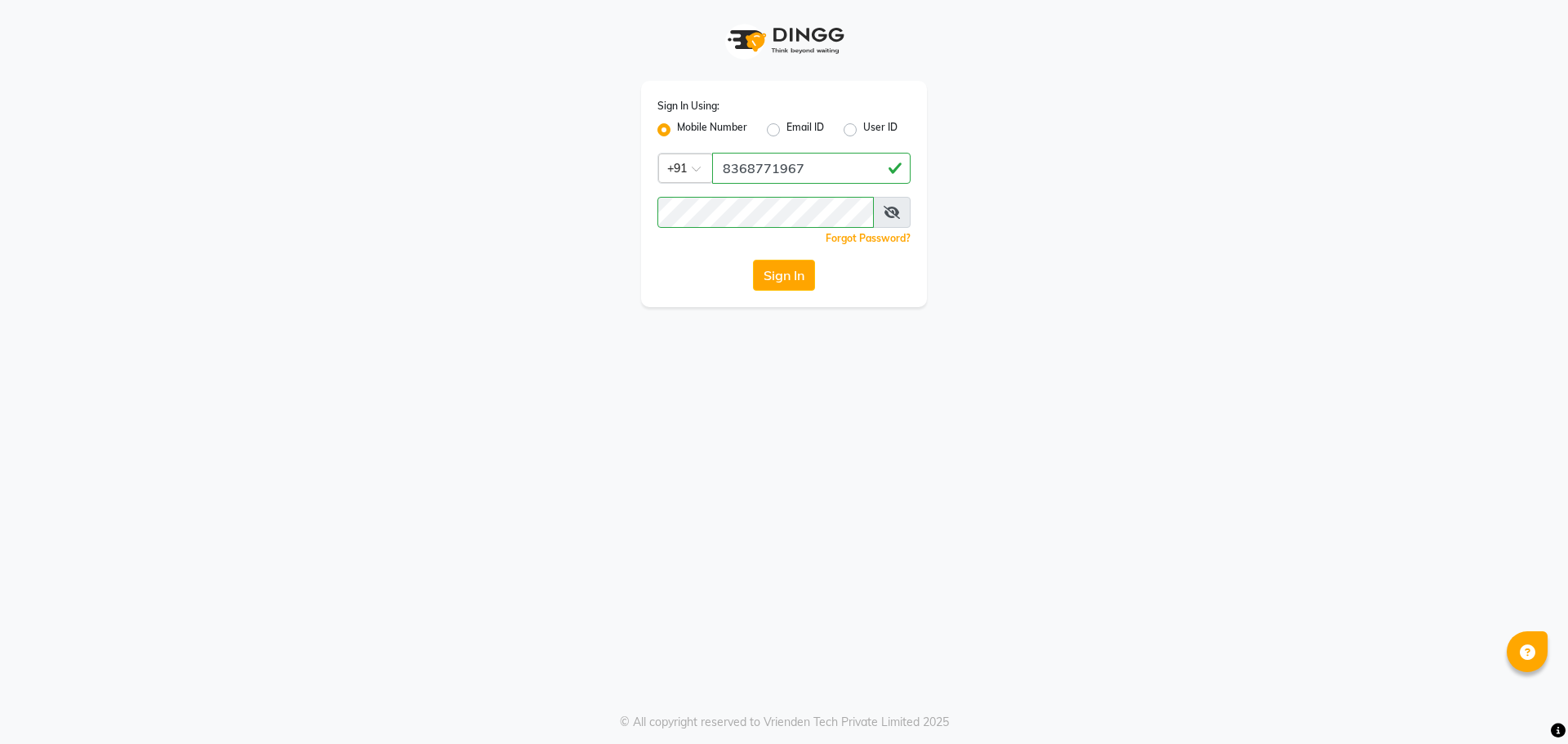
click at [892, 216] on icon at bounding box center [891, 212] width 16 height 13
click at [799, 270] on button "Sign In" at bounding box center [784, 275] width 62 height 31
